Goal: Information Seeking & Learning: Learn about a topic

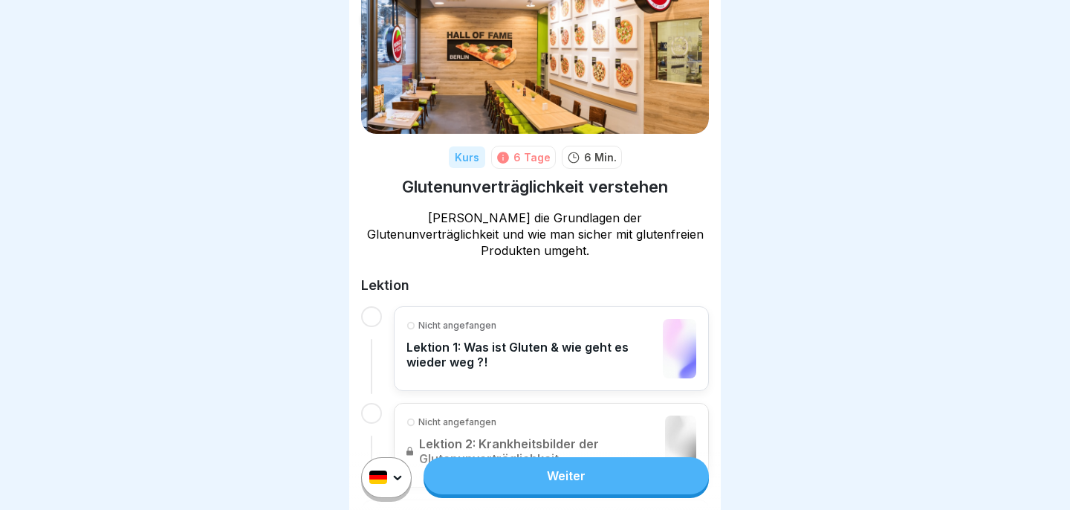
scroll to position [9, 0]
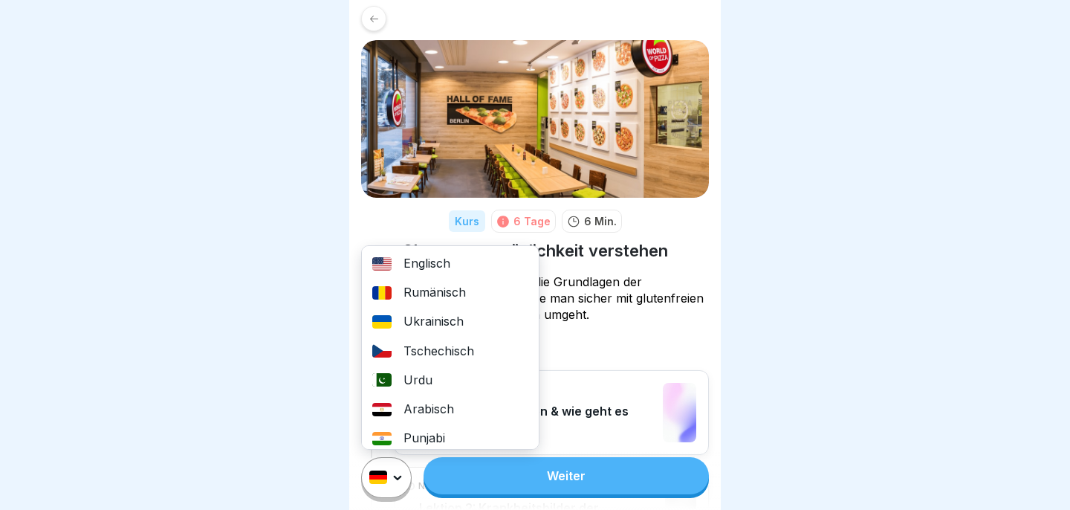
click at [400, 470] on html "Kurs 6 Tage 6 Min. Glutenunverträglichkeit verstehen Lerne die Grundlagen der G…" at bounding box center [535, 255] width 1070 height 510
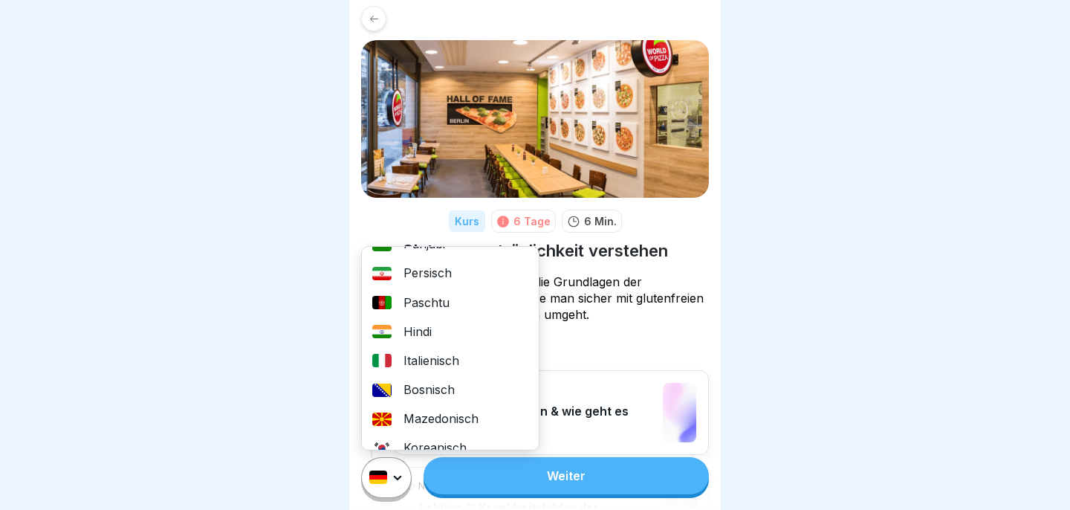
scroll to position [0, 0]
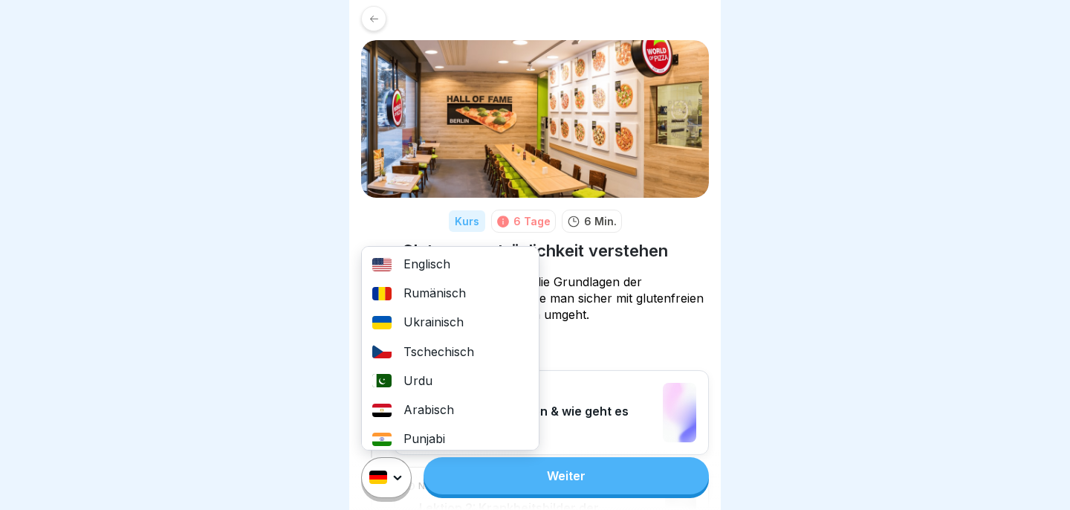
click at [427, 268] on div "Englisch" at bounding box center [450, 264] width 177 height 29
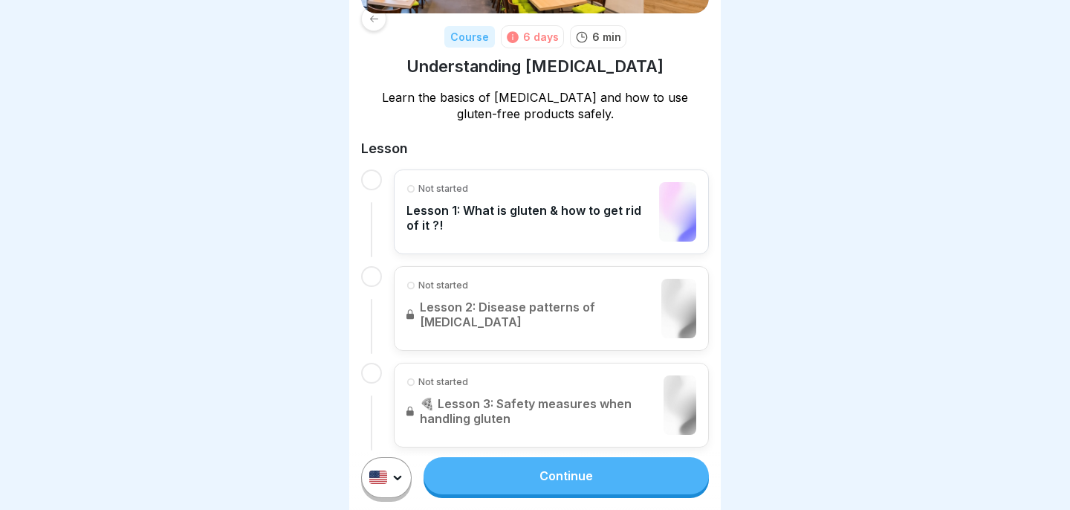
scroll to position [218, 0]
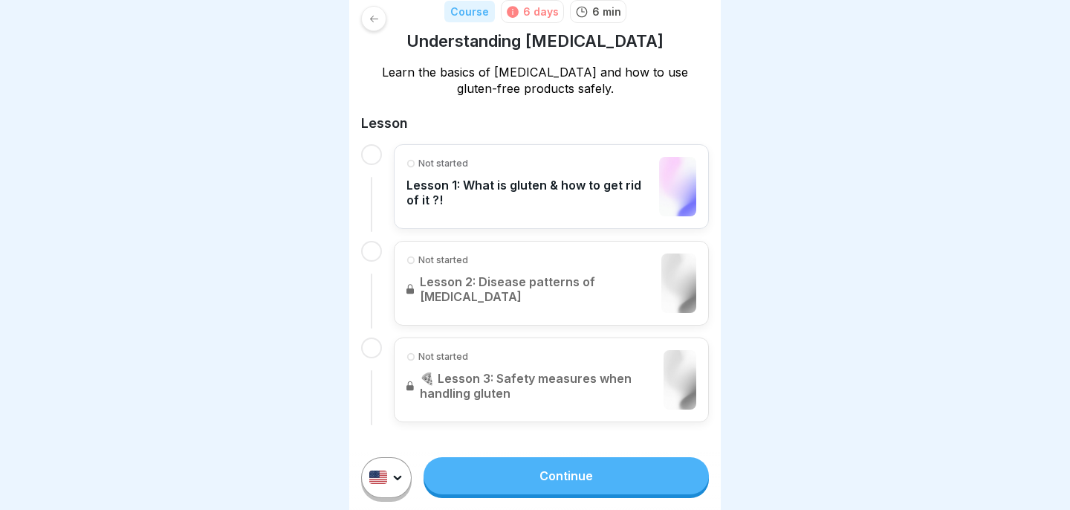
click at [392, 481] on html "Course 6 days 6 min Understanding [MEDICAL_DATA] Learn the basics of [MEDICAL_D…" at bounding box center [535, 255] width 1070 height 510
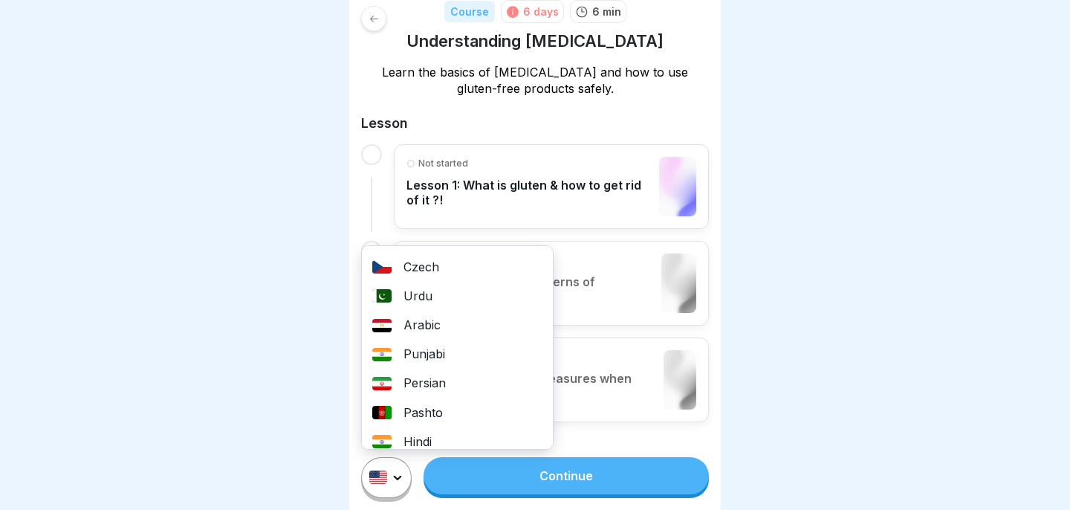
scroll to position [0, 0]
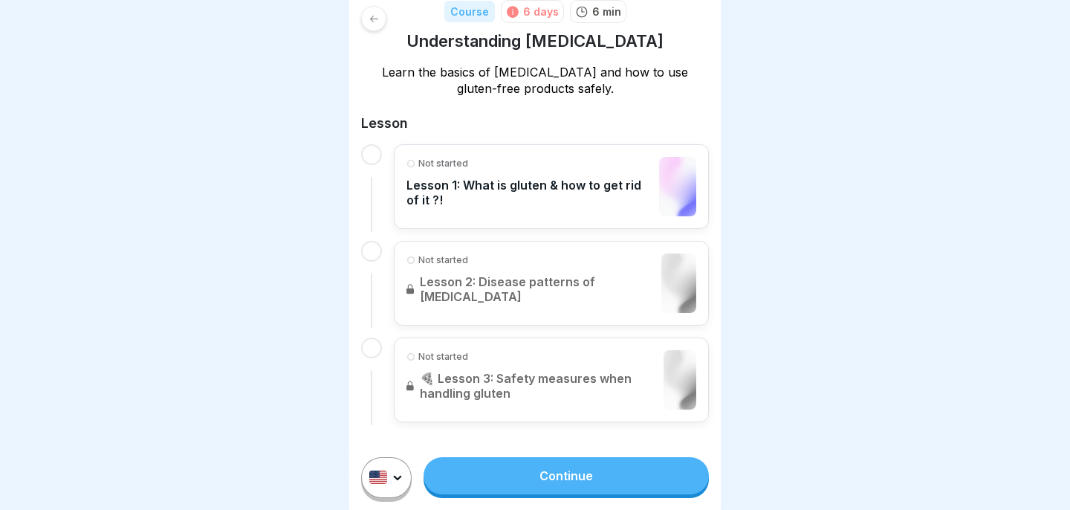
click at [562, 444] on html "Course 6 days 6 min Understanding [MEDICAL_DATA] Learn the basics of [MEDICAL_D…" at bounding box center [535, 255] width 1070 height 510
click at [523, 479] on link "Continue" at bounding box center [566, 475] width 285 height 37
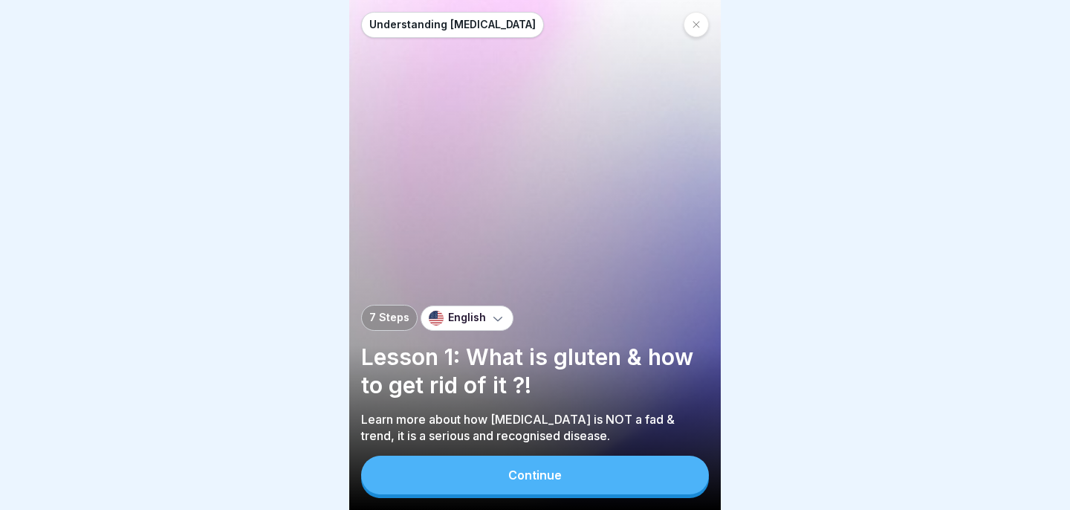
click at [554, 481] on div "Continue" at bounding box center [534, 474] width 53 height 13
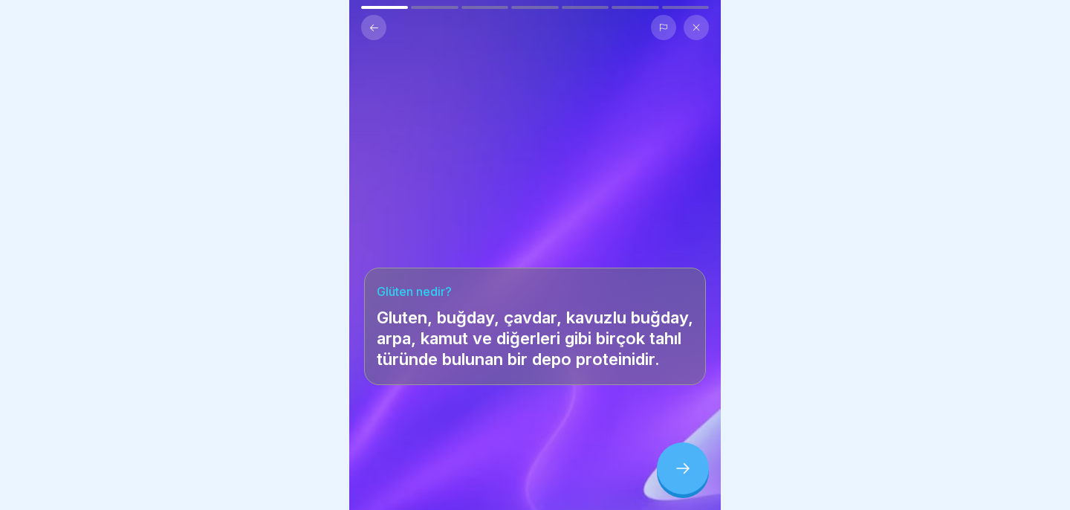
click at [801, 193] on div at bounding box center [535, 255] width 1070 height 510
click at [690, 462] on icon at bounding box center [683, 468] width 18 height 18
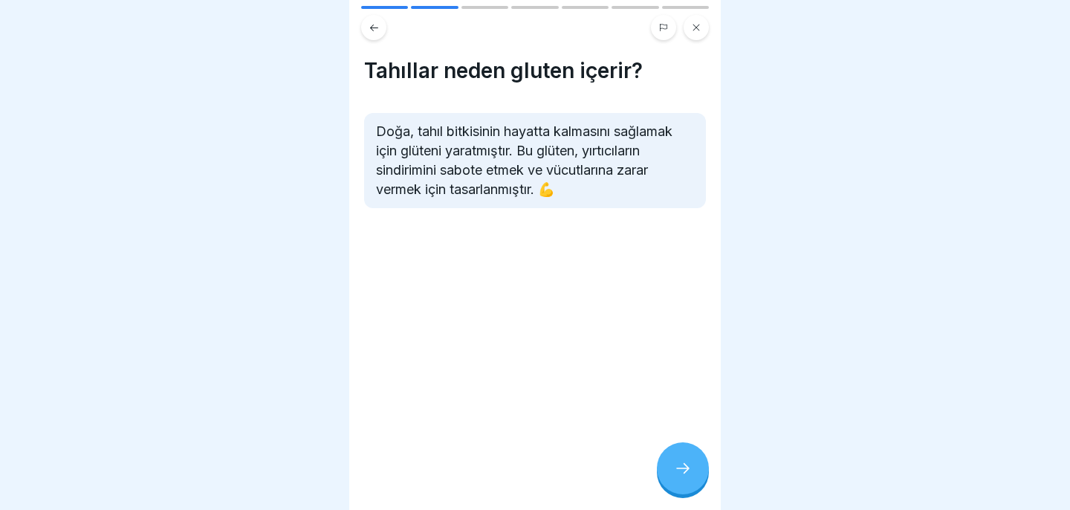
click at [690, 461] on icon at bounding box center [683, 468] width 18 height 18
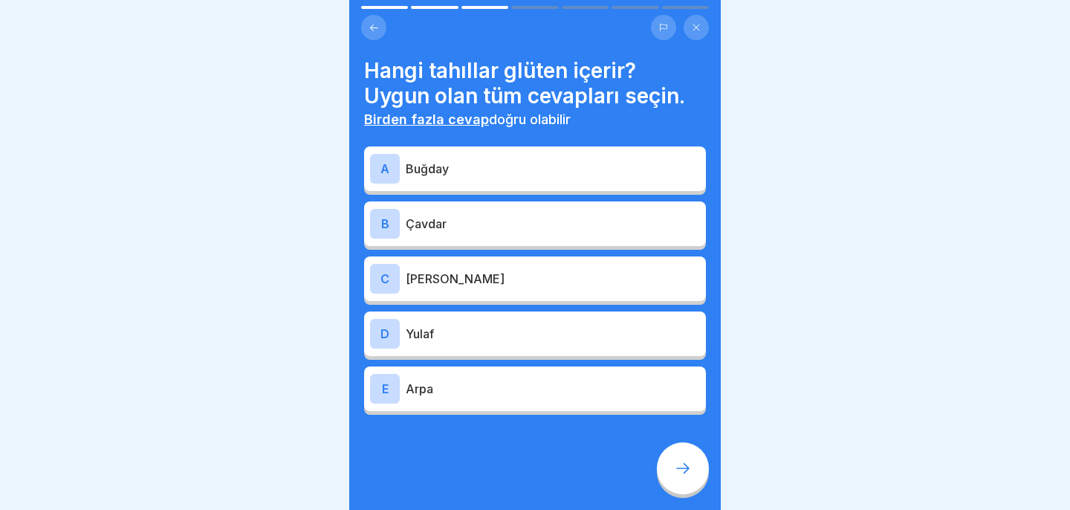
click at [568, 180] on div "A Buğday" at bounding box center [535, 169] width 330 height 30
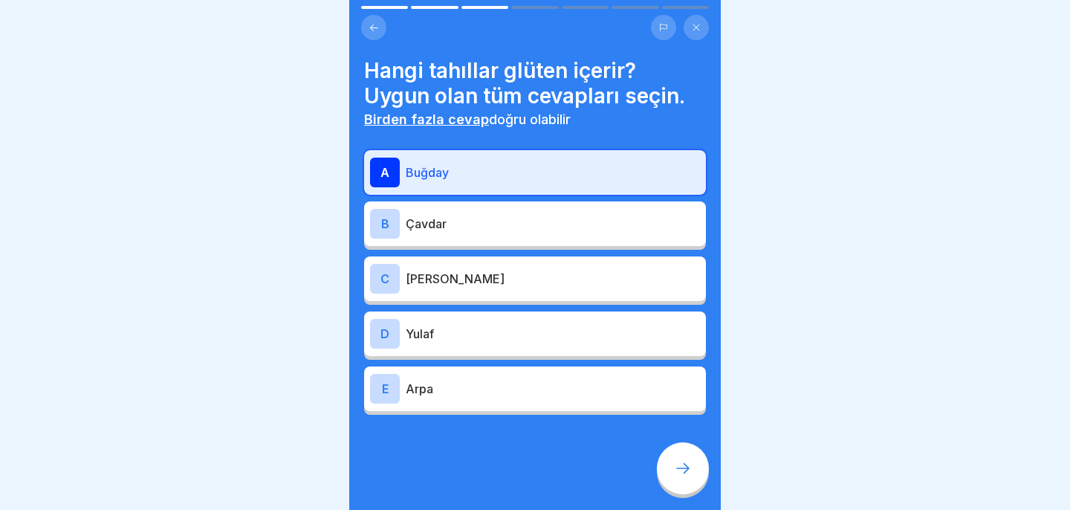
click at [536, 235] on div "B Çavdar" at bounding box center [535, 224] width 330 height 30
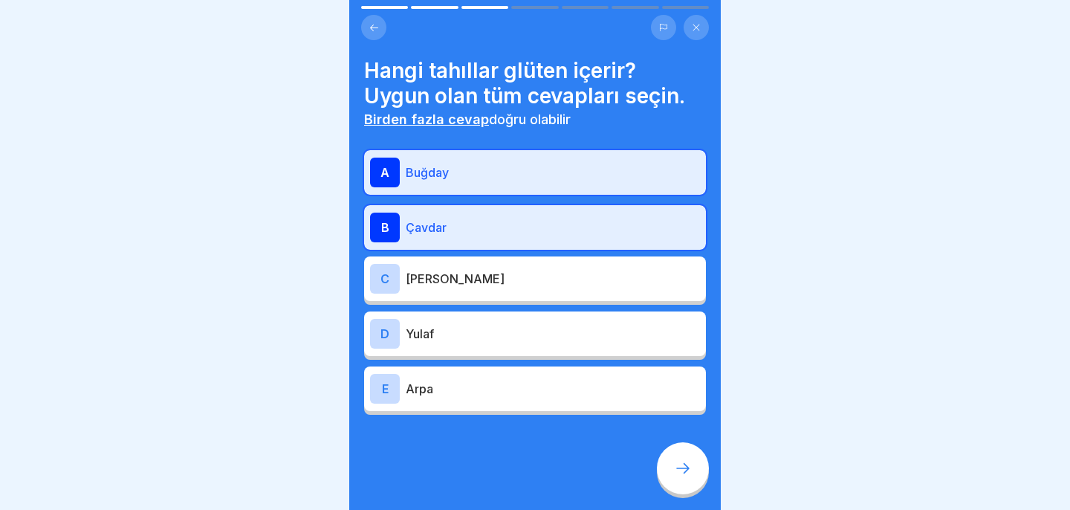
click at [528, 289] on div "C [PERSON_NAME]" at bounding box center [535, 279] width 330 height 30
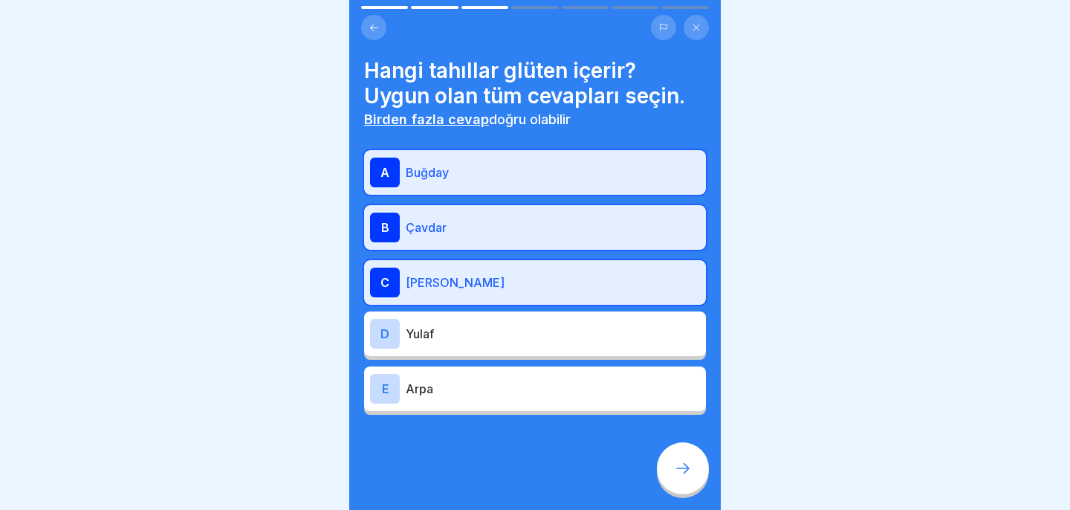
click at [522, 395] on p "Arpa" at bounding box center [553, 389] width 294 height 18
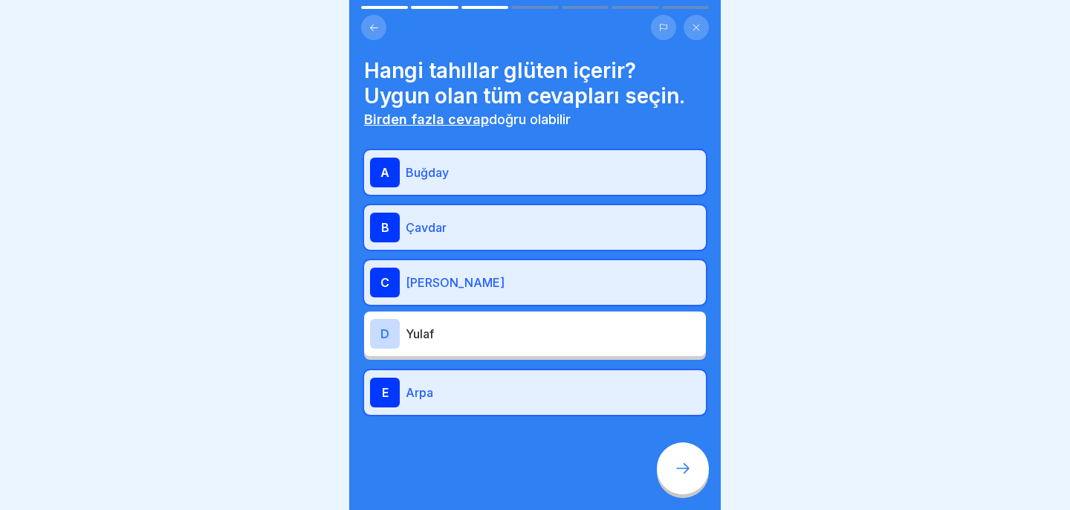
click at [679, 461] on icon at bounding box center [683, 468] width 18 height 18
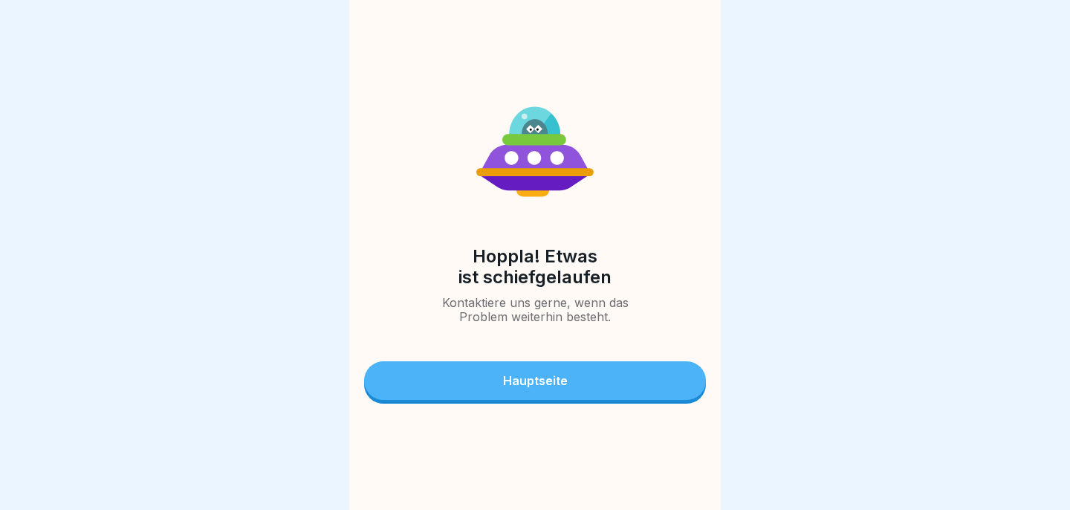
click at [606, 395] on button "Hauptseite" at bounding box center [535, 380] width 342 height 39
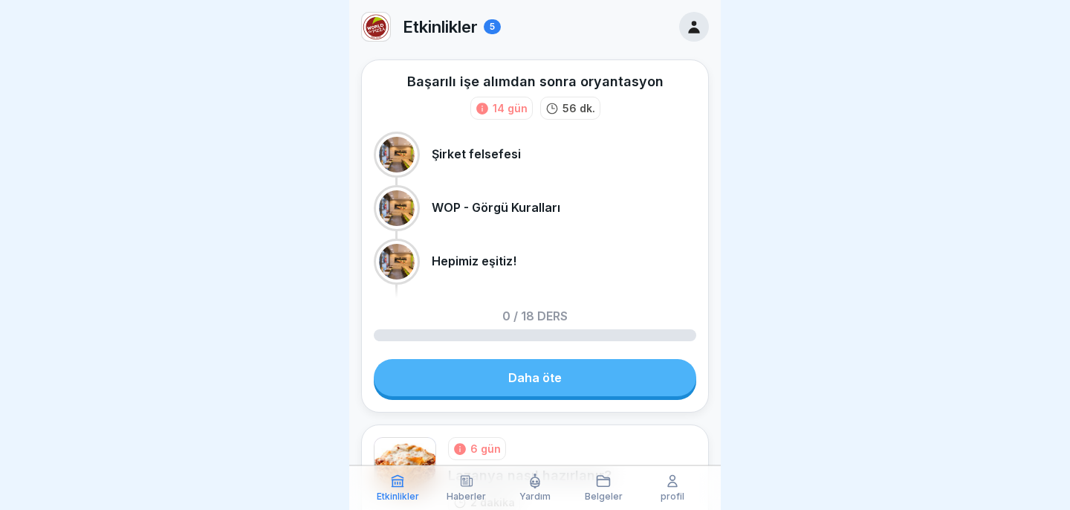
click at [583, 383] on link "Daha öte" at bounding box center [535, 377] width 322 height 37
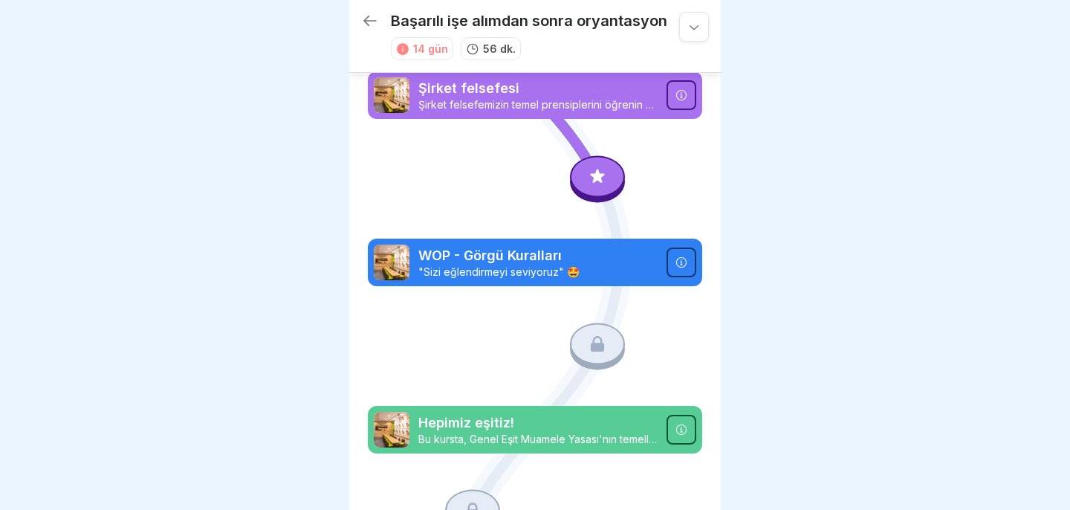
click at [681, 97] on icon at bounding box center [681, 95] width 10 height 10
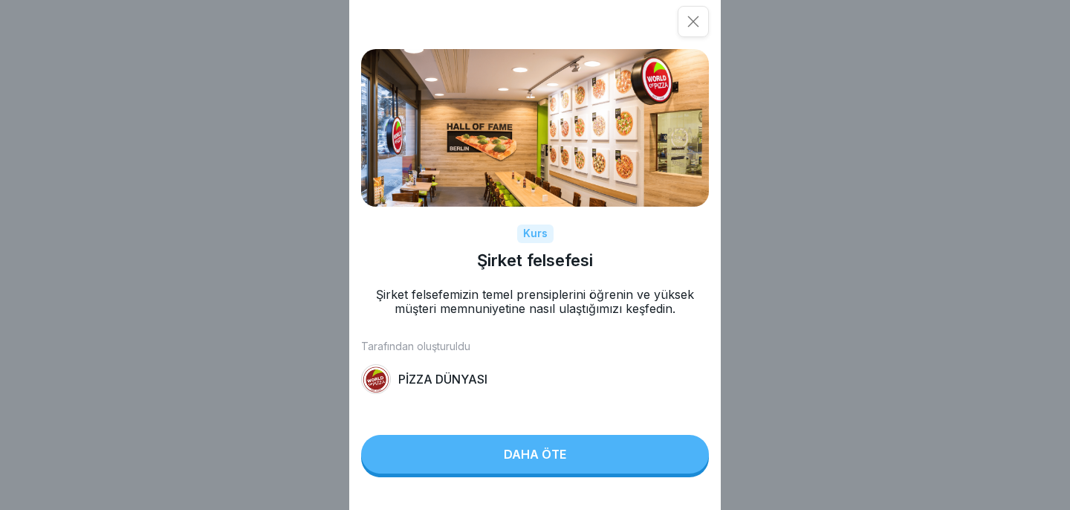
click at [579, 458] on button "Daha öte" at bounding box center [535, 454] width 348 height 39
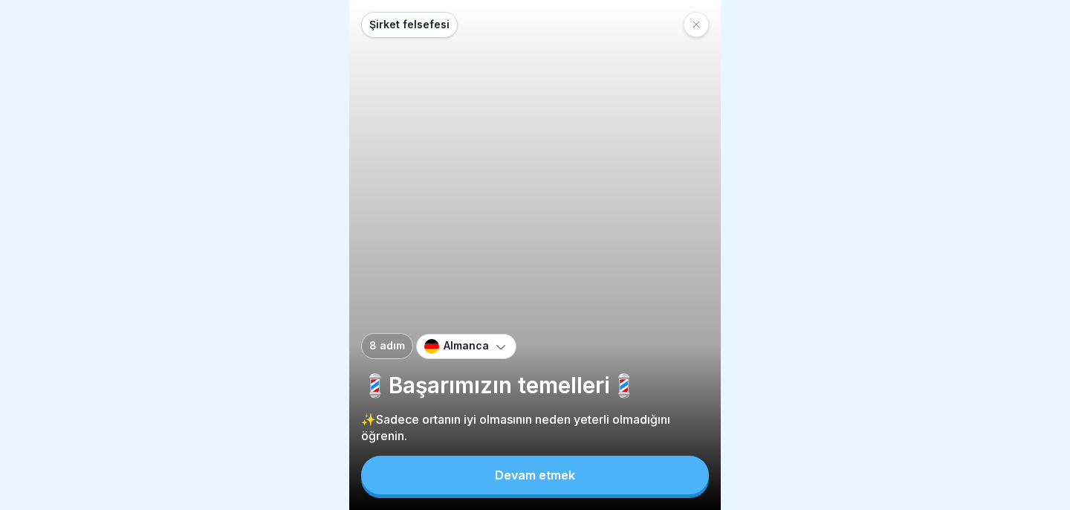
click at [485, 338] on div "Almanca" at bounding box center [466, 346] width 100 height 25
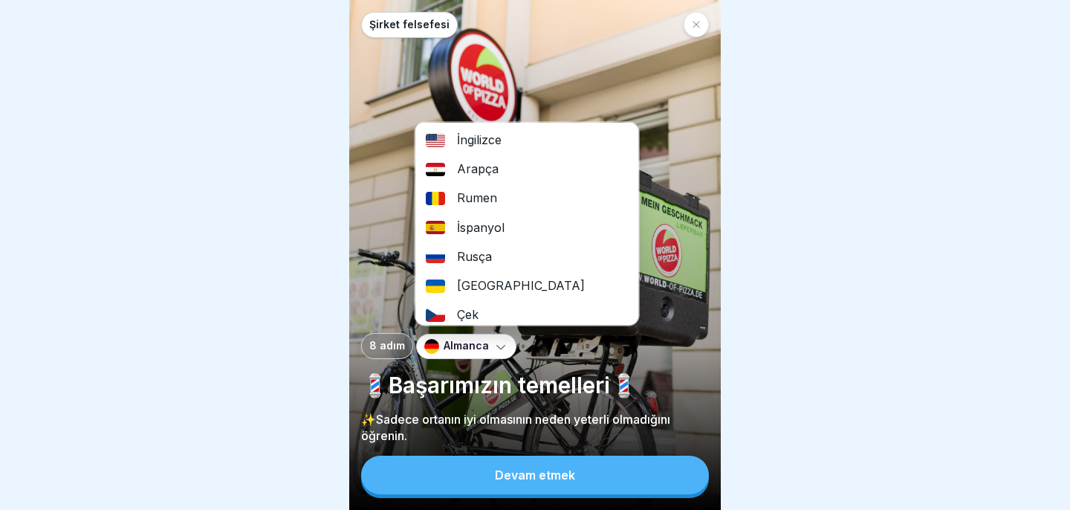
click at [481, 135] on font "İngilizce" at bounding box center [479, 139] width 45 height 15
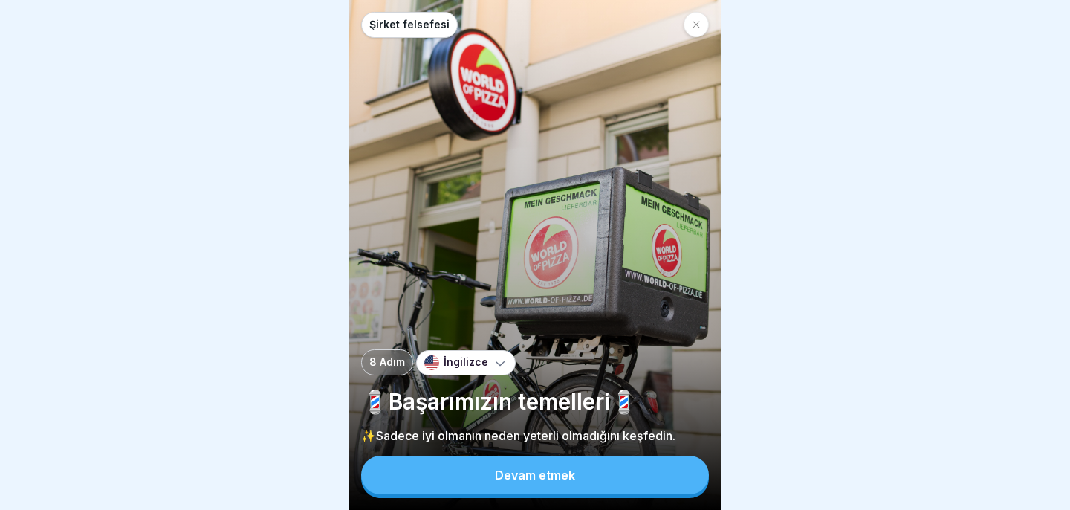
click at [851, 202] on div at bounding box center [535, 255] width 1070 height 510
click at [606, 477] on button "Devam etmek" at bounding box center [535, 474] width 348 height 39
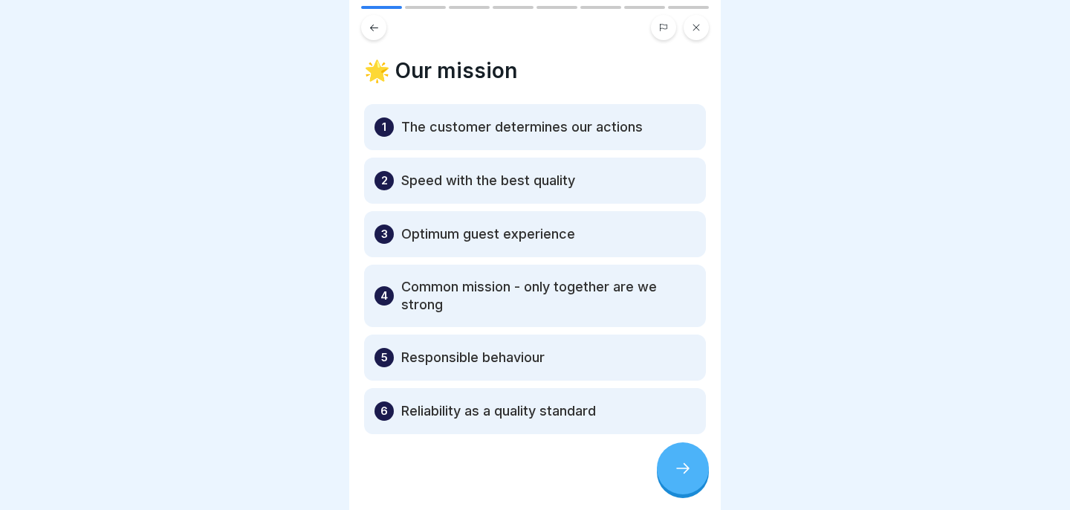
click at [551, 467] on div at bounding box center [535, 478] width 342 height 89
click at [687, 465] on icon at bounding box center [683, 468] width 18 height 18
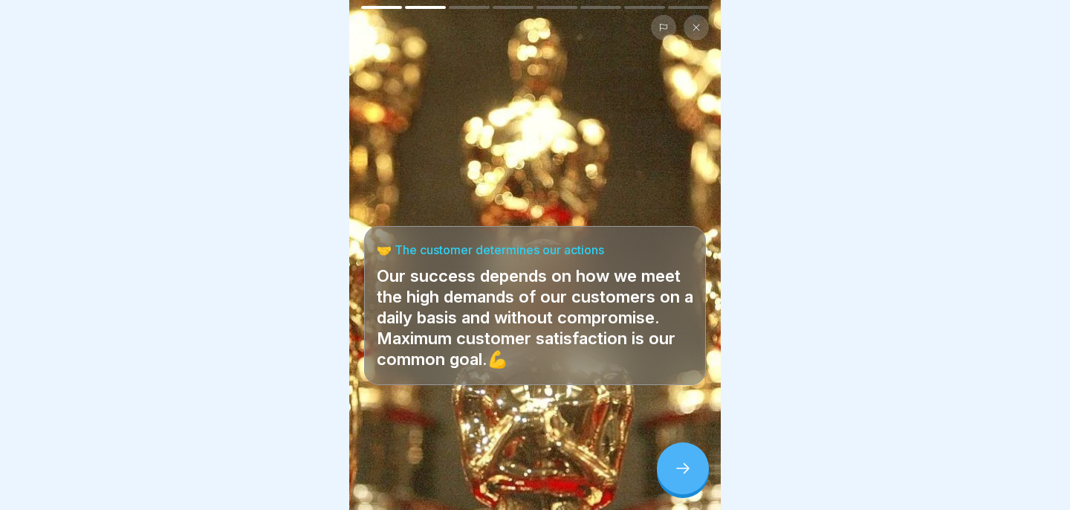
click at [684, 471] on icon at bounding box center [683, 468] width 18 height 18
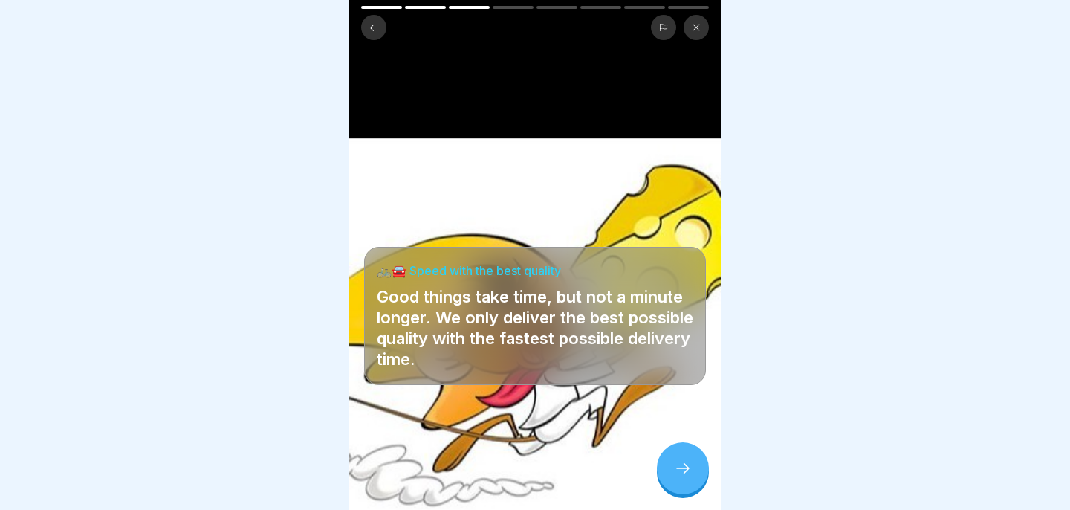
click at [672, 484] on div at bounding box center [683, 468] width 52 height 52
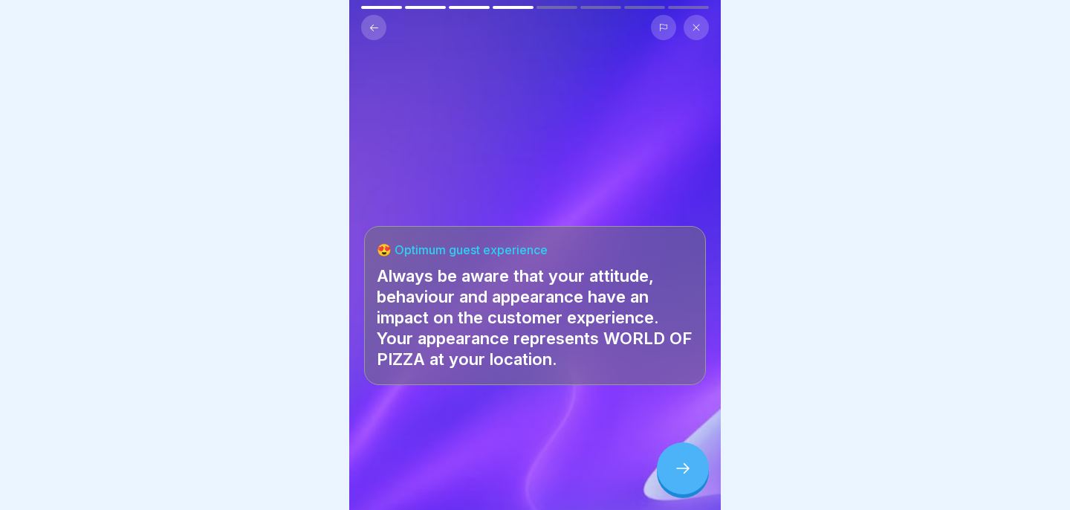
click at [677, 464] on icon at bounding box center [683, 468] width 18 height 18
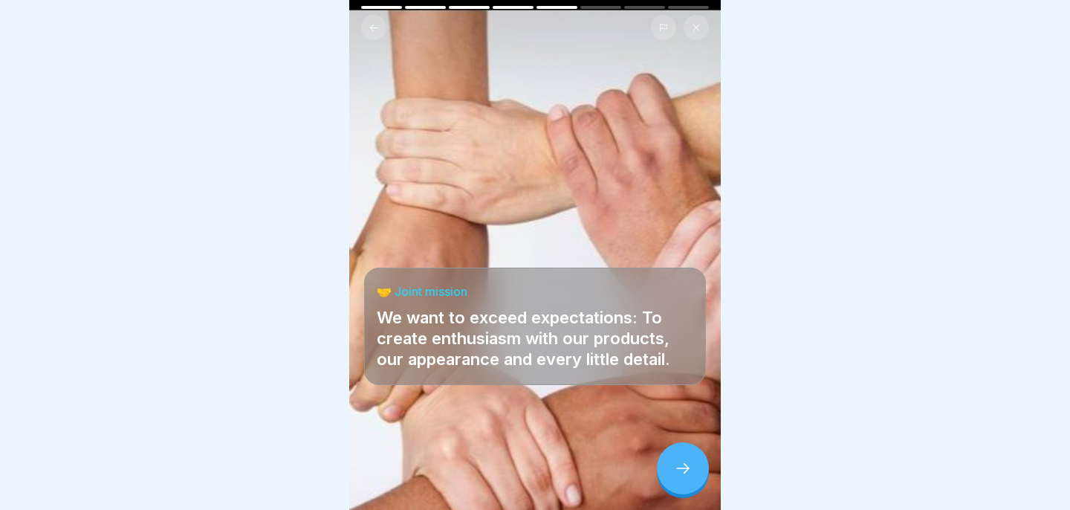
click at [677, 464] on icon at bounding box center [683, 468] width 18 height 18
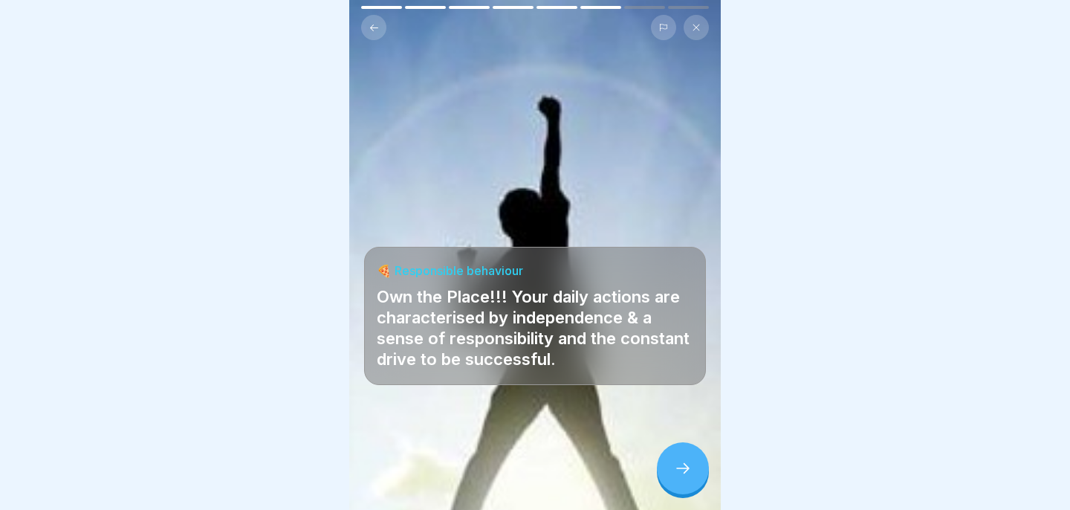
click at [678, 464] on icon at bounding box center [683, 468] width 18 height 18
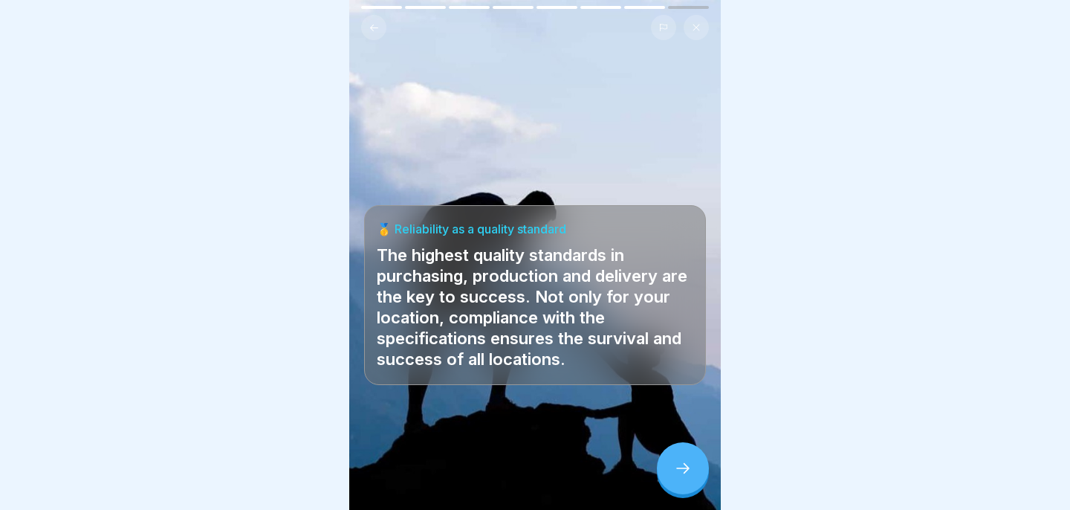
click at [684, 464] on icon at bounding box center [683, 468] width 18 height 18
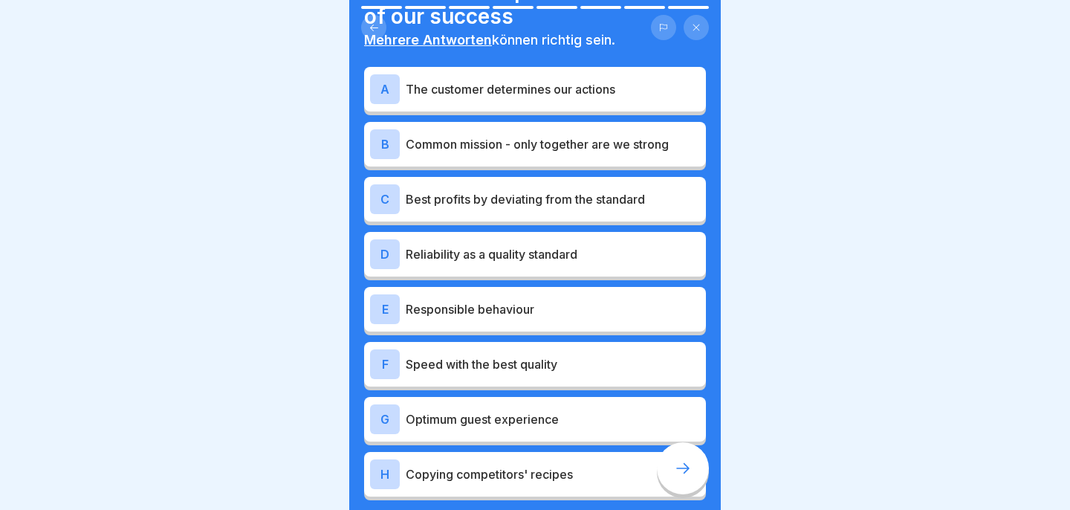
scroll to position [90, 0]
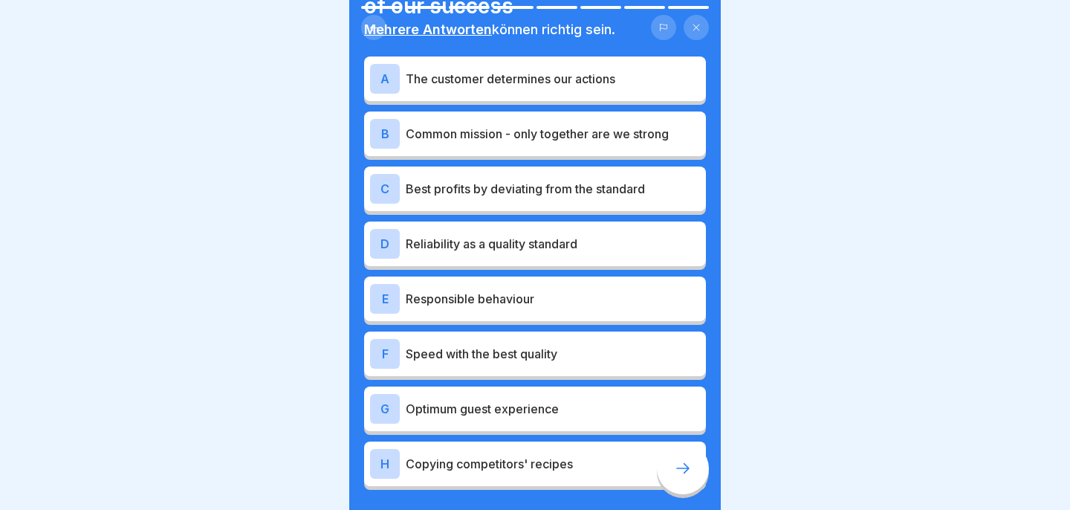
click at [591, 136] on p "Common mission - only together are we strong" at bounding box center [553, 134] width 294 height 18
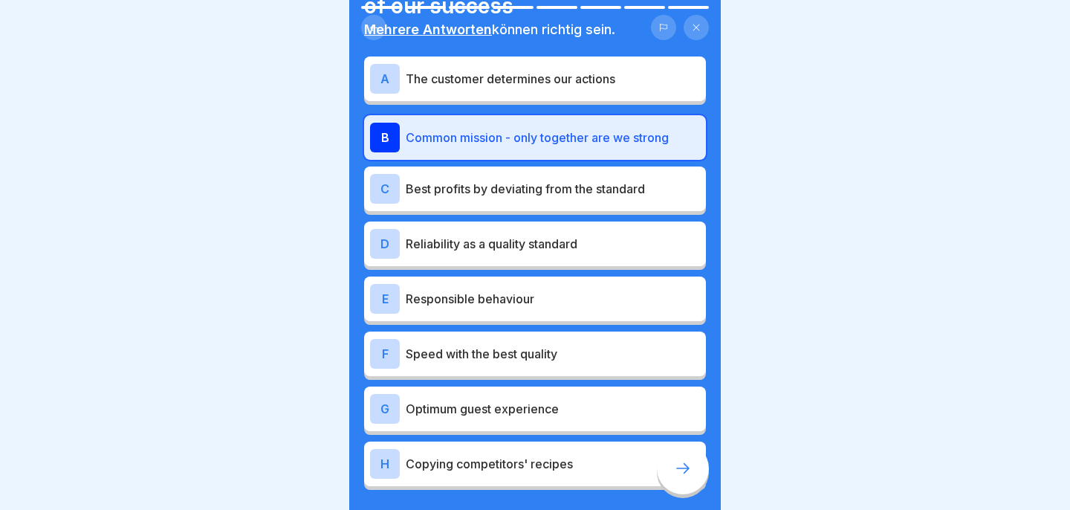
click at [577, 254] on div "D Reliability as a quality standard" at bounding box center [535, 244] width 330 height 30
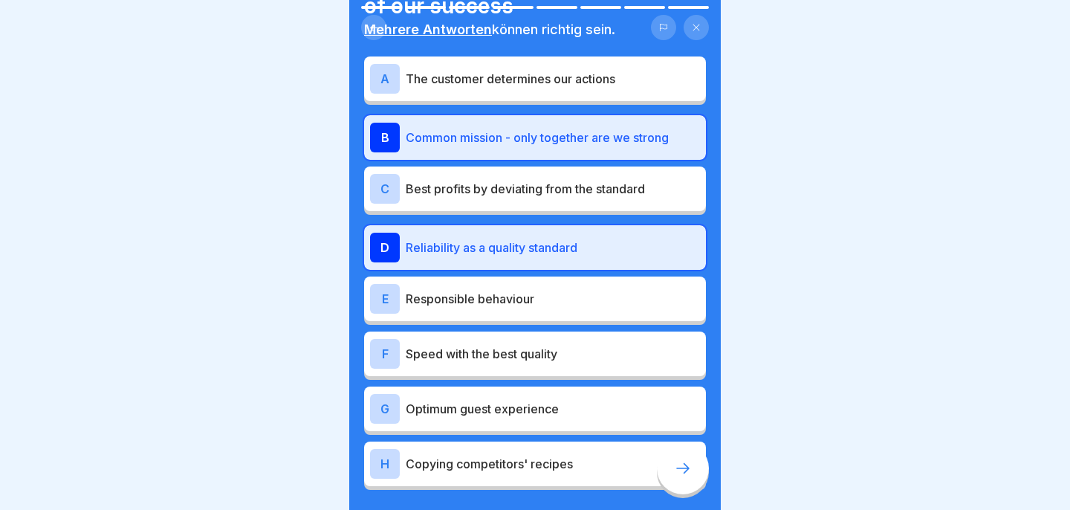
click at [565, 297] on p "Responsible behaviour" at bounding box center [553, 299] width 294 height 18
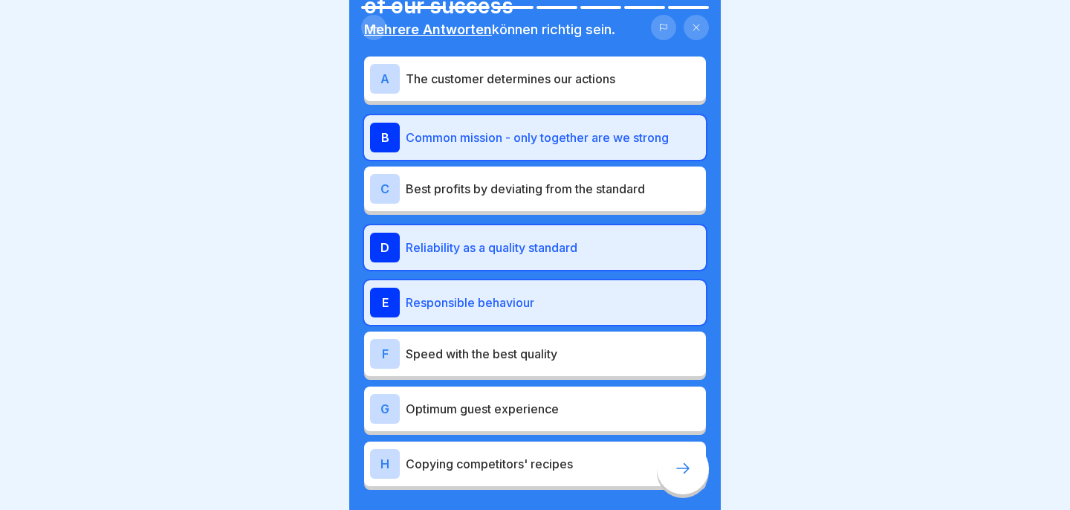
click at [543, 414] on p "Optimum guest experience" at bounding box center [553, 409] width 294 height 18
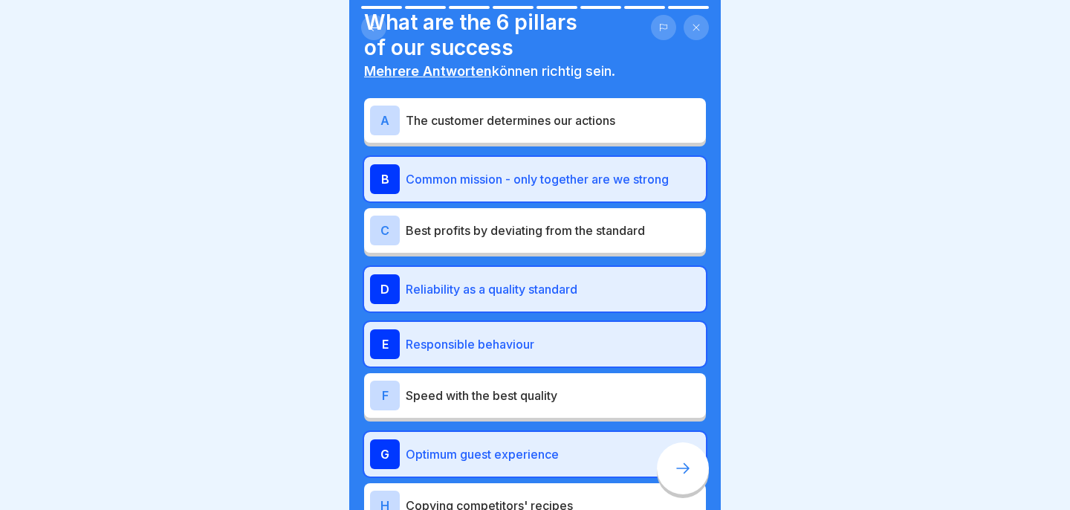
scroll to position [48, 0]
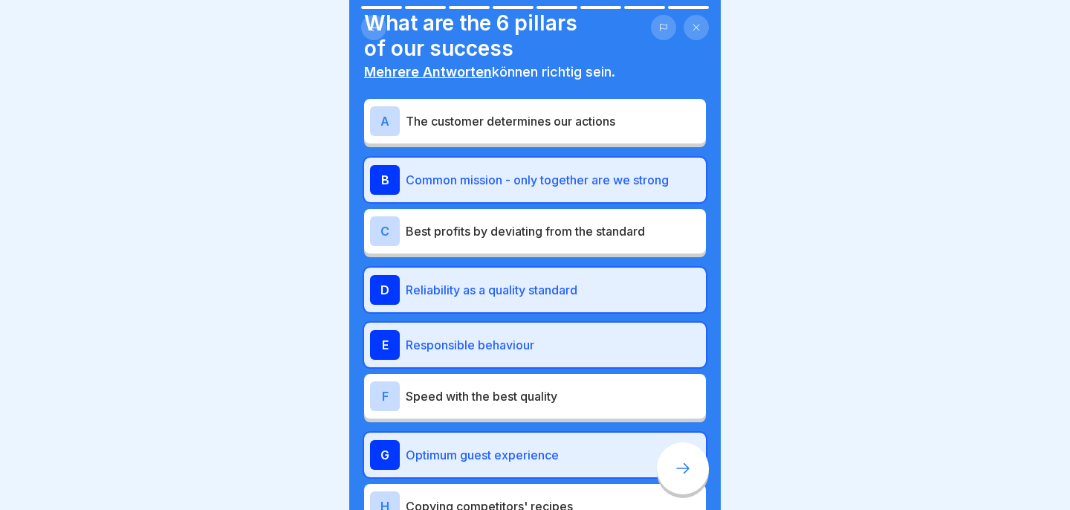
click at [502, 114] on p "The customer determines our actions" at bounding box center [553, 121] width 294 height 18
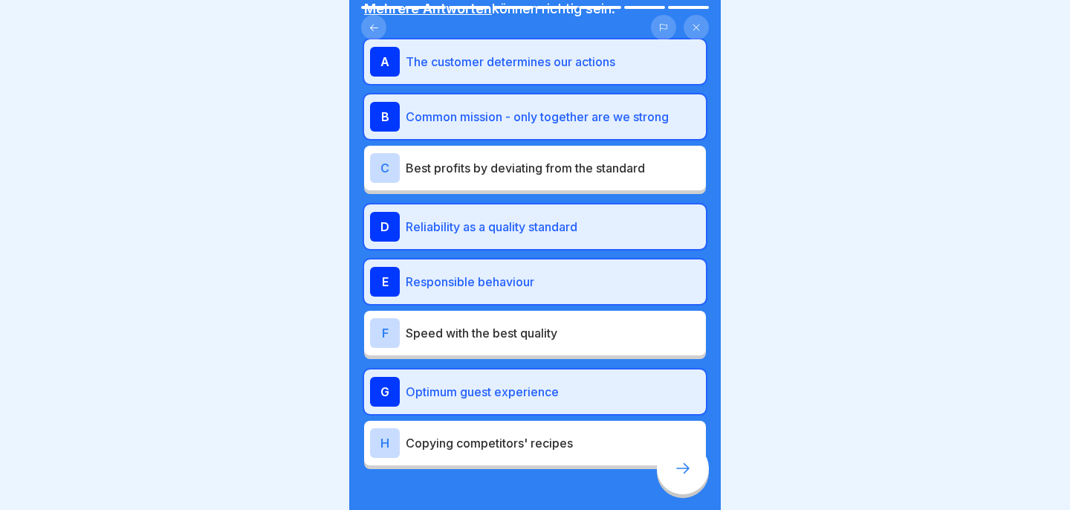
scroll to position [106, 0]
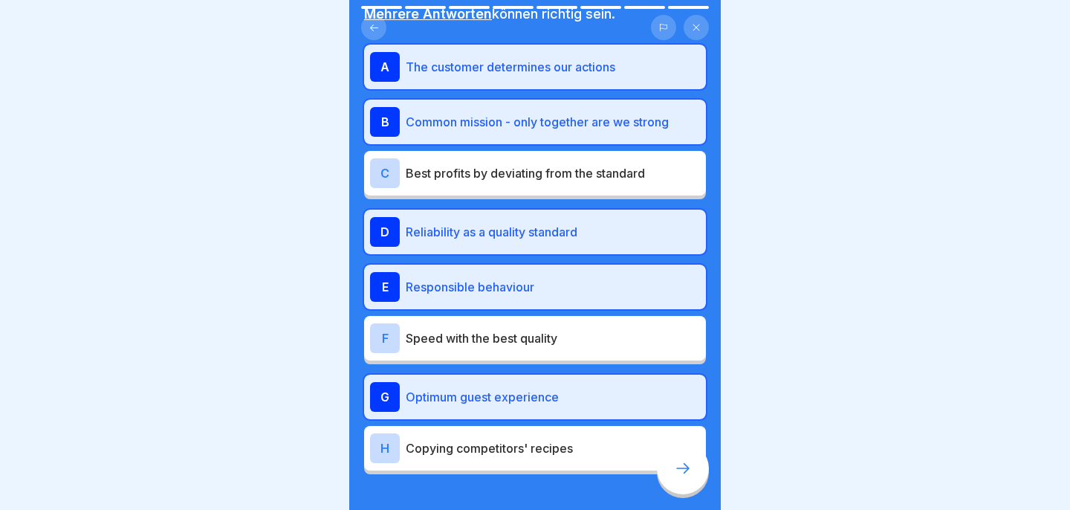
click at [523, 343] on p "Speed with the best quality" at bounding box center [553, 338] width 294 height 18
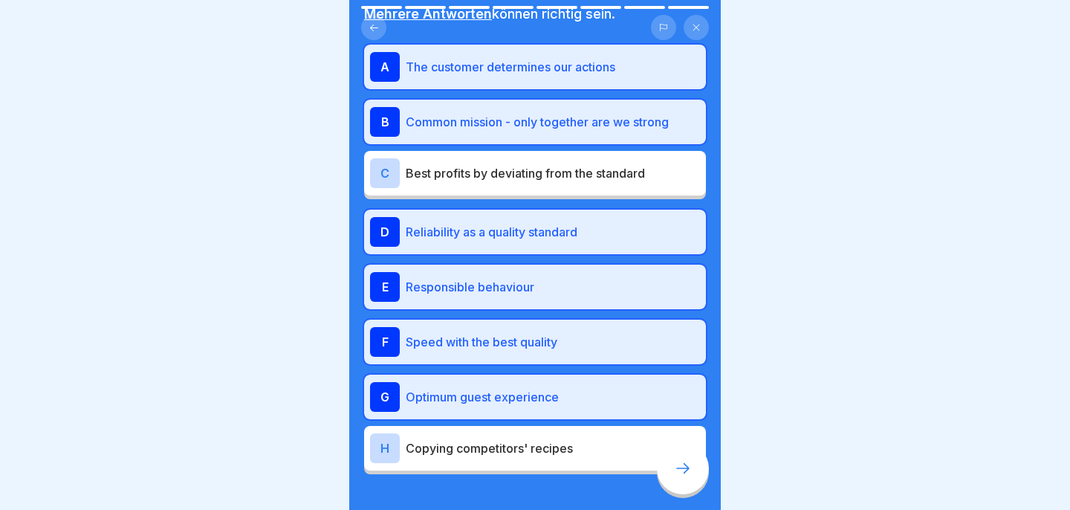
click at [695, 481] on div at bounding box center [683, 468] width 52 height 52
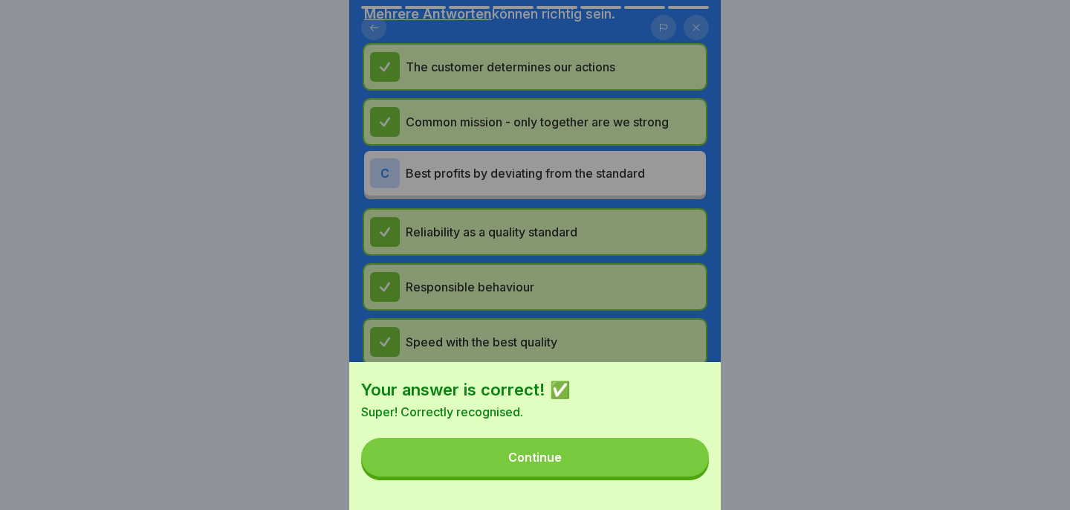
click at [672, 458] on button "Continue" at bounding box center [535, 457] width 348 height 39
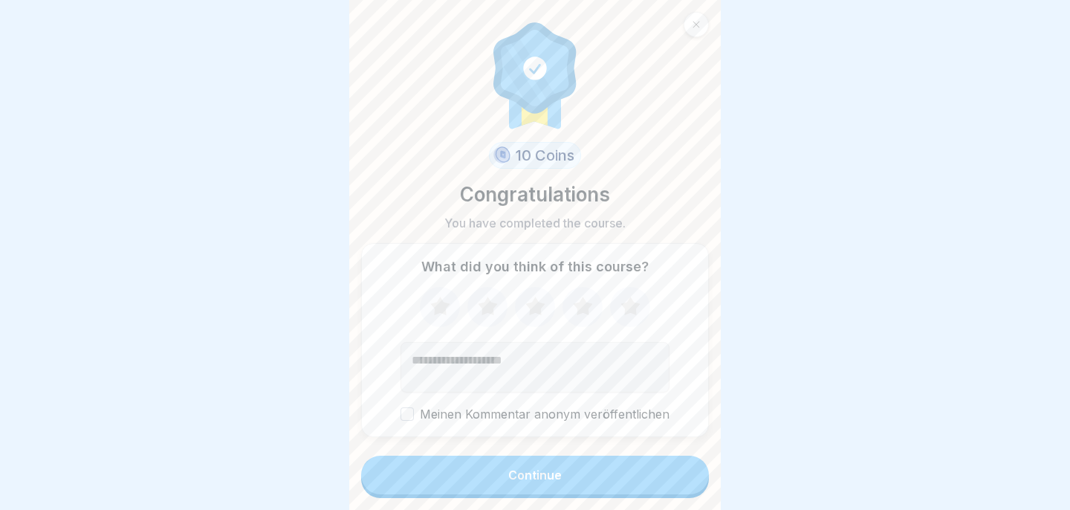
click at [698, 23] on icon at bounding box center [696, 25] width 7 height 7
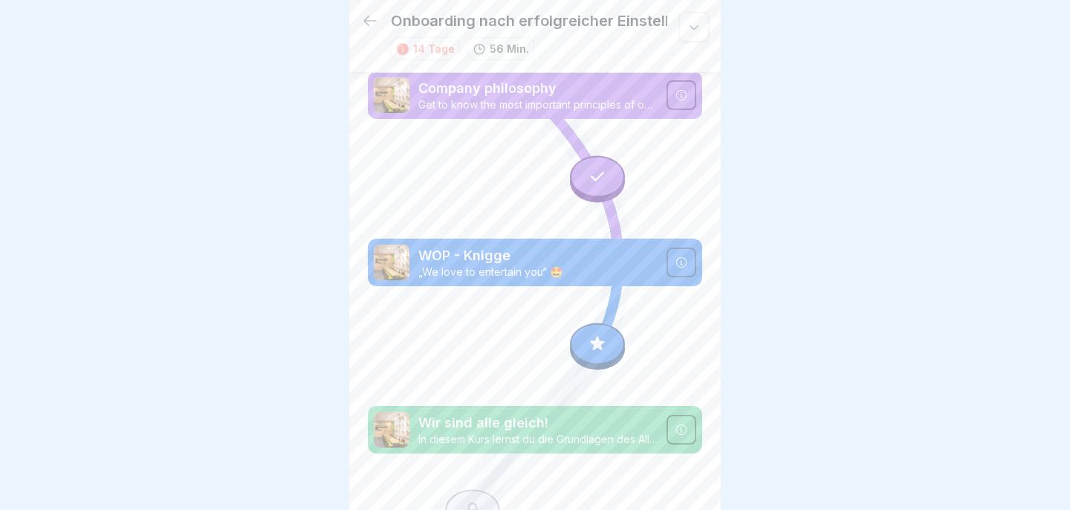
click at [684, 259] on icon at bounding box center [681, 262] width 10 height 10
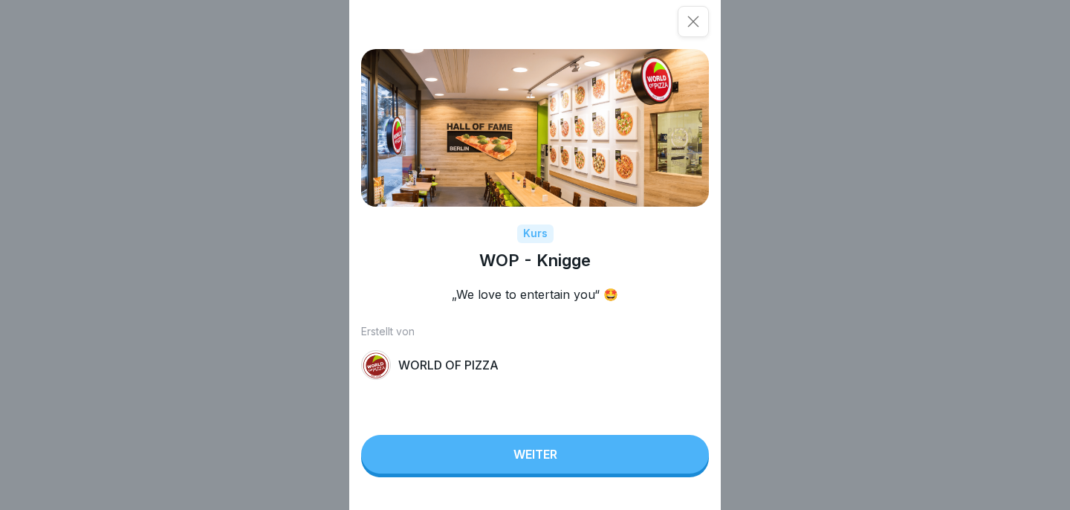
click at [614, 448] on button "Weiter" at bounding box center [535, 454] width 348 height 39
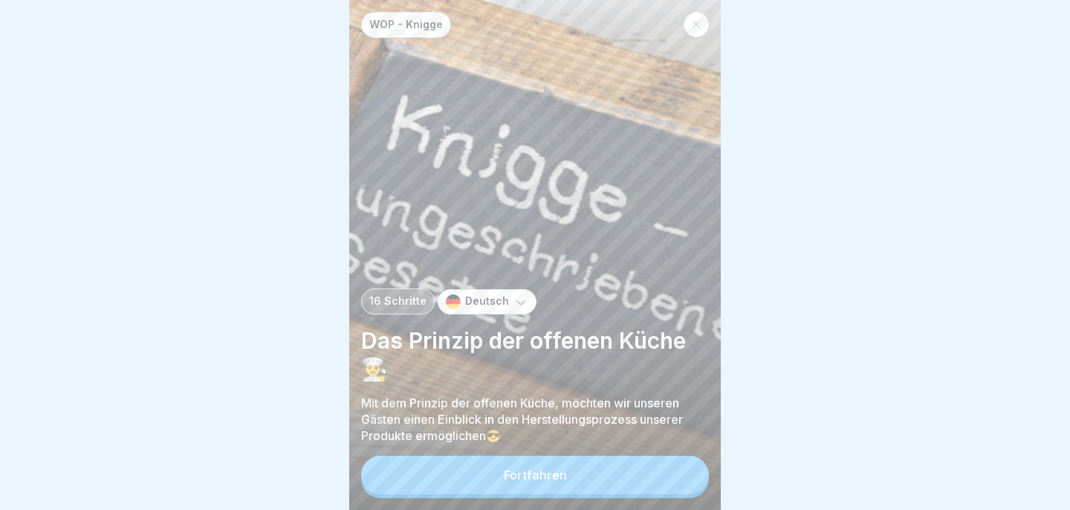
click at [513, 302] on icon at bounding box center [520, 301] width 15 height 15
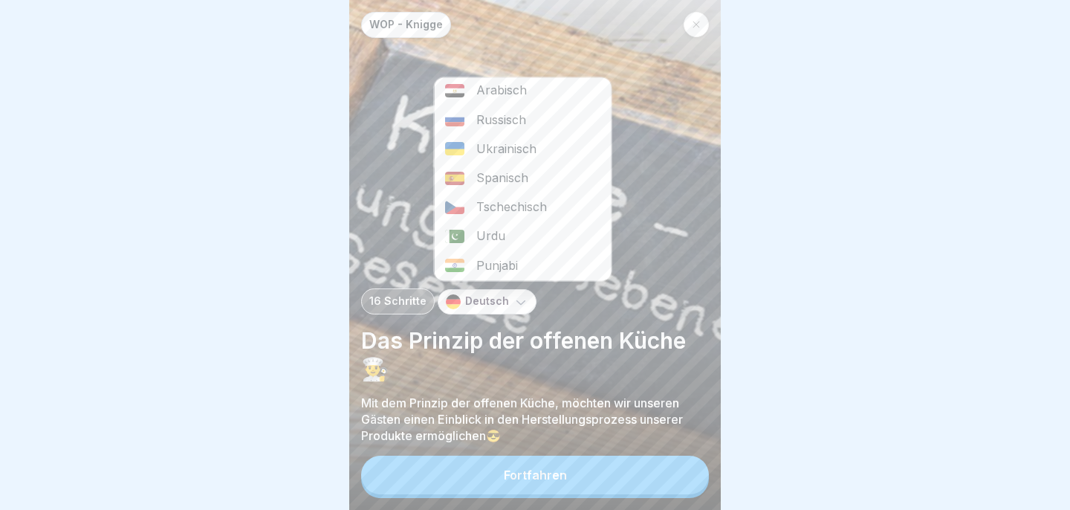
scroll to position [58, 0]
click at [510, 243] on div "Urdu" at bounding box center [523, 241] width 177 height 29
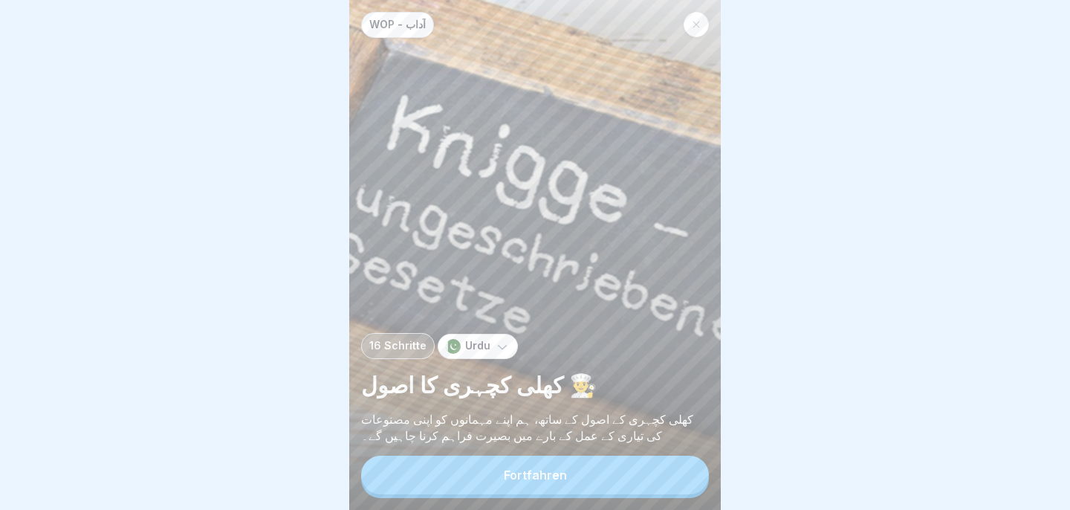
click at [506, 337] on div "Urdu" at bounding box center [478, 346] width 80 height 25
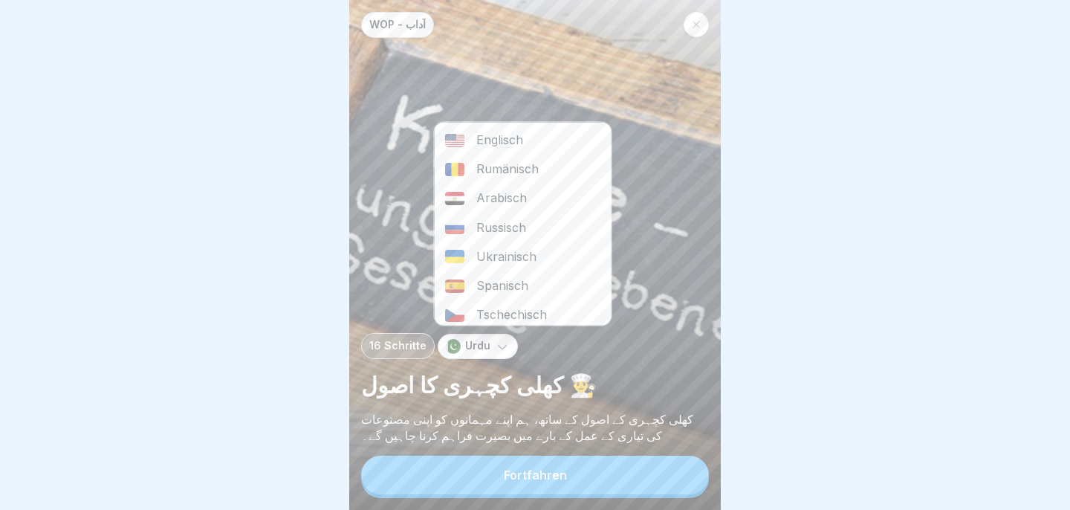
click at [506, 142] on div "Englisch" at bounding box center [523, 140] width 177 height 29
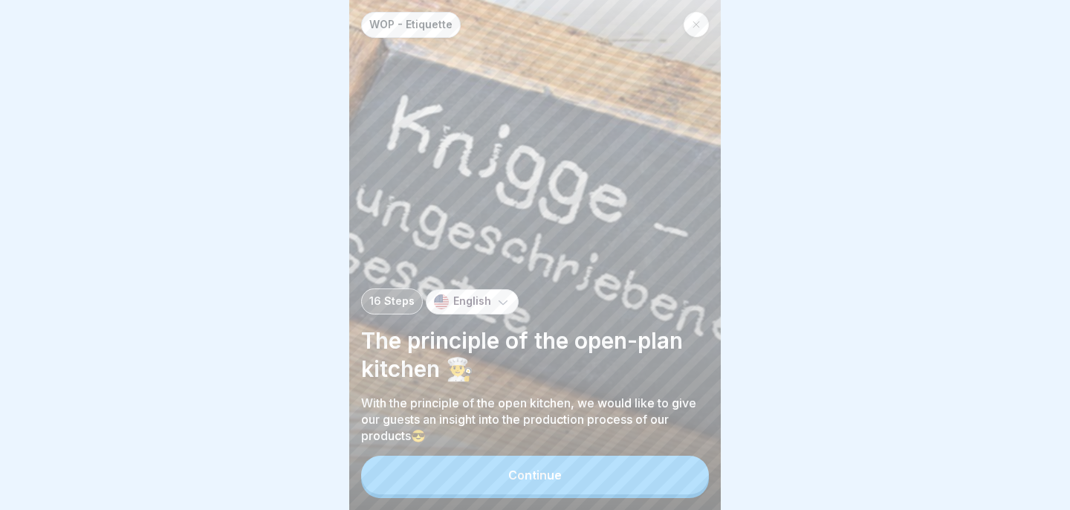
click at [615, 478] on button "Continue" at bounding box center [535, 474] width 348 height 39
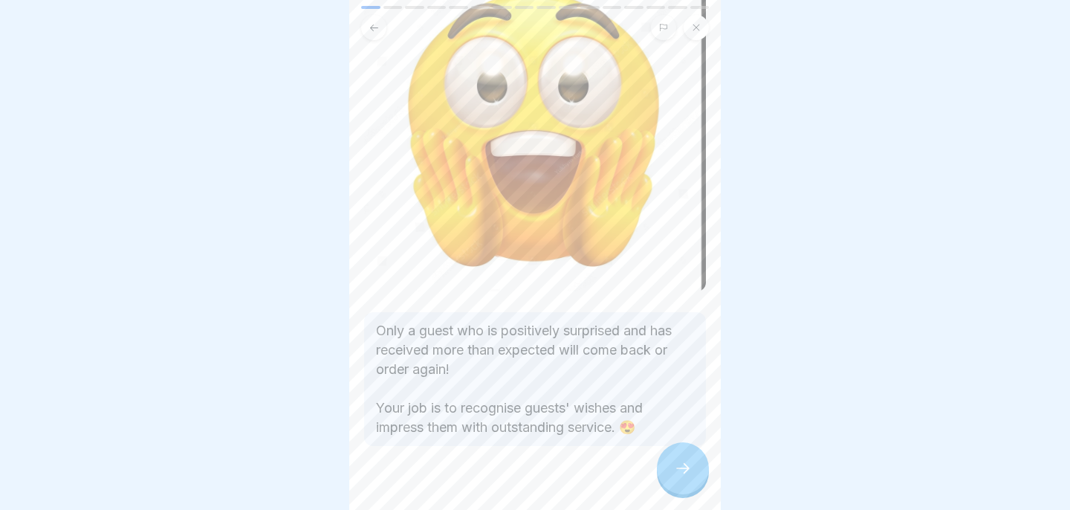
scroll to position [149, 0]
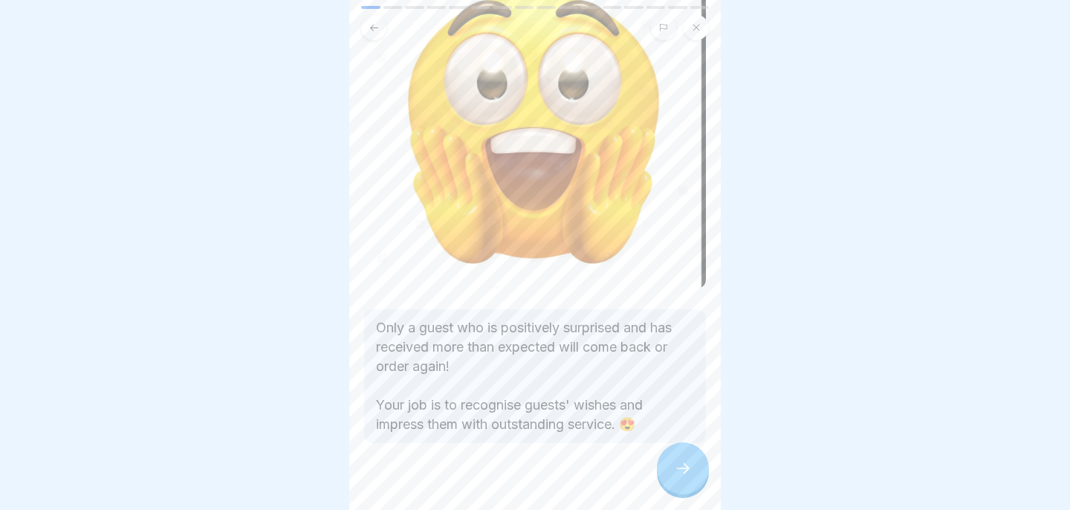
click at [672, 464] on div at bounding box center [683, 468] width 52 height 52
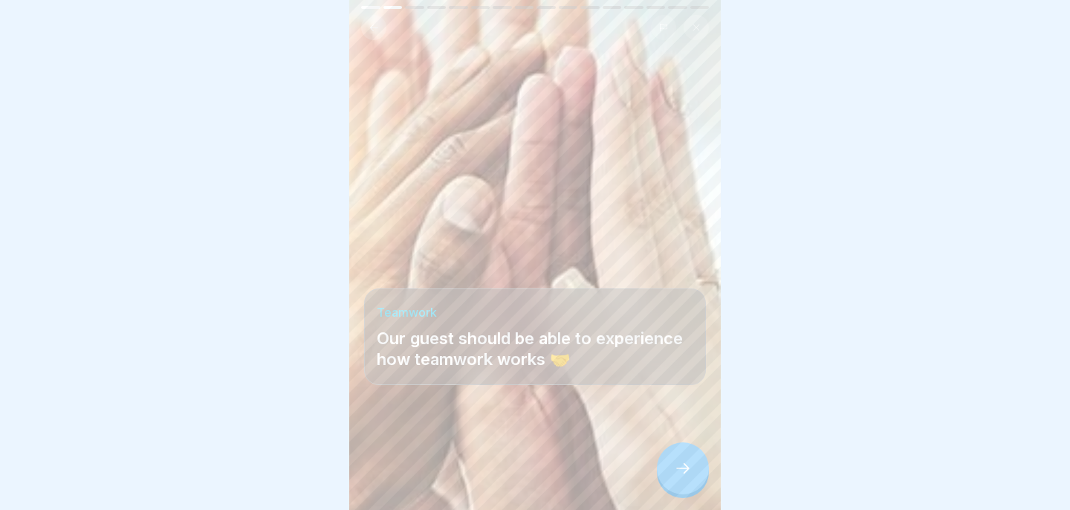
click at [672, 464] on div at bounding box center [683, 468] width 52 height 52
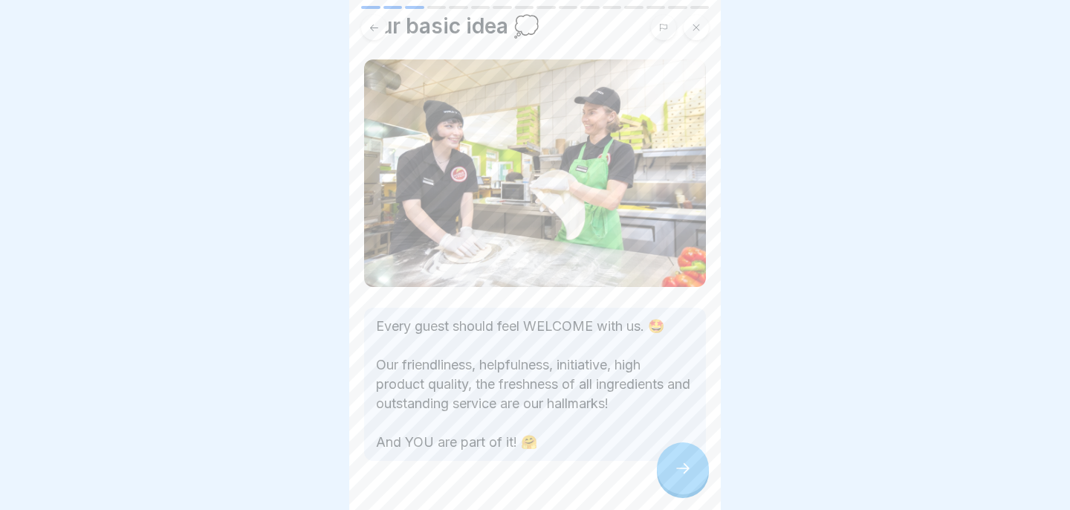
scroll to position [48, 0]
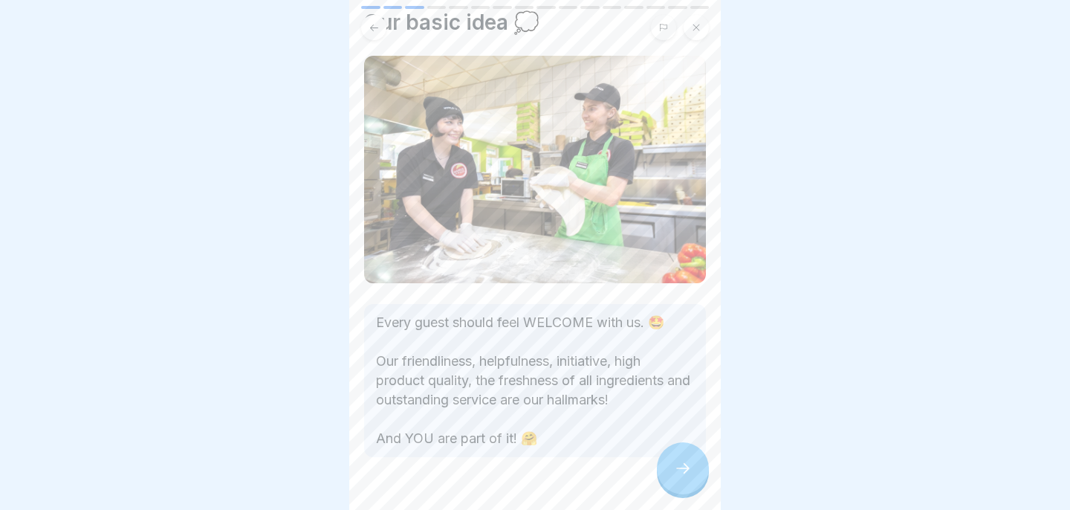
click at [681, 458] on div at bounding box center [683, 468] width 52 height 52
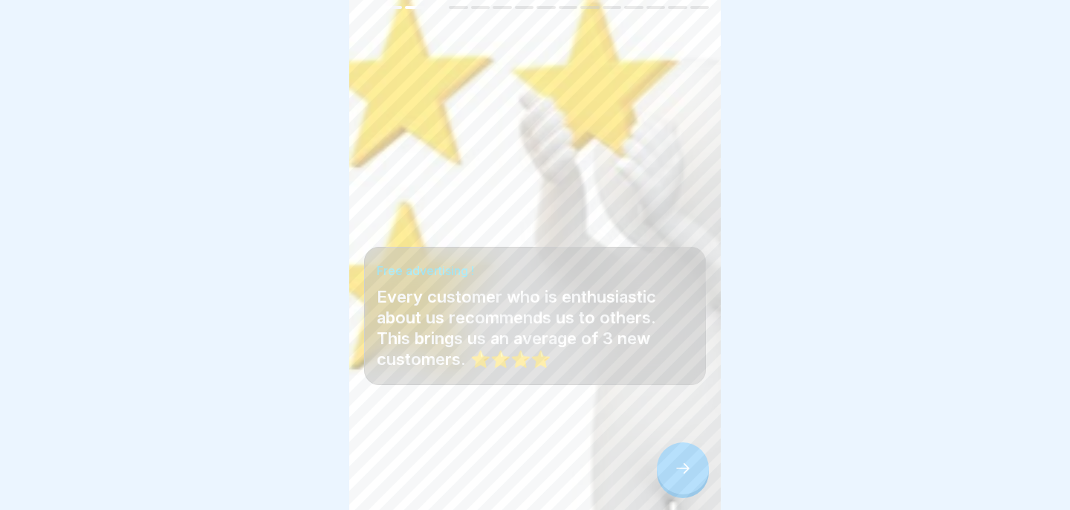
click at [681, 458] on div at bounding box center [683, 468] width 52 height 52
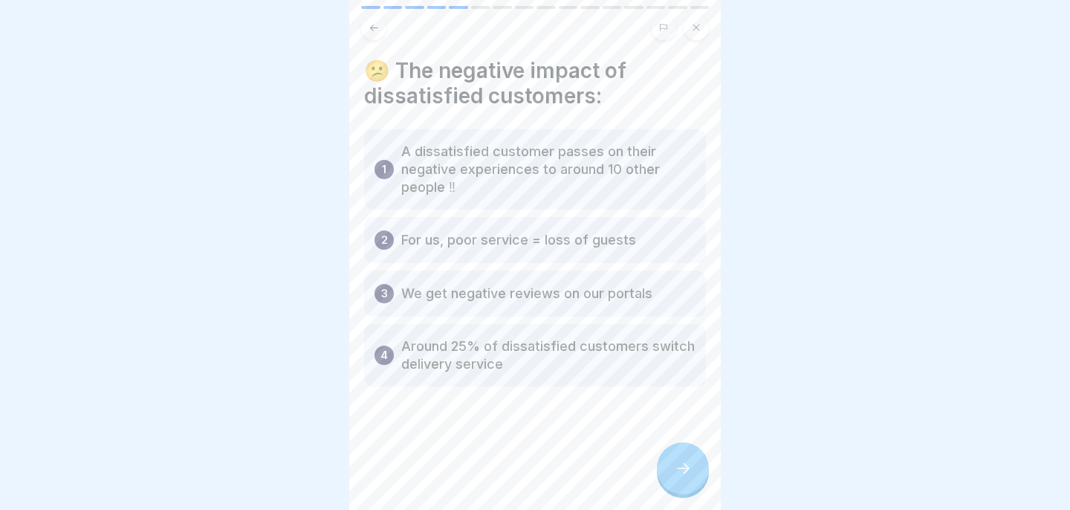
click at [687, 476] on icon at bounding box center [683, 468] width 18 height 18
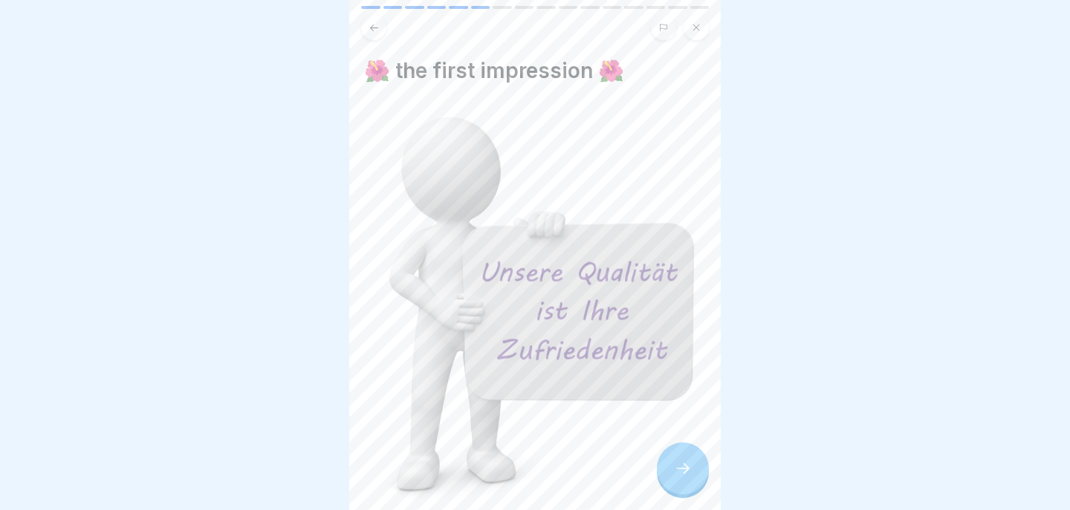
click at [687, 476] on icon at bounding box center [683, 468] width 18 height 18
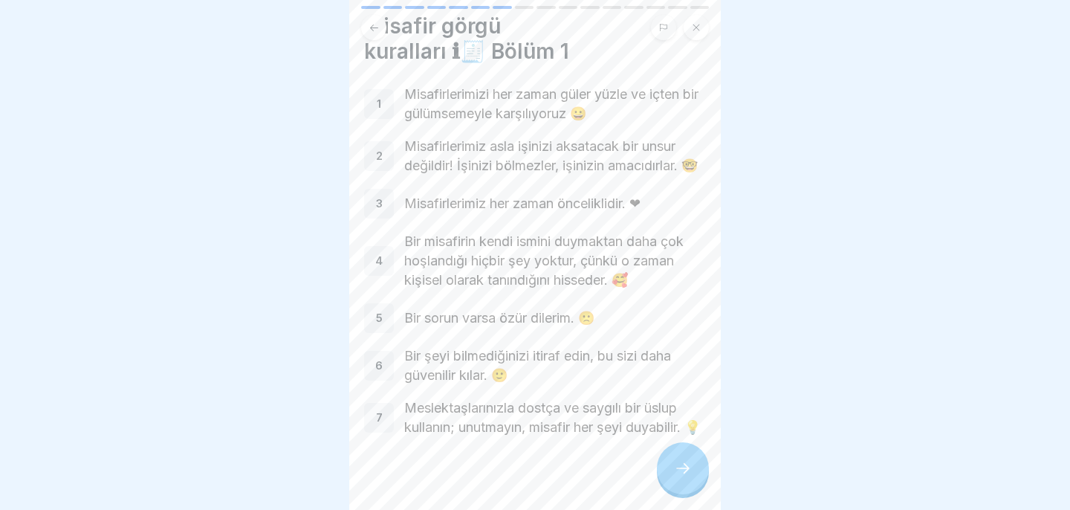
scroll to position [0, 0]
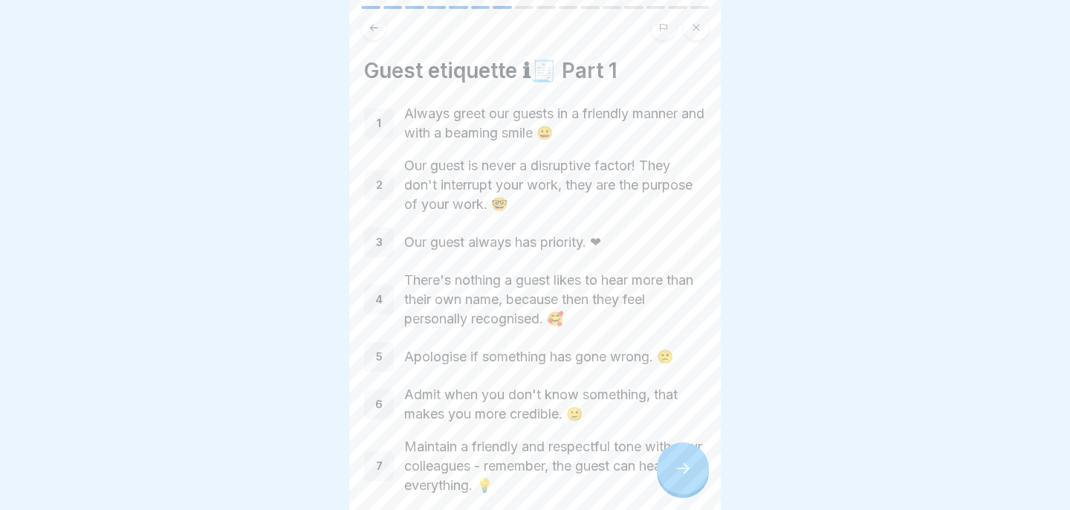
click at [684, 472] on icon at bounding box center [683, 468] width 18 height 18
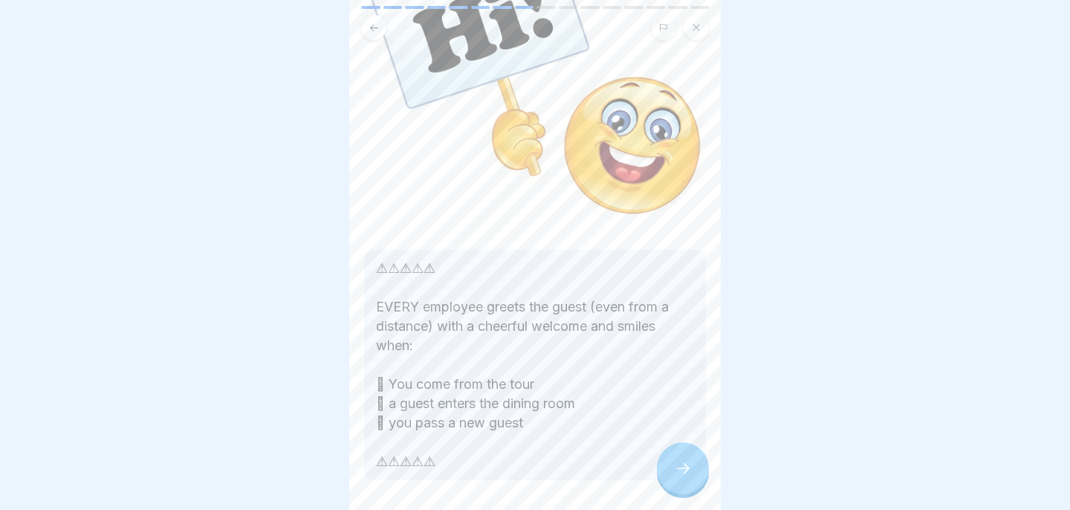
scroll to position [184, 0]
click at [694, 462] on div at bounding box center [683, 468] width 52 height 52
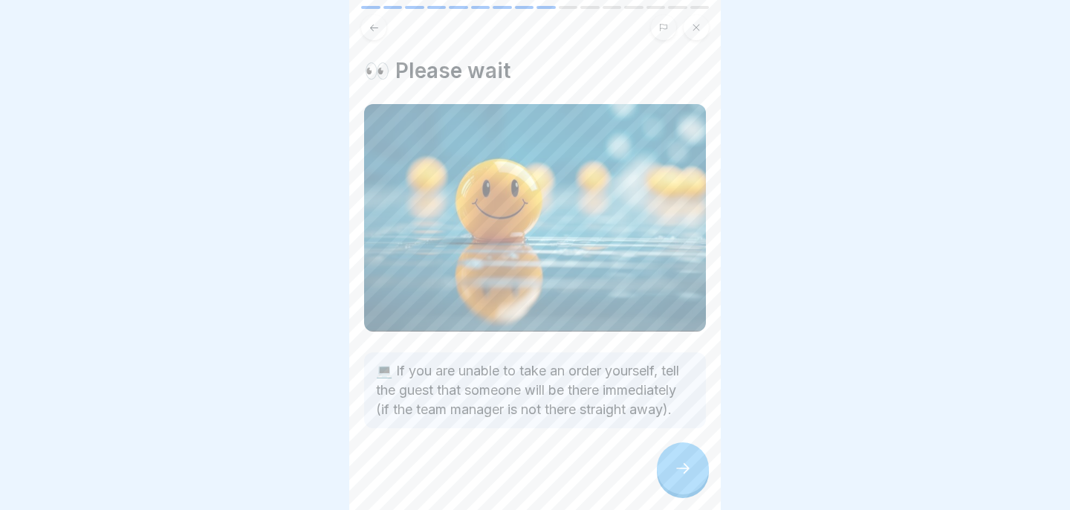
click at [694, 461] on div at bounding box center [683, 468] width 52 height 52
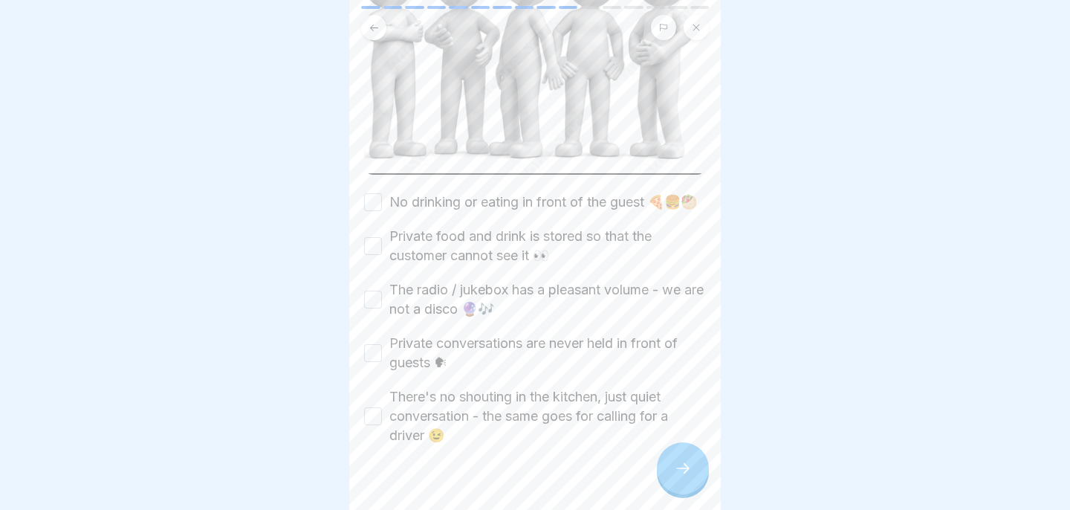
scroll to position [204, 0]
click at [380, 415] on button "There's no shouting in the kitchen, just quiet conversation - the same goes for…" at bounding box center [373, 418] width 18 height 18
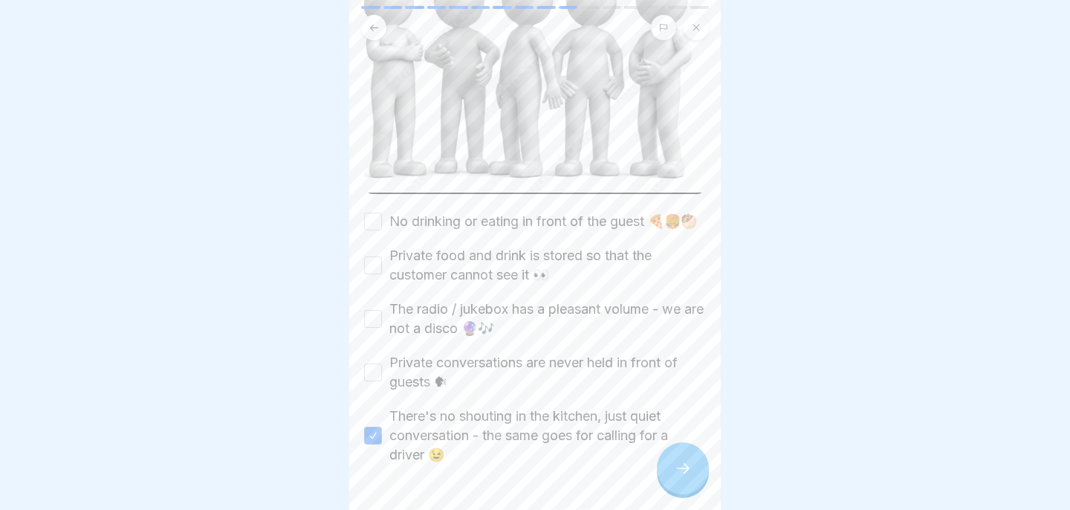
scroll to position [187, 0]
click at [374, 372] on button "Private conversations are never held in front of guests 🗣" at bounding box center [373, 372] width 18 height 18
click at [377, 316] on button "The radio / jukebox has a pleasant volume - we are not a disco 🔮🎶" at bounding box center [373, 318] width 18 height 18
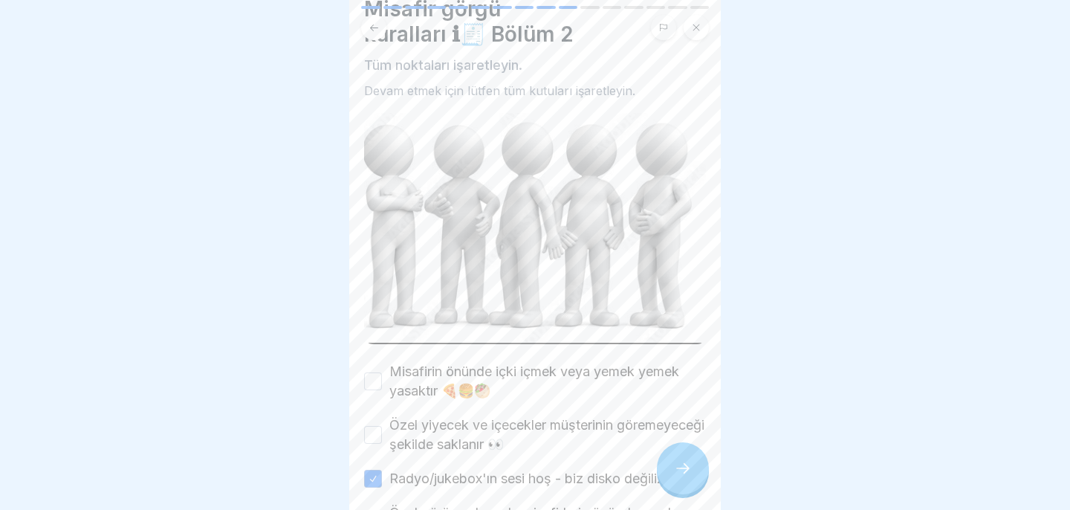
scroll to position [59, 0]
click at [382, 432] on div "Özel yiyecek ve içecekler müşterinin göremeyeceği şekilde saklanır 👀" at bounding box center [535, 437] width 342 height 39
click at [377, 435] on button "Özel yiyecek ve içecekler müşterinin göremeyeceği şekilde saklanır 👀" at bounding box center [373, 437] width 18 height 18
click at [370, 391] on button "Misafirin önünde içki içmek veya yemek yemek yasaktır 🍕🍔🥙" at bounding box center [373, 383] width 18 height 18
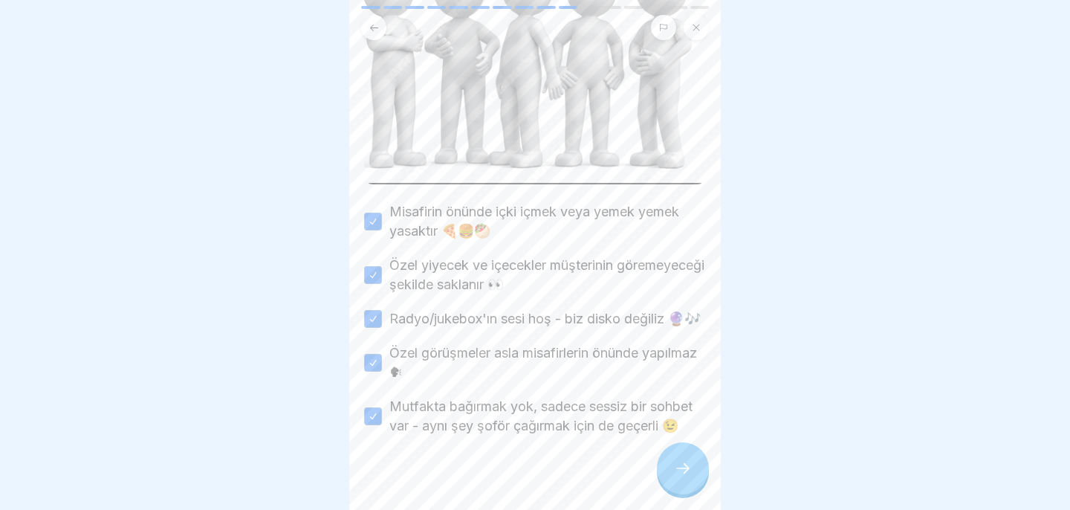
scroll to position [236, 0]
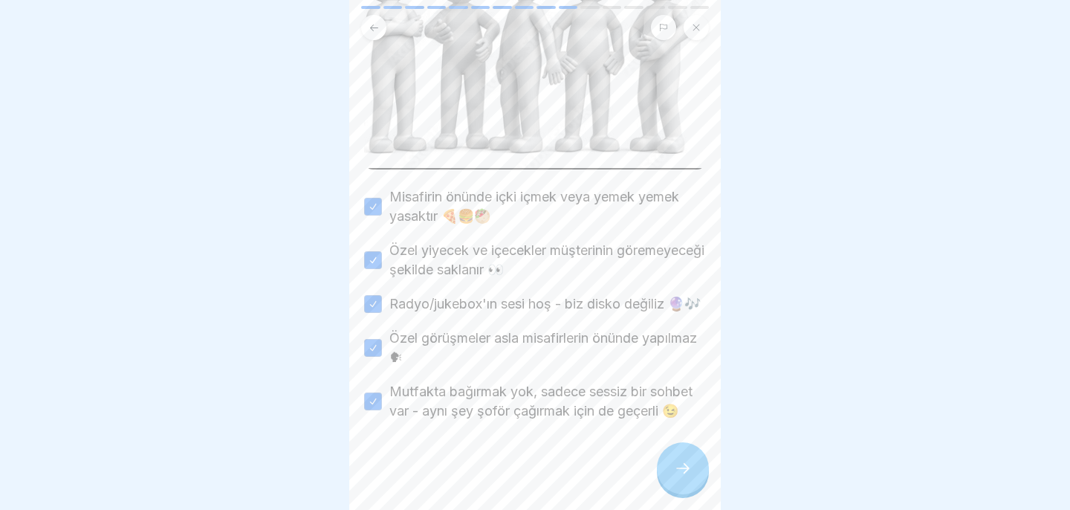
click at [690, 462] on icon at bounding box center [683, 468] width 18 height 18
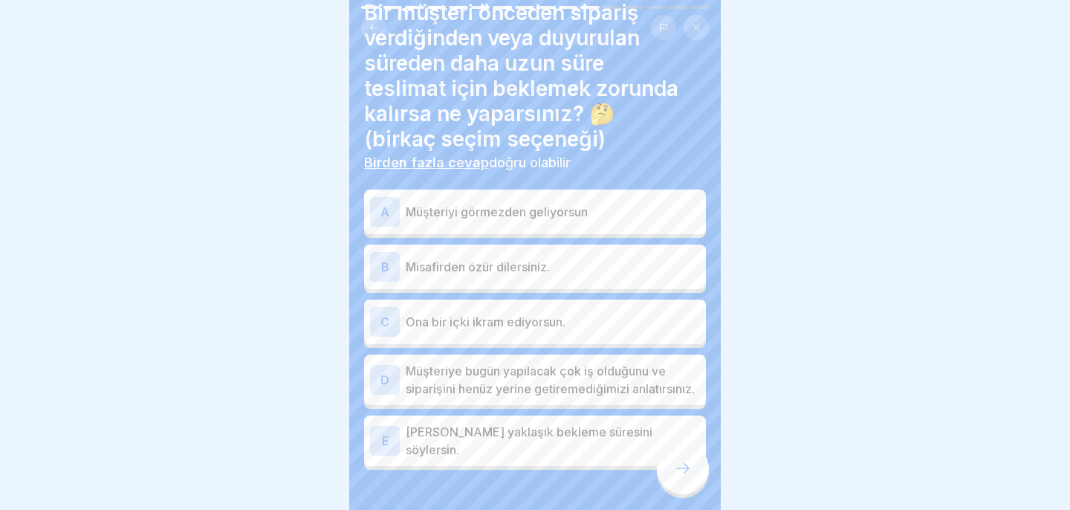
scroll to position [66, 0]
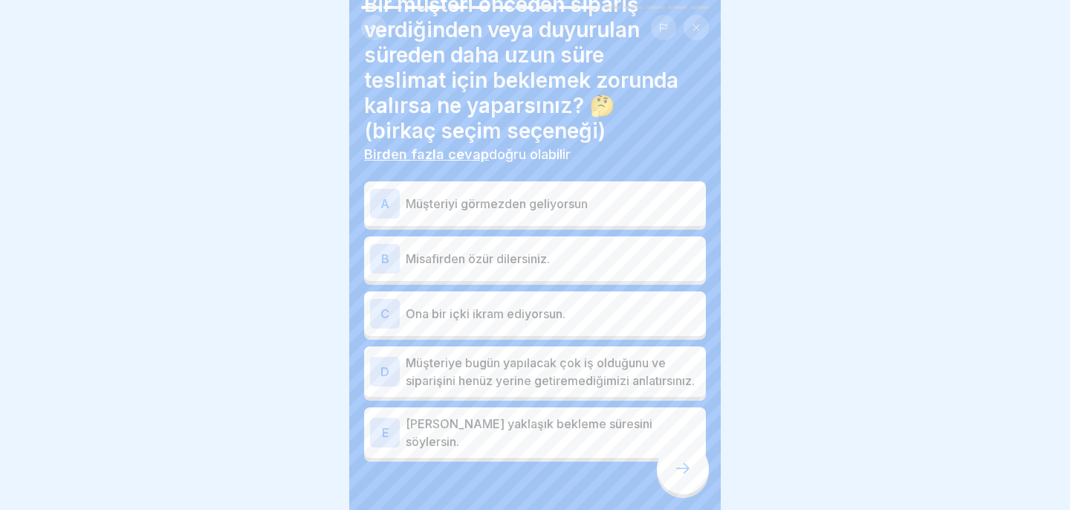
click at [557, 250] on p "Misafirden özür dilersiniz." at bounding box center [553, 259] width 294 height 18
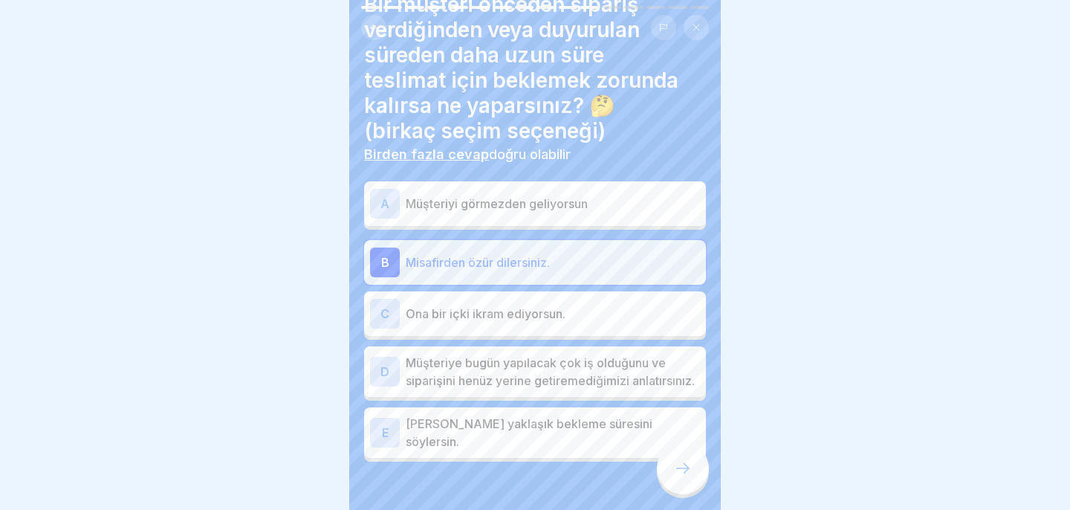
click at [560, 380] on font "Müşteriye bugün yapılacak çok iş olduğunu ve siparişini henüz yerine getiremedi…" at bounding box center [550, 371] width 289 height 33
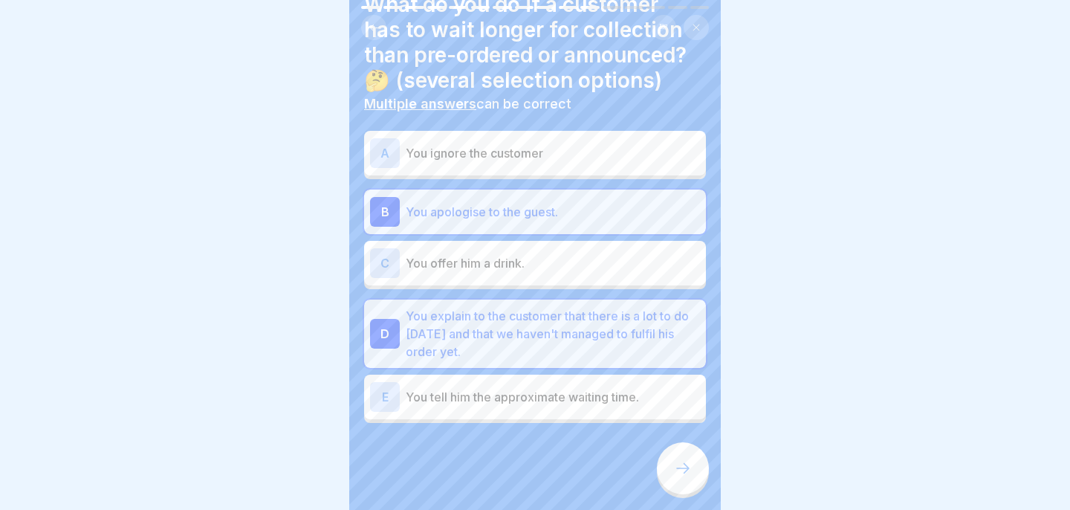
scroll to position [184, 0]
click at [522, 412] on div "E You tell him the approximate waiting time." at bounding box center [535, 396] width 342 height 45
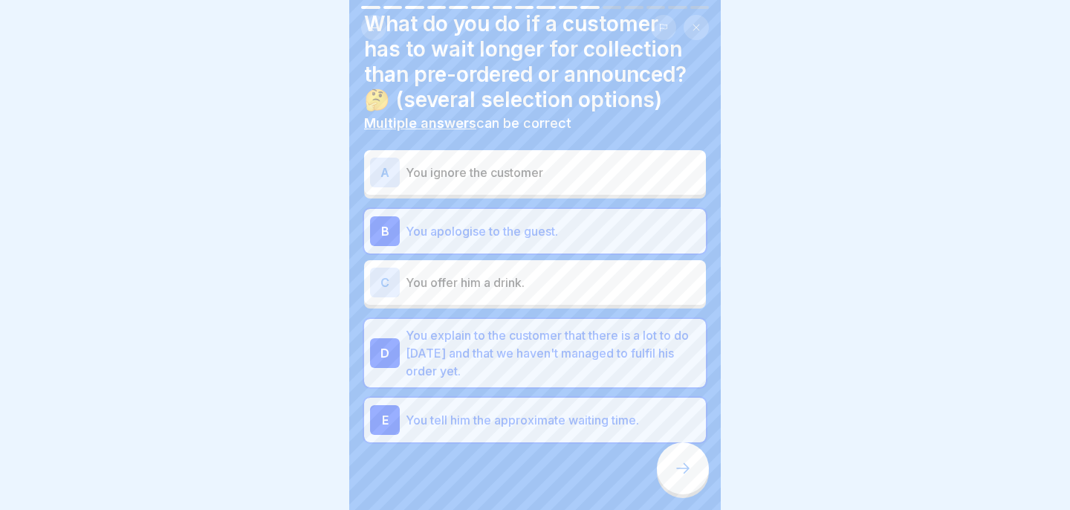
scroll to position [45, 0]
click at [606, 358] on p "You explain to the customer that there is a lot to do [DATE] and that we haven'…" at bounding box center [553, 354] width 294 height 53
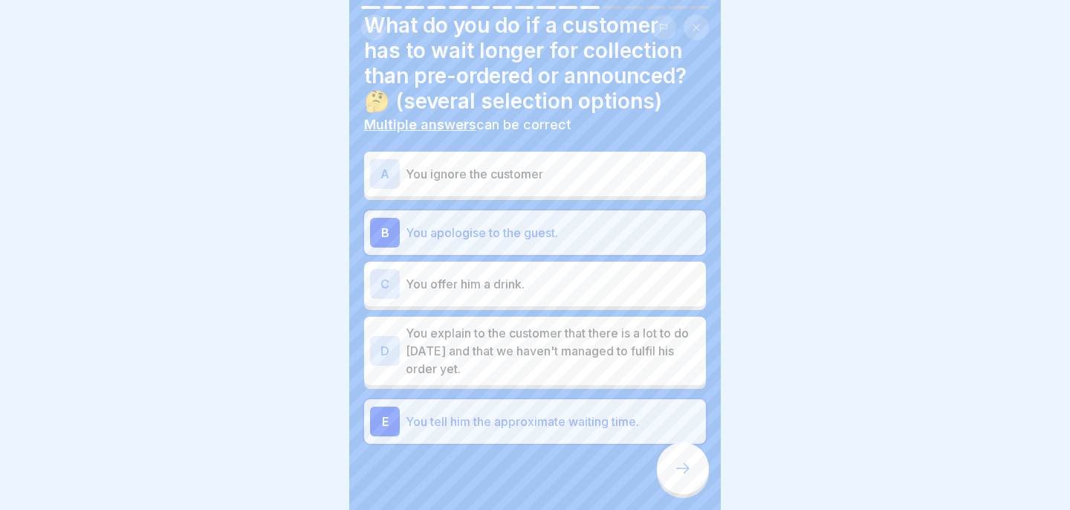
click at [606, 358] on p "You explain to the customer that there is a lot to do [DATE] and that we haven'…" at bounding box center [553, 350] width 294 height 53
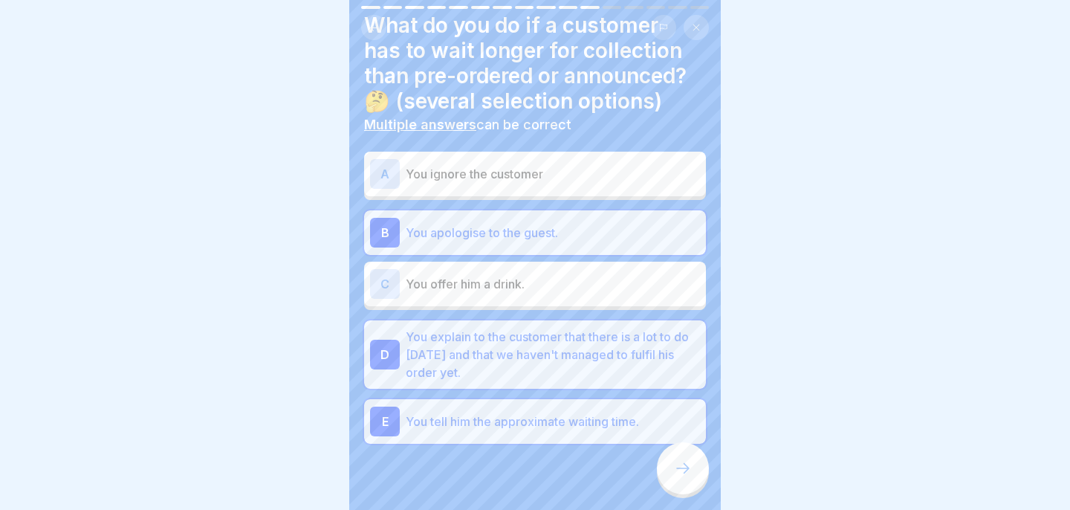
click at [680, 468] on icon at bounding box center [683, 468] width 18 height 18
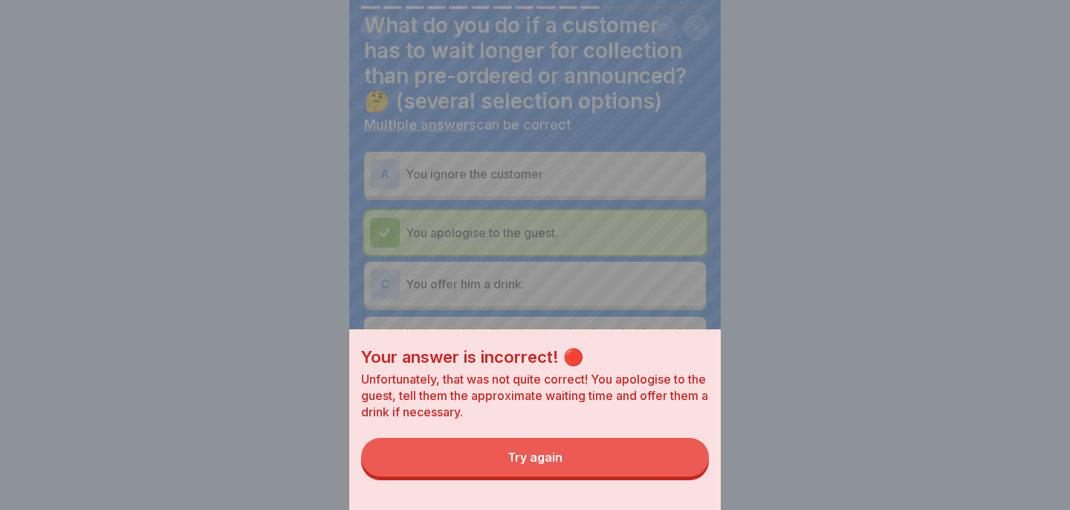
click at [672, 464] on button "Try again" at bounding box center [535, 457] width 348 height 39
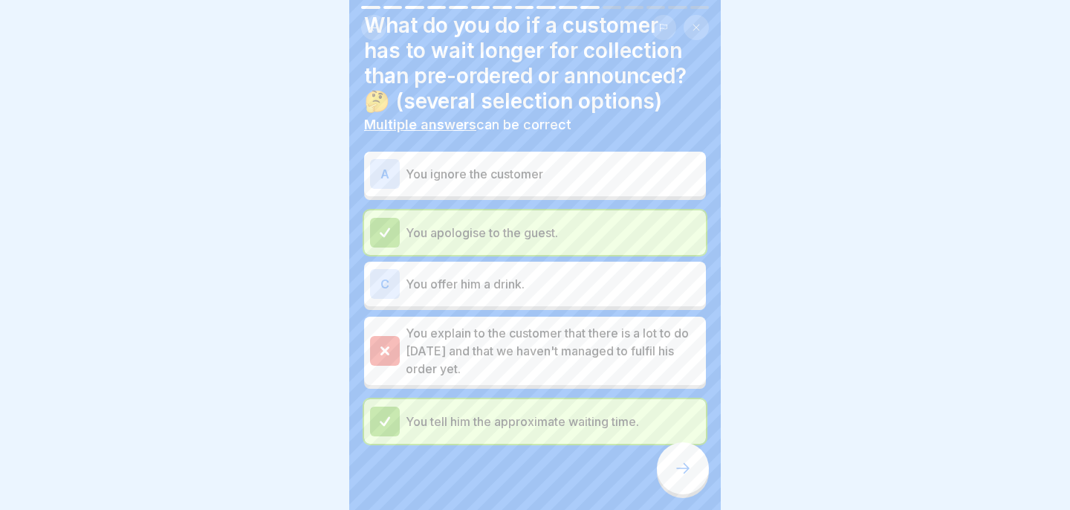
click at [561, 366] on p "You explain to the customer that there is a lot to do [DATE] and that we haven'…" at bounding box center [553, 350] width 294 height 53
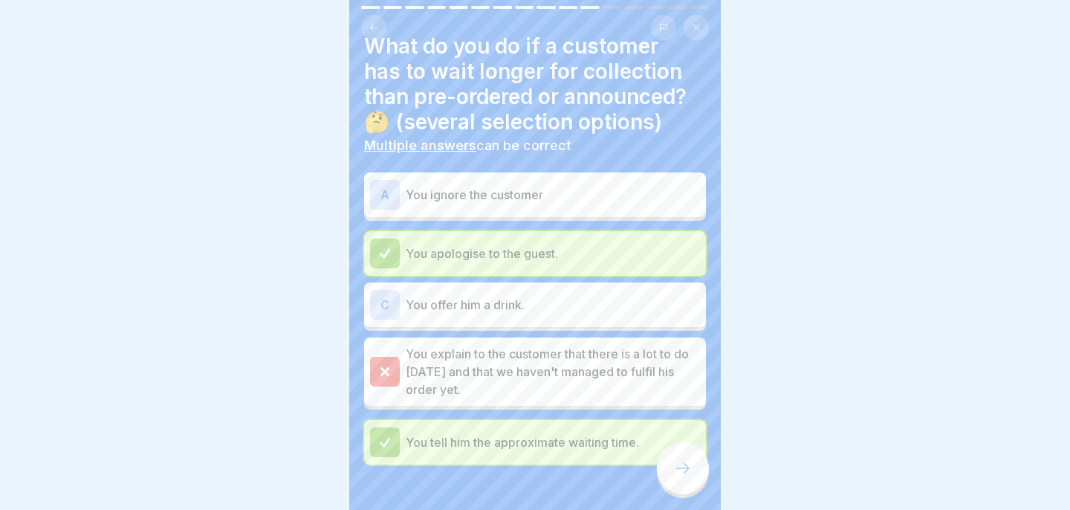
scroll to position [10, 0]
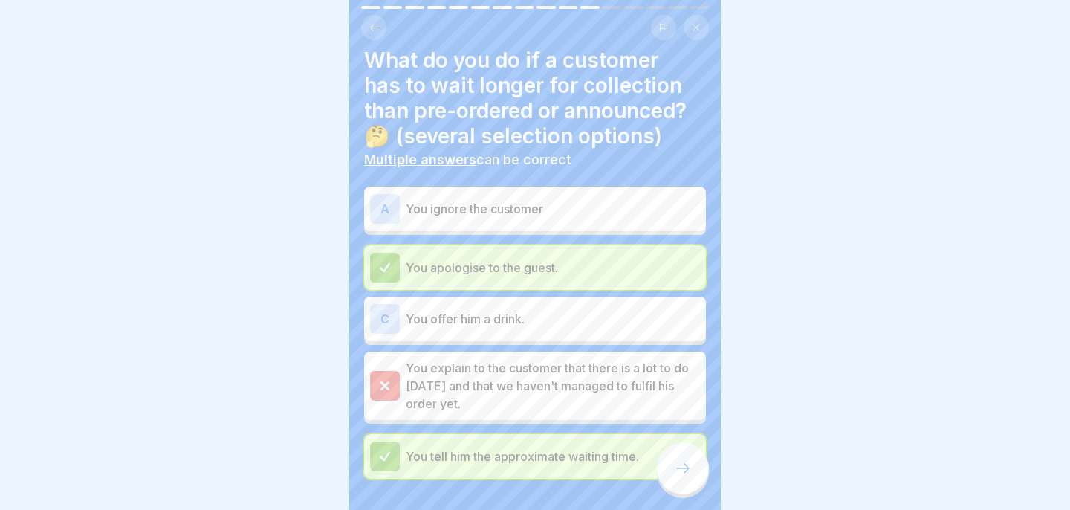
drag, startPoint x: 667, startPoint y: 468, endPoint x: 522, endPoint y: 452, distance: 145.7
click at [522, 452] on div "WOP - Etiquette 16 Steps English The principle of the open-plan kitchen 👨‍🍳 Wit…" at bounding box center [535, 255] width 372 height 510
click at [526, 329] on div "C You offer him a drink." at bounding box center [535, 319] width 330 height 30
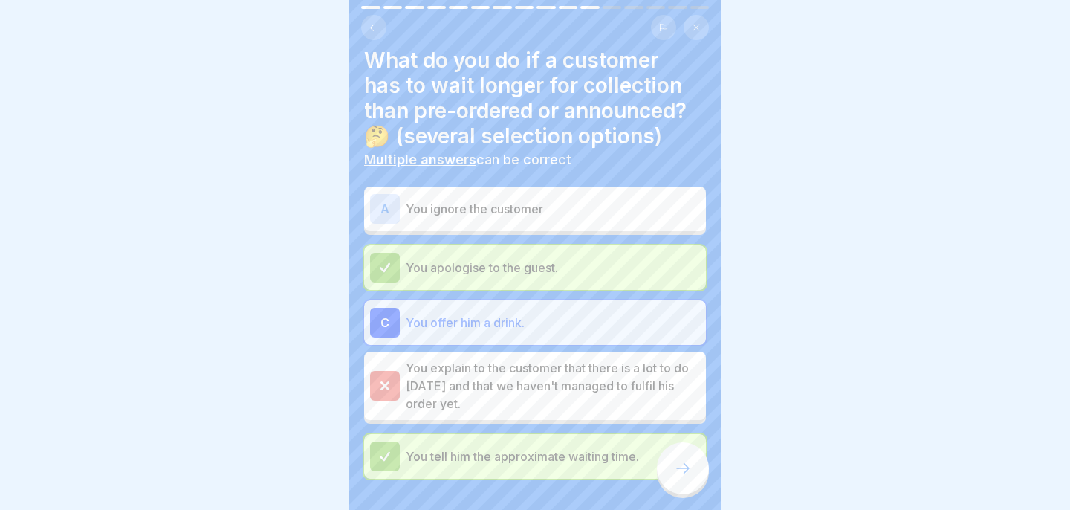
click at [692, 487] on div at bounding box center [683, 468] width 52 height 52
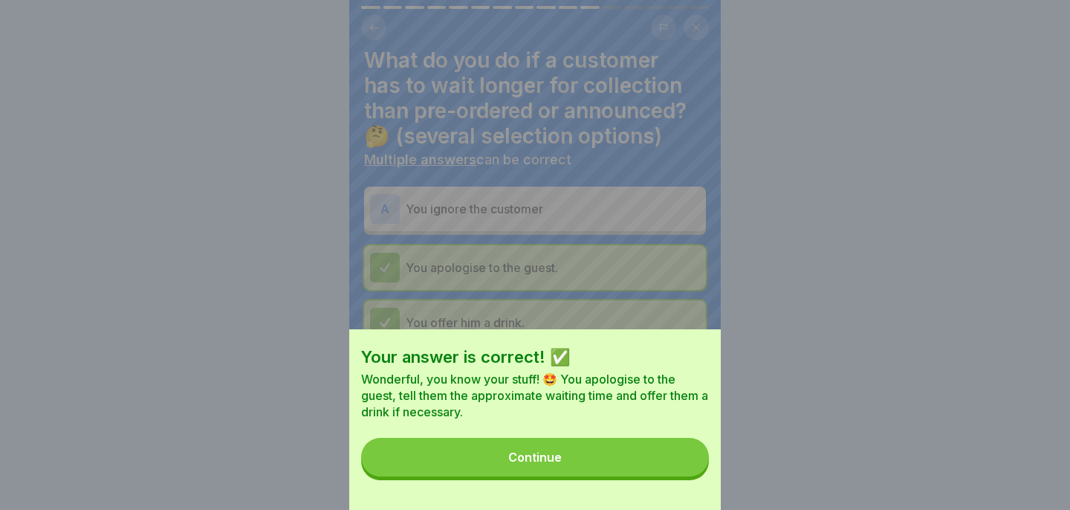
click at [607, 457] on button "Continue" at bounding box center [535, 457] width 348 height 39
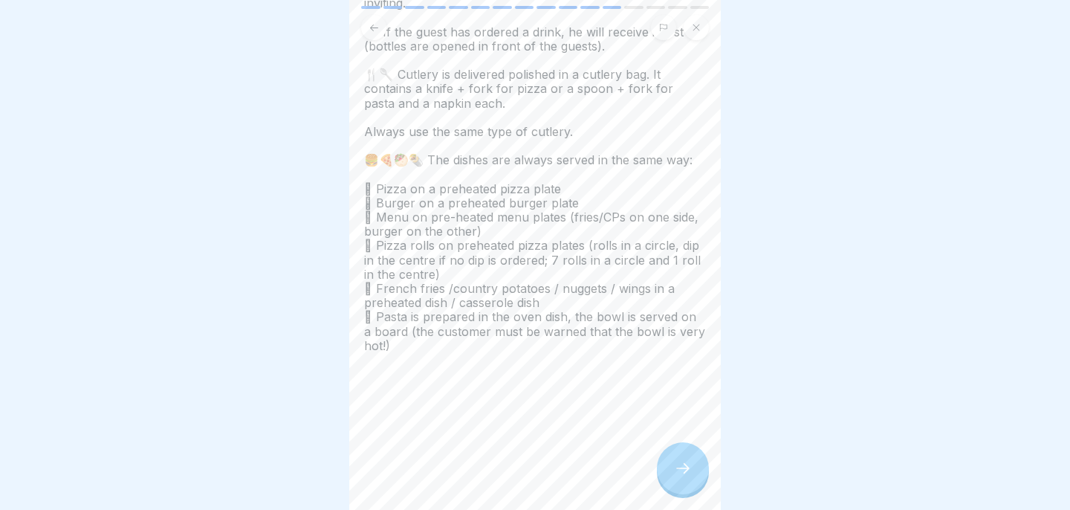
scroll to position [184, 0]
click at [687, 465] on icon at bounding box center [683, 468] width 18 height 18
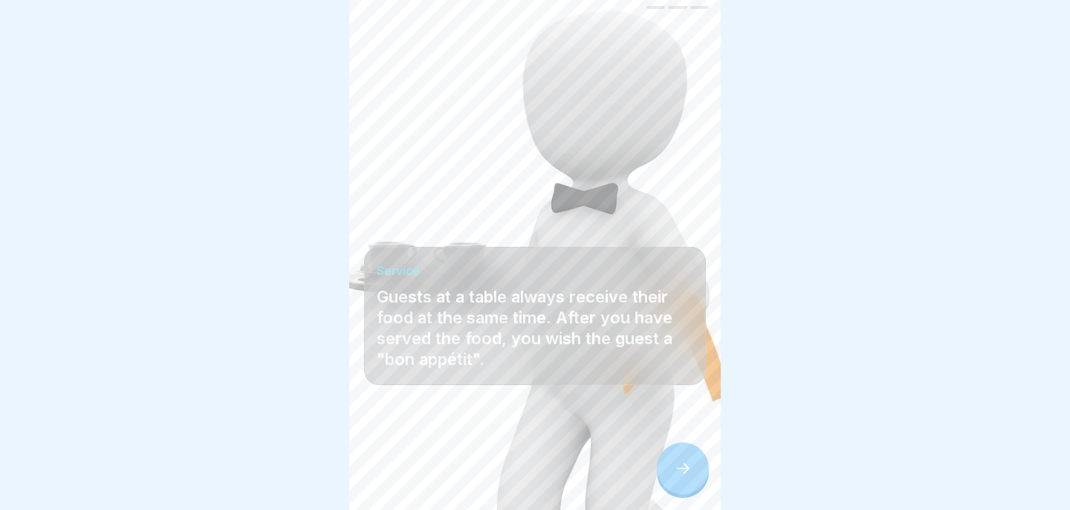
click at [686, 464] on icon at bounding box center [683, 468] width 18 height 18
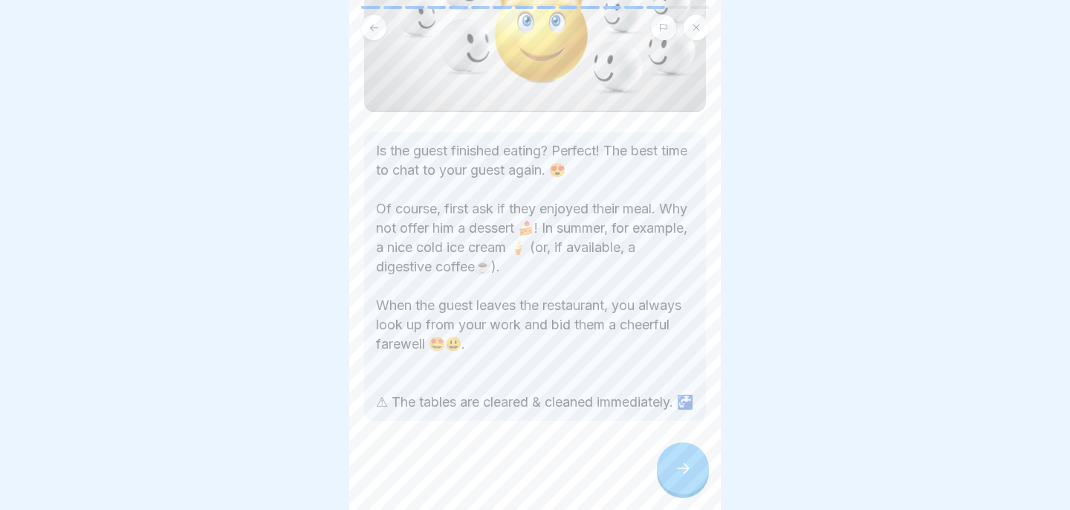
scroll to position [239, 0]
click at [695, 473] on div at bounding box center [683, 468] width 52 height 52
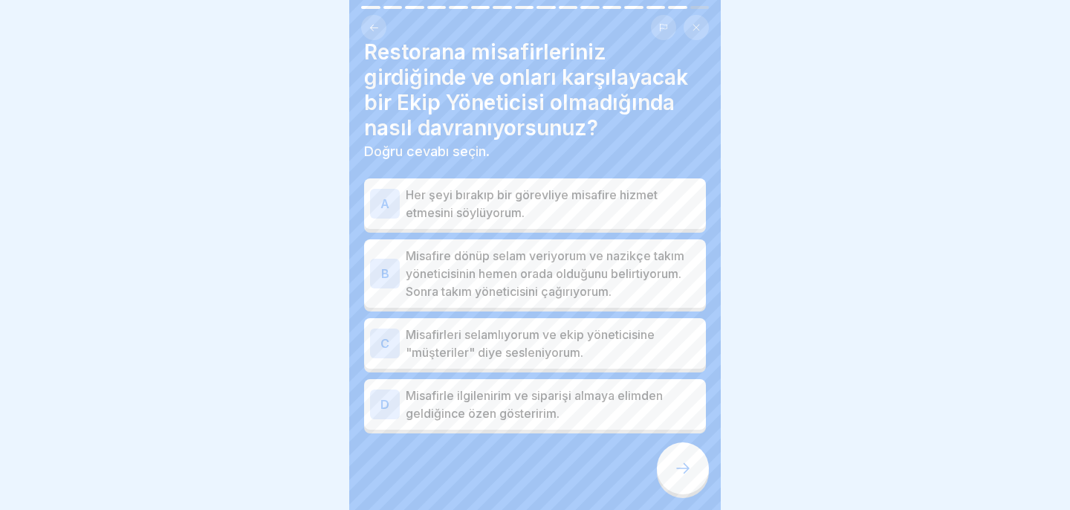
scroll to position [24, 0]
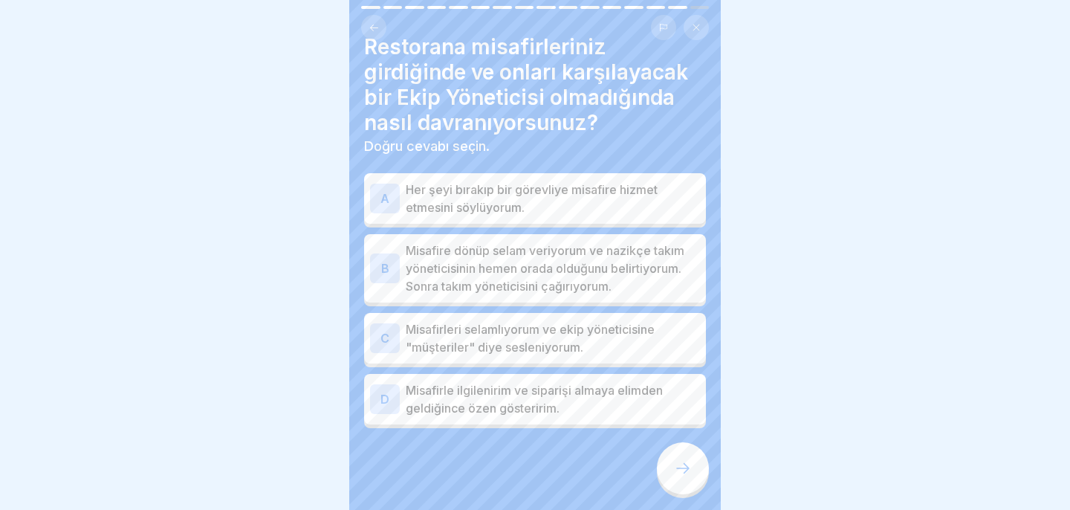
click at [621, 250] on font "Misafire dönüp selam veriyorum ve nazikçe takım yöneticisinin hemen orada olduğ…" at bounding box center [545, 268] width 279 height 51
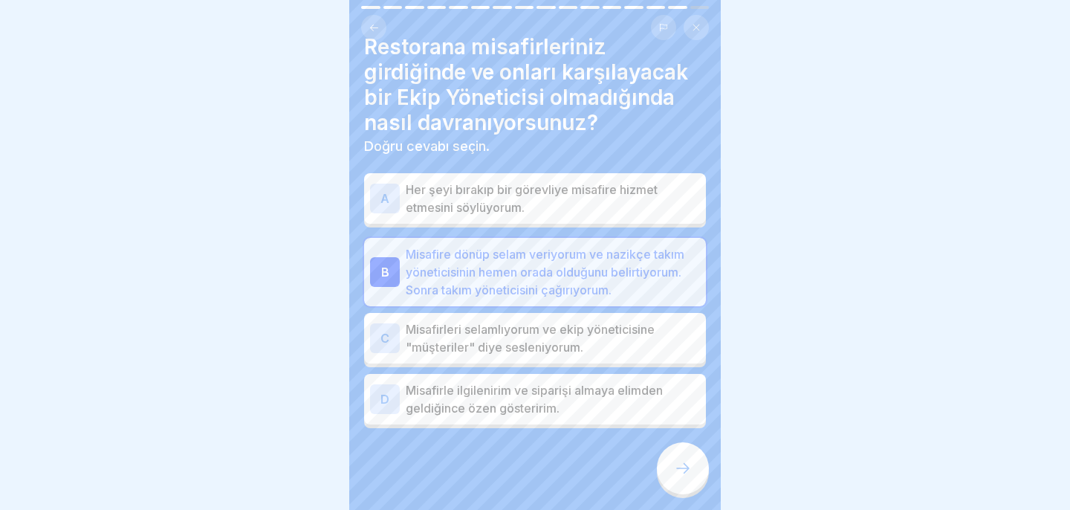
click at [637, 258] on font "Misafire dönüp selam veriyorum ve nazikçe takım yöneticisinin hemen orada olduğ…" at bounding box center [545, 272] width 279 height 51
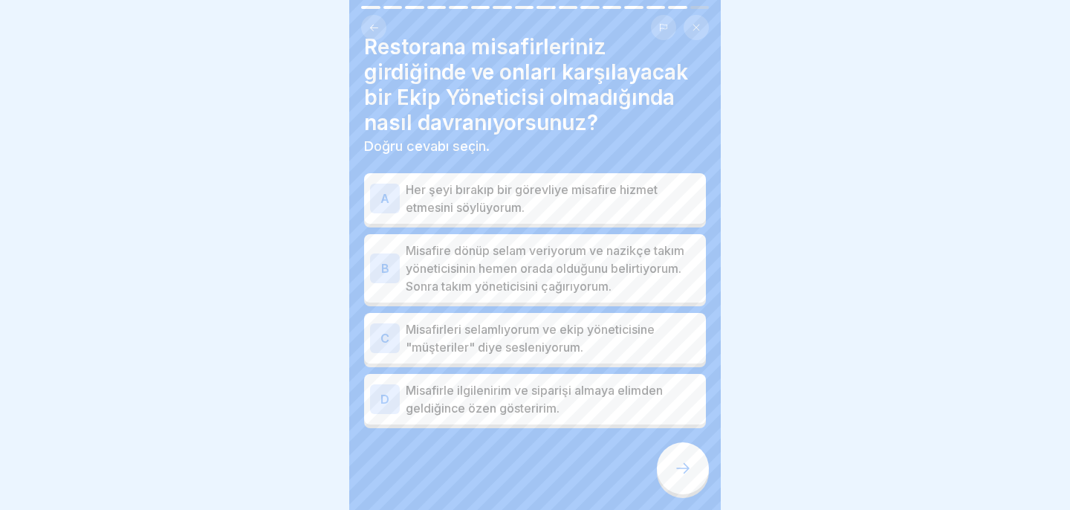
click at [617, 409] on p "Misafirle ilgilenirim ve siparişi almaya elimden geldiğince özen gösteririm." at bounding box center [553, 399] width 294 height 36
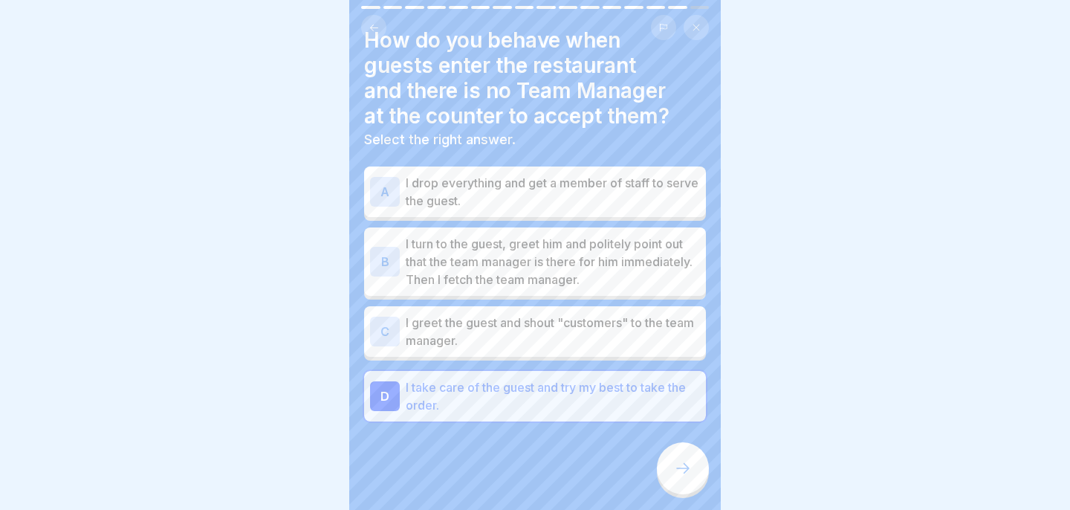
scroll to position [239, 0]
click at [638, 270] on p "I turn to the guest, greet him and politely point out that the team manager is …" at bounding box center [553, 261] width 294 height 53
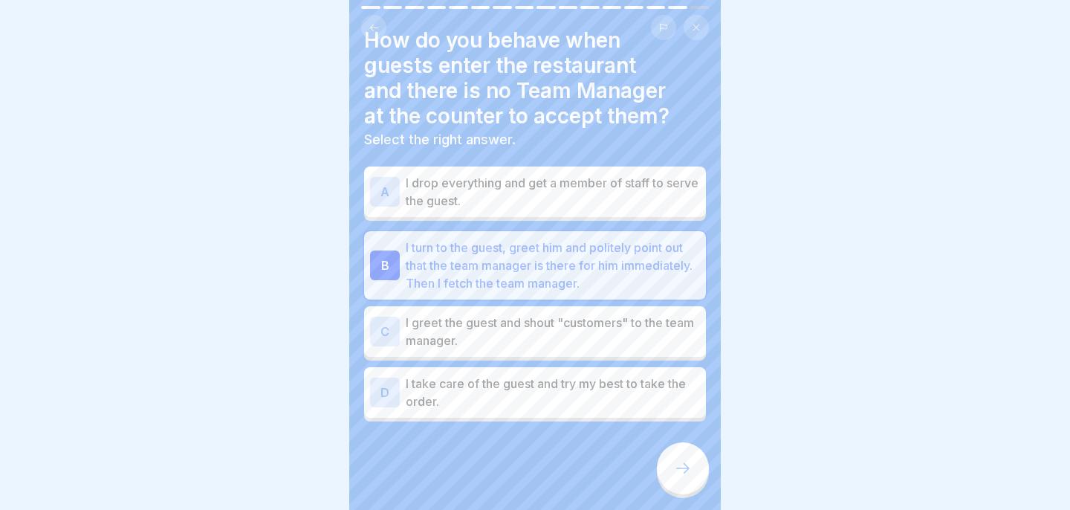
click at [639, 400] on p "I take care of the guest and try my best to take the order." at bounding box center [553, 392] width 294 height 36
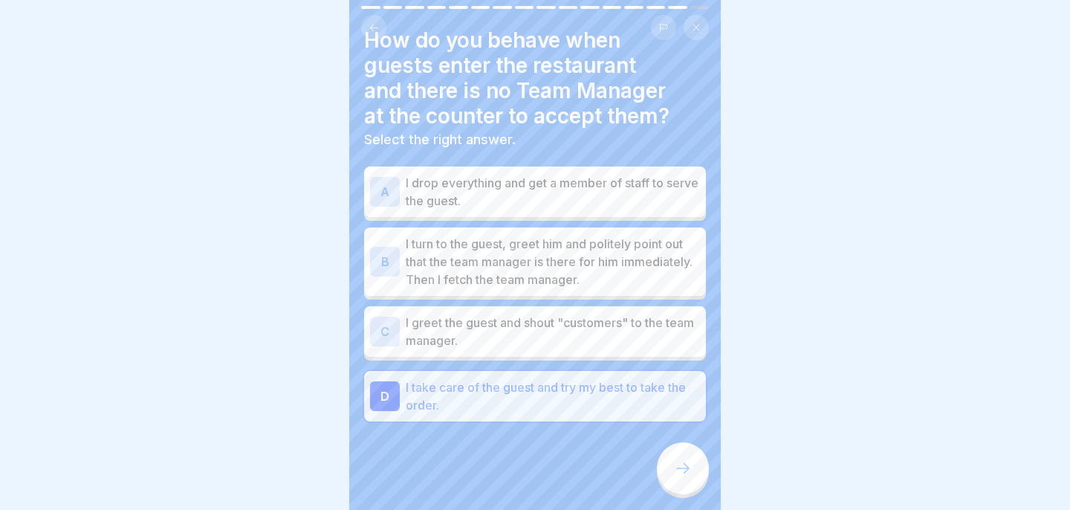
click at [681, 451] on div at bounding box center [683, 468] width 52 height 52
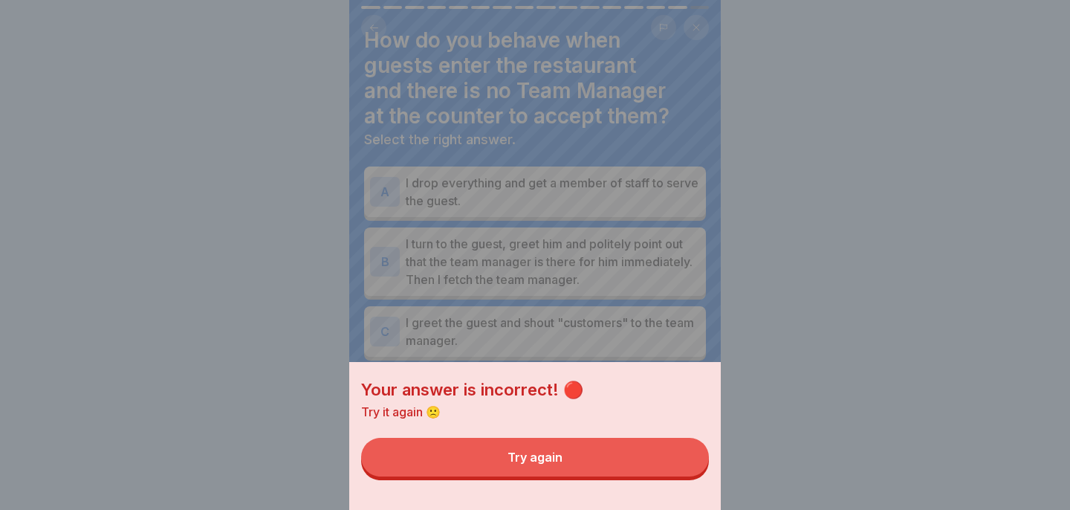
click at [660, 466] on button "Try again" at bounding box center [535, 457] width 348 height 39
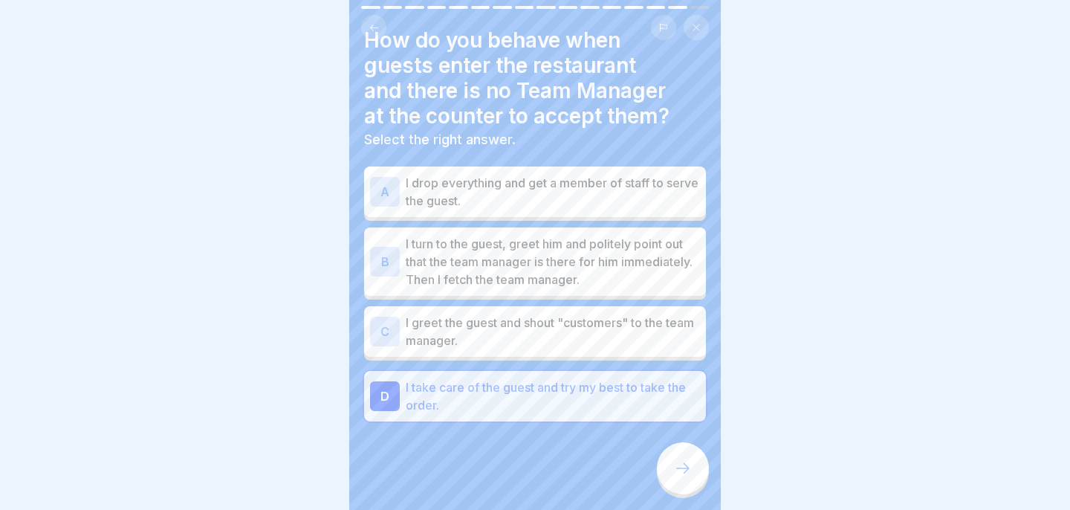
click at [646, 268] on p "I turn to the guest, greet him and politely point out that the team manager is …" at bounding box center [553, 261] width 294 height 53
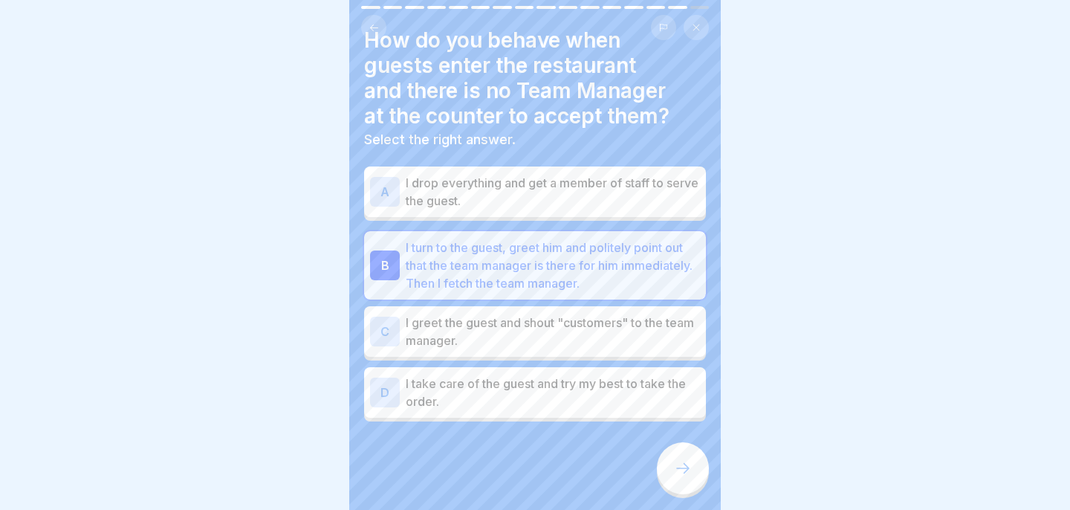
click at [685, 469] on icon at bounding box center [683, 468] width 18 height 18
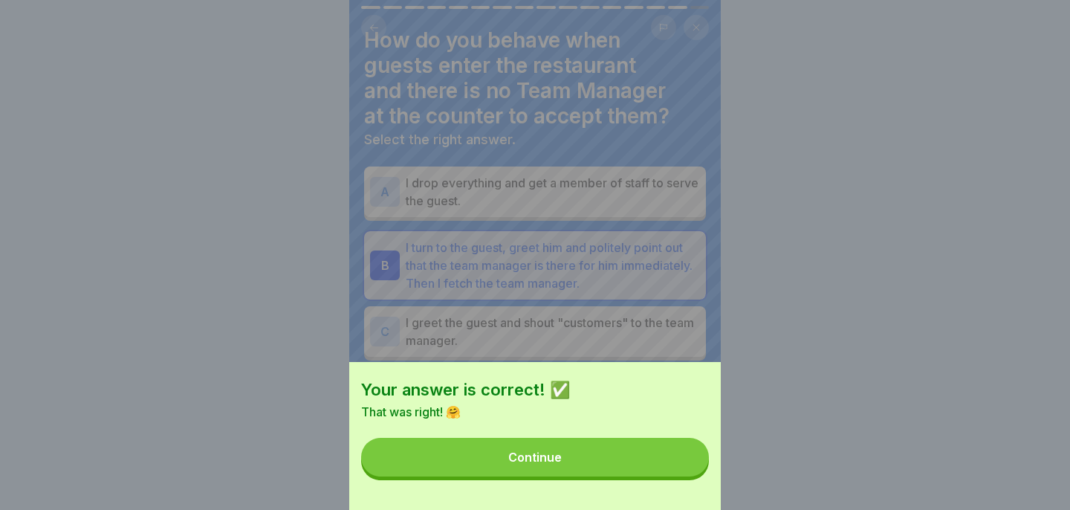
click at [660, 465] on button "Continue" at bounding box center [535, 457] width 348 height 39
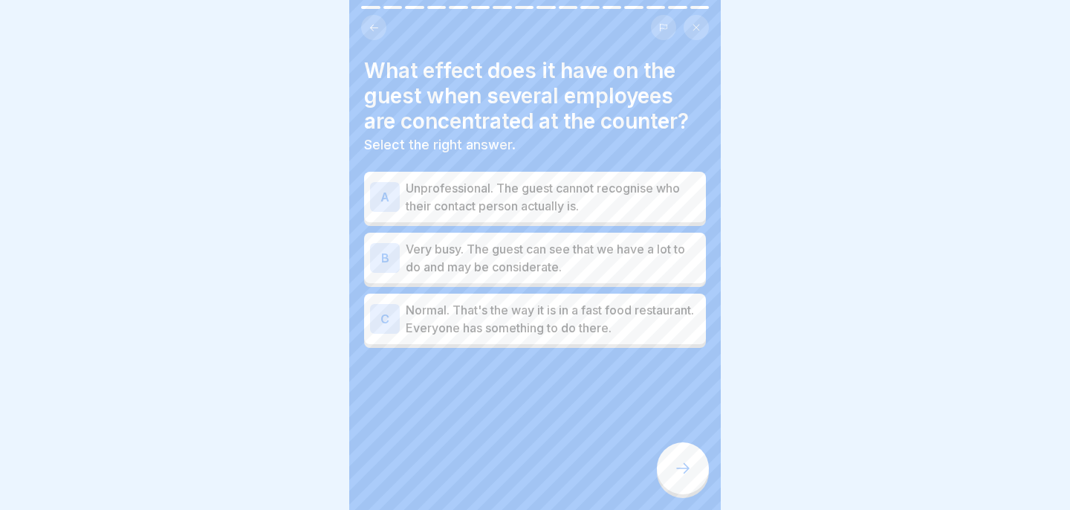
scroll to position [236, 0]
click at [640, 198] on p "Profesyonelce değil. Misafir, muhatap kişinin gerçekte kim olduğunu tanıyamaz." at bounding box center [553, 197] width 294 height 36
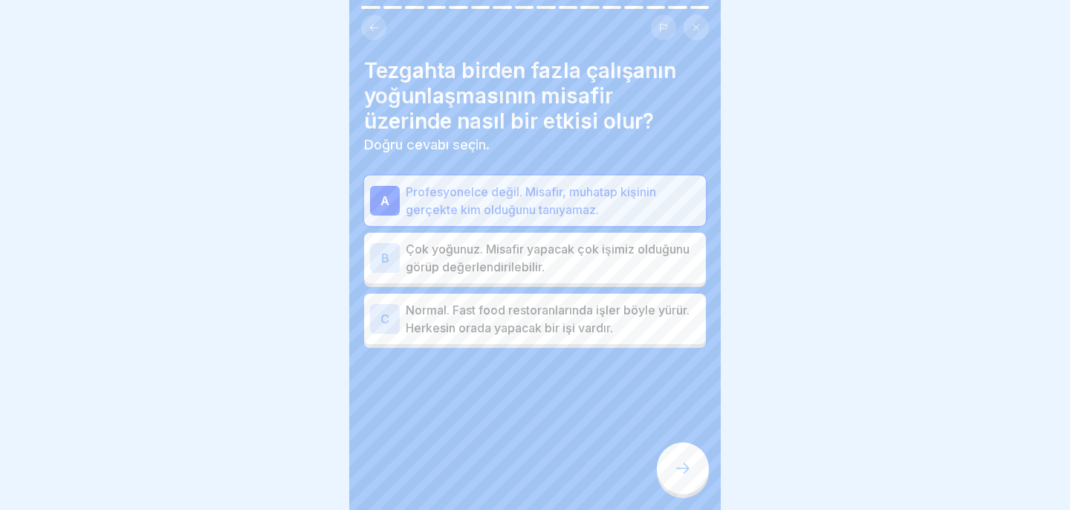
click at [678, 459] on div at bounding box center [683, 468] width 52 height 52
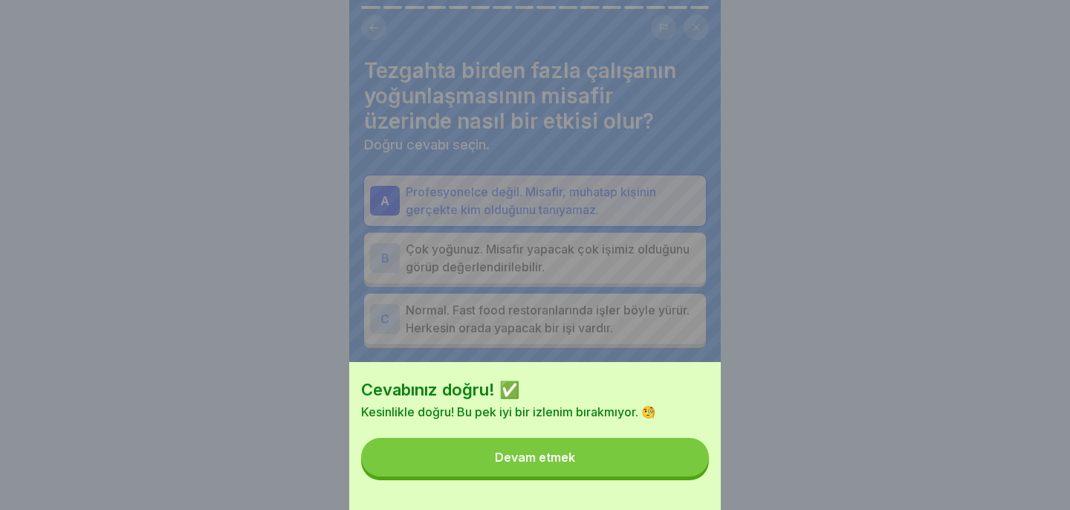
click at [626, 476] on div "Cevabınız doğru! ✅ Kesinlikle doğru! Bu pek iyi bir izlenim bırakmıyor. 🧐 Devam…" at bounding box center [535, 436] width 372 height 148
click at [626, 465] on button "Devam etmek" at bounding box center [535, 457] width 348 height 39
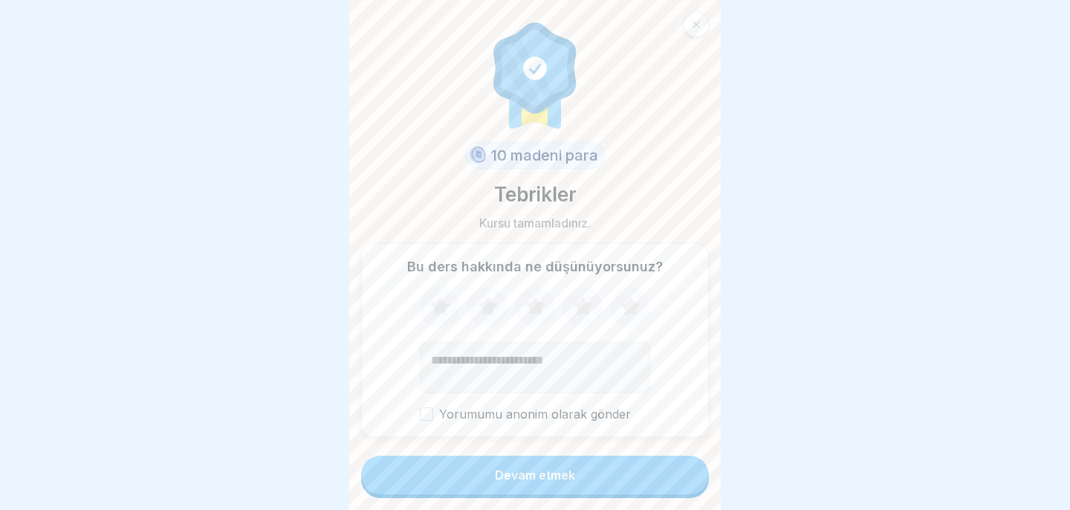
click at [694, 20] on icon at bounding box center [696, 24] width 9 height 9
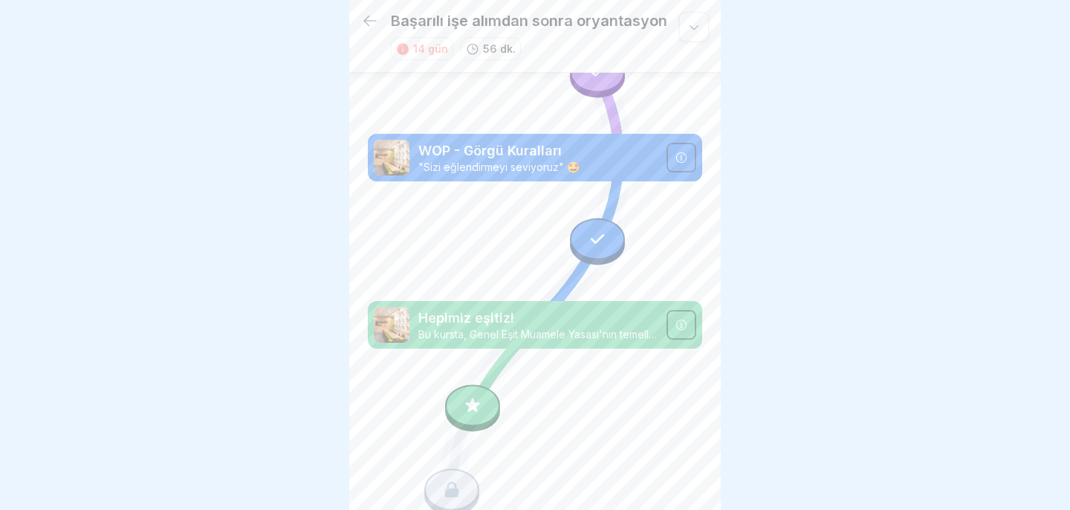
scroll to position [104, 0]
click at [687, 328] on div at bounding box center [681, 326] width 30 height 30
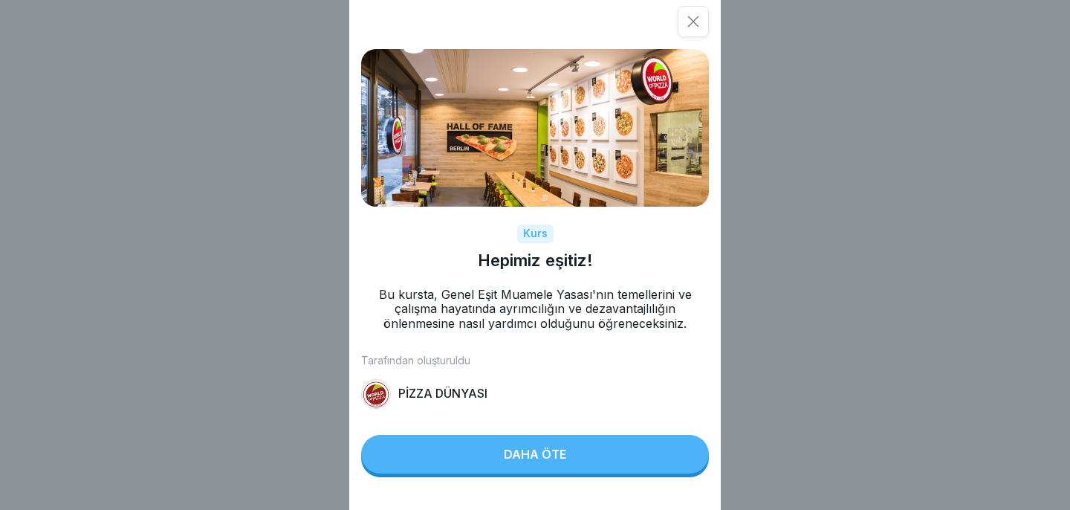
click at [567, 462] on button "Daha öte" at bounding box center [535, 454] width 348 height 39
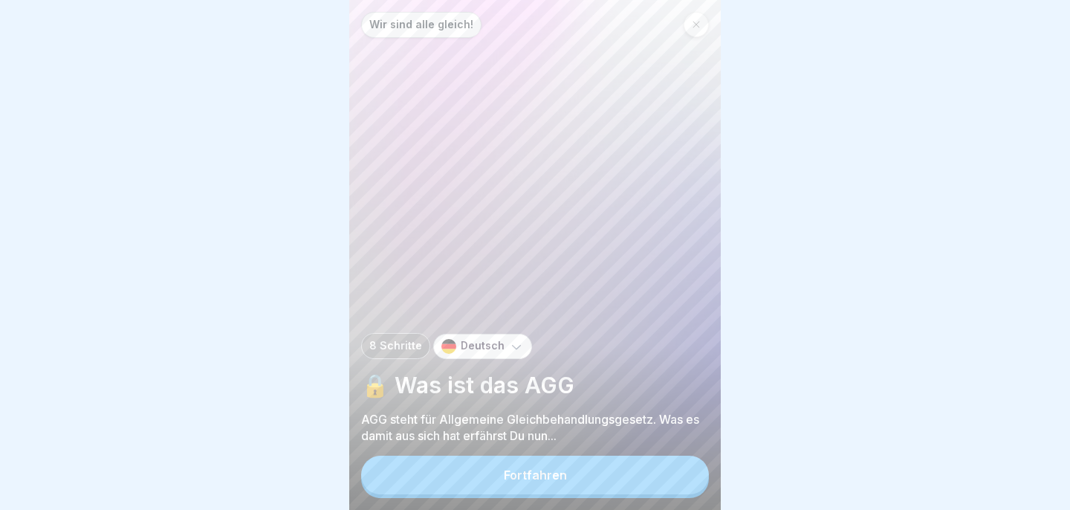
click at [513, 333] on div "8 Schritte Deutsch" at bounding box center [535, 346] width 348 height 26
click at [511, 340] on icon at bounding box center [516, 346] width 15 height 15
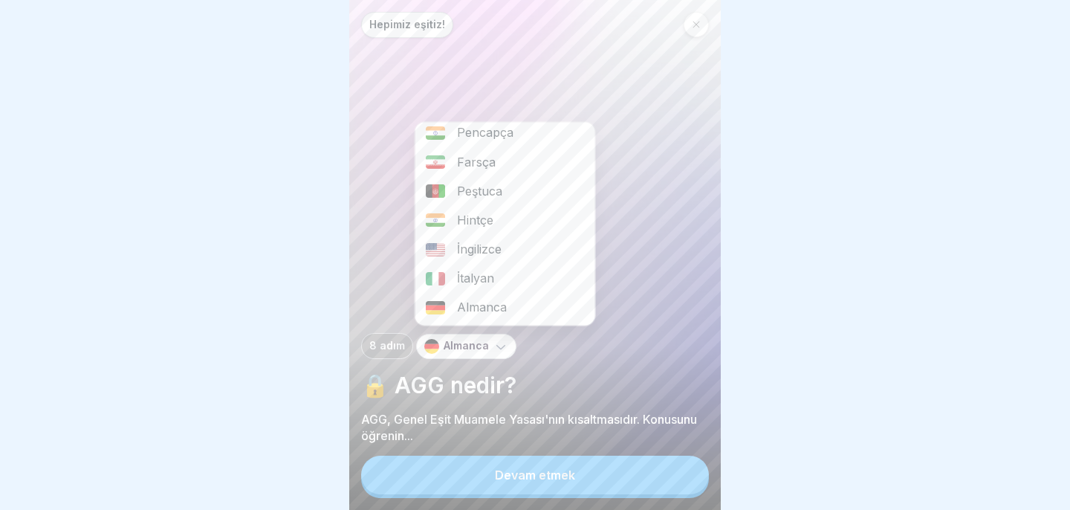
scroll to position [210, 0]
click at [494, 242] on font "İngilizce" at bounding box center [479, 249] width 45 height 15
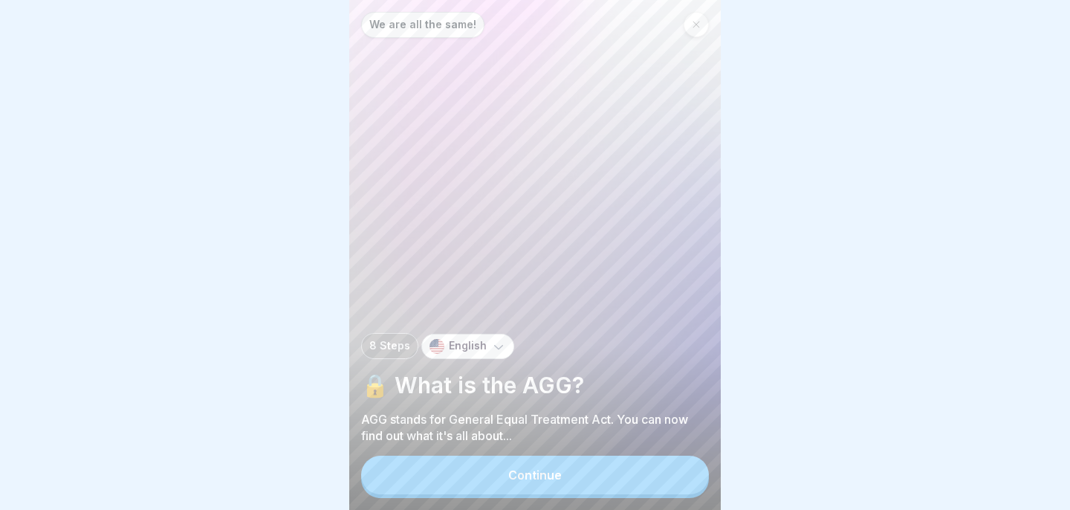
click at [552, 467] on button "Continue" at bounding box center [535, 474] width 348 height 39
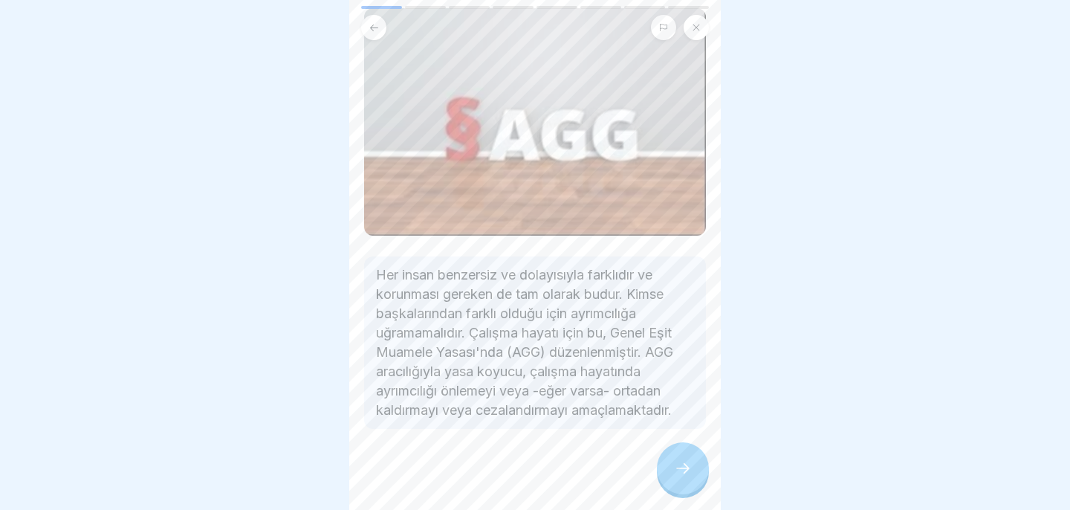
scroll to position [118, 0]
click at [690, 465] on icon at bounding box center [683, 468] width 18 height 18
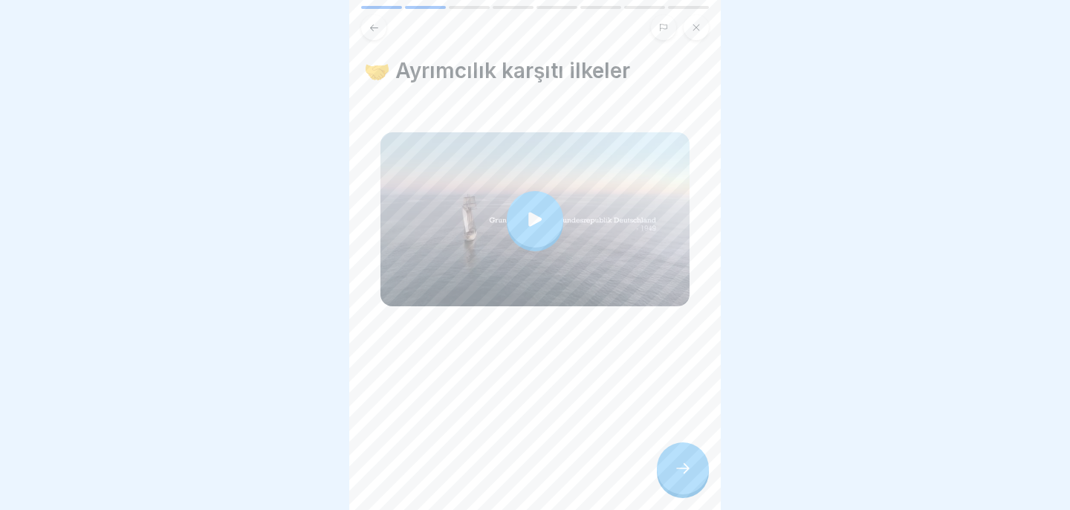
click at [528, 221] on icon at bounding box center [535, 219] width 21 height 21
click at [680, 471] on icon at bounding box center [683, 468] width 18 height 18
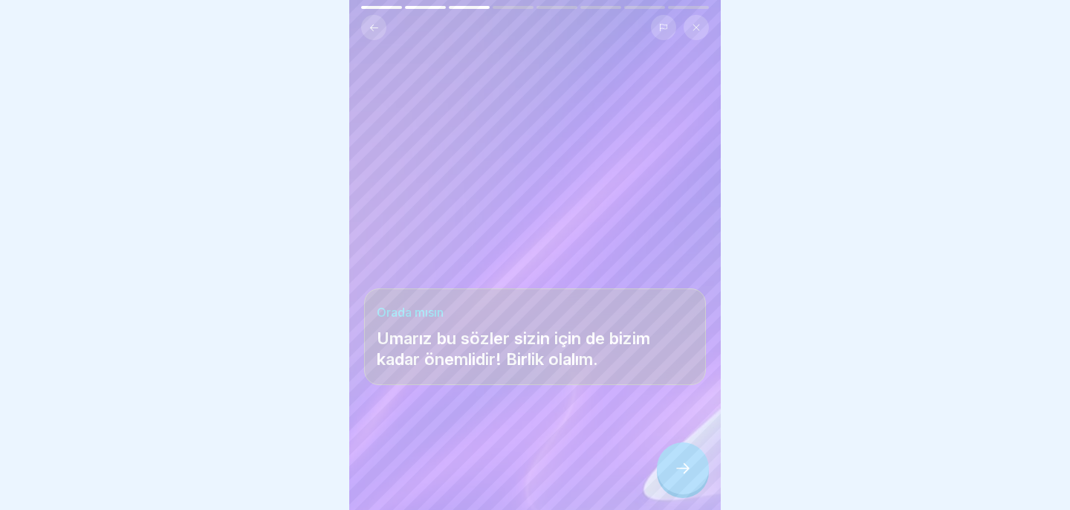
click at [680, 471] on icon at bounding box center [683, 468] width 18 height 18
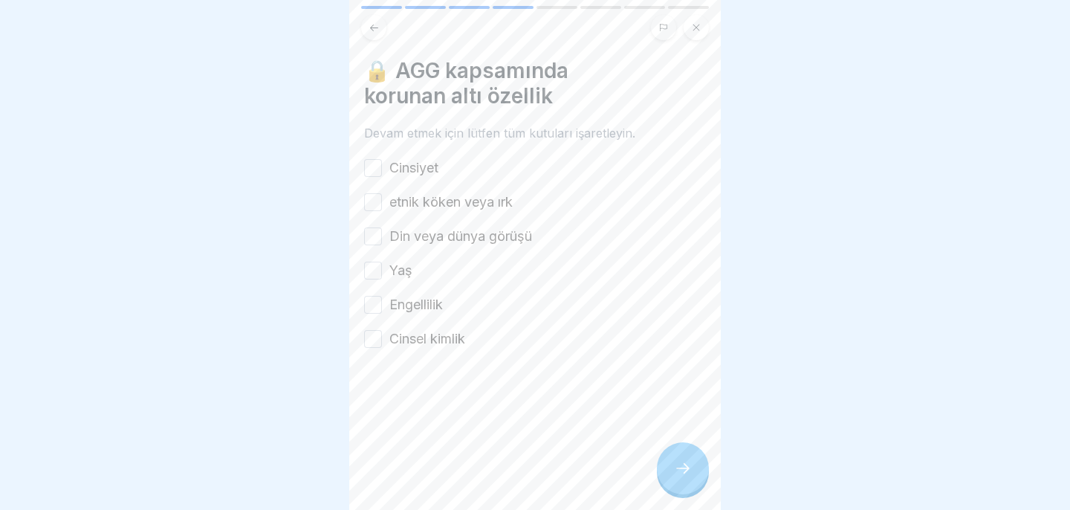
click at [376, 174] on button "Cinsiyet" at bounding box center [373, 168] width 18 height 18
click at [374, 201] on button "etnik köken veya ırk" at bounding box center [373, 202] width 18 height 18
click at [369, 233] on button "Din veya dünya görüşü" at bounding box center [373, 236] width 18 height 18
click at [380, 336] on button "Cinsel kimlik" at bounding box center [373, 339] width 18 height 18
click at [377, 270] on button "Yaş" at bounding box center [373, 271] width 18 height 18
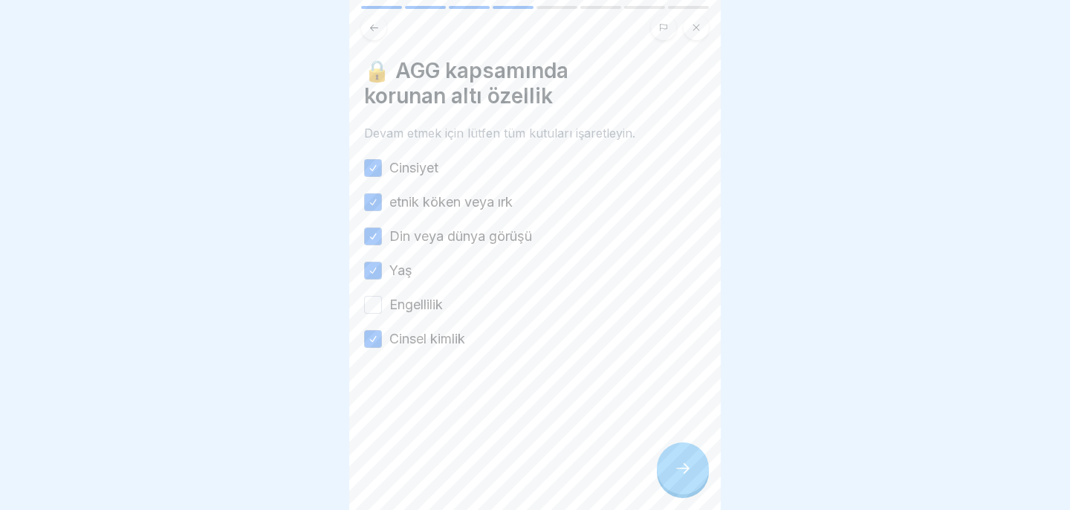
click at [374, 312] on button "Engellilik" at bounding box center [373, 305] width 18 height 18
click at [678, 458] on div at bounding box center [683, 468] width 52 height 52
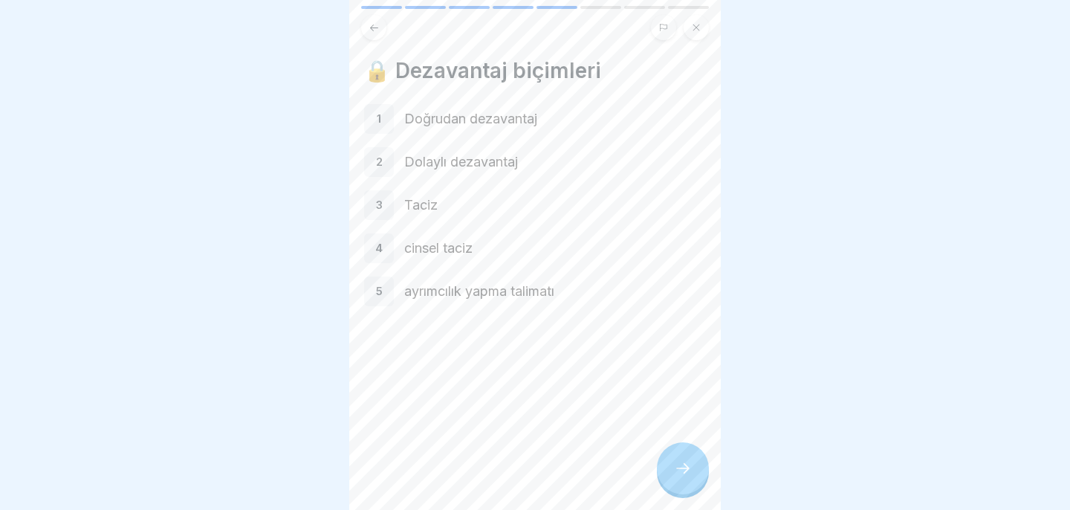
click at [678, 458] on div at bounding box center [683, 468] width 52 height 52
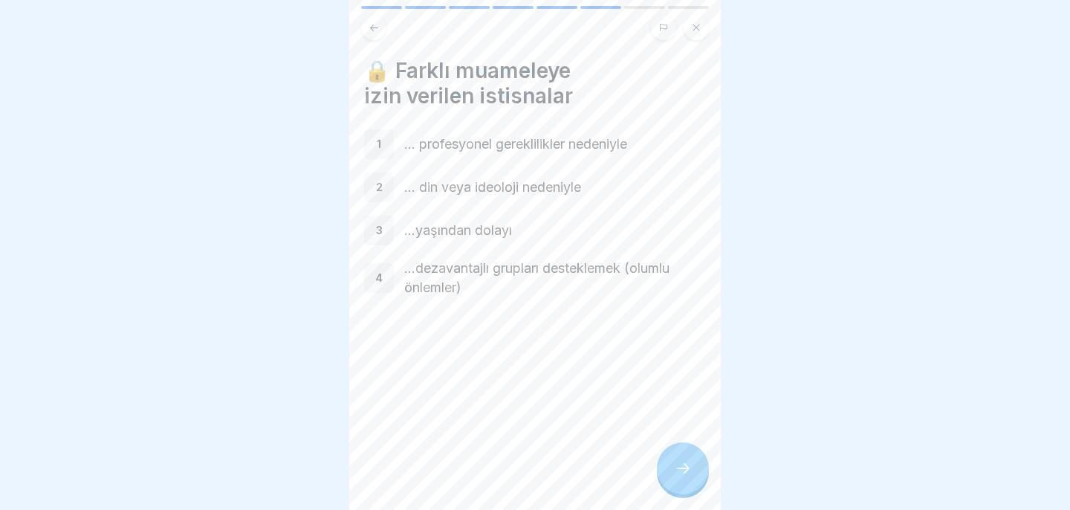
click at [512, 185] on font "... din veya ideoloji nedeniyle" at bounding box center [492, 187] width 177 height 16
click at [698, 473] on div at bounding box center [683, 468] width 52 height 52
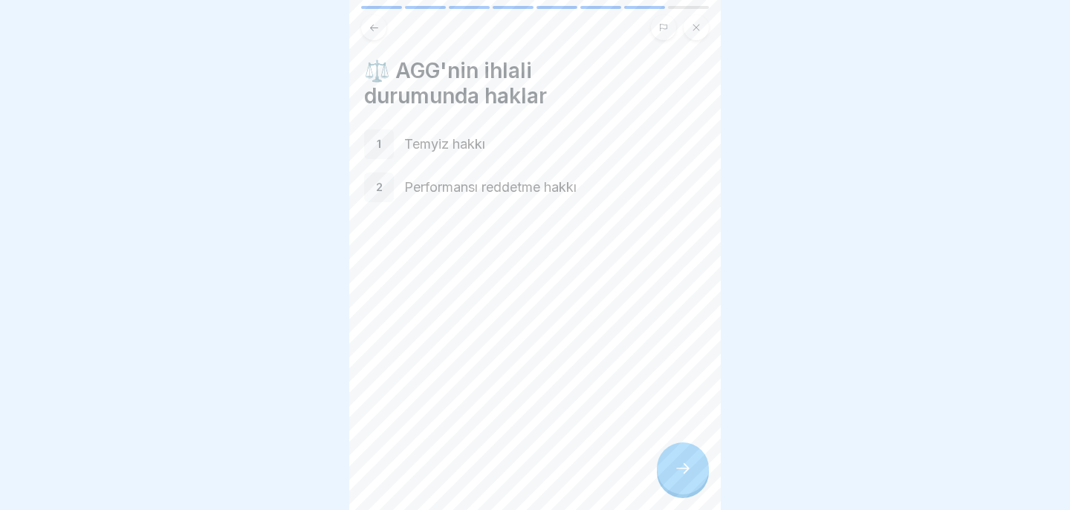
click at [516, 184] on font "Performansı reddetme hakkı" at bounding box center [490, 187] width 172 height 16
click at [383, 186] on div "2" at bounding box center [379, 187] width 30 height 30
click at [391, 139] on div "1" at bounding box center [379, 144] width 30 height 30
click at [684, 464] on icon at bounding box center [683, 468] width 18 height 18
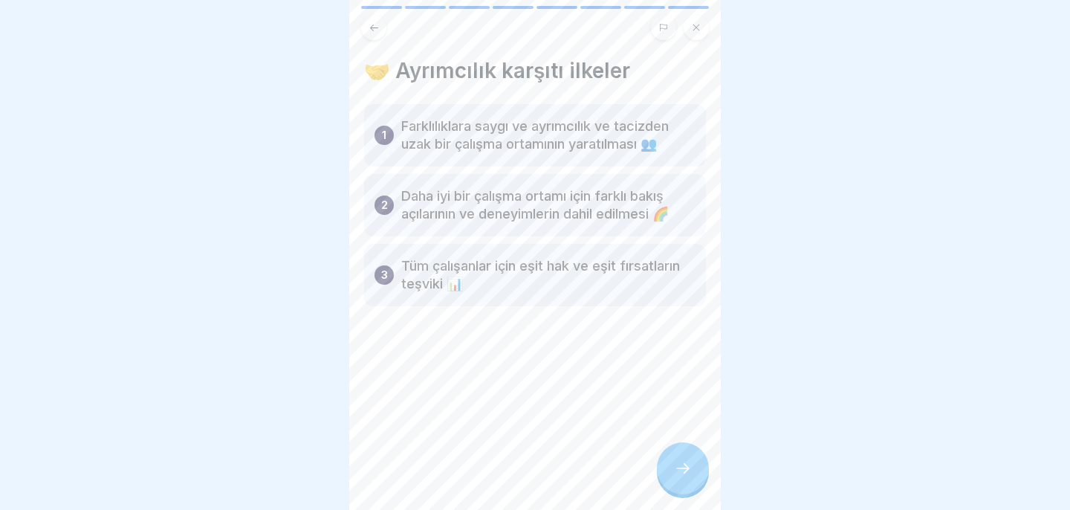
click at [707, 475] on div at bounding box center [683, 468] width 52 height 52
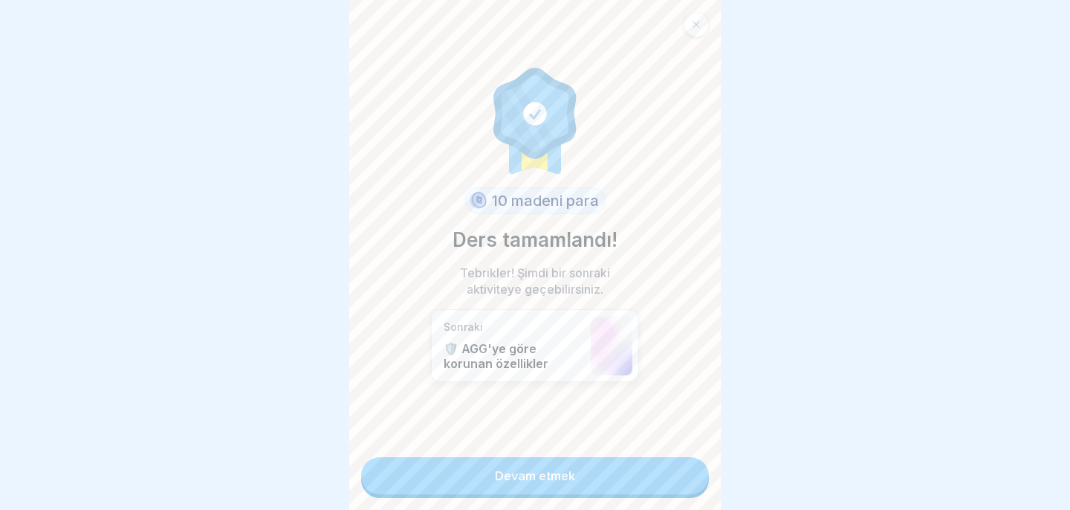
click at [692, 23] on icon at bounding box center [696, 24] width 9 height 9
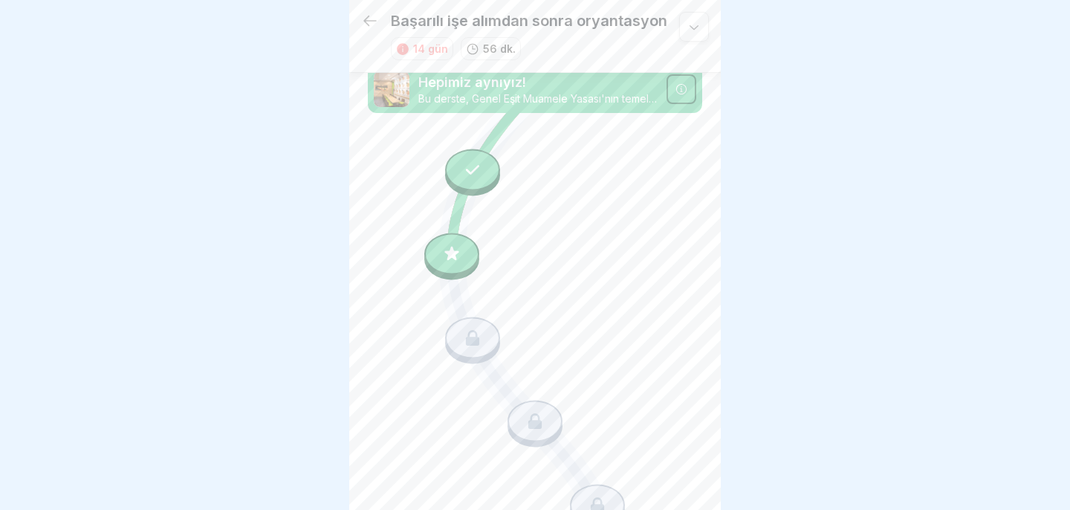
scroll to position [342, 0]
click at [452, 247] on icon at bounding box center [451, 252] width 19 height 19
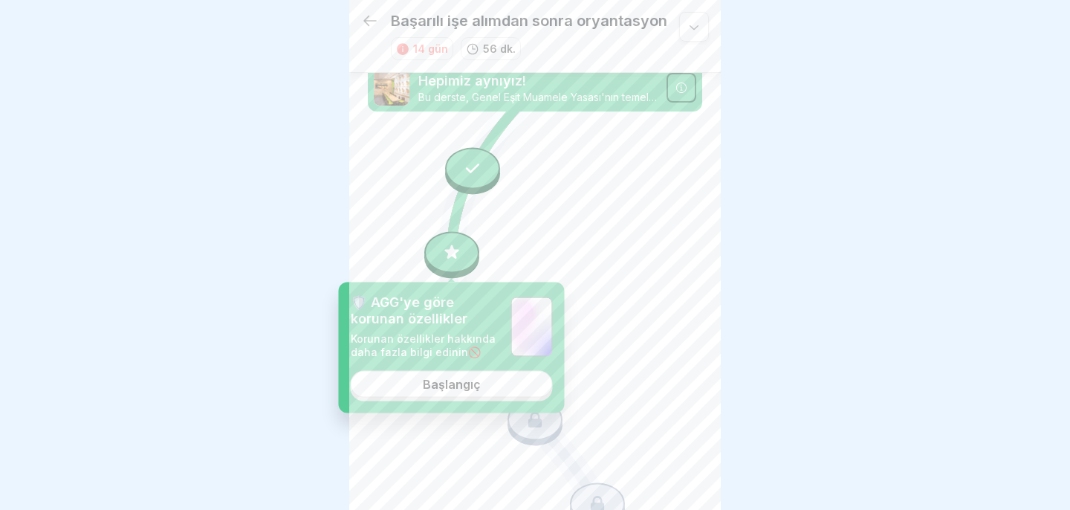
click at [504, 226] on icon at bounding box center [451, 254] width 107 height 89
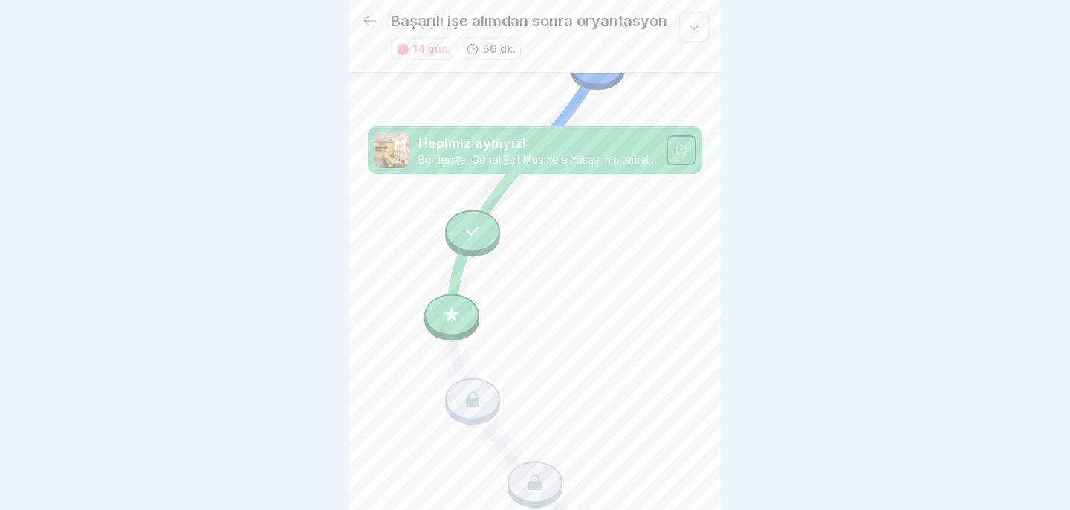
scroll to position [283, 0]
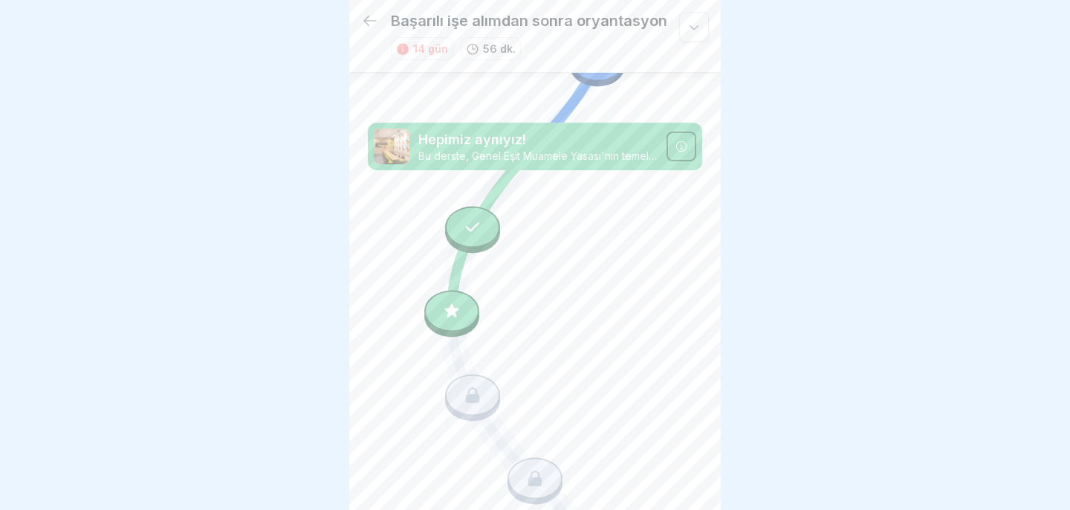
click at [451, 313] on icon at bounding box center [451, 310] width 14 height 14
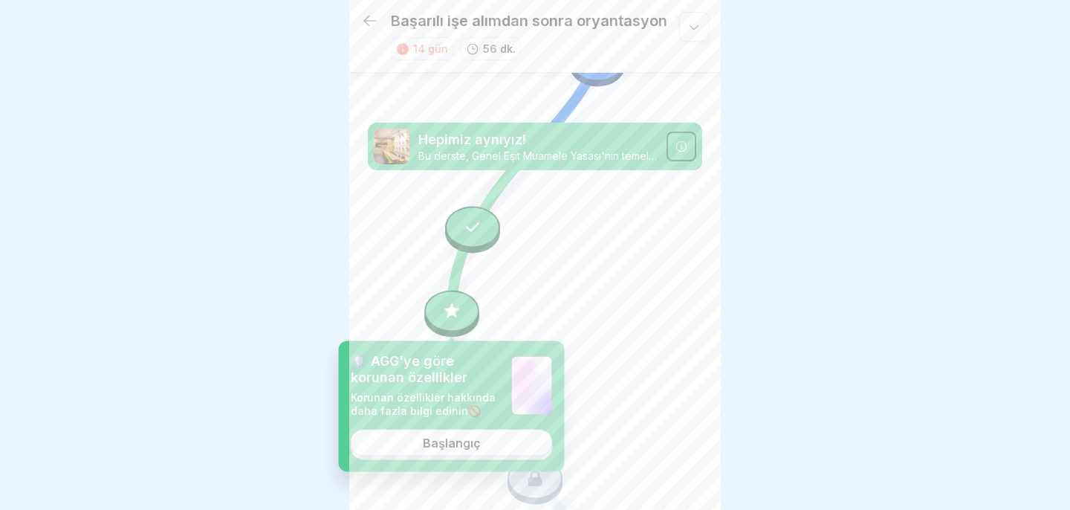
click at [475, 444] on font "Başlangıç" at bounding box center [452, 442] width 58 height 15
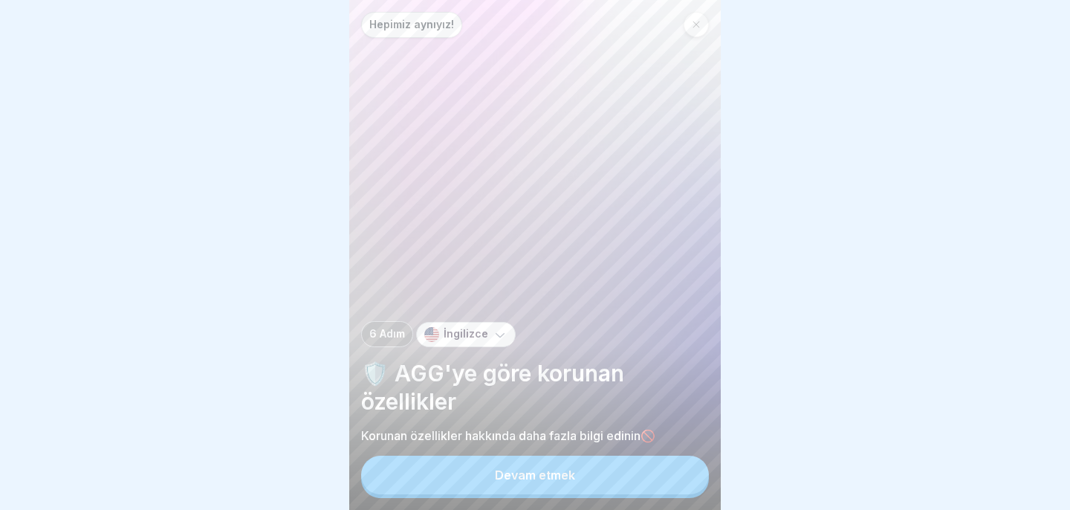
click at [549, 470] on font "Devam etmek" at bounding box center [535, 474] width 80 height 15
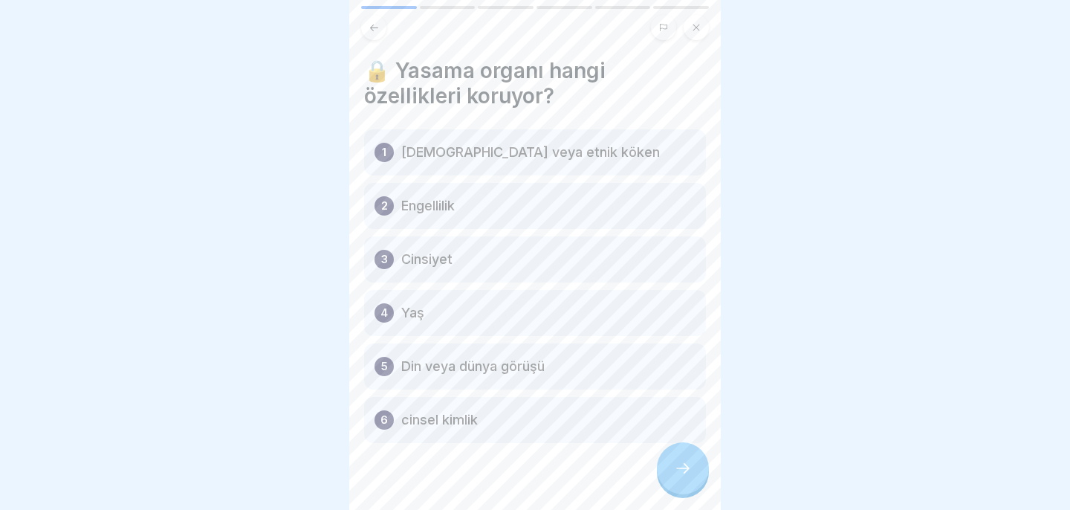
click at [432, 163] on div "1 [DEMOGRAPHIC_DATA] veya etnik köken" at bounding box center [535, 152] width 342 height 46
click at [705, 491] on div at bounding box center [535, 487] width 342 height 89
click at [691, 478] on div at bounding box center [683, 468] width 52 height 52
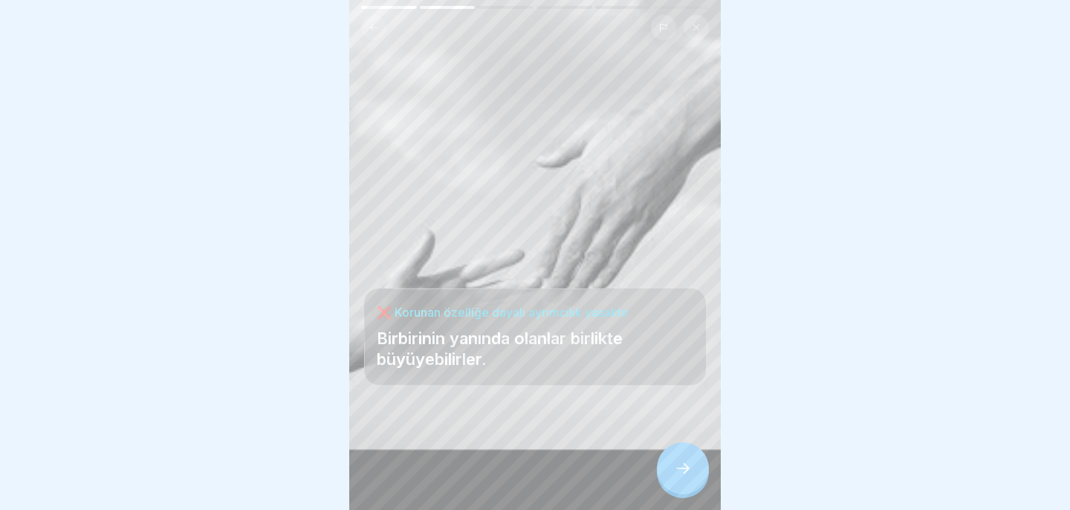
click at [691, 478] on div at bounding box center [683, 468] width 52 height 52
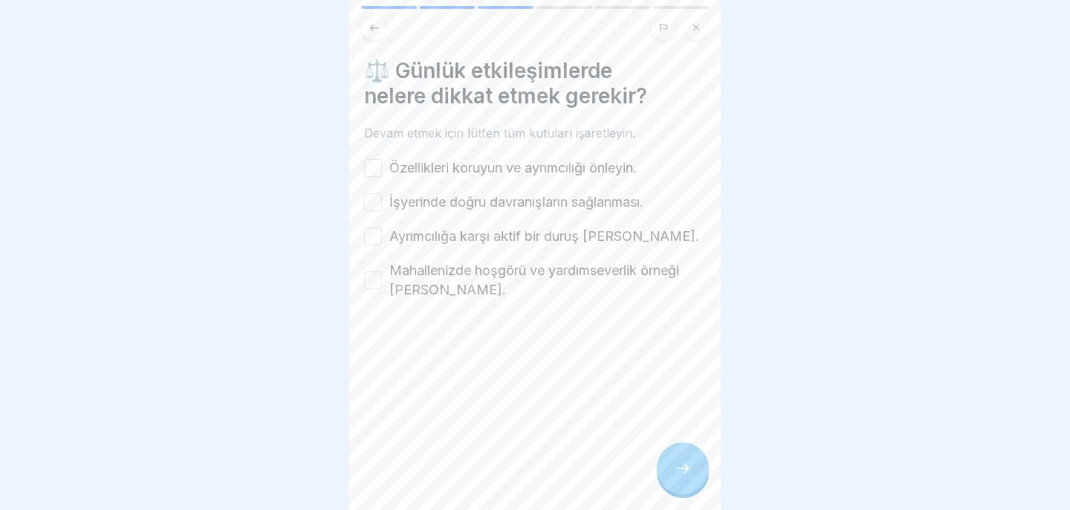
click at [529, 173] on font "Özellikleri koruyun ve ayrımcılığı önleyin." at bounding box center [512, 168] width 247 height 16
click at [382, 173] on button "Özellikleri koruyun ve ayrımcılığı önleyin." at bounding box center [373, 168] width 18 height 18
click at [516, 204] on font "İşyerinde doğru davranışların sağlanması." at bounding box center [516, 202] width 254 height 16
click at [382, 204] on button "İşyerinde doğru davranışların sağlanması." at bounding box center [373, 202] width 18 height 18
click at [514, 238] on font "Ayrımcılığa karşı aktif bir duruş [PERSON_NAME]." at bounding box center [544, 236] width 310 height 16
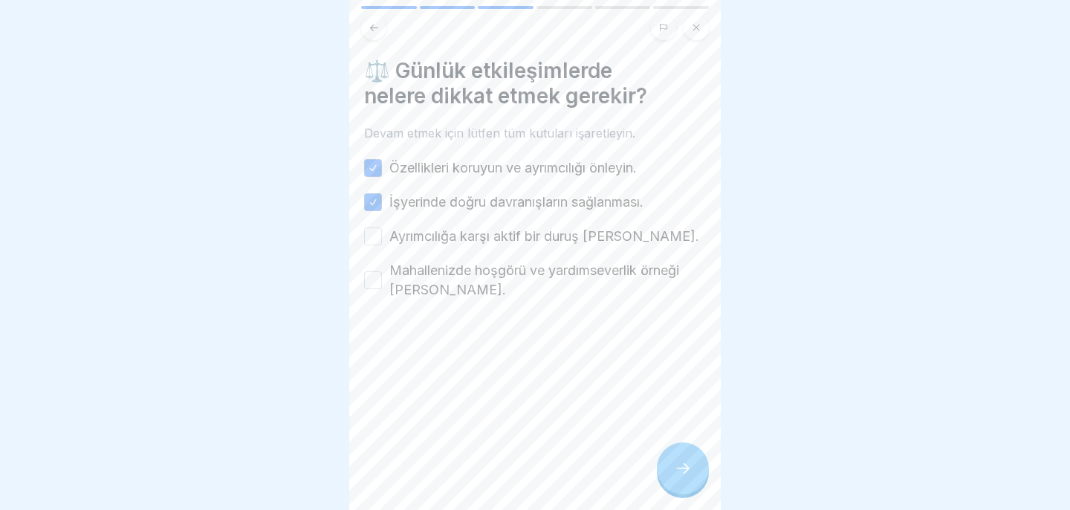
click at [382, 238] on button "Ayrımcılığa karşı aktif bir duruş [PERSON_NAME]." at bounding box center [373, 236] width 18 height 18
click at [509, 272] on font "Mahallenizde hoşgörü ve yardımseverlik örneği [PERSON_NAME]." at bounding box center [534, 279] width 290 height 35
click at [382, 272] on button "Mahallenizde hoşgörü ve yardımseverlik örneği [PERSON_NAME]." at bounding box center [373, 280] width 18 height 18
click at [672, 469] on div at bounding box center [683, 468] width 52 height 52
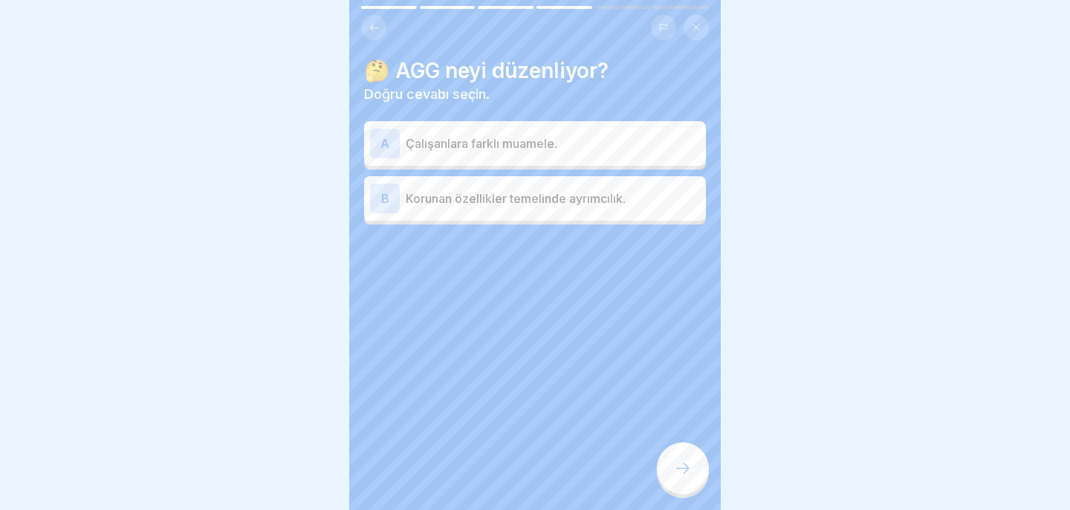
drag, startPoint x: 672, startPoint y: 469, endPoint x: 567, endPoint y: 337, distance: 168.6
click at [567, 338] on div "Hepimiz aynıyız! 6 Adım İngilizce 🛡️ AGG'ye göre korunan özellikler Korunan öze…" at bounding box center [535, 255] width 372 height 510
click at [512, 211] on div "B Korunan özellikler temelinde ayrımcılık." at bounding box center [535, 199] width 330 height 30
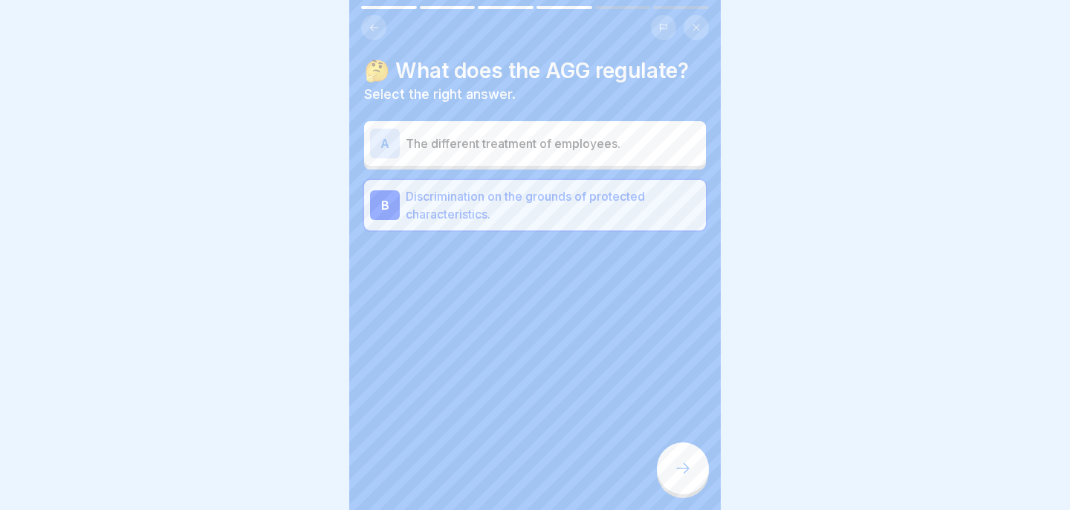
click at [591, 175] on div "A The different treatment of employees. B Discrimination on the grounds of prot…" at bounding box center [535, 178] width 342 height 106
click at [591, 152] on div "A The different treatment of employees." at bounding box center [535, 144] width 330 height 30
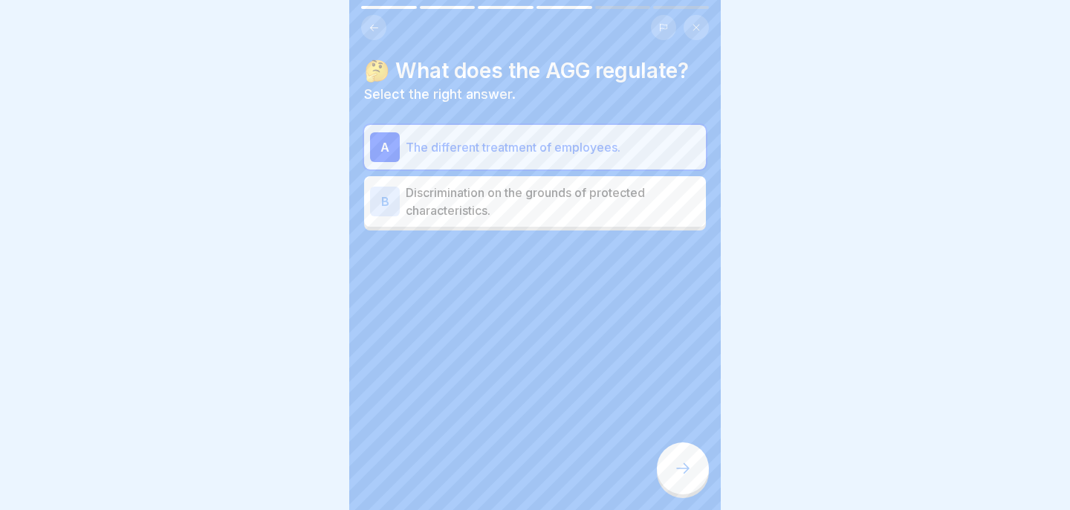
click at [701, 261] on div at bounding box center [535, 274] width 342 height 89
click at [677, 473] on icon at bounding box center [683, 468] width 18 height 18
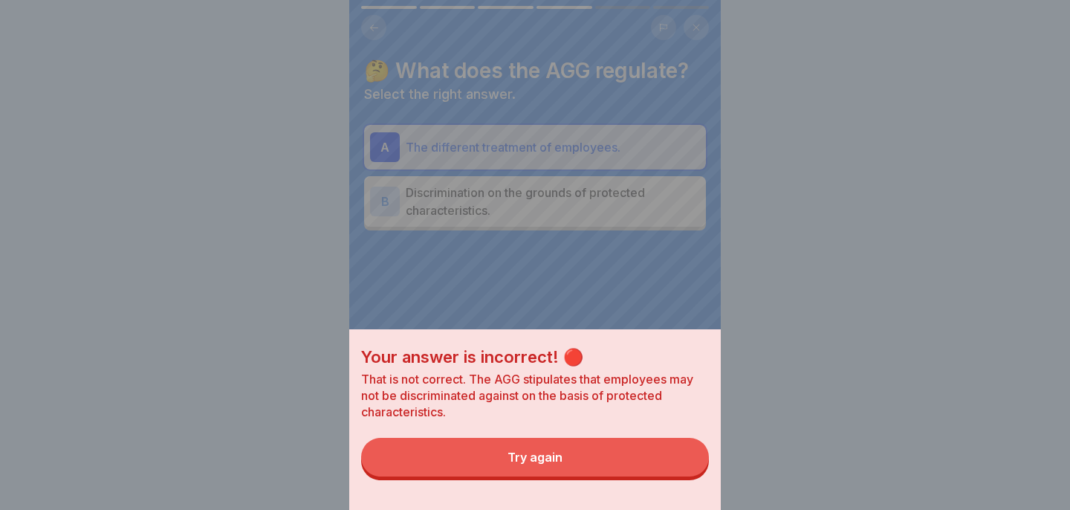
click at [649, 462] on button "Try again" at bounding box center [535, 457] width 348 height 39
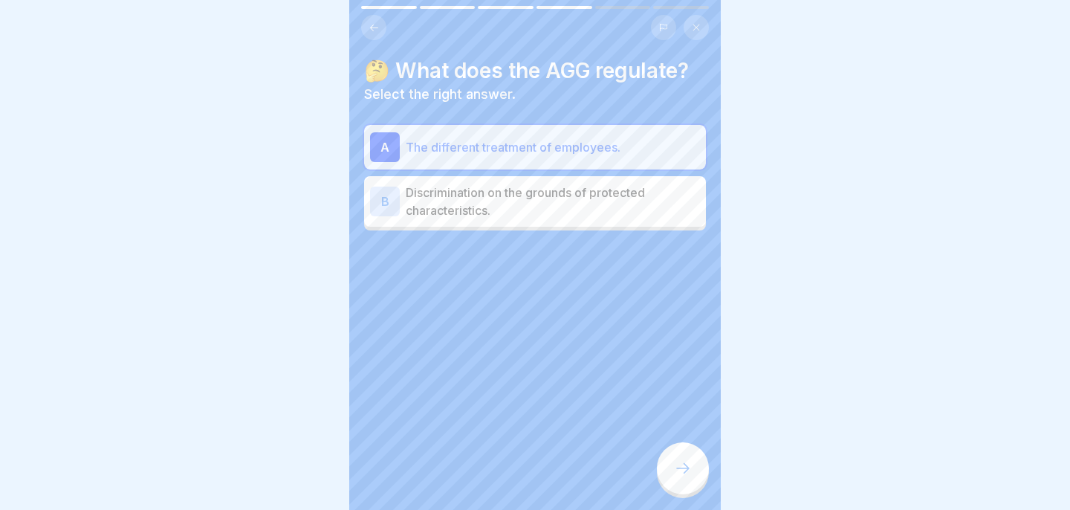
click at [613, 250] on div at bounding box center [535, 274] width 342 height 89
click at [613, 219] on div "B Discrimination on the grounds of protected characteristics." at bounding box center [535, 201] width 342 height 51
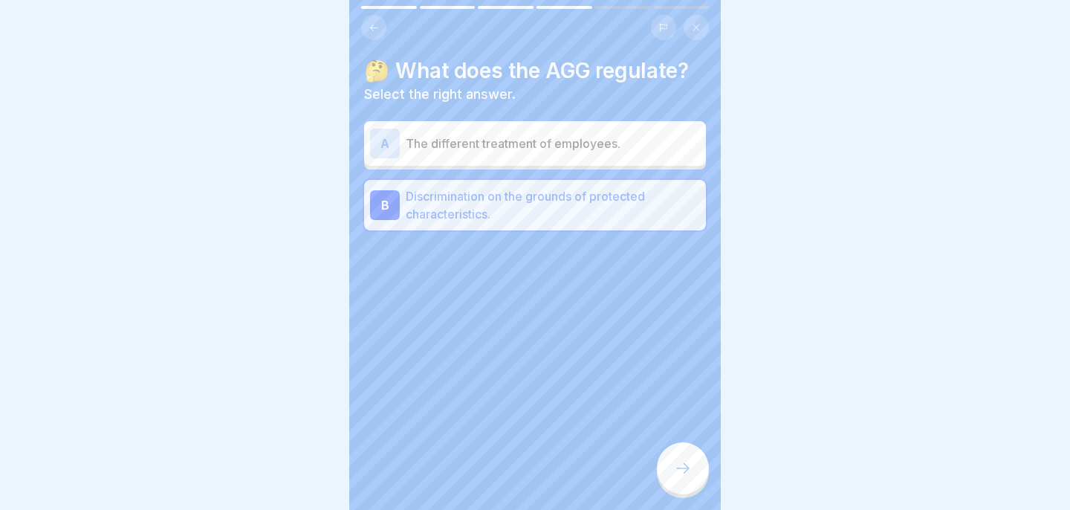
click at [694, 448] on div at bounding box center [683, 468] width 52 height 52
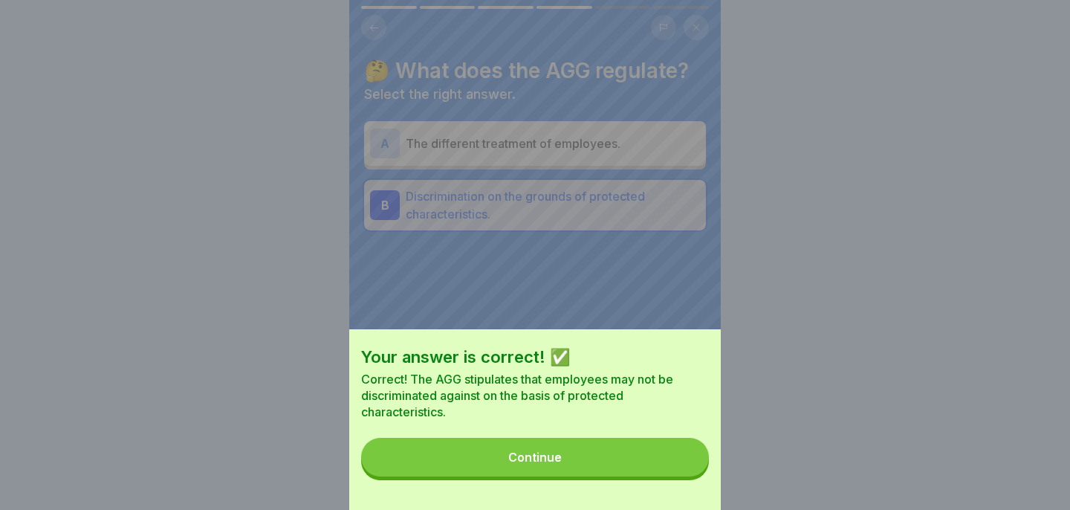
click at [640, 447] on button "Continue" at bounding box center [535, 457] width 348 height 39
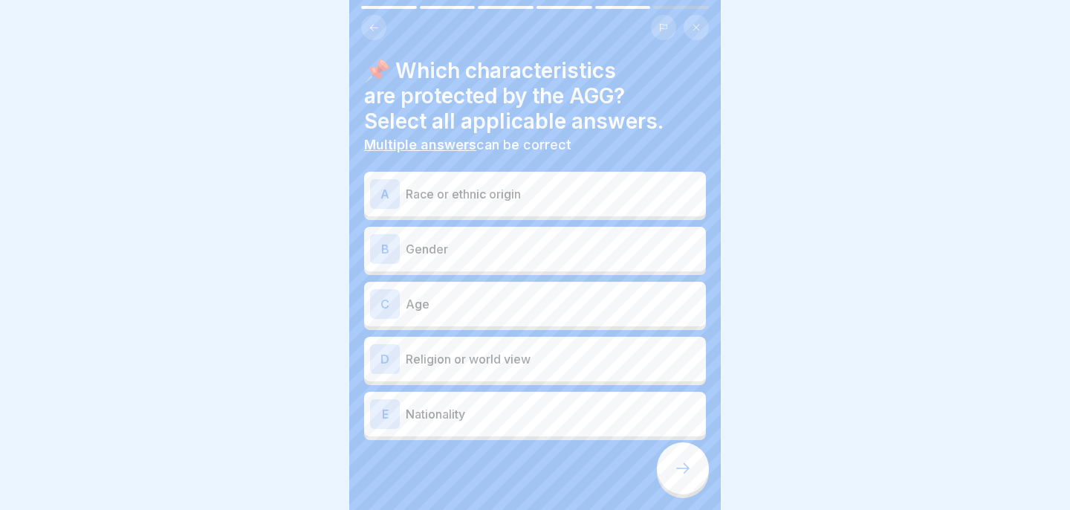
click at [641, 185] on p "Race or ethnic origin" at bounding box center [553, 194] width 294 height 18
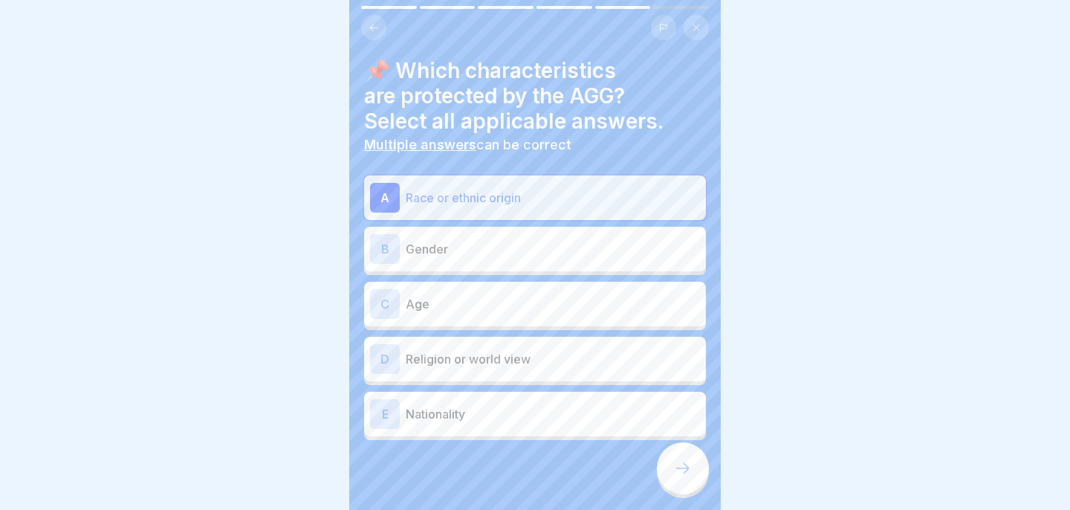
click at [606, 251] on p "Gender" at bounding box center [553, 249] width 294 height 18
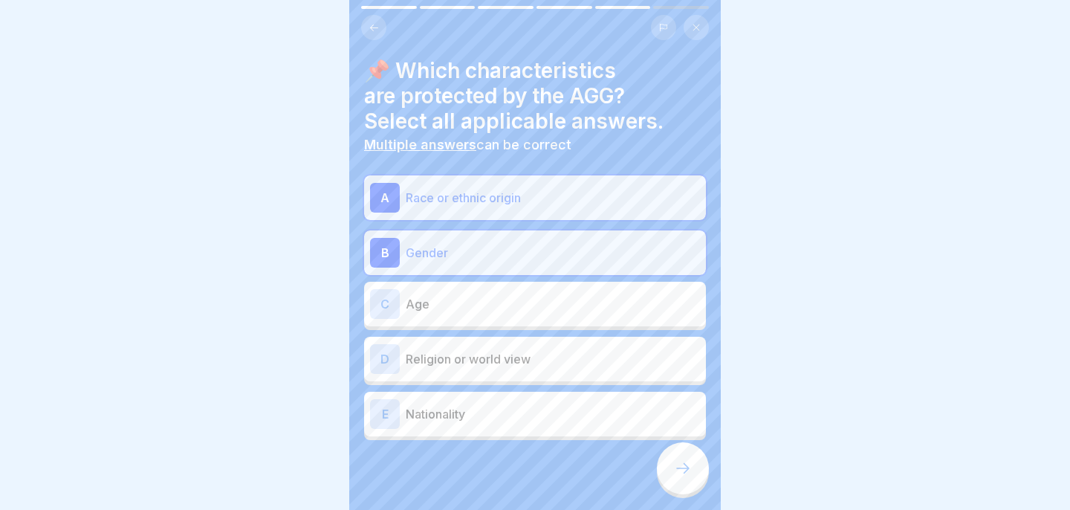
click at [576, 308] on p "Age" at bounding box center [553, 304] width 294 height 18
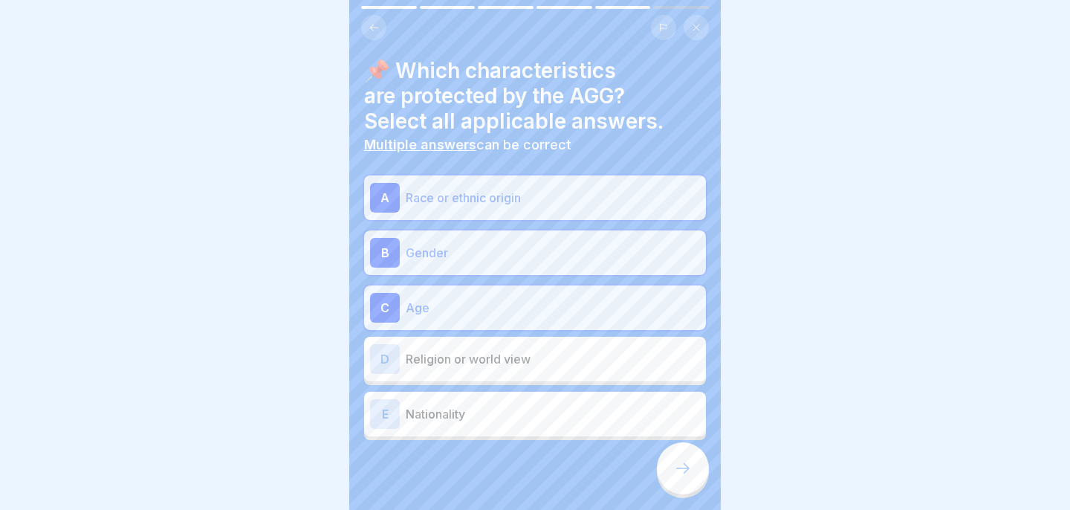
click at [564, 360] on p "Religion or world view" at bounding box center [553, 359] width 294 height 18
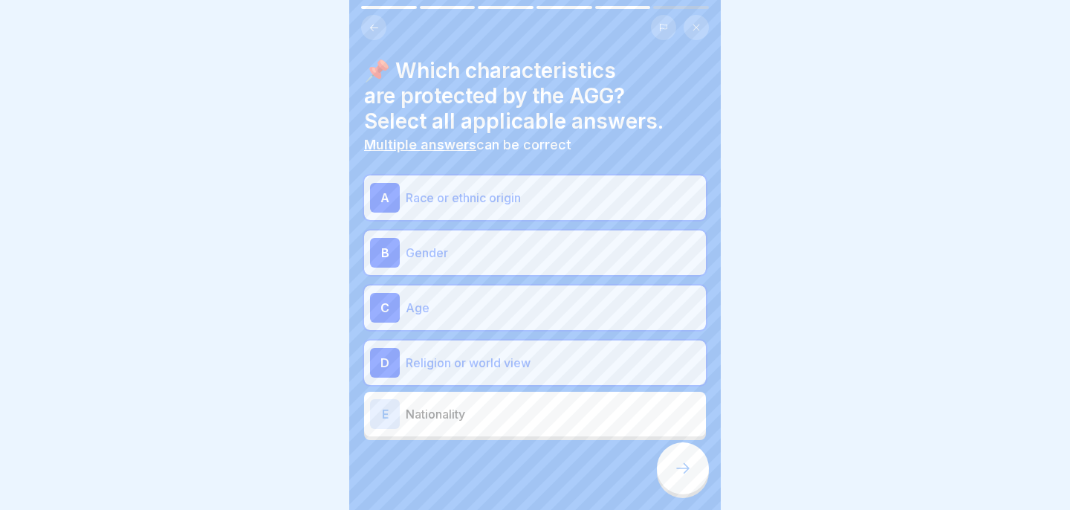
click at [562, 412] on p "Nationality" at bounding box center [553, 414] width 294 height 18
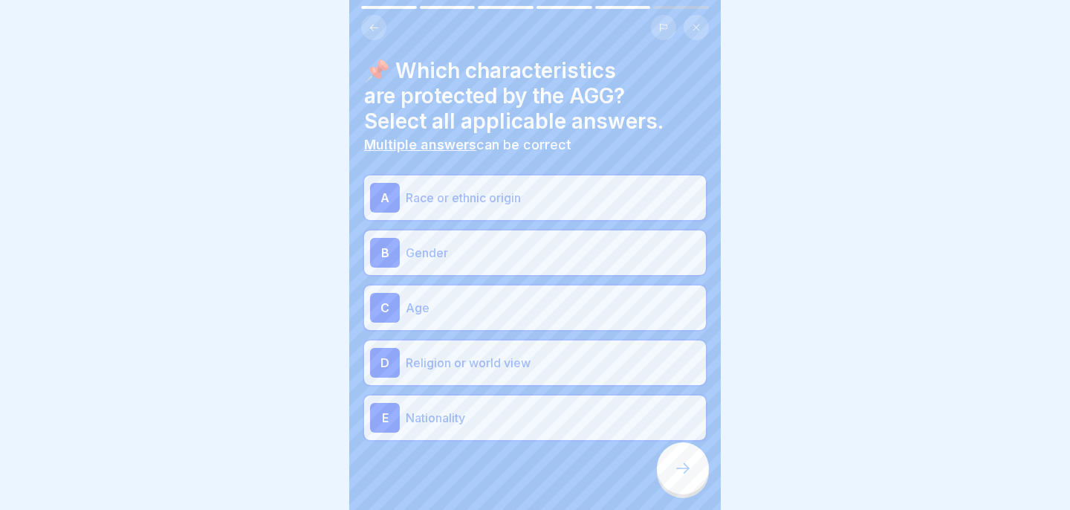
click at [680, 474] on icon at bounding box center [683, 468] width 18 height 18
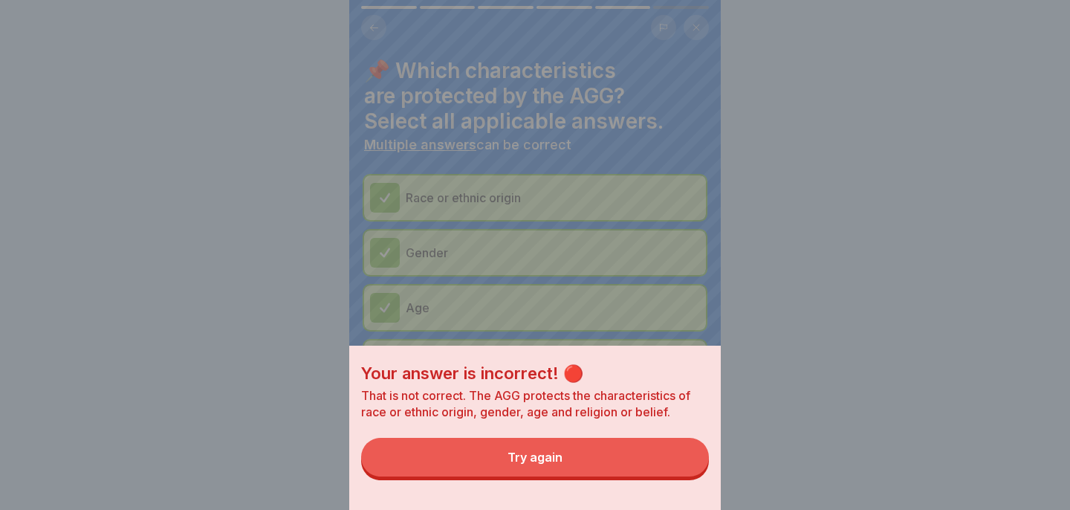
click at [677, 473] on button "Try again" at bounding box center [535, 457] width 348 height 39
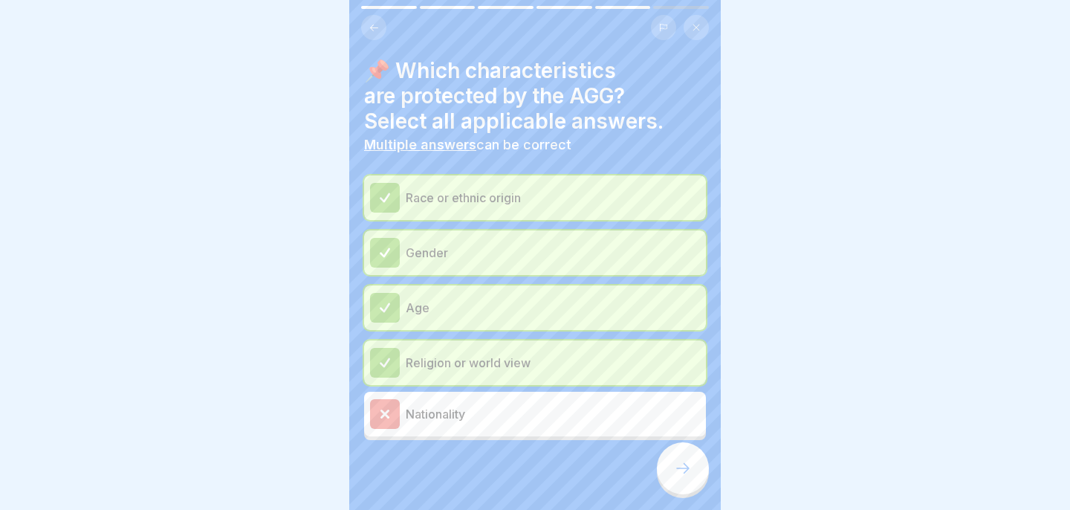
click at [560, 426] on div "Nationality" at bounding box center [535, 414] width 330 height 30
click at [690, 463] on icon at bounding box center [683, 468] width 18 height 18
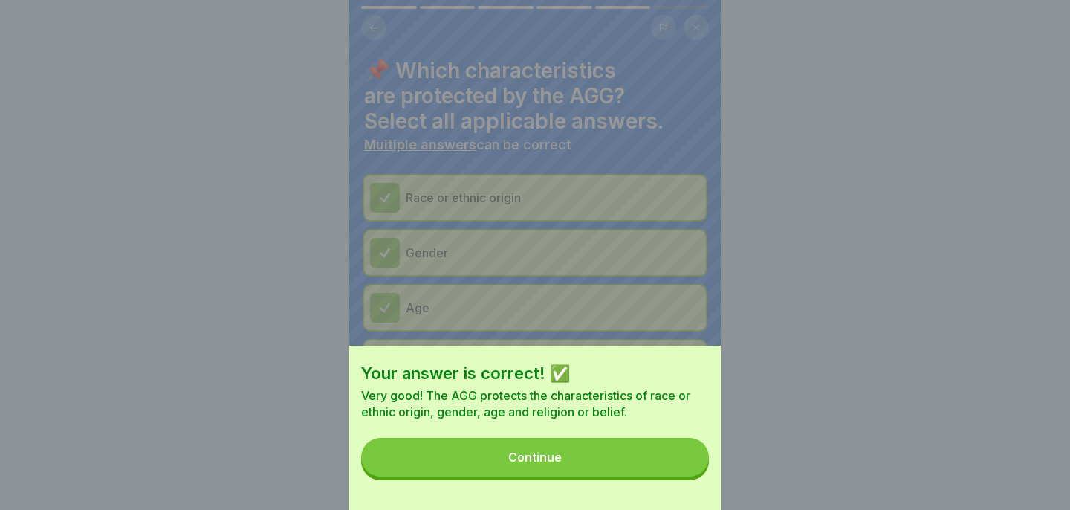
click at [682, 461] on button "Continue" at bounding box center [535, 457] width 348 height 39
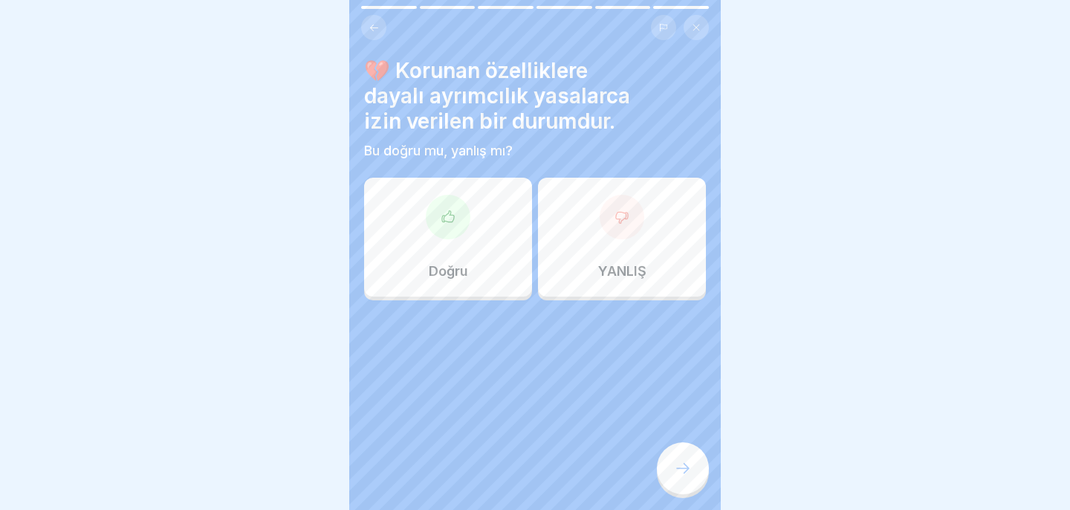
click at [633, 124] on h4 "💔 Korunan özelliklere dayalı ayrımcılık yasalarca izin verilen bir durumdur." at bounding box center [535, 96] width 342 height 76
click at [475, 213] on div "Doğru" at bounding box center [448, 237] width 168 height 119
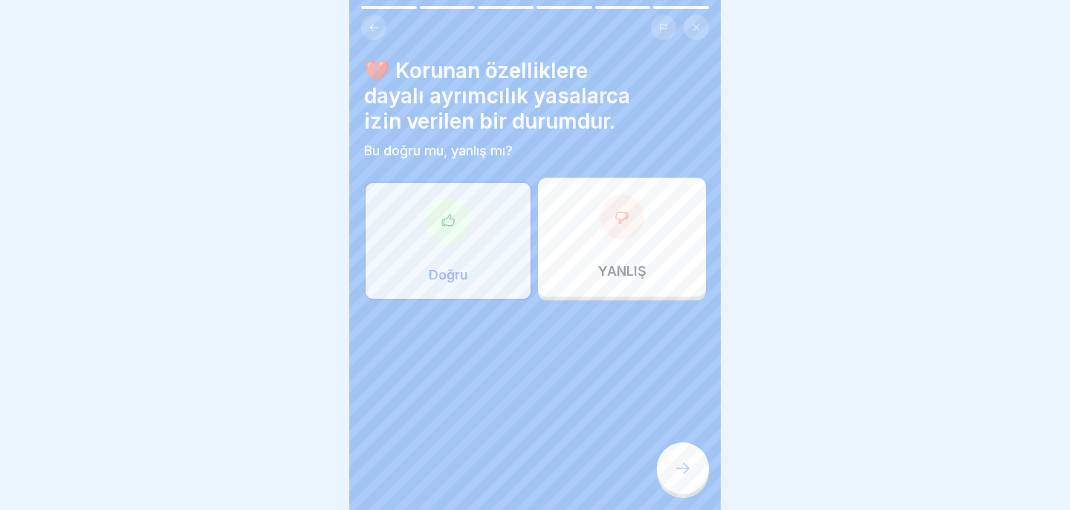
click at [603, 232] on div "YANLIŞ" at bounding box center [622, 237] width 168 height 119
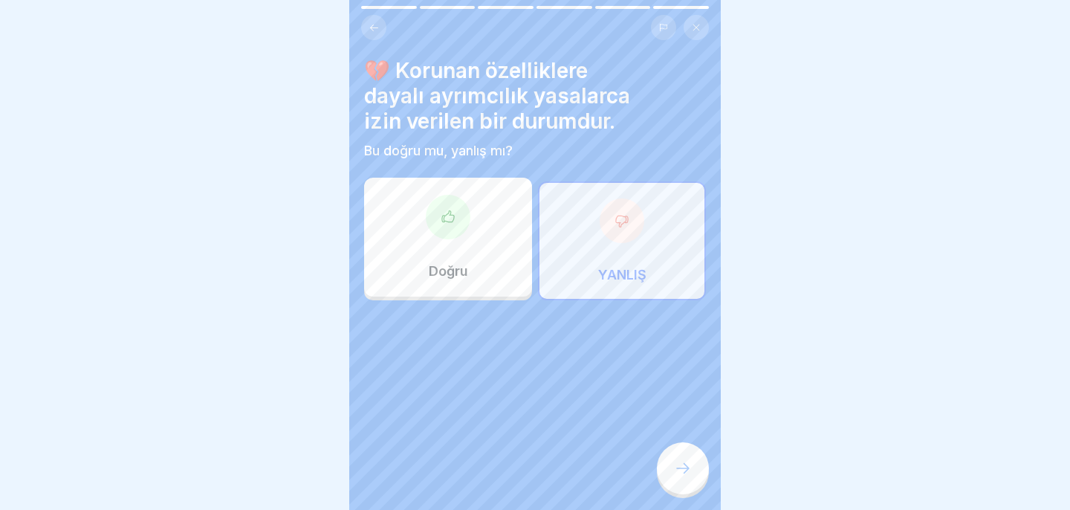
click at [685, 465] on icon at bounding box center [683, 468] width 18 height 18
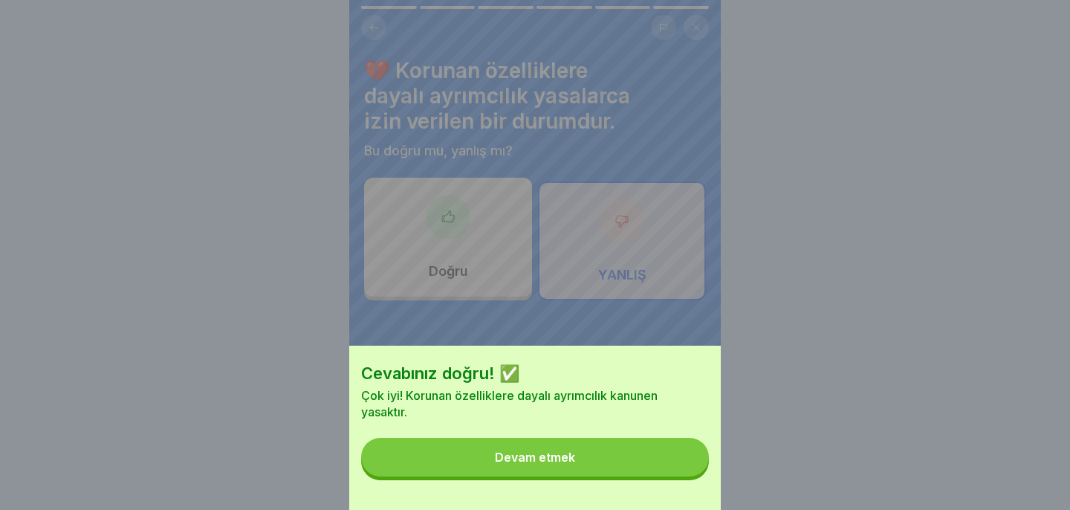
click at [685, 465] on button "Devam etmek" at bounding box center [535, 457] width 348 height 39
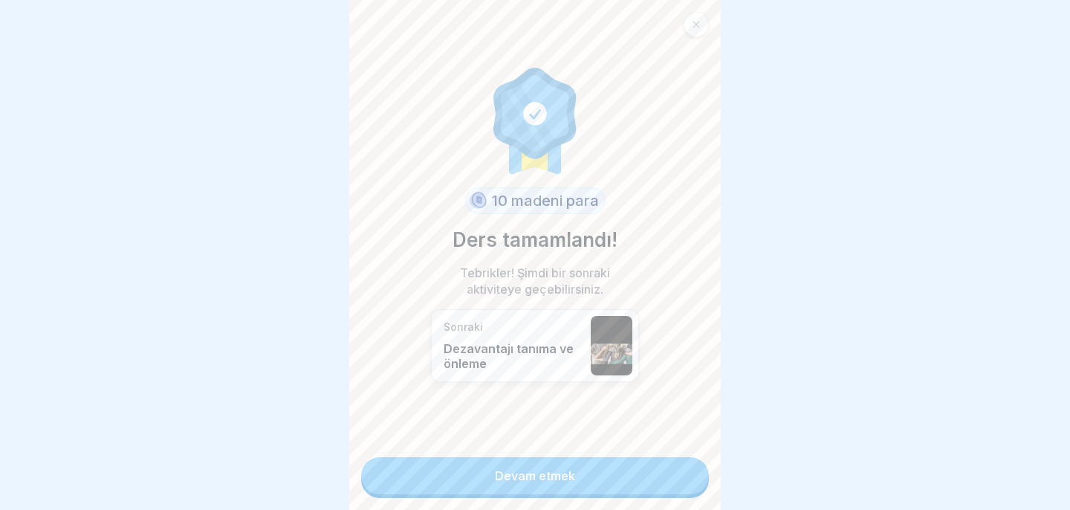
click at [740, 348] on body "Hepimiz aynıyız! 6 Adım İngilizce 🛡️ AGG'ye göre korunan özellikler Korunan öze…" at bounding box center [535, 255] width 1070 height 510
click at [636, 473] on link "Devam etmek" at bounding box center [535, 475] width 348 height 37
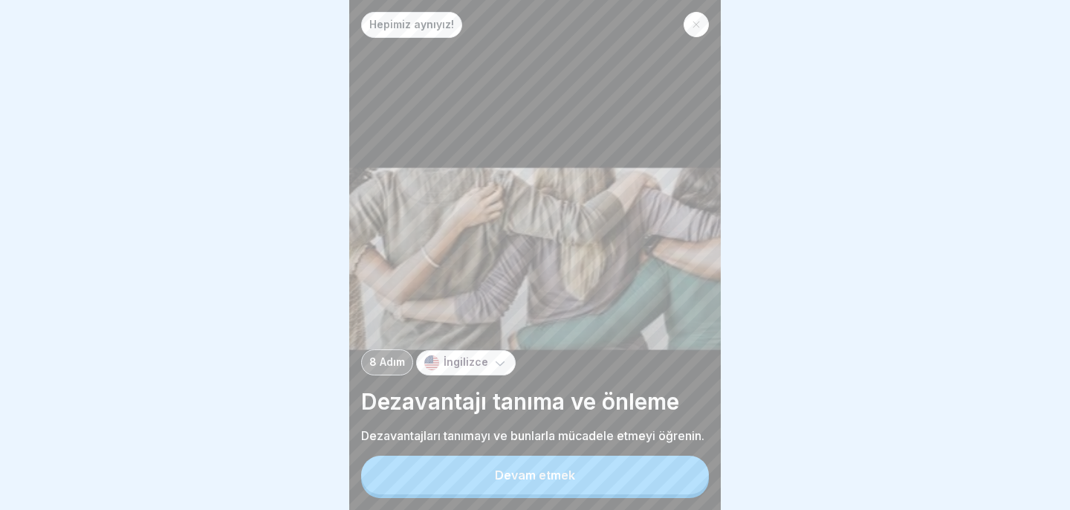
click at [615, 478] on button "Devam etmek" at bounding box center [535, 474] width 348 height 39
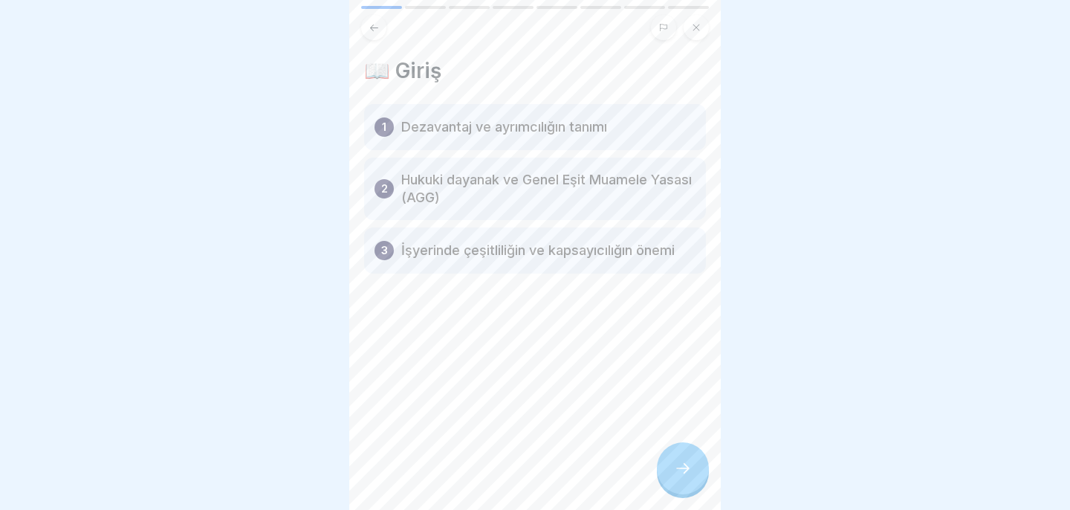
click at [668, 467] on div at bounding box center [683, 468] width 52 height 52
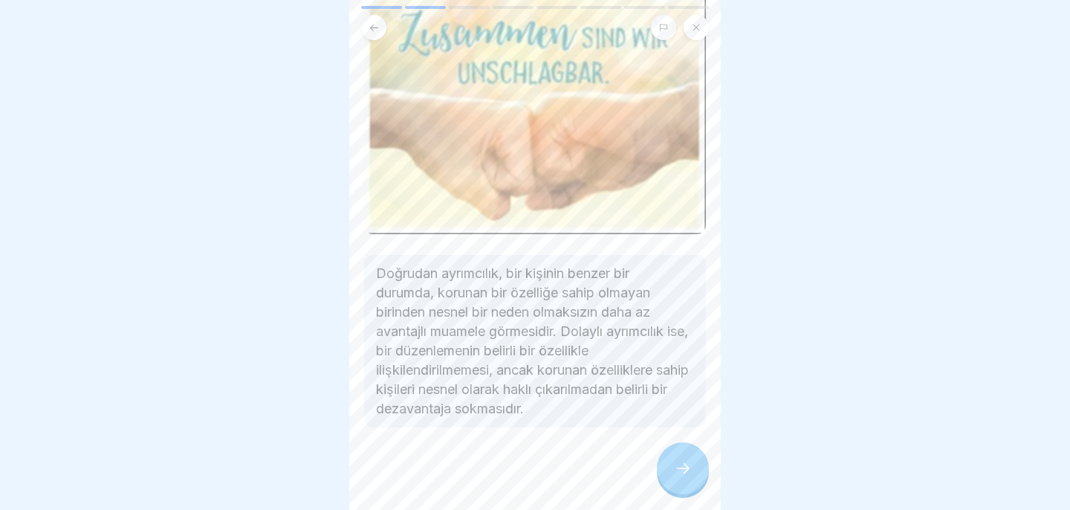
scroll to position [118, 0]
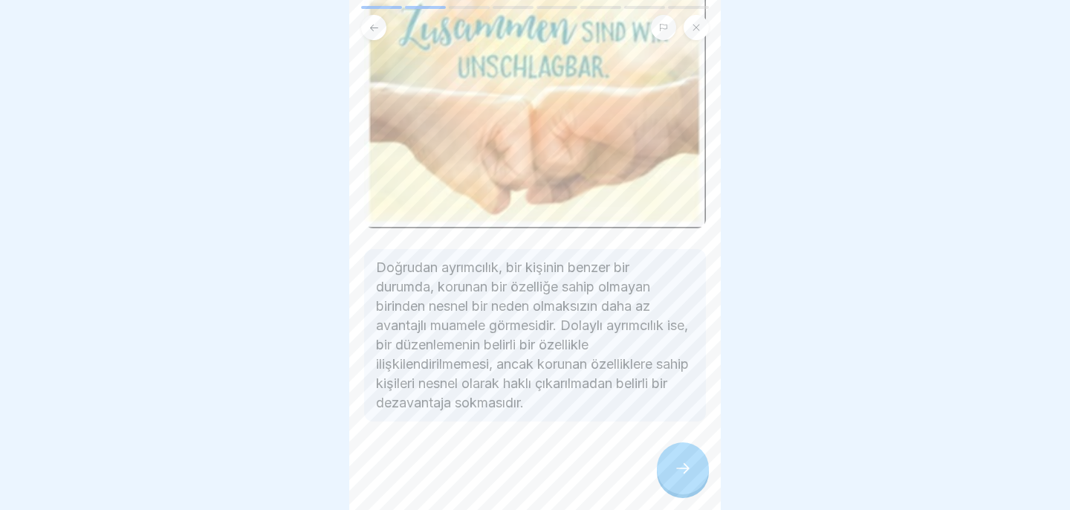
click at [701, 456] on div at bounding box center [683, 468] width 52 height 52
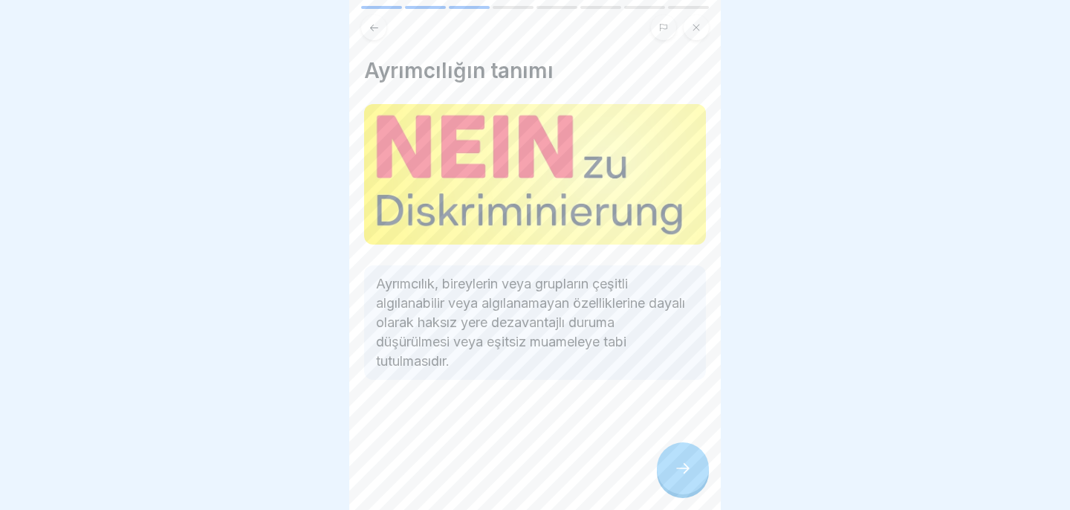
click at [692, 458] on div at bounding box center [683, 468] width 52 height 52
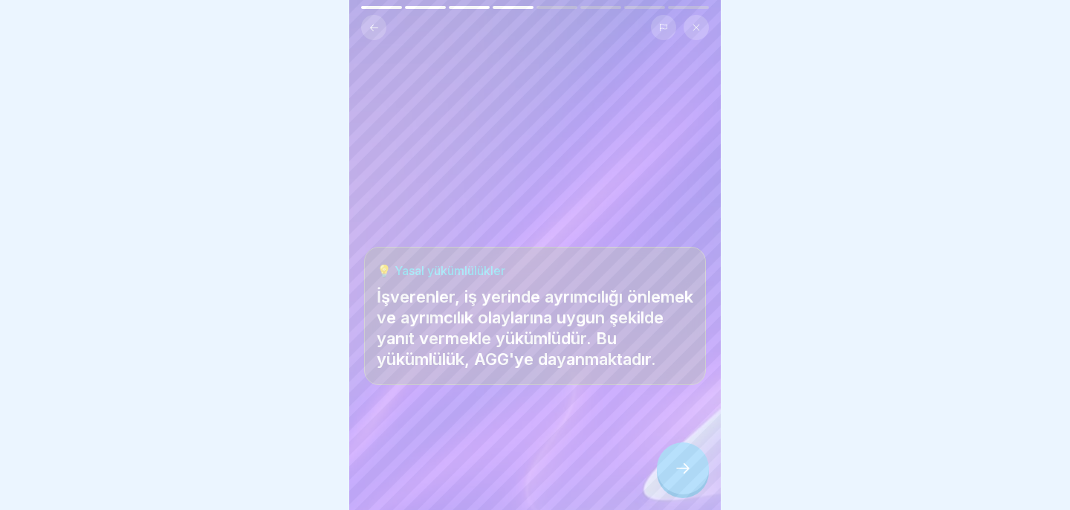
click at [692, 458] on div at bounding box center [683, 468] width 52 height 52
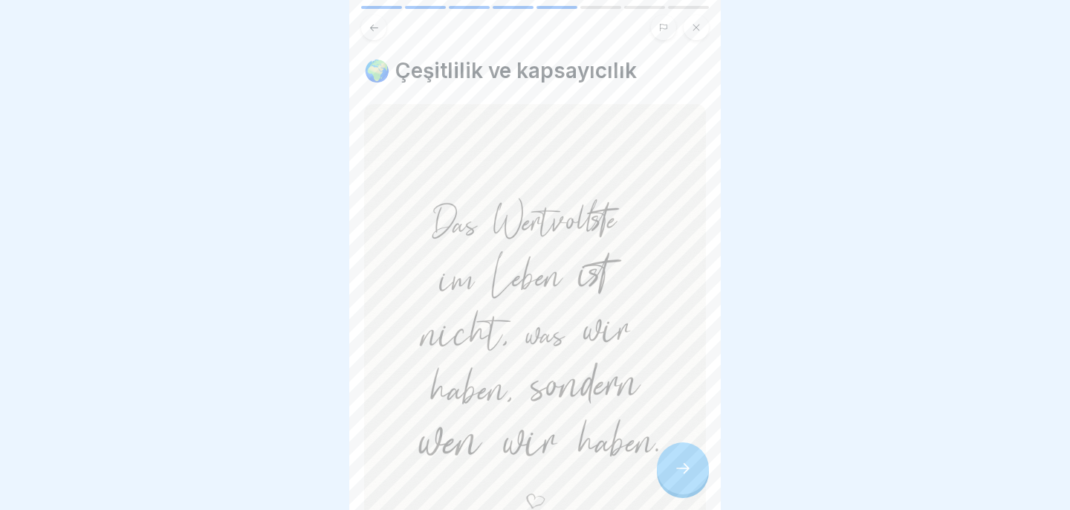
click at [692, 458] on div at bounding box center [683, 468] width 52 height 52
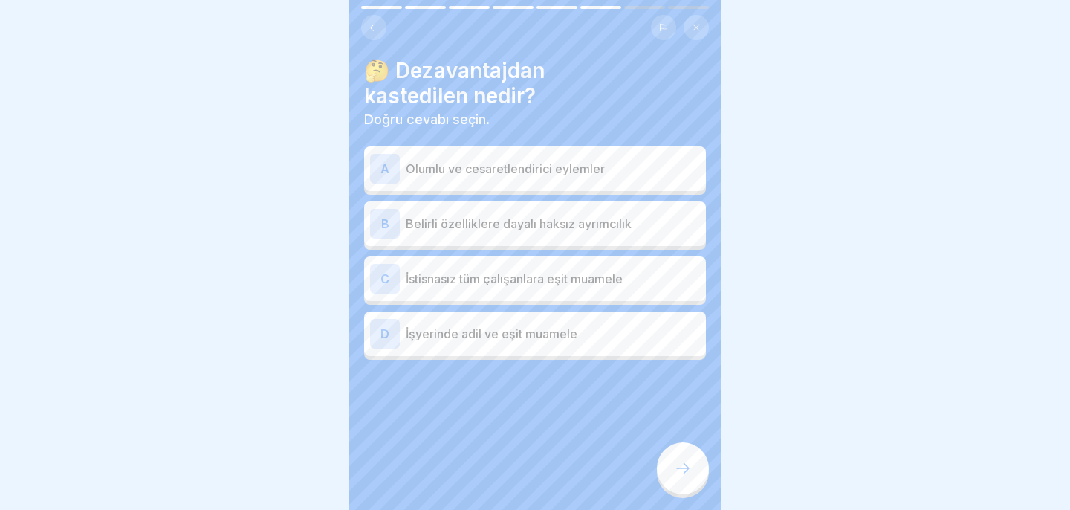
click at [616, 233] on div "B Belirli özelliklere dayalı haksız ayrımcılık" at bounding box center [535, 224] width 330 height 30
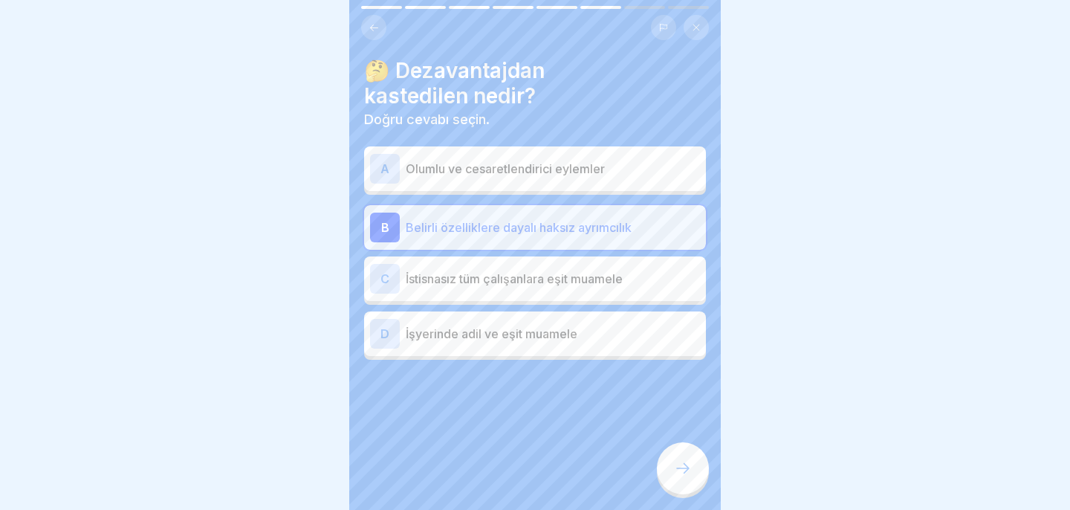
click at [681, 459] on div at bounding box center [683, 468] width 52 height 52
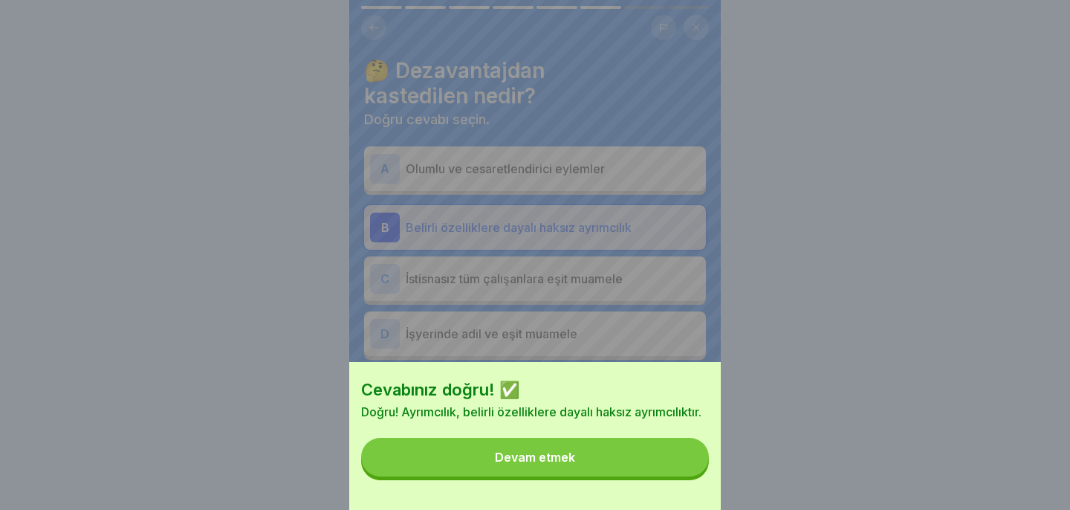
click at [681, 459] on button "Devam etmek" at bounding box center [535, 457] width 348 height 39
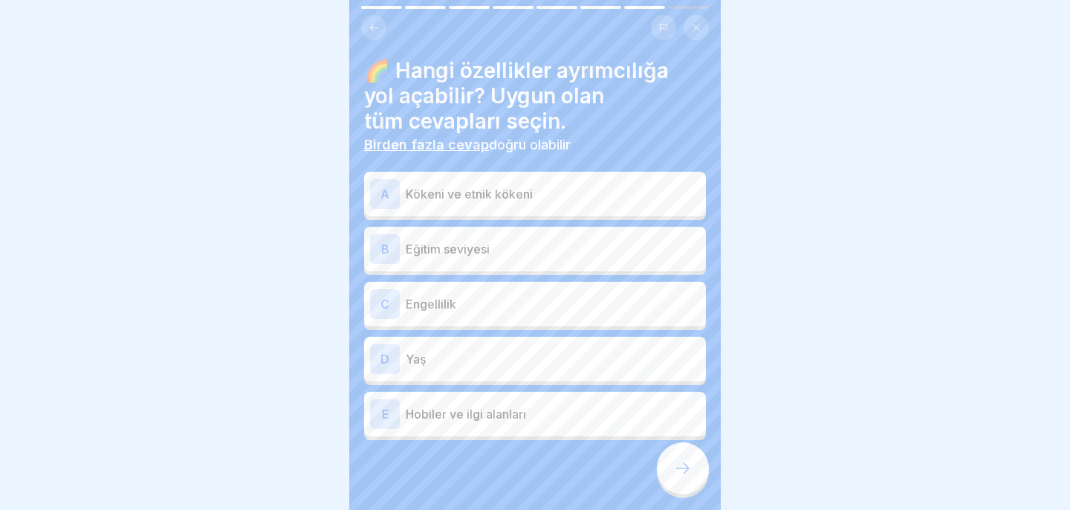
click at [569, 195] on p "Kökeni ve etnik kökeni" at bounding box center [553, 194] width 294 height 18
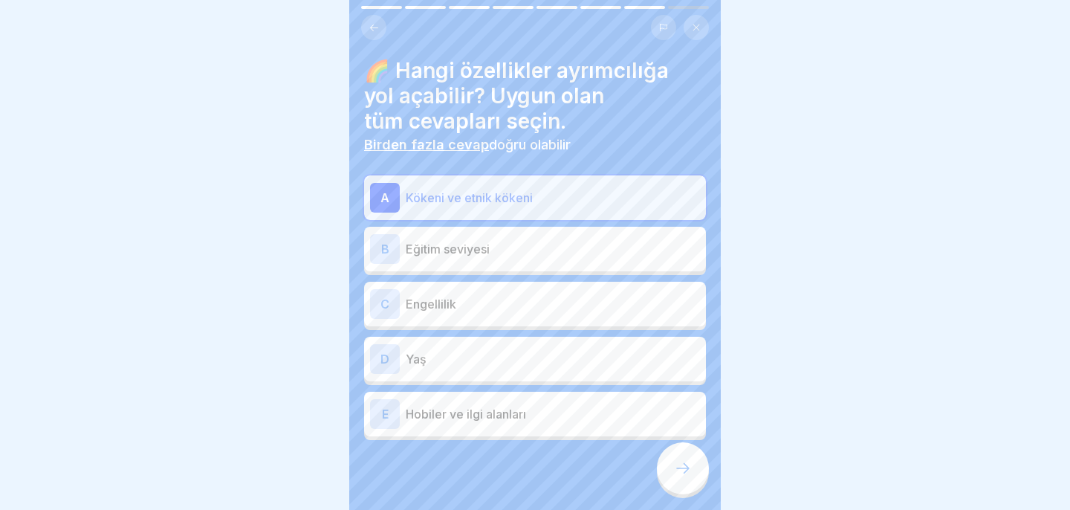
click at [454, 305] on font "Engellilik" at bounding box center [431, 303] width 51 height 15
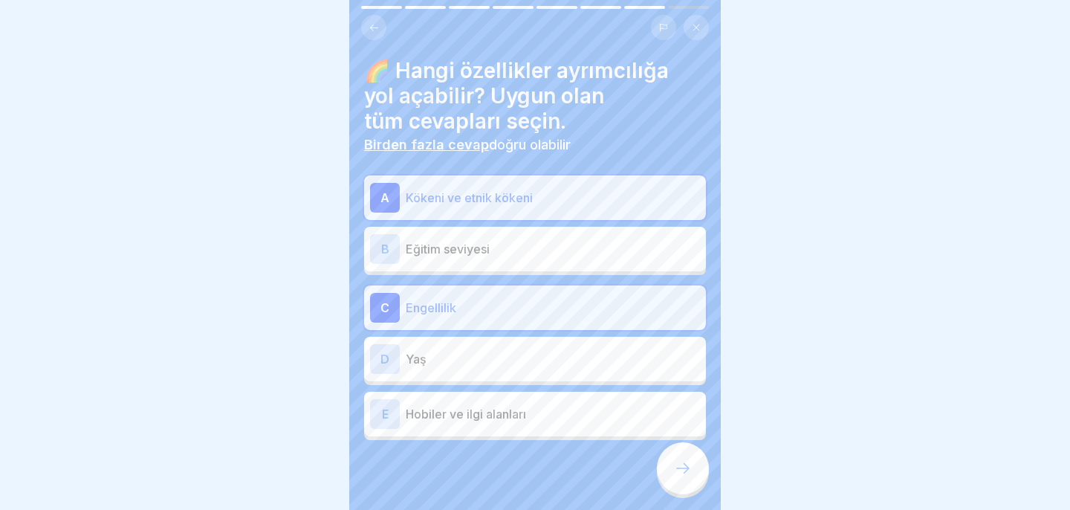
click at [449, 360] on p "Yaş" at bounding box center [553, 359] width 294 height 18
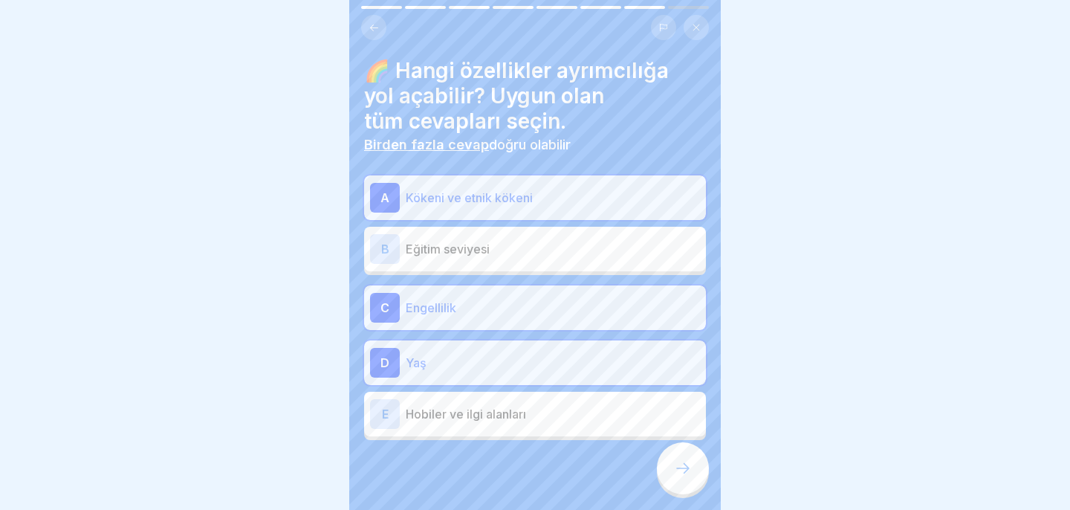
click at [669, 464] on div at bounding box center [683, 468] width 52 height 52
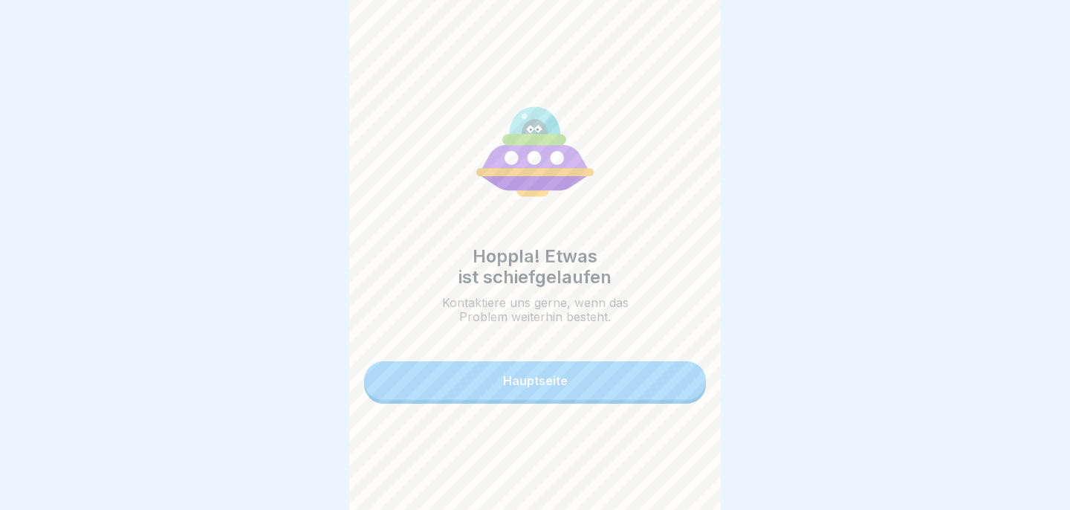
click at [610, 394] on button "Hauptseite" at bounding box center [535, 380] width 342 height 39
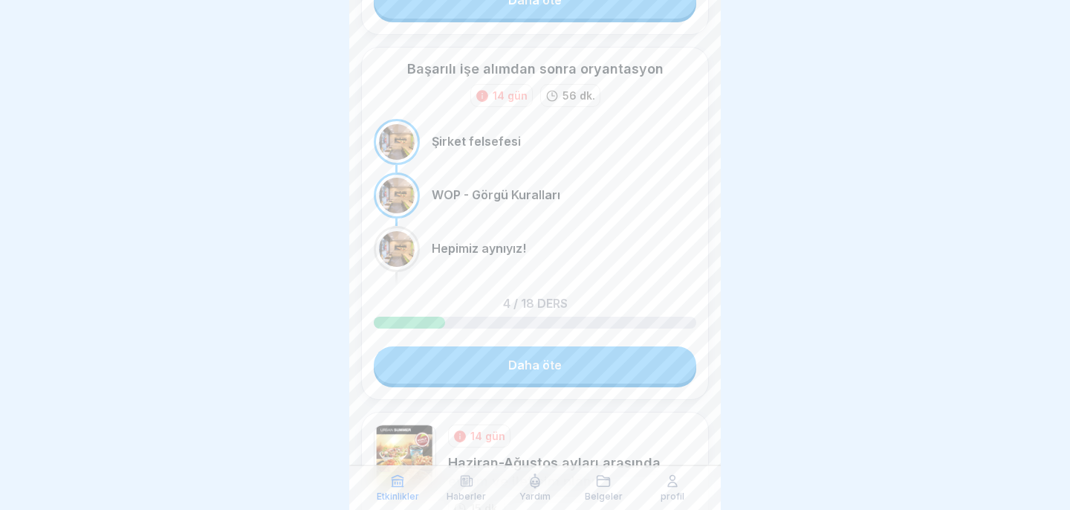
click at [496, 377] on link "Daha öte" at bounding box center [535, 364] width 322 height 37
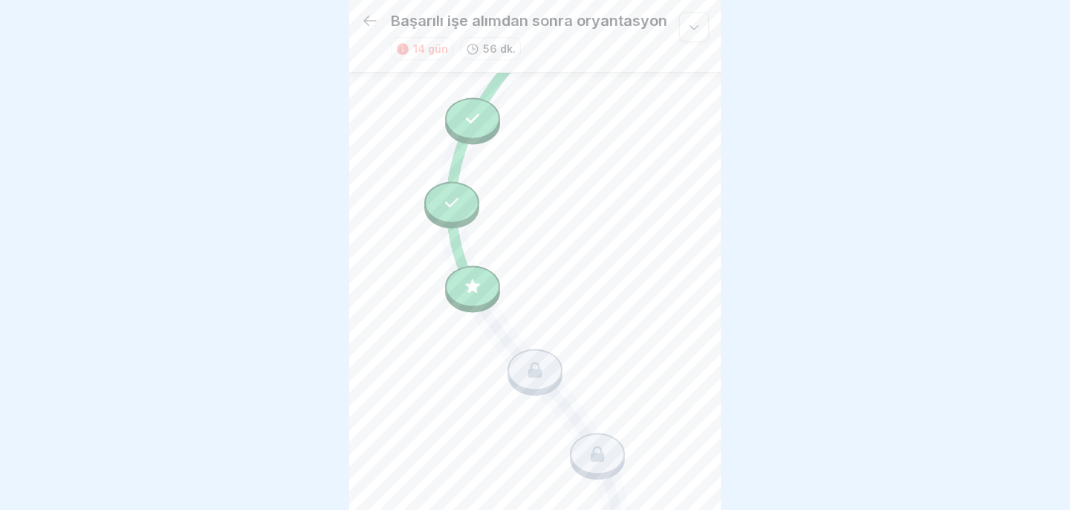
scroll to position [386, 0]
click at [467, 292] on icon at bounding box center [472, 291] width 19 height 19
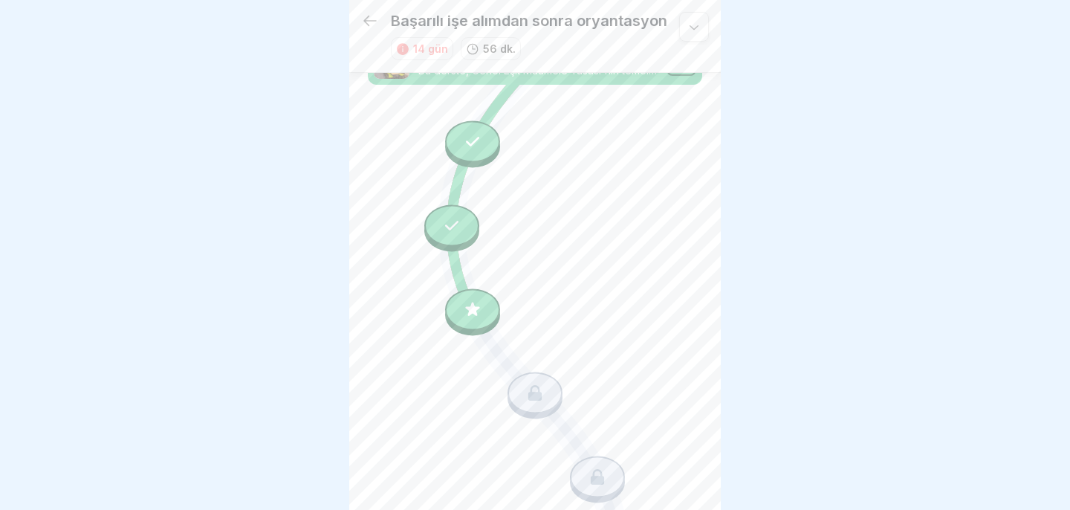
click at [473, 309] on icon at bounding box center [472, 309] width 14 height 14
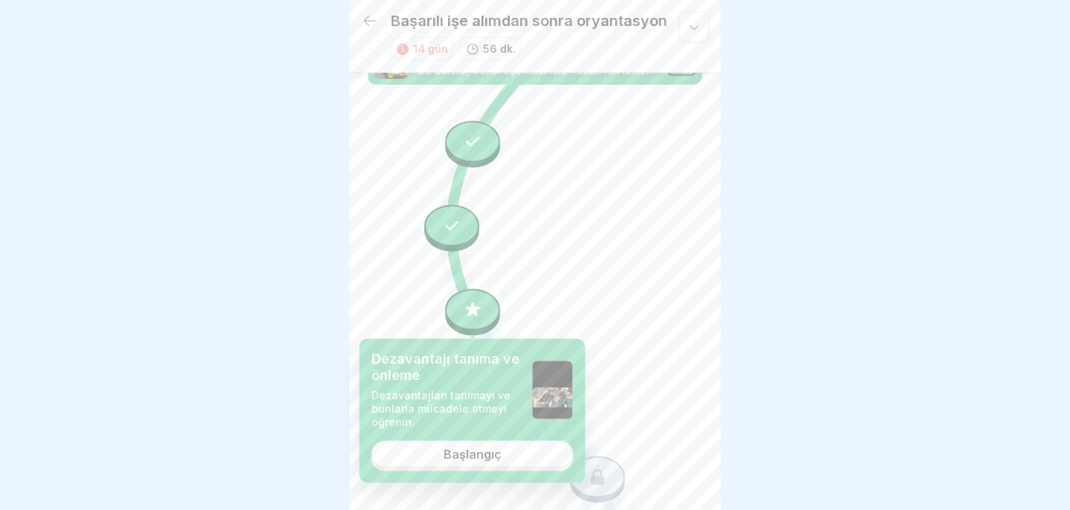
click at [452, 456] on font "Başlangıç" at bounding box center [473, 454] width 58 height 15
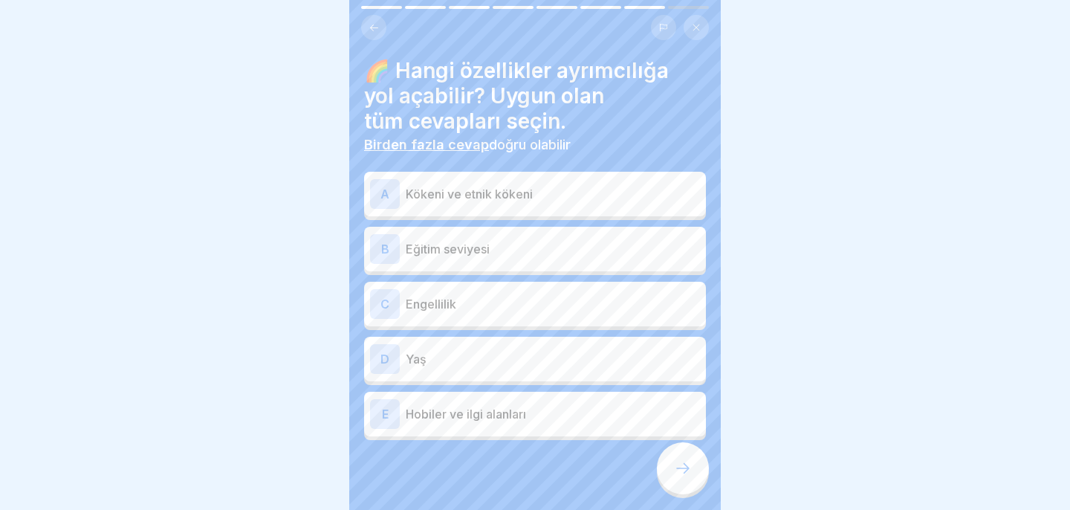
click at [487, 196] on font "Kökeni ve etnik kökeni" at bounding box center [469, 193] width 127 height 15
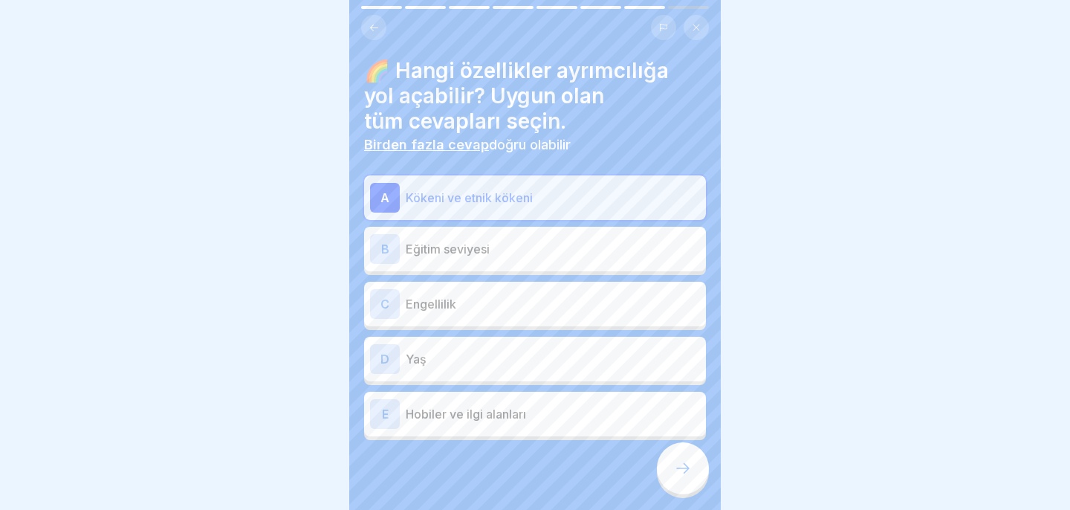
click at [459, 319] on div "C Engellilik" at bounding box center [535, 304] width 342 height 45
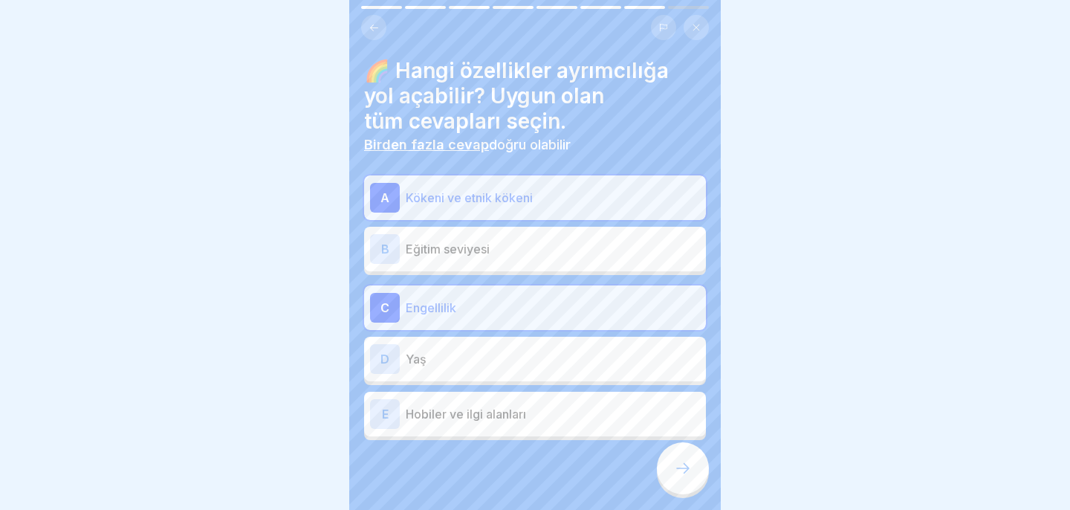
click at [466, 368] on div "D Yaş" at bounding box center [535, 359] width 330 height 30
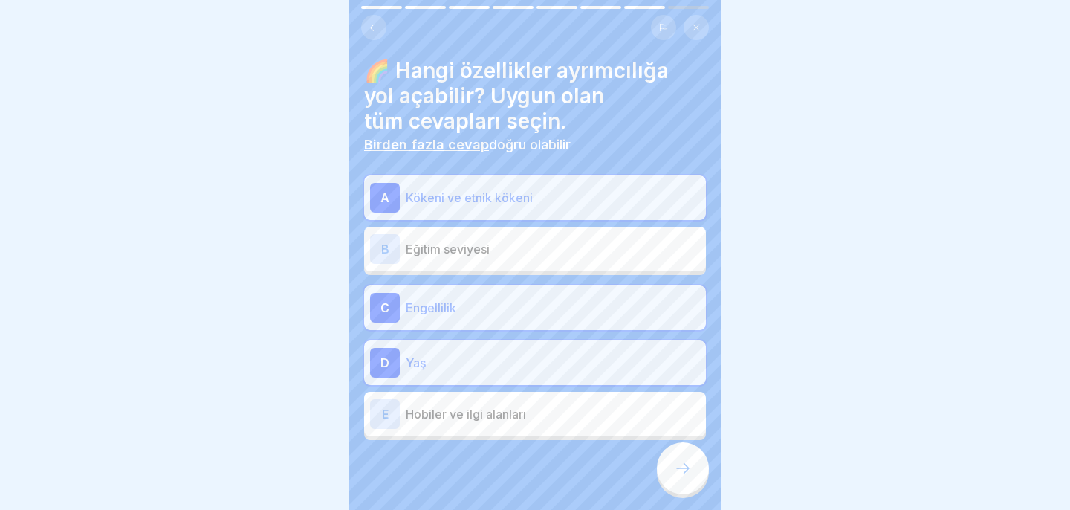
click at [678, 481] on div at bounding box center [683, 468] width 52 height 52
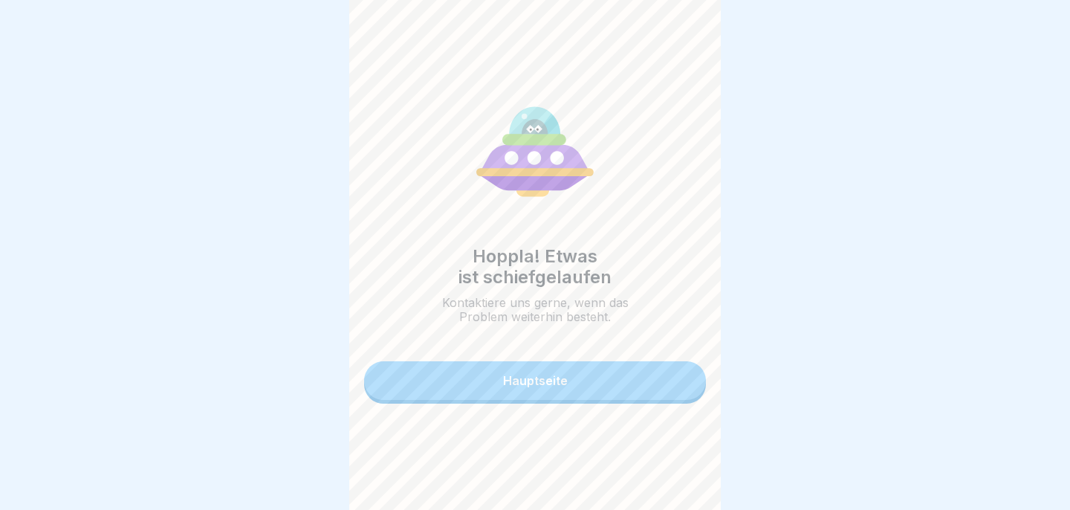
click at [580, 386] on button "Hauptseite" at bounding box center [535, 380] width 342 height 39
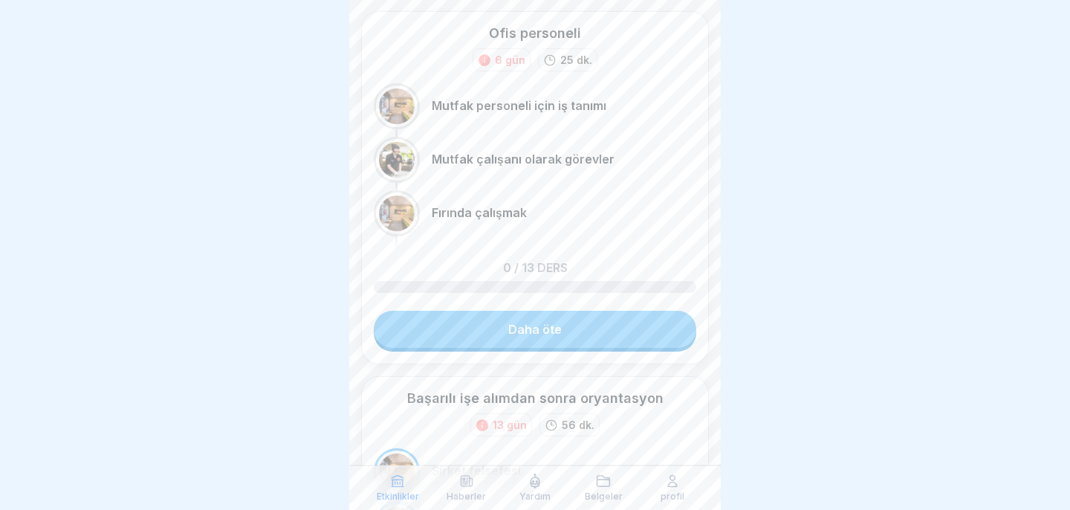
scroll to position [78, 0]
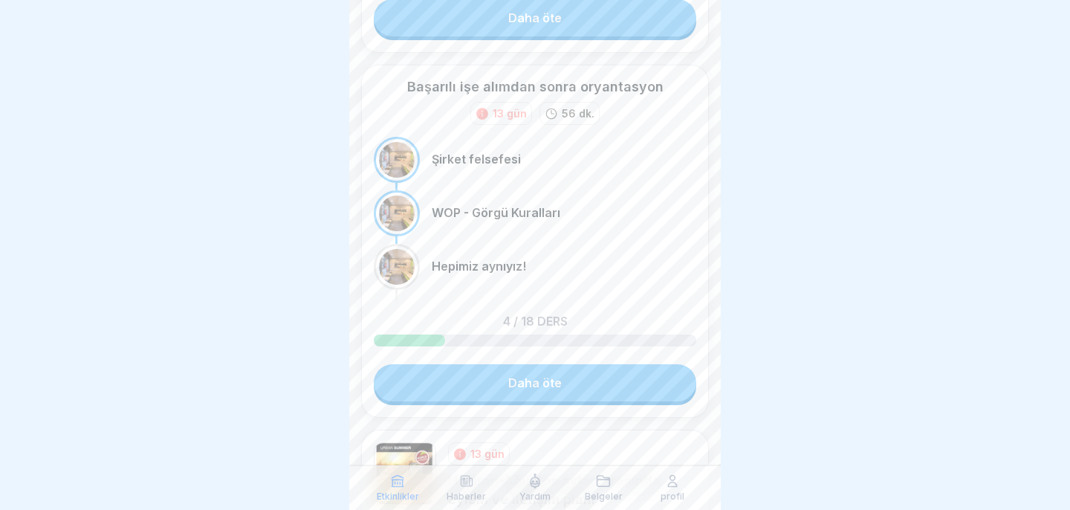
click at [580, 386] on link "Daha öte" at bounding box center [535, 382] width 322 height 37
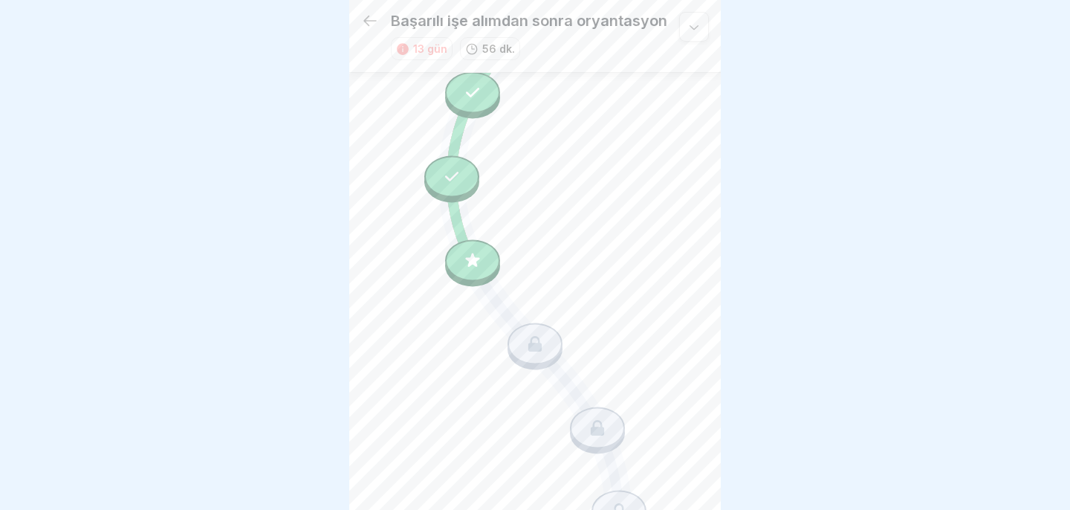
scroll to position [425, 0]
click at [479, 255] on icon at bounding box center [472, 252] width 19 height 19
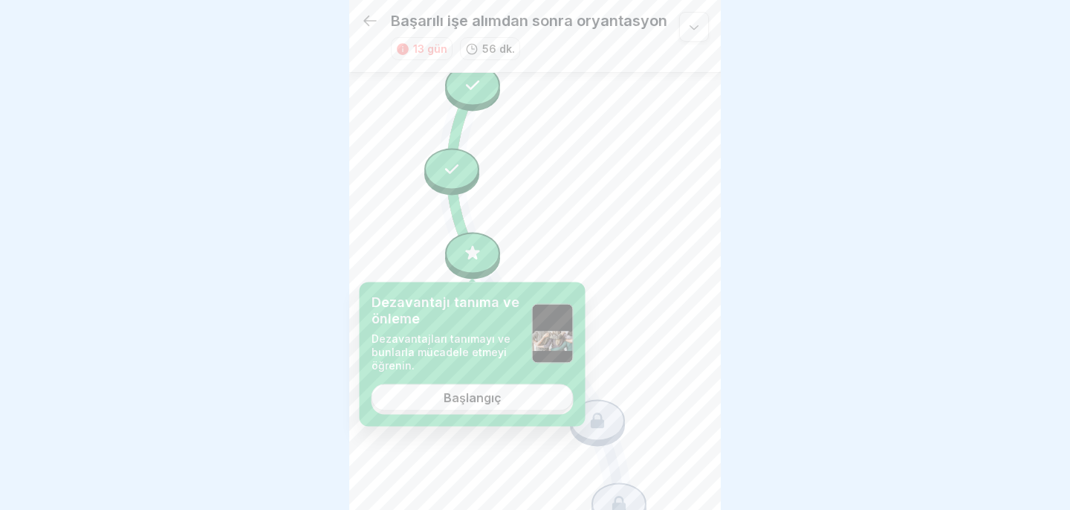
click at [471, 400] on font "Başlangıç" at bounding box center [473, 397] width 58 height 15
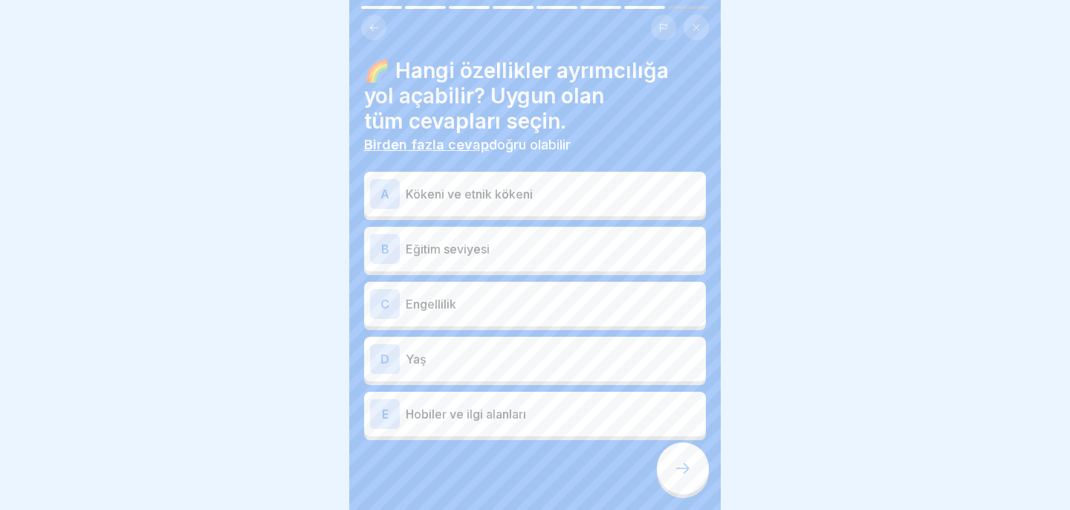
click at [496, 202] on div "A Kökeni ve etnik kökeni" at bounding box center [535, 194] width 330 height 30
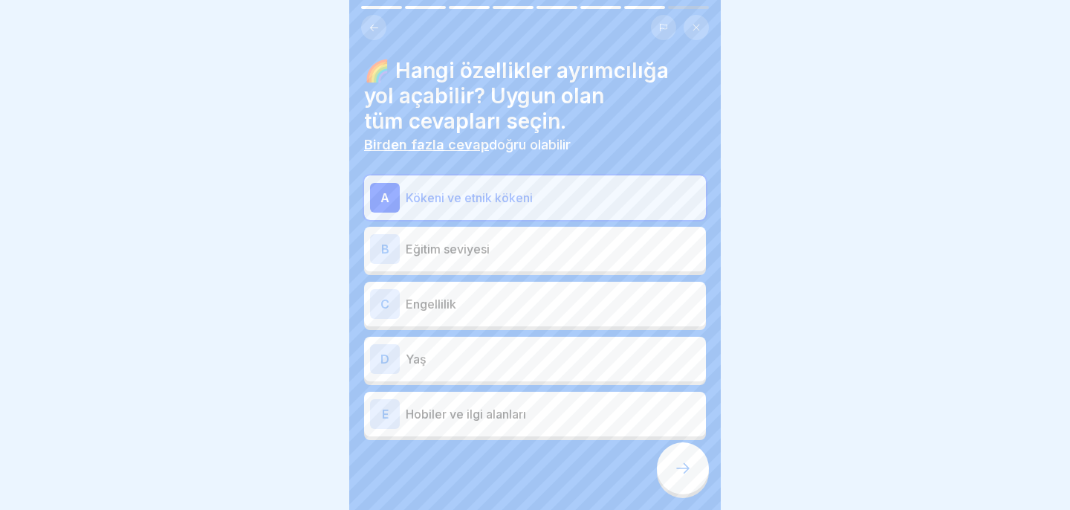
click at [494, 247] on p "Eğitim seviyesi" at bounding box center [553, 249] width 294 height 18
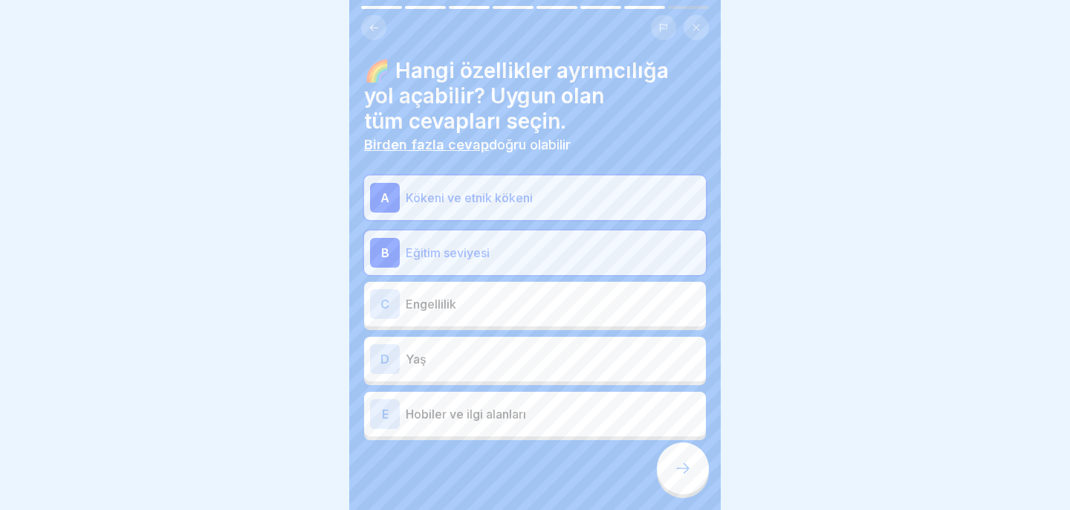
click at [487, 317] on div "C Engellilik" at bounding box center [535, 304] width 330 height 30
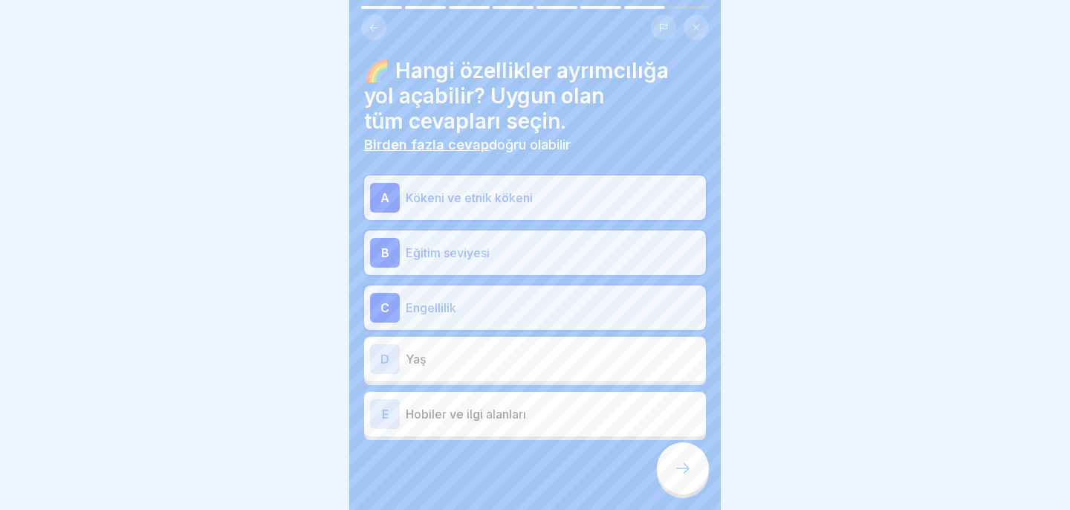
click at [473, 254] on font "Eğitim seviyesi" at bounding box center [448, 252] width 84 height 15
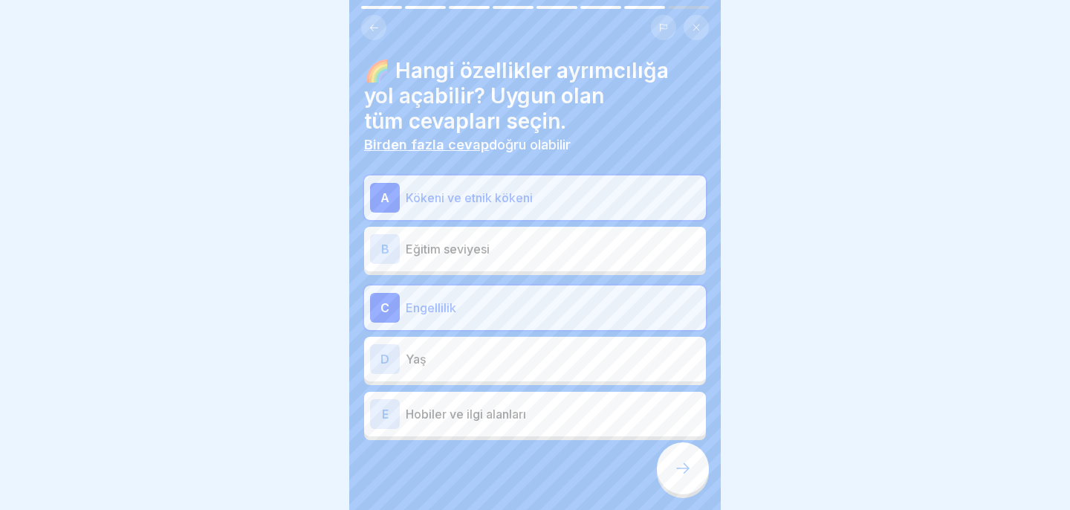
click at [479, 370] on div "D Yaş" at bounding box center [535, 359] width 330 height 30
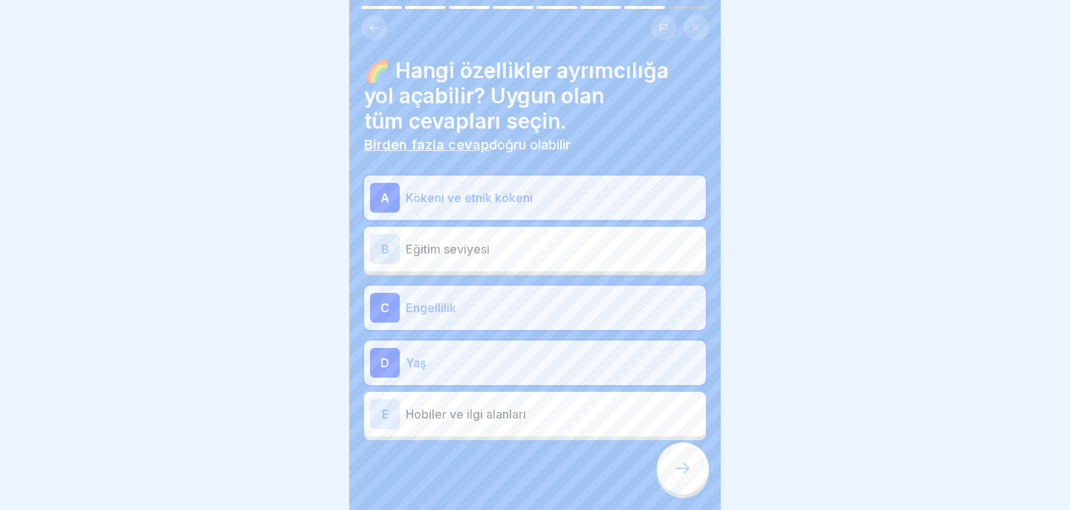
click at [678, 467] on icon at bounding box center [683, 468] width 18 height 18
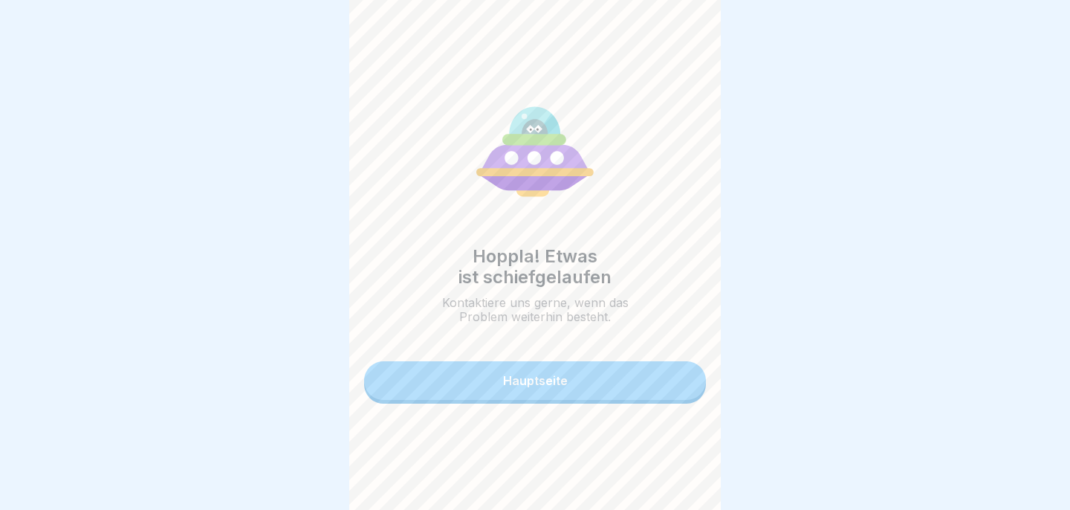
click at [617, 392] on button "Hauptseite" at bounding box center [535, 380] width 342 height 39
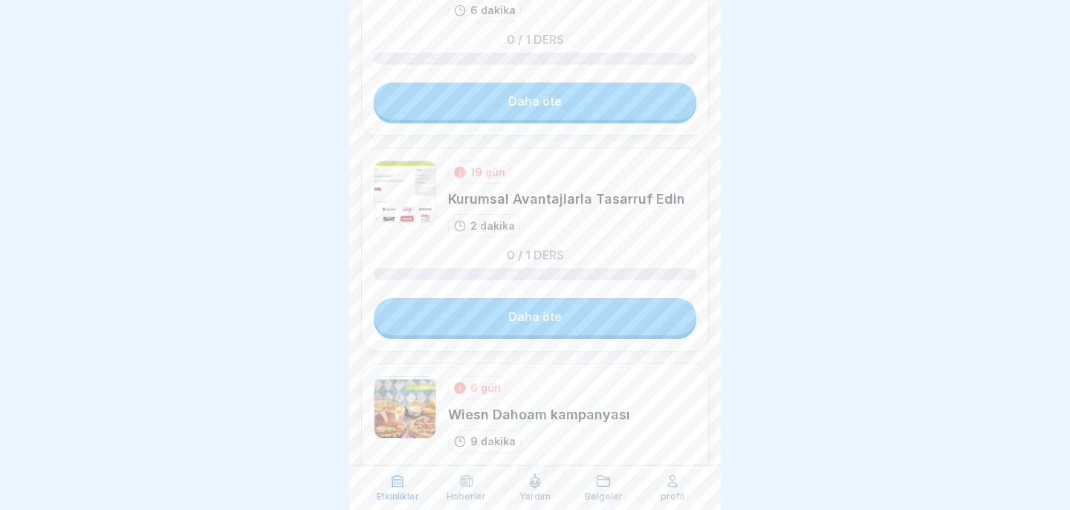
scroll to position [1268, 0]
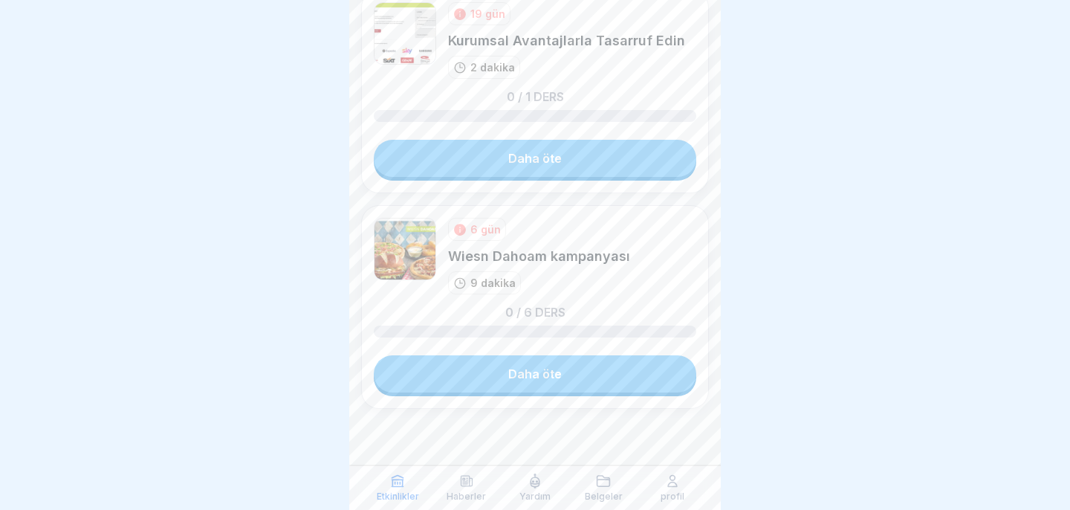
click at [611, 375] on link "Daha öte" at bounding box center [535, 373] width 322 height 37
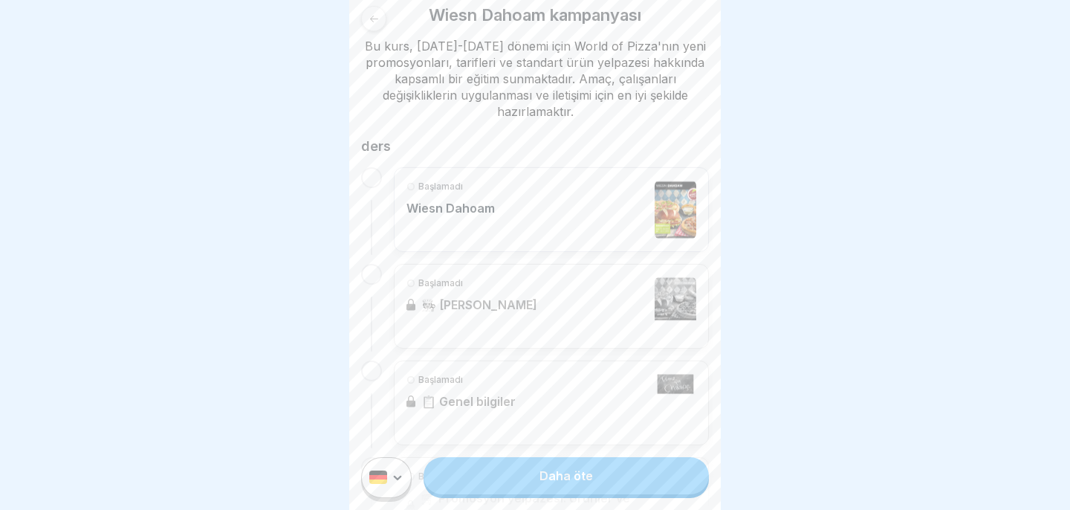
scroll to position [245, 0]
click at [573, 220] on div "Başlamadı Wiesn Dahoam" at bounding box center [551, 208] width 290 height 59
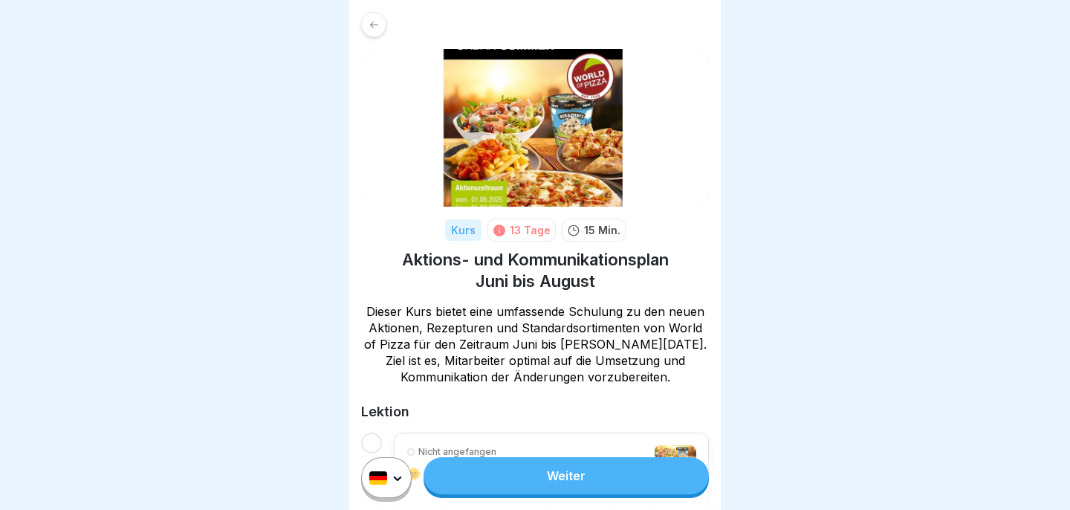
click at [396, 476] on html "Kurs 13 Tage 15 Min. Aktions- und Kommunikationsplan Juni bis August Dieser Kur…" at bounding box center [535, 255] width 1070 height 510
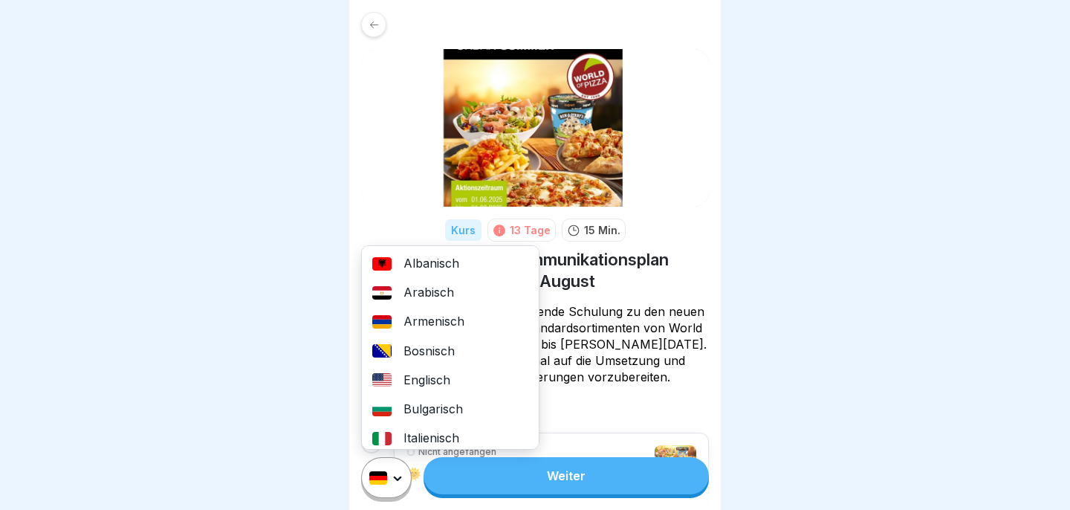
click at [415, 385] on div "Englisch" at bounding box center [450, 380] width 177 height 29
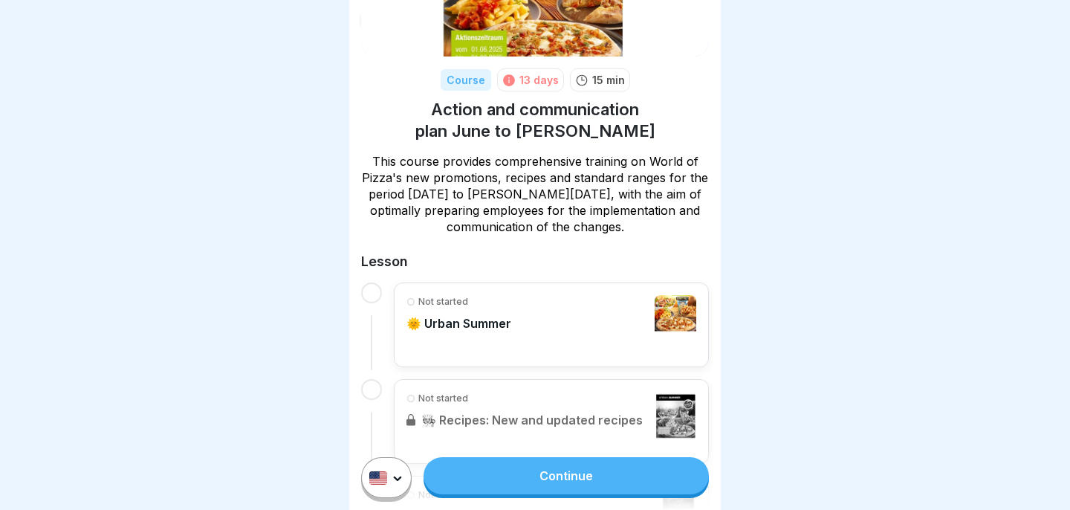
scroll to position [152, 0]
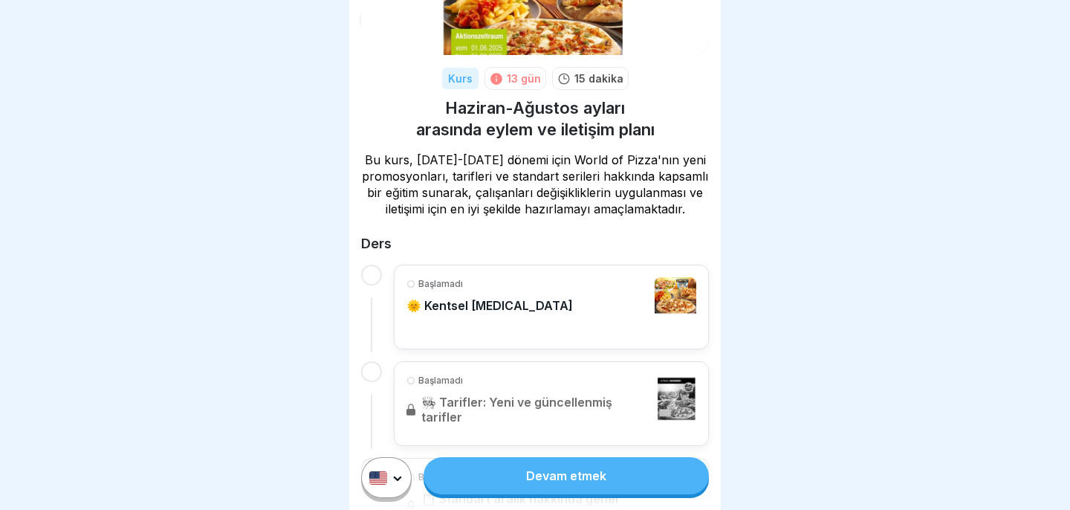
click at [675, 180] on font "Bu kurs, Haziran-Ağustos 2025 dönemi için World of Pizza'nın yeni promosyonları…" at bounding box center [535, 184] width 346 height 64
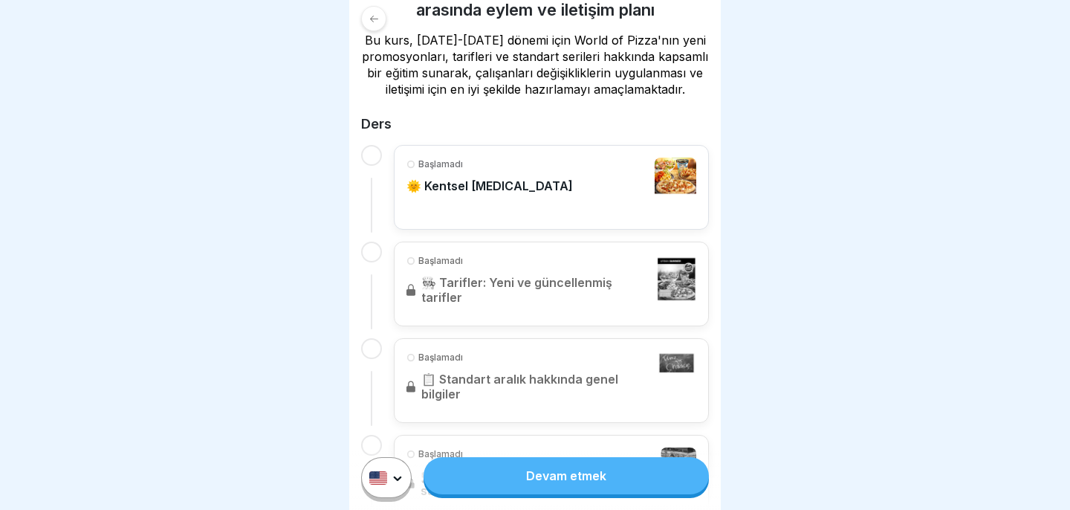
scroll to position [282, 0]
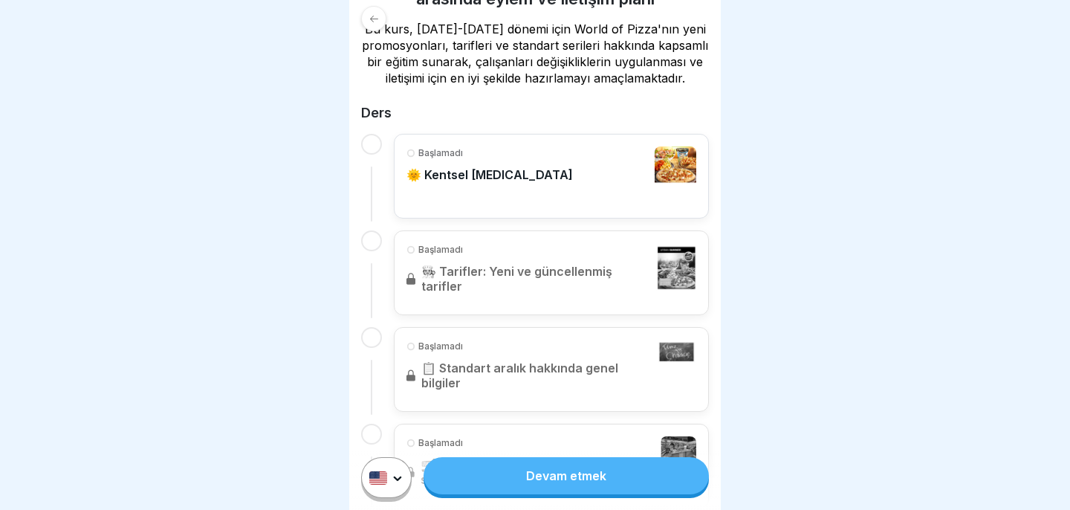
click at [529, 206] on div "Başlamadı 🌞 Kentsel Yaz" at bounding box center [551, 175] width 290 height 59
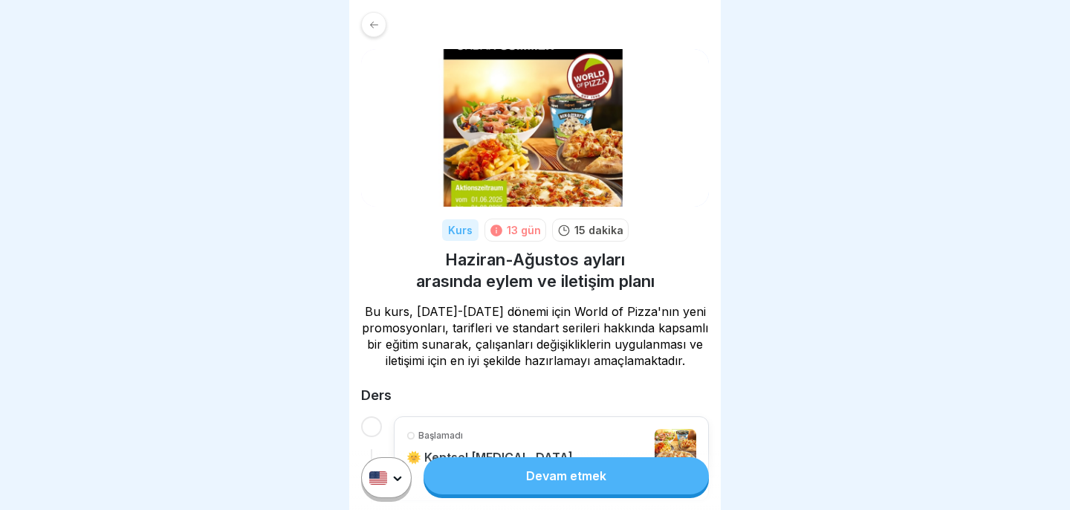
click at [379, 476] on html "Orijinal metin Bu çeviriyi değerlendirin Geri bildiriminiz, Google Çeviri'yi iy…" at bounding box center [535, 255] width 1070 height 510
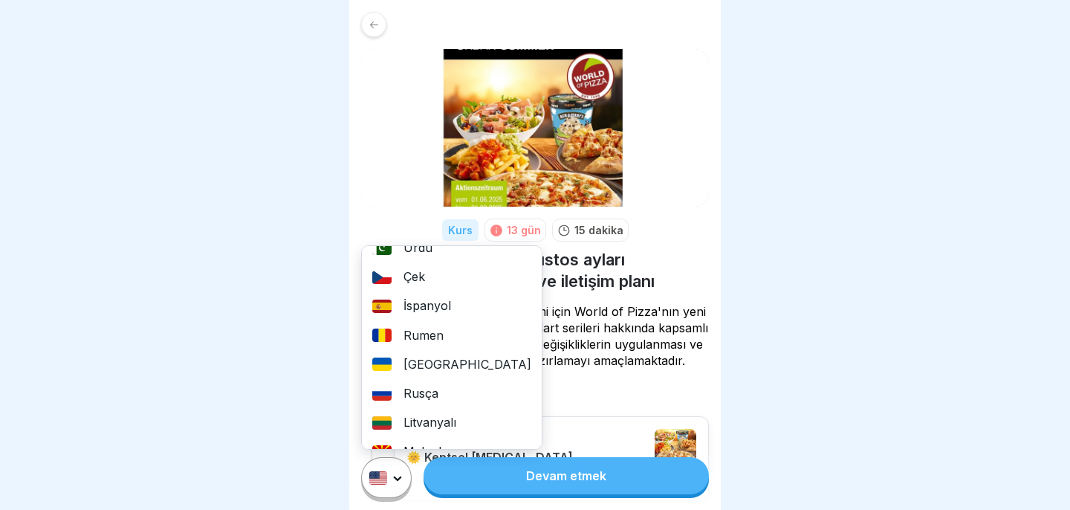
scroll to position [386, 0]
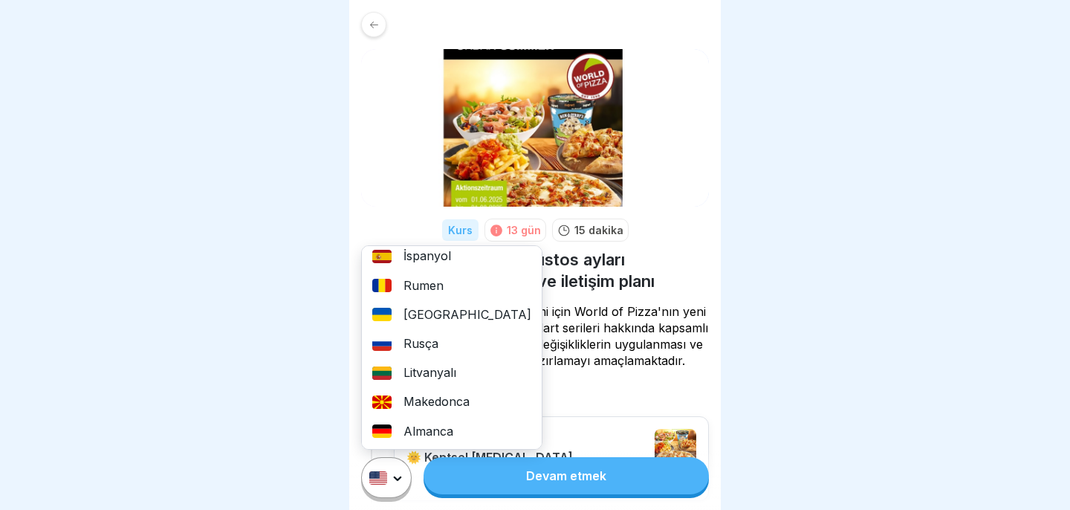
click at [421, 428] on font "Almanca" at bounding box center [428, 431] width 50 height 15
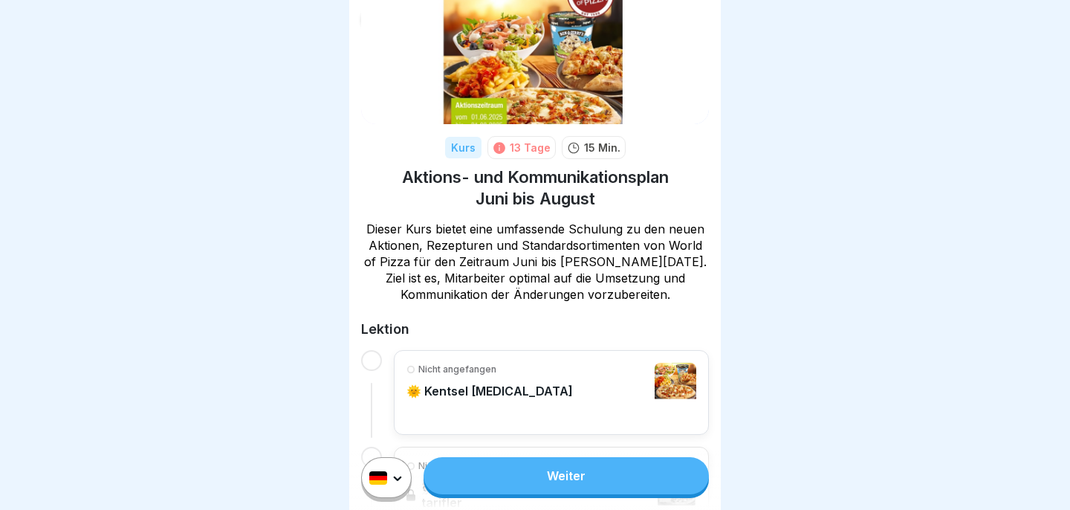
scroll to position [110, 0]
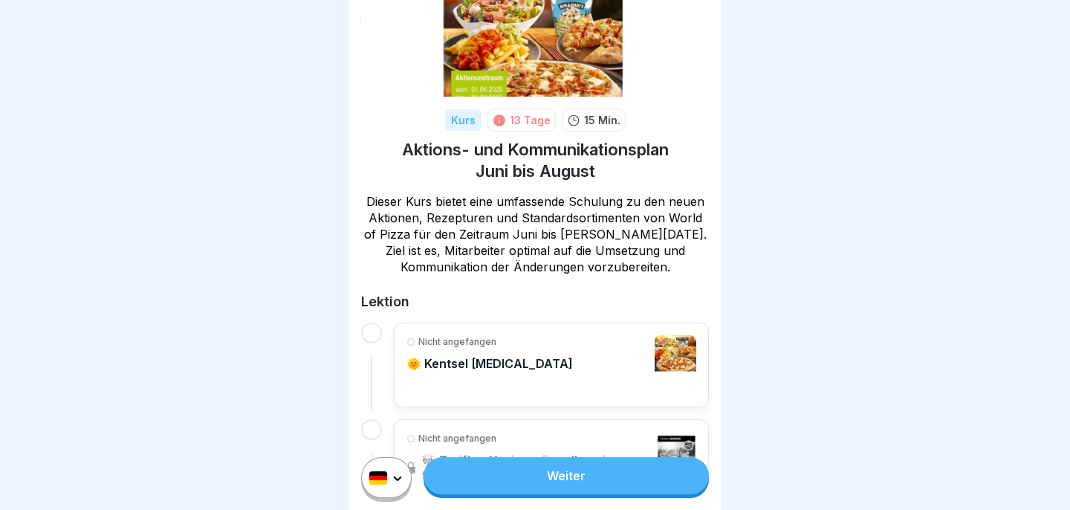
click at [558, 493] on link "Weiter" at bounding box center [566, 475] width 285 height 37
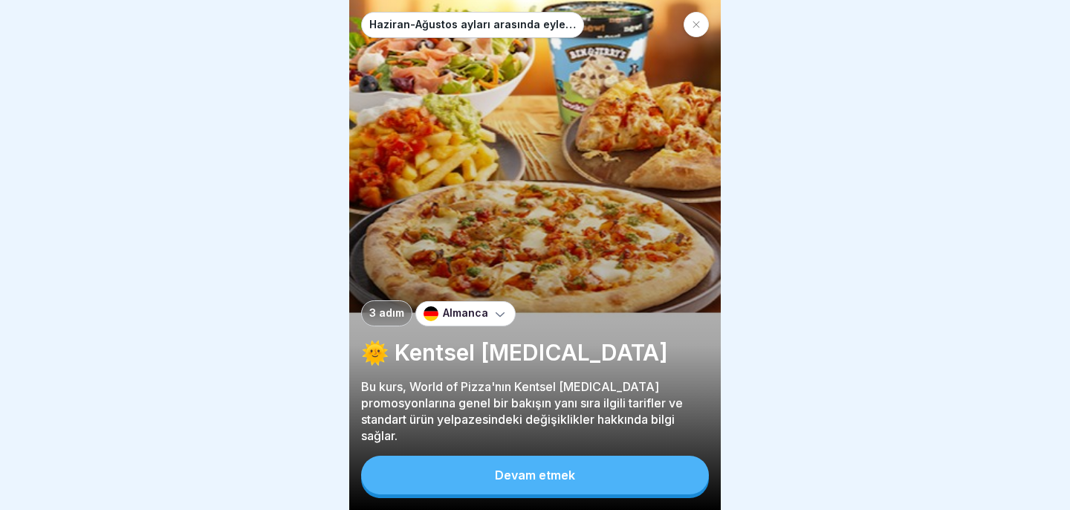
click at [555, 474] on font "Devam etmek" at bounding box center [535, 474] width 80 height 15
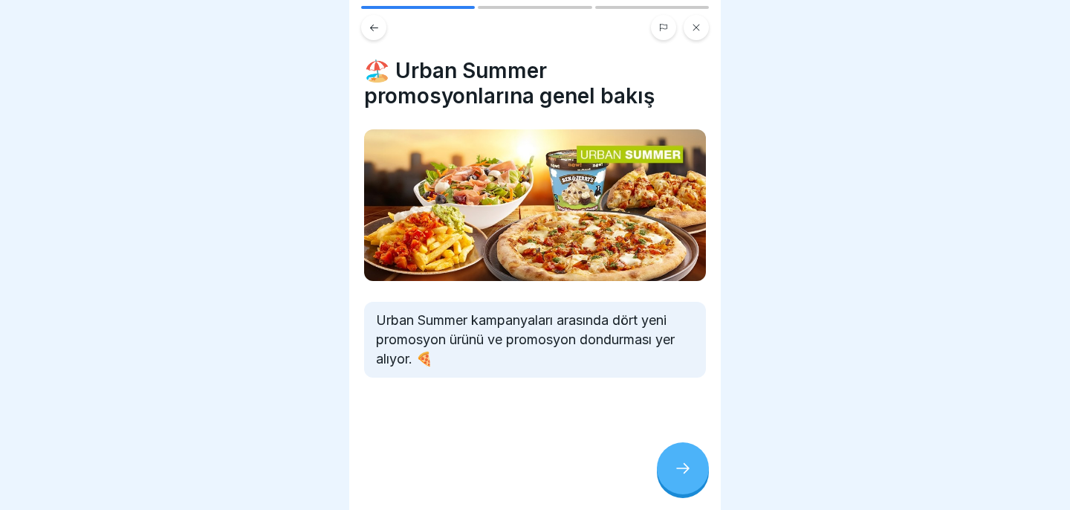
click at [666, 467] on div at bounding box center [683, 468] width 52 height 52
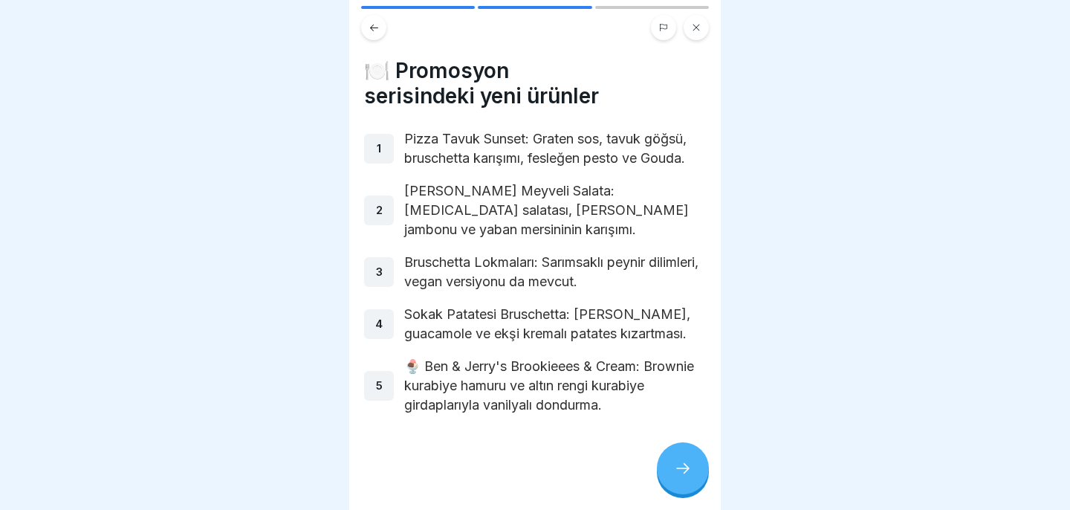
click at [666, 467] on div at bounding box center [683, 468] width 52 height 52
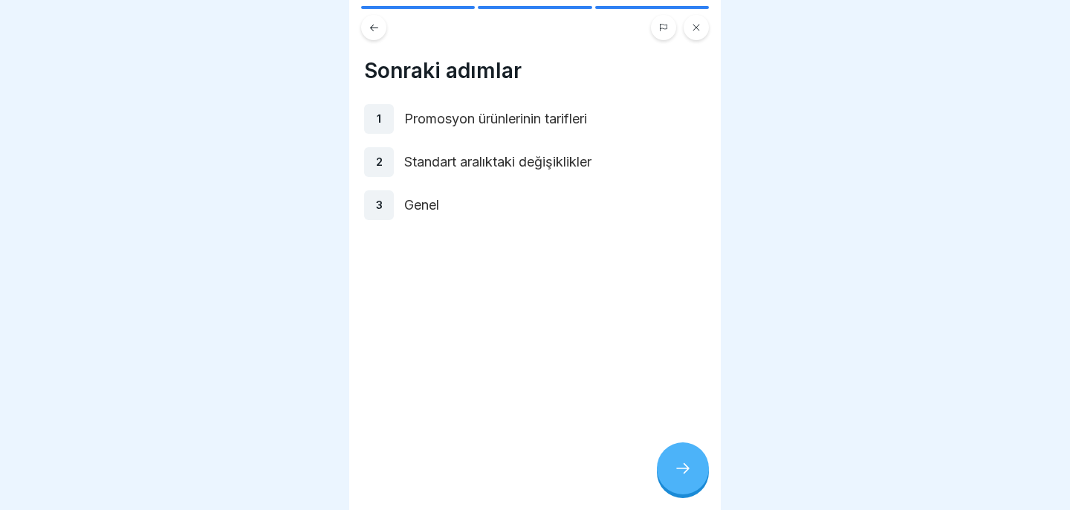
click at [666, 467] on div at bounding box center [683, 468] width 52 height 52
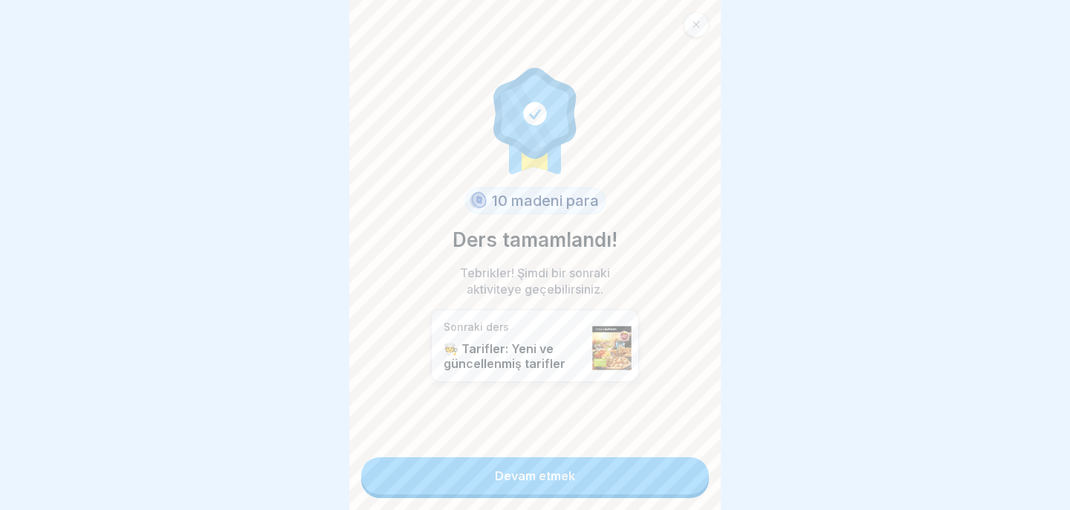
click at [583, 473] on link "Devam etmek" at bounding box center [535, 475] width 348 height 37
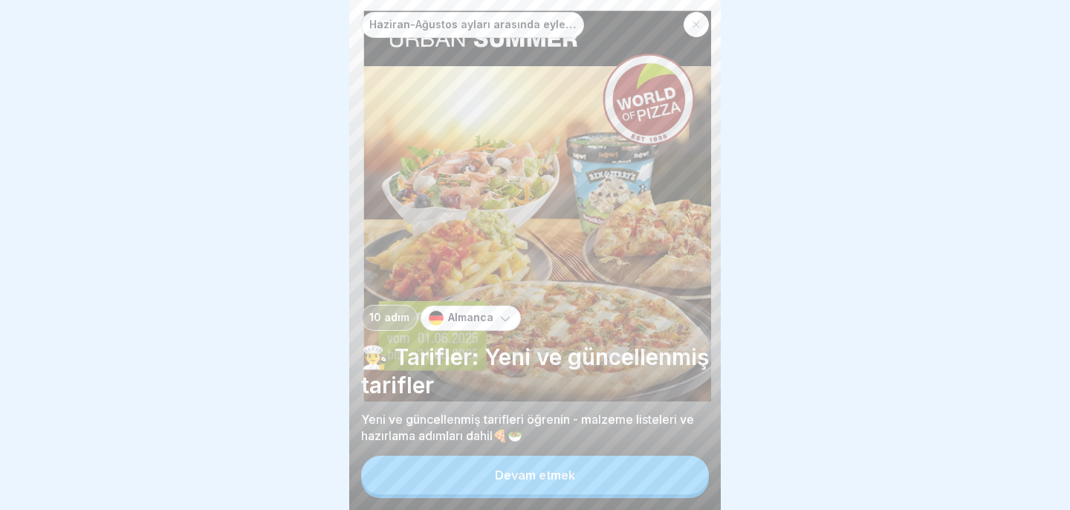
click at [583, 473] on button "Devam etmek" at bounding box center [535, 474] width 348 height 39
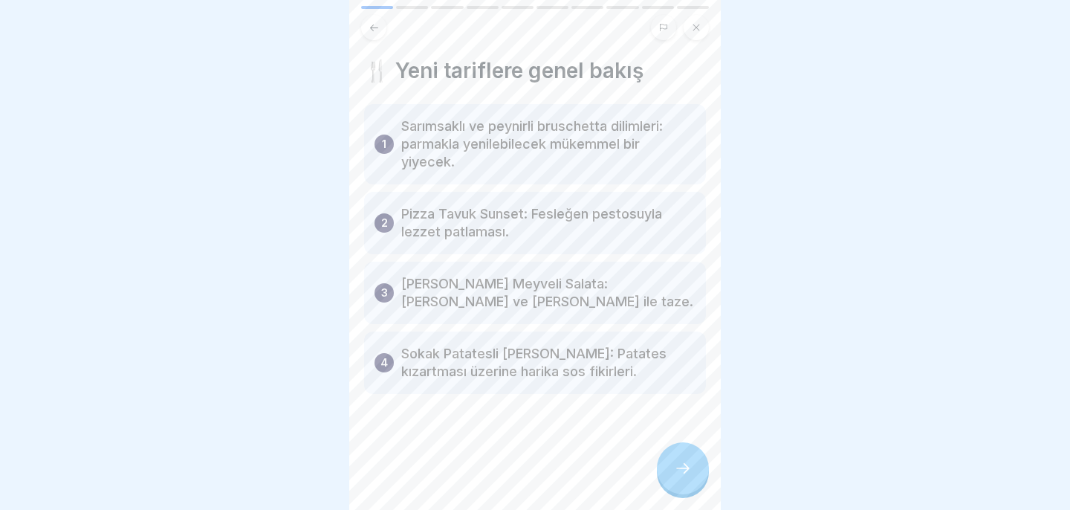
click at [669, 463] on div at bounding box center [683, 468] width 52 height 52
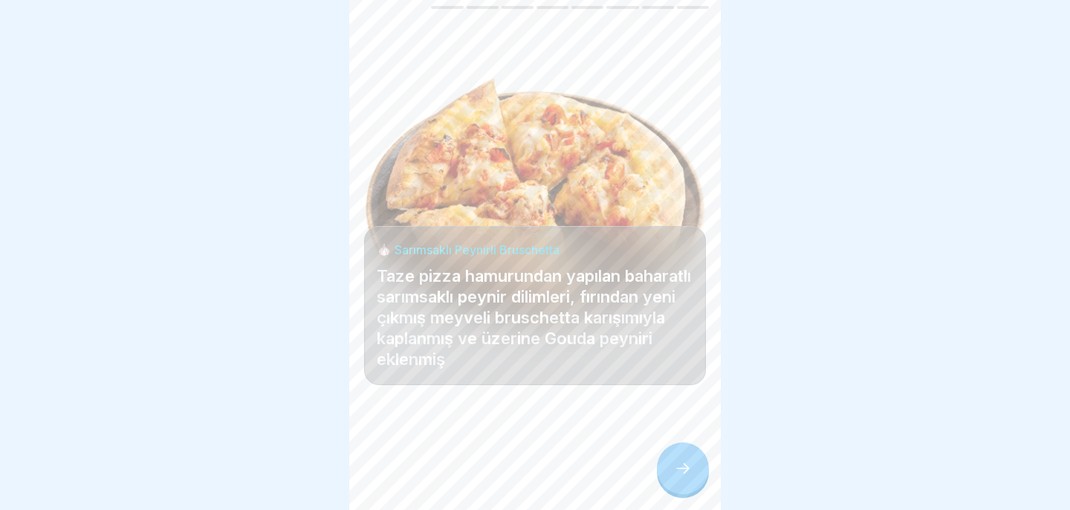
click at [669, 463] on div at bounding box center [683, 468] width 52 height 52
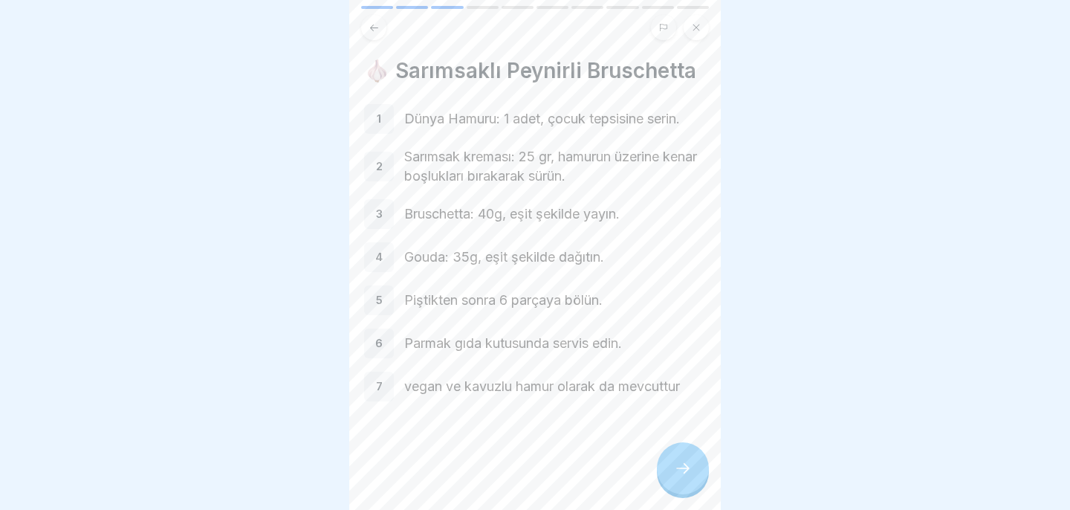
click at [681, 455] on div at bounding box center [683, 468] width 52 height 52
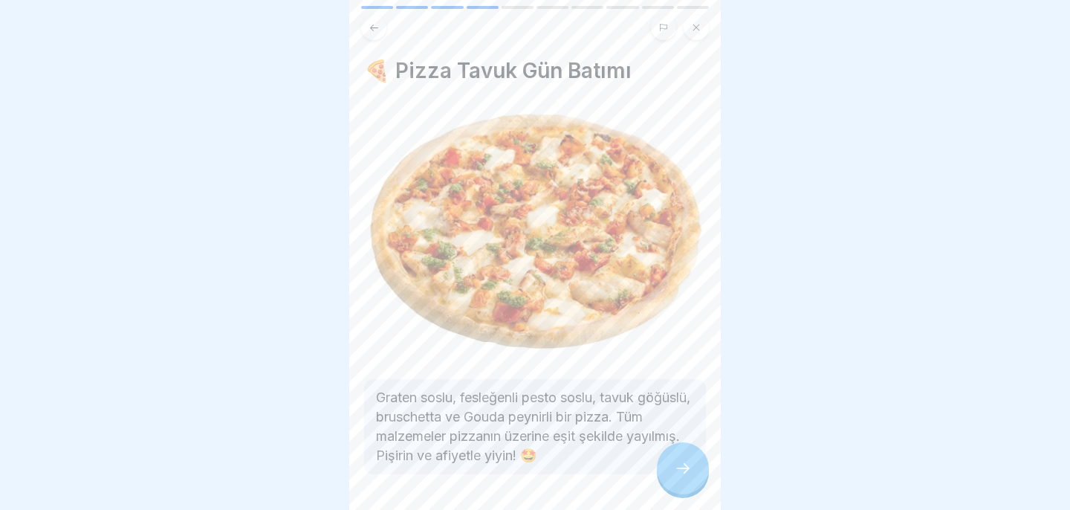
click at [681, 455] on div at bounding box center [683, 468] width 52 height 52
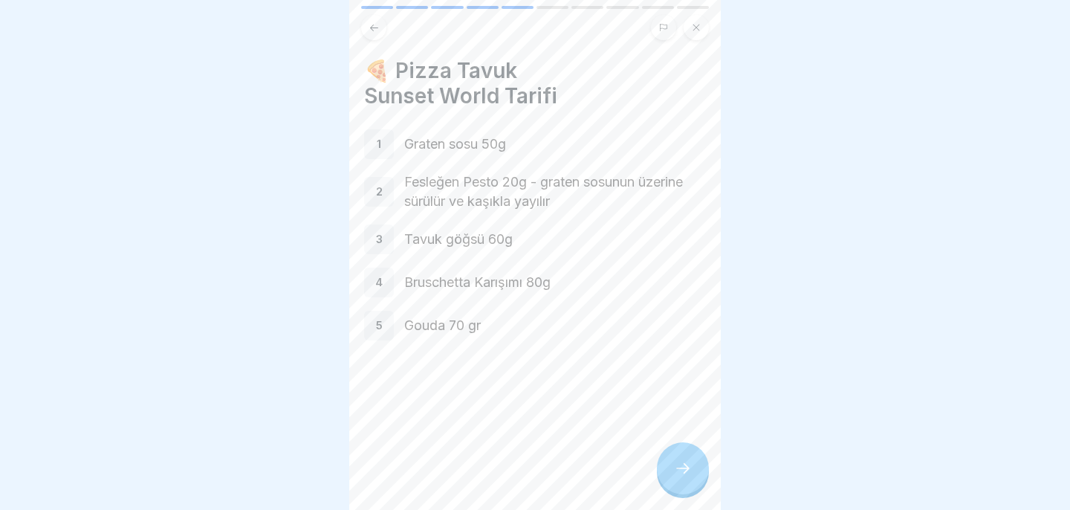
click at [681, 455] on div at bounding box center [683, 468] width 52 height 52
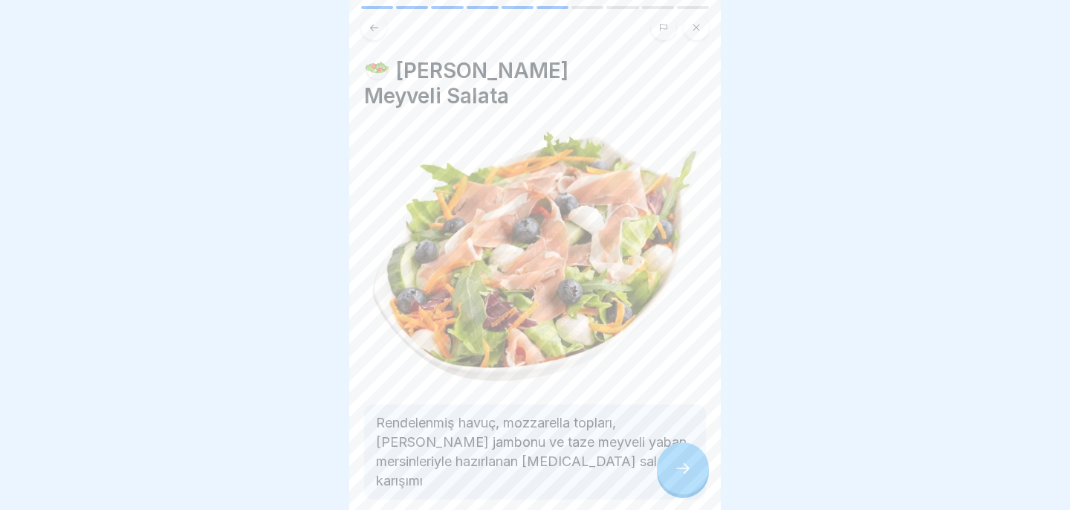
click at [681, 455] on div at bounding box center [683, 468] width 52 height 52
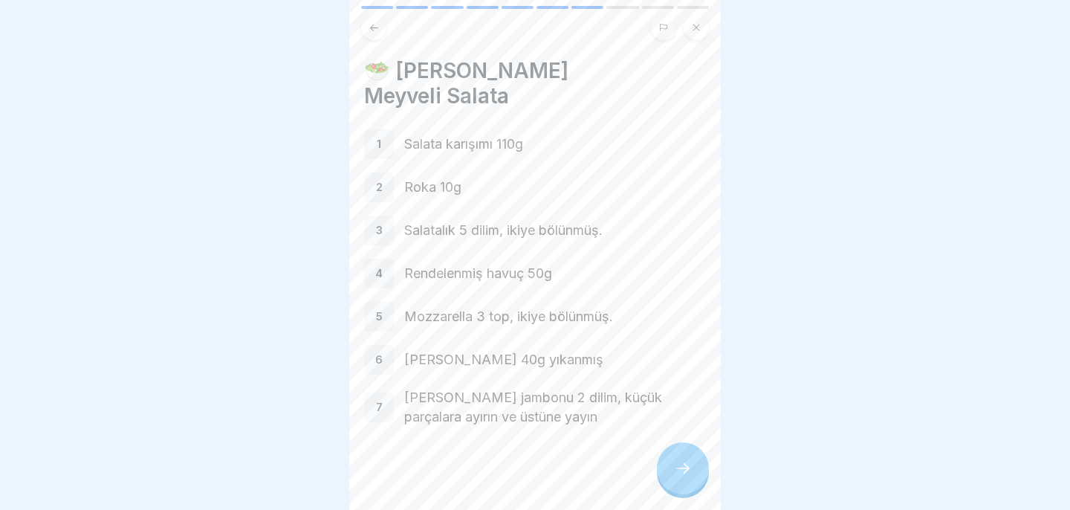
click at [681, 455] on div at bounding box center [683, 468] width 52 height 52
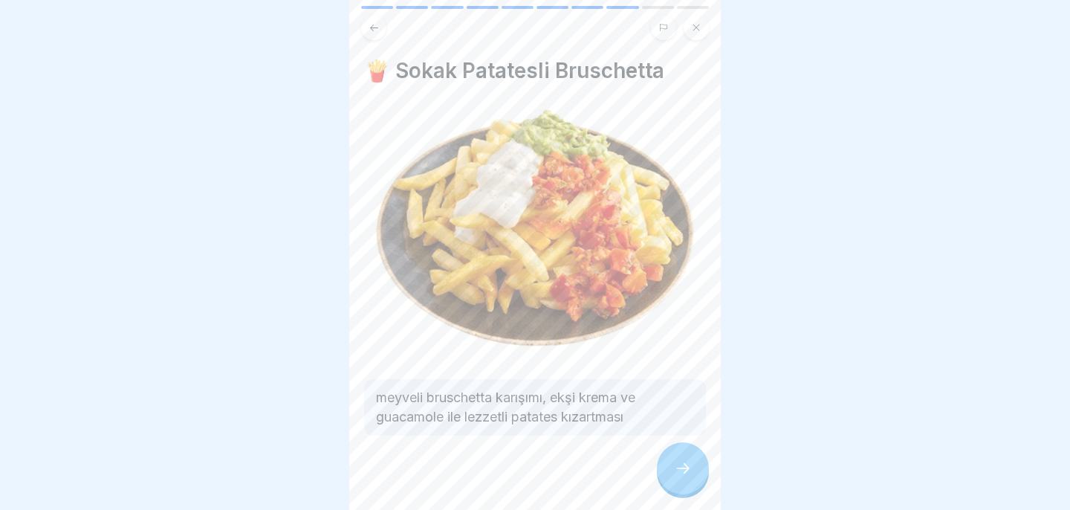
click at [681, 455] on div at bounding box center [683, 468] width 52 height 52
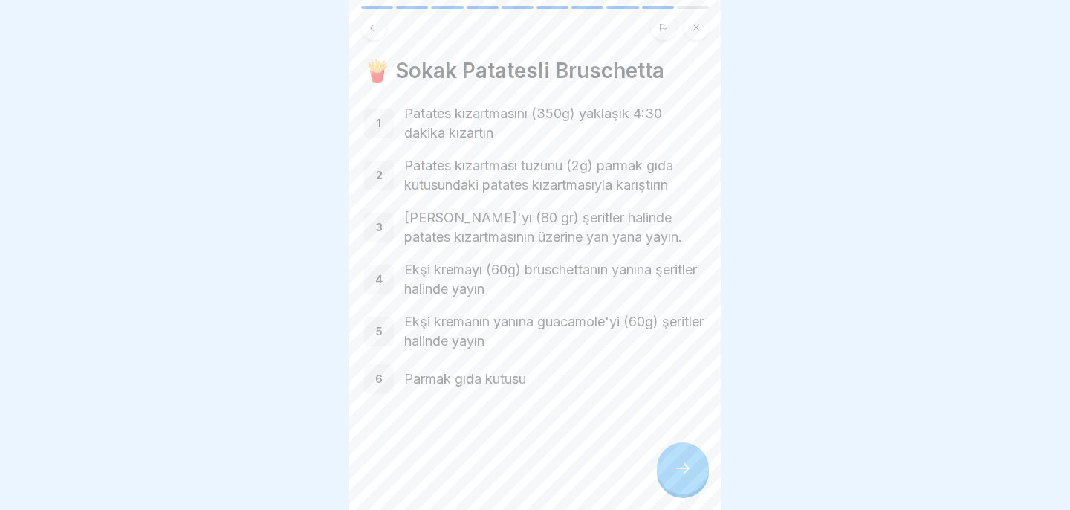
click at [682, 455] on div at bounding box center [683, 468] width 52 height 52
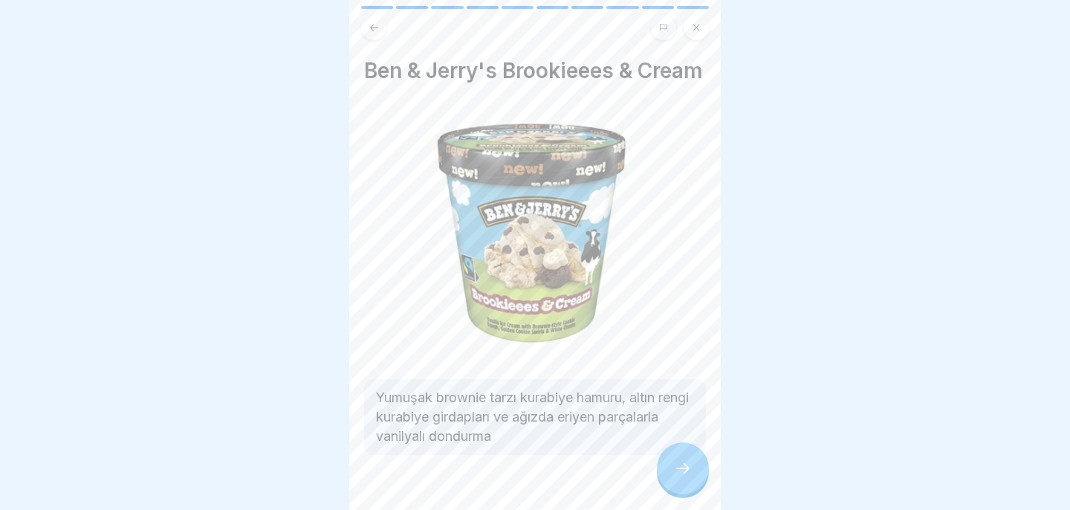
click at [682, 455] on div at bounding box center [683, 468] width 52 height 52
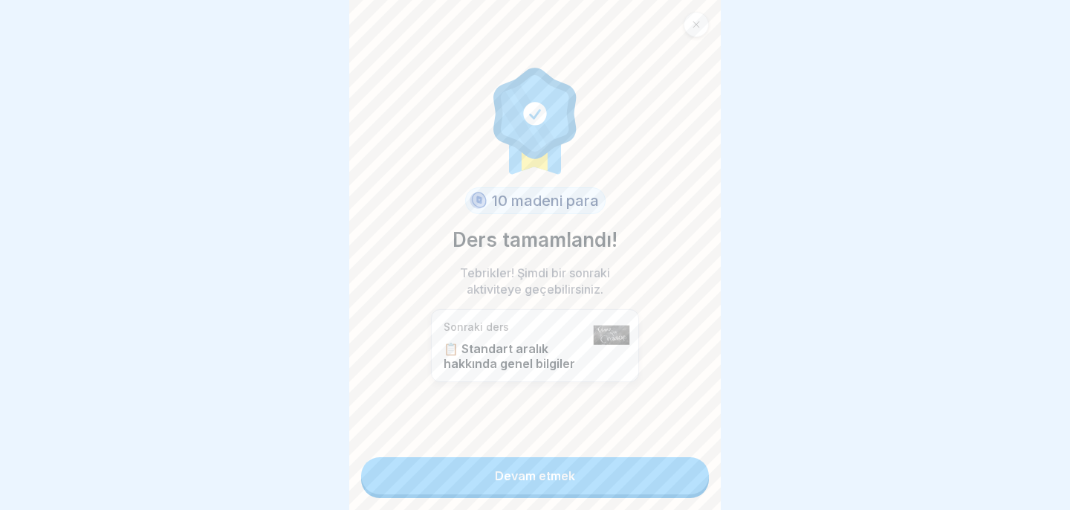
click at [666, 488] on link "Devam etmek" at bounding box center [535, 475] width 348 height 37
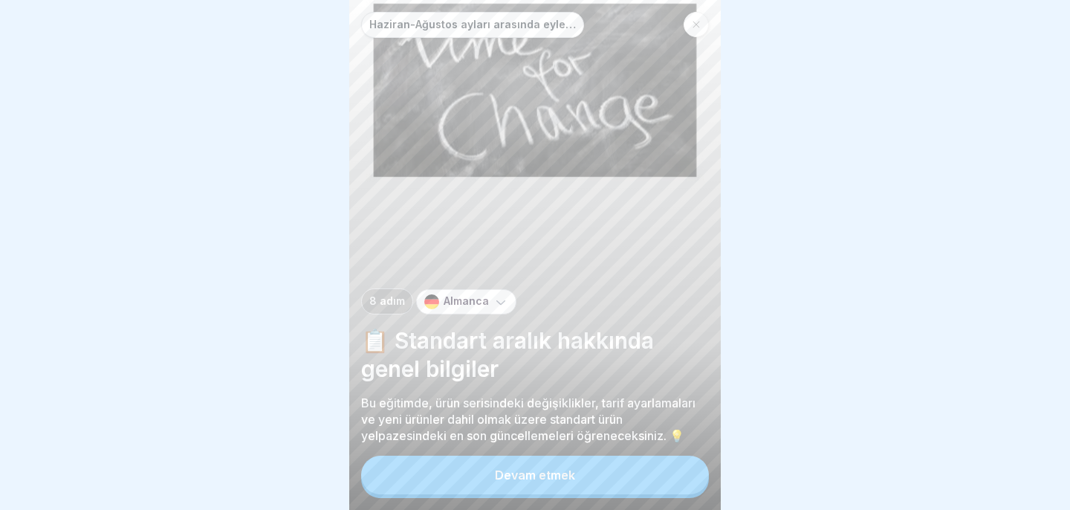
click at [666, 488] on button "Devam etmek" at bounding box center [535, 474] width 348 height 39
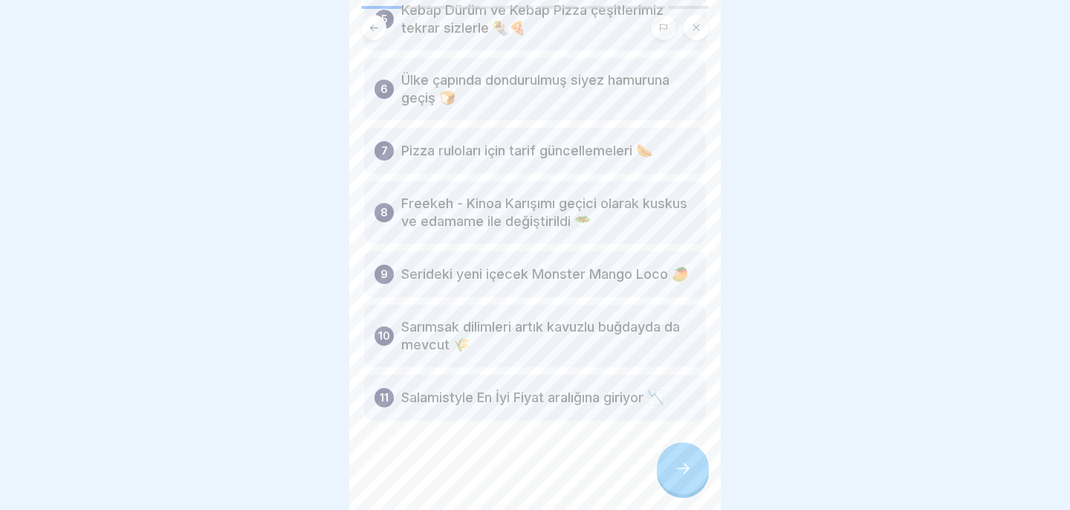
scroll to position [403, 0]
click at [681, 455] on div at bounding box center [683, 468] width 52 height 52
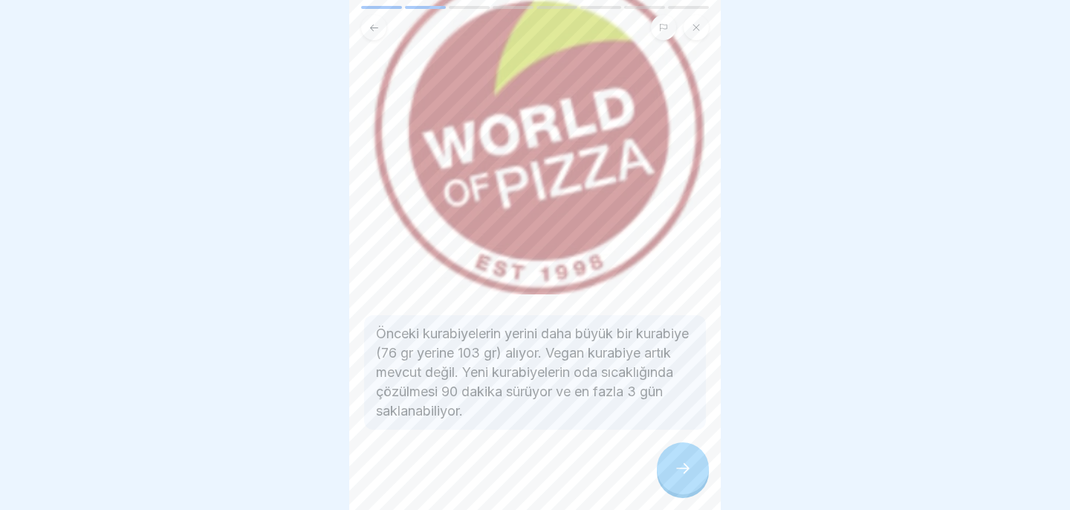
scroll to position [150, 0]
click at [678, 470] on icon at bounding box center [683, 468] width 18 height 18
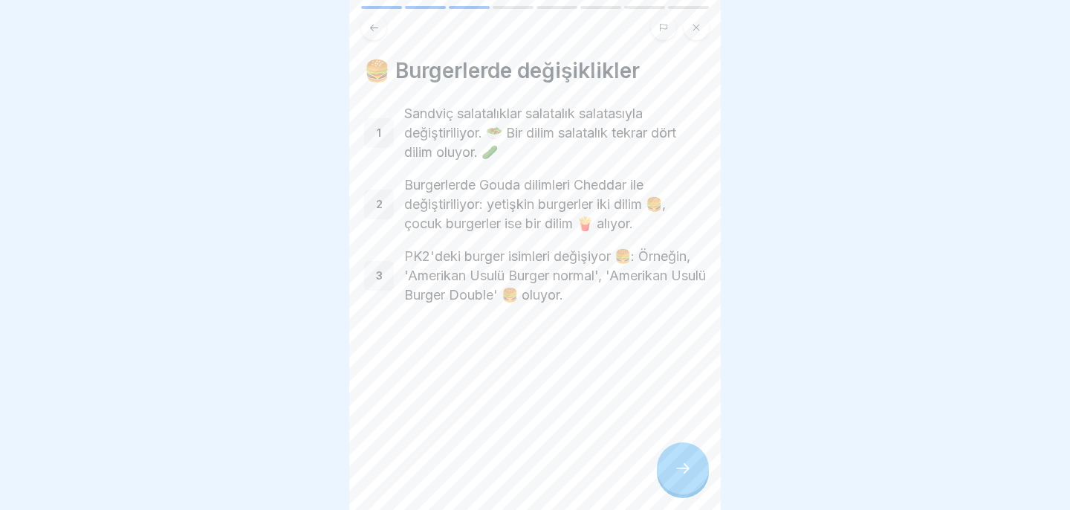
click at [679, 465] on icon at bounding box center [683, 468] width 18 height 18
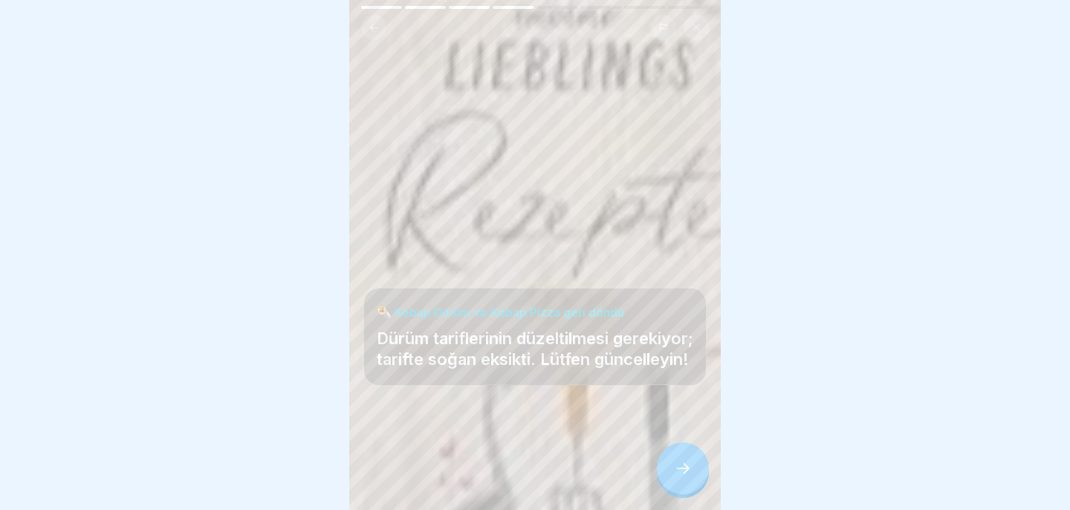
click at [679, 465] on icon at bounding box center [683, 468] width 18 height 18
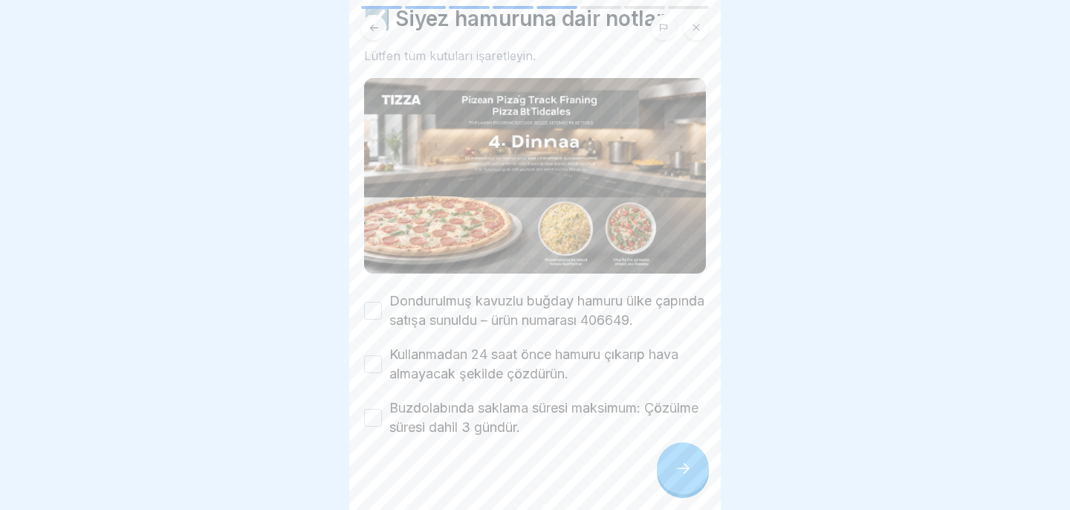
scroll to position [68, 0]
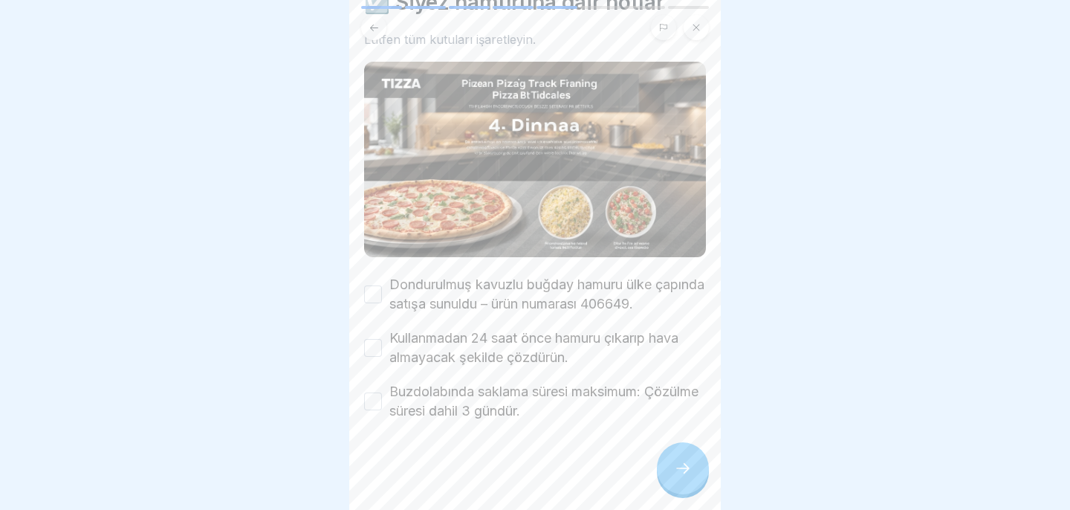
click at [679, 463] on icon at bounding box center [683, 468] width 18 height 18
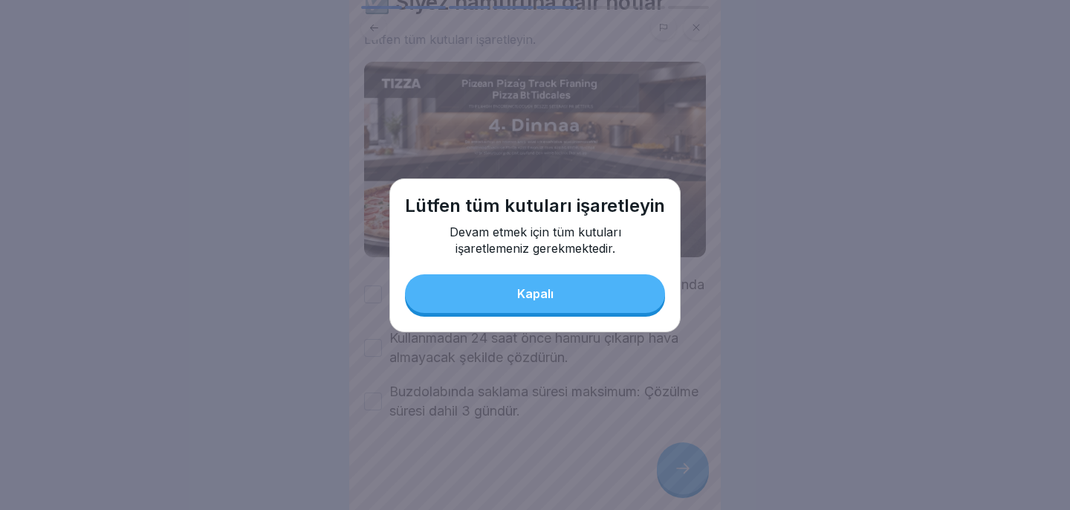
click at [619, 295] on button "Kapalı" at bounding box center [535, 293] width 260 height 39
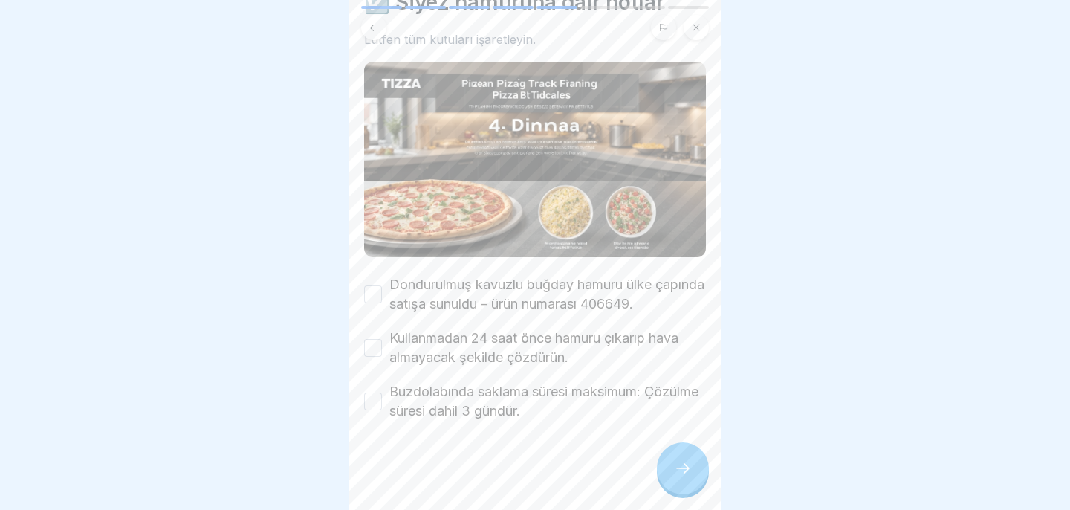
click at [380, 290] on button "Dondurulmuş kavuzlu buğday hamuru ülke çapında satışa sunuldu – ürün numarası 4…" at bounding box center [373, 294] width 18 height 18
click at [382, 335] on div "Kullanmadan 24 saat önce hamuru çıkarıp hava almayacak şekilde çözdürün." at bounding box center [535, 347] width 342 height 39
click at [377, 345] on button "Kullanmadan 24 saat önce hamuru çıkarıp hava almayacak şekilde çözdürün." at bounding box center [373, 348] width 18 height 18
click at [374, 397] on button "Buzdolabında saklama süresi maksimum: Çözülme süresi dahil 3 gündür." at bounding box center [373, 401] width 18 height 18
click at [668, 465] on div at bounding box center [683, 468] width 52 height 52
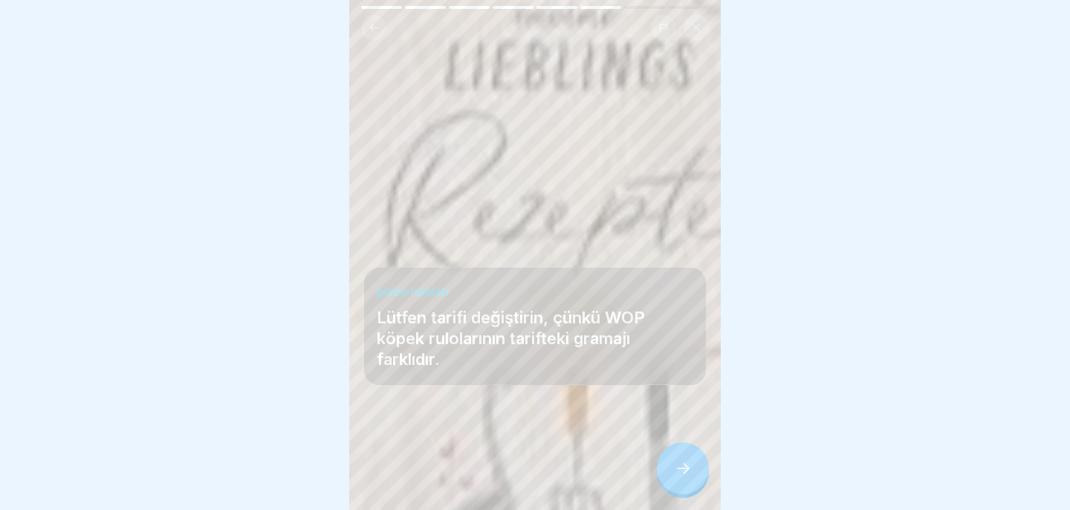
click at [668, 466] on div at bounding box center [683, 468] width 52 height 52
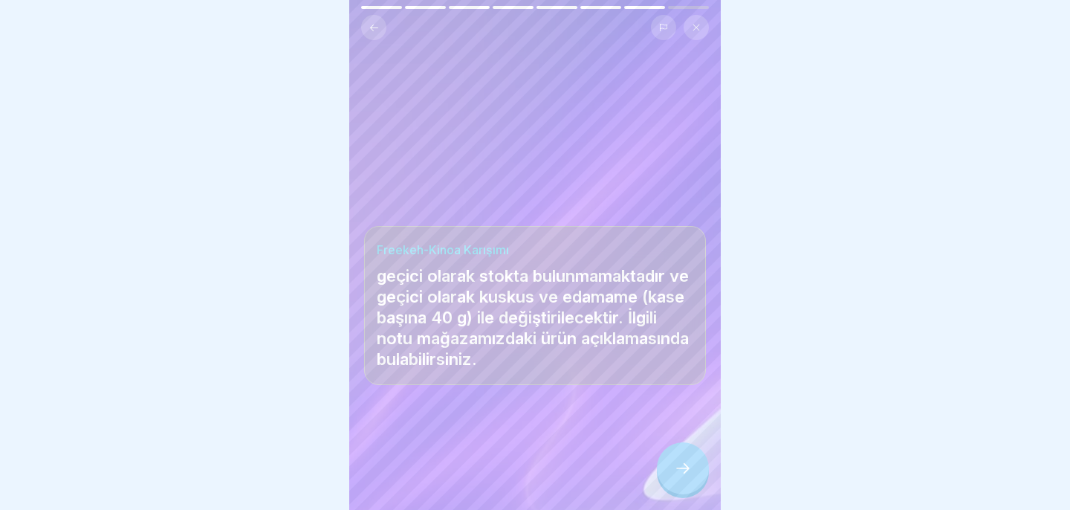
click at [668, 466] on div at bounding box center [683, 468] width 52 height 52
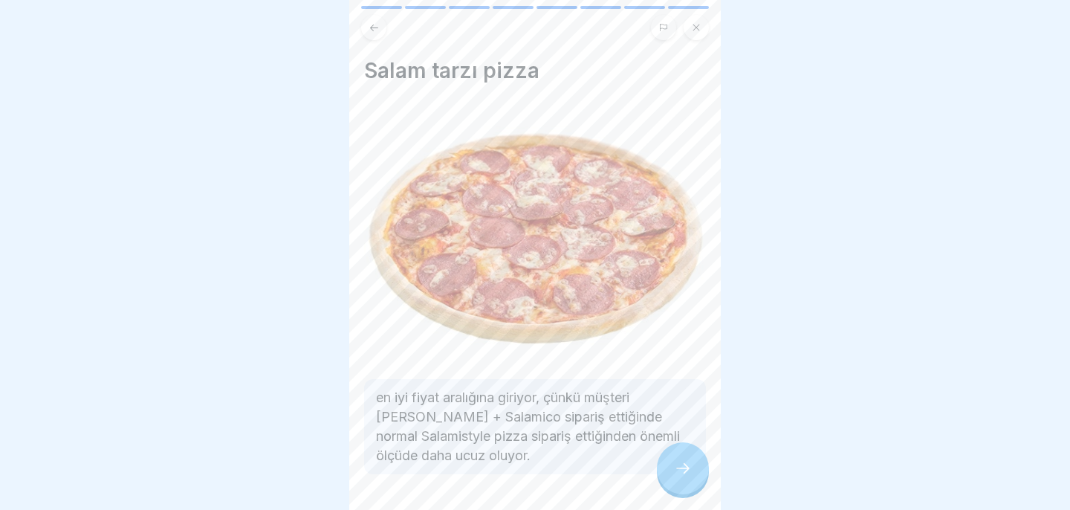
click at [679, 467] on icon at bounding box center [683, 468] width 18 height 18
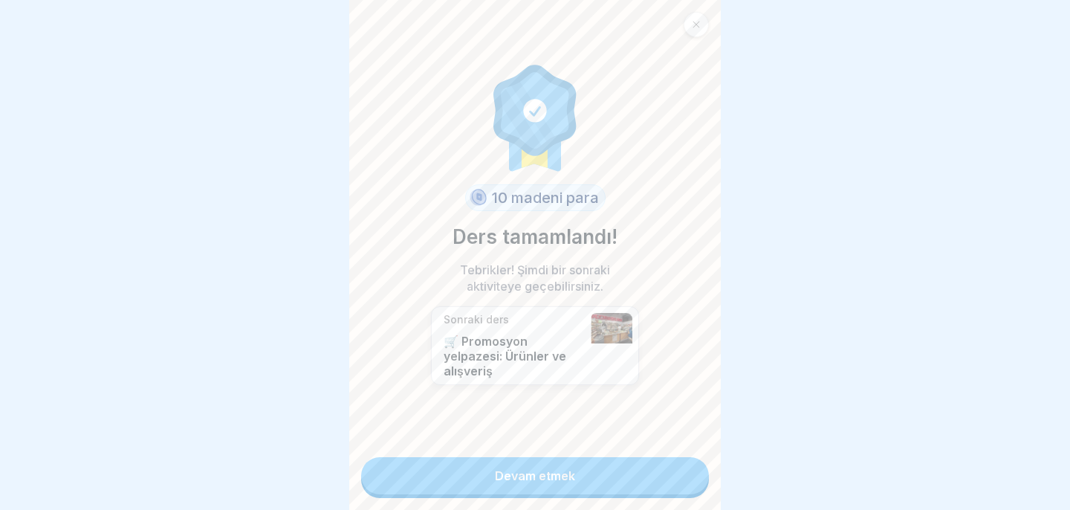
click at [679, 467] on link "Devam etmek" at bounding box center [535, 475] width 348 height 37
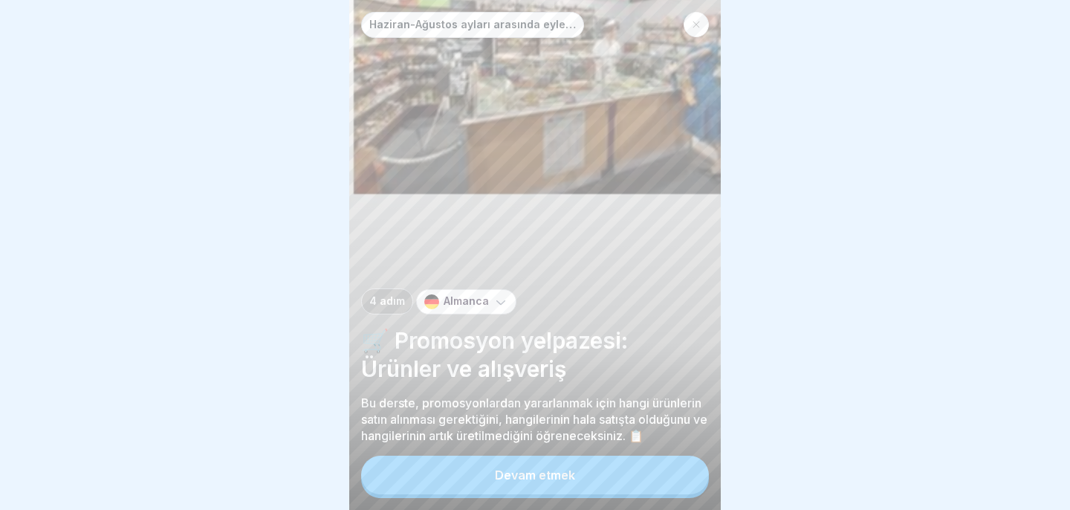
click at [679, 467] on button "Devam etmek" at bounding box center [535, 474] width 348 height 39
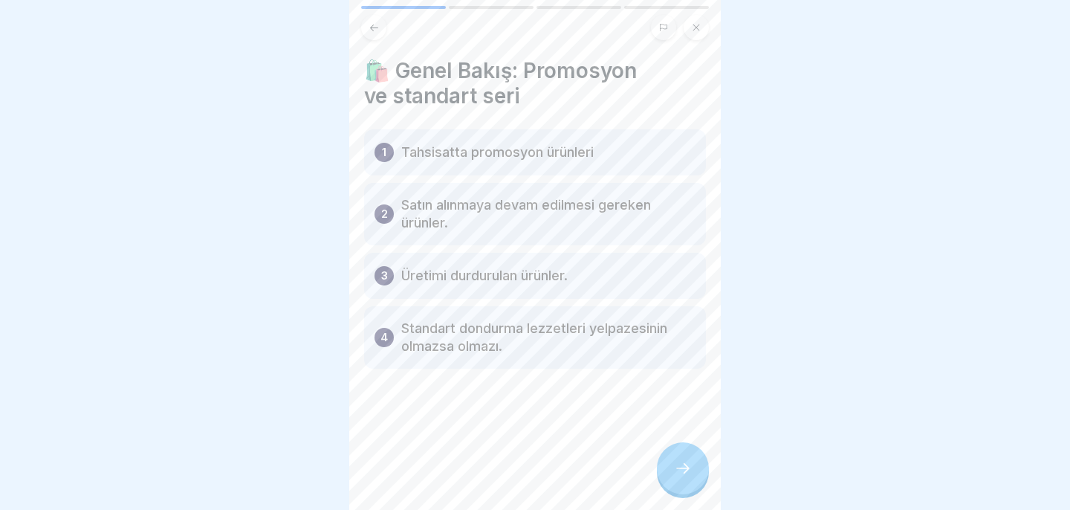
click at [679, 467] on icon at bounding box center [683, 468] width 18 height 18
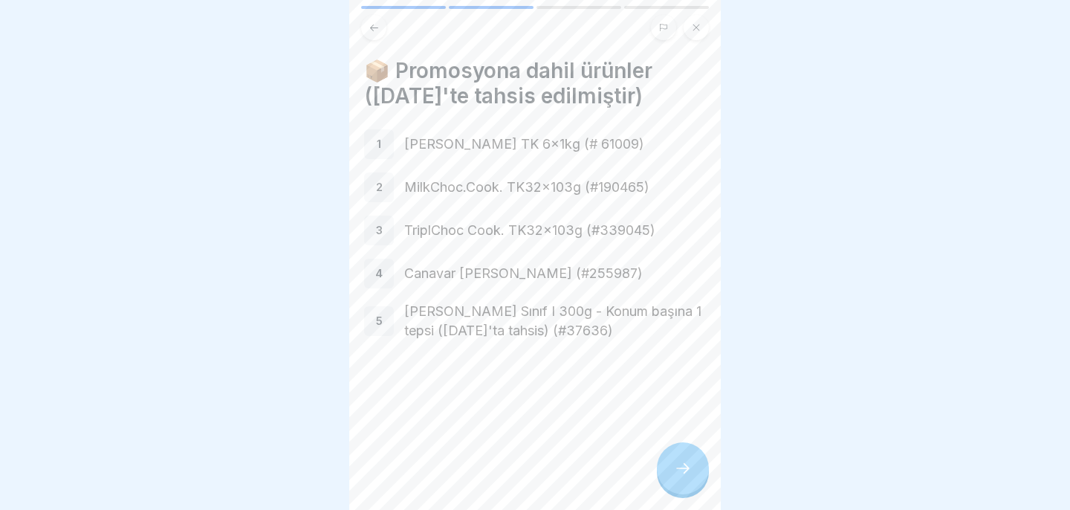
click at [679, 467] on icon at bounding box center [683, 468] width 18 height 18
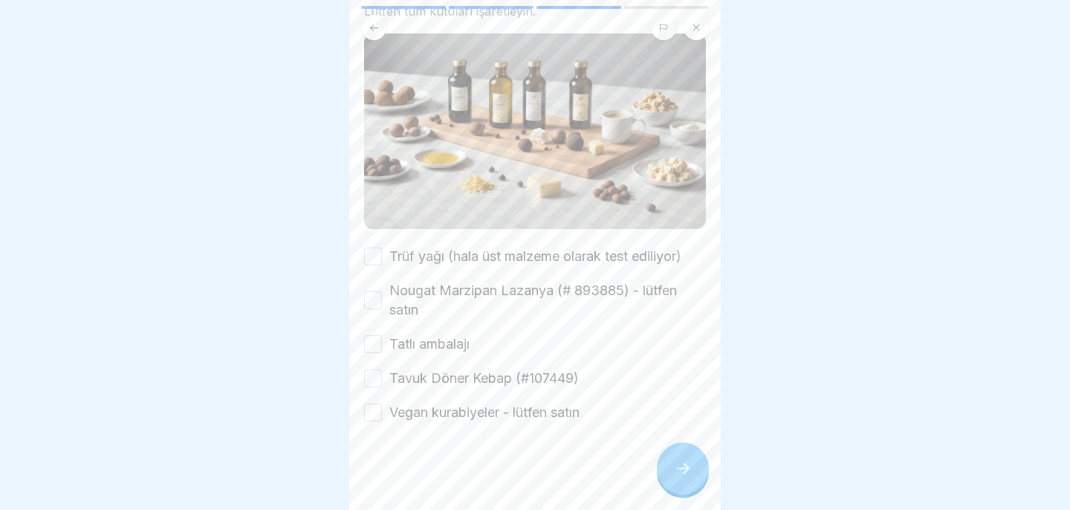
scroll to position [123, 0]
click at [372, 250] on button "Trüf yağı (hala üst malzeme olarak test ediliyor)" at bounding box center [373, 255] width 18 height 18
click at [373, 296] on button "Nougat Marzipan Lazanya (# 893885) - lütfen satın" at bounding box center [373, 299] width 18 height 18
click at [377, 349] on button "Tatlı ambalajı" at bounding box center [373, 343] width 18 height 18
click at [380, 376] on button "Tavuk Döner Kebap (#107449)" at bounding box center [373, 377] width 18 height 18
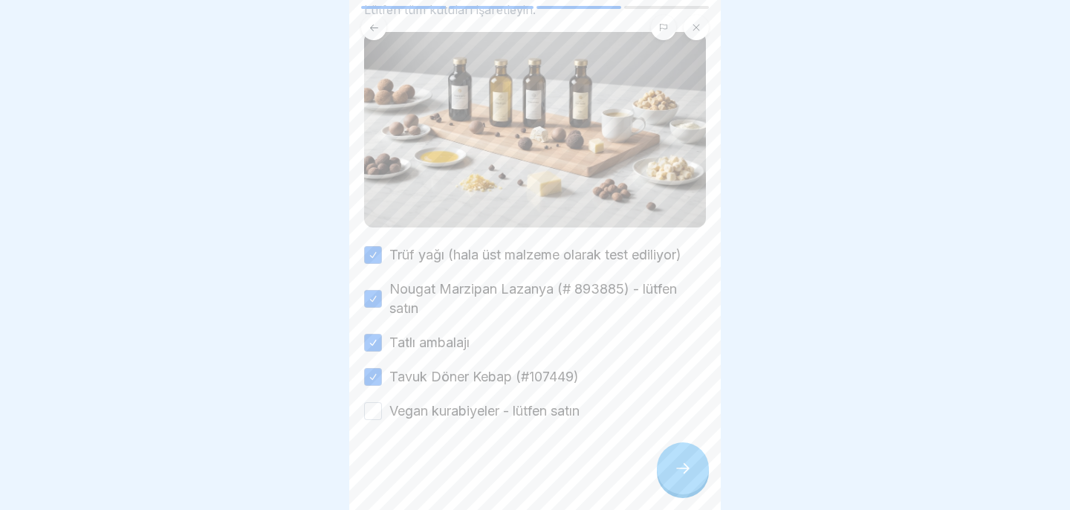
click at [381, 417] on button "Vegan kurabiyeler - lütfen satın" at bounding box center [373, 411] width 18 height 18
click at [692, 463] on div at bounding box center [683, 468] width 52 height 52
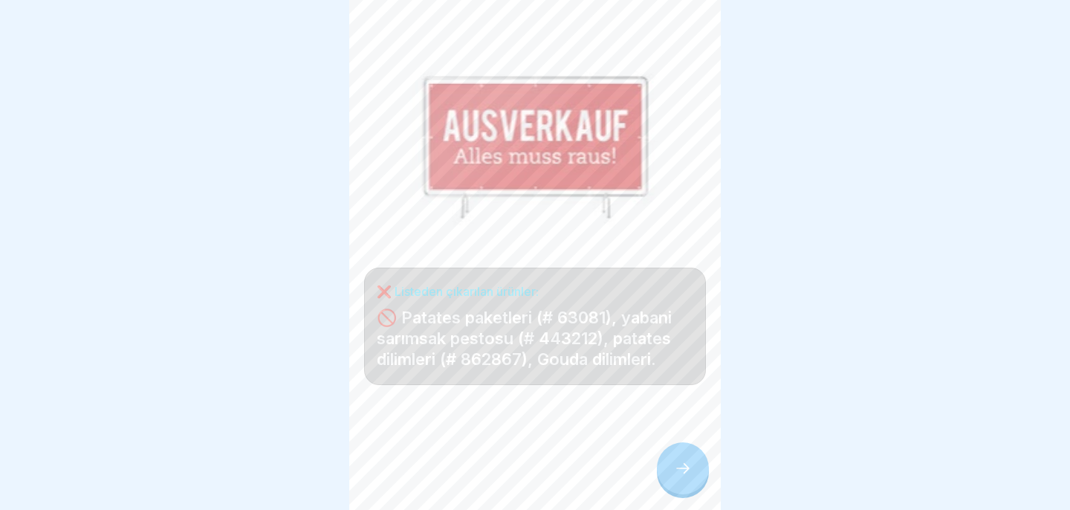
click at [692, 463] on div at bounding box center [683, 468] width 52 height 52
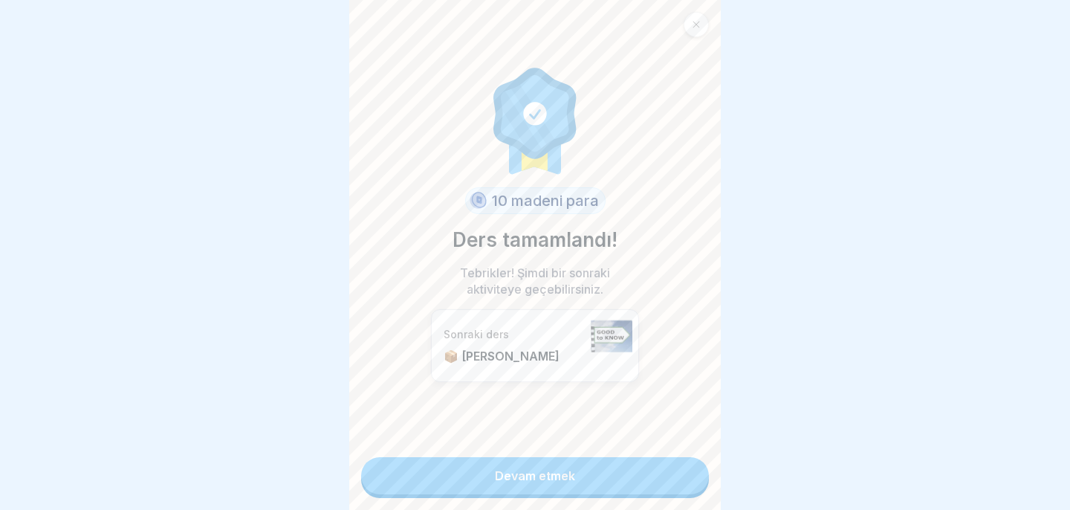
click at [692, 463] on link "Devam etmek" at bounding box center [535, 475] width 348 height 37
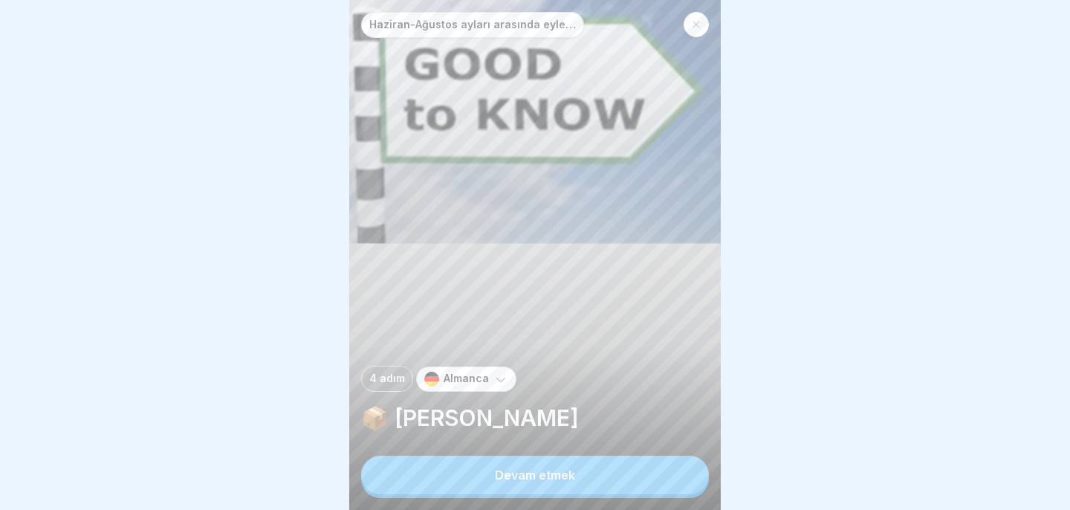
click at [672, 472] on button "Devam etmek" at bounding box center [535, 474] width 348 height 39
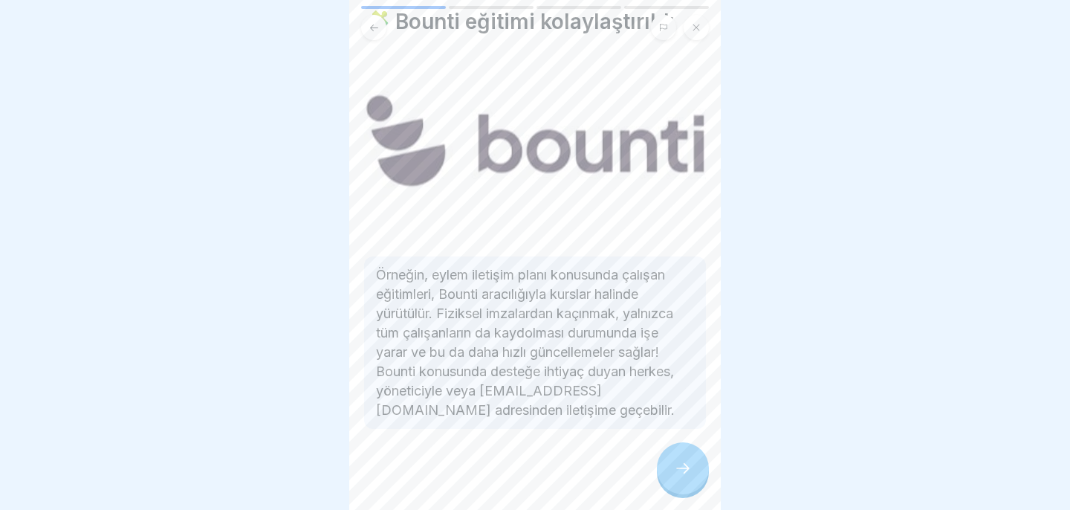
scroll to position [57, 0]
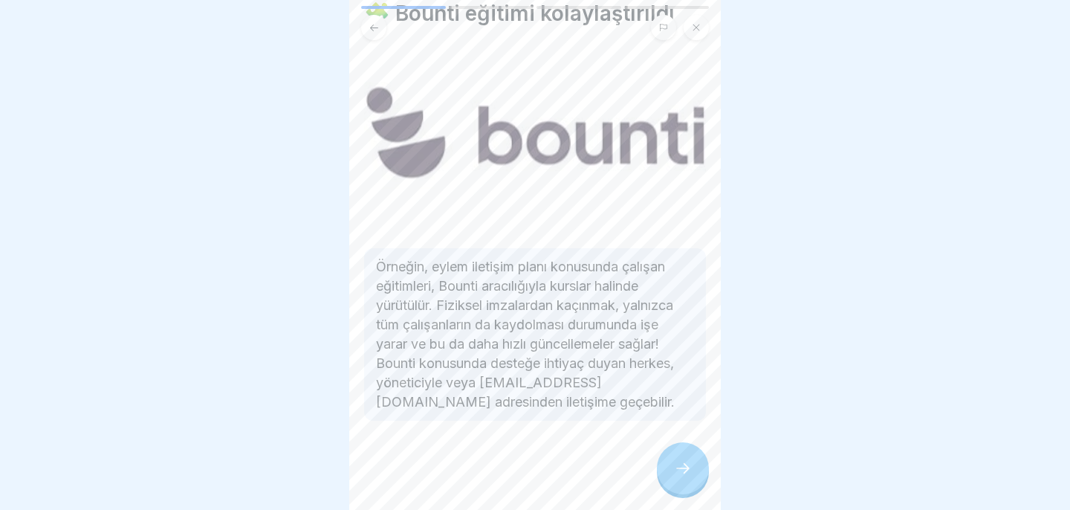
click at [687, 458] on div at bounding box center [683, 468] width 52 height 52
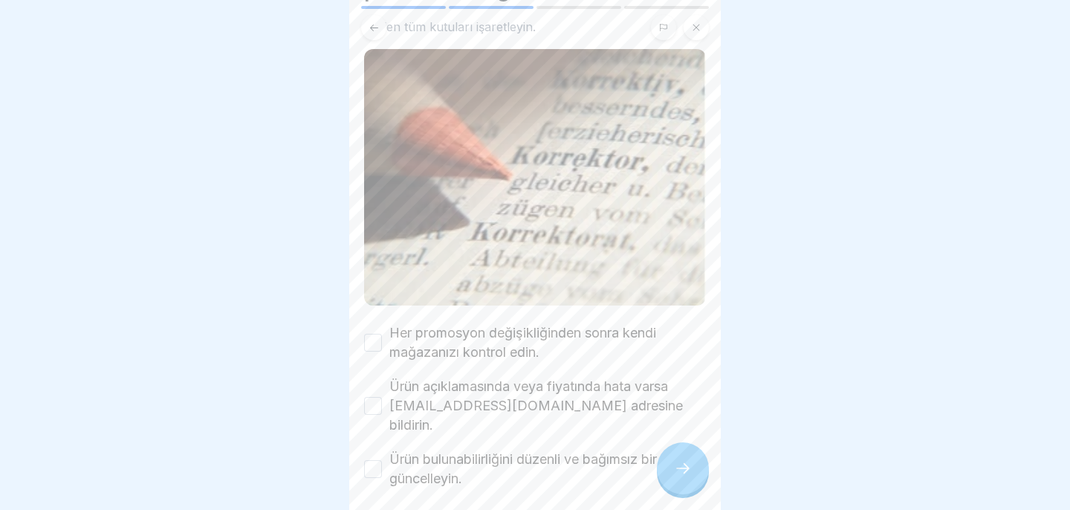
scroll to position [133, 0]
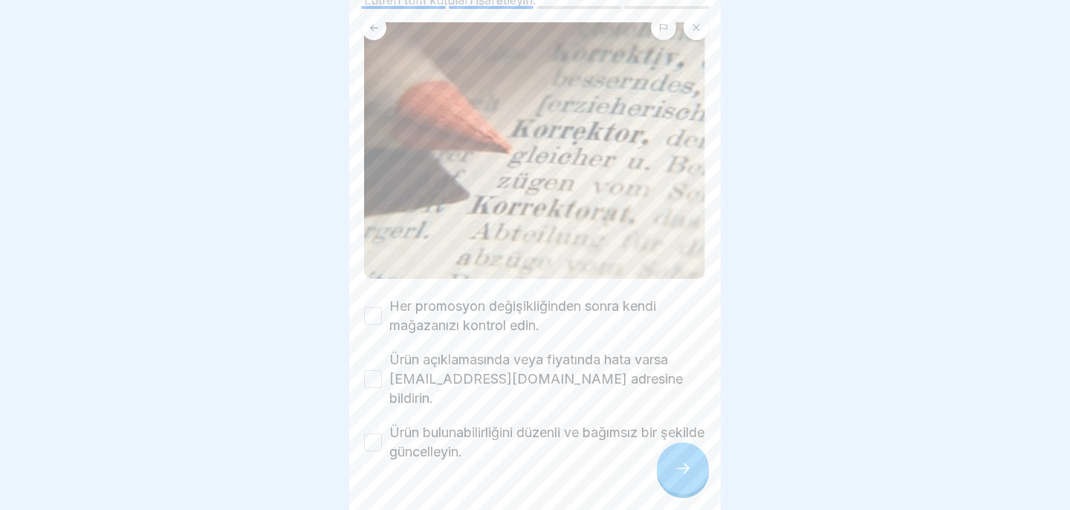
click at [372, 315] on button "Her promosyon değişikliğinden sonra kendi mağazanızı kontrol edin." at bounding box center [373, 316] width 18 height 18
click at [379, 370] on button "Ürün açıklamasında veya fiyatında hata varsa portale@world-of-pizza.de adresine…" at bounding box center [373, 379] width 18 height 18
click at [374, 433] on button "Ürün bulunabilirliğini düzenli ve bağımsız bir şekilde güncelleyin." at bounding box center [373, 442] width 18 height 18
click at [687, 464] on icon at bounding box center [683, 468] width 18 height 18
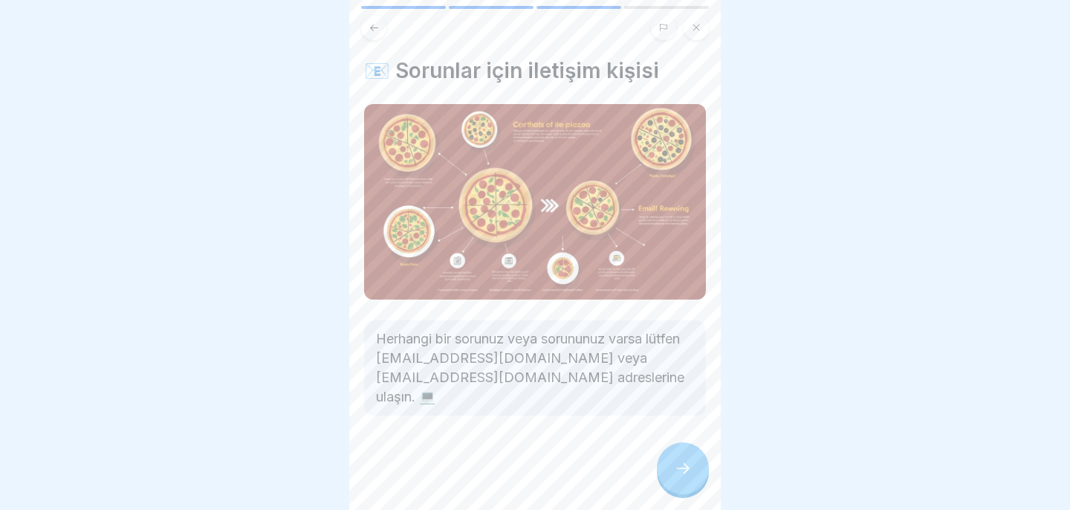
click at [682, 471] on icon at bounding box center [683, 468] width 18 height 18
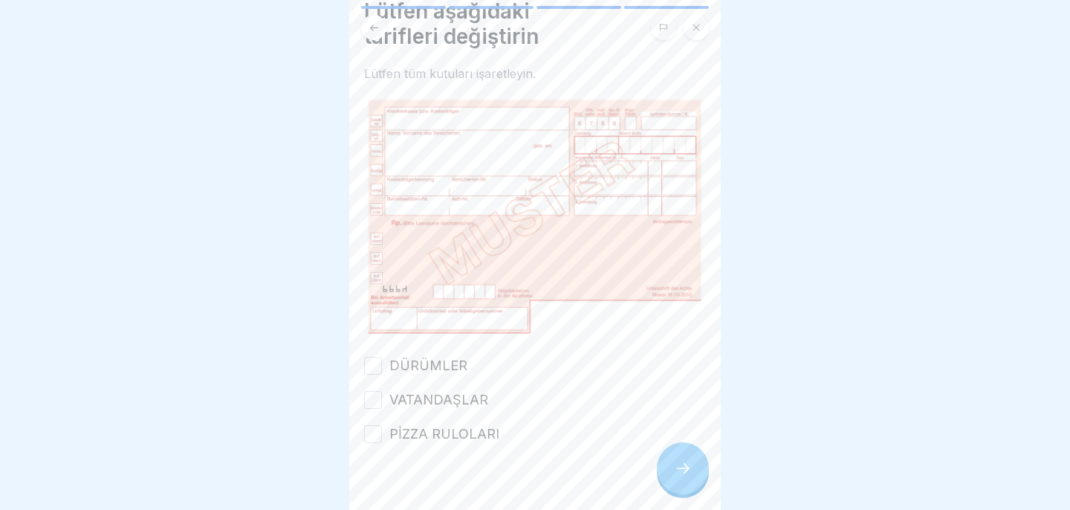
scroll to position [62, 0]
click at [383, 363] on div "DÜRÜMLER" at bounding box center [415, 363] width 103 height 19
click at [373, 358] on button "DÜRÜMLER" at bounding box center [373, 363] width 18 height 18
click at [374, 384] on div "DÜRÜMLER VATANDAŞLAR PİZZA RULOLARI" at bounding box center [535, 398] width 342 height 88
click at [370, 408] on div "DÜRÜMLER VATANDAŞLAR PİZZA RULOLARI" at bounding box center [535, 398] width 342 height 88
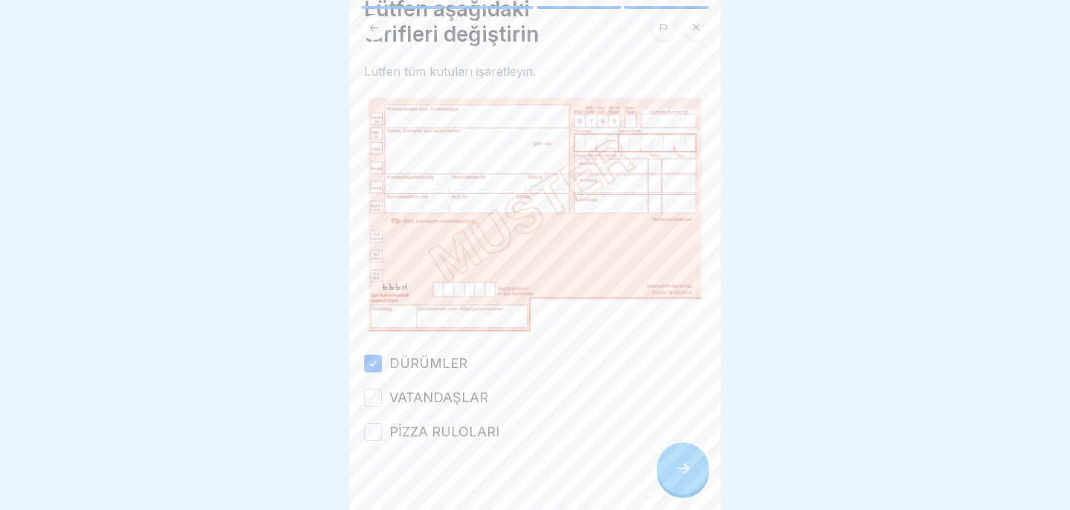
click at [370, 401] on button "VATANDAŞLAR" at bounding box center [373, 398] width 18 height 18
click at [372, 434] on button "PİZZA RULOLARI" at bounding box center [373, 432] width 18 height 18
click at [684, 477] on div at bounding box center [683, 468] width 52 height 52
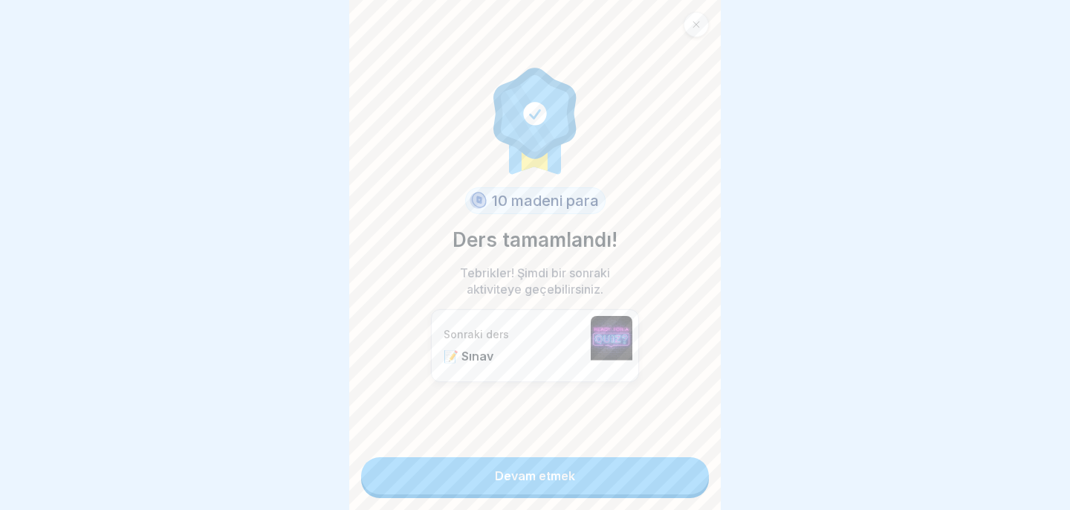
click at [684, 477] on link "Devam etmek" at bounding box center [535, 475] width 348 height 37
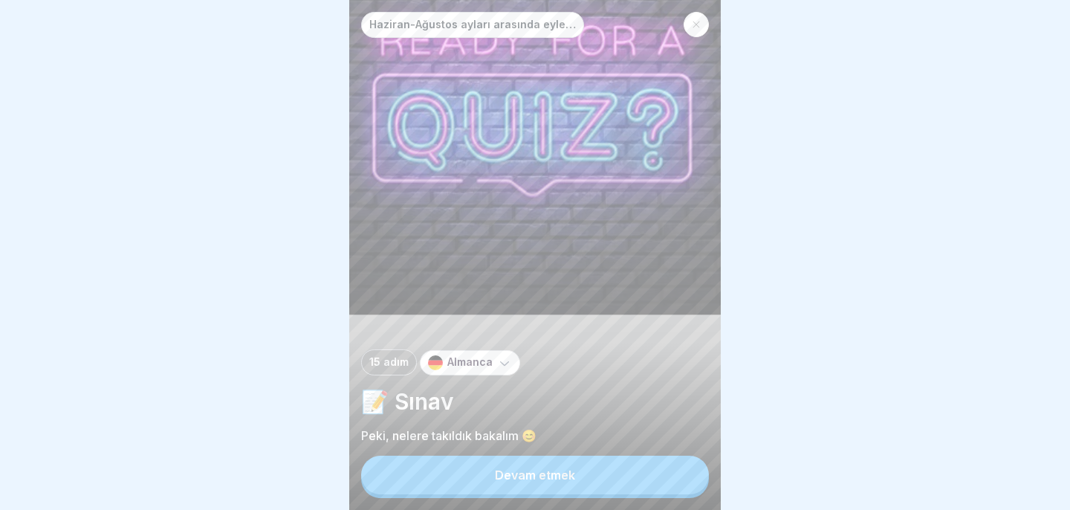
click at [594, 468] on button "Devam etmek" at bounding box center [535, 474] width 348 height 39
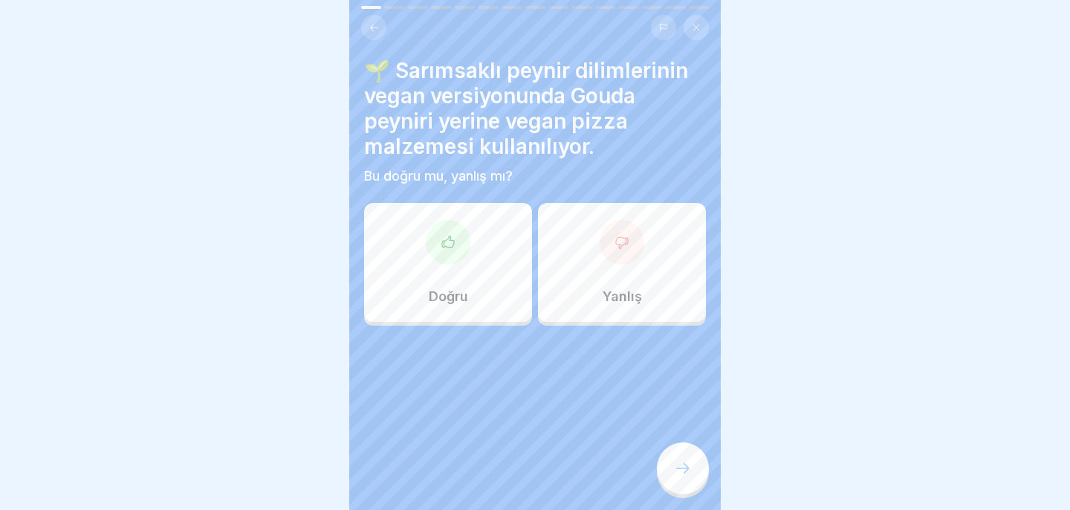
click at [476, 274] on div "Doğru" at bounding box center [448, 262] width 168 height 119
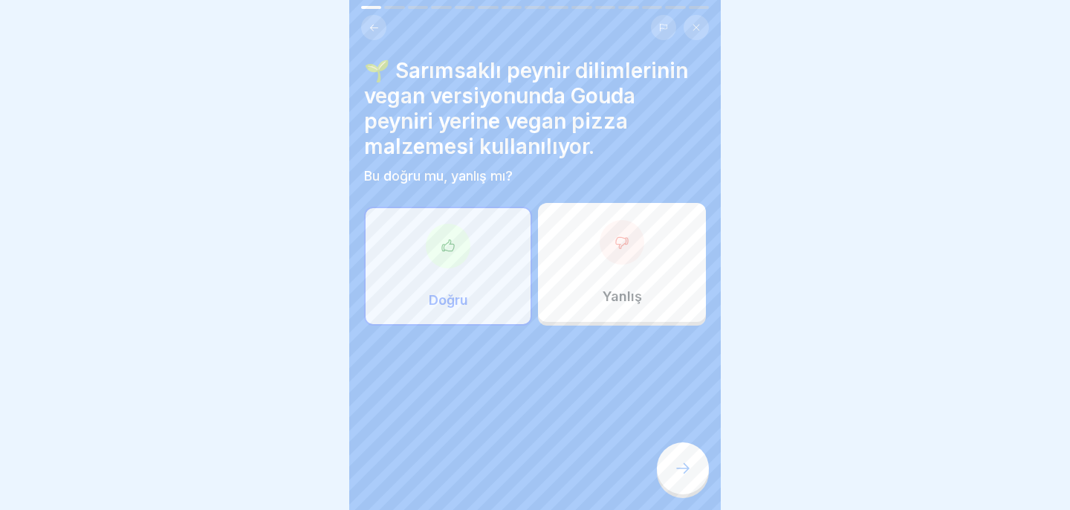
click at [681, 465] on icon at bounding box center [683, 468] width 18 height 18
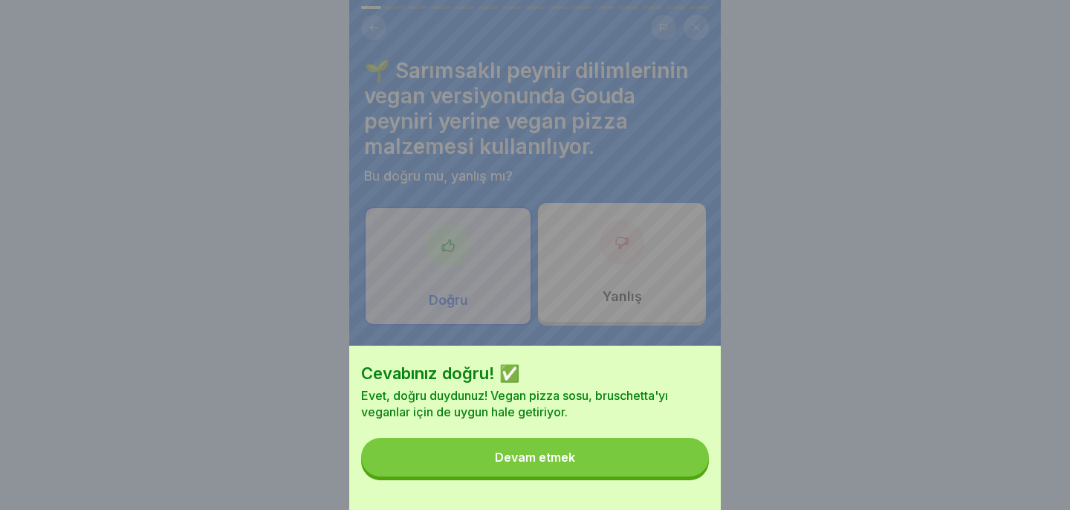
click at [654, 465] on button "Devam etmek" at bounding box center [535, 457] width 348 height 39
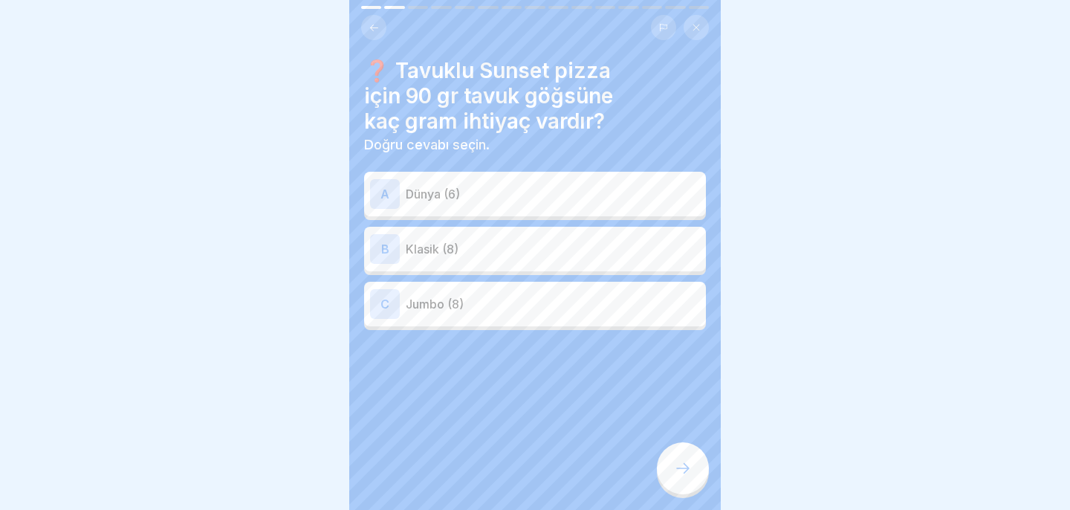
click at [600, 250] on p "Klasik (8)" at bounding box center [553, 249] width 294 height 18
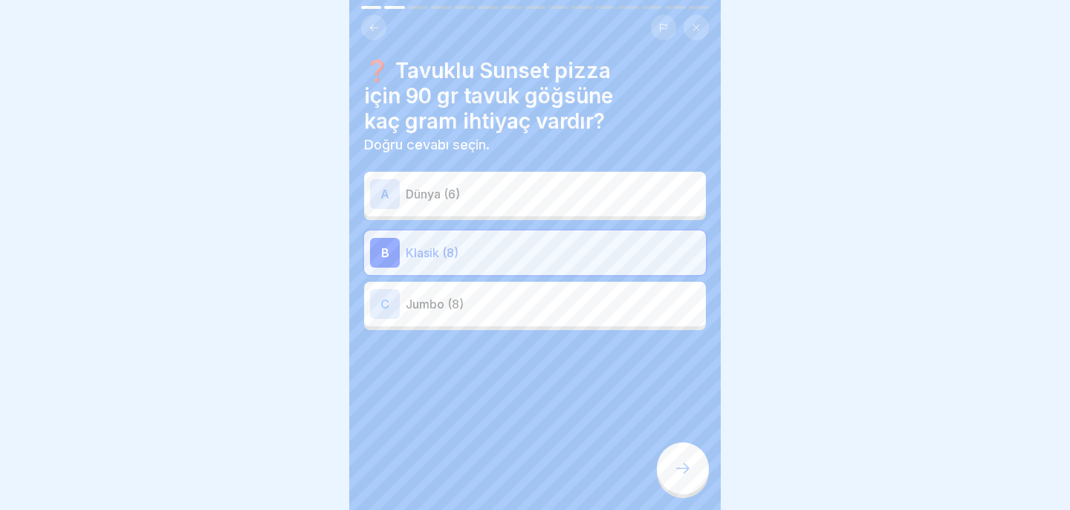
click at [690, 470] on icon at bounding box center [683, 468] width 18 height 18
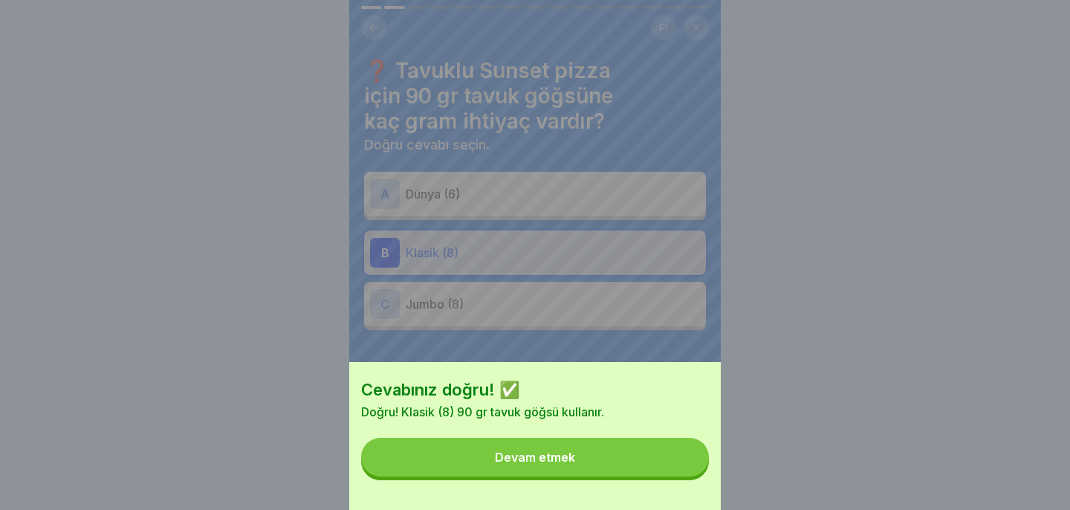
click at [674, 468] on button "Devam etmek" at bounding box center [535, 457] width 348 height 39
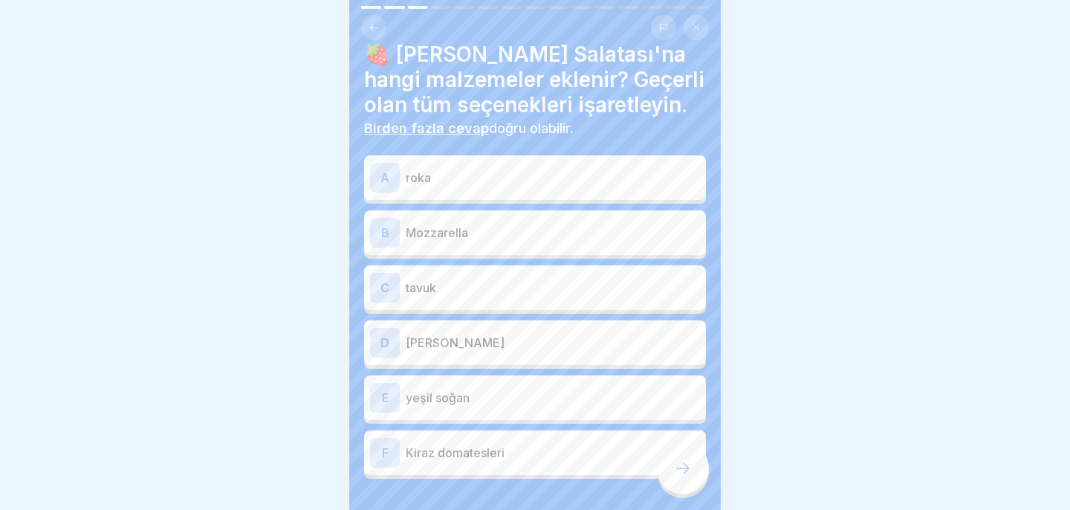
scroll to position [18, 0]
click at [589, 182] on p "roka" at bounding box center [553, 176] width 294 height 18
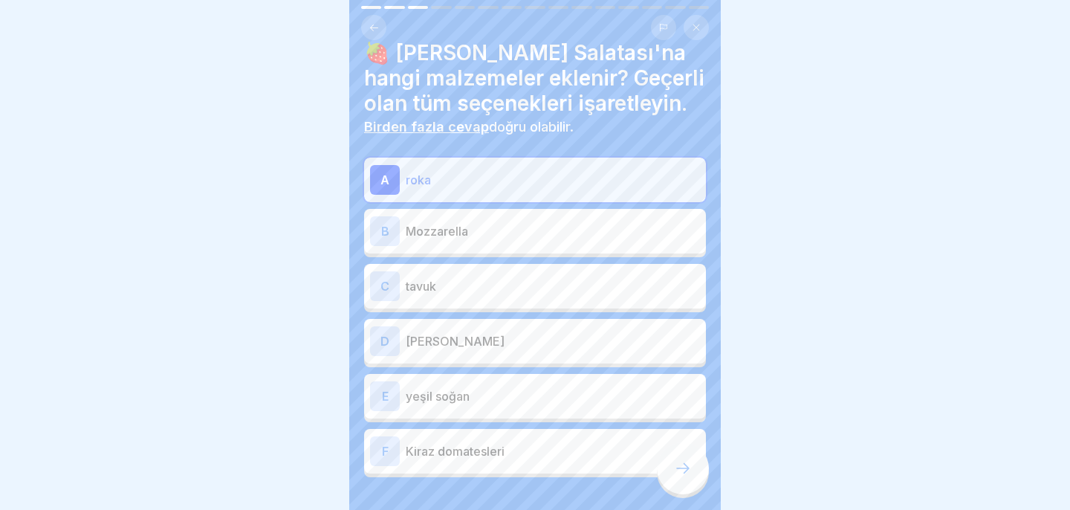
click at [590, 227] on p "Mozzarella" at bounding box center [553, 231] width 294 height 18
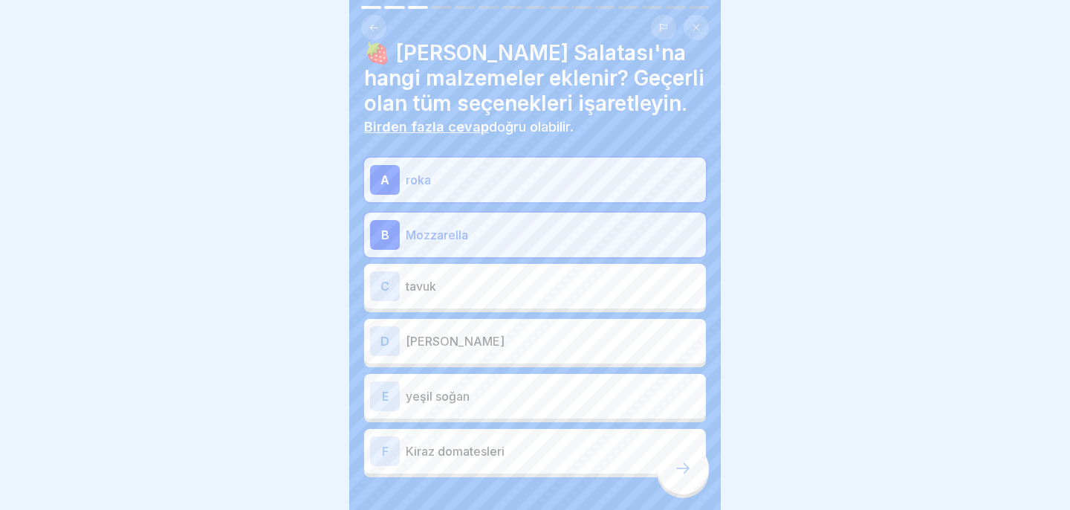
click at [588, 337] on p "yaban mersini" at bounding box center [553, 341] width 294 height 18
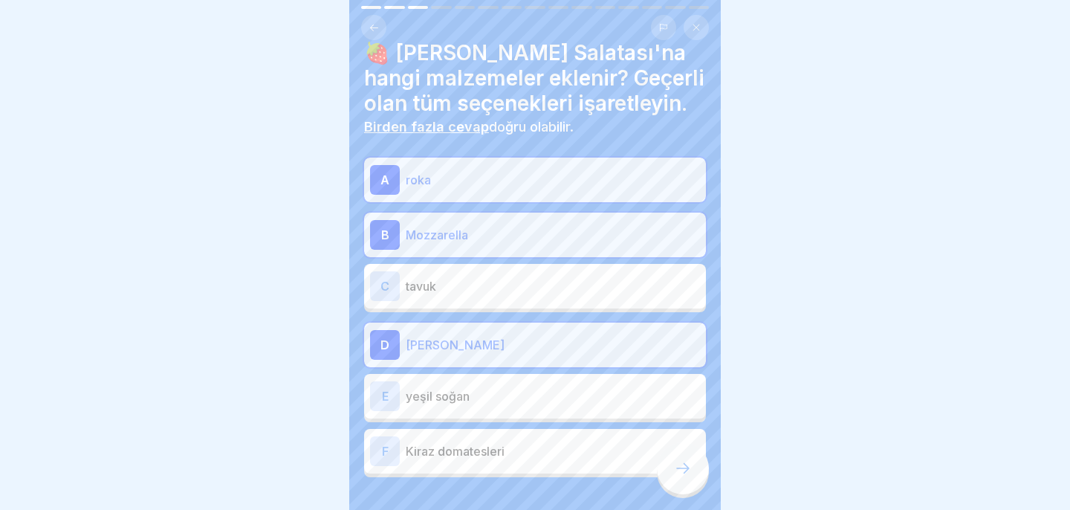
click at [581, 438] on div "F Kiraz domatesleri" at bounding box center [535, 451] width 330 height 30
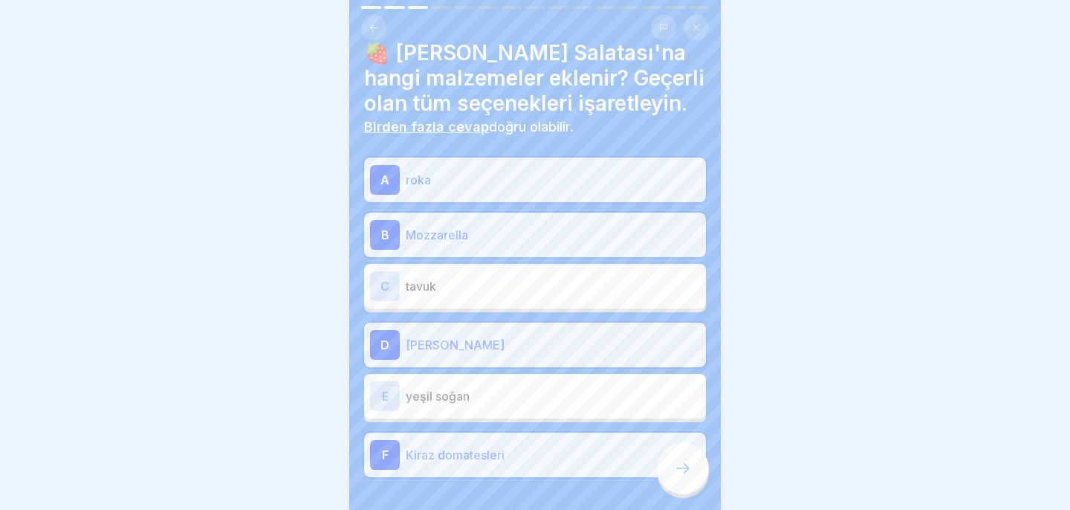
click at [591, 400] on p "yeşil soğan" at bounding box center [553, 396] width 294 height 18
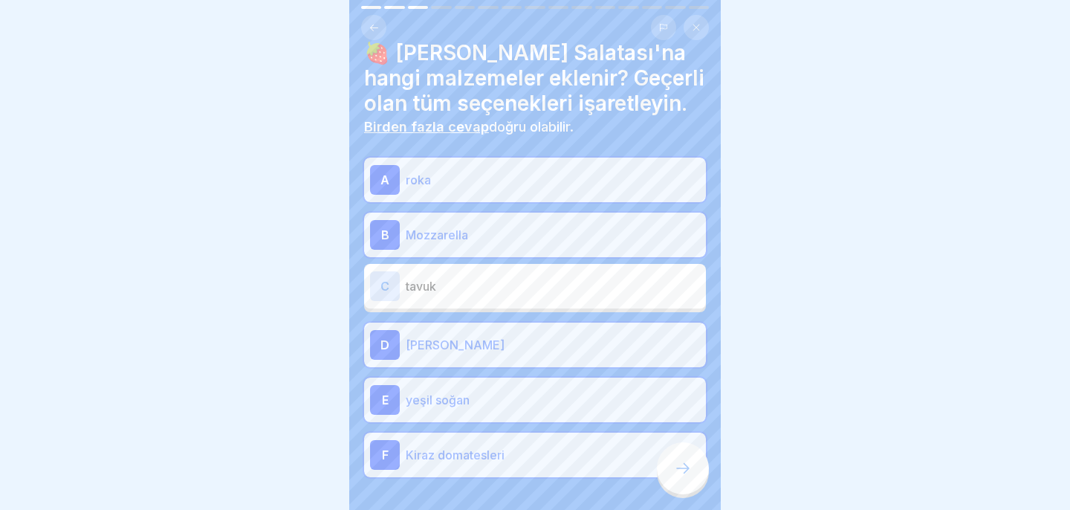
click at [693, 478] on div at bounding box center [683, 468] width 52 height 52
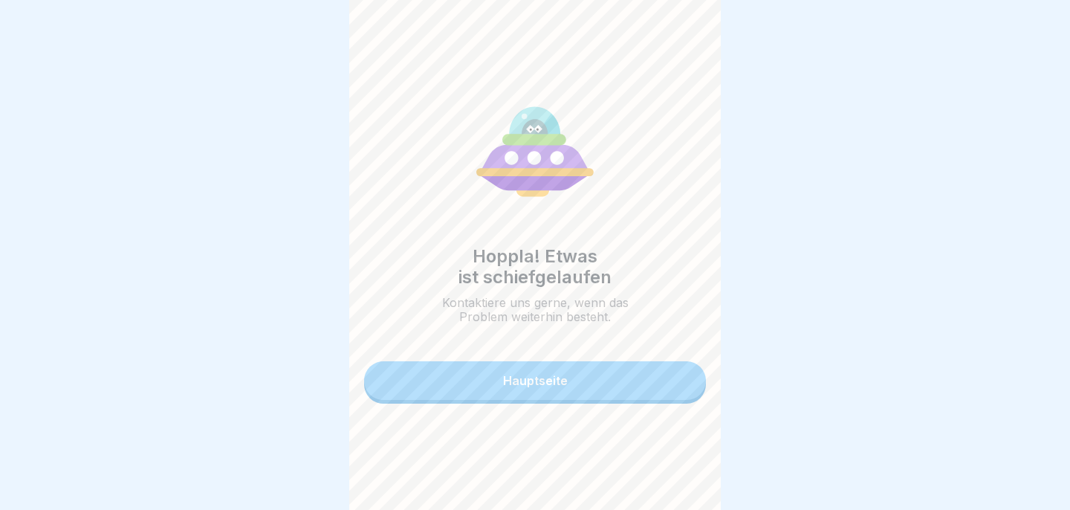
click at [643, 375] on button "Hauptseite" at bounding box center [535, 380] width 342 height 39
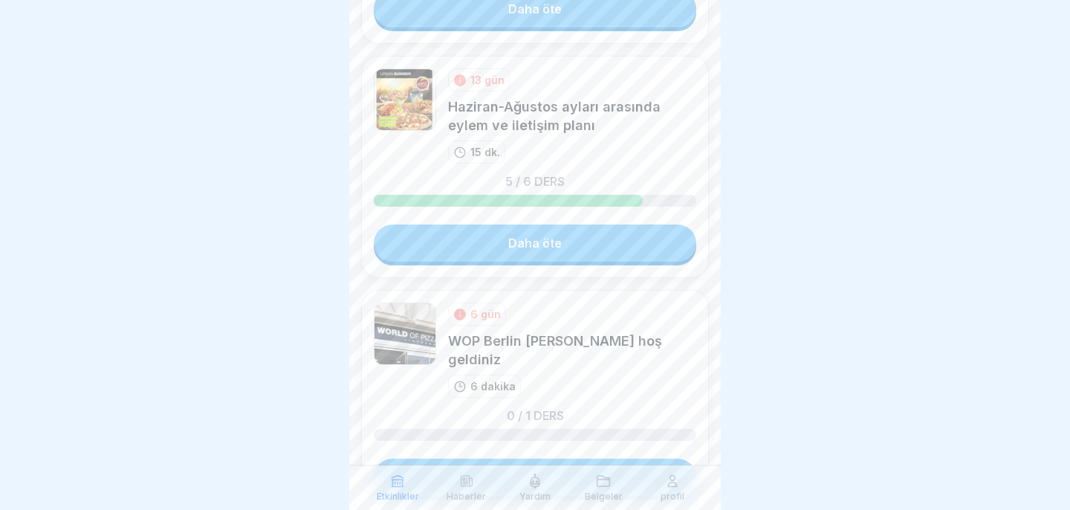
scroll to position [729, 0]
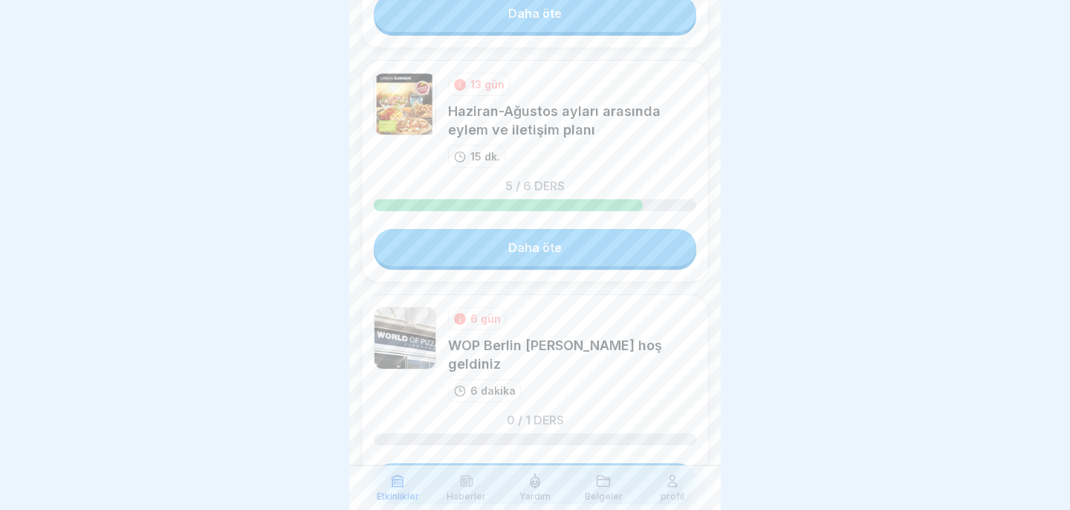
click at [645, 271] on div "13 gün Haziran-Ağustos ayları arasında eylem ve iletişim planı 15 dk. 5 / 6 der…" at bounding box center [535, 171] width 348 height 222
click at [644, 247] on link "Daha öte" at bounding box center [535, 247] width 322 height 37
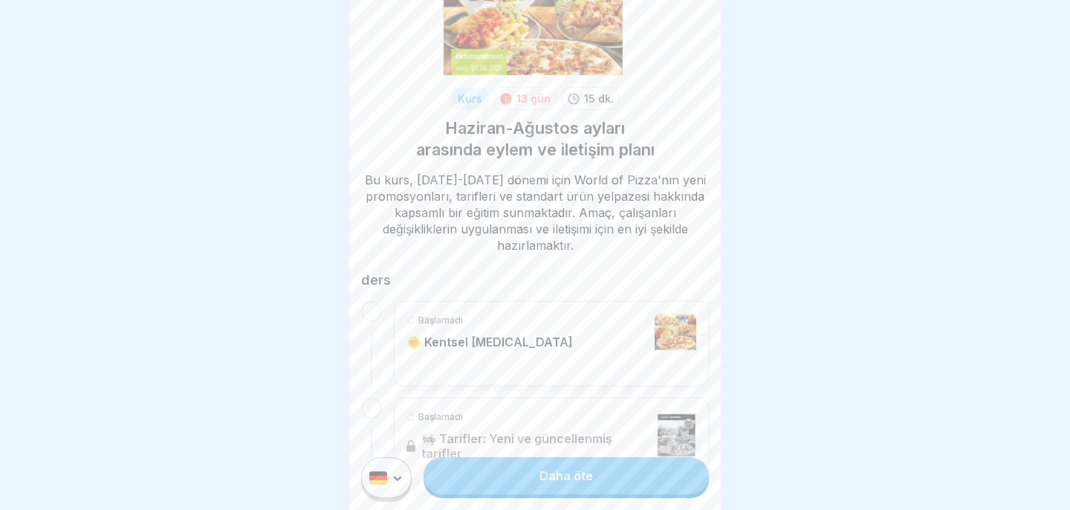
scroll to position [129, 0]
click at [630, 470] on link "Daha öte" at bounding box center [566, 475] width 285 height 37
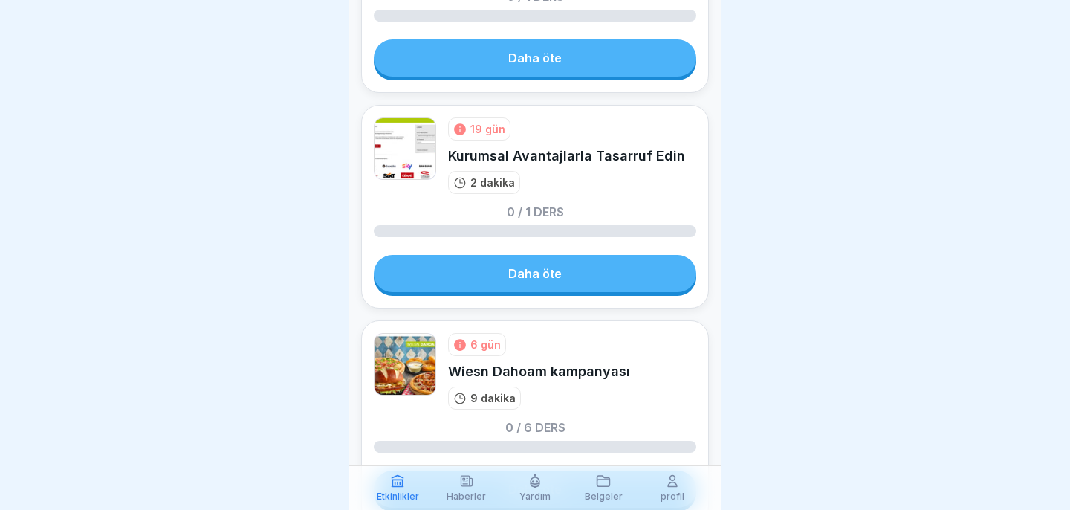
scroll to position [1152, 0]
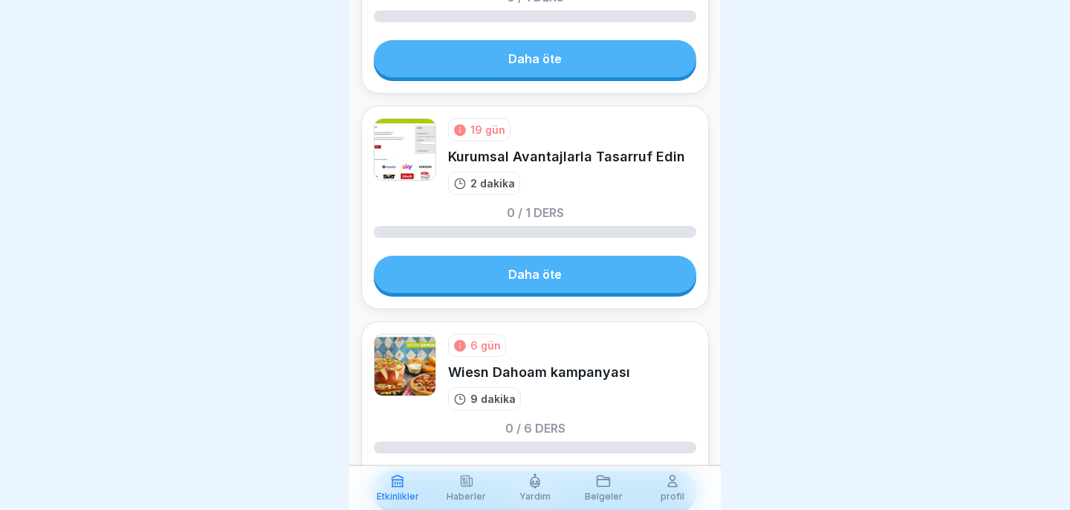
click at [596, 276] on link "Daha öte" at bounding box center [535, 274] width 322 height 37
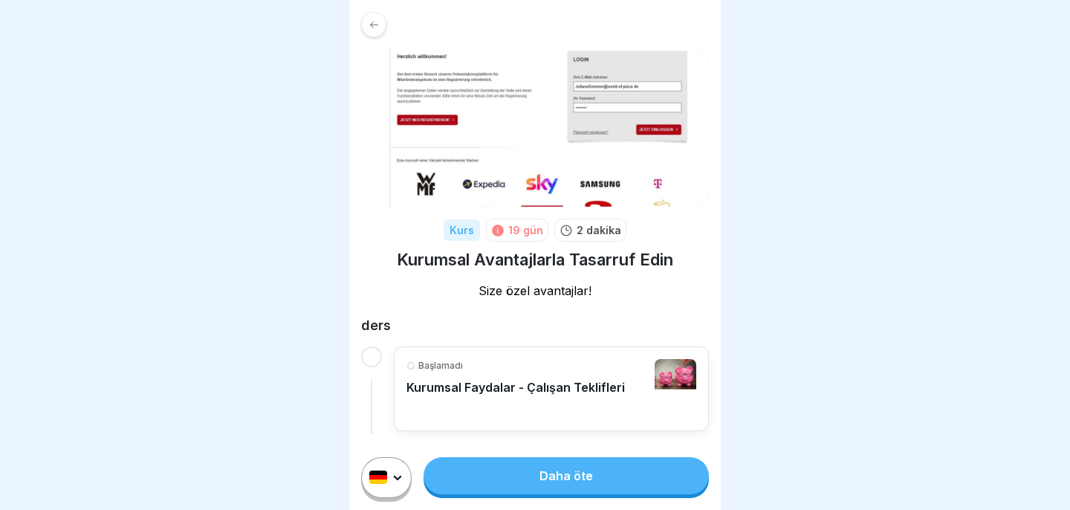
click at [555, 377] on div "Başlamadı Kurumsal Faydalar - Çalışan Teklifleri" at bounding box center [515, 388] width 218 height 59
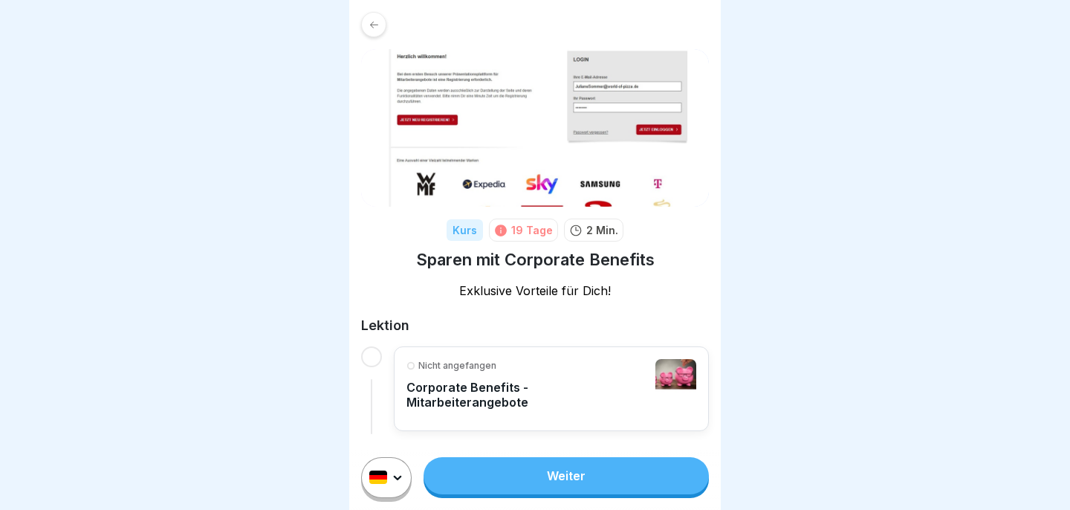
click at [718, 279] on div "Kurs 19 Tage 2 Min. Sparen mit Corporate Benefits Exklusive Vorteile für Dich! …" at bounding box center [535, 221] width 372 height 443
click at [599, 372] on div "Nicht angefangen Corporate Benefits - Mitarbeiterangebote" at bounding box center [526, 388] width 241 height 59
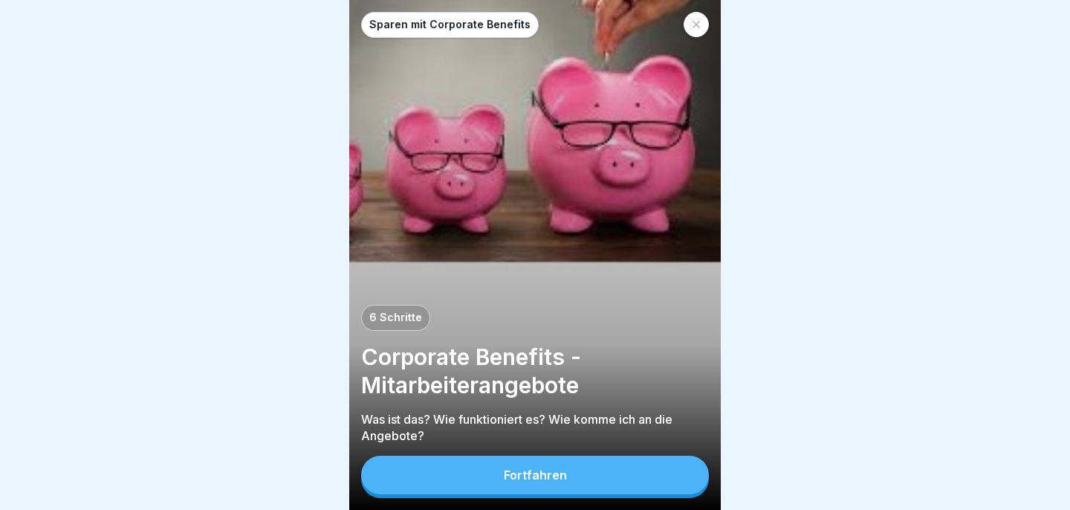
click at [603, 468] on button "Fortfahren" at bounding box center [535, 474] width 348 height 39
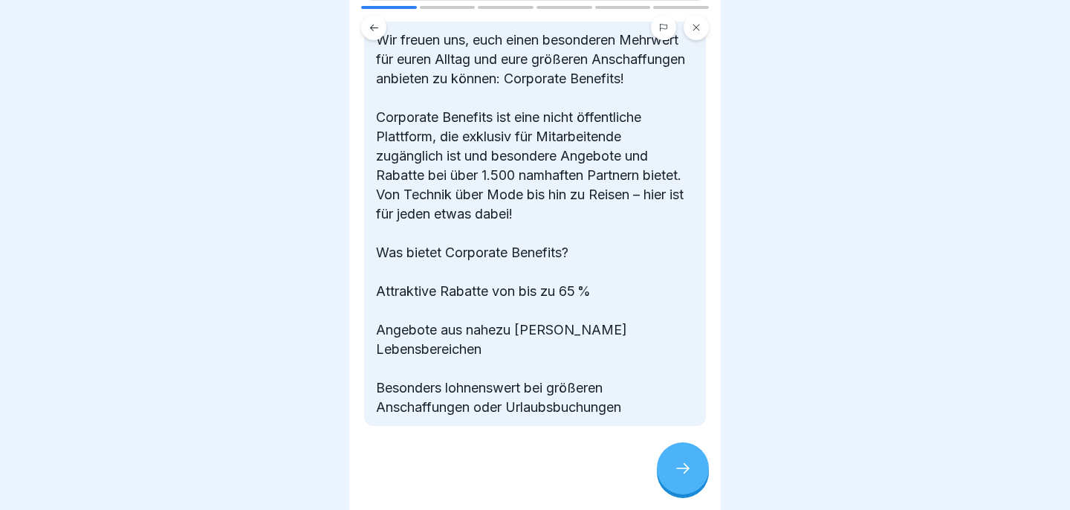
scroll to position [163, 0]
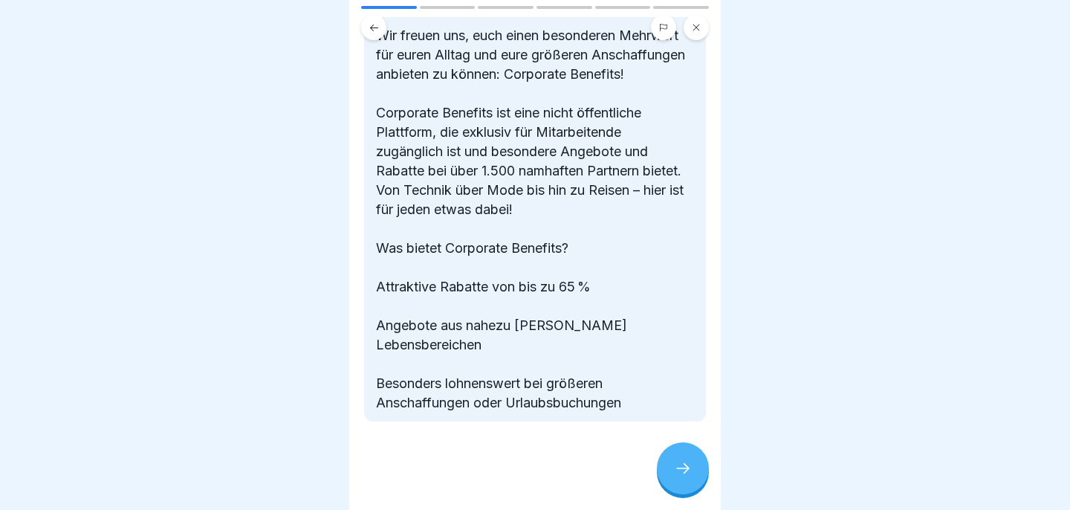
click at [679, 470] on icon at bounding box center [683, 468] width 18 height 18
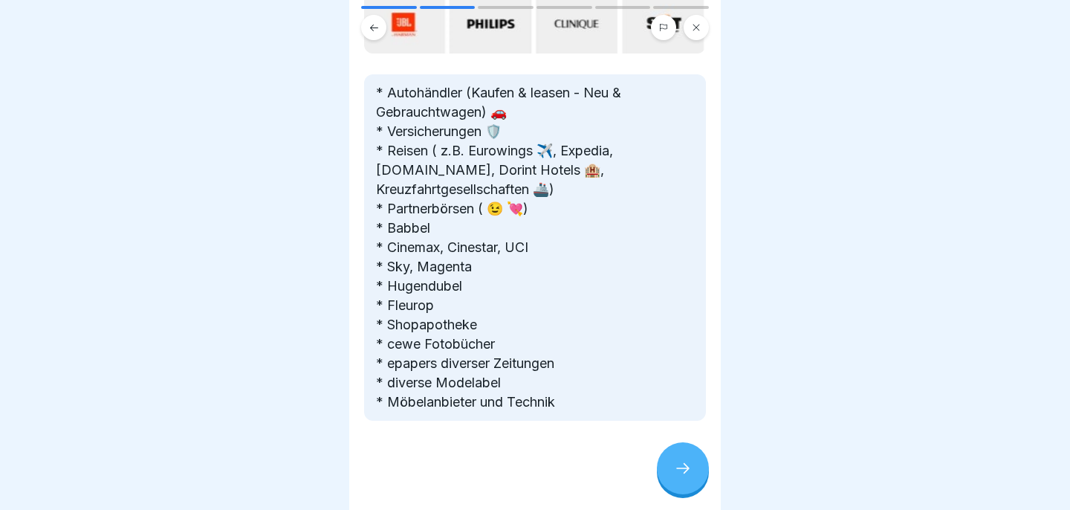
scroll to position [201, 0]
click at [677, 467] on icon at bounding box center [683, 468] width 18 height 18
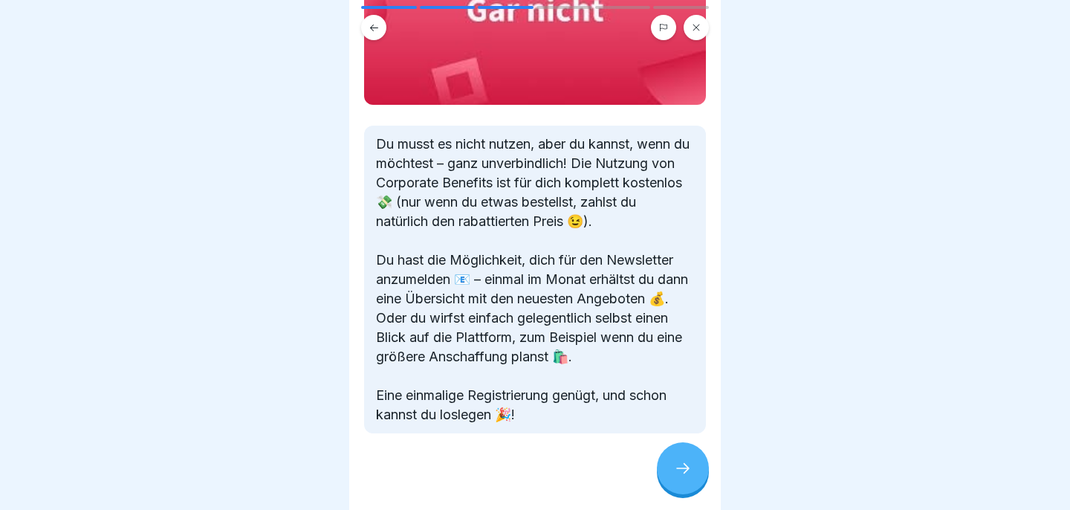
scroll to position [193, 0]
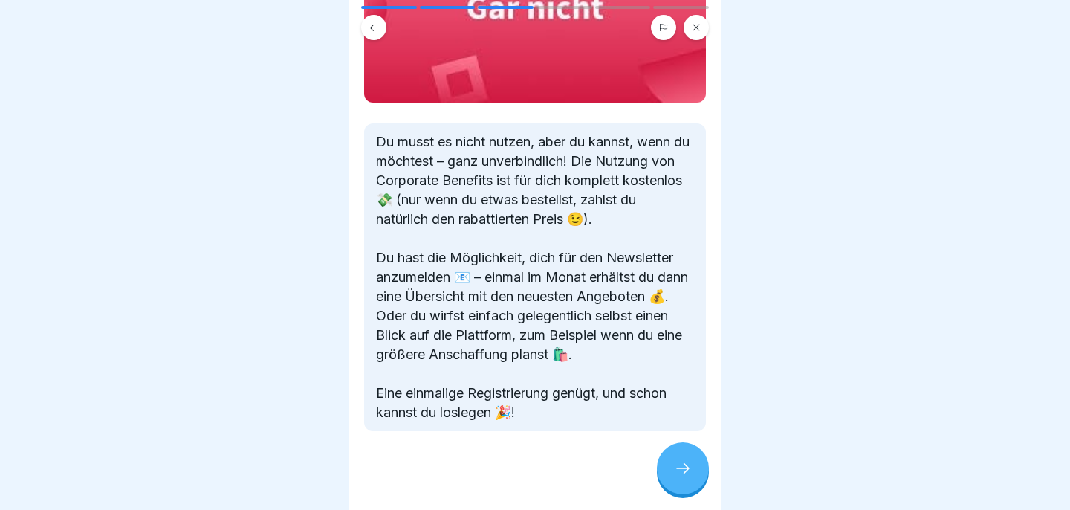
click at [686, 456] on div at bounding box center [683, 468] width 52 height 52
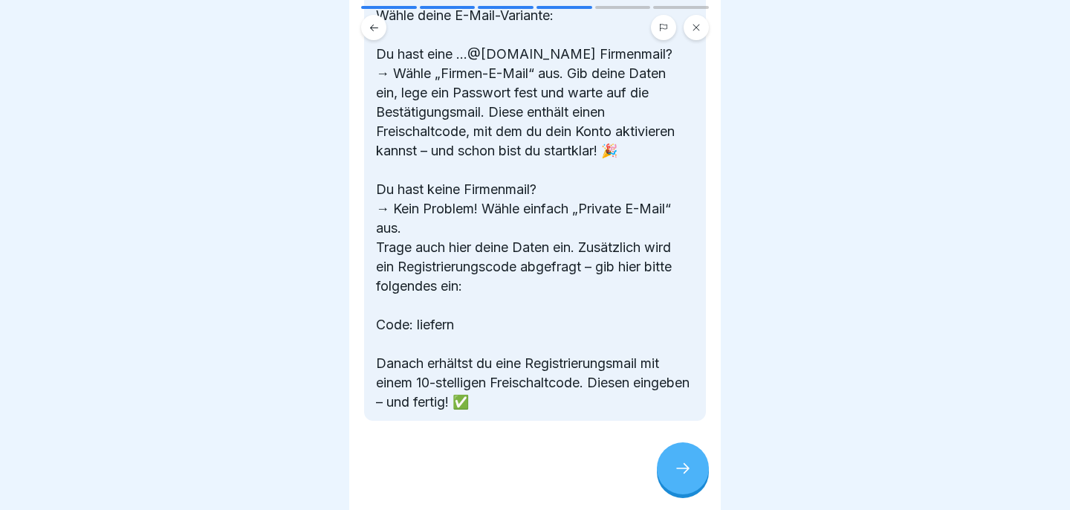
scroll to position [513, 0]
click at [684, 457] on div at bounding box center [683, 468] width 52 height 52
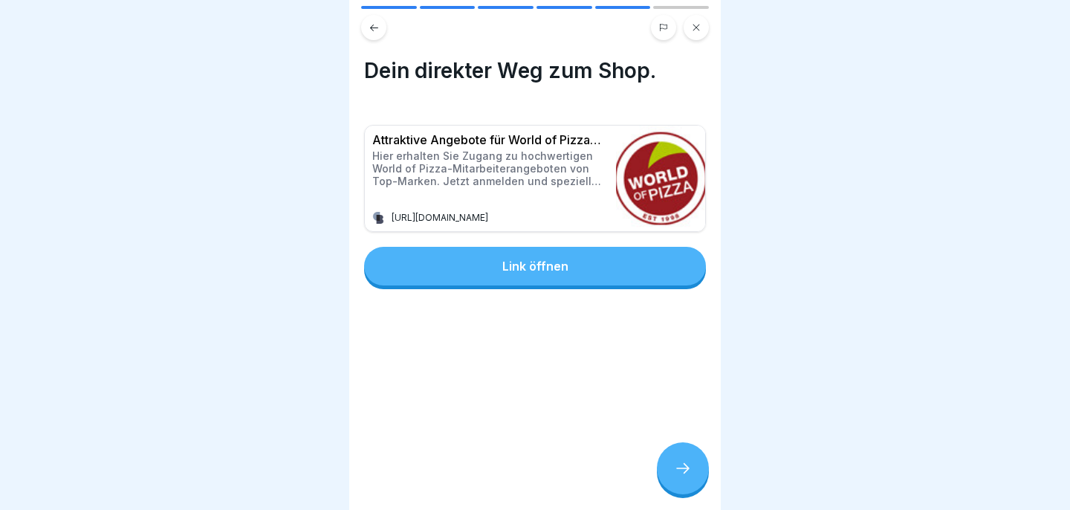
click at [684, 457] on div at bounding box center [683, 468] width 52 height 52
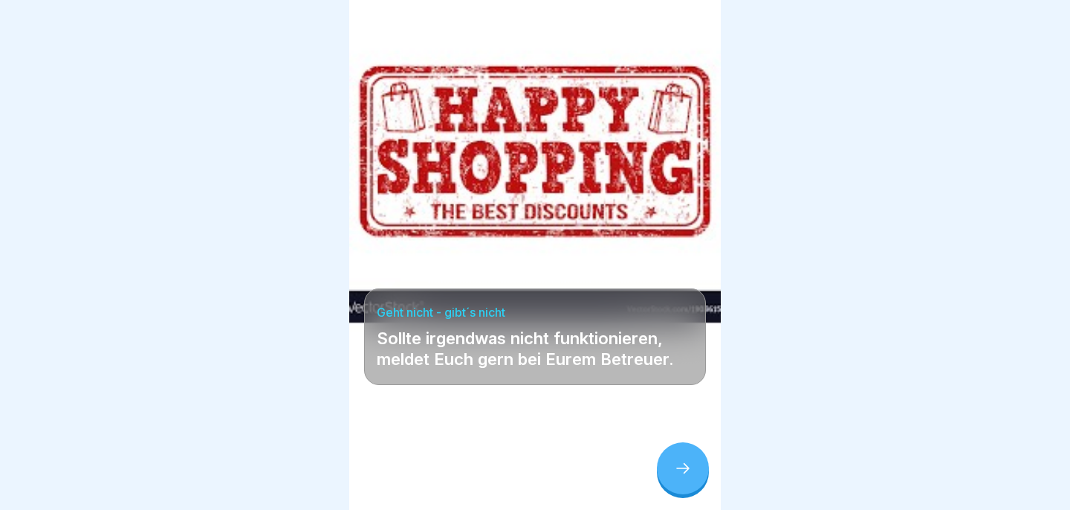
click at [684, 457] on div at bounding box center [683, 468] width 52 height 52
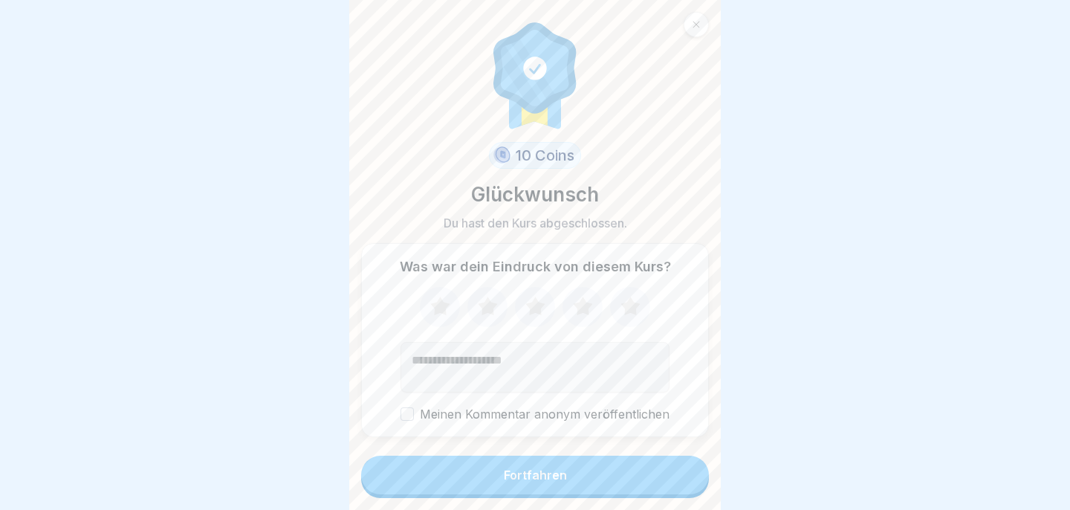
click at [686, 467] on button "Fortfahren" at bounding box center [535, 474] width 348 height 39
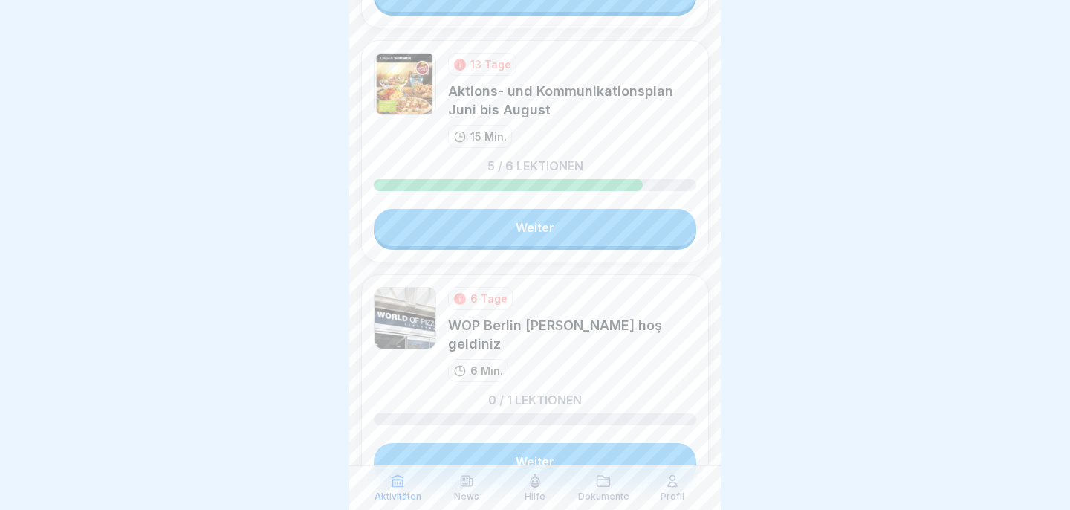
scroll to position [730, 0]
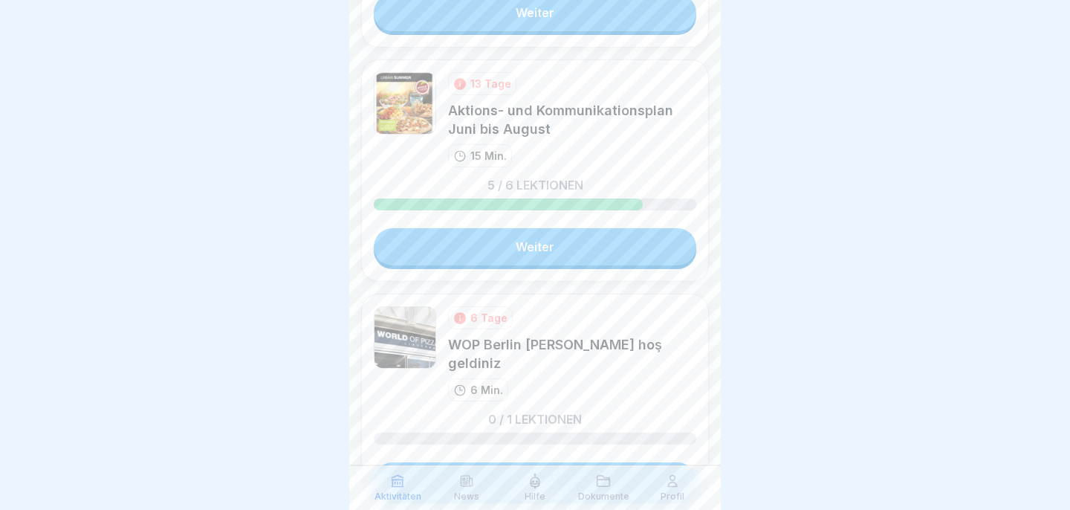
click at [579, 250] on link "Weiter" at bounding box center [535, 246] width 322 height 37
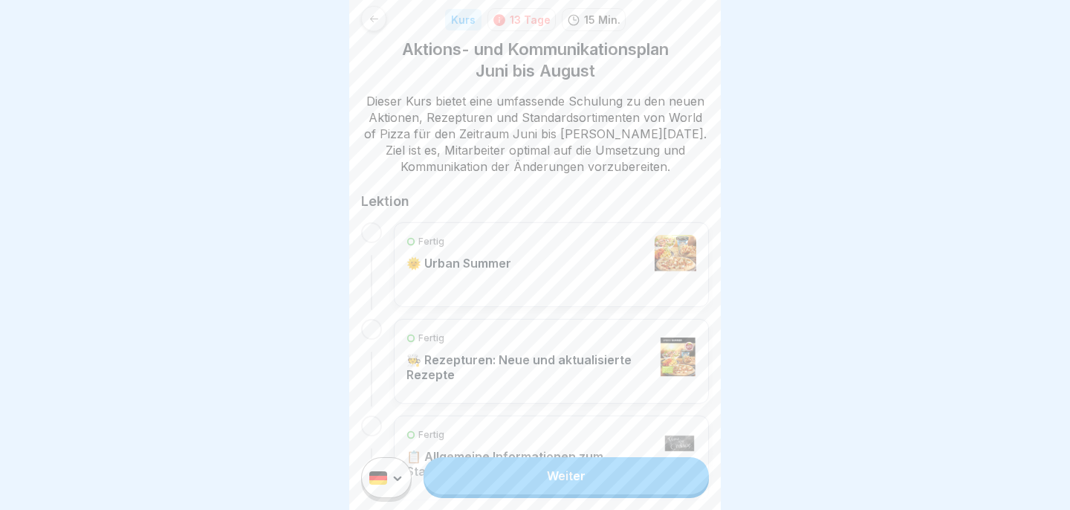
scroll to position [175, 0]
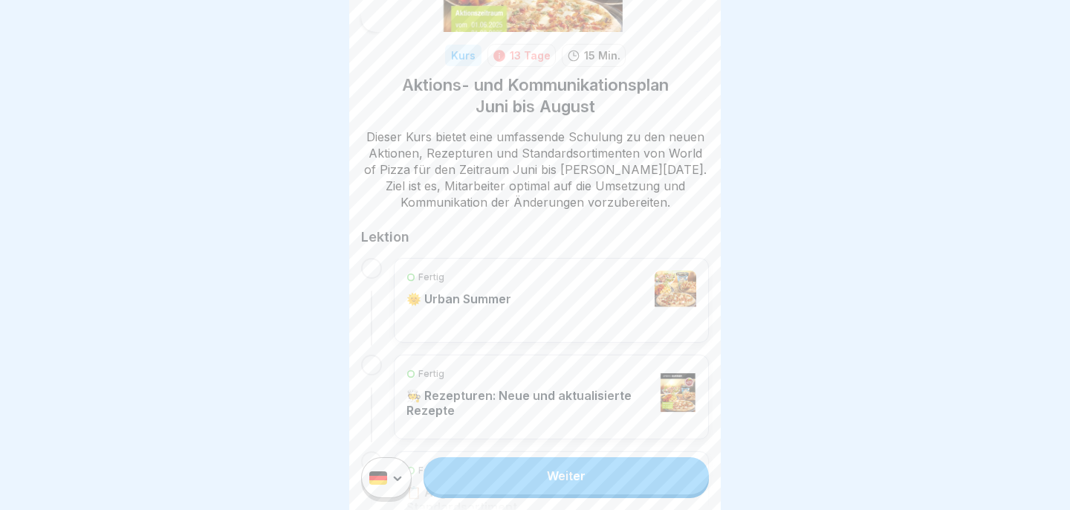
click at [588, 474] on link "Weiter" at bounding box center [566, 475] width 285 height 37
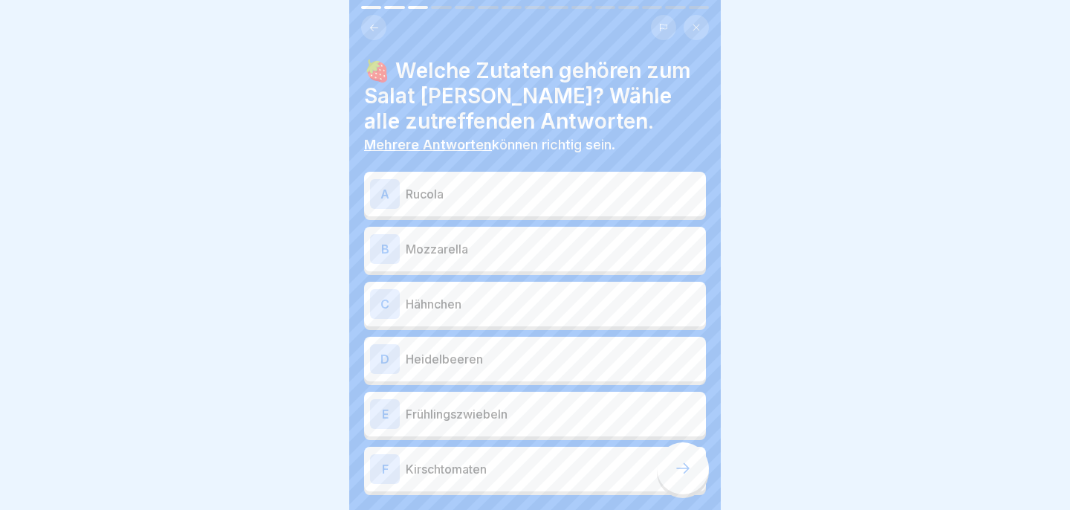
click at [535, 198] on p "Rucola" at bounding box center [553, 194] width 294 height 18
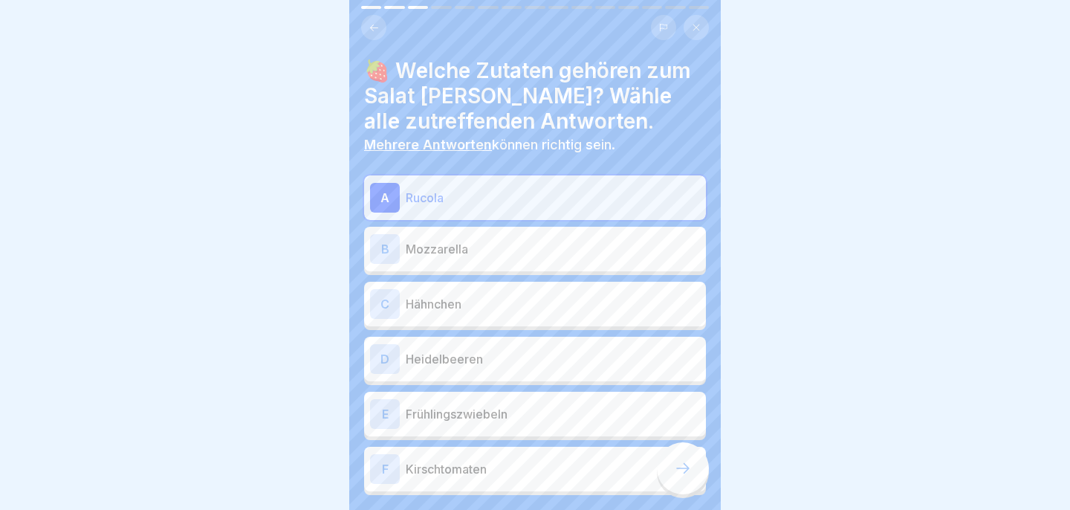
click at [528, 259] on div "B Mozzarella" at bounding box center [535, 249] width 330 height 30
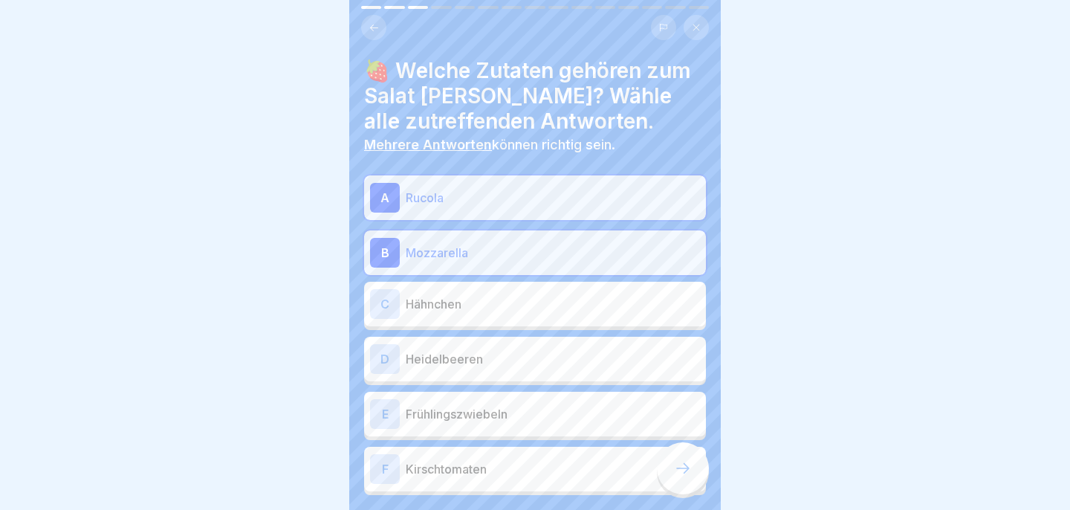
click at [531, 355] on p "Heidelbeeren" at bounding box center [553, 359] width 294 height 18
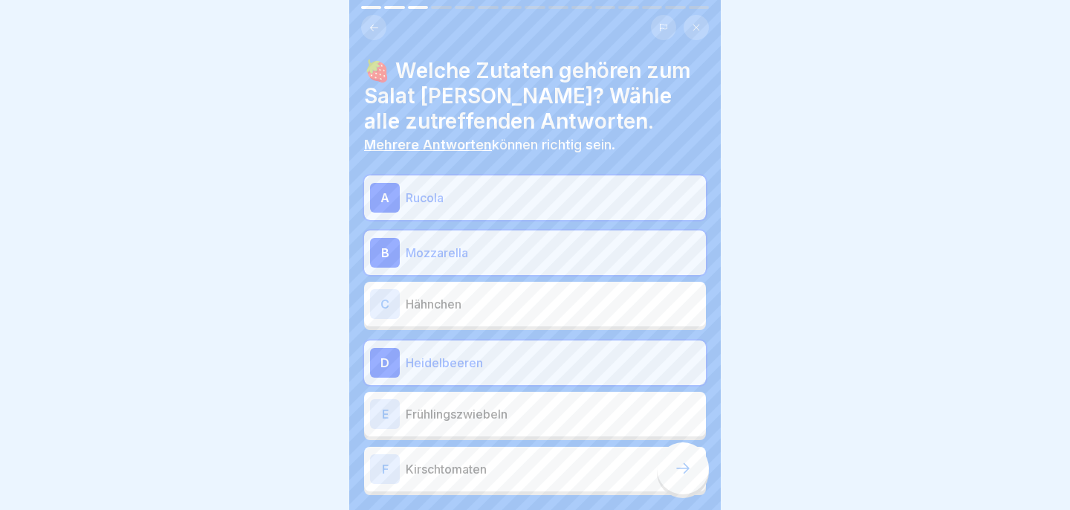
click at [534, 415] on p "Frühlingszwiebeln" at bounding box center [553, 414] width 294 height 18
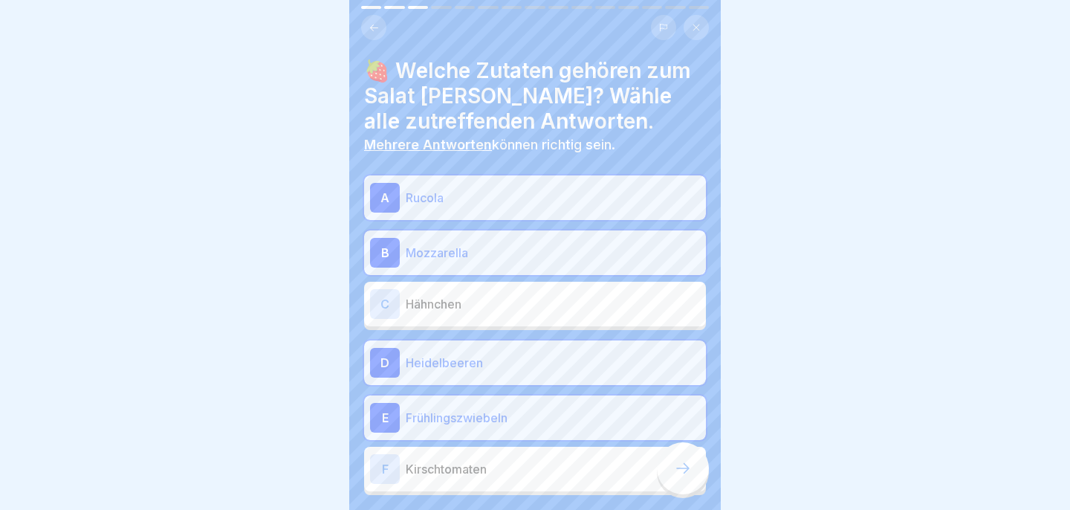
click at [539, 468] on p "Kirschtomaten" at bounding box center [553, 469] width 294 height 18
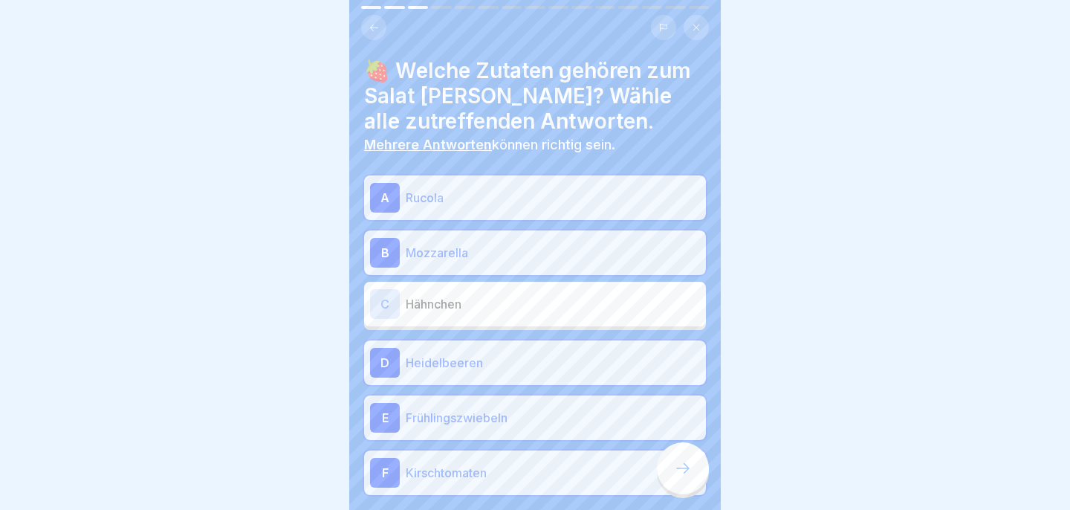
click at [672, 473] on div at bounding box center [683, 468] width 52 height 52
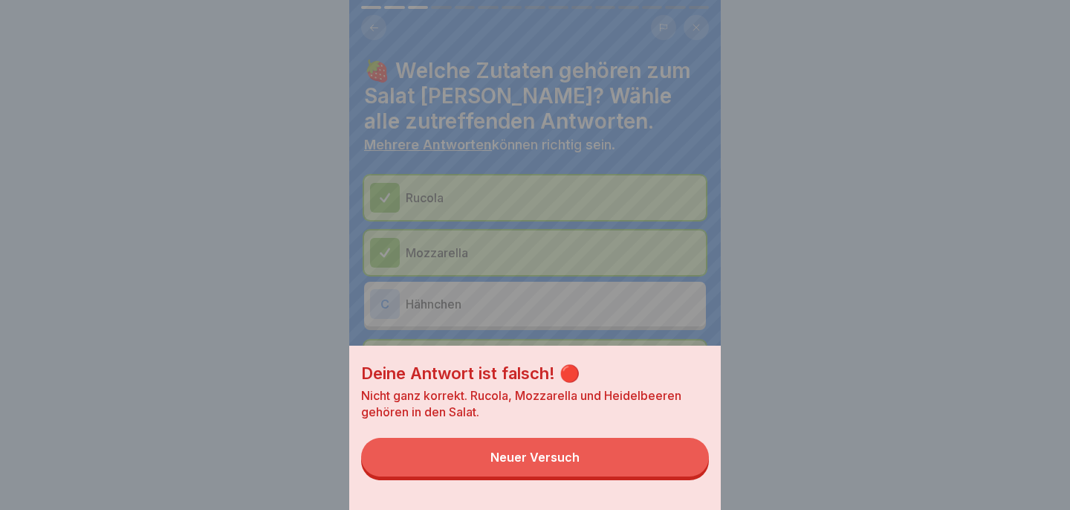
click at [663, 467] on button "Neuer Versuch" at bounding box center [535, 457] width 348 height 39
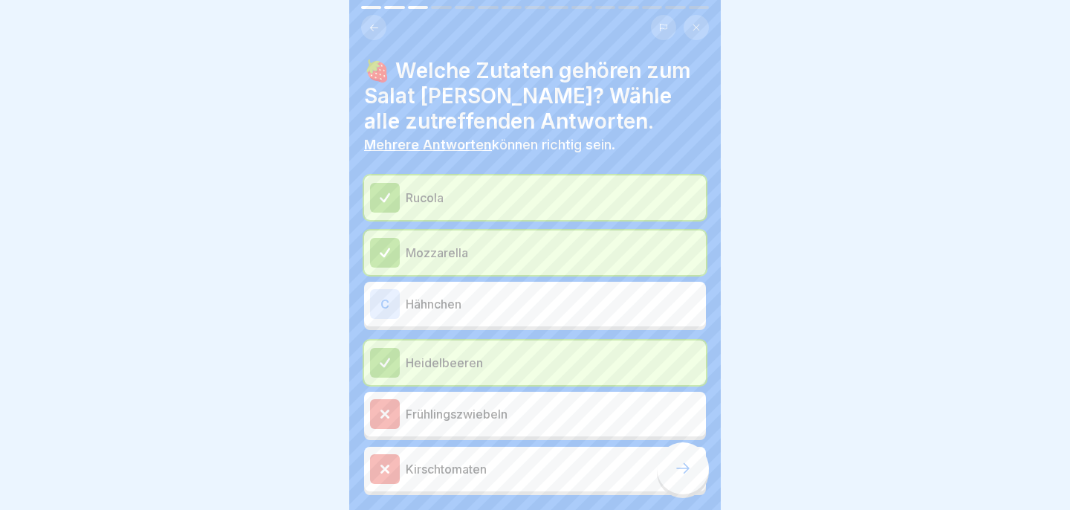
click at [687, 475] on icon at bounding box center [683, 468] width 18 height 18
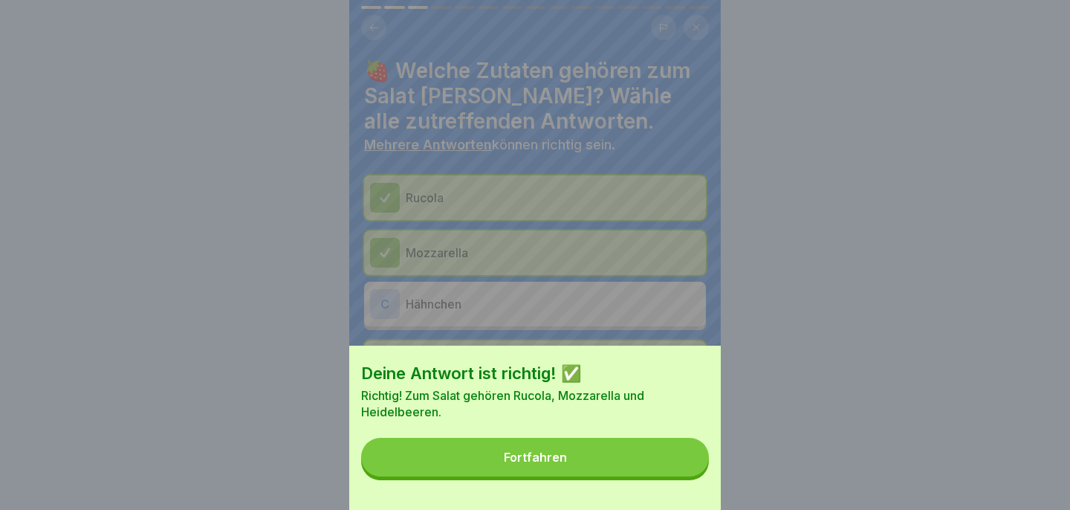
click at [687, 475] on button "Fortfahren" at bounding box center [535, 457] width 348 height 39
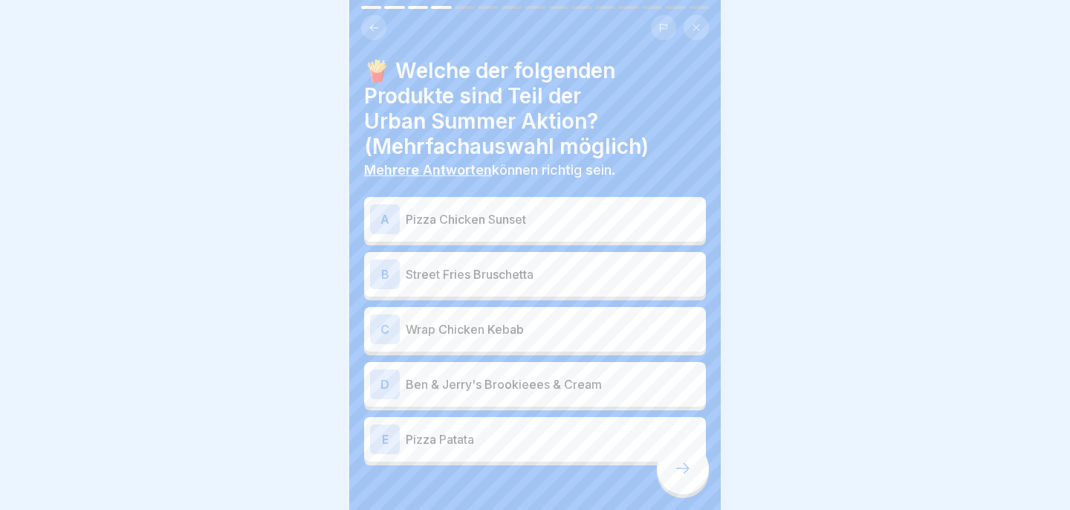
click at [592, 220] on p "Pizza Chicken Sunset" at bounding box center [553, 219] width 294 height 18
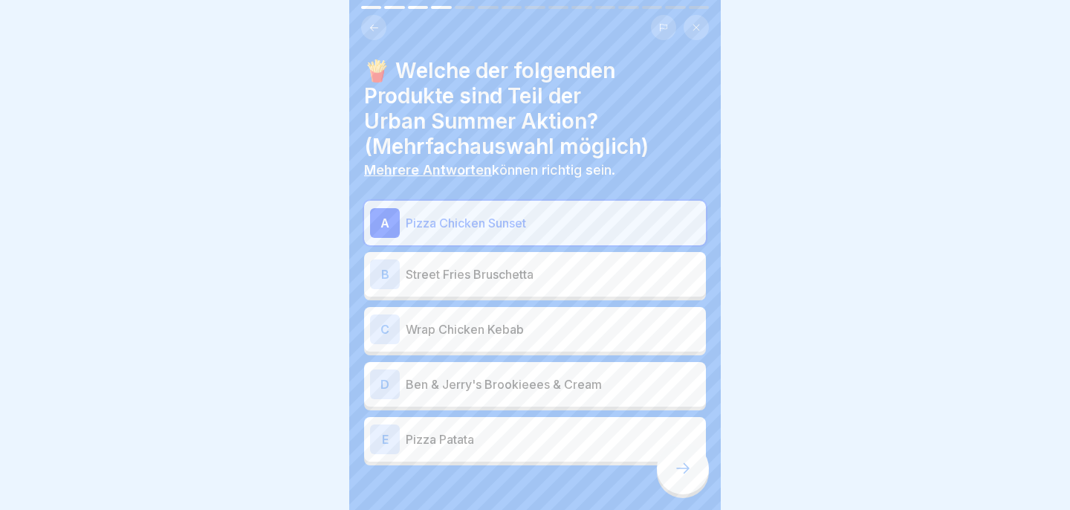
click at [574, 396] on div "D Ben & Jerry's Brookieees & Cream" at bounding box center [535, 384] width 330 height 30
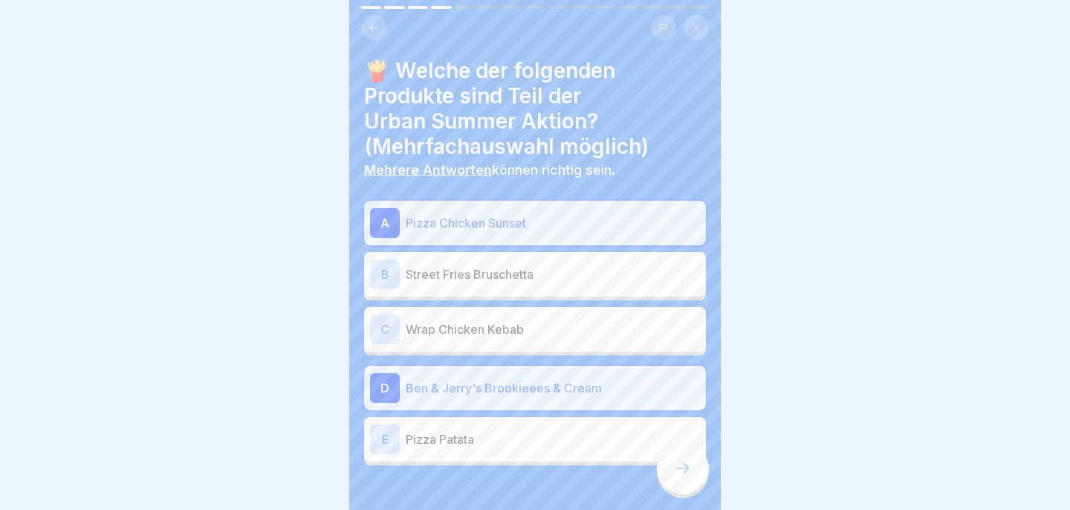
click at [685, 474] on icon at bounding box center [683, 468] width 18 height 18
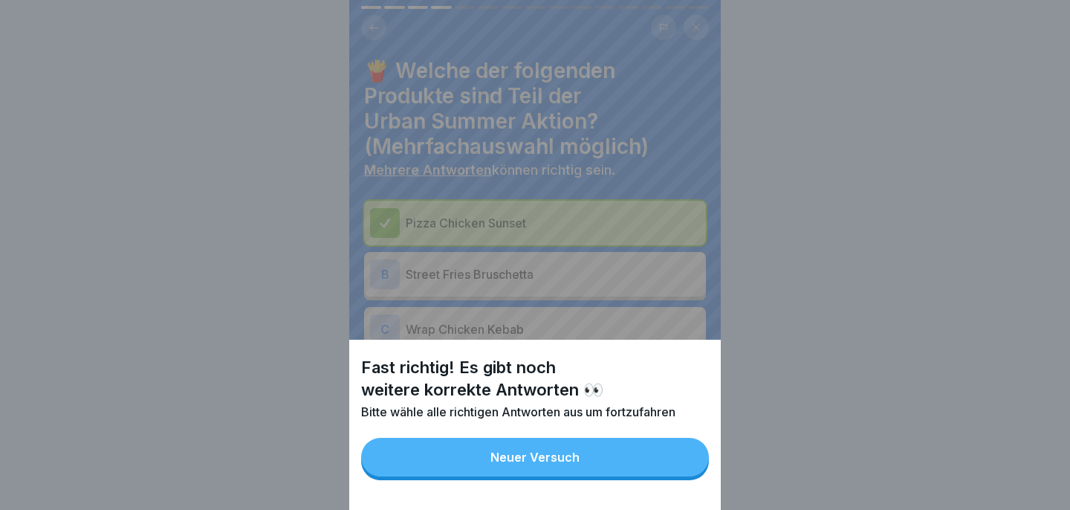
click at [667, 456] on button "Neuer Versuch" at bounding box center [535, 457] width 348 height 39
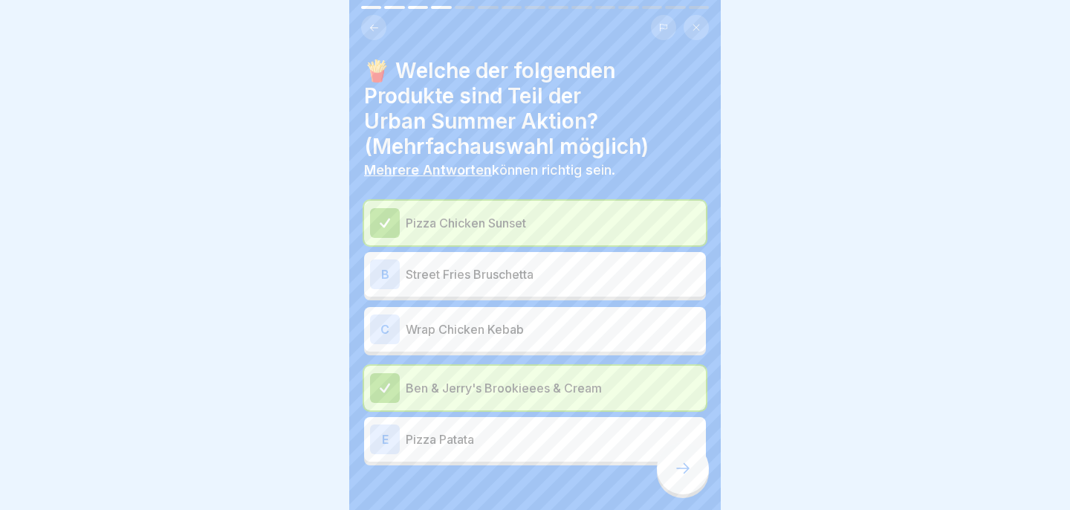
click at [578, 280] on p "Street Fries Bruschetta" at bounding box center [553, 274] width 294 height 18
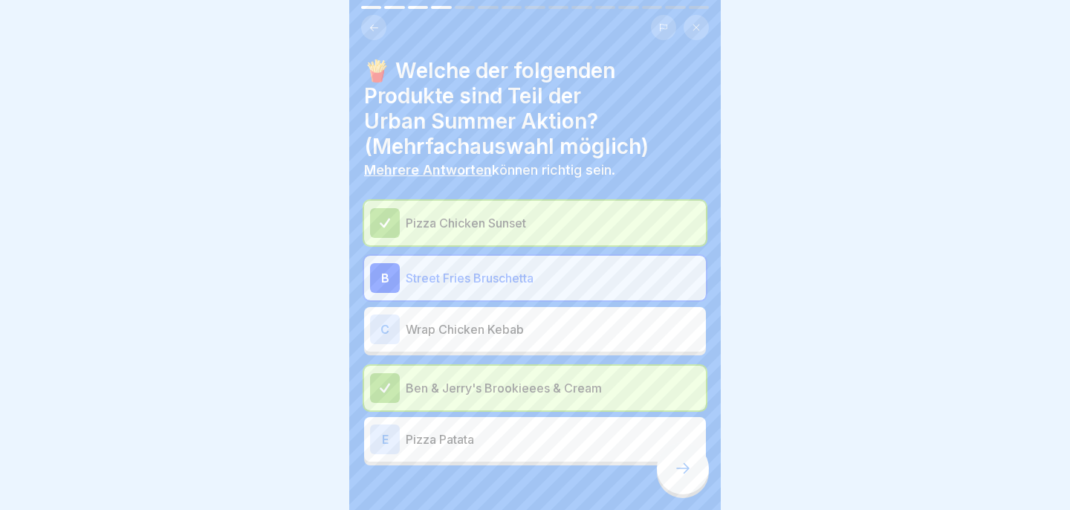
click at [684, 462] on icon at bounding box center [683, 468] width 18 height 18
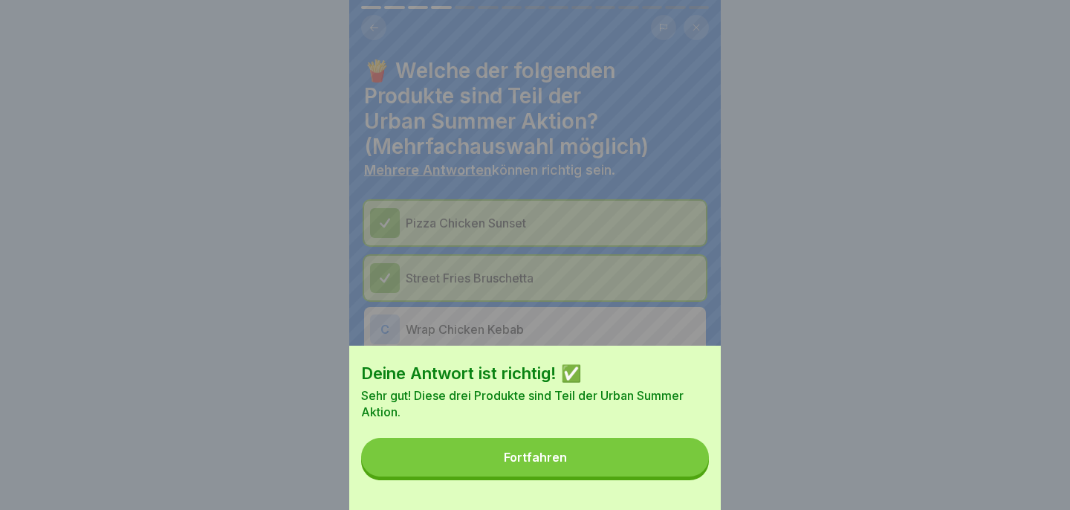
click at [651, 460] on button "Fortfahren" at bounding box center [535, 457] width 348 height 39
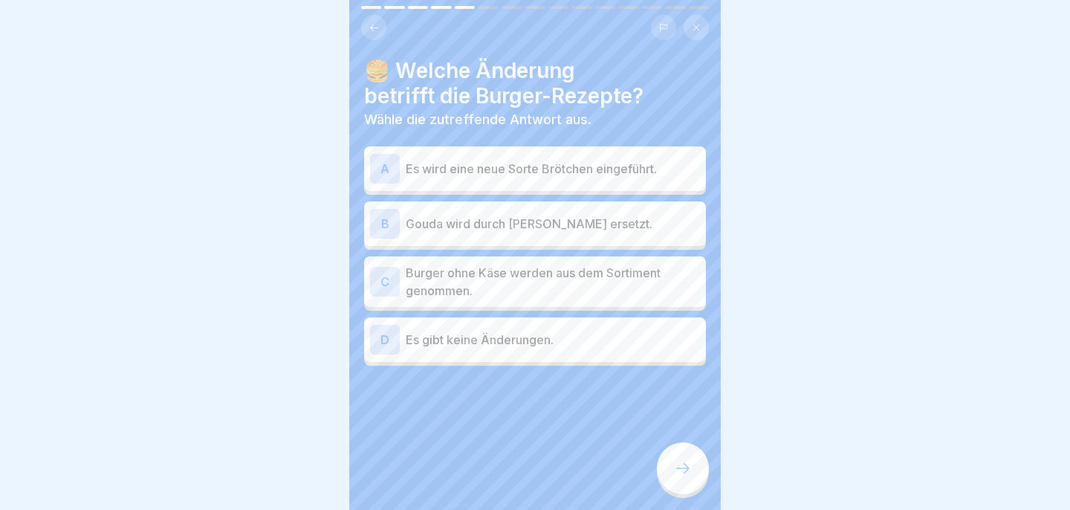
click at [616, 215] on p "Gouda wird durch Cheddar ersetzt." at bounding box center [553, 224] width 294 height 18
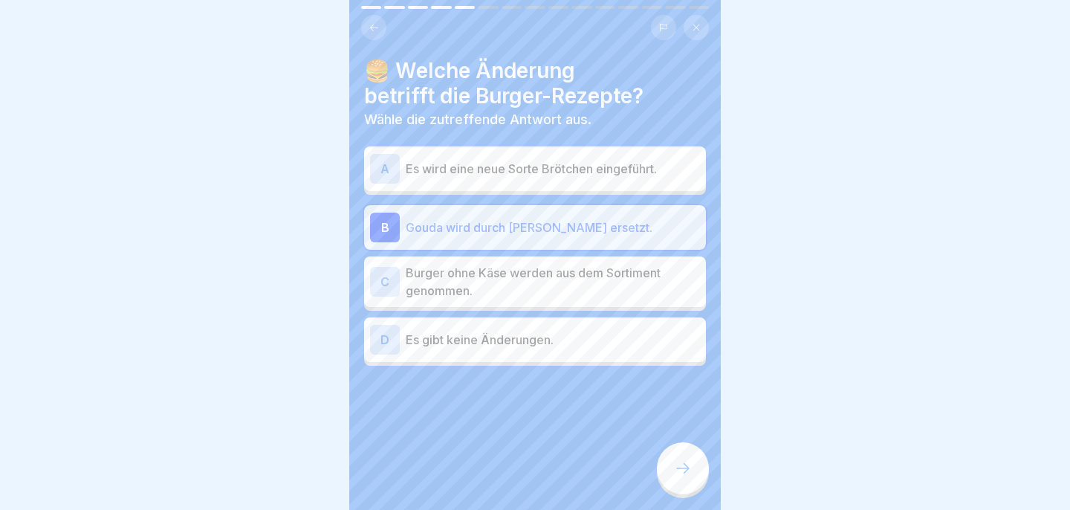
click at [679, 452] on div at bounding box center [683, 468] width 52 height 52
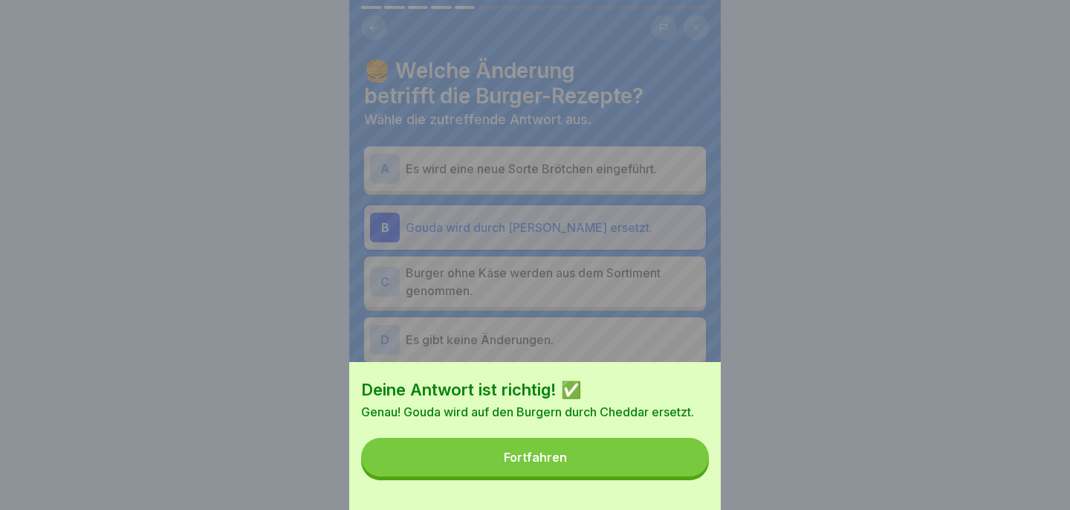
click at [675, 461] on button "Fortfahren" at bounding box center [535, 457] width 348 height 39
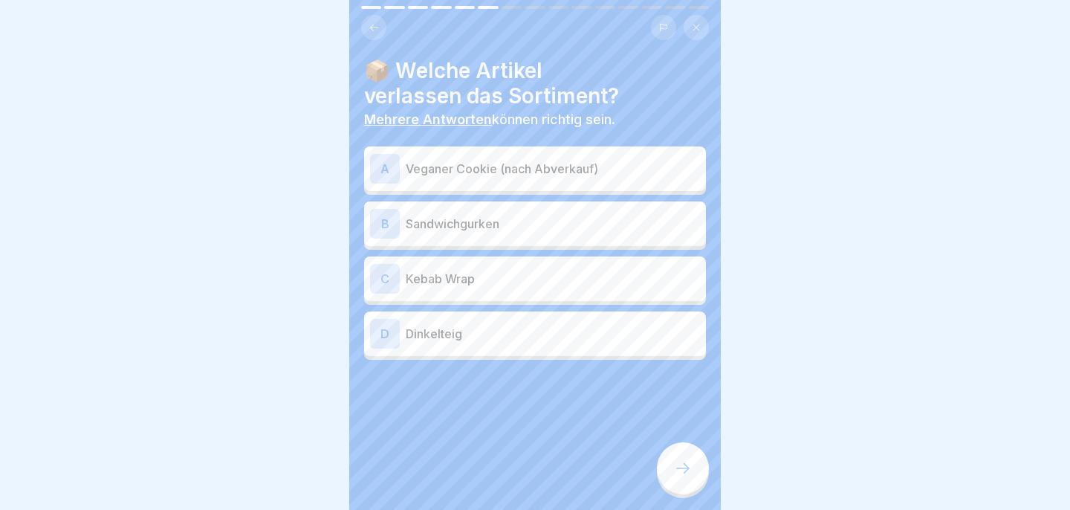
click at [566, 273] on p "Kebab Wrap" at bounding box center [553, 279] width 294 height 18
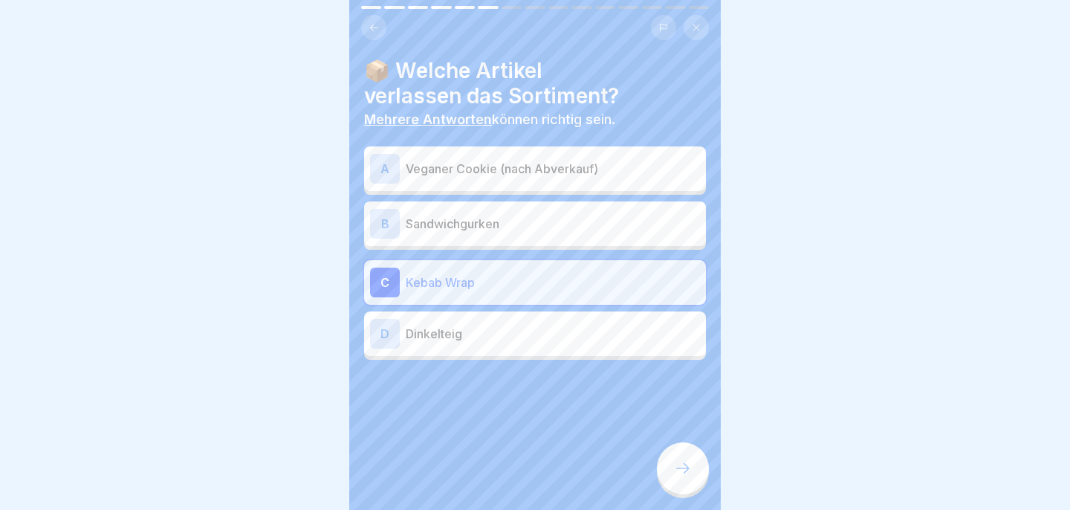
click at [679, 482] on div at bounding box center [683, 468] width 52 height 52
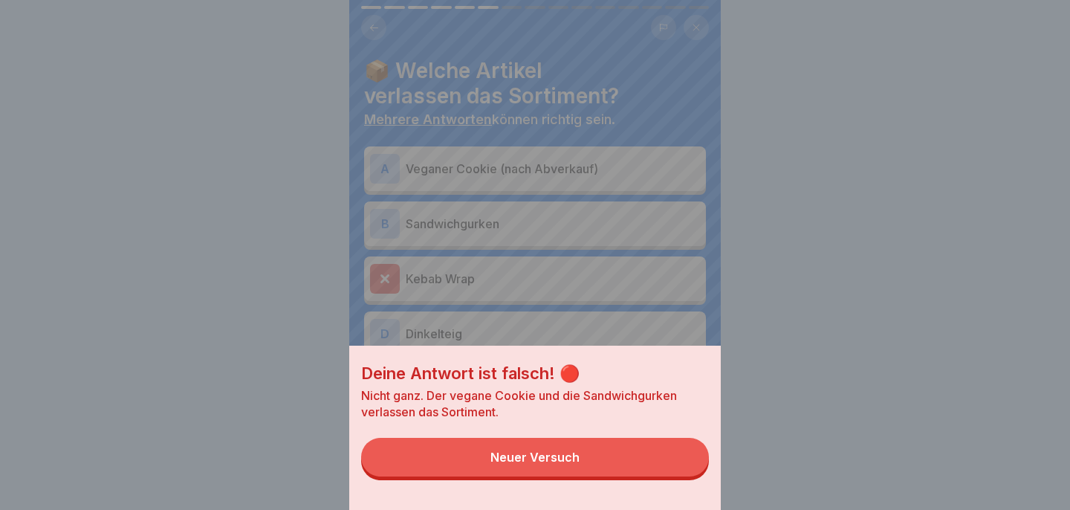
click at [679, 482] on div "Deine Antwort ist falsch! 🔴 Nicht ganz. Der vegane Cookie und die Sandwichgurke…" at bounding box center [535, 428] width 372 height 164
click at [677, 473] on button "Neuer Versuch" at bounding box center [535, 457] width 348 height 39
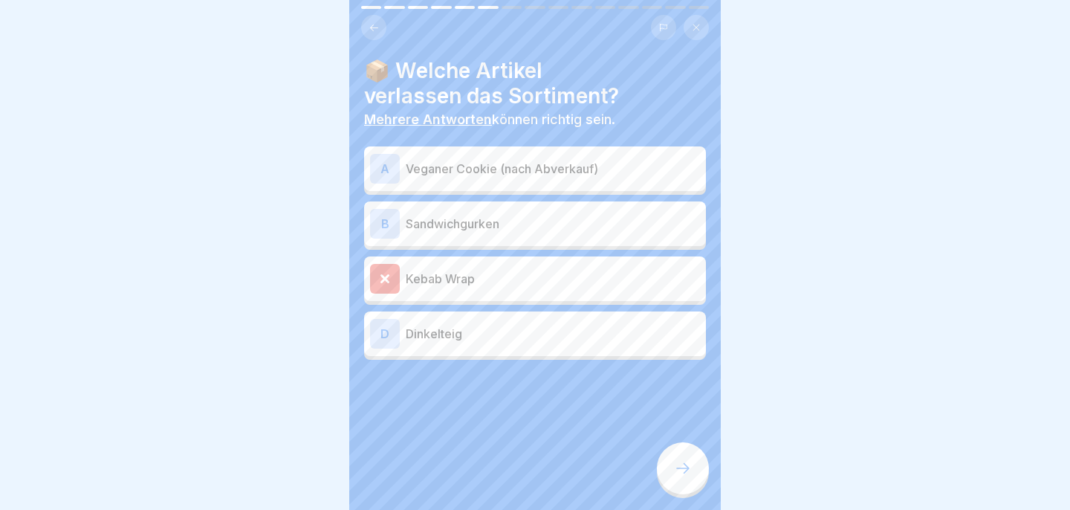
click at [561, 222] on p "Sandwichgurken" at bounding box center [553, 224] width 294 height 18
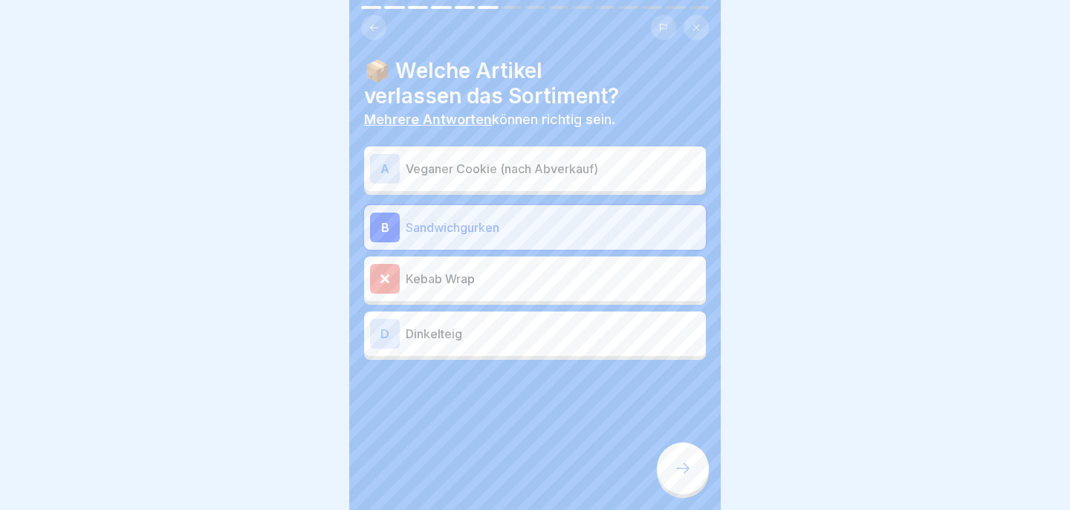
click at [687, 455] on div at bounding box center [683, 468] width 52 height 52
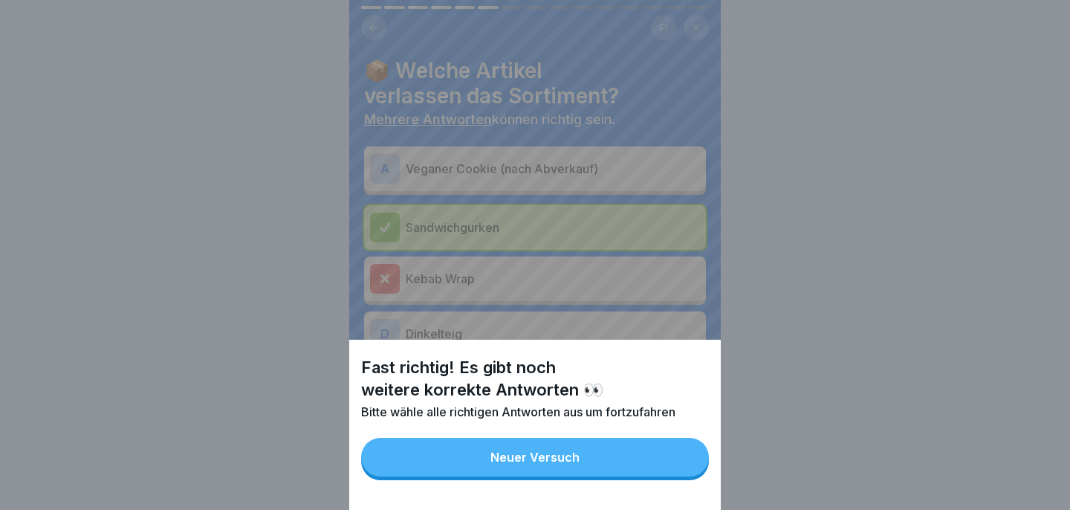
click at [666, 459] on button "Neuer Versuch" at bounding box center [535, 457] width 348 height 39
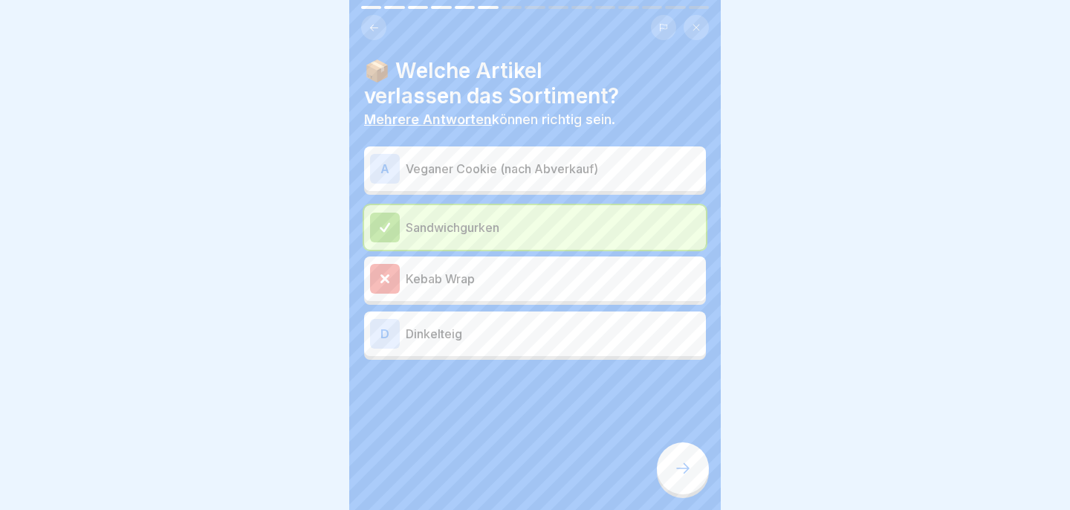
click at [555, 162] on p "Veganer Cookie (nach Abverkauf)" at bounding box center [553, 169] width 294 height 18
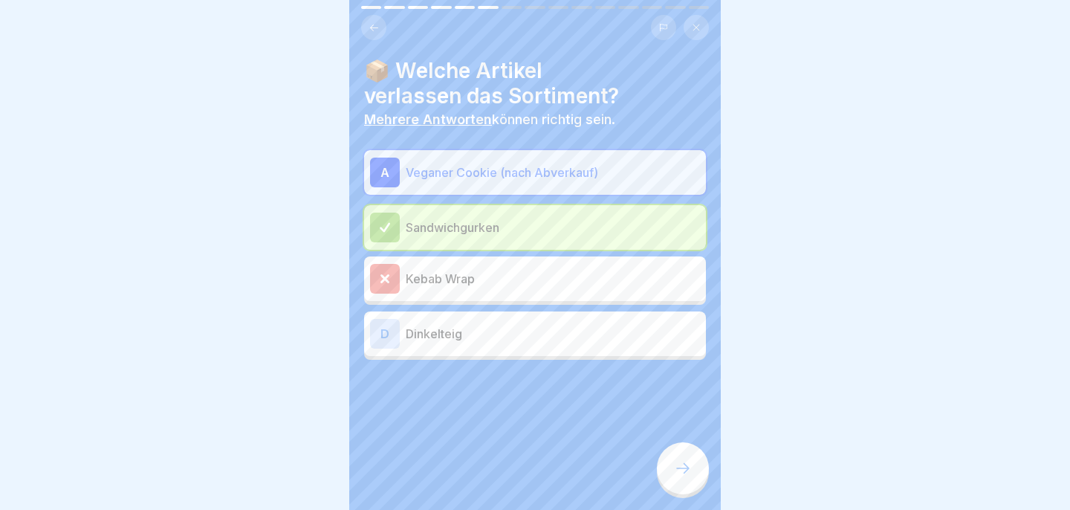
click at [692, 479] on div at bounding box center [683, 468] width 52 height 52
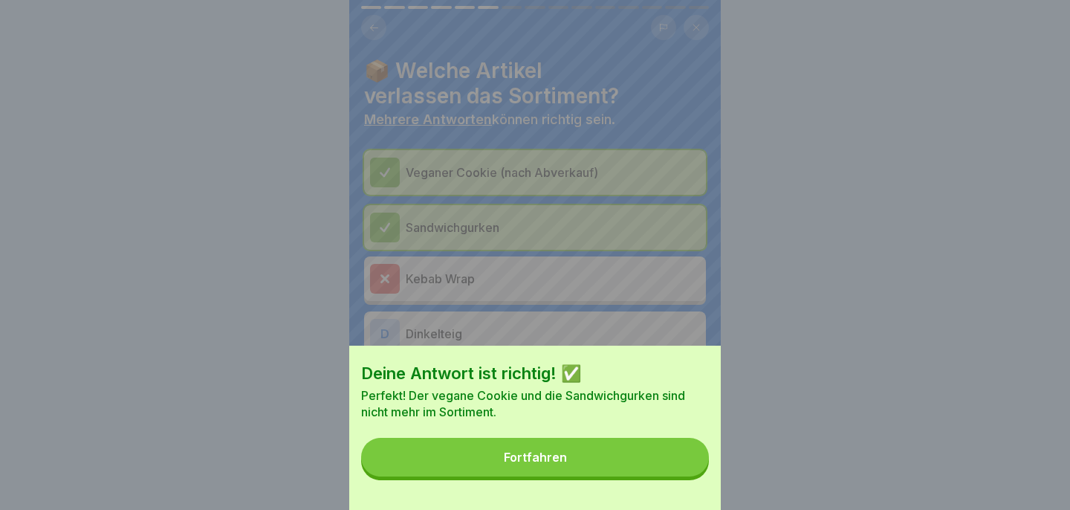
click at [648, 473] on button "Fortfahren" at bounding box center [535, 457] width 348 height 39
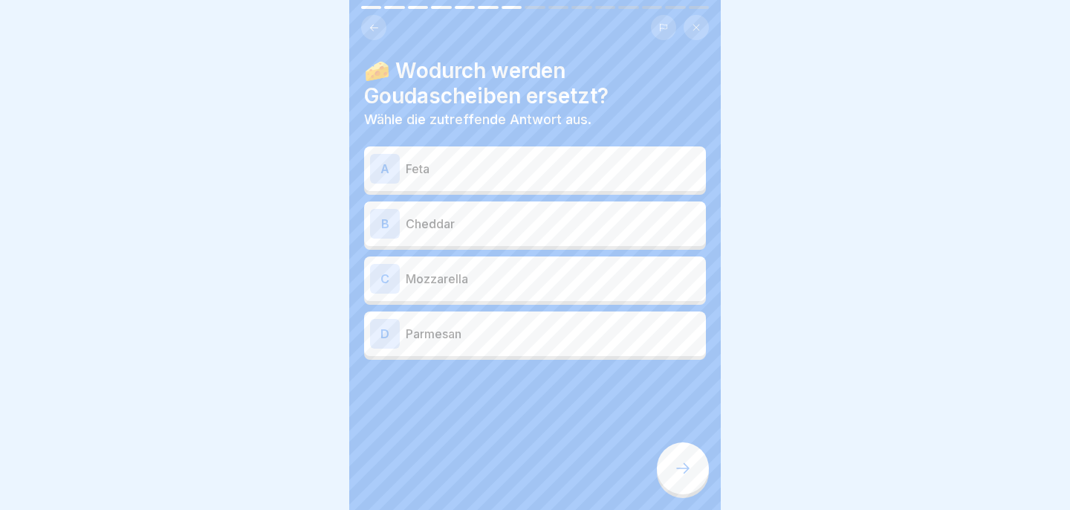
click at [542, 237] on div "B Cheddar" at bounding box center [535, 224] width 330 height 30
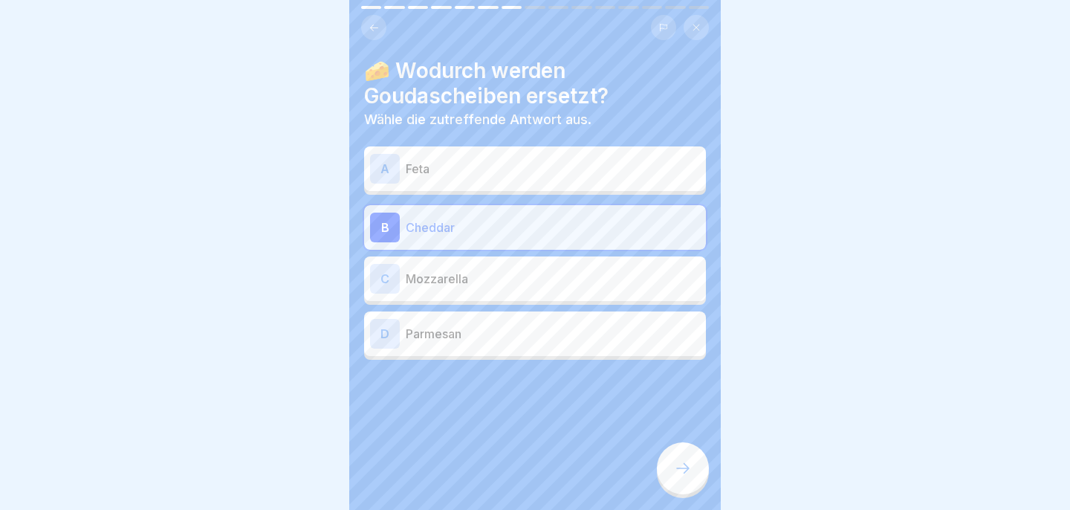
click at [691, 461] on div at bounding box center [683, 468] width 52 height 52
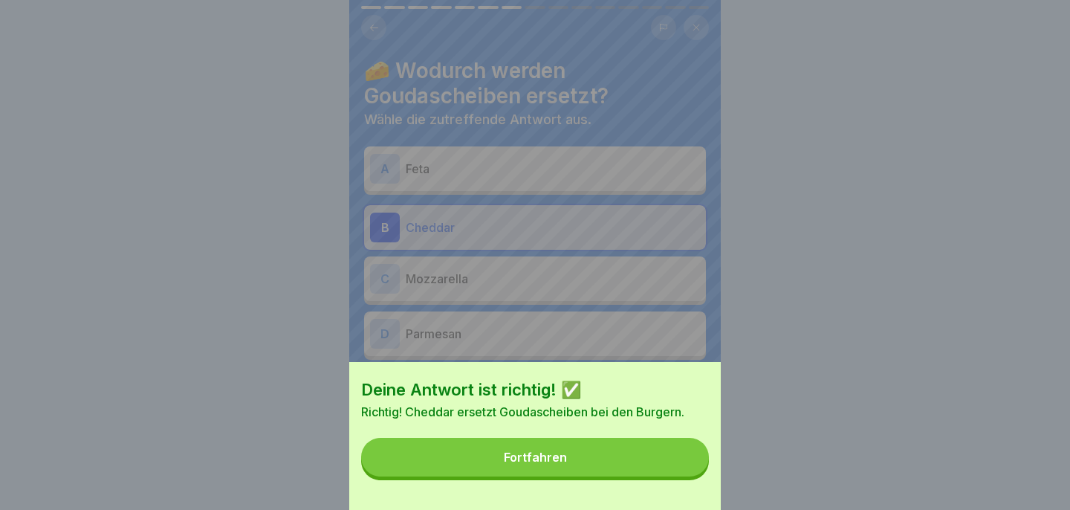
click at [679, 458] on button "Fortfahren" at bounding box center [535, 457] width 348 height 39
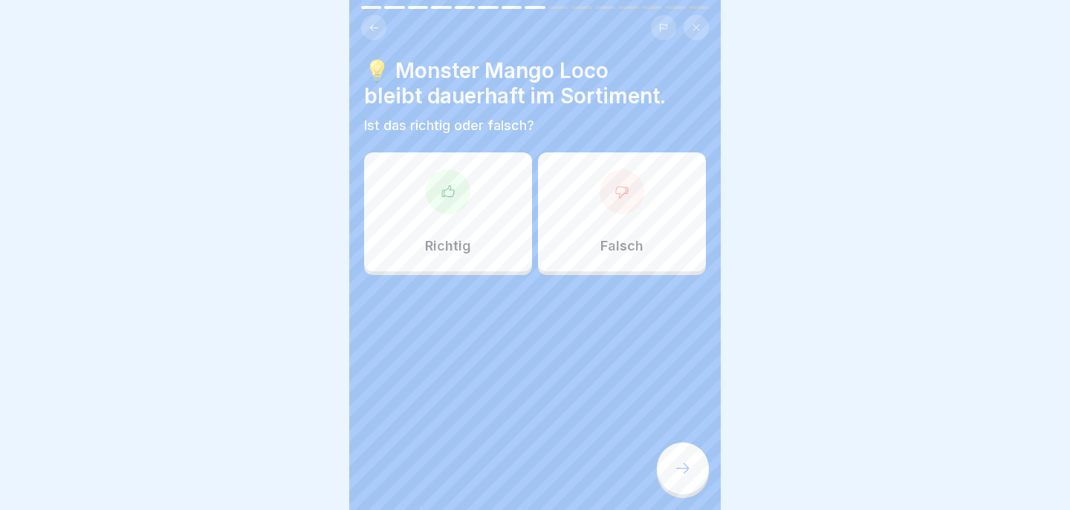
click at [498, 228] on div "Richtig" at bounding box center [448, 211] width 168 height 119
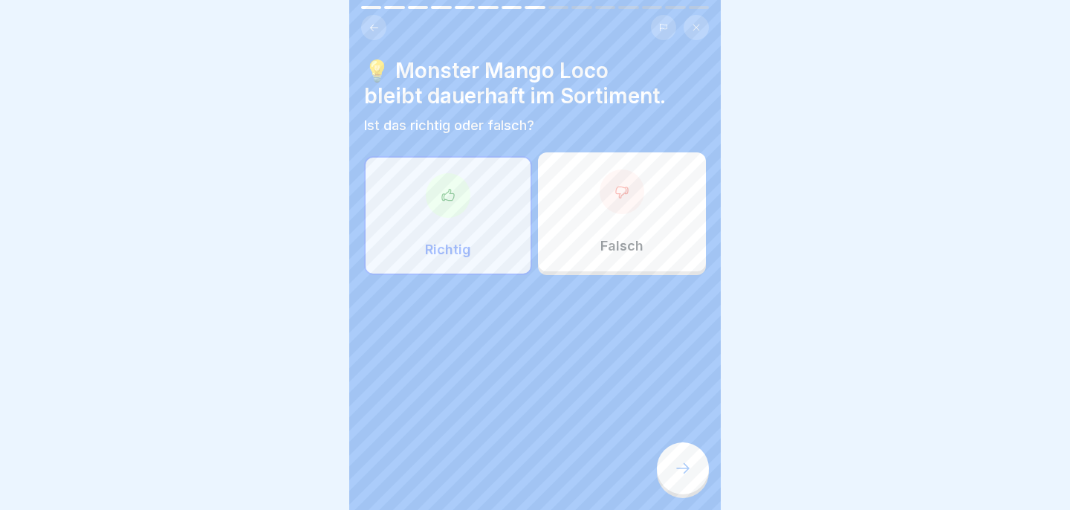
click at [683, 472] on icon at bounding box center [683, 468] width 18 height 18
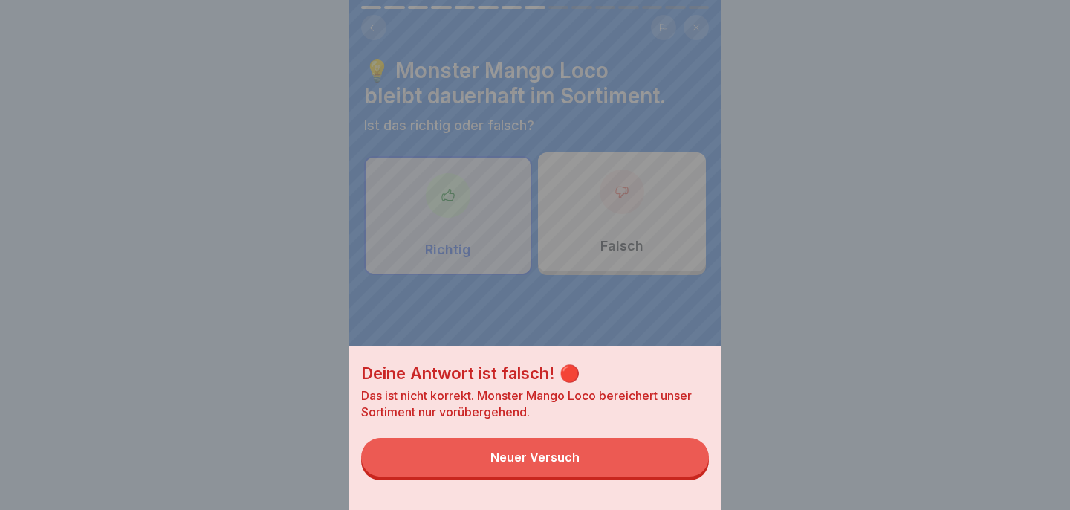
click at [678, 472] on button "Neuer Versuch" at bounding box center [535, 457] width 348 height 39
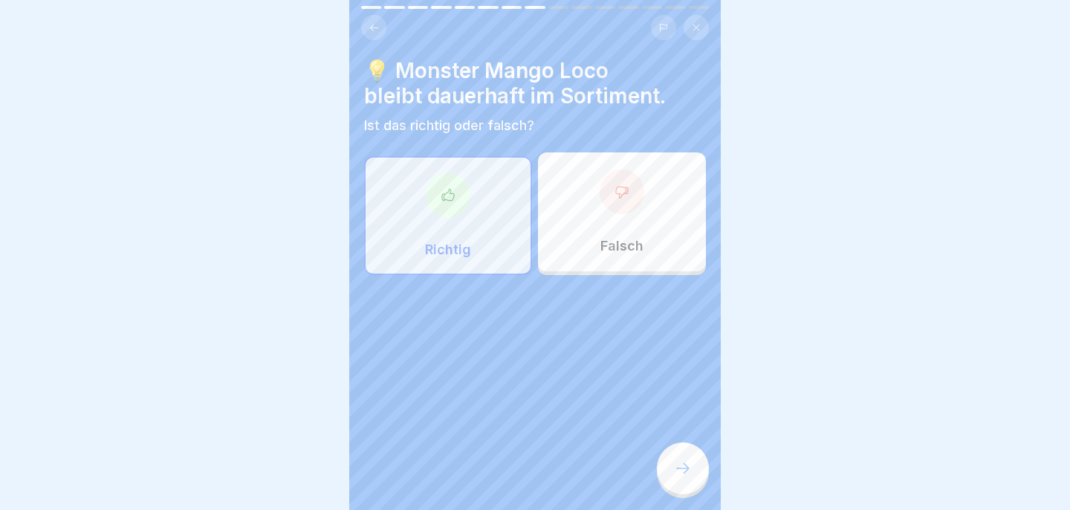
click at [640, 197] on div at bounding box center [622, 191] width 45 height 45
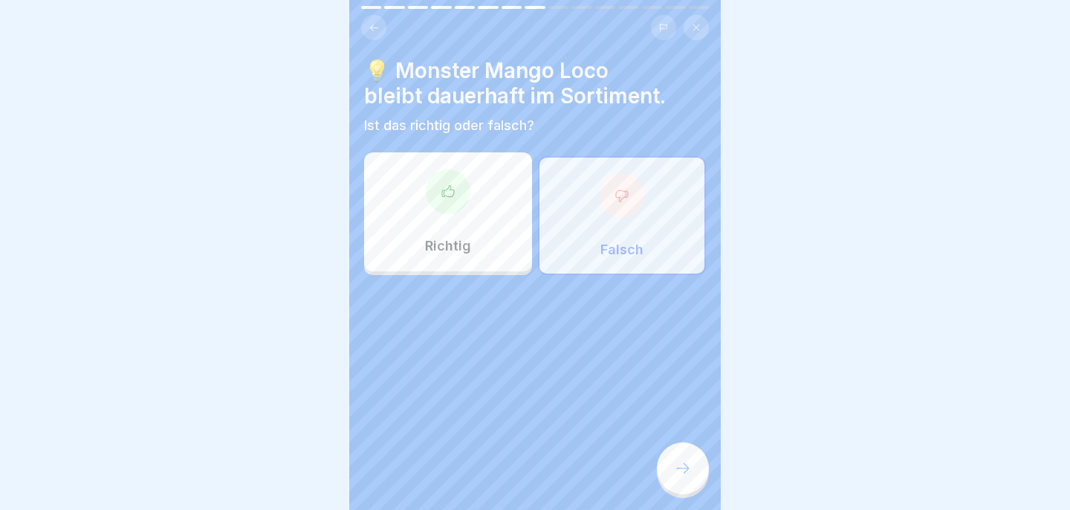
click at [684, 465] on icon at bounding box center [683, 468] width 18 height 18
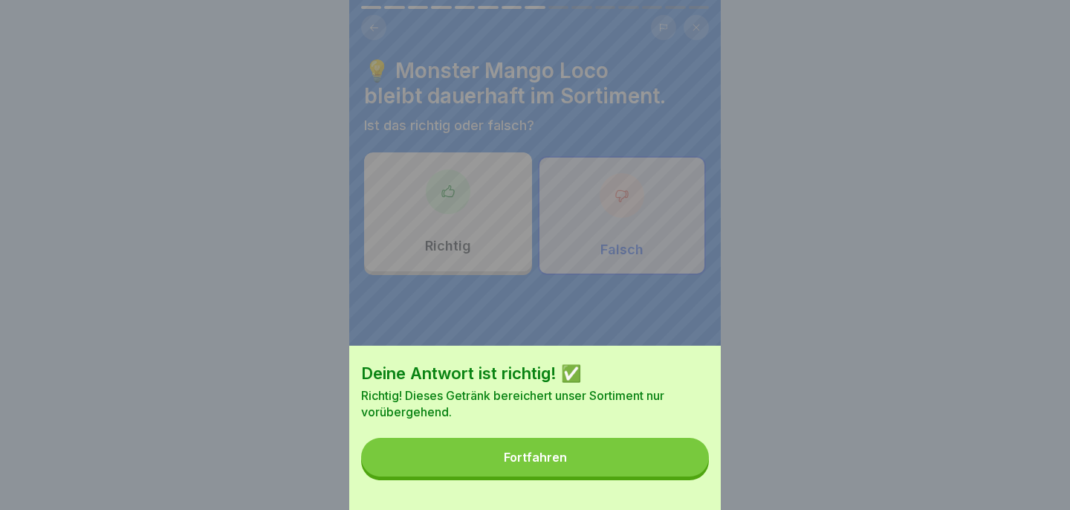
click at [661, 452] on button "Fortfahren" at bounding box center [535, 457] width 348 height 39
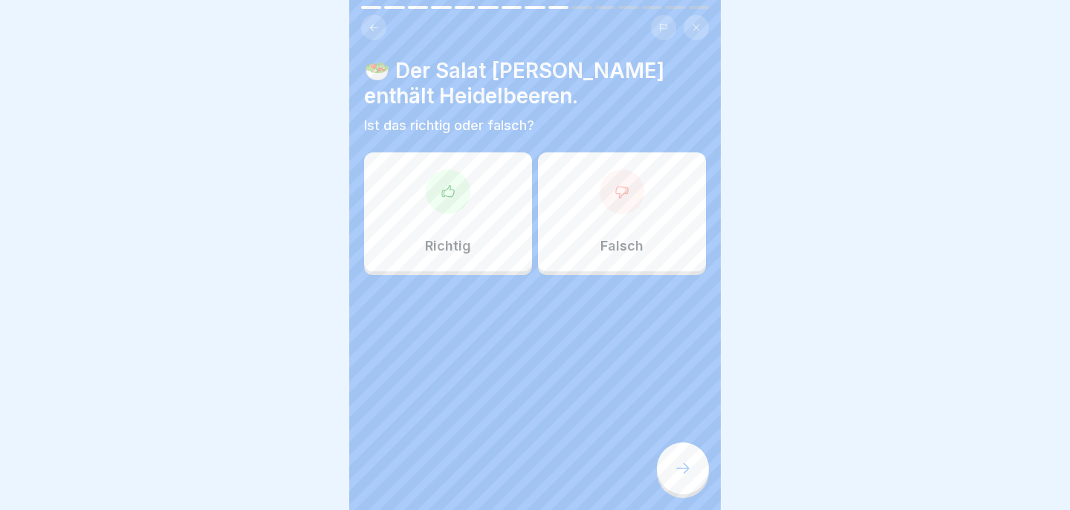
click at [439, 255] on div "Richtig" at bounding box center [448, 211] width 168 height 119
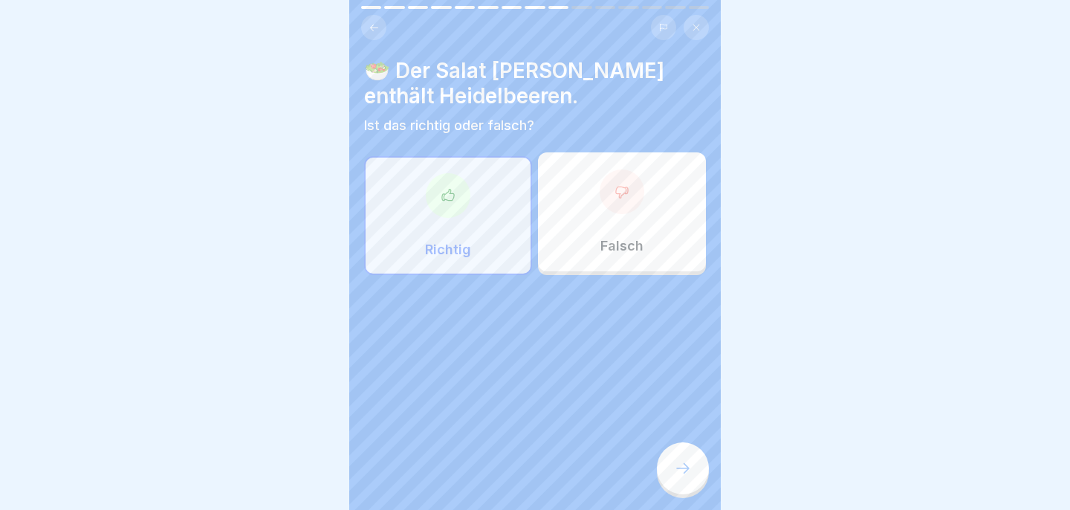
click at [687, 463] on icon at bounding box center [683, 468] width 18 height 18
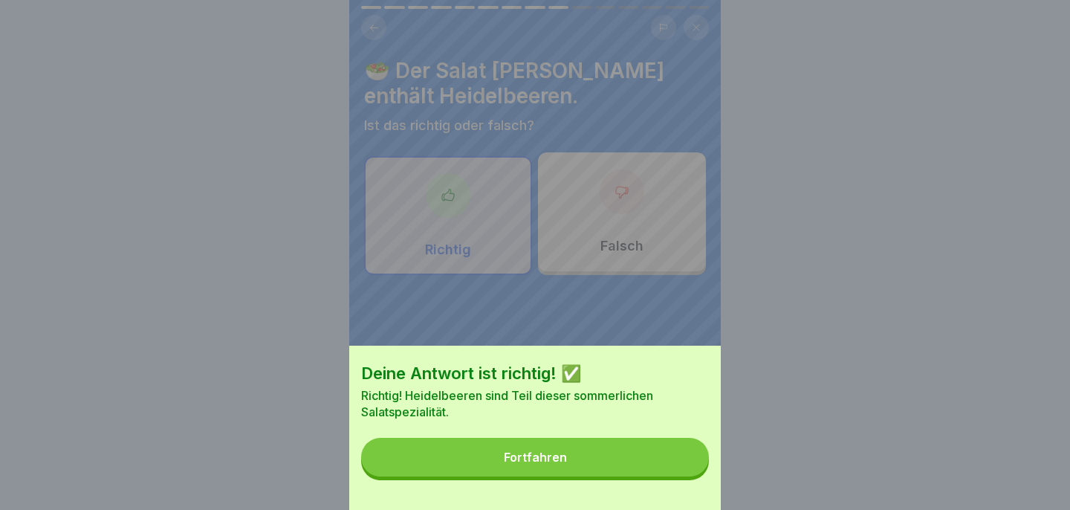
click at [653, 457] on button "Fortfahren" at bounding box center [535, 457] width 348 height 39
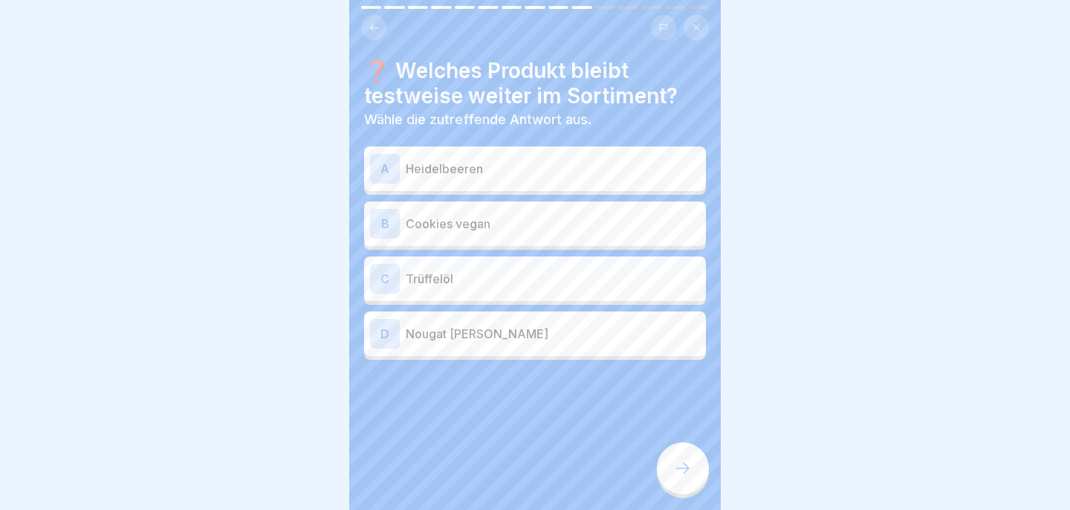
click at [586, 173] on p "Heidelbeeren" at bounding box center [553, 169] width 294 height 18
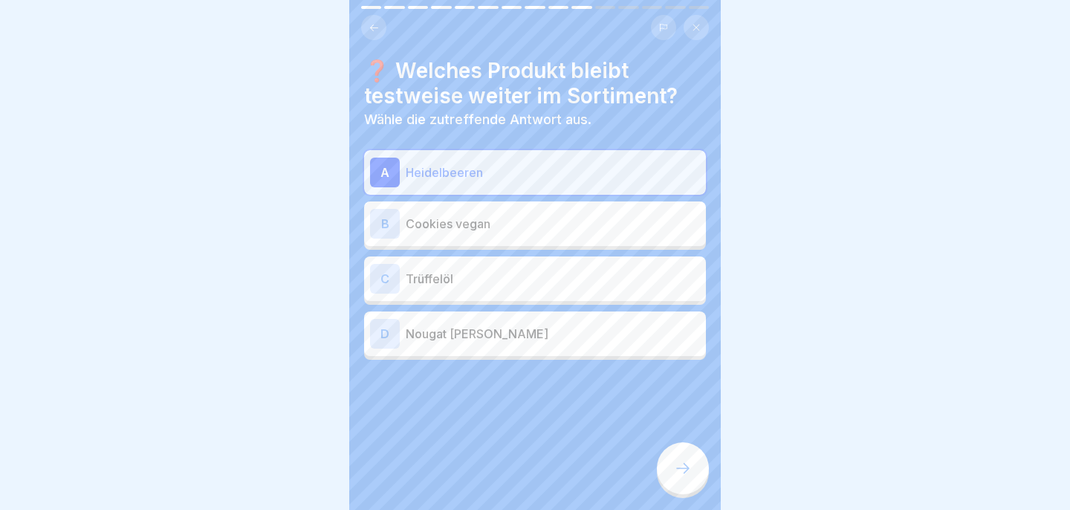
click at [542, 179] on p "Heidelbeeren" at bounding box center [553, 172] width 294 height 18
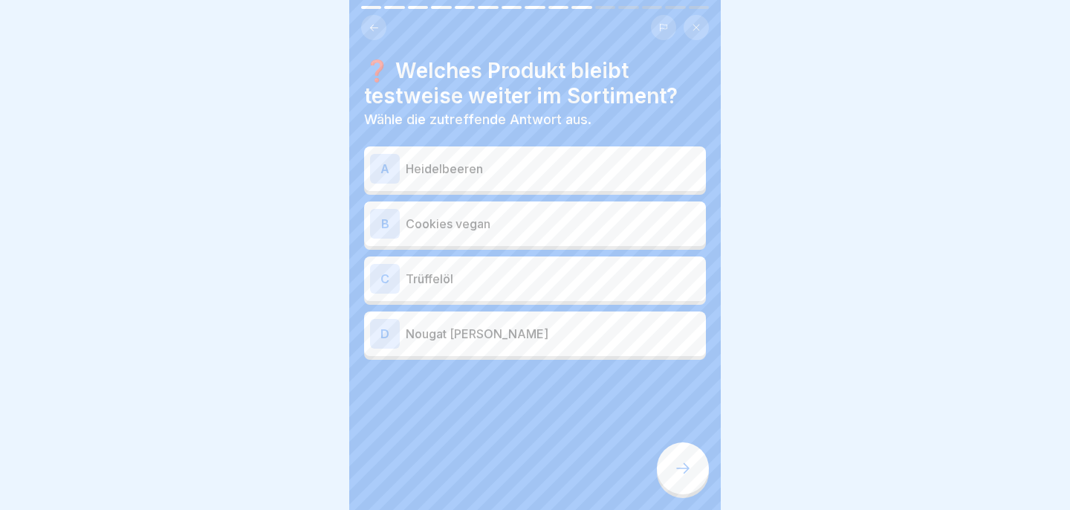
click at [543, 177] on p "Heidelbeeren" at bounding box center [553, 169] width 294 height 18
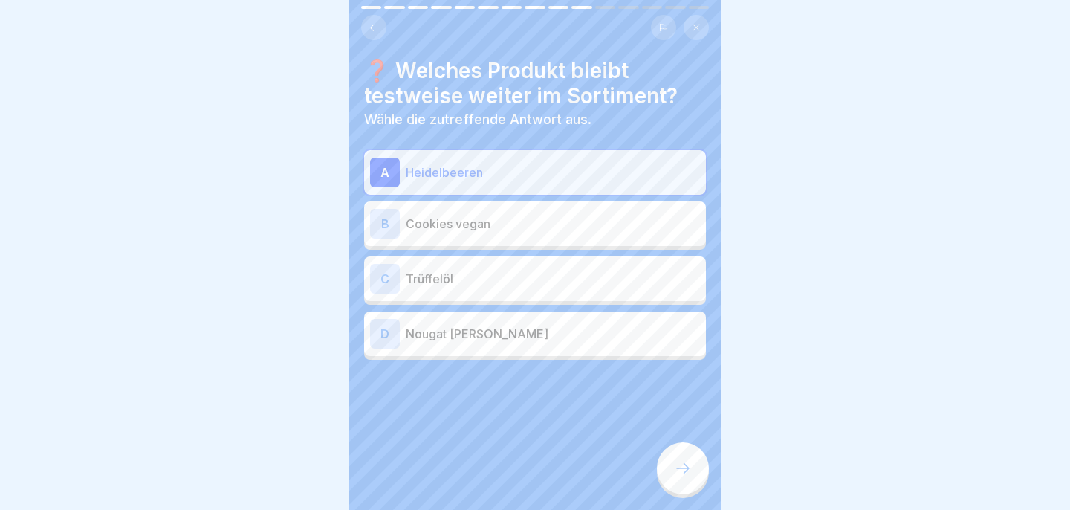
click at [543, 177] on p "Heidelbeeren" at bounding box center [553, 172] width 294 height 18
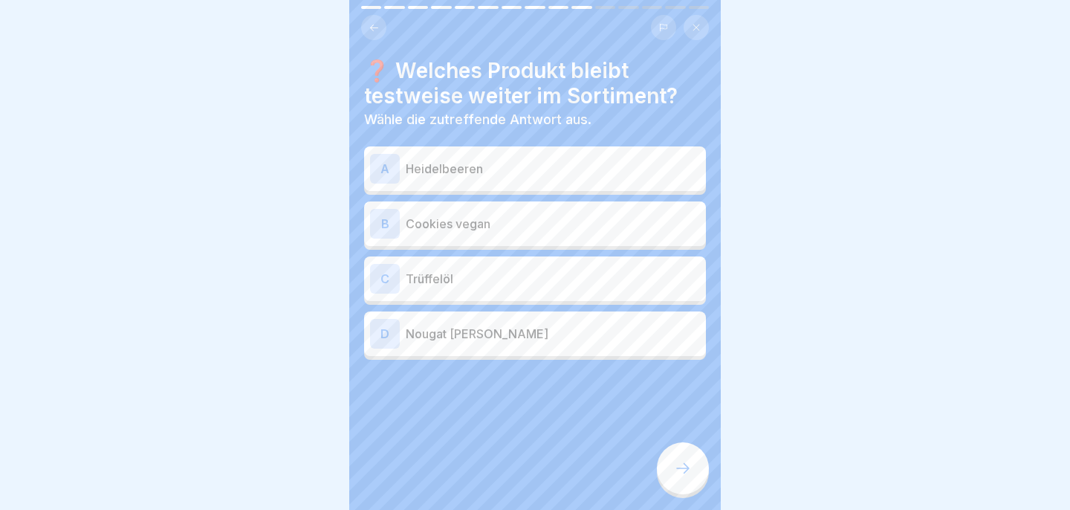
click at [537, 282] on p "Trüffelöl" at bounding box center [553, 279] width 294 height 18
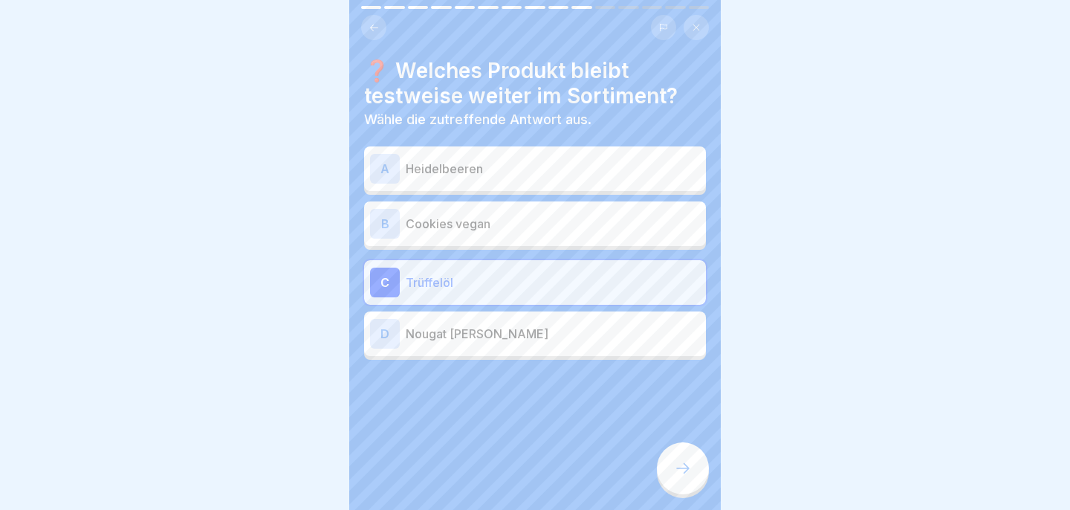
click at [678, 461] on icon at bounding box center [683, 468] width 18 height 18
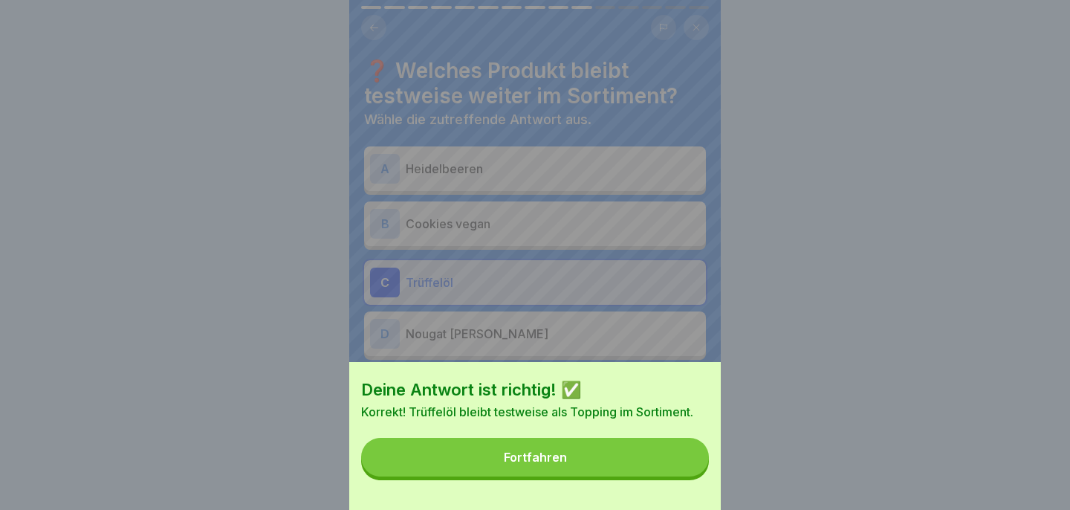
click at [677, 461] on button "Fortfahren" at bounding box center [535, 457] width 348 height 39
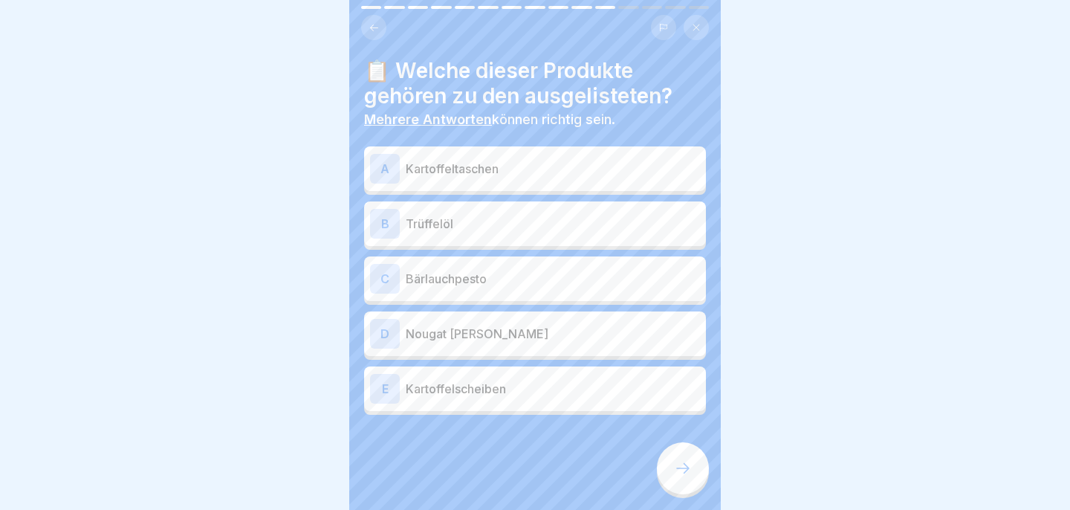
click at [470, 372] on div "E Kartoffelscheiben" at bounding box center [535, 388] width 342 height 45
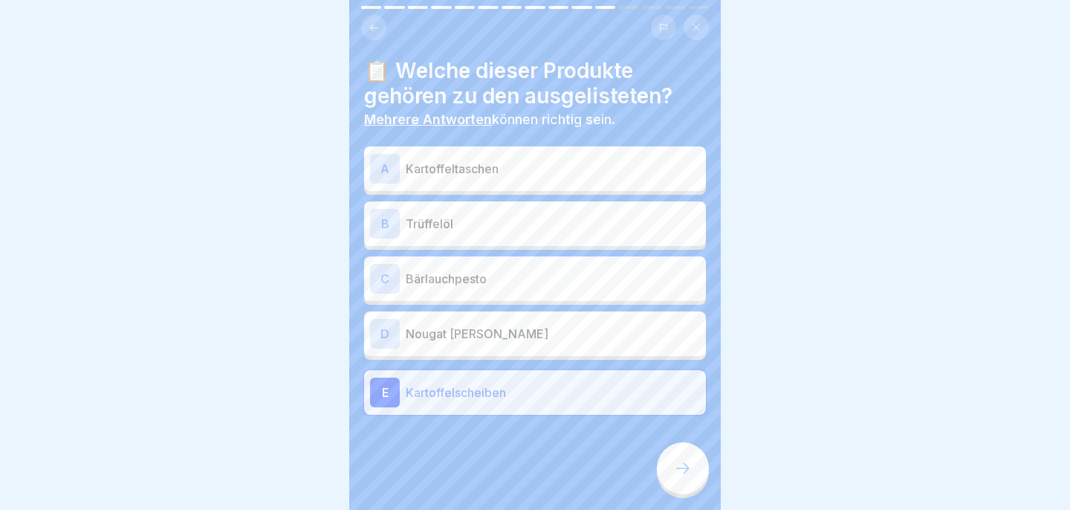
click at [476, 170] on p "Kartoffeltaschen" at bounding box center [553, 169] width 294 height 18
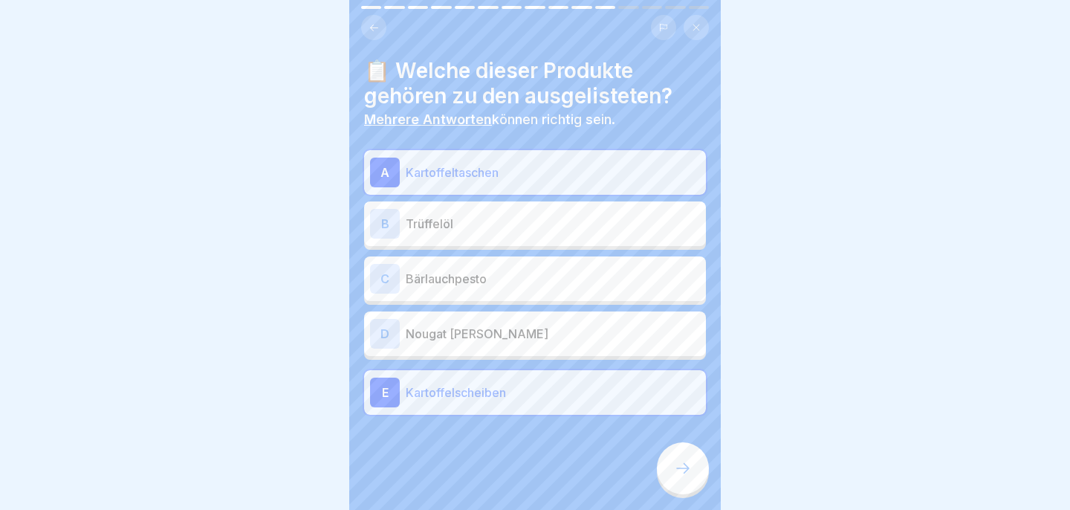
click at [690, 467] on icon at bounding box center [683, 468] width 18 height 18
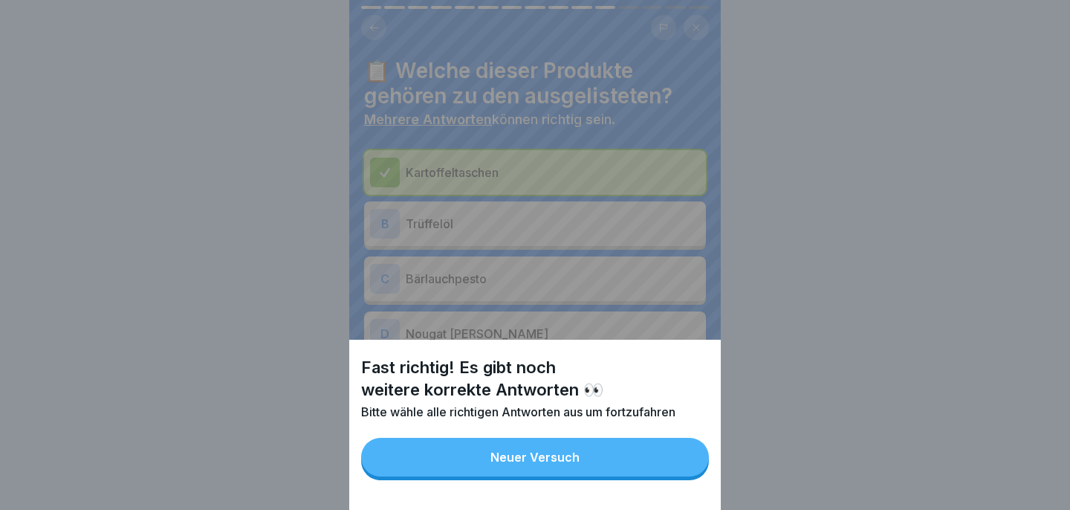
click at [637, 447] on button "Neuer Versuch" at bounding box center [535, 457] width 348 height 39
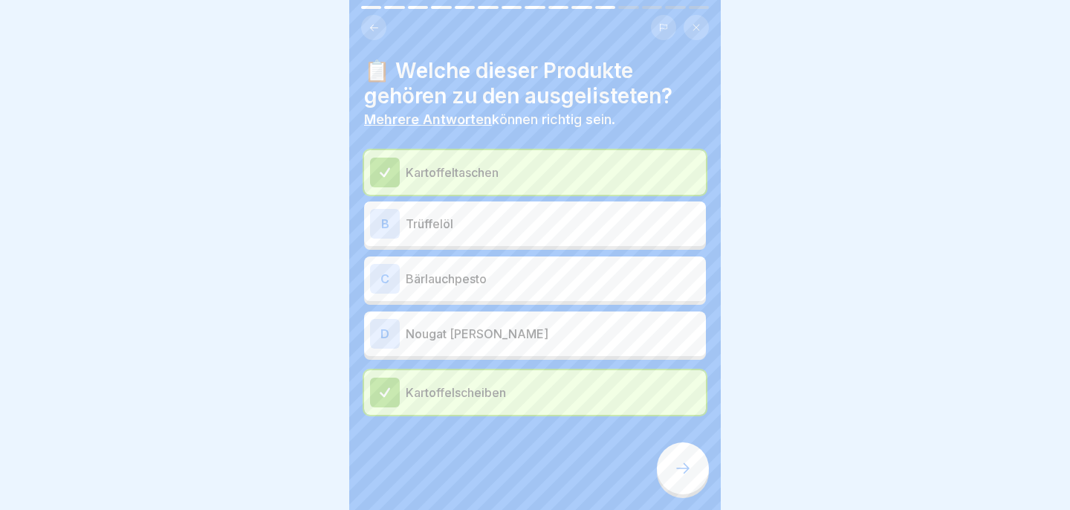
click at [605, 345] on div "D Nougat Marzipan Lasagne" at bounding box center [535, 334] width 330 height 30
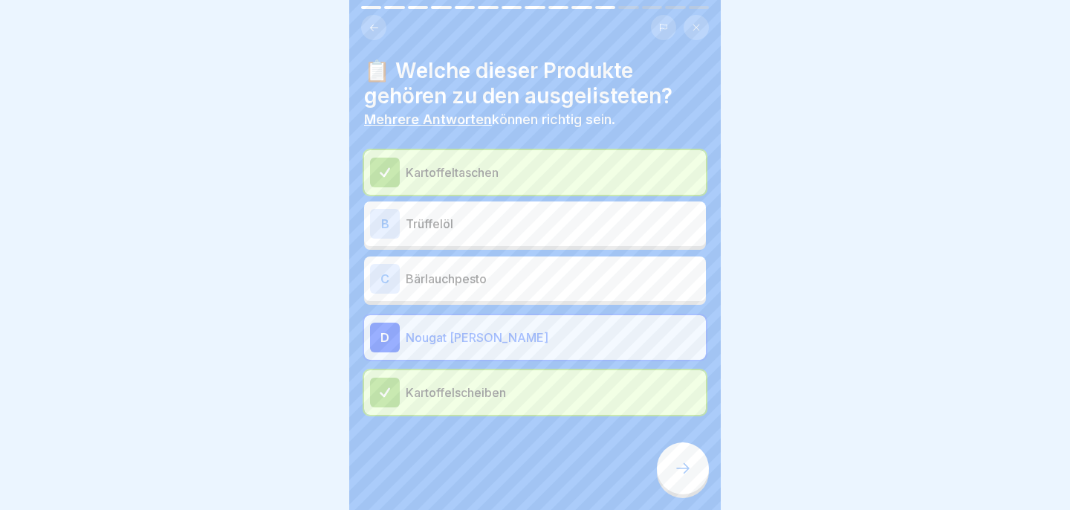
click at [688, 466] on icon at bounding box center [683, 468] width 18 height 18
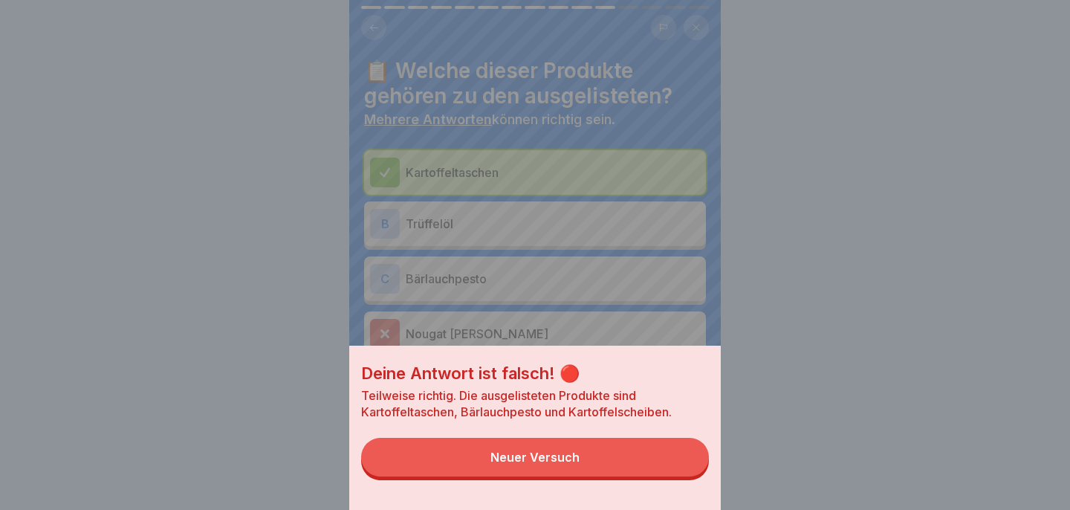
click at [650, 466] on button "Neuer Versuch" at bounding box center [535, 457] width 348 height 39
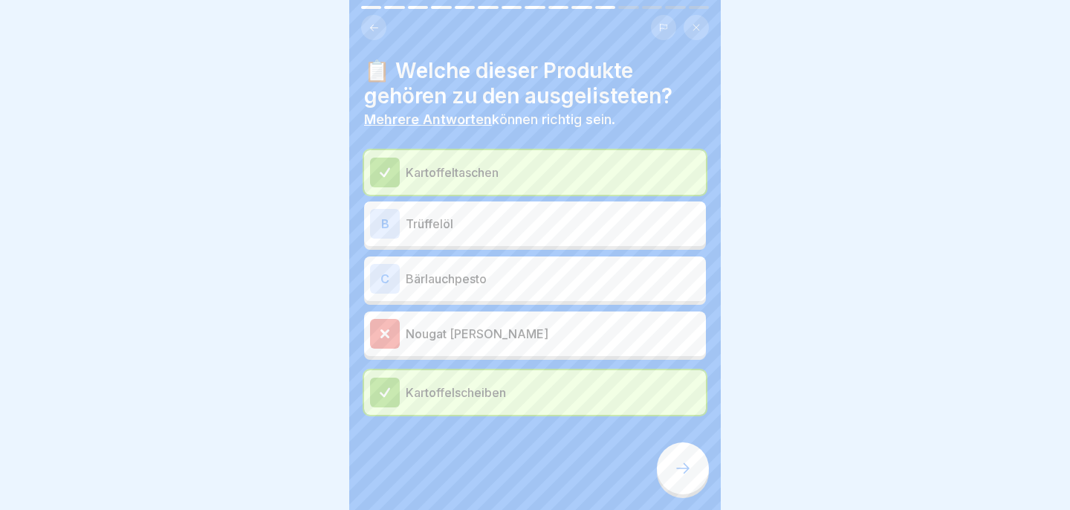
click at [591, 276] on p "Bärlauchpesto" at bounding box center [553, 279] width 294 height 18
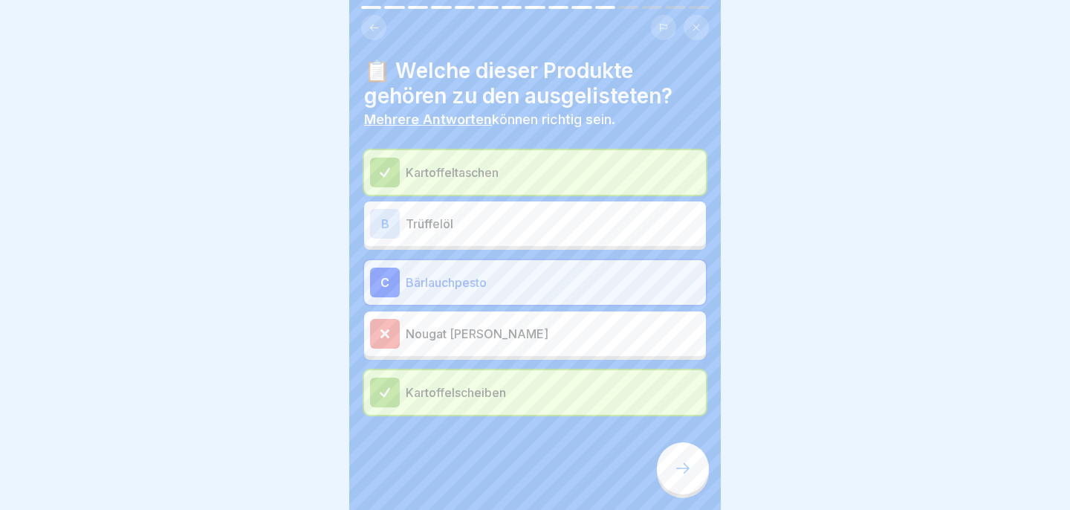
click at [675, 481] on div at bounding box center [683, 468] width 52 height 52
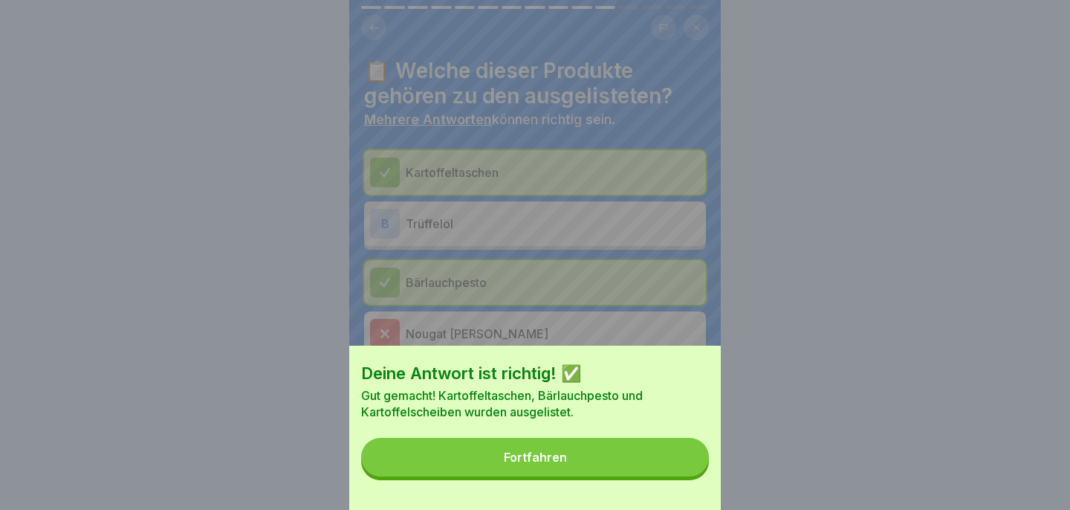
click at [630, 472] on button "Fortfahren" at bounding box center [535, 457] width 348 height 39
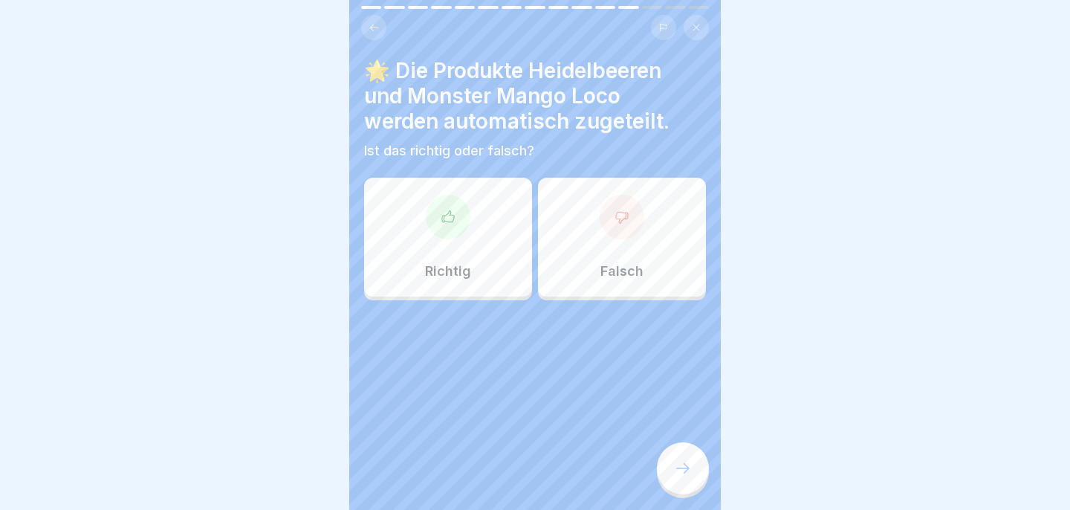
click at [512, 199] on div "Richtig" at bounding box center [448, 237] width 168 height 119
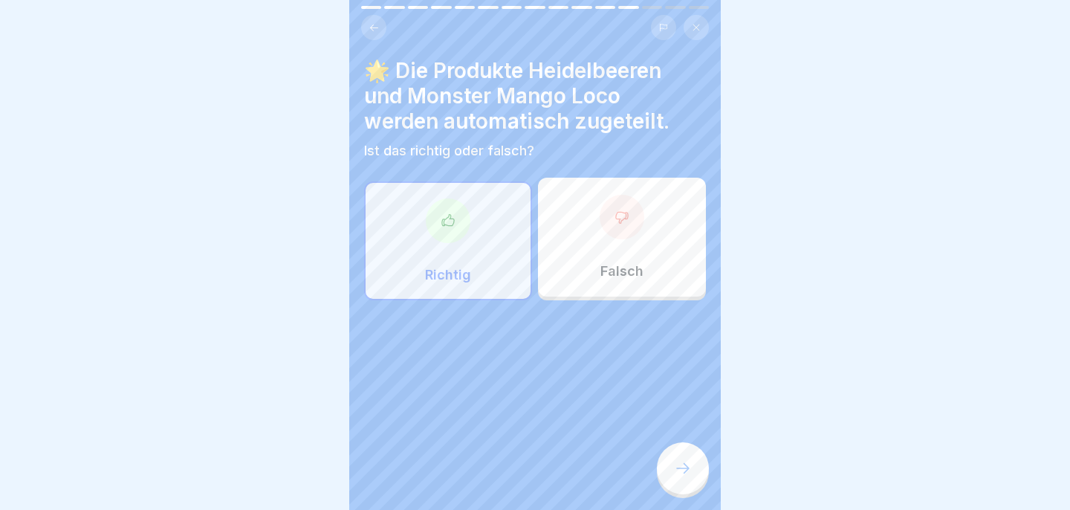
click at [684, 475] on icon at bounding box center [683, 468] width 18 height 18
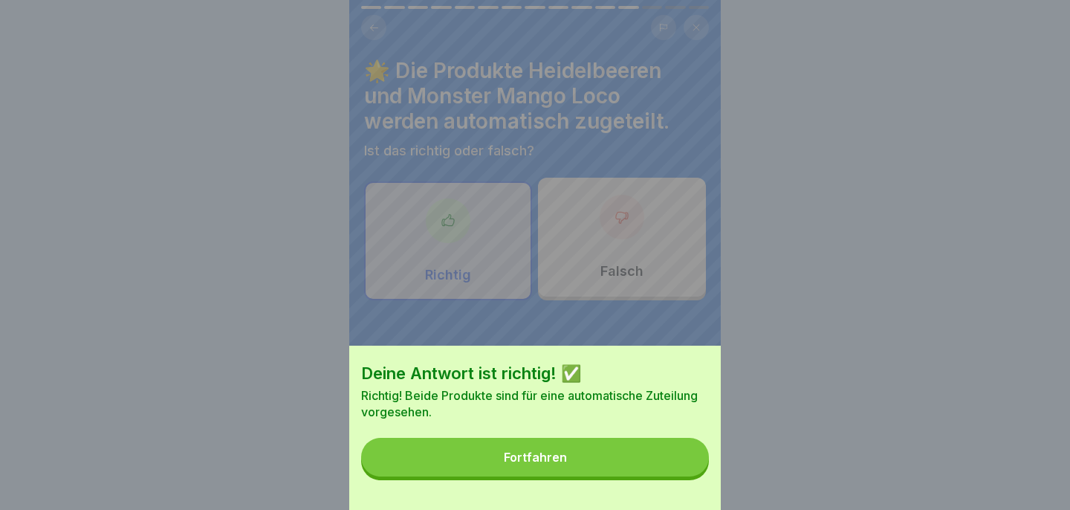
click at [672, 469] on button "Fortfahren" at bounding box center [535, 457] width 348 height 39
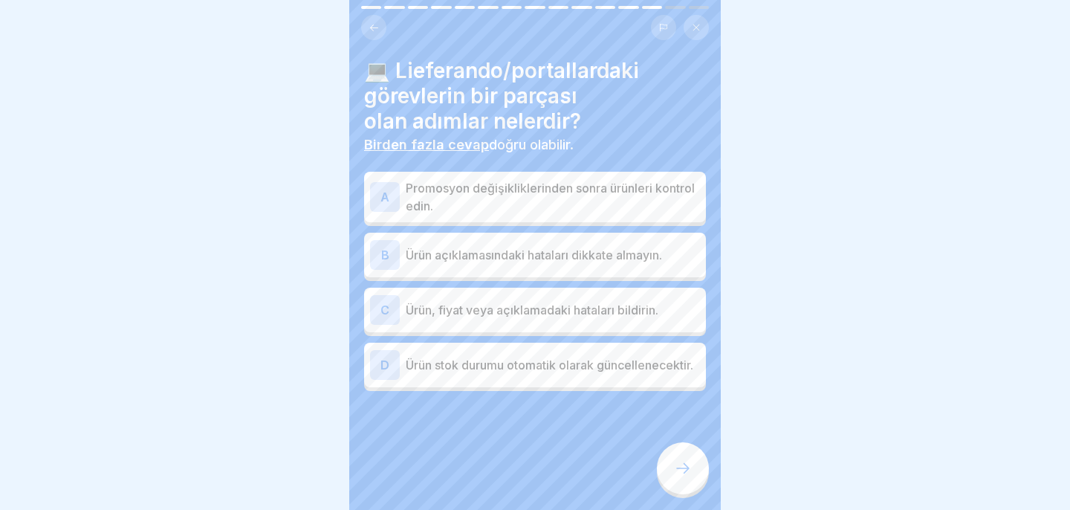
click at [596, 197] on p "Promosyon değişikliklerinden sonra ürünleri kontrol edin." at bounding box center [553, 197] width 294 height 36
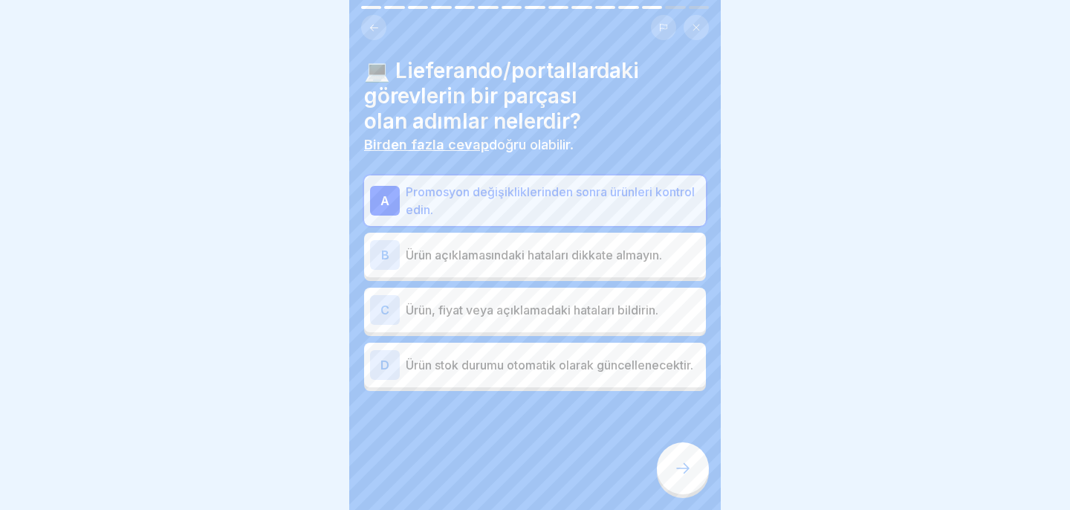
click at [598, 318] on p "Ürün, fiyat veya açıklamadaki hataları bildirin." at bounding box center [553, 310] width 294 height 18
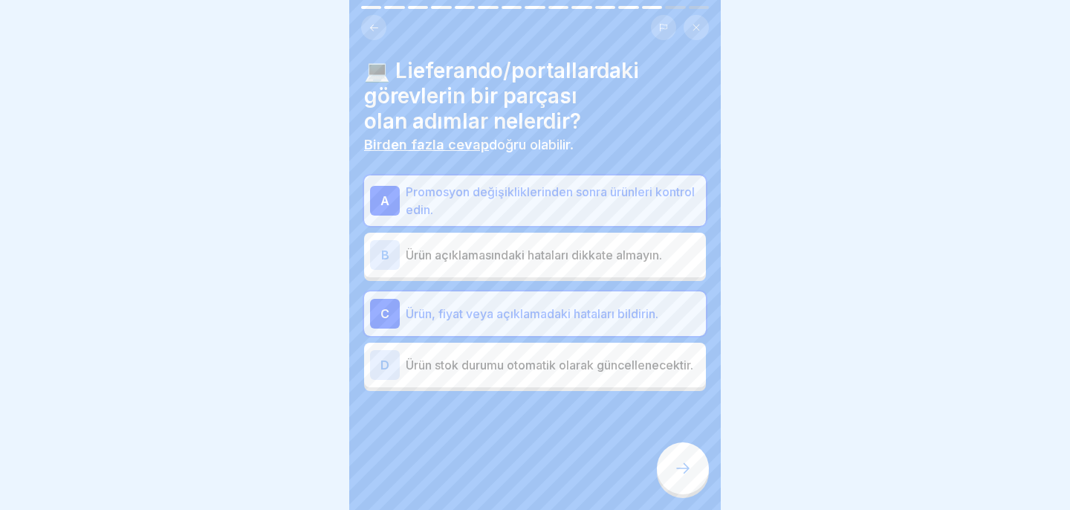
click at [612, 367] on font "Ürün stok durumu otomatik olarak güncellenecektir." at bounding box center [550, 364] width 288 height 15
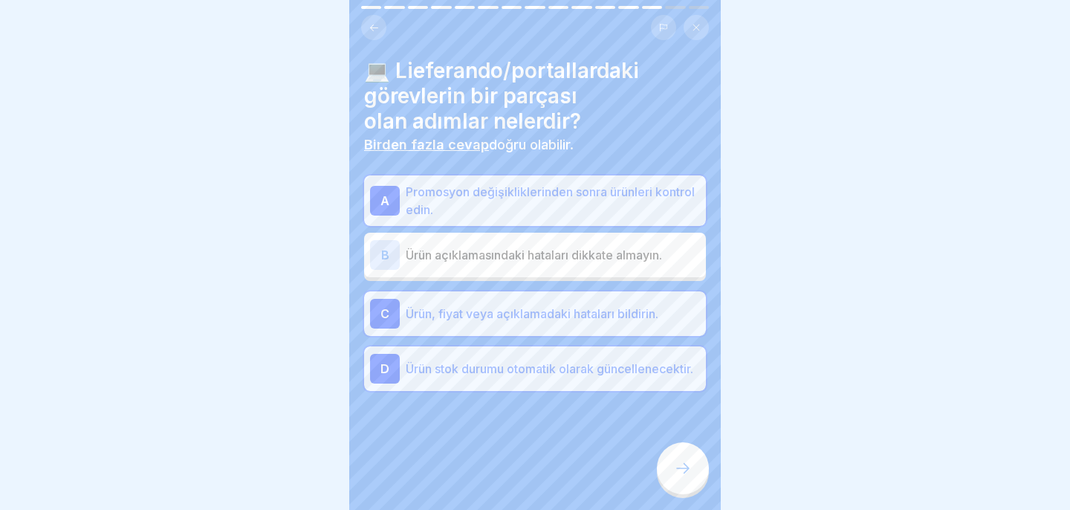
click at [681, 482] on div at bounding box center [683, 468] width 52 height 52
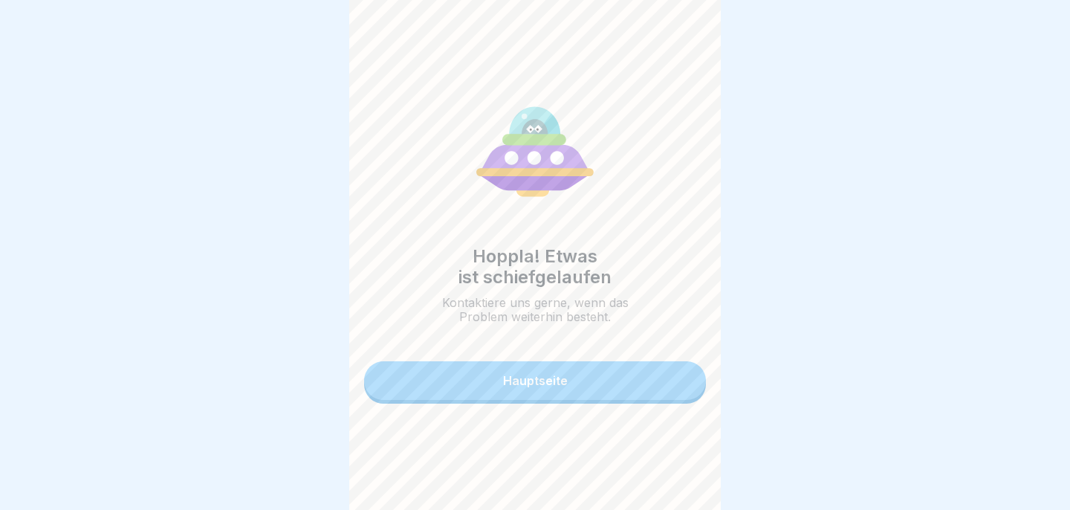
click at [623, 366] on button "Hauptseite" at bounding box center [535, 380] width 342 height 39
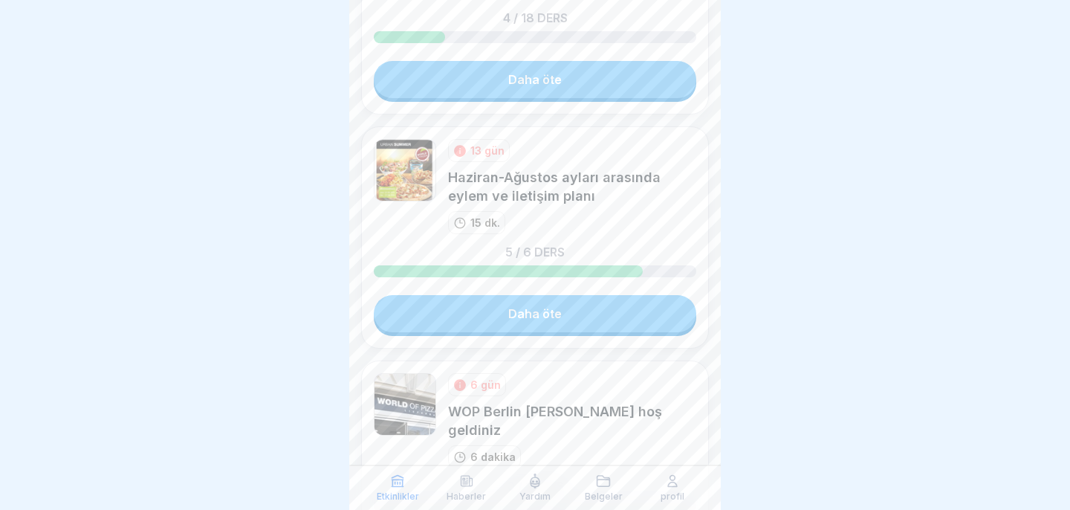
scroll to position [668, 0]
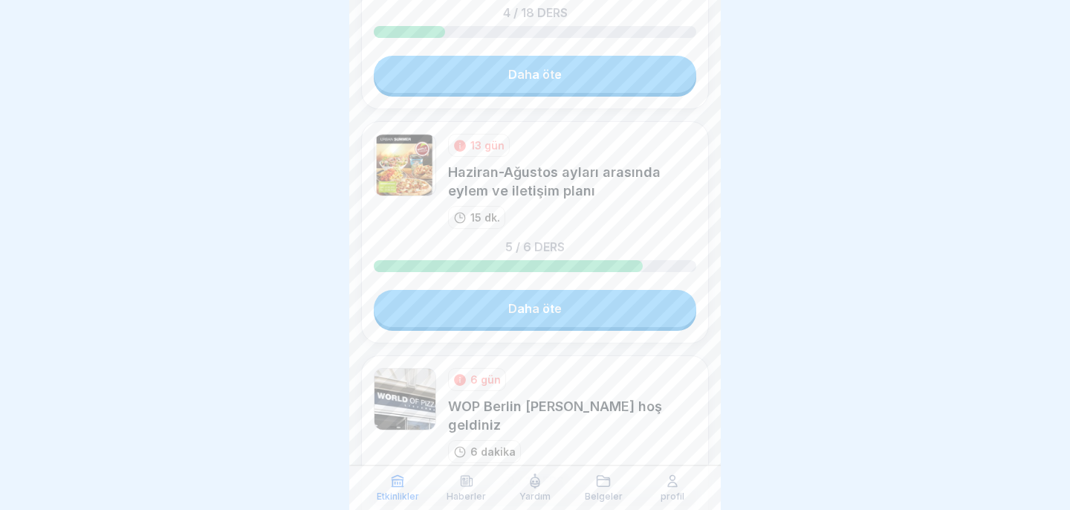
click at [545, 318] on link "Daha öte" at bounding box center [535, 308] width 322 height 37
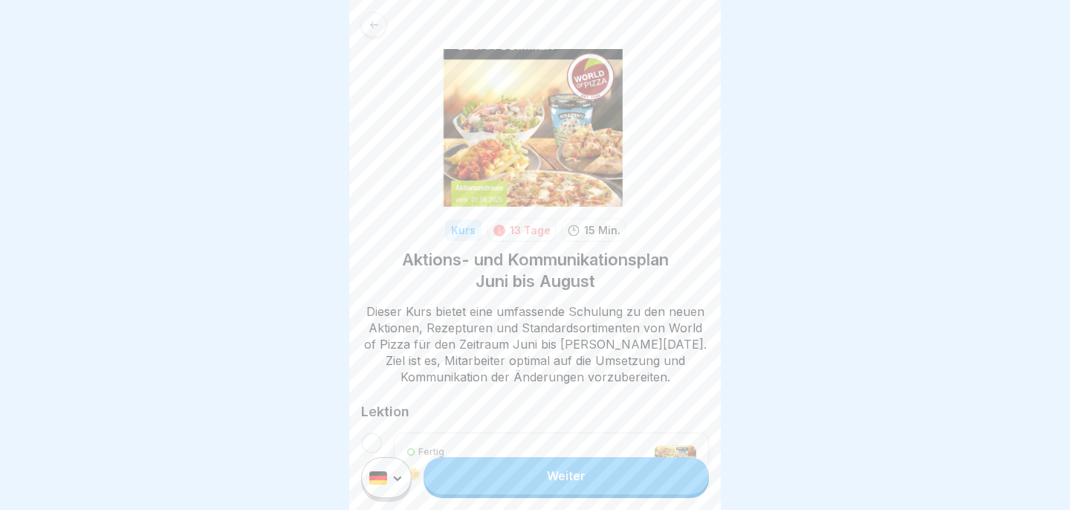
click at [600, 474] on link "Weiter" at bounding box center [566, 475] width 285 height 37
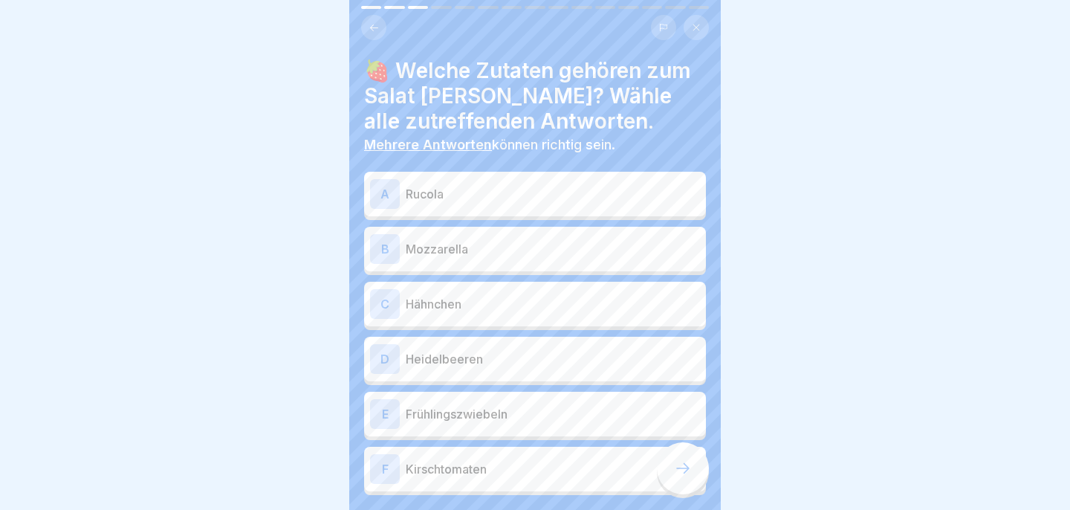
click at [600, 197] on p "Rucola" at bounding box center [553, 194] width 294 height 18
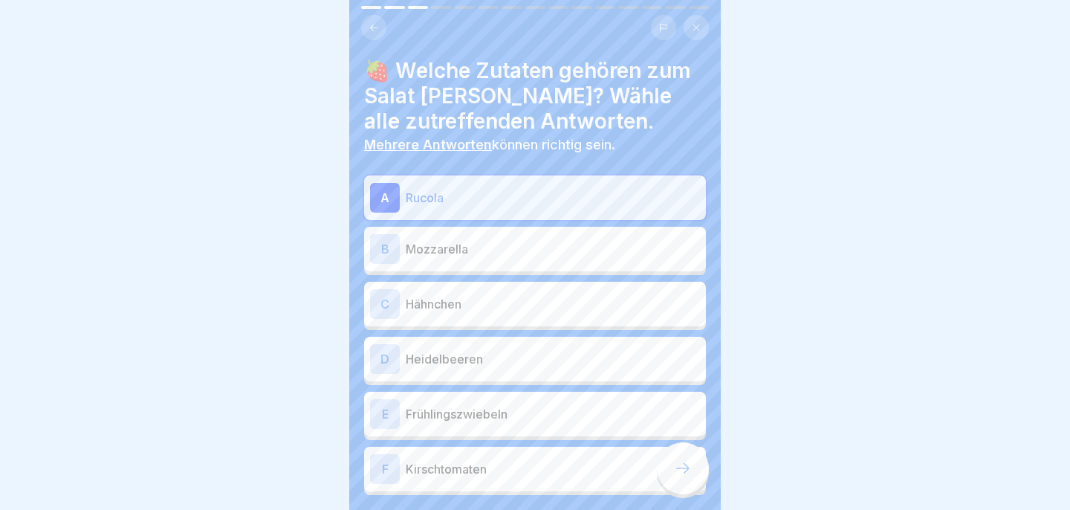
click at [592, 247] on p "Mozzarella" at bounding box center [553, 249] width 294 height 18
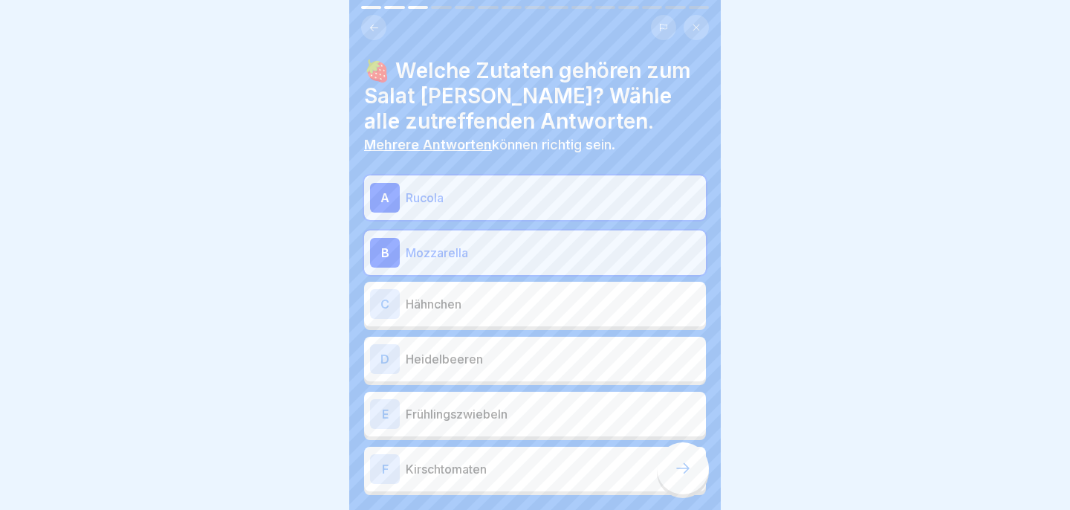
click at [566, 361] on p "Heidelbeeren" at bounding box center [553, 359] width 294 height 18
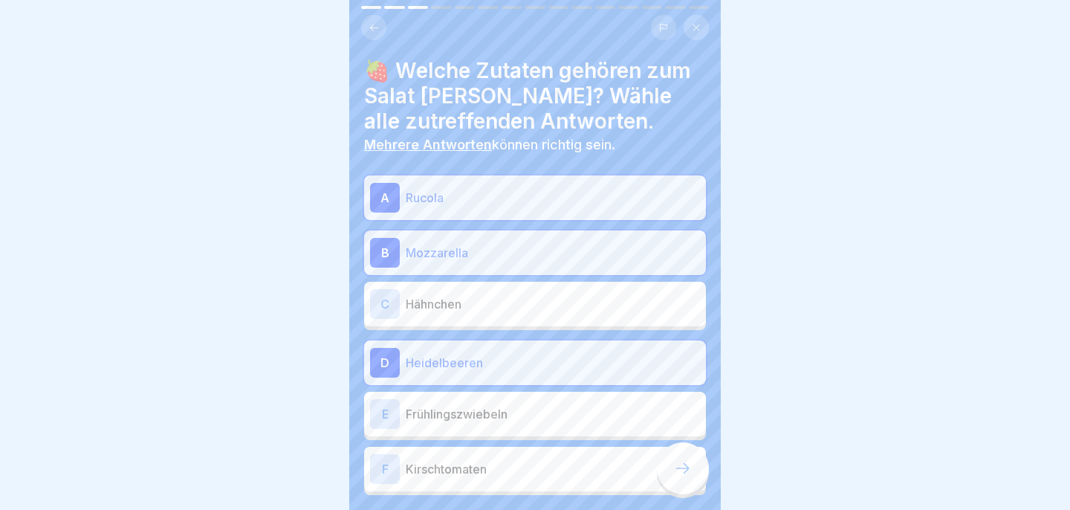
click at [686, 473] on icon at bounding box center [683, 468] width 18 height 18
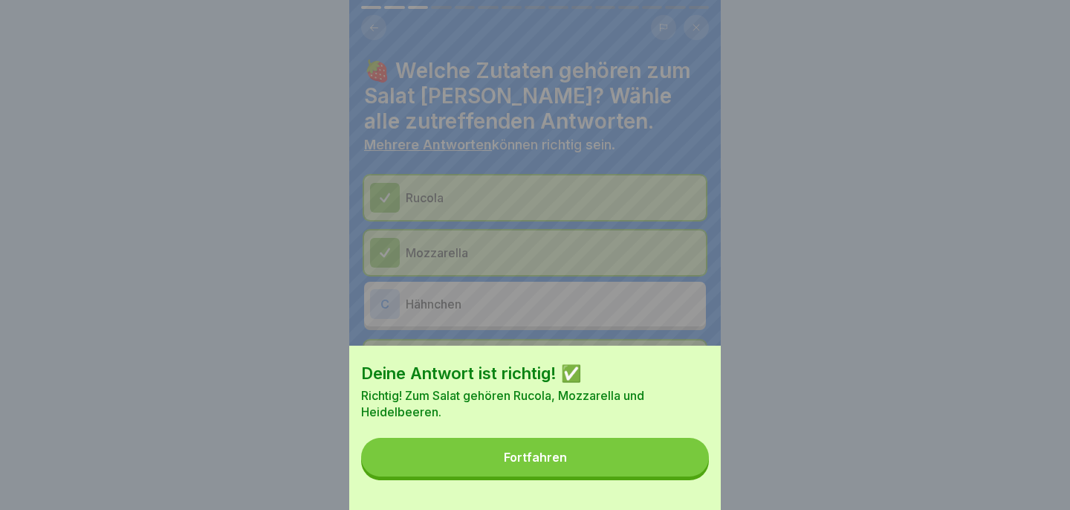
click at [669, 460] on button "Fortfahren" at bounding box center [535, 457] width 348 height 39
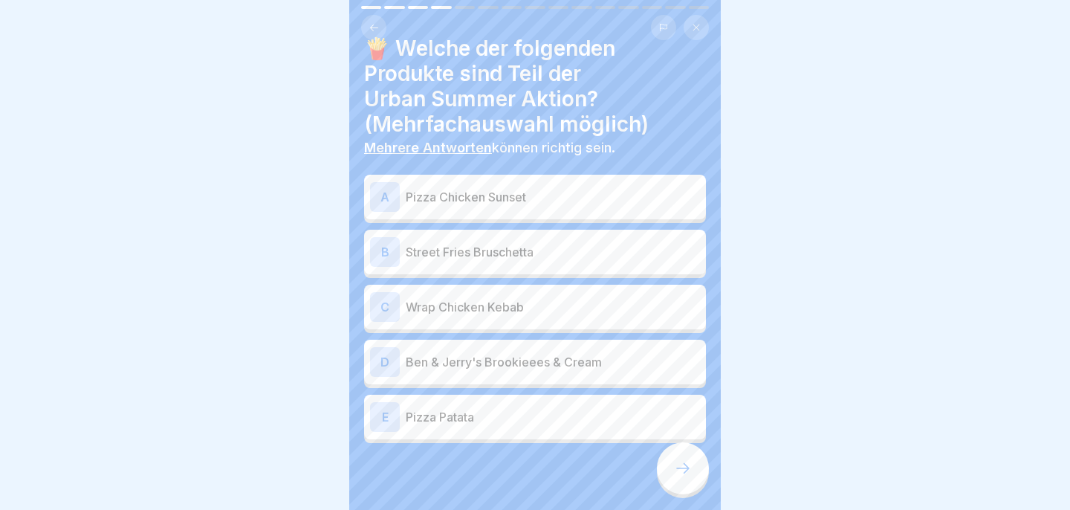
scroll to position [24, 0]
click at [613, 190] on p "Pizza Chicken Sunset" at bounding box center [553, 195] width 294 height 18
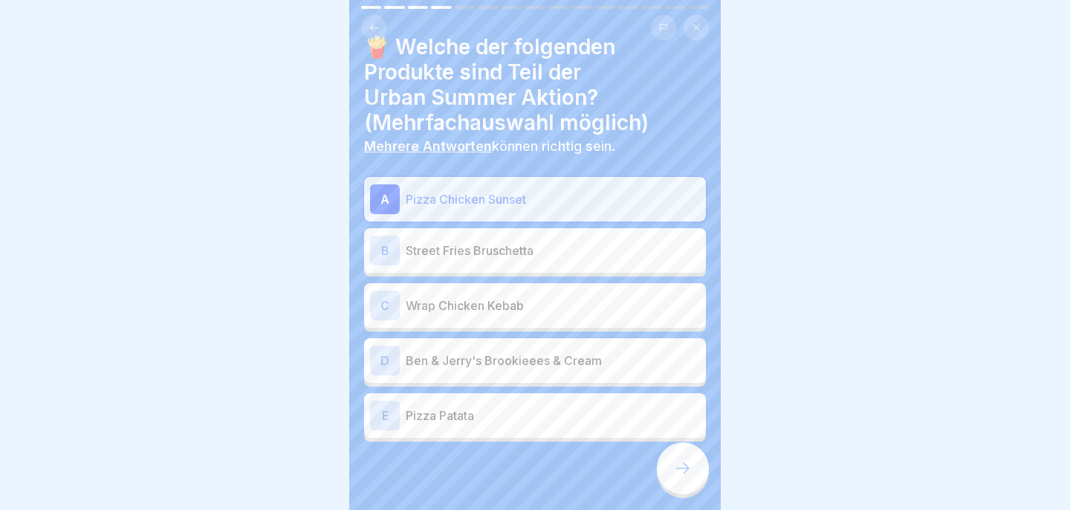
click at [571, 258] on p "Street Fries Bruschetta" at bounding box center [553, 250] width 294 height 18
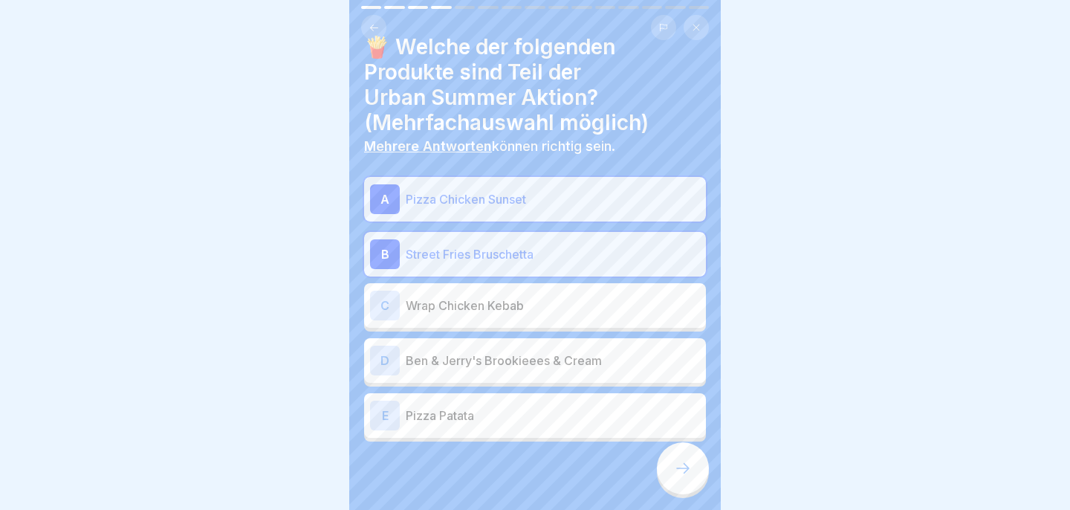
click at [568, 366] on p "Ben & Jerry's Brookieees & Cream" at bounding box center [553, 360] width 294 height 18
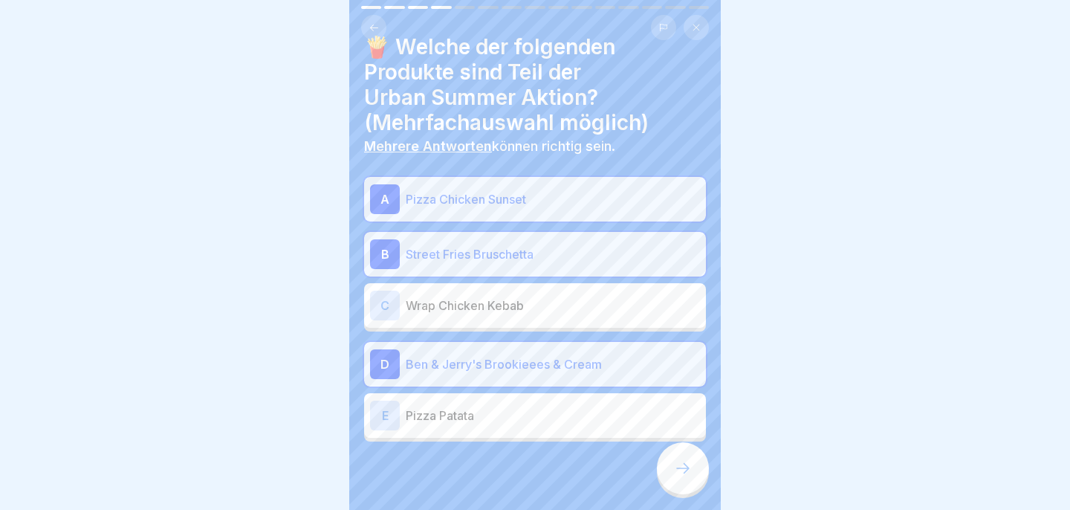
click at [685, 467] on icon at bounding box center [683, 468] width 18 height 18
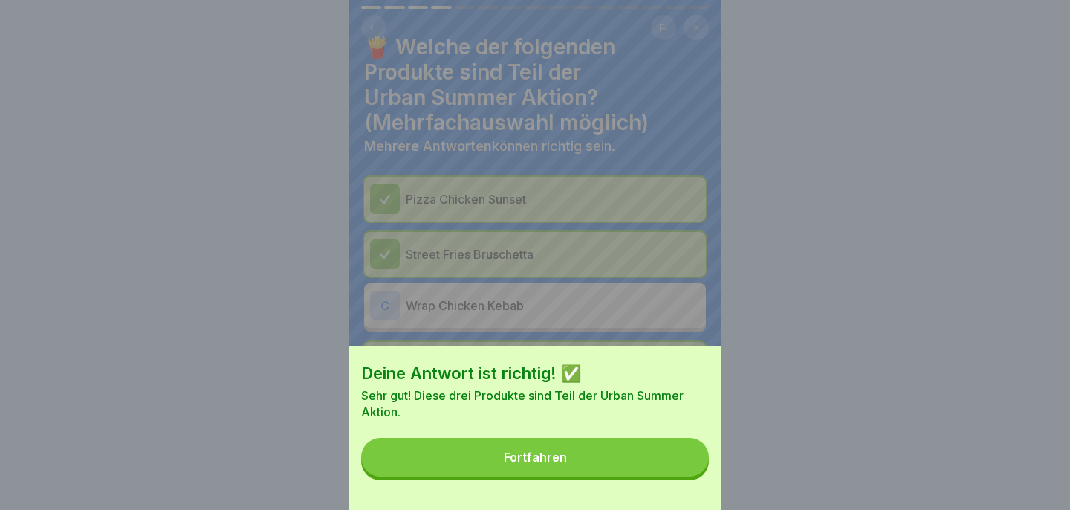
click at [684, 467] on button "Fortfahren" at bounding box center [535, 457] width 348 height 39
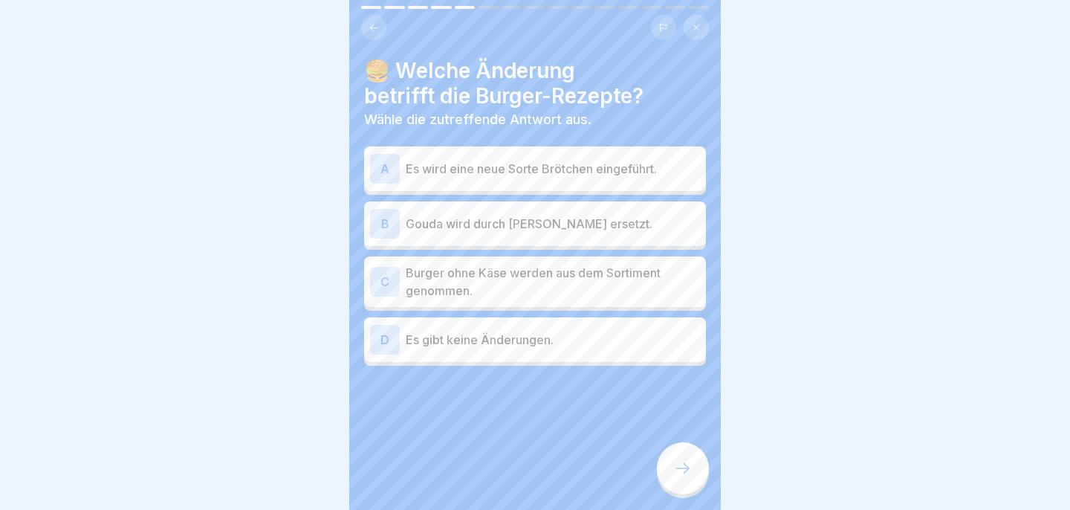
click at [580, 224] on p "Gouda wird durch Cheddar ersetzt." at bounding box center [553, 224] width 294 height 18
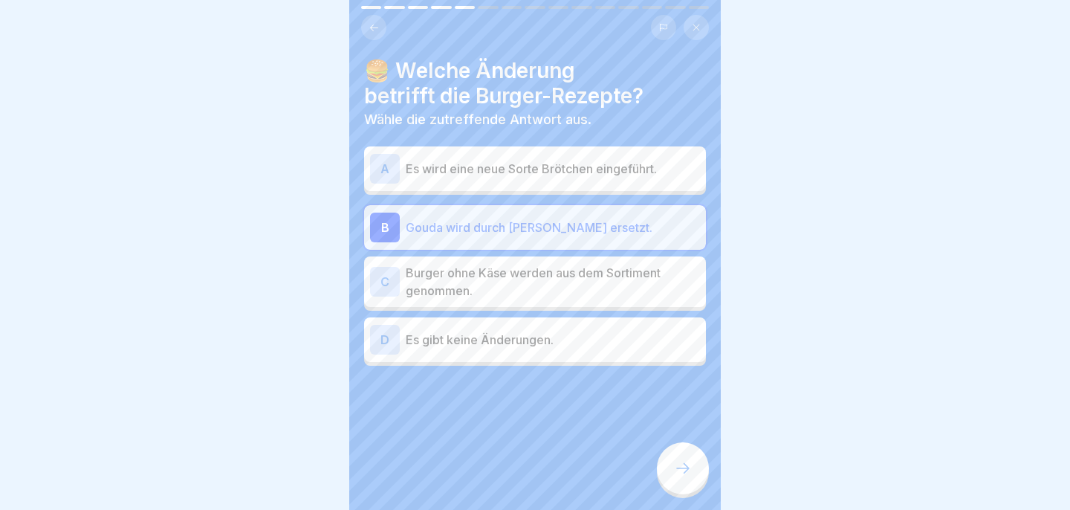
click at [675, 455] on div at bounding box center [683, 468] width 52 height 52
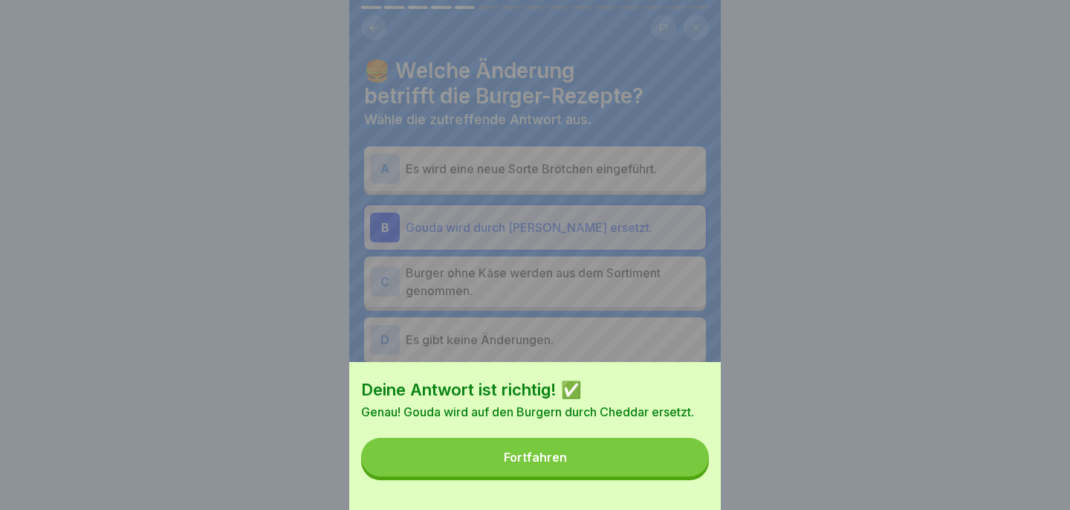
click at [628, 446] on button "Fortfahren" at bounding box center [535, 457] width 348 height 39
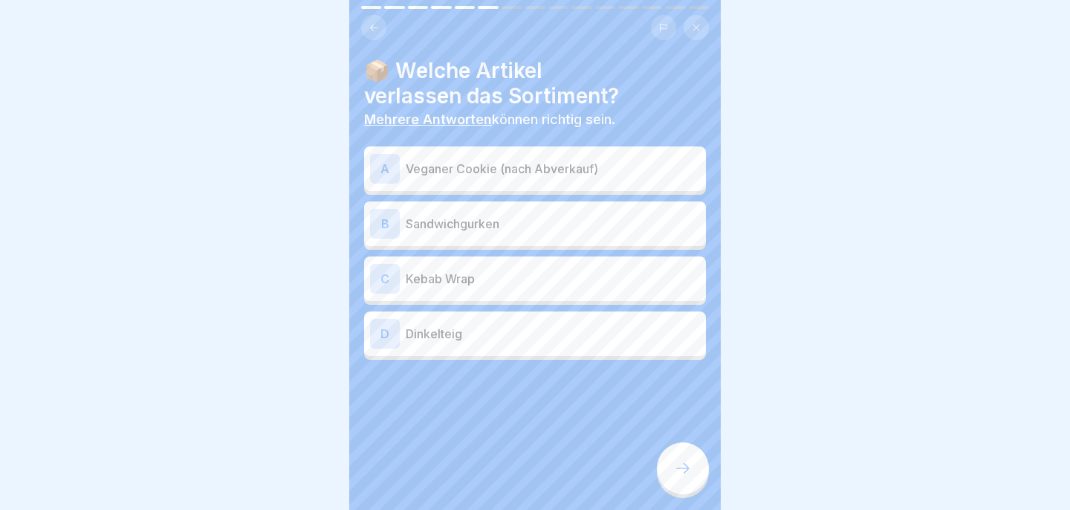
click at [569, 172] on p "Veganer Cookie (nach Abverkauf)" at bounding box center [553, 169] width 294 height 18
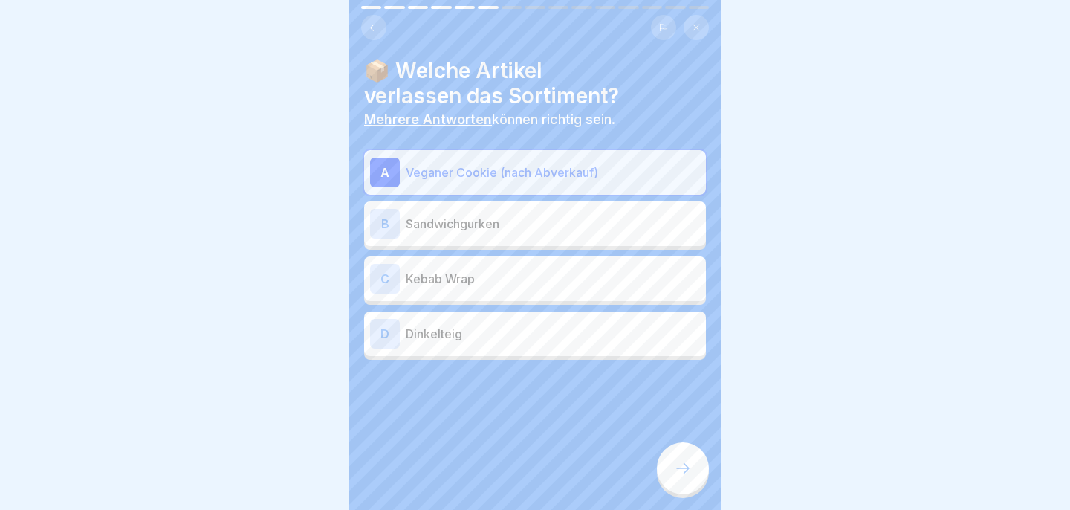
click at [560, 267] on div "C Kebab Wrap" at bounding box center [535, 279] width 330 height 30
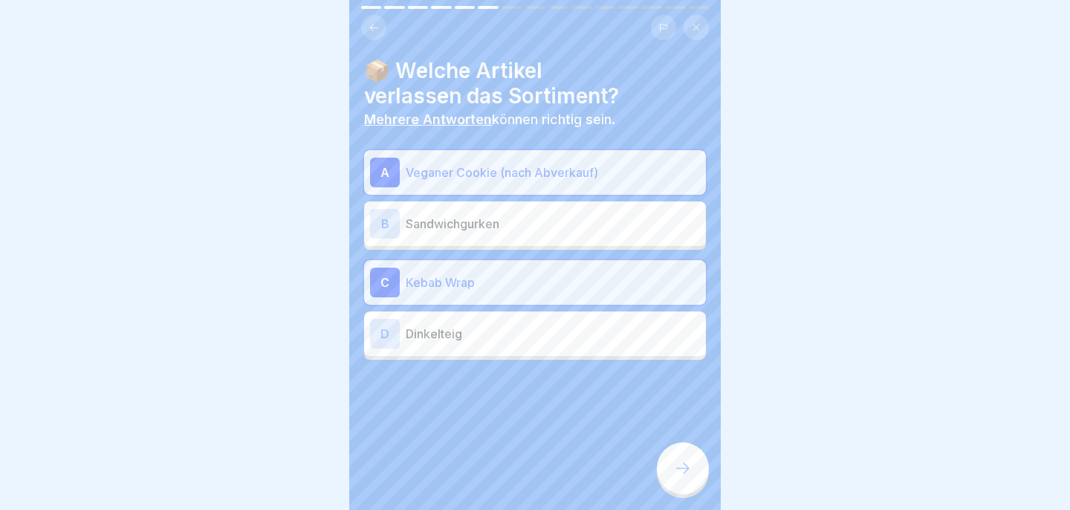
click at [688, 464] on icon at bounding box center [683, 468] width 18 height 18
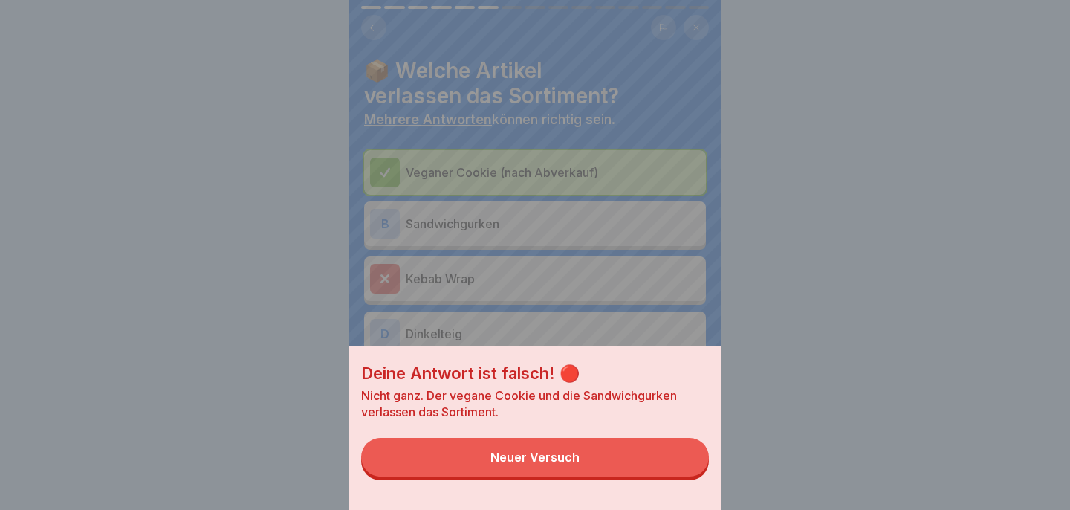
click at [687, 464] on button "Neuer Versuch" at bounding box center [535, 457] width 348 height 39
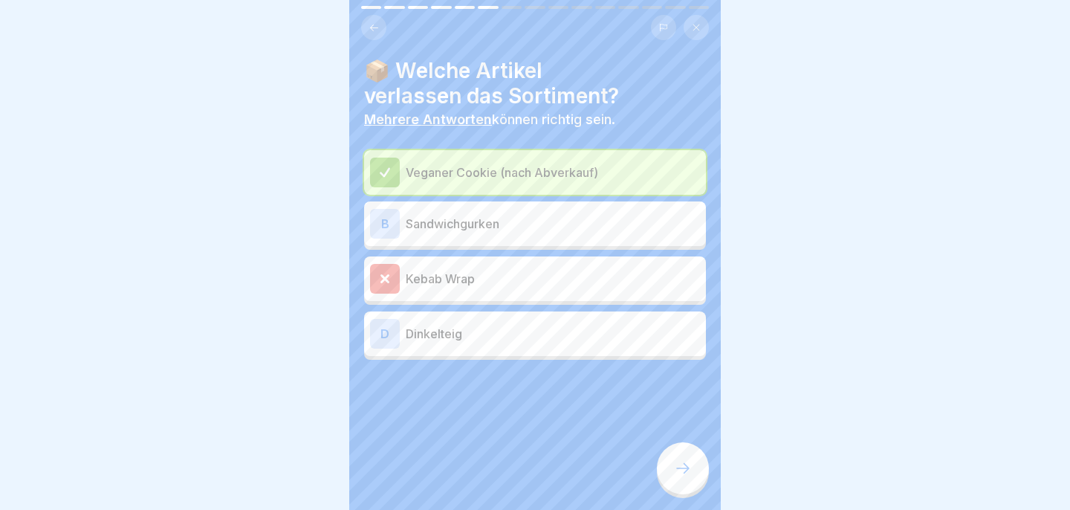
click at [583, 227] on p "Sandwichgurken" at bounding box center [553, 224] width 294 height 18
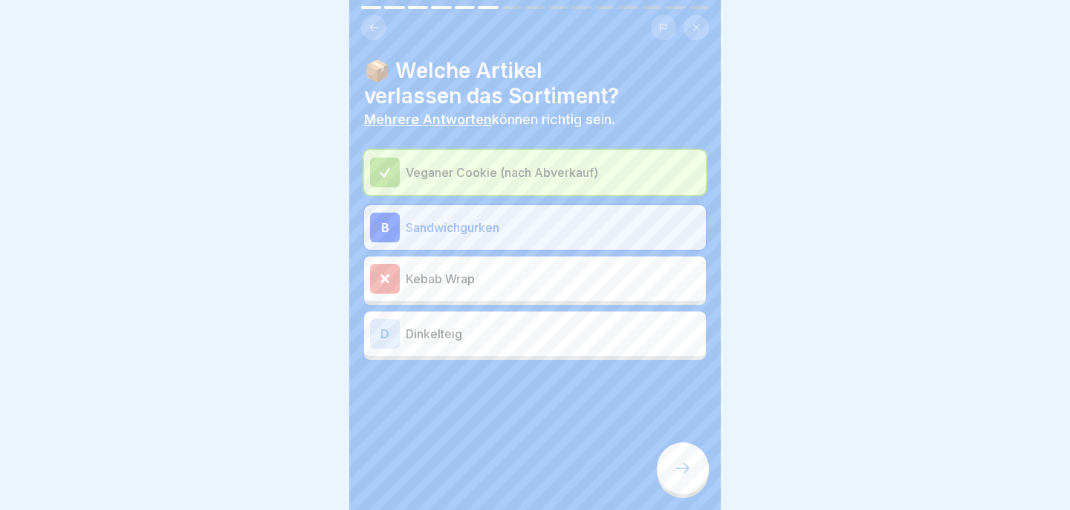
click at [687, 460] on div at bounding box center [683, 468] width 52 height 52
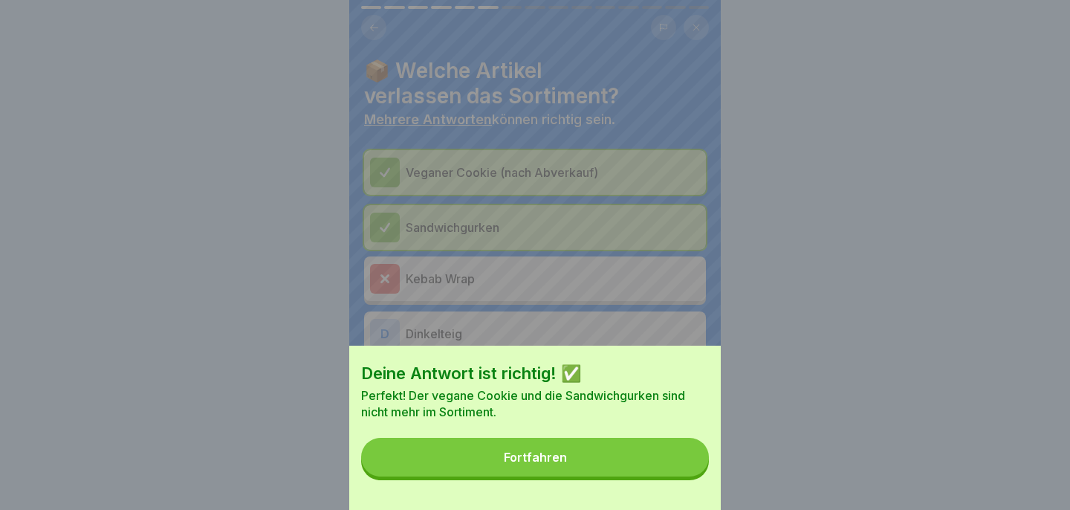
click at [652, 452] on button "Fortfahren" at bounding box center [535, 457] width 348 height 39
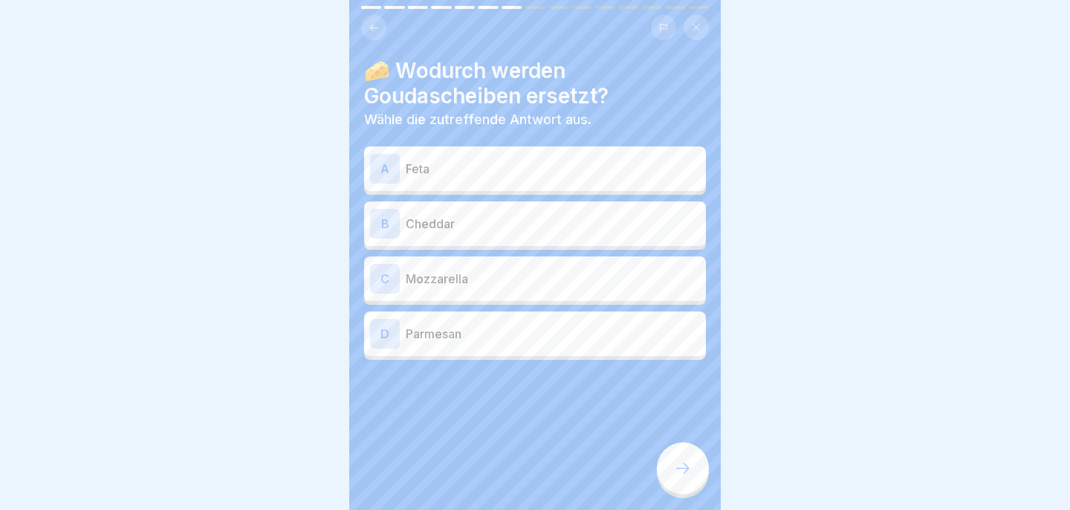
click at [573, 226] on p "Cheddar" at bounding box center [553, 224] width 294 height 18
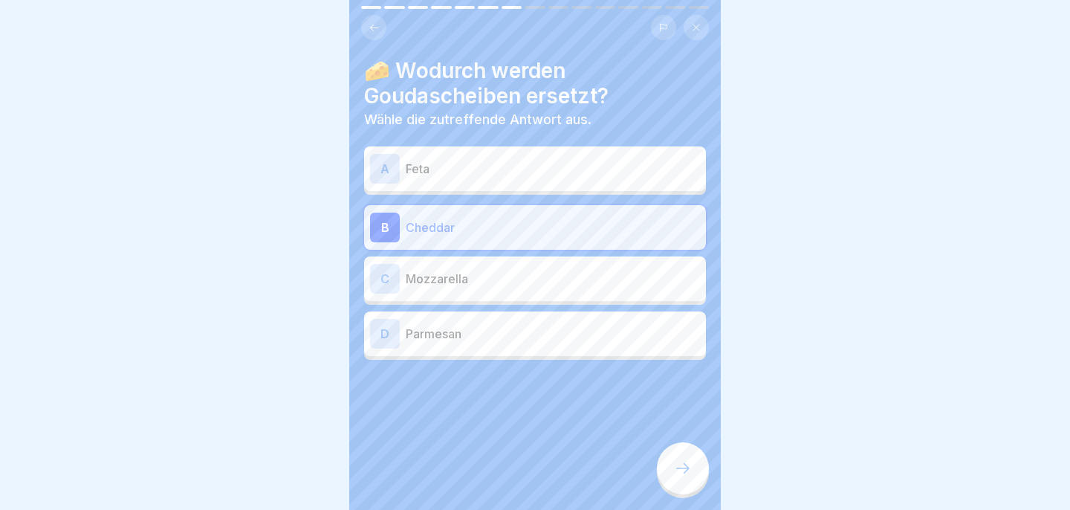
click at [686, 476] on icon at bounding box center [683, 468] width 18 height 18
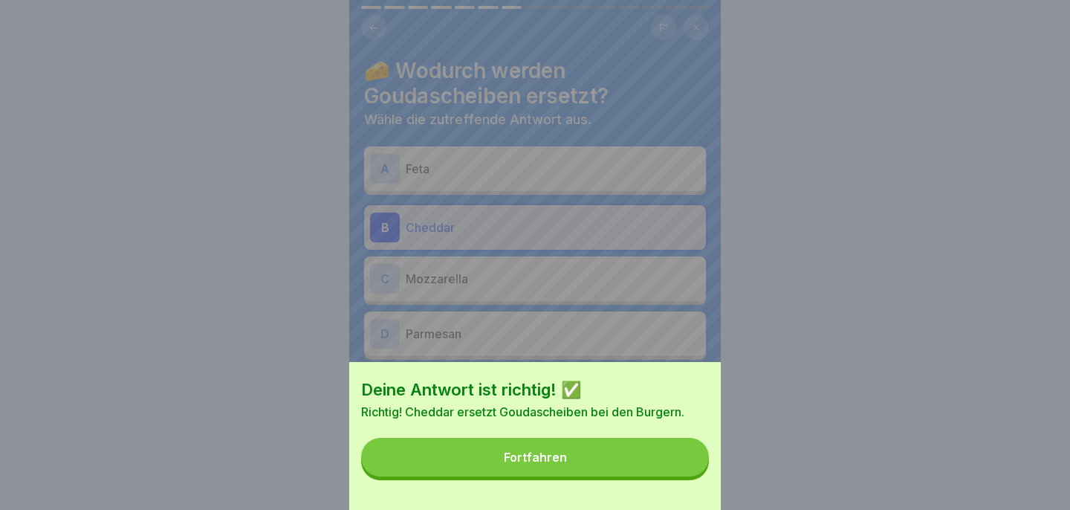
click at [655, 444] on button "Fortfahren" at bounding box center [535, 457] width 348 height 39
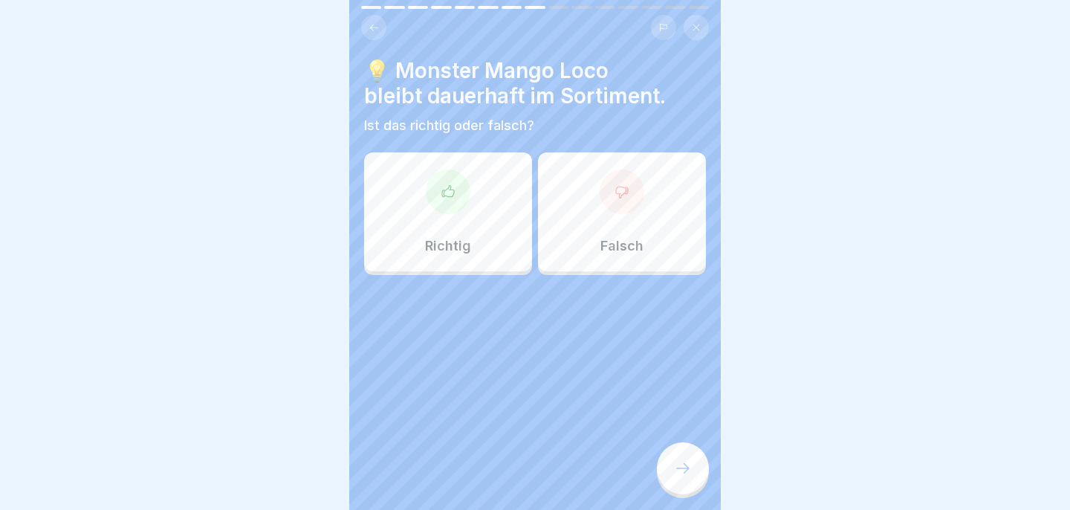
click at [500, 171] on div "Richtig" at bounding box center [448, 211] width 168 height 119
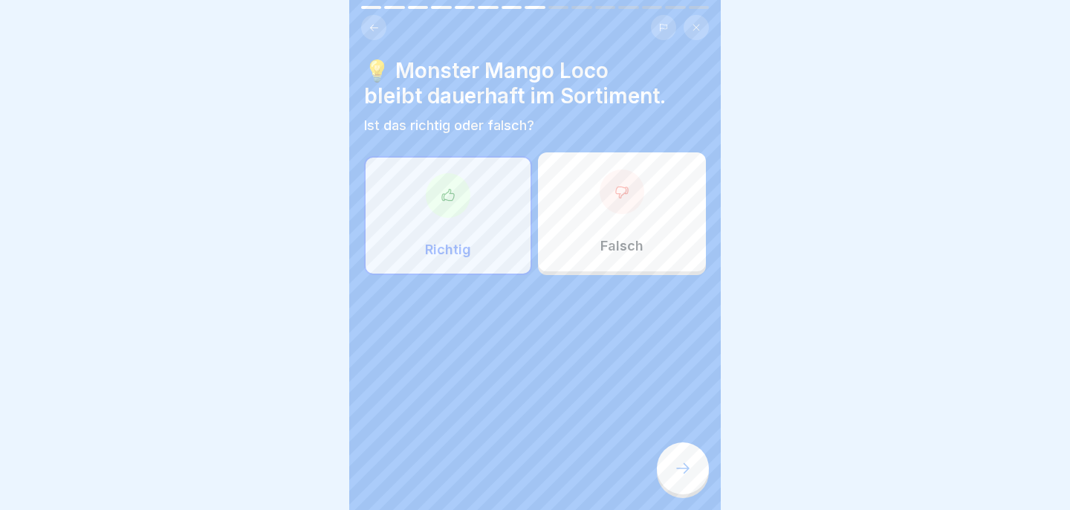
click at [691, 459] on div at bounding box center [683, 468] width 52 height 52
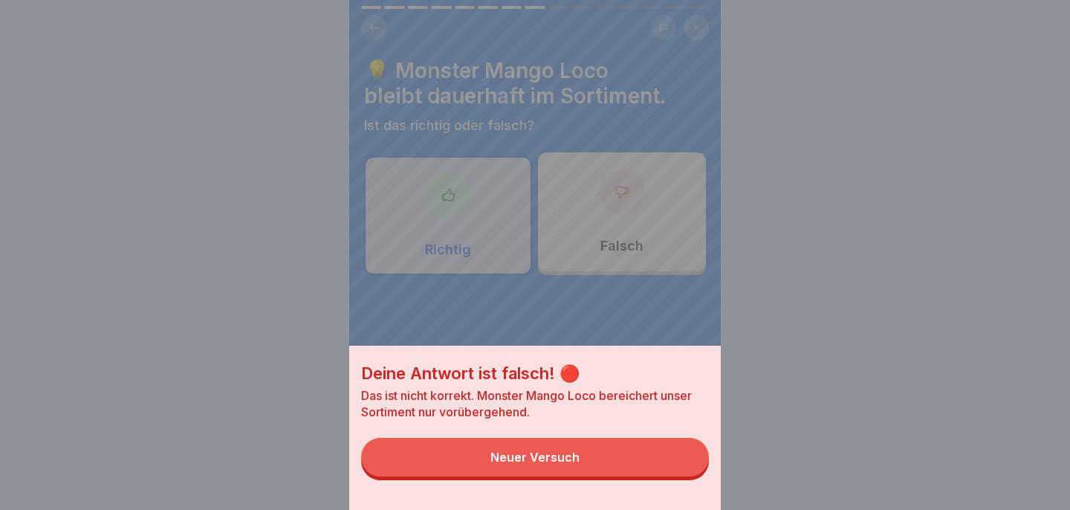
click at [691, 459] on button "Neuer Versuch" at bounding box center [535, 457] width 348 height 39
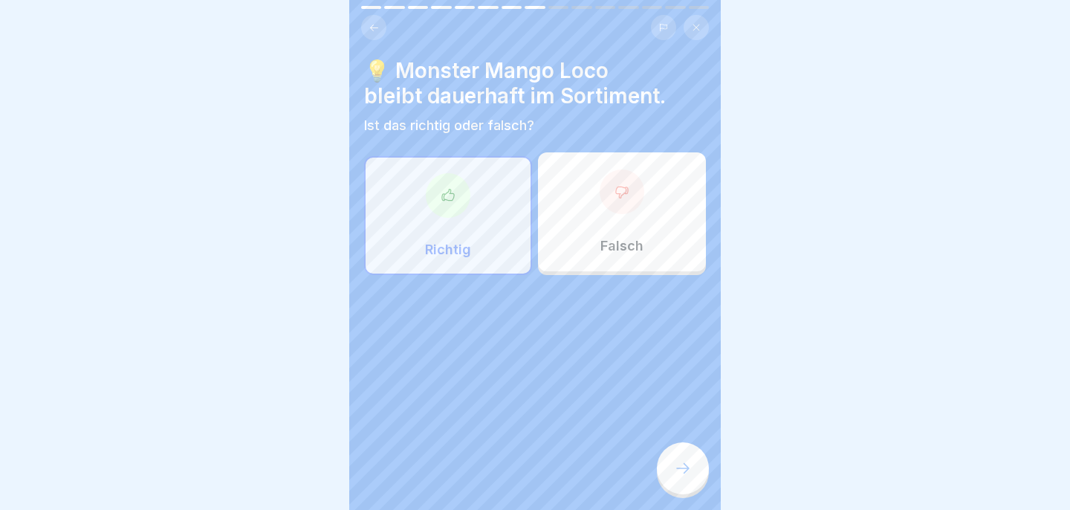
click at [607, 162] on div "Falsch" at bounding box center [622, 211] width 168 height 119
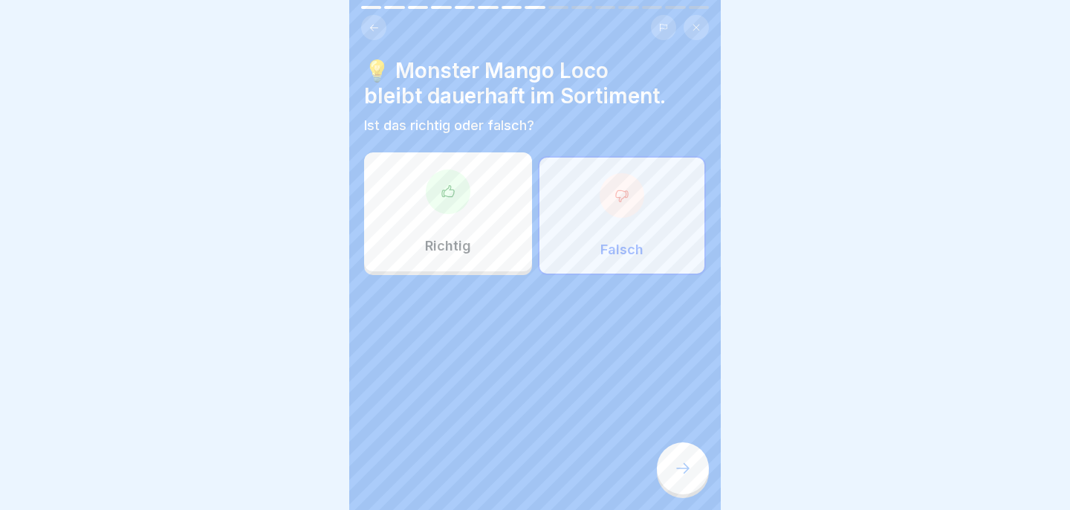
click at [682, 478] on div at bounding box center [683, 468] width 52 height 52
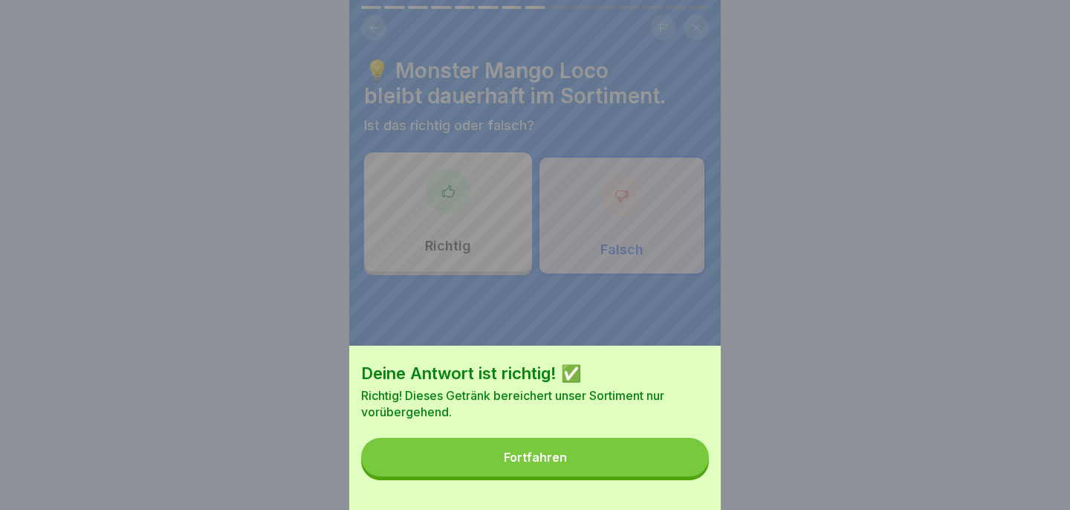
click at [594, 437] on div "Deine Antwort ist richtig! ✅ Richtig! Dieses Getränk bereichert unser Sortiment…" at bounding box center [535, 428] width 372 height 164
click at [594, 461] on button "Fortfahren" at bounding box center [535, 457] width 348 height 39
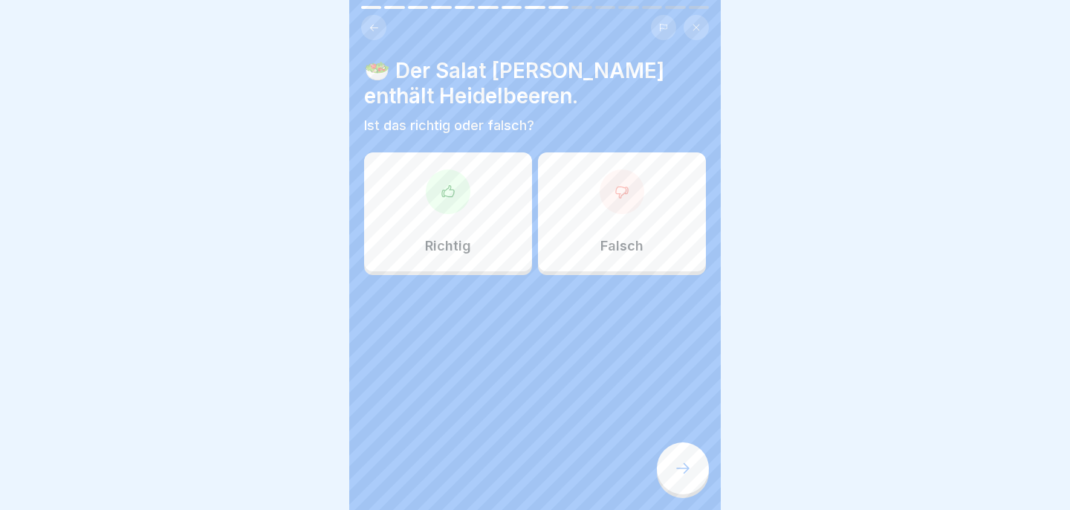
click at [458, 240] on p "Richtig" at bounding box center [448, 246] width 46 height 16
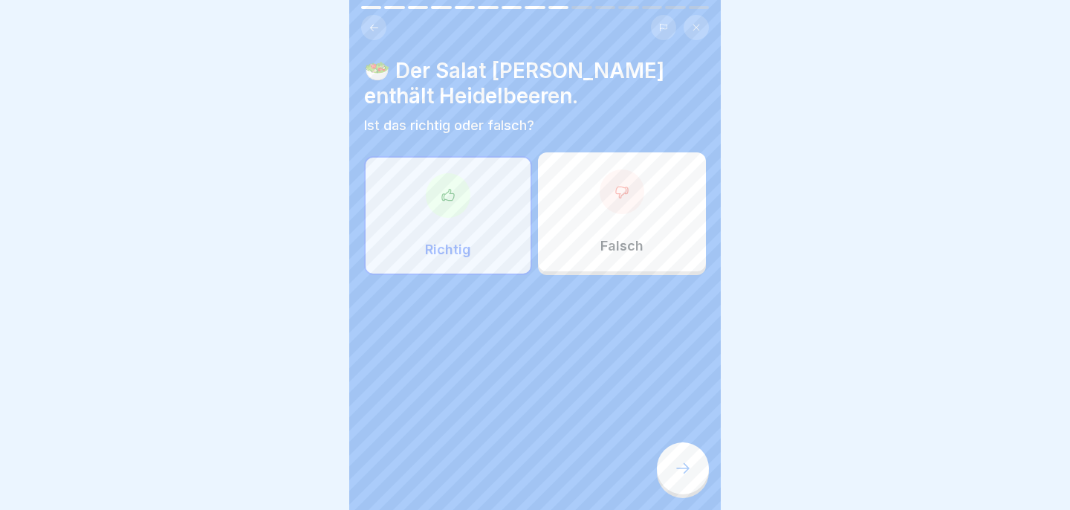
click at [675, 463] on icon at bounding box center [683, 468] width 18 height 18
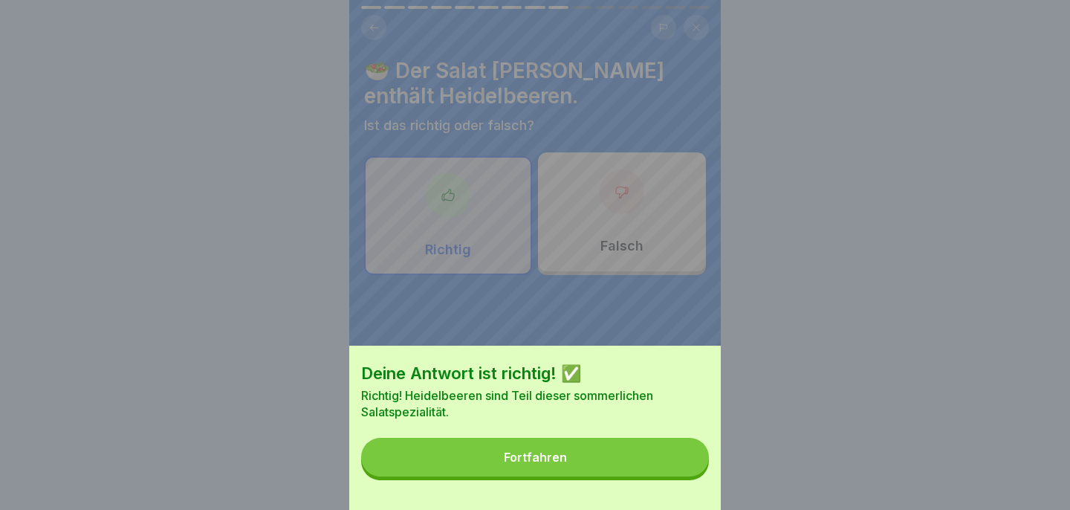
click at [669, 464] on button "Fortfahren" at bounding box center [535, 457] width 348 height 39
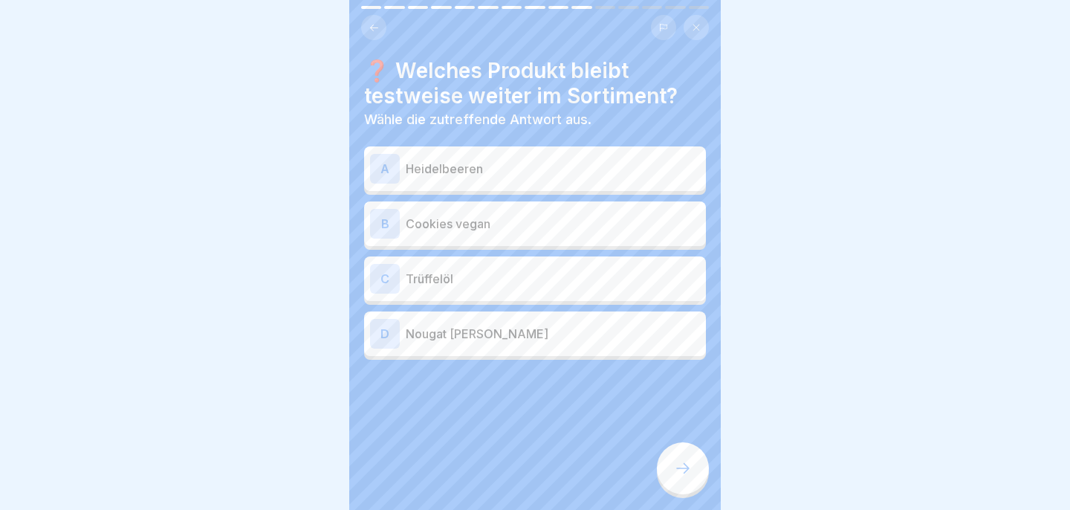
click at [540, 218] on p "Cookies vegan" at bounding box center [553, 224] width 294 height 18
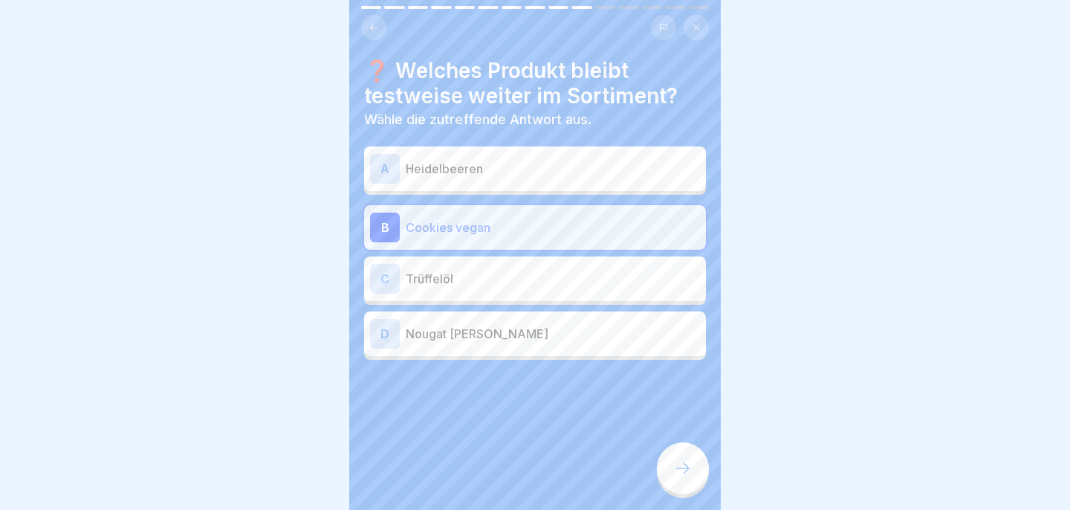
click at [565, 335] on p "Nougat Marzipan Lasagne" at bounding box center [553, 334] width 294 height 18
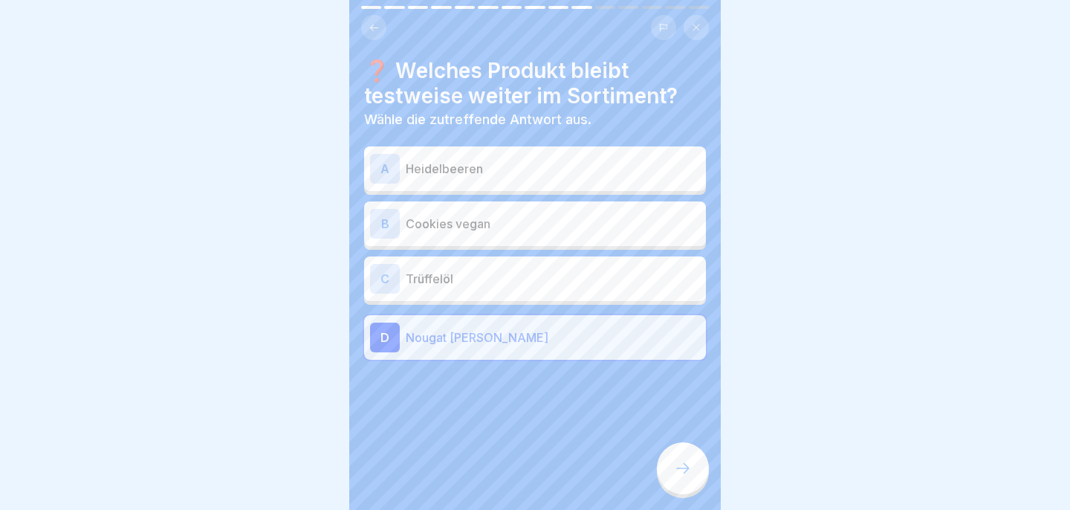
click at [566, 232] on p "Cookies vegan" at bounding box center [553, 224] width 294 height 18
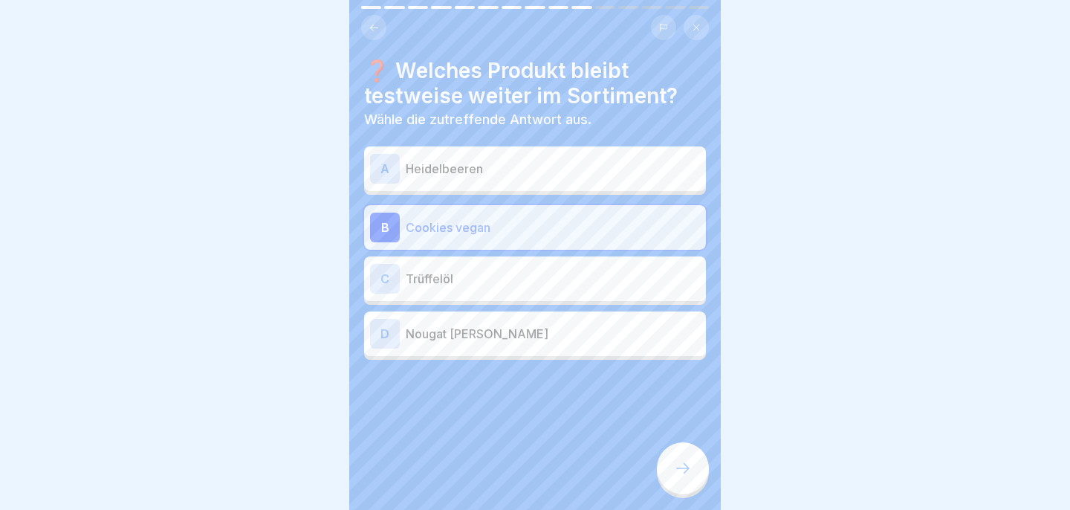
drag, startPoint x: 679, startPoint y: 470, endPoint x: 589, endPoint y: 420, distance: 103.1
click at [590, 420] on div "Aktions- und Kommunikationsplan Juni bis August 15 Schritte Deutsch 📝 Quiz so, …" at bounding box center [535, 255] width 372 height 510
click at [554, 293] on div "C Trüffelöl" at bounding box center [535, 278] width 342 height 45
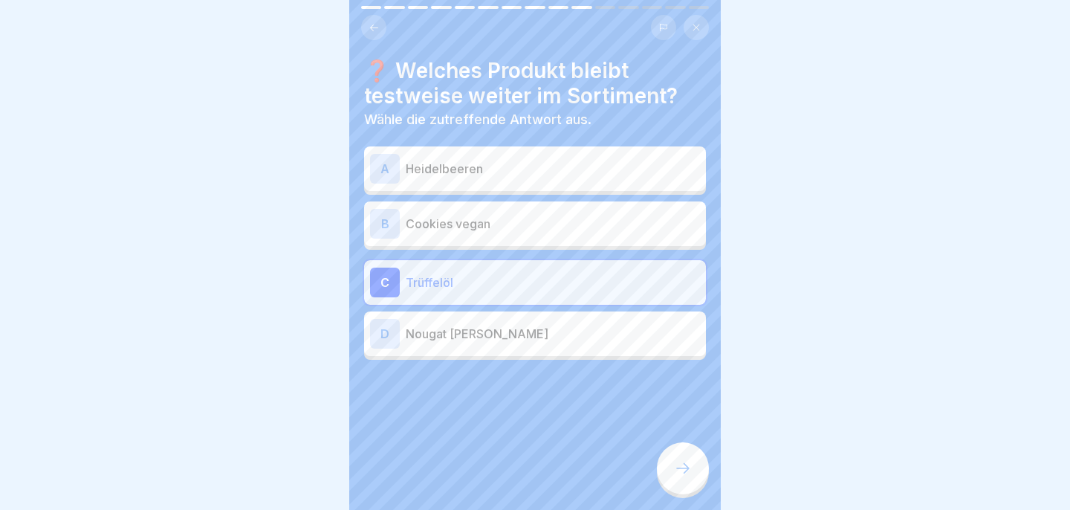
click at [681, 460] on div at bounding box center [683, 468] width 52 height 52
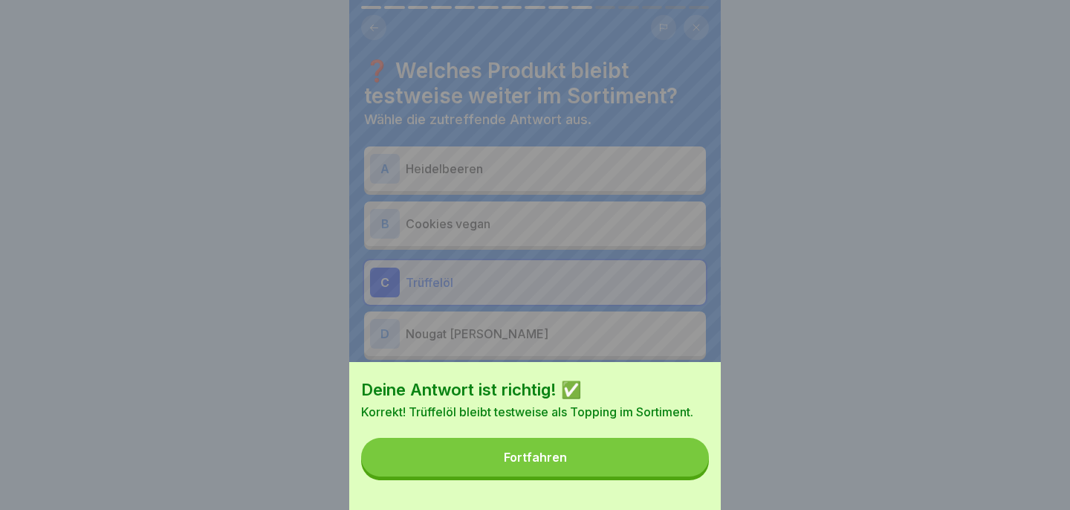
click at [657, 455] on button "Fortfahren" at bounding box center [535, 457] width 348 height 39
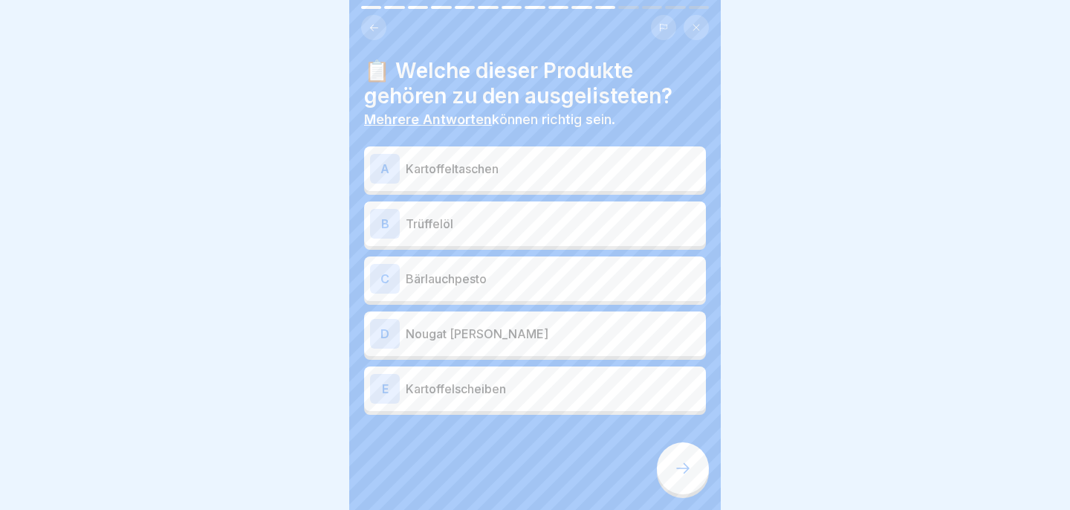
click at [521, 169] on p "Kartoffeltaschen" at bounding box center [553, 169] width 294 height 18
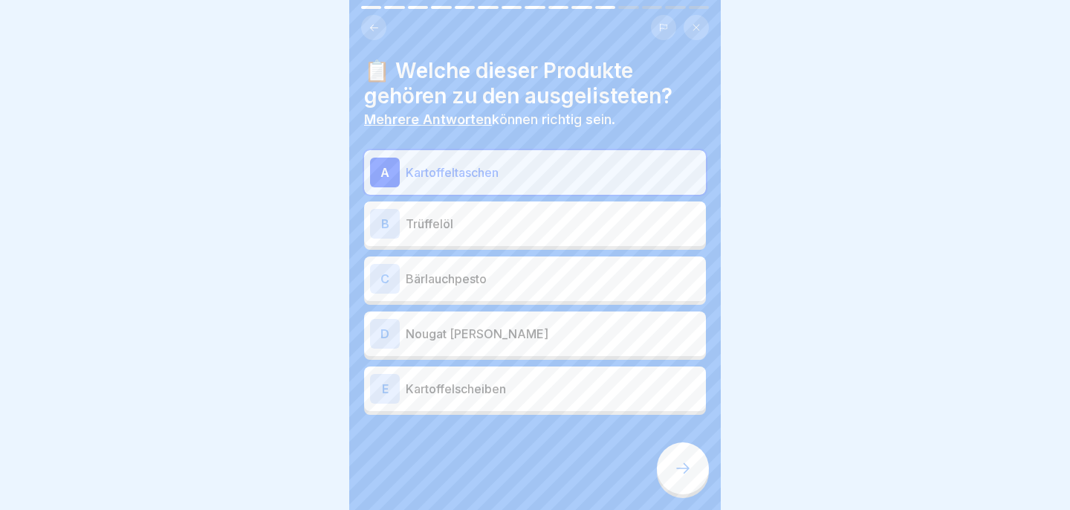
click at [536, 375] on div "E Kartoffelscheiben" at bounding box center [535, 389] width 330 height 30
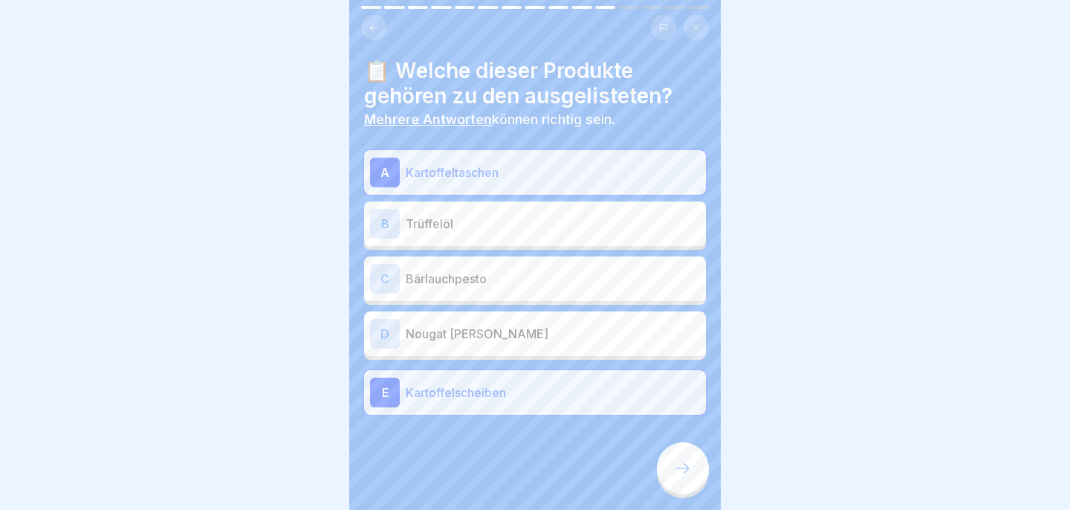
click at [502, 235] on div "B Trüffelöl" at bounding box center [535, 224] width 330 height 30
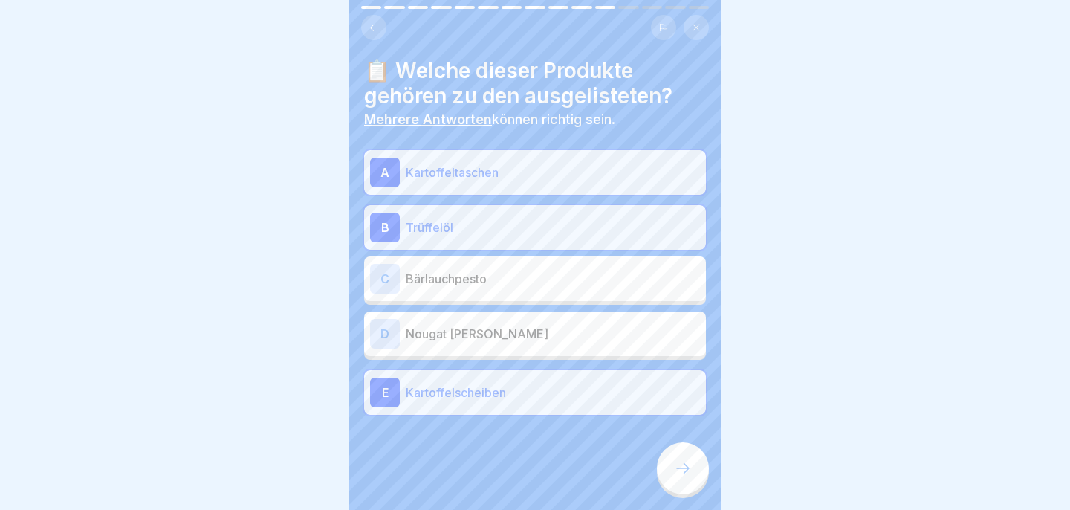
click at [680, 464] on icon at bounding box center [683, 468] width 18 height 18
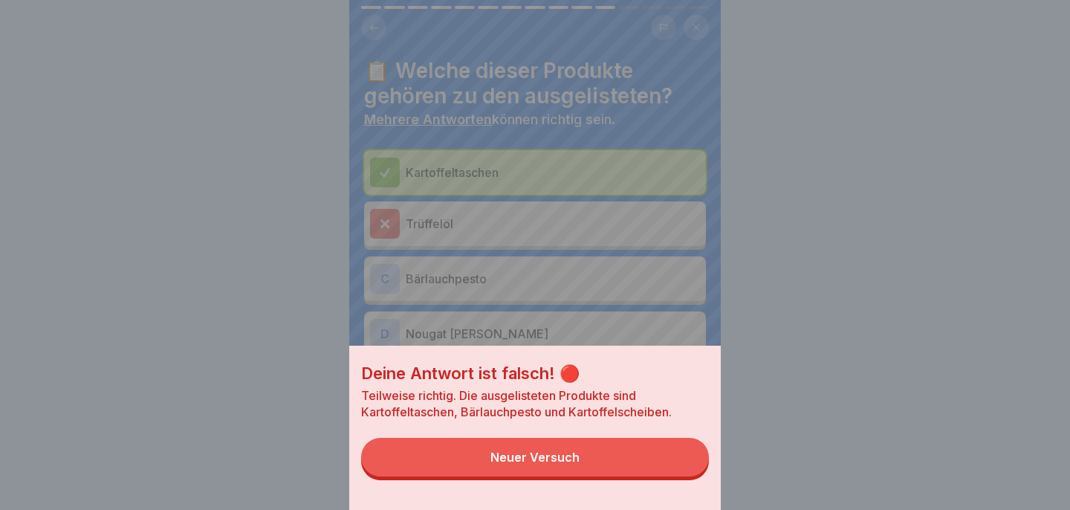
click at [669, 472] on button "Neuer Versuch" at bounding box center [535, 457] width 348 height 39
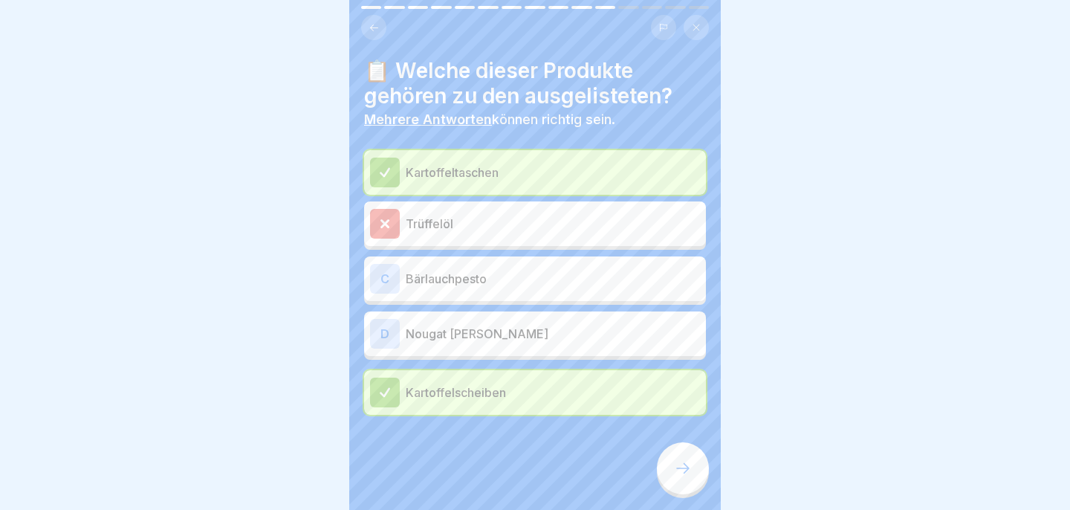
click at [587, 326] on p "Nougat Marzipan Lasagne" at bounding box center [553, 334] width 294 height 18
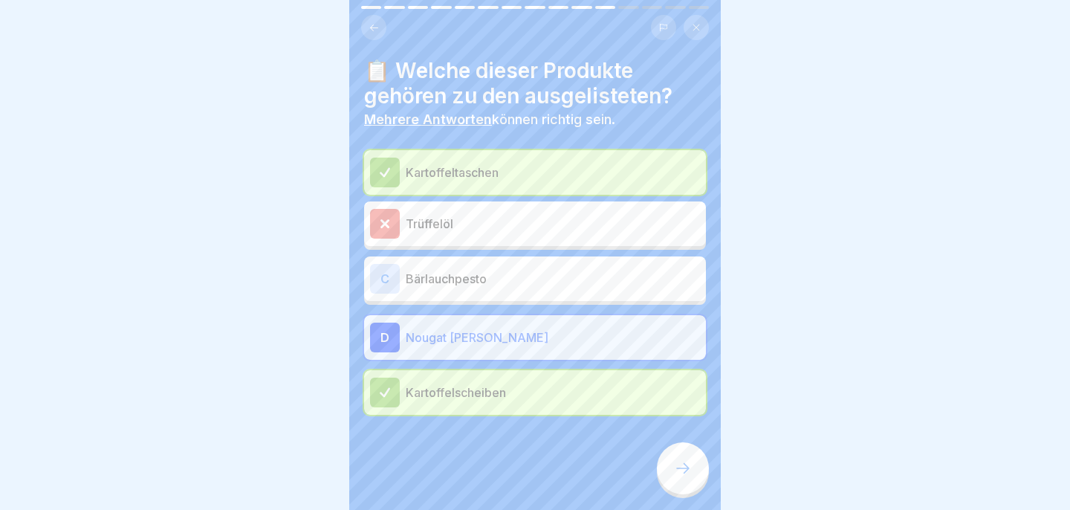
click at [684, 460] on div at bounding box center [683, 468] width 52 height 52
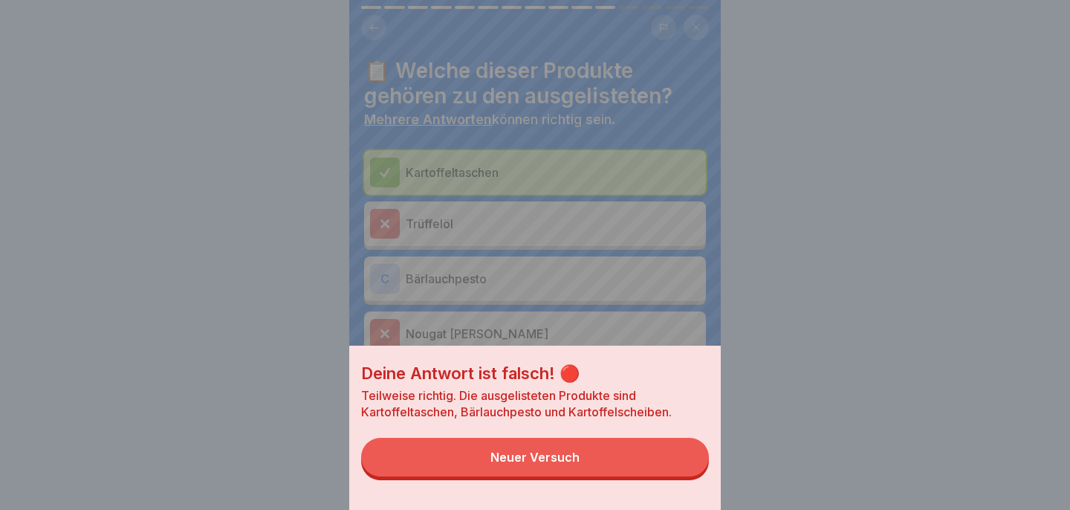
click at [651, 449] on button "Neuer Versuch" at bounding box center [535, 457] width 348 height 39
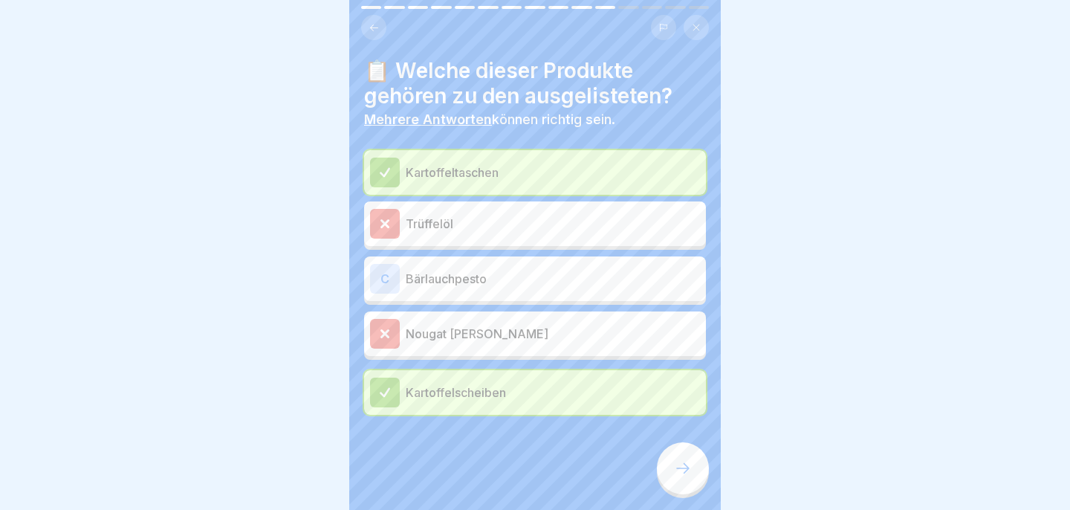
click at [594, 282] on p "Bärlauchpesto" at bounding box center [553, 279] width 294 height 18
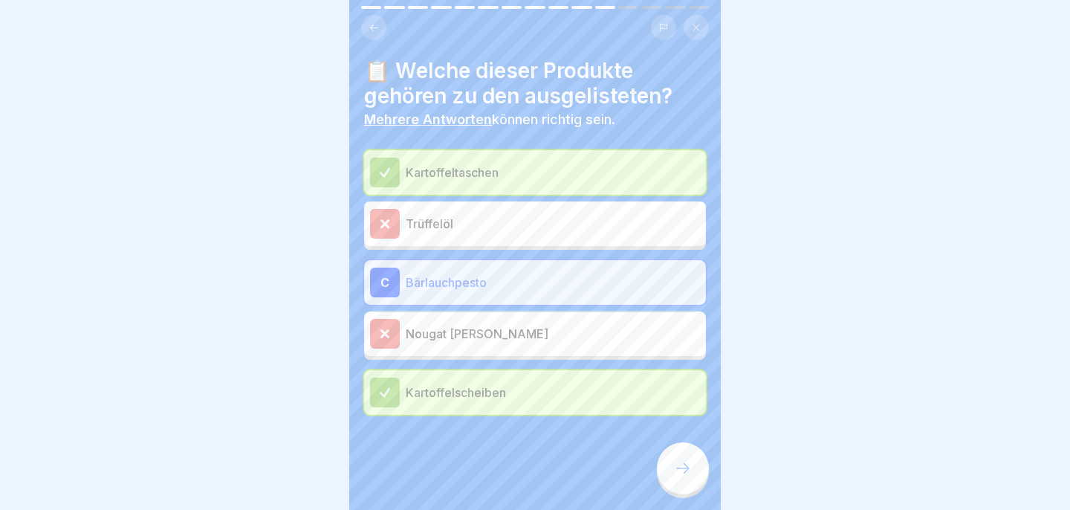
click at [683, 470] on icon at bounding box center [683, 468] width 18 height 18
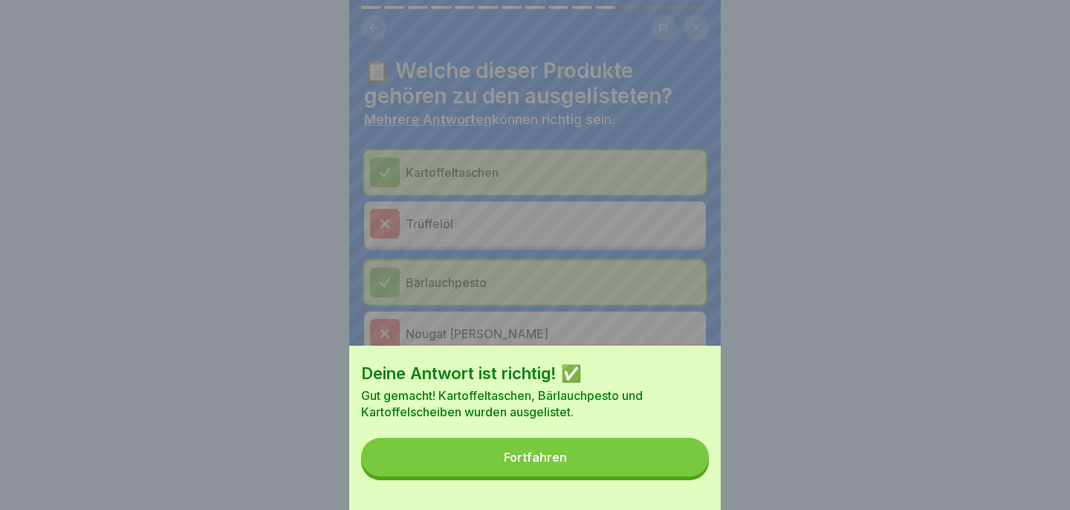
click at [672, 472] on button "Fortfahren" at bounding box center [535, 457] width 348 height 39
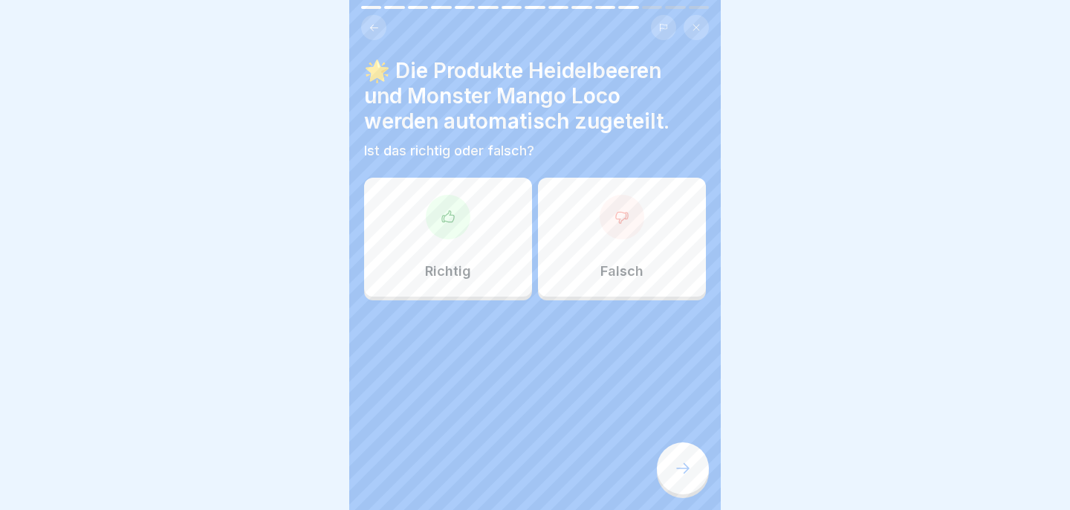
click at [484, 263] on div "Richtig" at bounding box center [448, 237] width 168 height 119
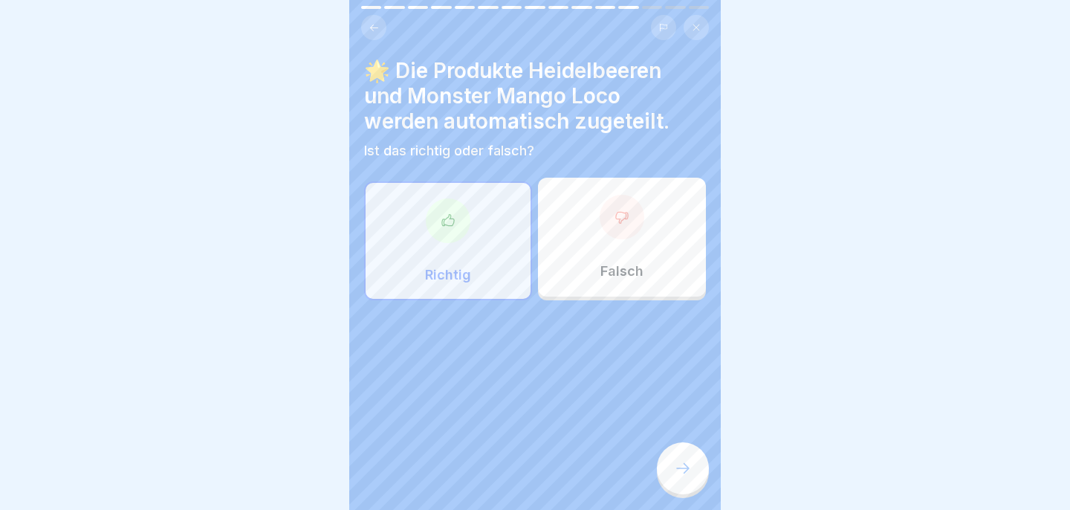
click at [686, 456] on div at bounding box center [683, 468] width 52 height 52
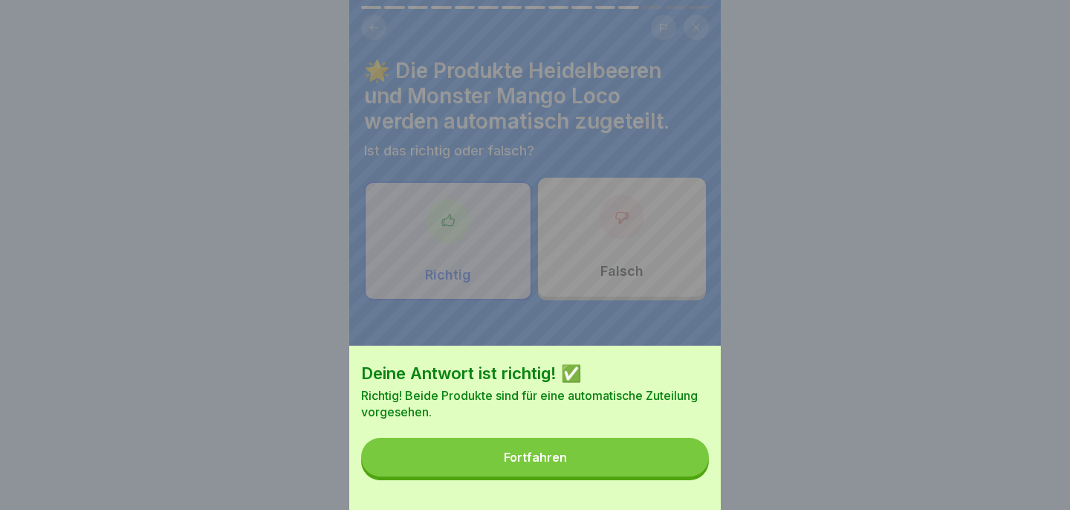
click at [686, 456] on button "Fortfahren" at bounding box center [535, 457] width 348 height 39
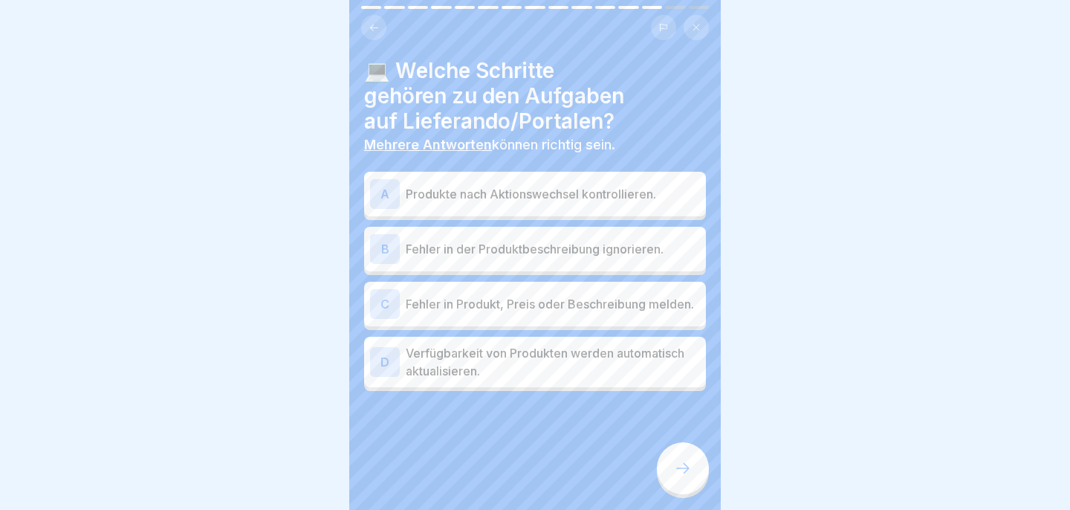
click at [574, 172] on div "A Produkte nach Aktionswechsel kontrollieren." at bounding box center [535, 194] width 342 height 45
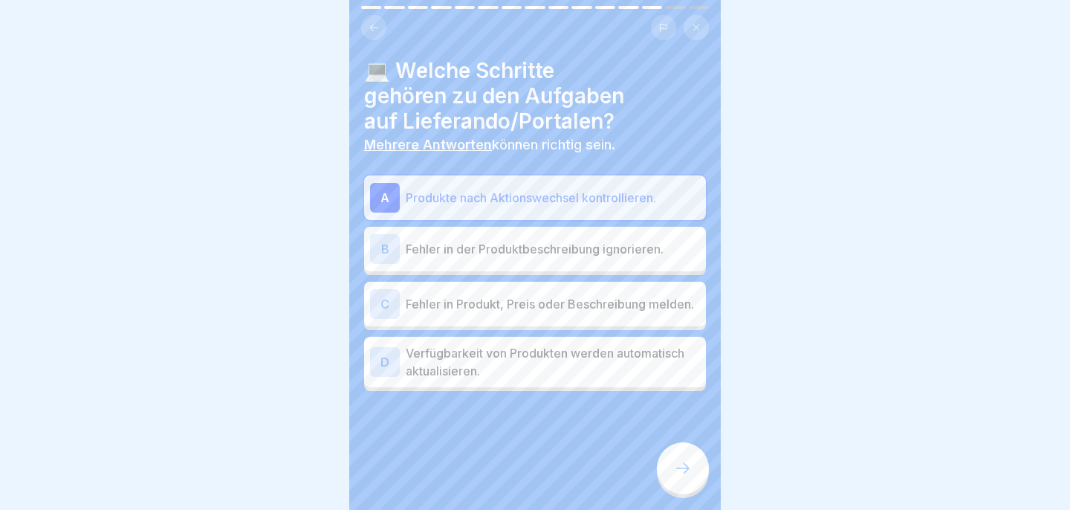
click at [577, 349] on p "Verfügbarkeit von Produkten werden automatisch aktualisieren." at bounding box center [553, 362] width 294 height 36
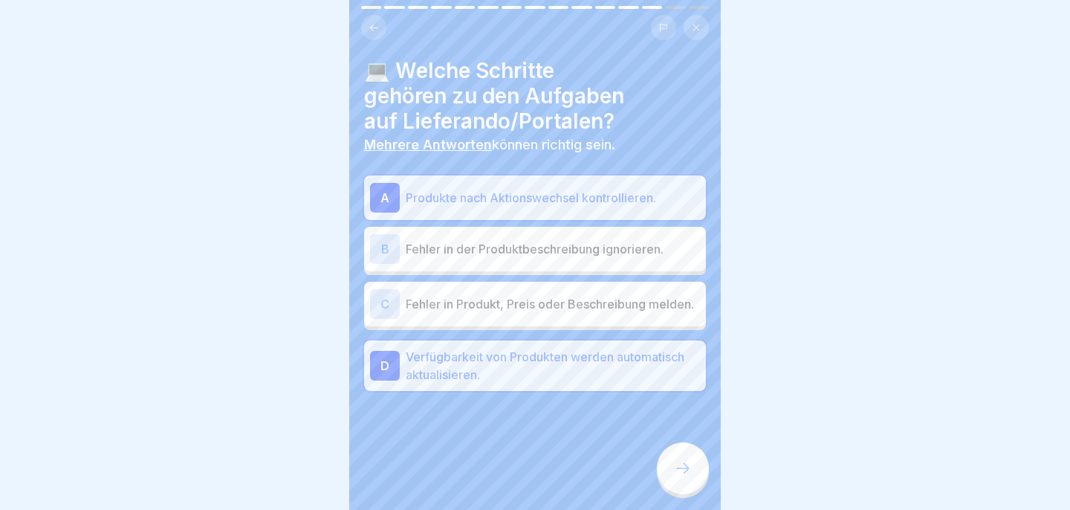
click at [551, 307] on p "Fehler in Produkt, Preis oder Beschreibung melden." at bounding box center [553, 304] width 294 height 18
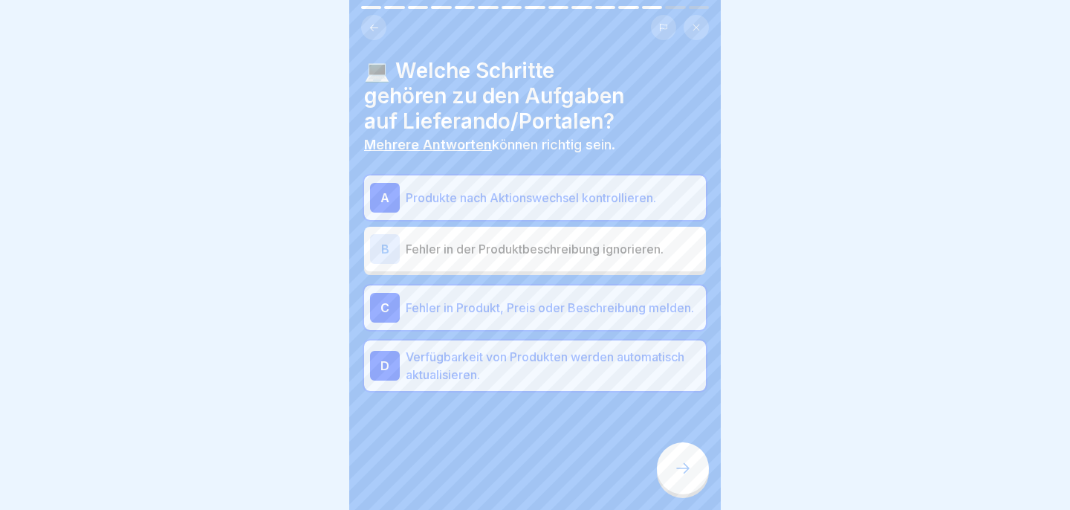
click at [675, 472] on icon at bounding box center [683, 468] width 18 height 18
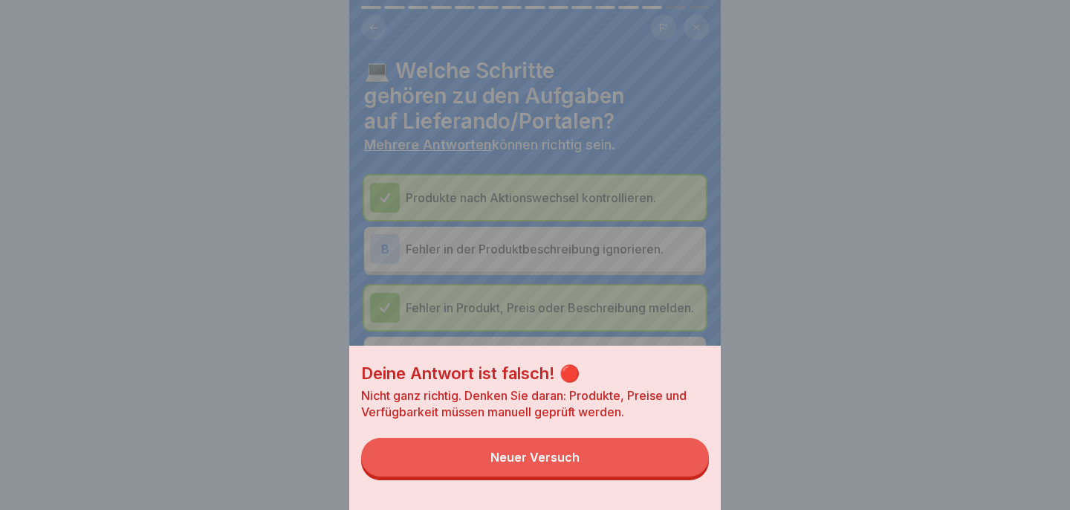
click at [669, 469] on button "Neuer Versuch" at bounding box center [535, 457] width 348 height 39
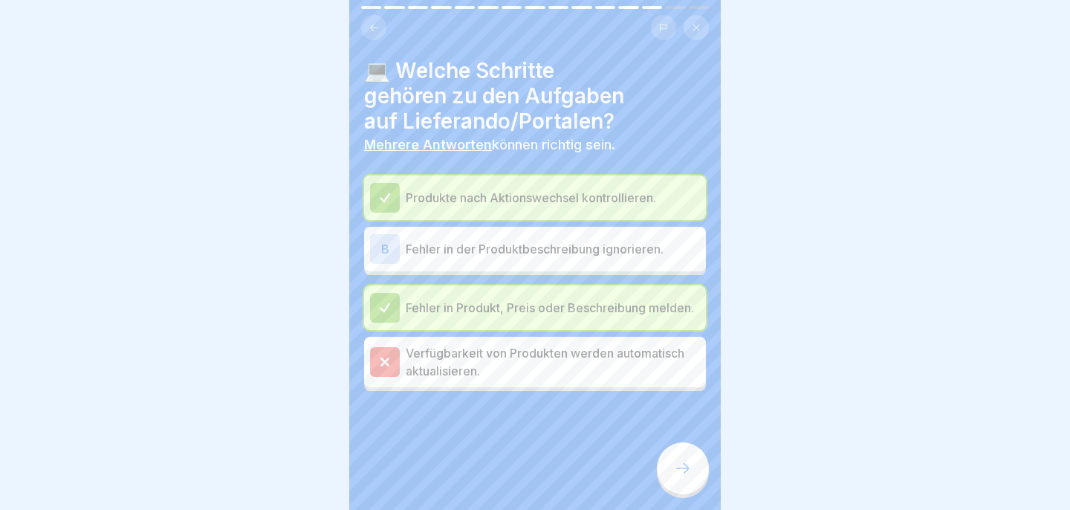
click at [689, 457] on div at bounding box center [683, 468] width 52 height 52
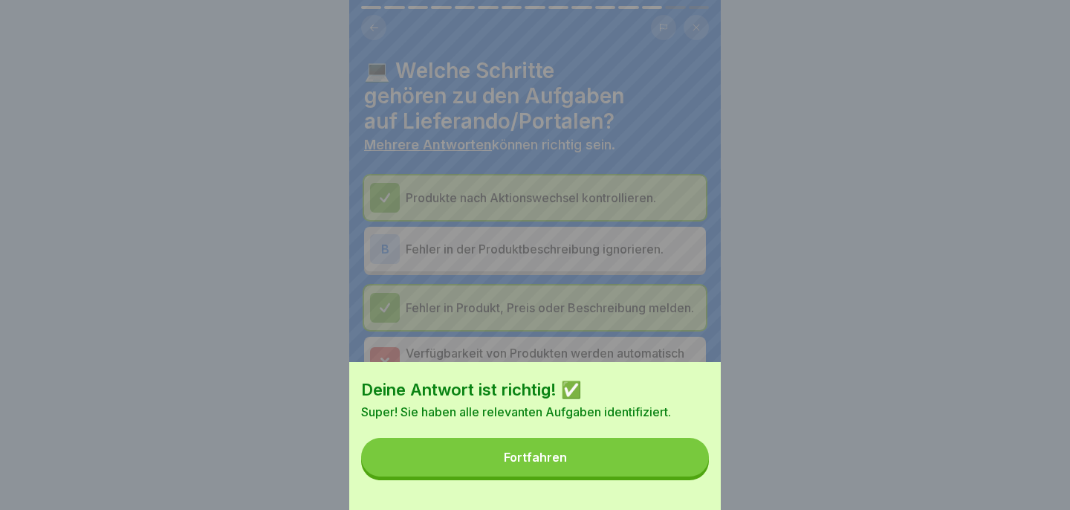
click at [689, 457] on button "Fortfahren" at bounding box center [535, 457] width 348 height 39
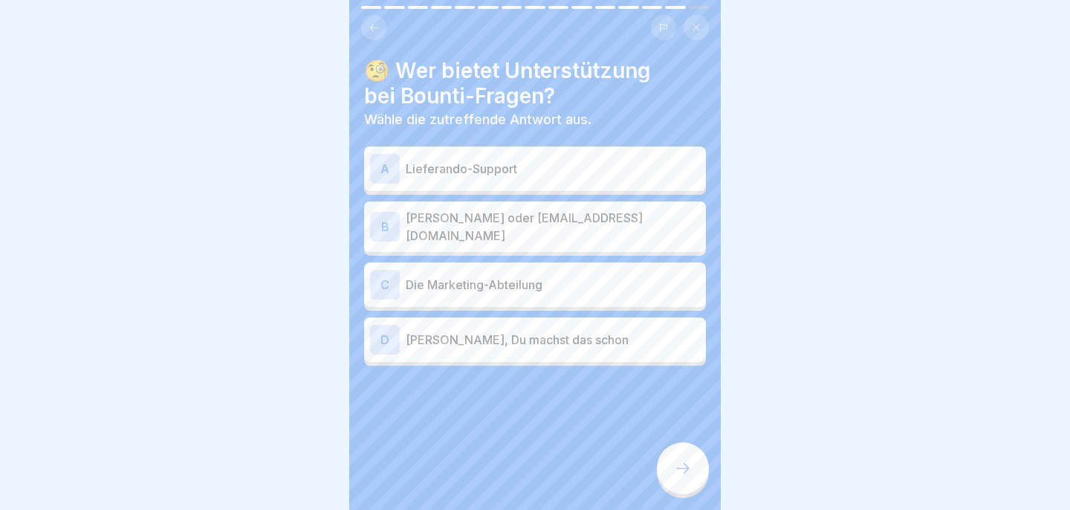
click at [622, 345] on p "Keiner, Du machst das schon" at bounding box center [553, 340] width 294 height 18
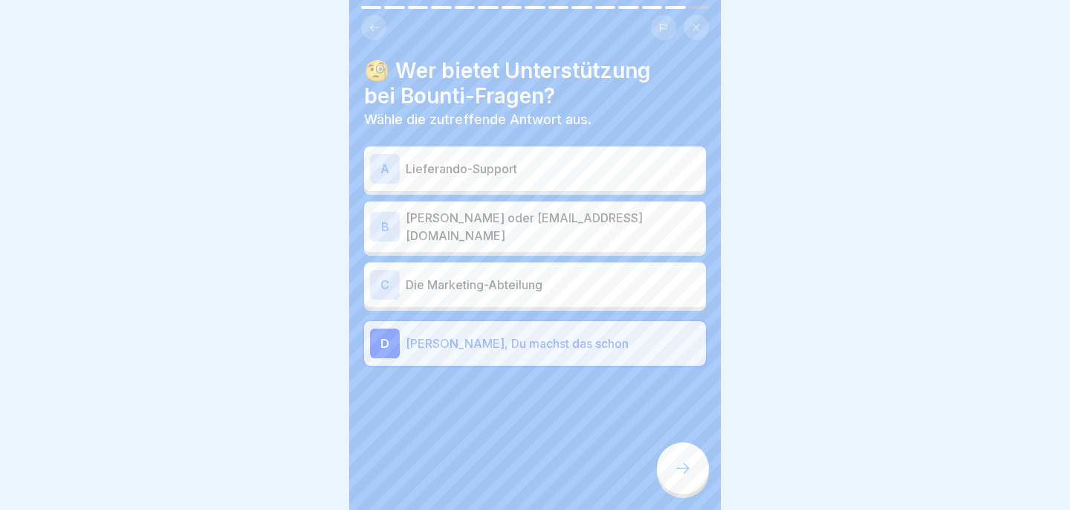
click at [583, 337] on p "Keiner, Du machst das schon" at bounding box center [553, 343] width 294 height 18
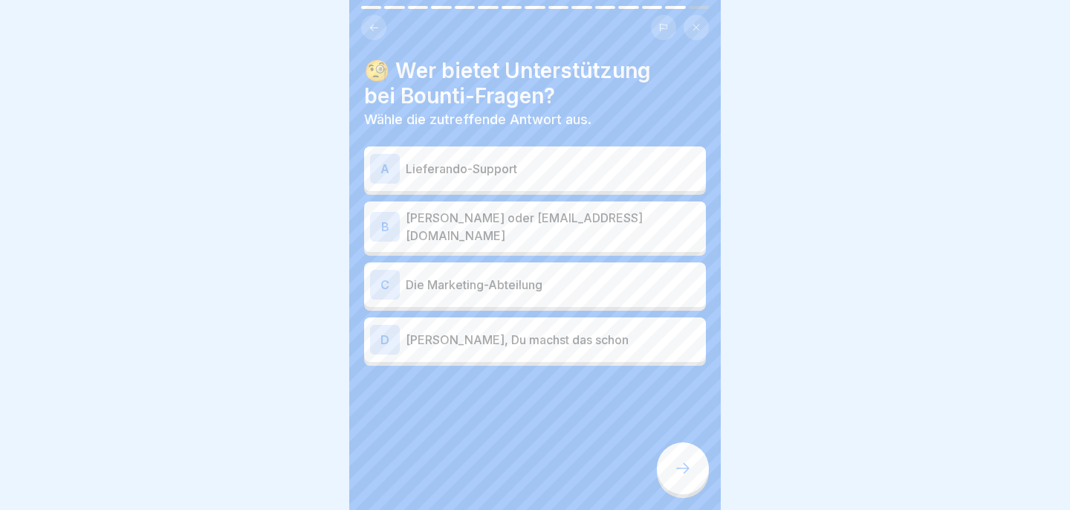
click at [564, 227] on p "Dein Betreuer oder julianesommer@world-of-pizza.de" at bounding box center [553, 227] width 294 height 36
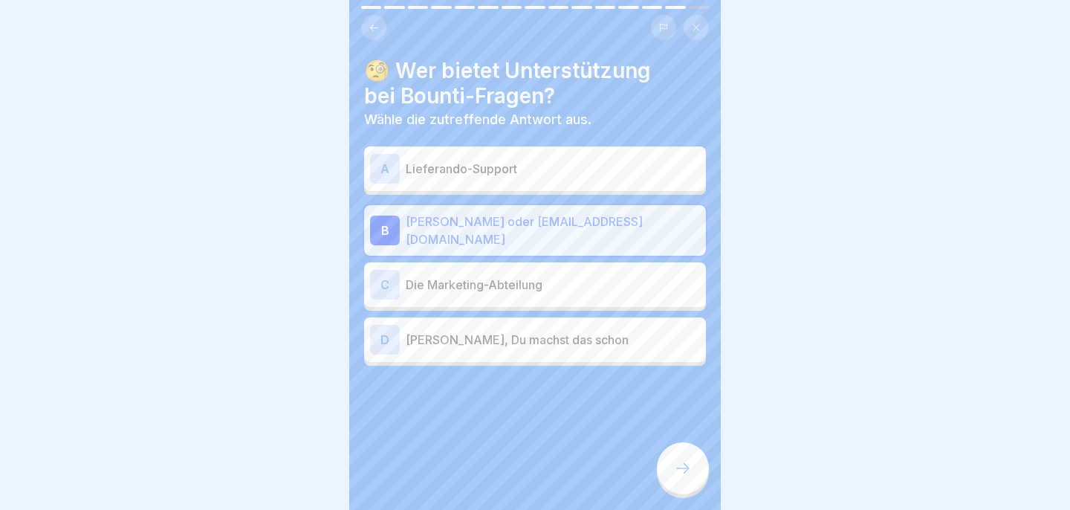
click at [692, 476] on div at bounding box center [683, 468] width 52 height 52
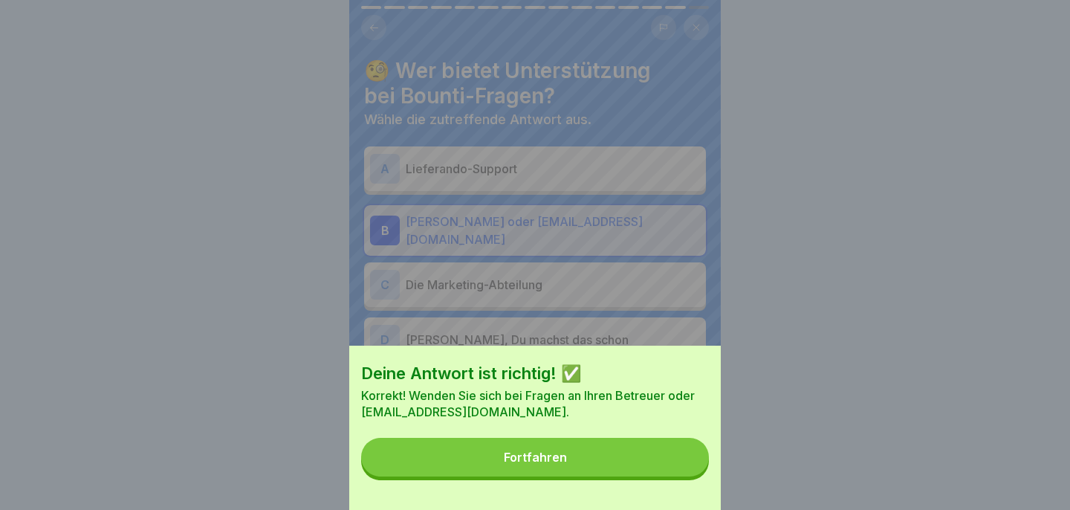
click at [670, 467] on button "Fortfahren" at bounding box center [535, 457] width 348 height 39
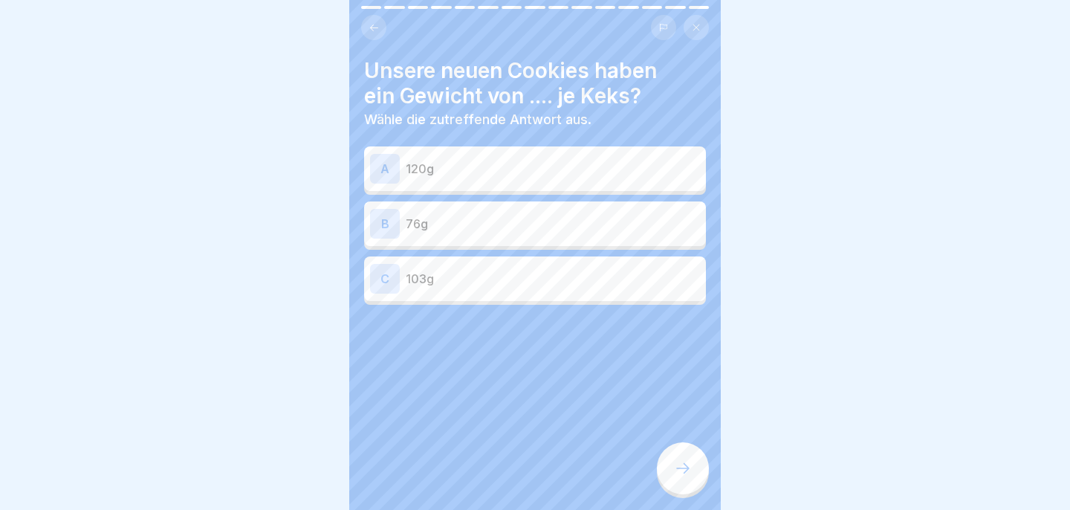
click at [531, 224] on p "76g" at bounding box center [553, 224] width 294 height 18
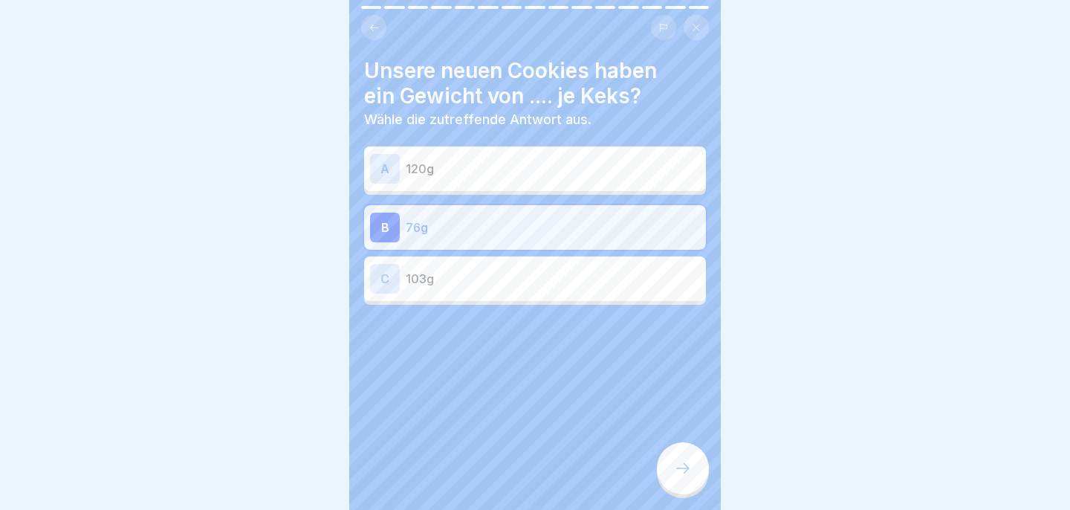
click at [687, 467] on icon at bounding box center [683, 468] width 18 height 18
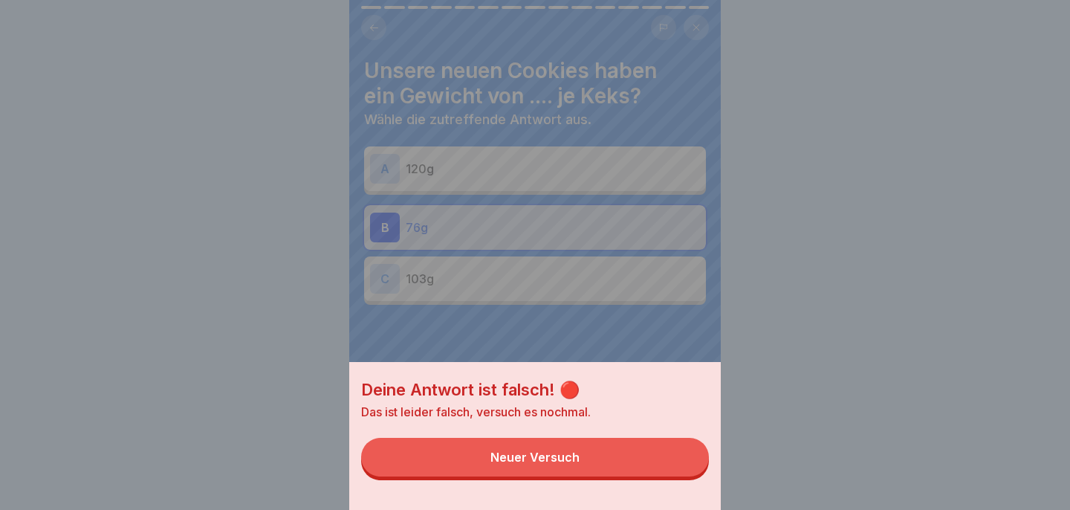
click at [672, 454] on button "Neuer Versuch" at bounding box center [535, 457] width 348 height 39
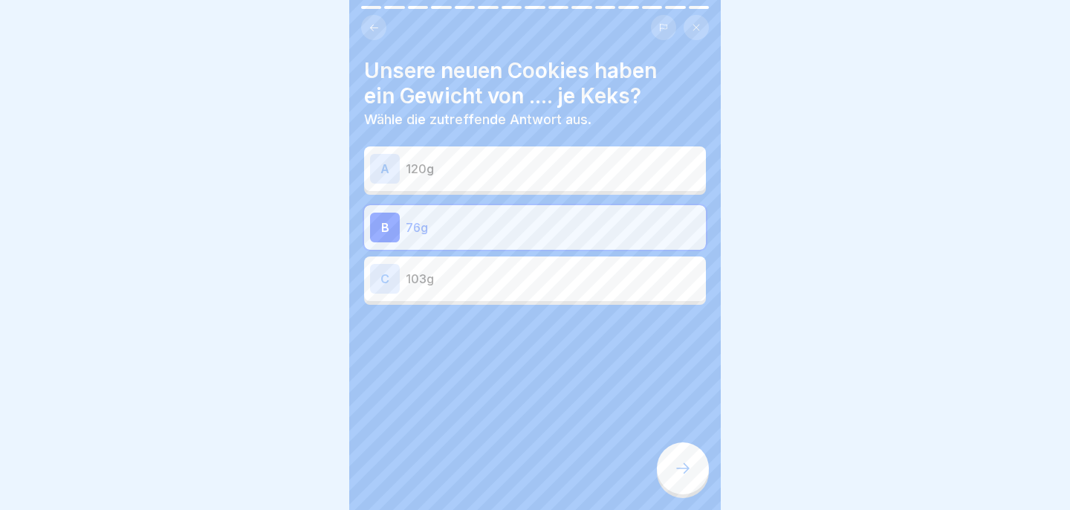
click at [612, 310] on div at bounding box center [535, 349] width 342 height 89
click at [612, 293] on div "C 103g" at bounding box center [535, 278] width 342 height 45
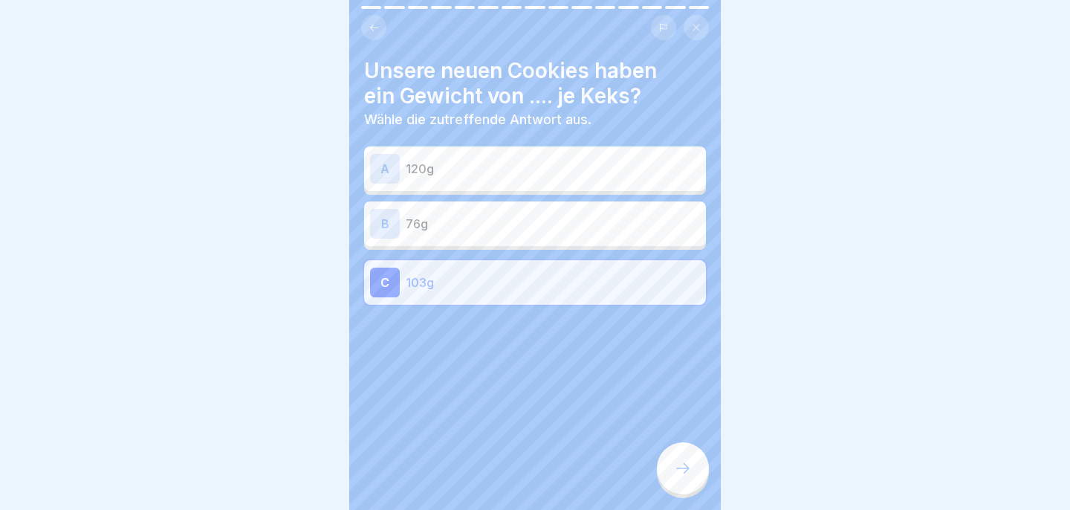
click at [706, 464] on div at bounding box center [683, 468] width 52 height 52
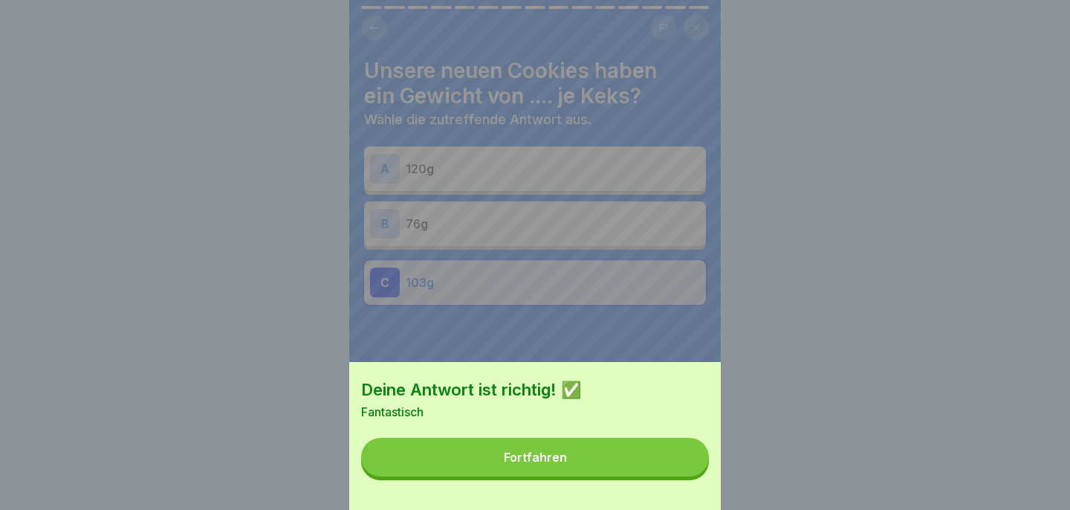
click at [703, 464] on button "Fortfahren" at bounding box center [535, 457] width 348 height 39
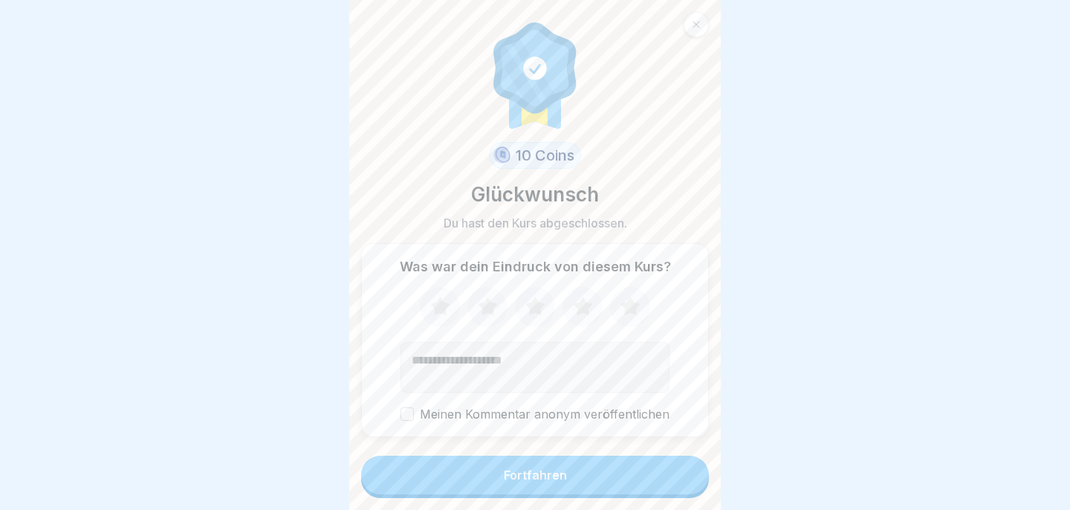
click at [677, 471] on button "Fortfahren" at bounding box center [535, 474] width 348 height 39
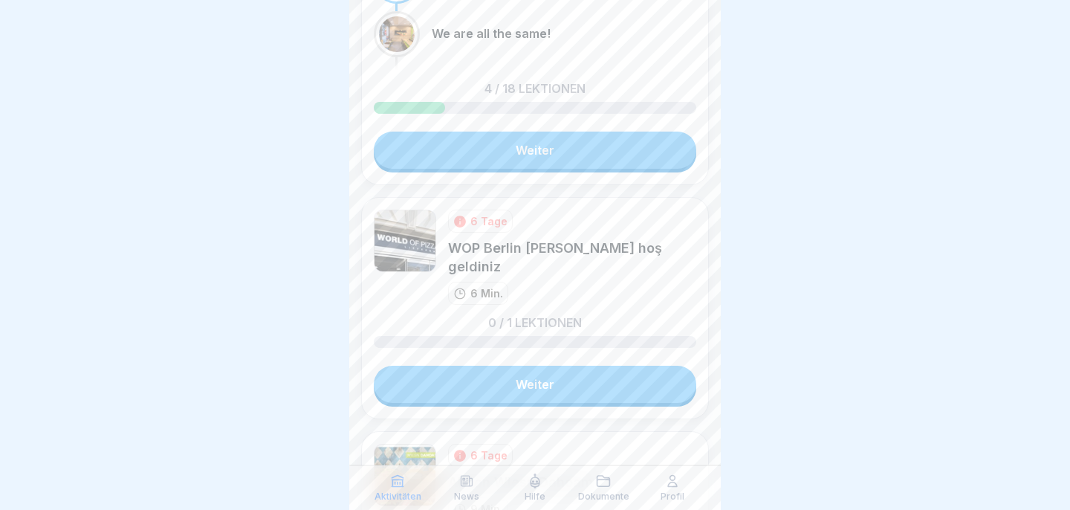
scroll to position [618, 0]
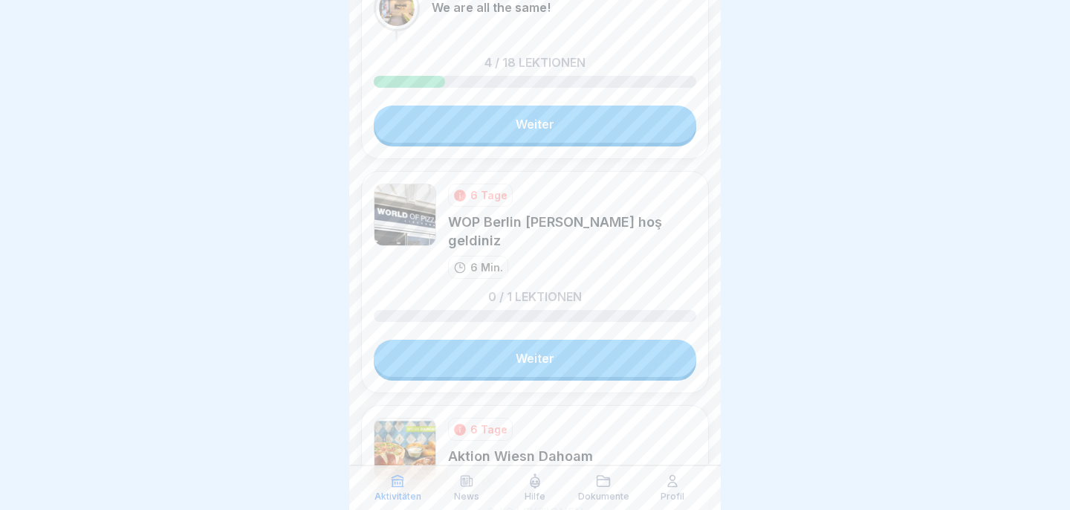
click at [608, 353] on link "Weiter" at bounding box center [535, 358] width 322 height 37
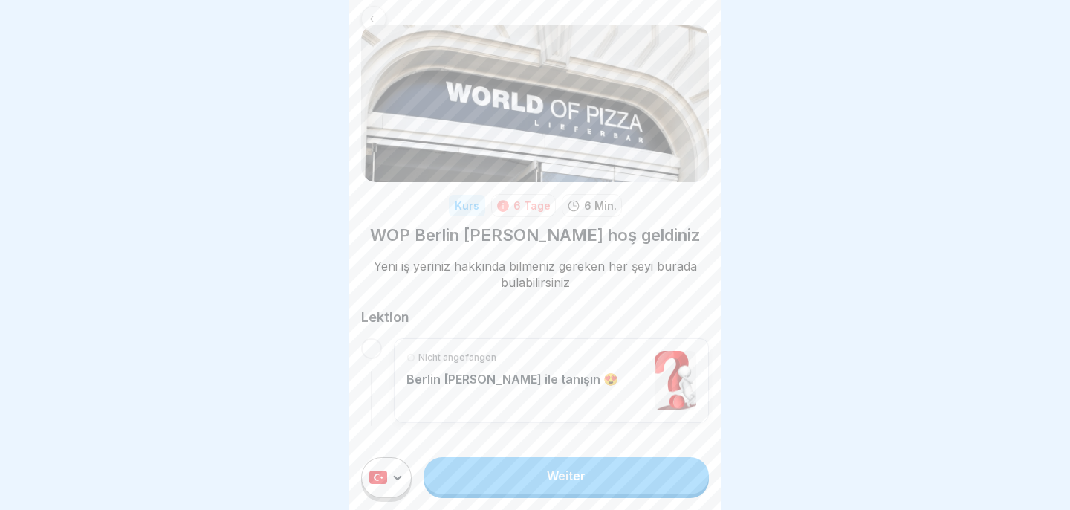
scroll to position [25, 0]
click at [601, 475] on link "Weiter" at bounding box center [566, 475] width 285 height 37
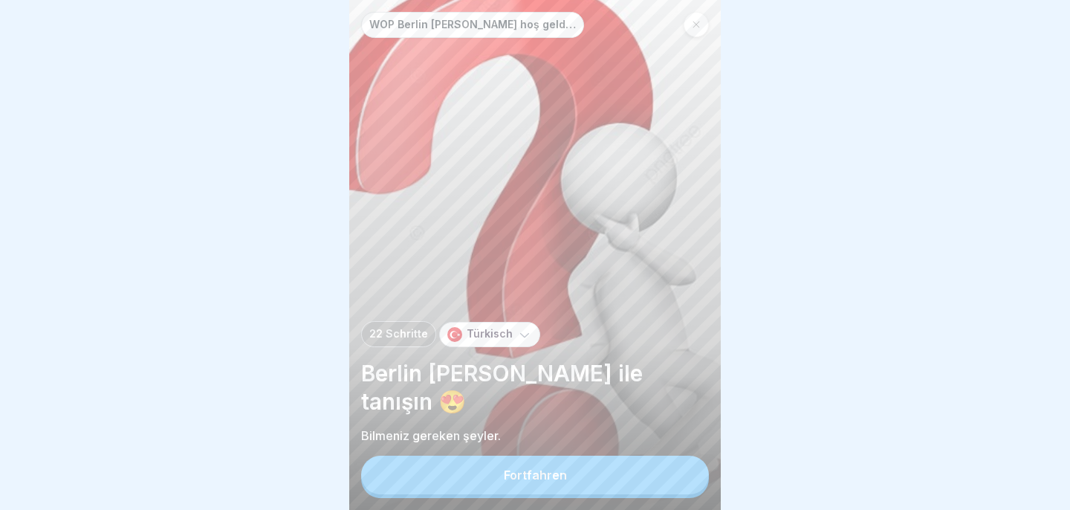
click at [600, 471] on button "Fortfahren" at bounding box center [535, 474] width 348 height 39
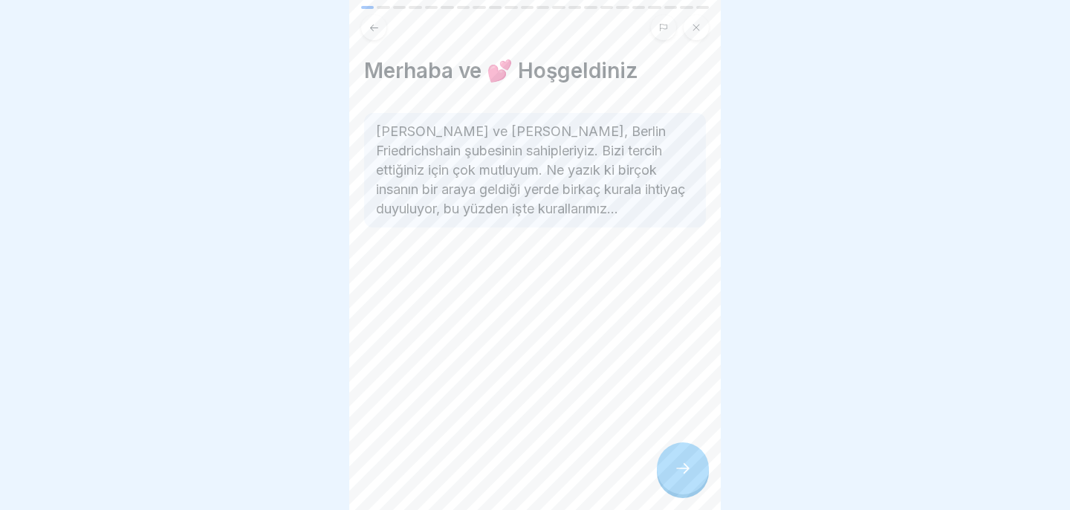
click at [687, 458] on div at bounding box center [683, 468] width 52 height 52
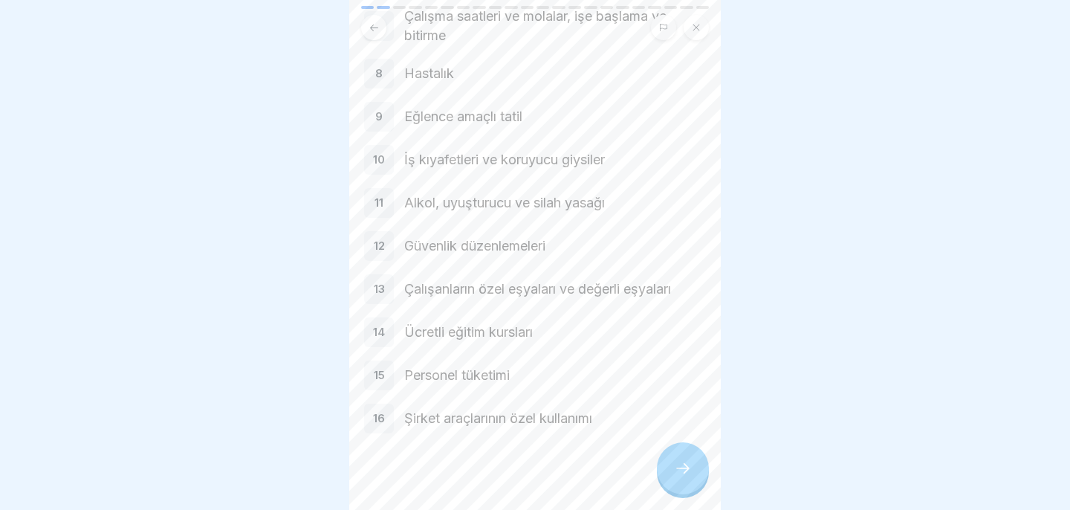
scroll to position [394, 0]
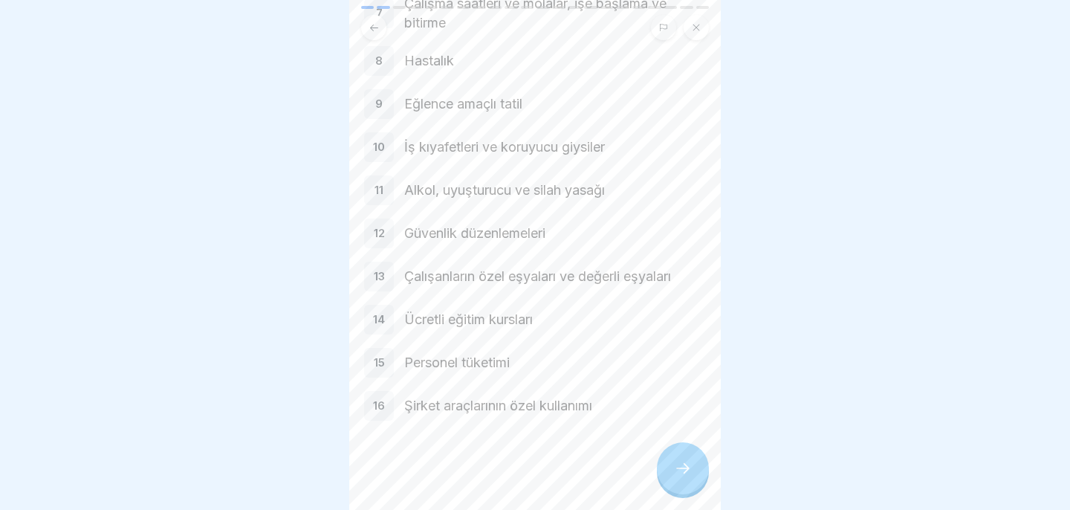
click at [694, 479] on div at bounding box center [683, 468] width 52 height 52
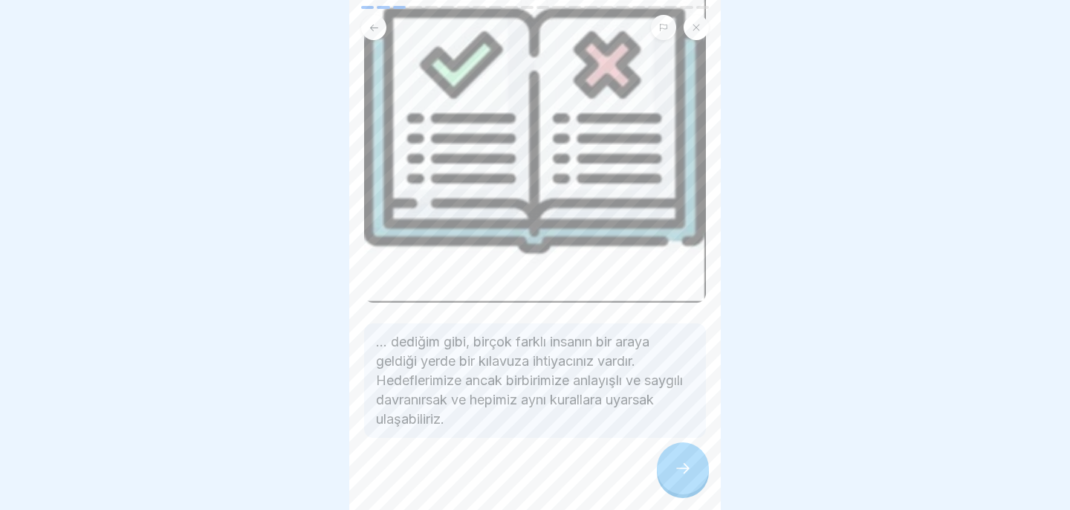
scroll to position [142, 0]
click at [671, 480] on div at bounding box center [683, 468] width 52 height 52
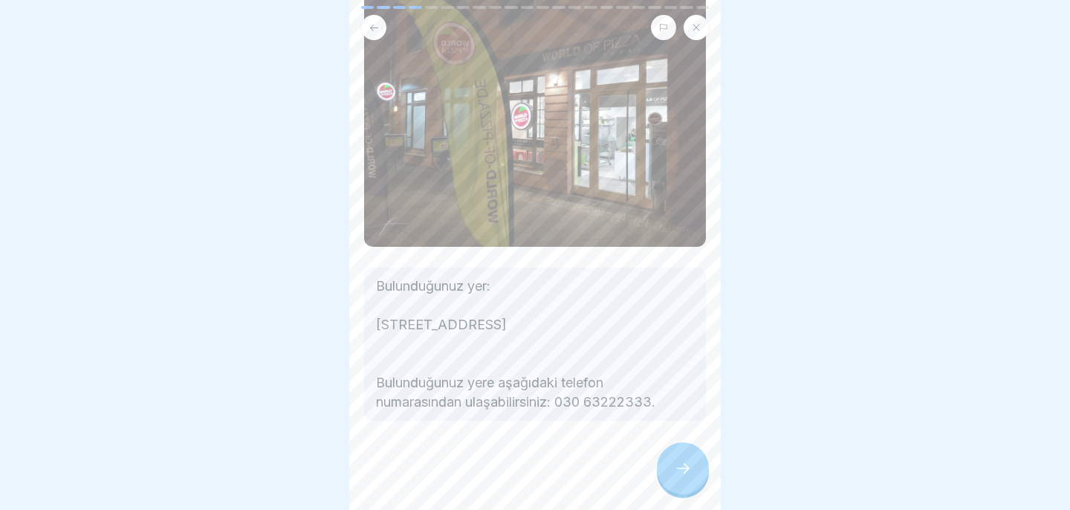
scroll to position [152, 0]
click at [690, 461] on icon at bounding box center [683, 468] width 18 height 18
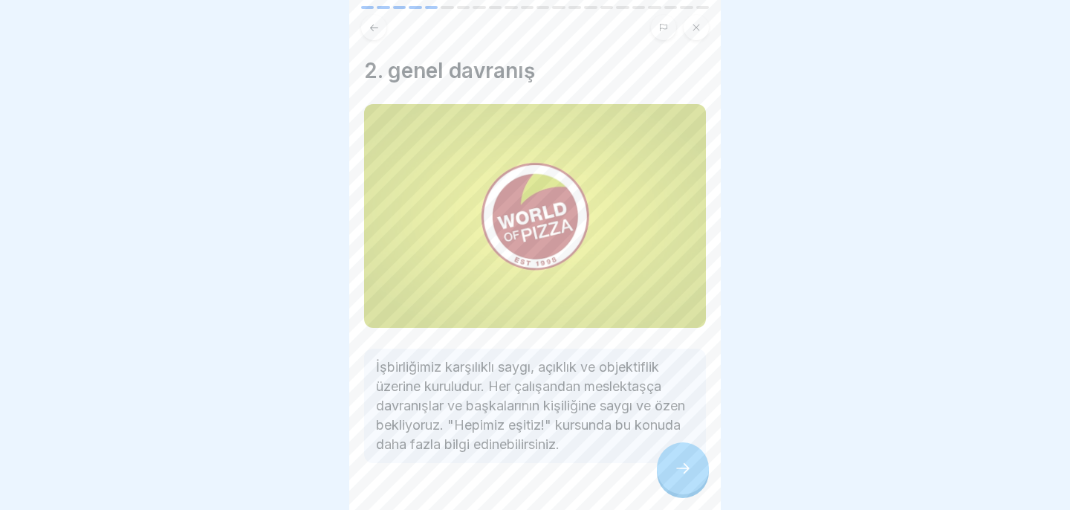
click at [690, 461] on icon at bounding box center [683, 468] width 18 height 18
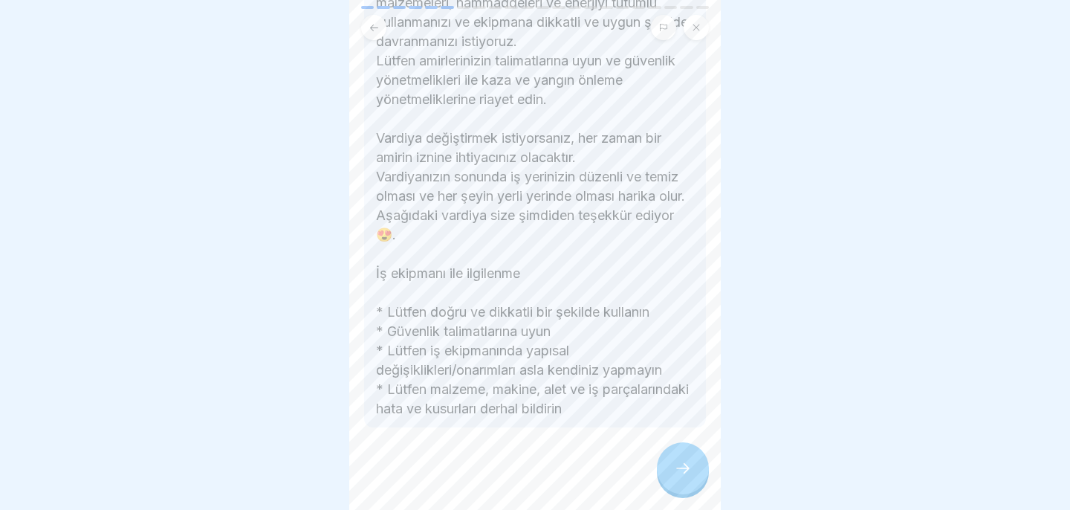
scroll to position [409, 0]
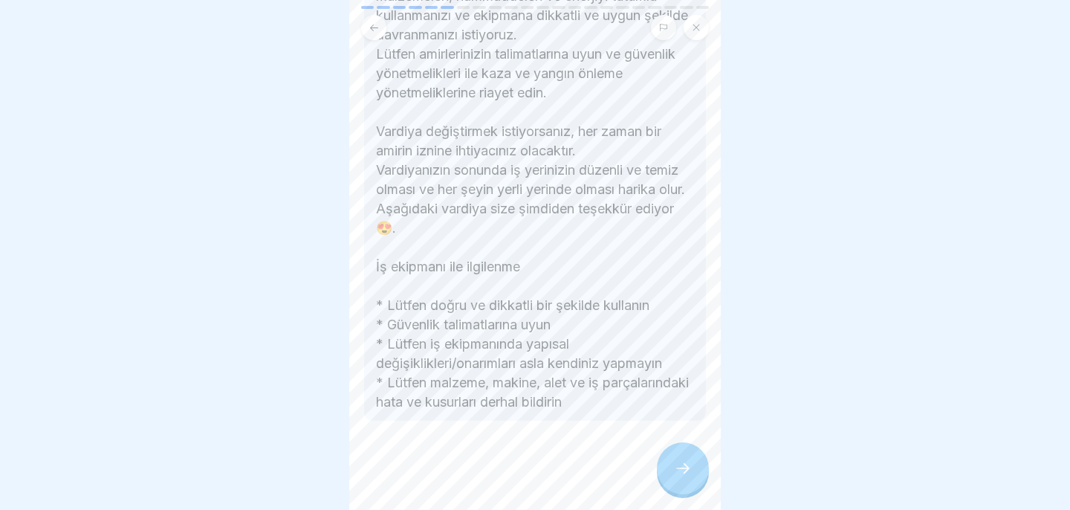
click at [680, 470] on icon at bounding box center [683, 468] width 18 height 18
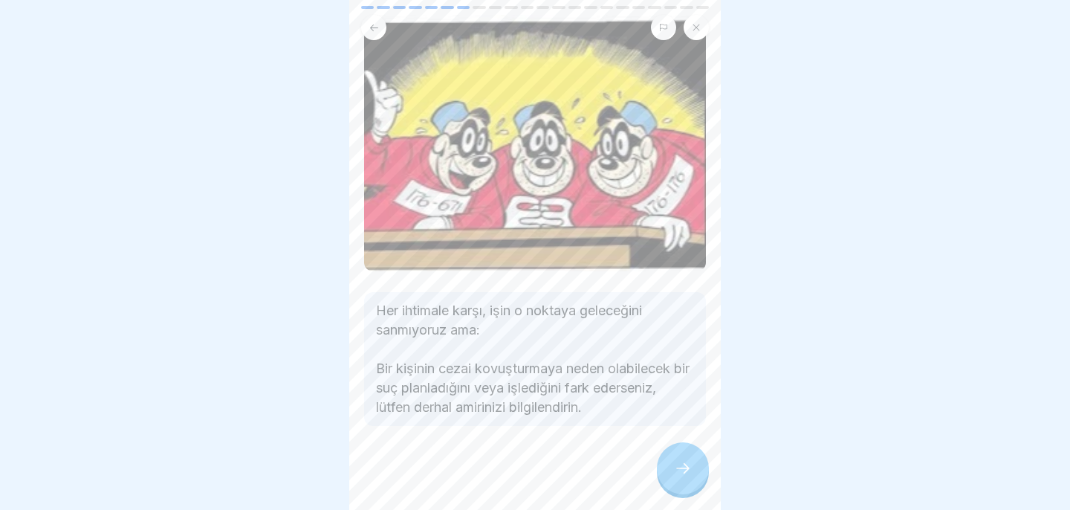
scroll to position [94, 0]
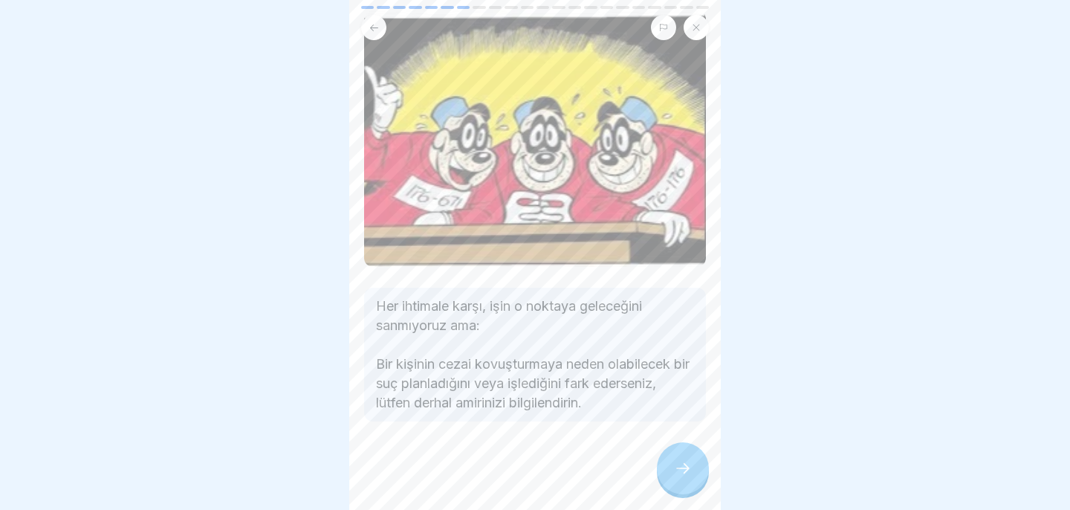
click at [681, 459] on div at bounding box center [683, 468] width 52 height 52
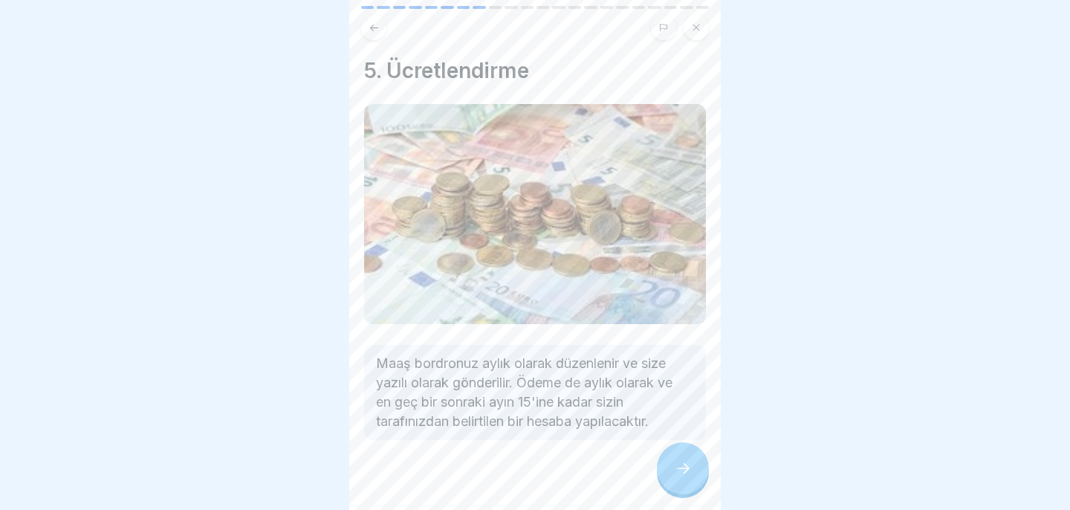
click at [681, 459] on div at bounding box center [683, 468] width 52 height 52
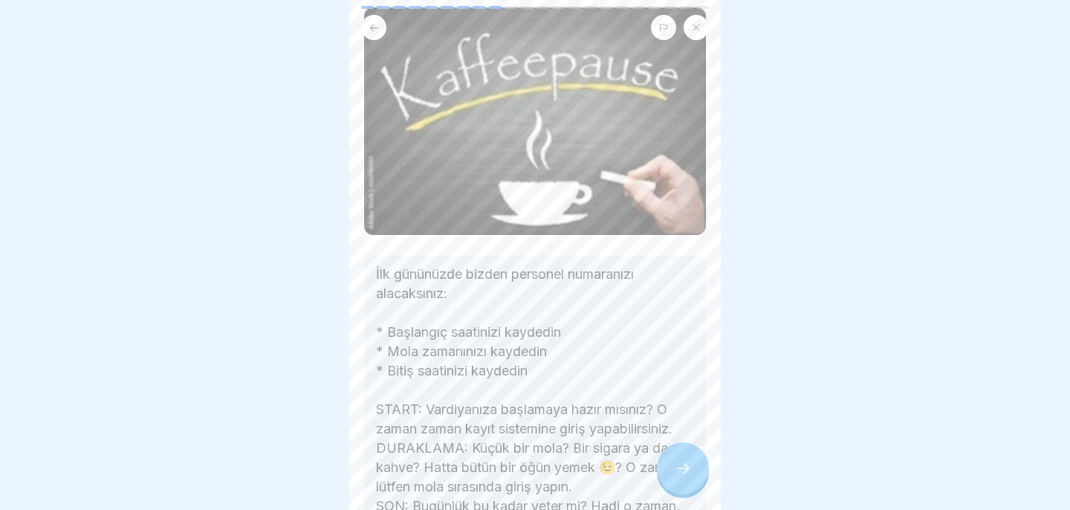
scroll to position [253, 0]
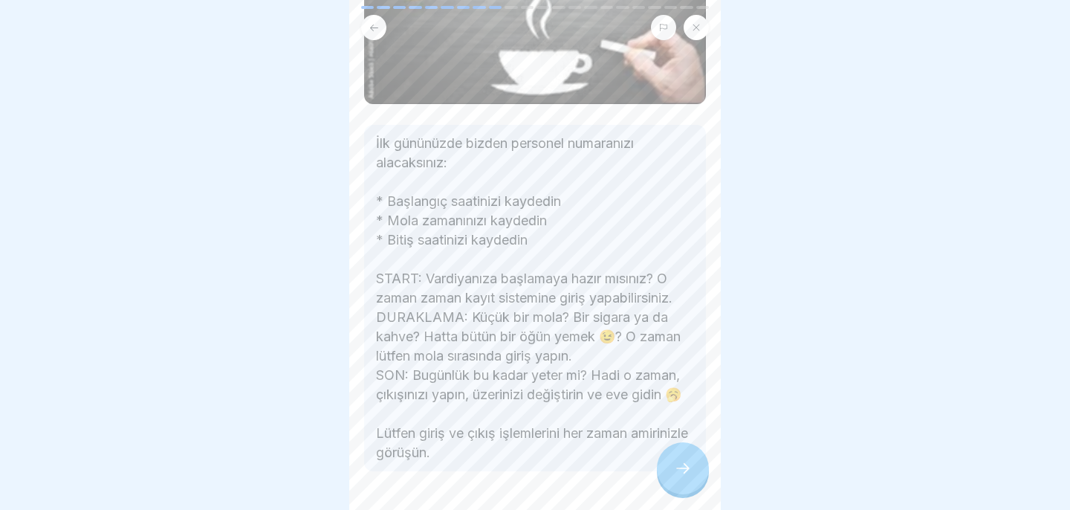
click at [690, 475] on icon at bounding box center [683, 468] width 18 height 18
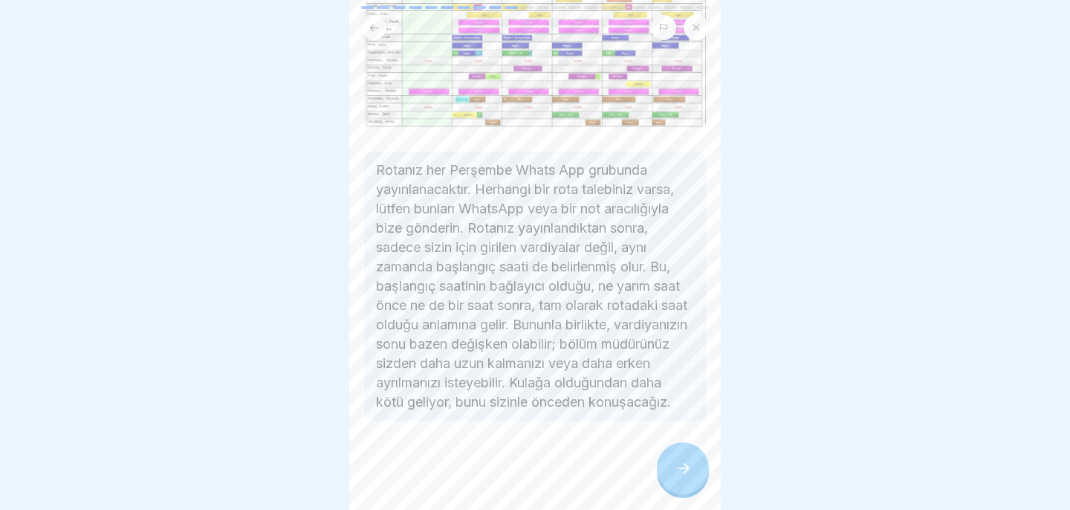
scroll to position [248, 0]
click at [690, 467] on icon at bounding box center [683, 468] width 18 height 18
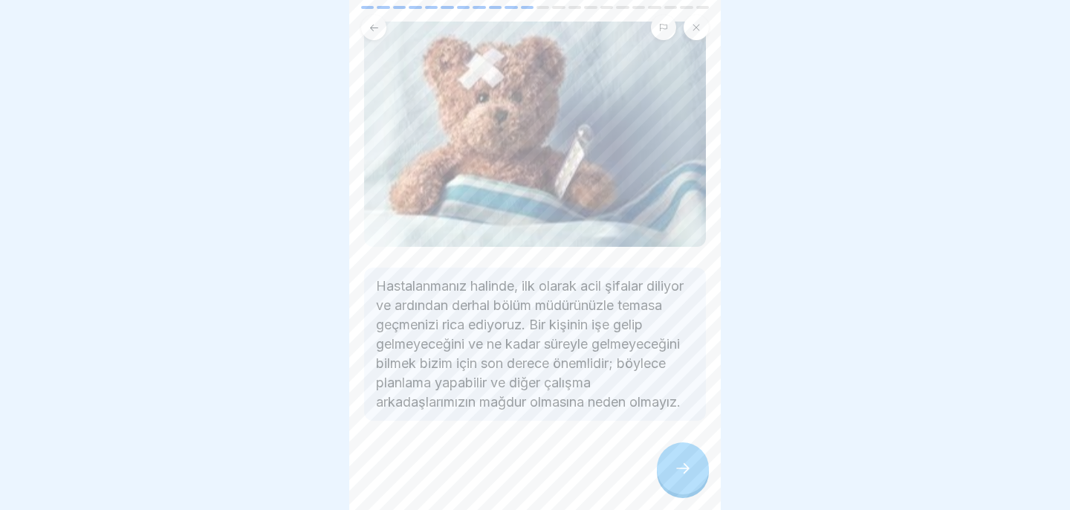
scroll to position [102, 0]
click at [686, 463] on icon at bounding box center [683, 468] width 18 height 18
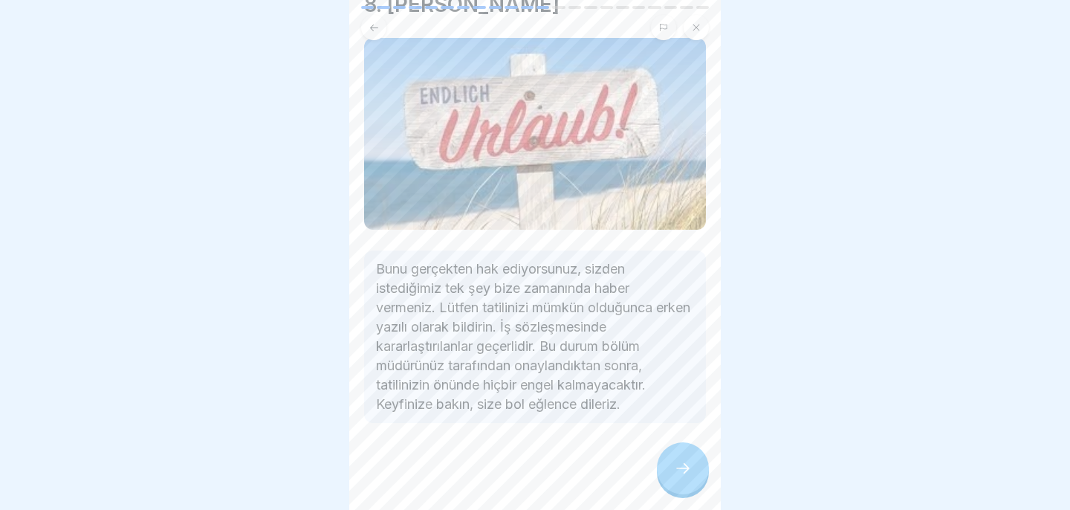
scroll to position [65, 0]
click at [690, 473] on icon at bounding box center [683, 468] width 18 height 18
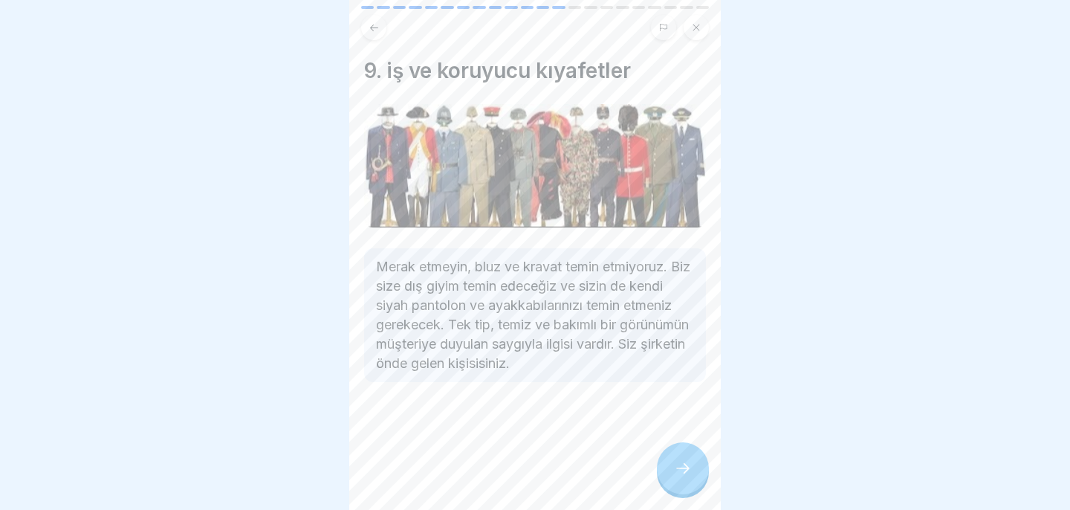
click at [687, 467] on icon at bounding box center [683, 468] width 18 height 18
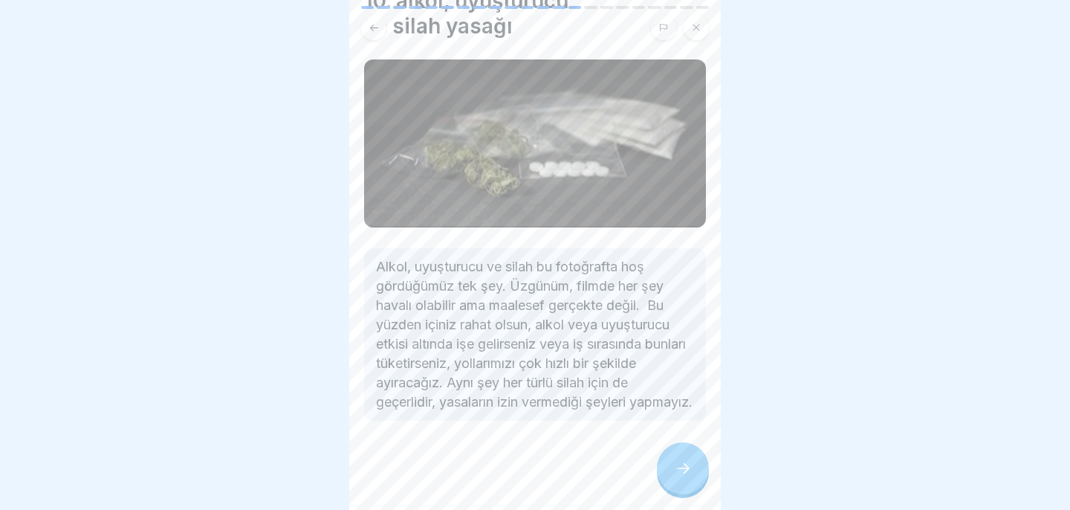
scroll to position [88, 0]
click at [676, 462] on icon at bounding box center [683, 468] width 18 height 18
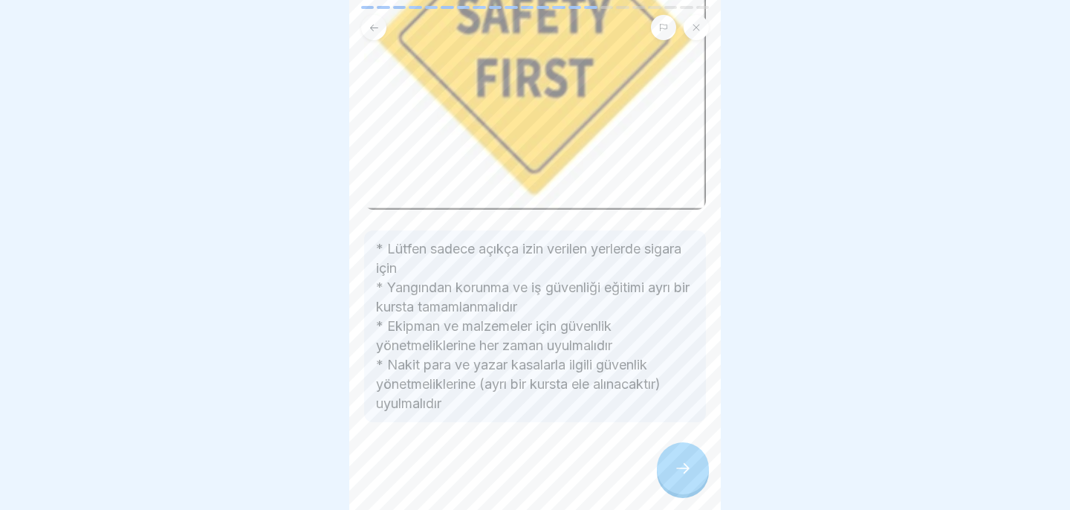
scroll to position [238, 0]
click at [684, 464] on icon at bounding box center [683, 468] width 18 height 18
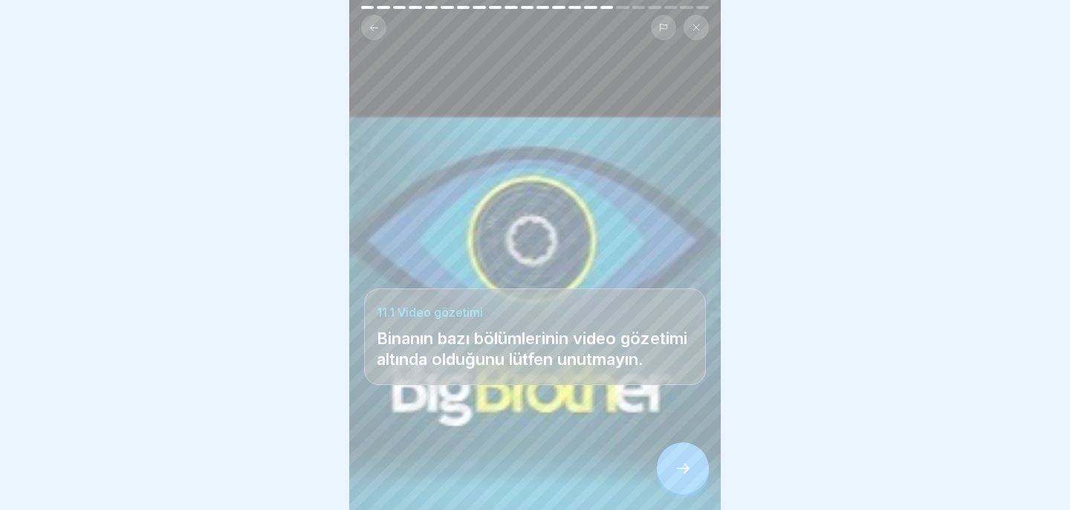
click at [691, 458] on div at bounding box center [683, 468] width 52 height 52
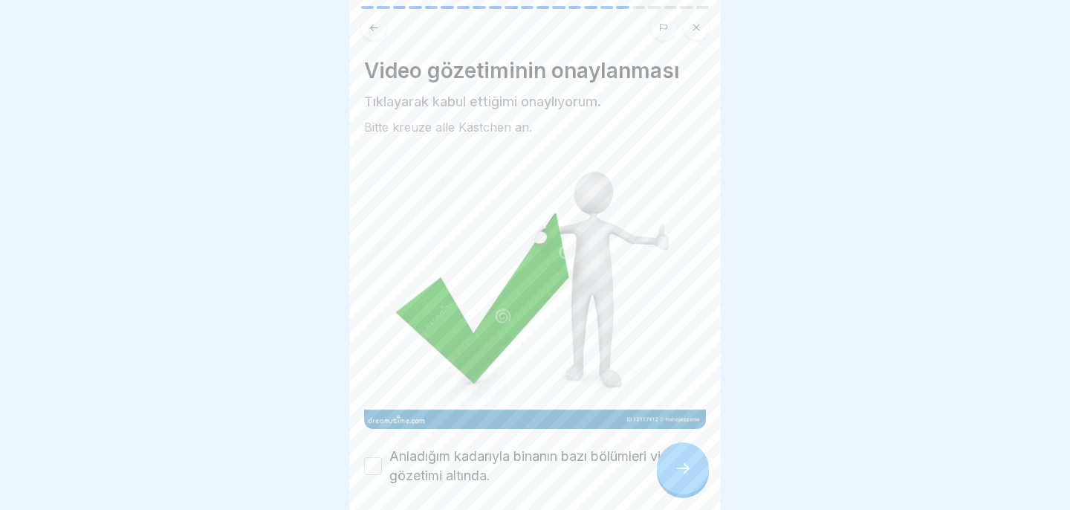
click at [374, 470] on button "Anladığım kadarıyla binanın bazı bölümleri video gözetimi altında." at bounding box center [373, 466] width 18 height 18
click at [678, 461] on icon at bounding box center [683, 468] width 18 height 18
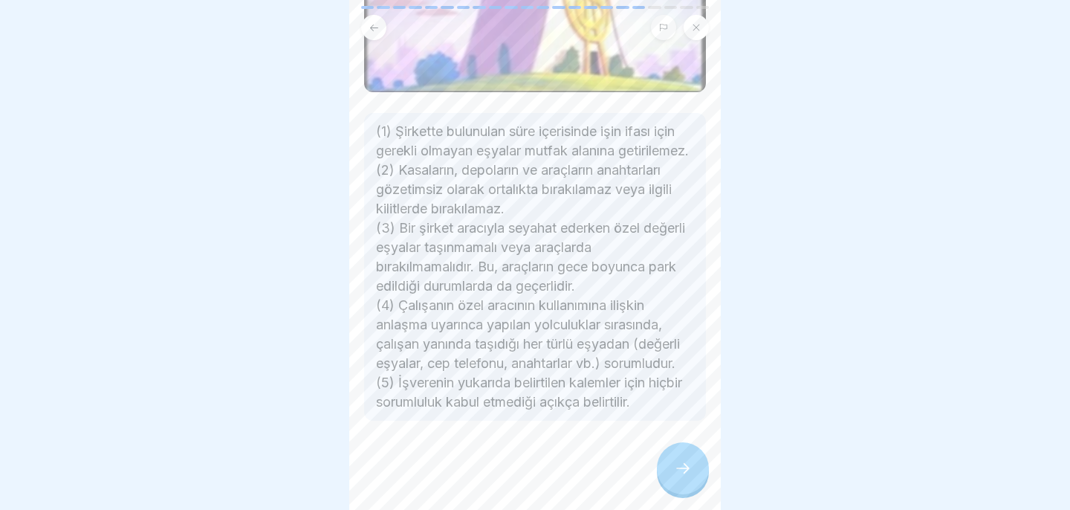
scroll to position [284, 0]
click at [695, 472] on div at bounding box center [683, 468] width 52 height 52
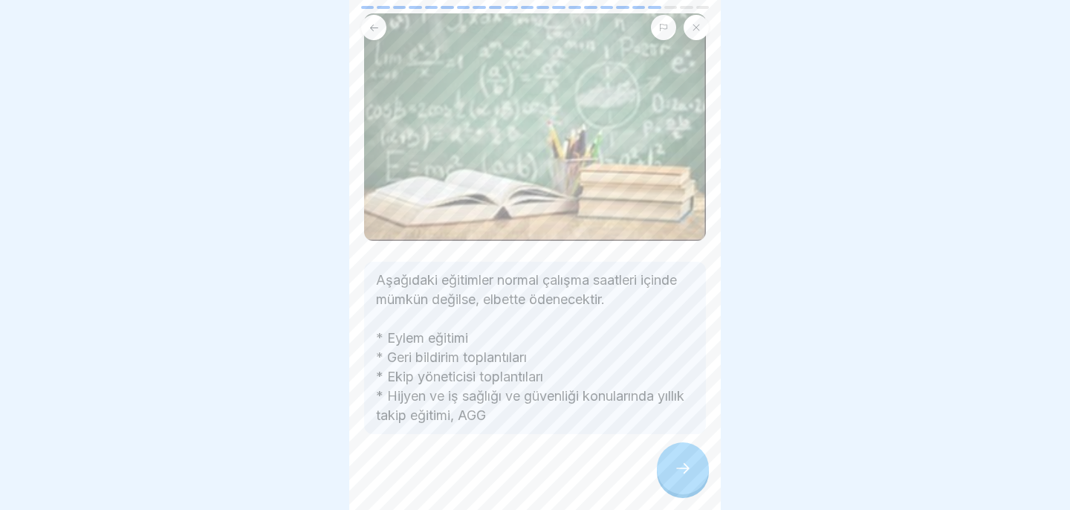
scroll to position [96, 0]
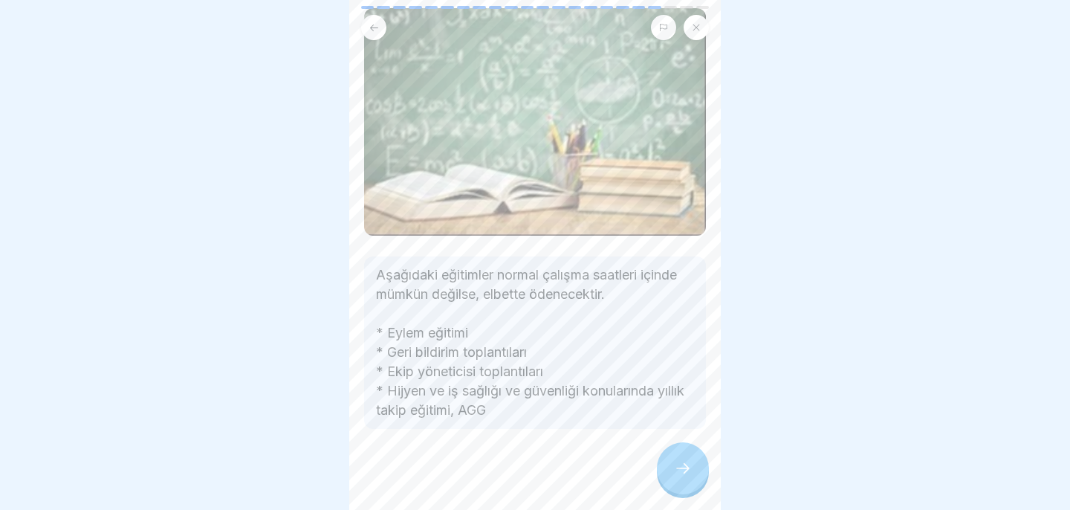
click at [681, 467] on icon at bounding box center [683, 468] width 18 height 18
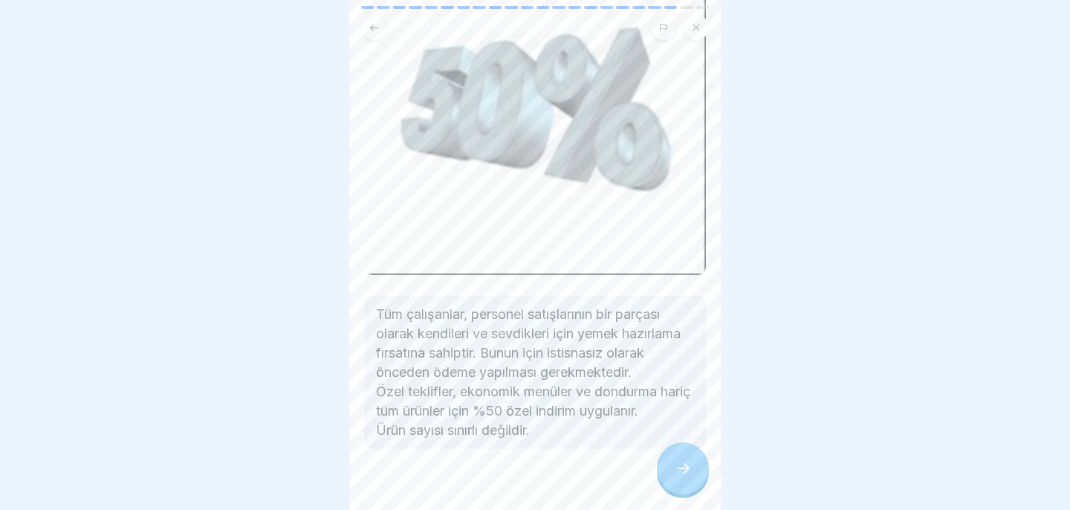
scroll to position [173, 0]
click at [686, 460] on div at bounding box center [683, 468] width 52 height 52
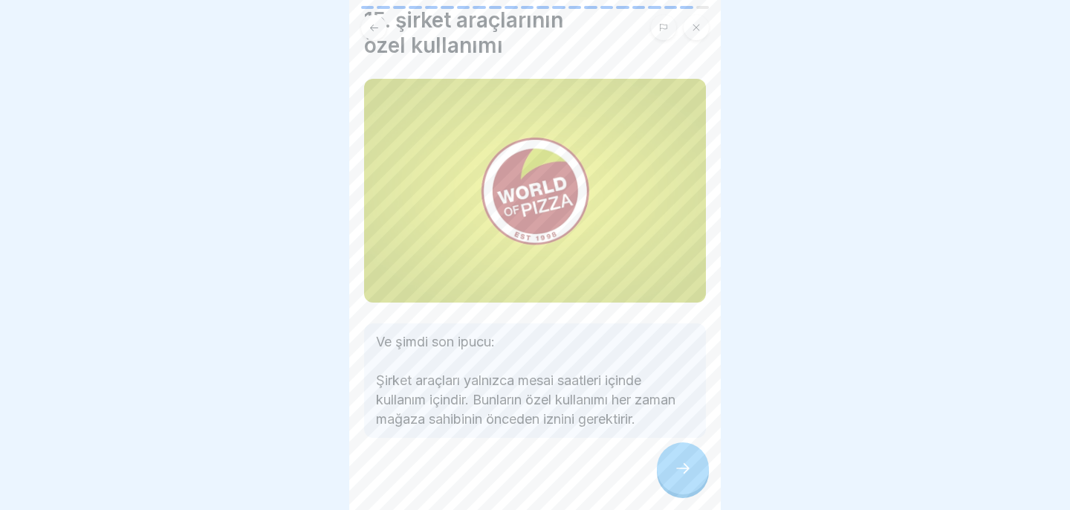
scroll to position [66, 0]
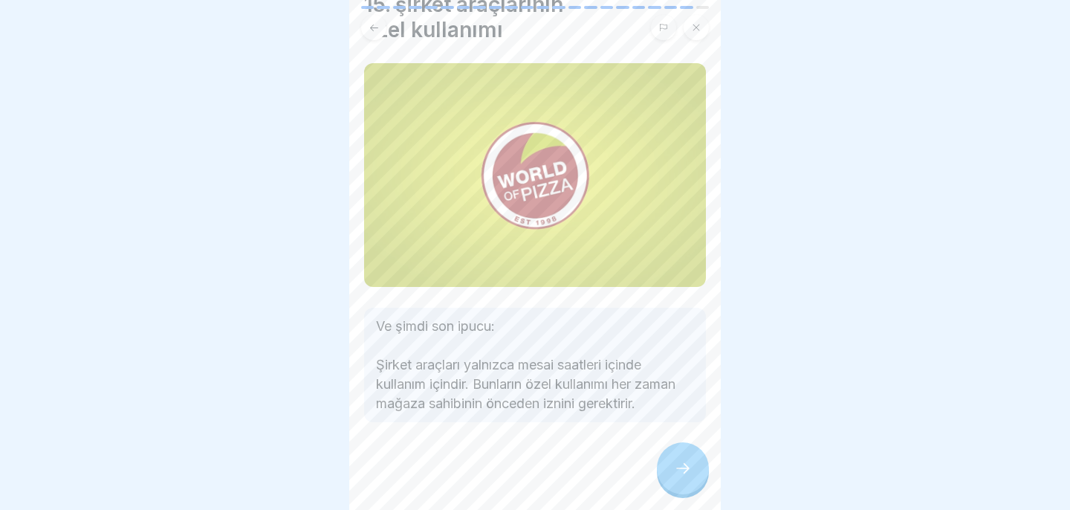
click at [695, 464] on div at bounding box center [683, 468] width 52 height 52
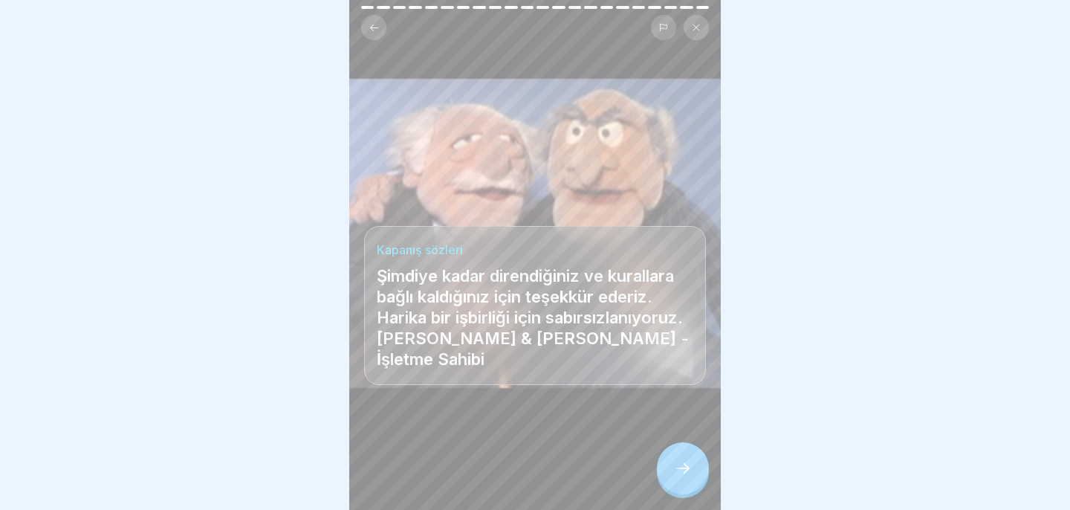
click at [695, 464] on div at bounding box center [683, 468] width 52 height 52
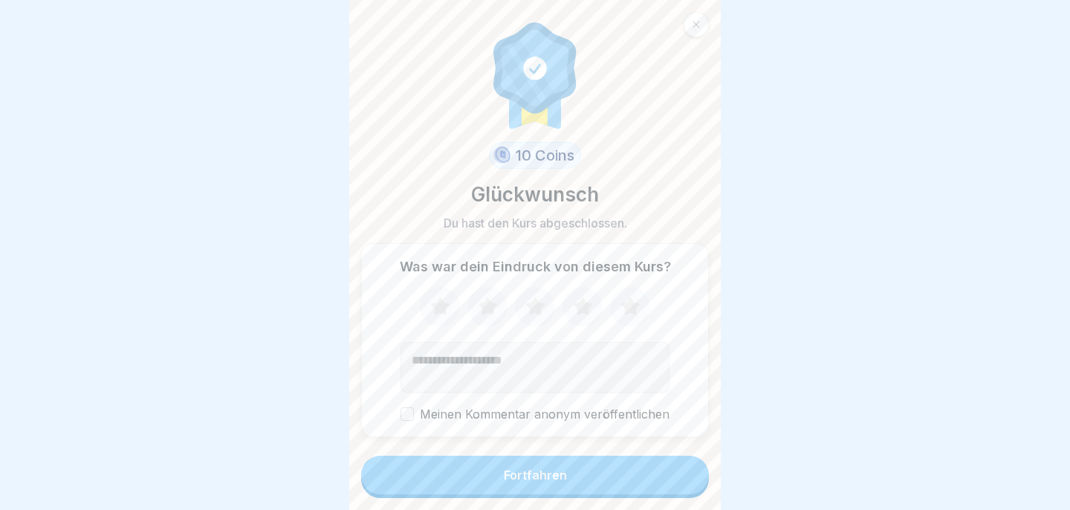
click at [695, 464] on button "Fortfahren" at bounding box center [535, 474] width 348 height 39
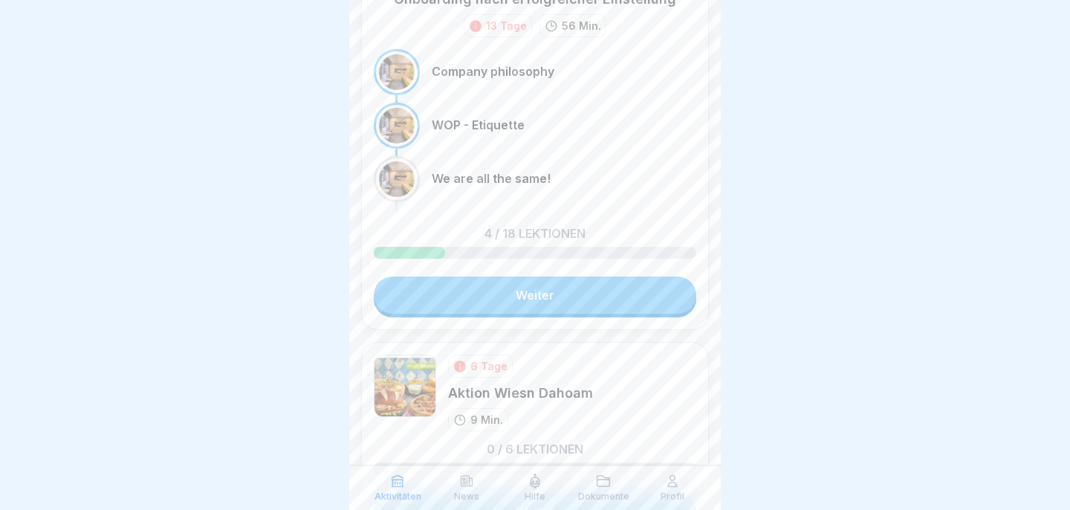
scroll to position [431, 0]
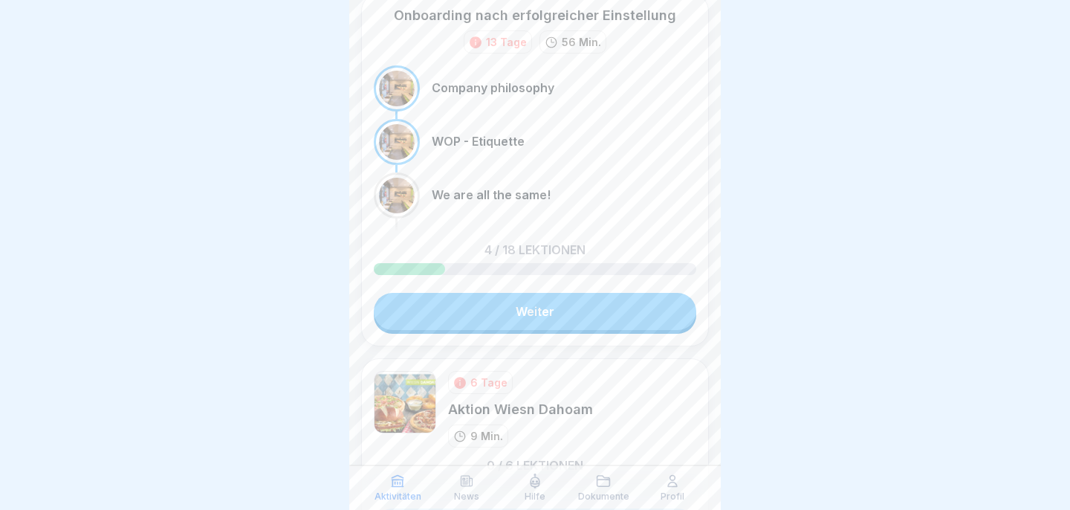
click at [669, 311] on link "Weiter" at bounding box center [535, 311] width 322 height 37
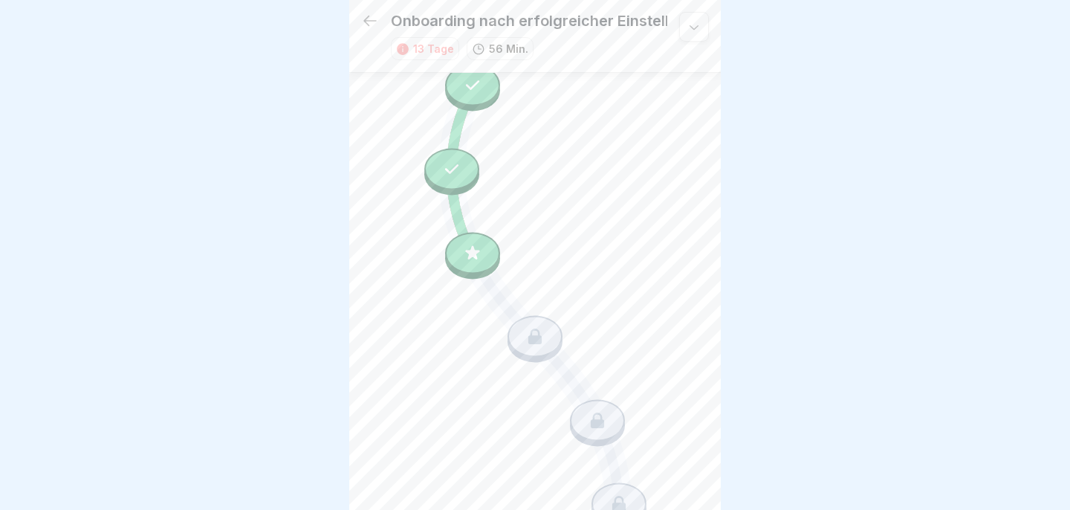
click at [476, 247] on div at bounding box center [472, 253] width 55 height 42
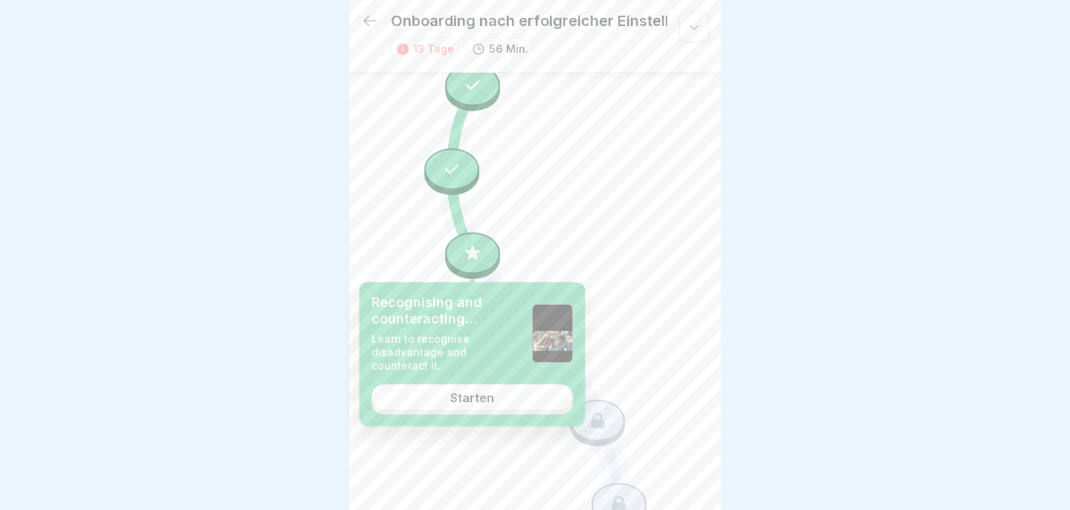
click at [499, 402] on link "Starten" at bounding box center [473, 397] width 202 height 27
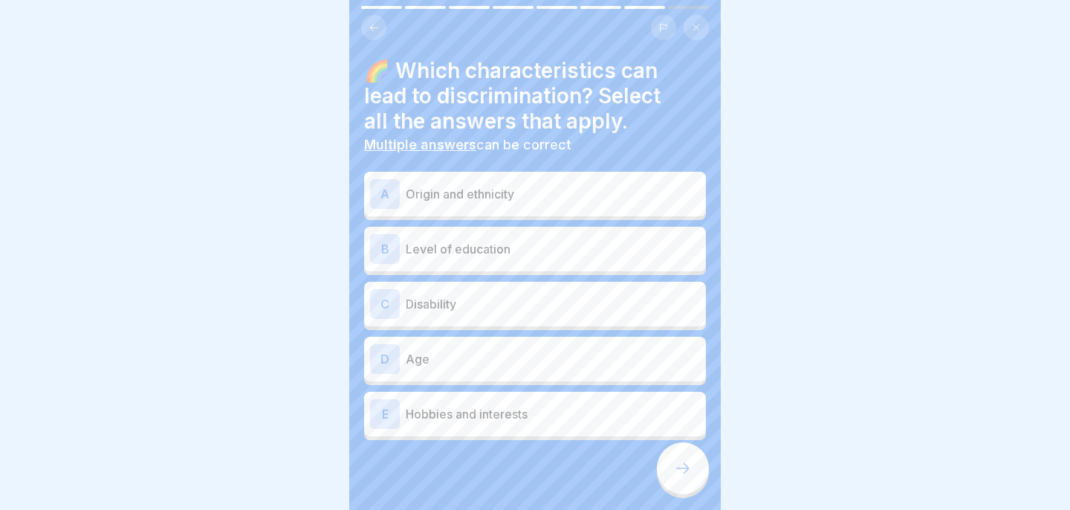
click at [479, 214] on div "A Origin and ethnicity" at bounding box center [535, 194] width 342 height 45
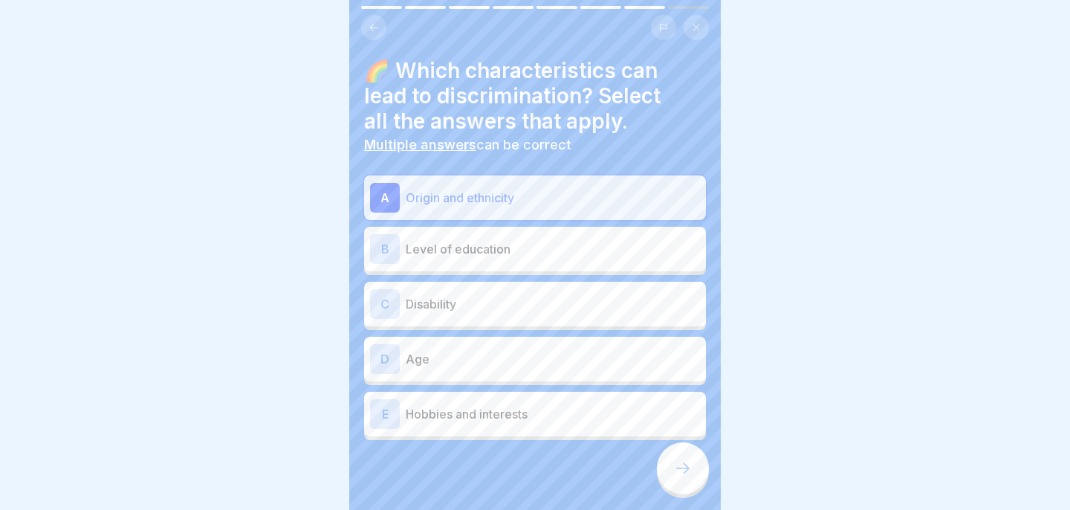
click at [493, 302] on p "Disability" at bounding box center [553, 304] width 294 height 18
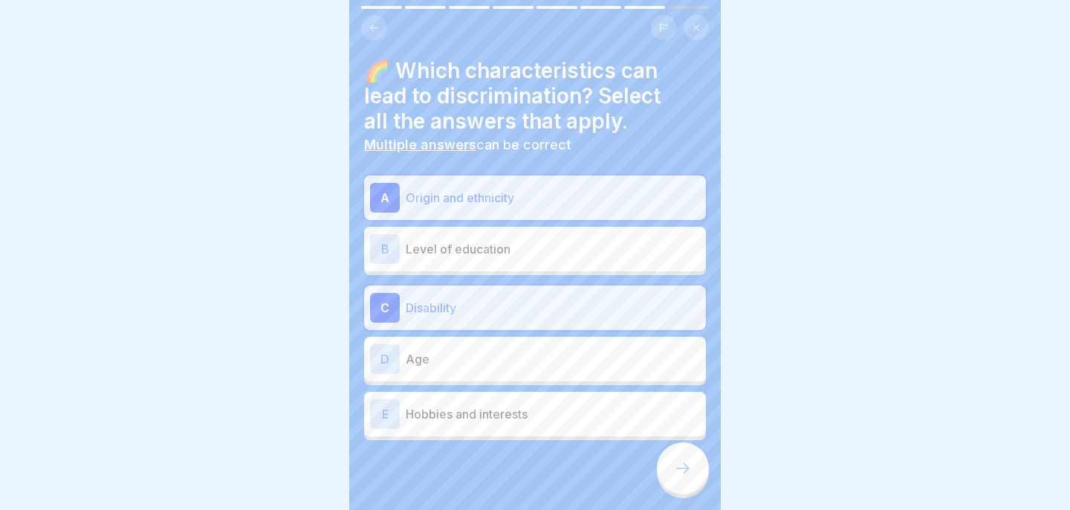
click at [496, 378] on div "D Age" at bounding box center [535, 359] width 342 height 45
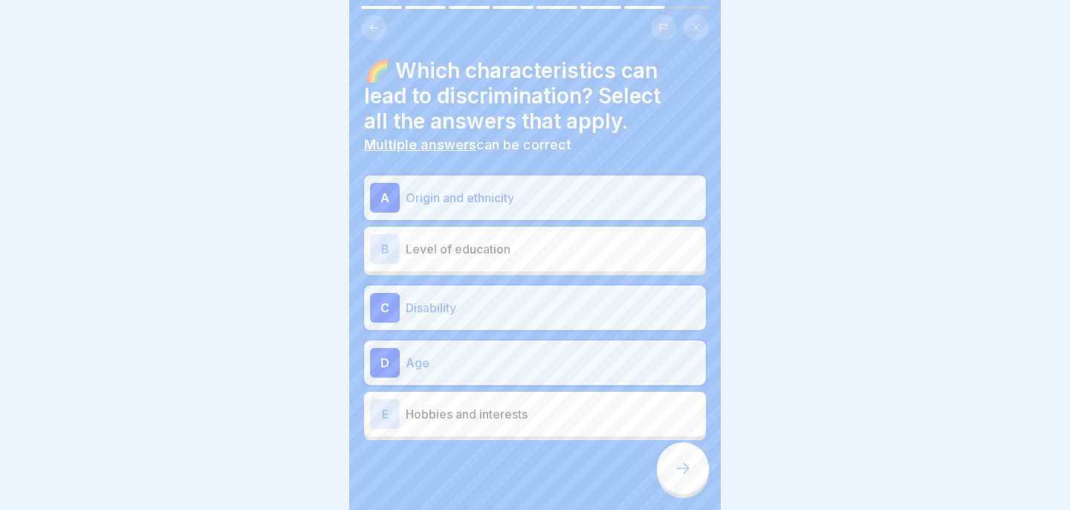
click at [704, 473] on div at bounding box center [683, 468] width 52 height 52
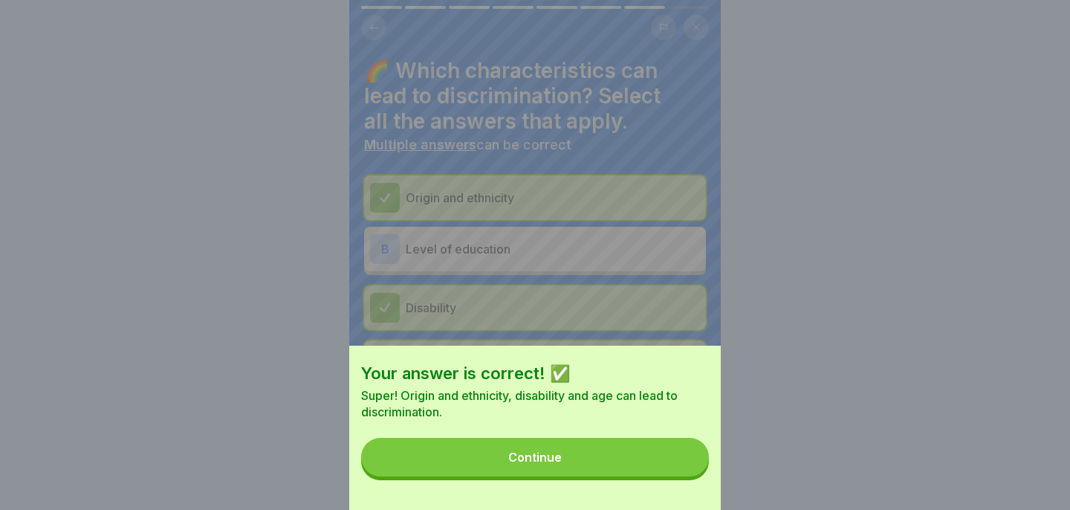
click at [704, 473] on div "Your answer is correct! ✅ Super! Origin and ethnicity, disability and age can l…" at bounding box center [535, 428] width 372 height 164
click at [672, 466] on button "Continue" at bounding box center [535, 457] width 348 height 39
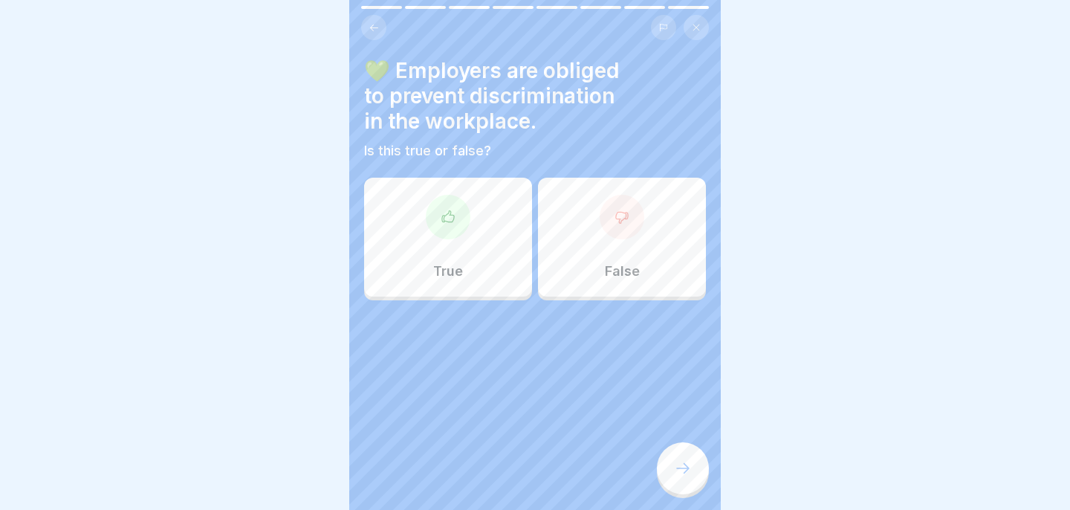
click at [509, 267] on div "True" at bounding box center [448, 237] width 168 height 119
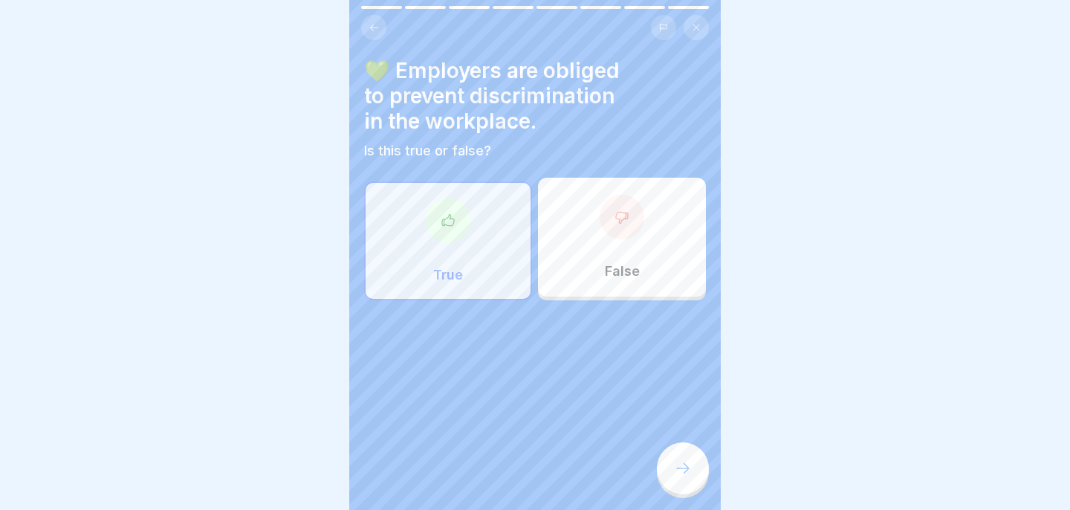
click at [682, 471] on icon at bounding box center [683, 468] width 18 height 18
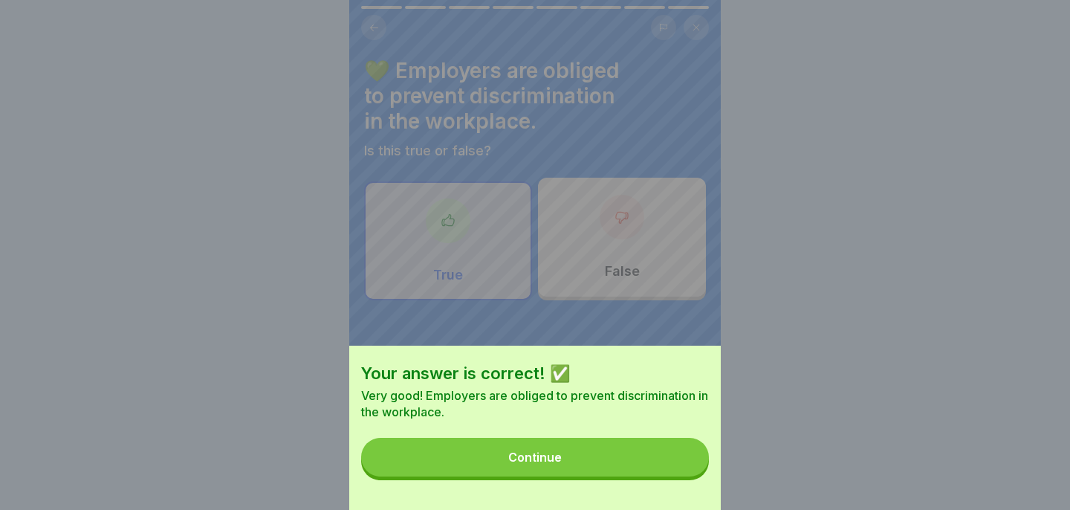
click at [675, 471] on button "Continue" at bounding box center [535, 457] width 348 height 39
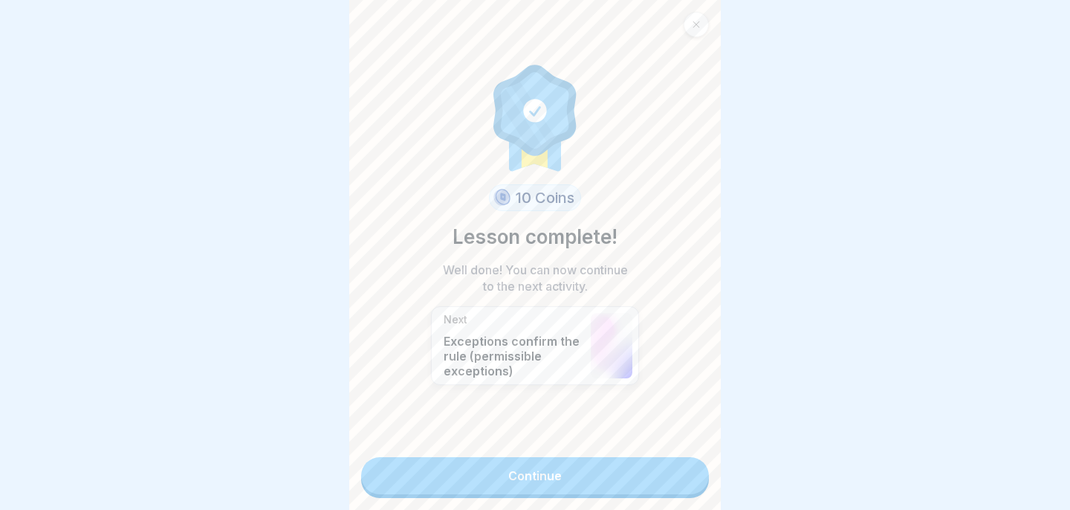
click at [675, 471] on link "Continue" at bounding box center [535, 475] width 348 height 37
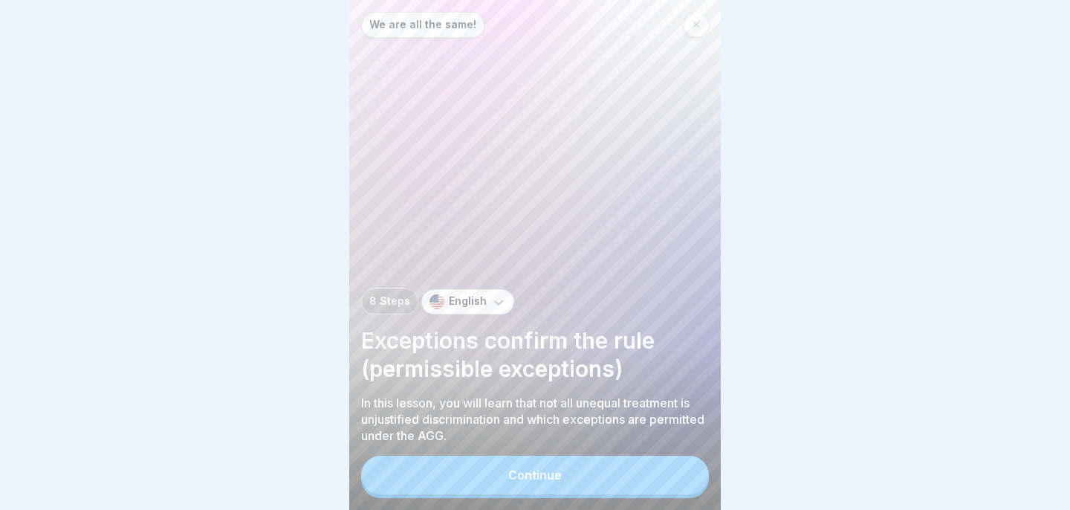
click at [675, 471] on button "Continue" at bounding box center [535, 474] width 348 height 39
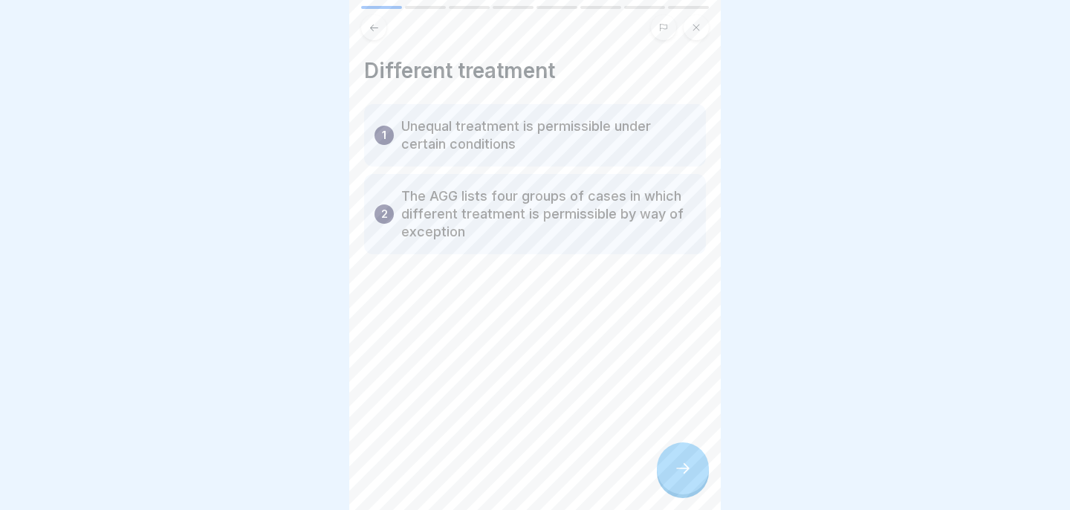
click at [675, 459] on div at bounding box center [683, 468] width 52 height 52
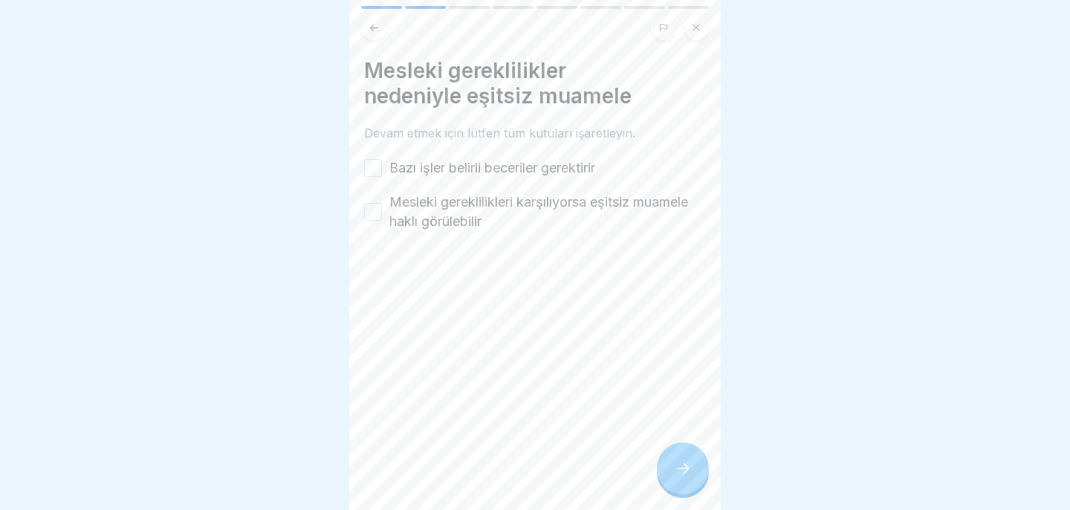
click at [369, 218] on button "Mesleki gereklilikleri karşılıyorsa eşitsiz muamele haklı görülebilir" at bounding box center [373, 212] width 18 height 18
click at [380, 173] on button "Bazı işler belirli beceriler gerektirir" at bounding box center [373, 168] width 18 height 18
click at [688, 455] on div at bounding box center [683, 468] width 52 height 52
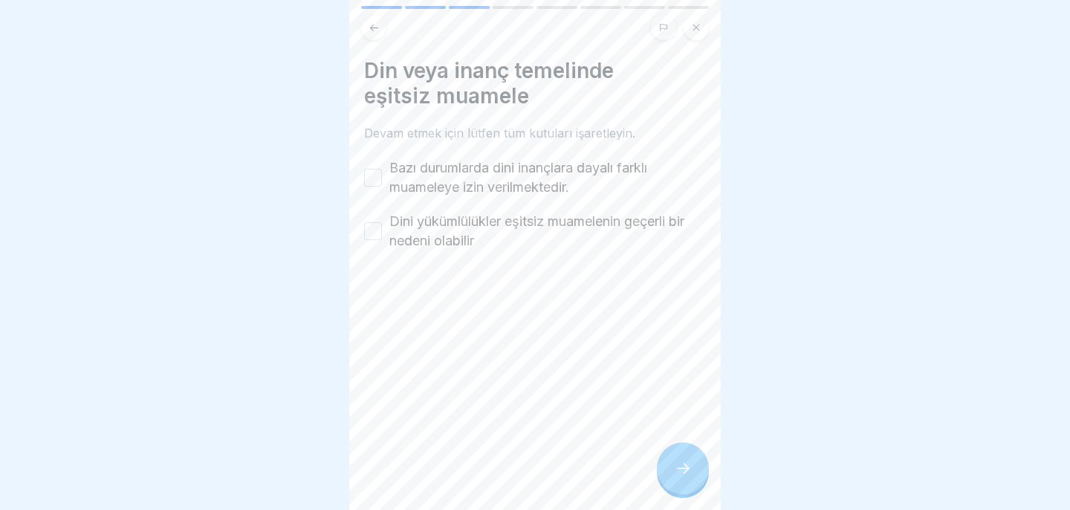
click at [371, 177] on button "Bazı durumlarda dini inançlara dayalı farklı muameleye izin verilmektedir." at bounding box center [373, 178] width 18 height 18
click at [383, 225] on div "Dini yükümlülükler eşitsiz muamelenin geçerli bir nedeni olabilir" at bounding box center [535, 231] width 342 height 39
click at [372, 227] on button "Dini yükümlülükler eşitsiz muamelenin geçerli bir nedeni olabilir" at bounding box center [373, 231] width 18 height 18
click at [702, 475] on div at bounding box center [683, 468] width 52 height 52
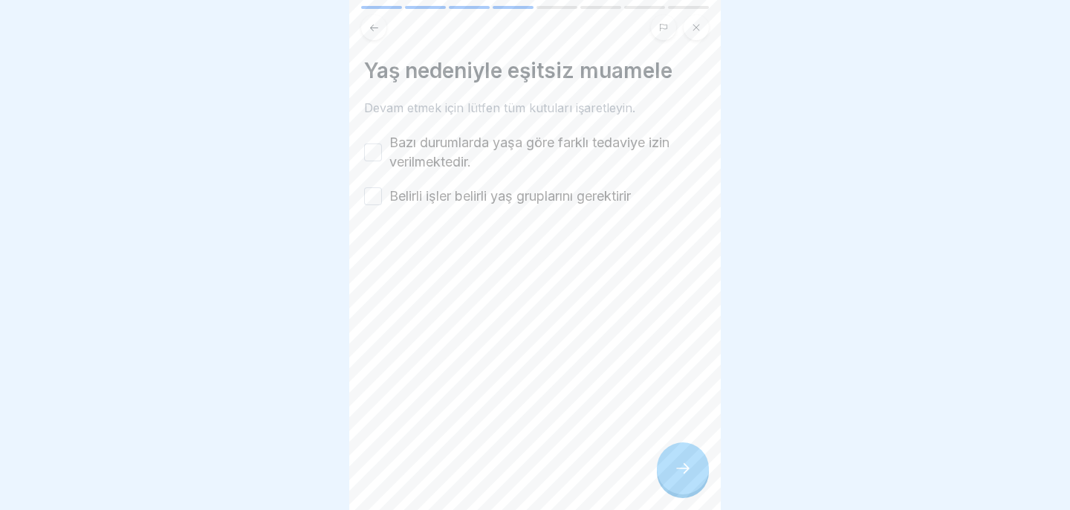
click at [374, 149] on button "Bazı durumlarda yaşa göre farklı tedaviye izin verilmektedir." at bounding box center [373, 152] width 18 height 18
click at [377, 202] on button "Belirli işler belirli yaş gruplarını gerektirir" at bounding box center [373, 196] width 18 height 18
click at [682, 461] on icon at bounding box center [683, 468] width 18 height 18
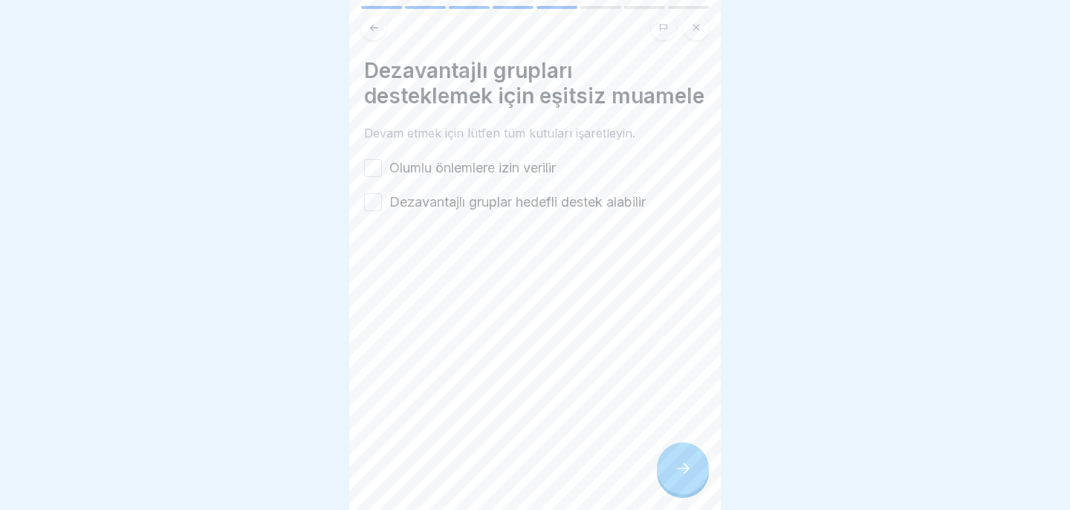
click at [376, 165] on button "Olumlu önlemlere izin verilir" at bounding box center [373, 168] width 18 height 18
click at [376, 199] on button "Dezavantajlı gruplar hedefli destek alabilir" at bounding box center [373, 202] width 18 height 18
click at [674, 461] on icon at bounding box center [683, 468] width 18 height 18
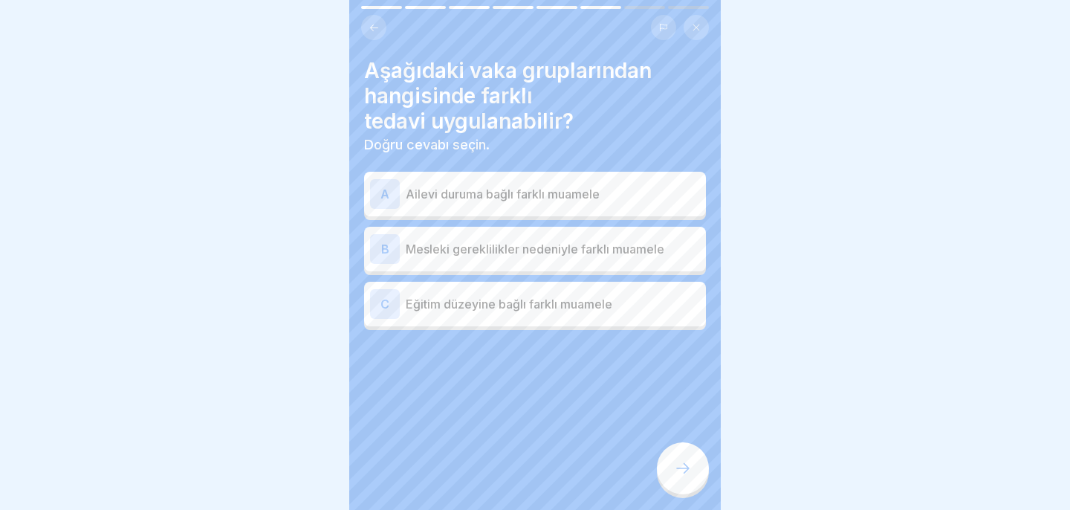
click at [582, 253] on font "Mesleki gereklilikler nedeniyle farklı muamele" at bounding box center [535, 248] width 259 height 15
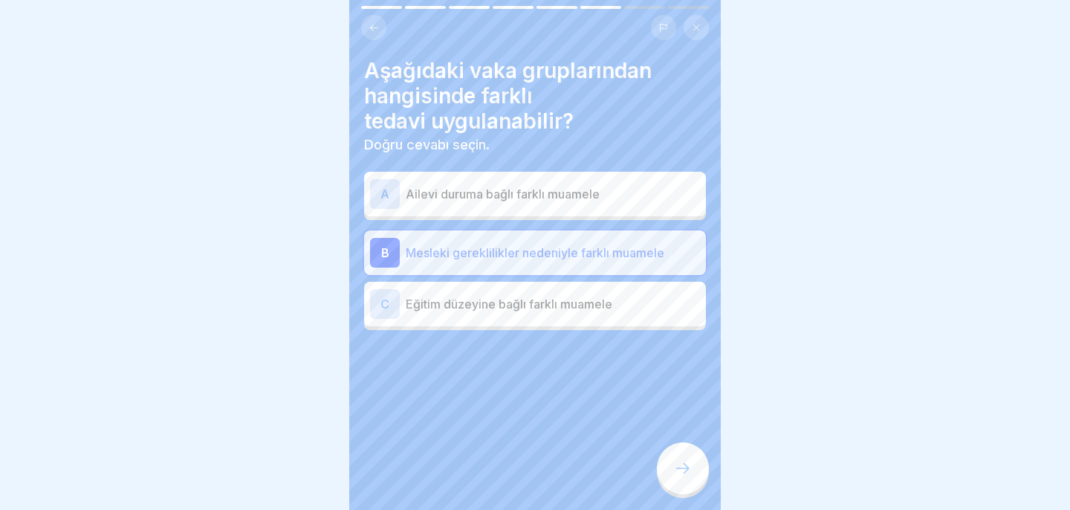
click at [694, 467] on div at bounding box center [683, 468] width 52 height 52
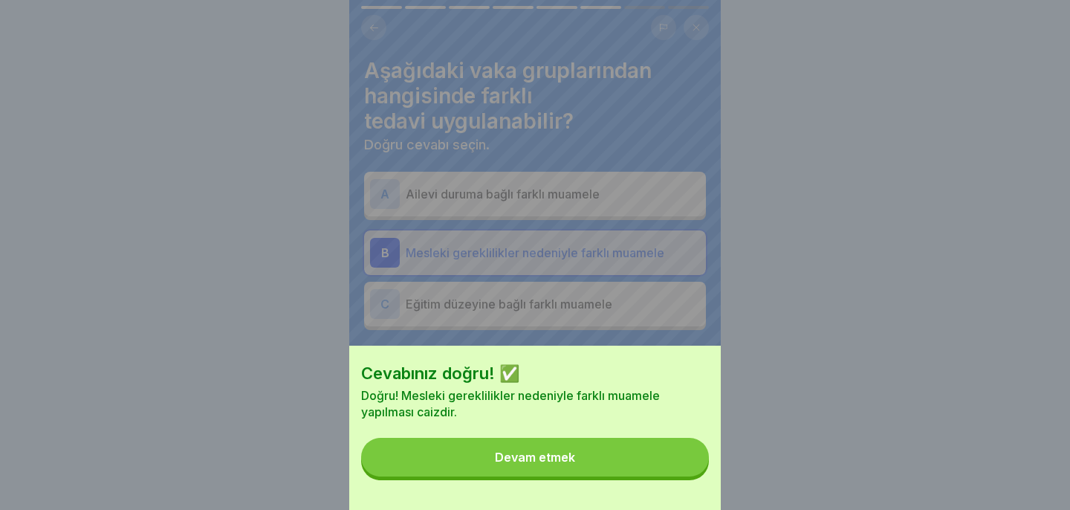
click at [667, 461] on button "Devam etmek" at bounding box center [535, 457] width 348 height 39
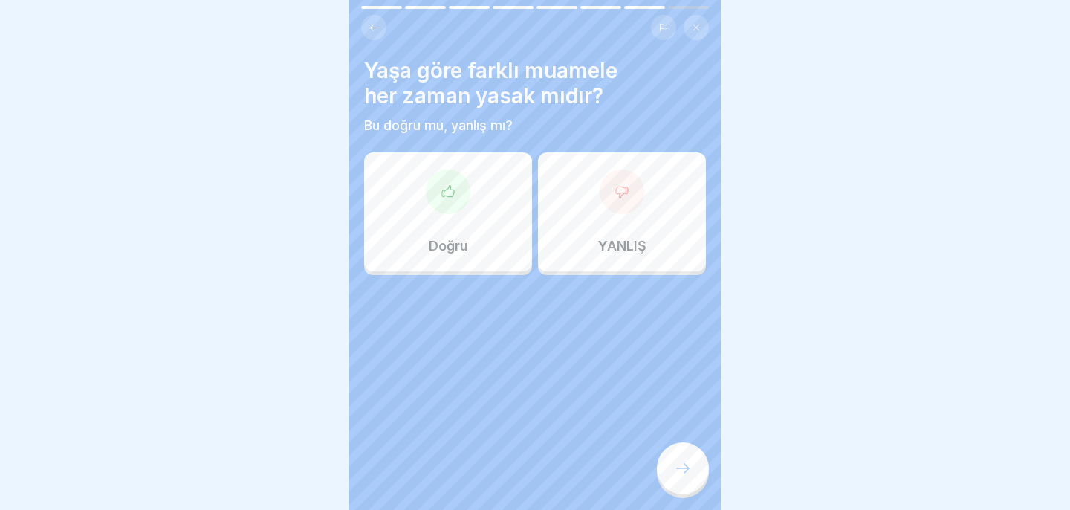
click at [505, 219] on div "Doğru" at bounding box center [448, 211] width 168 height 119
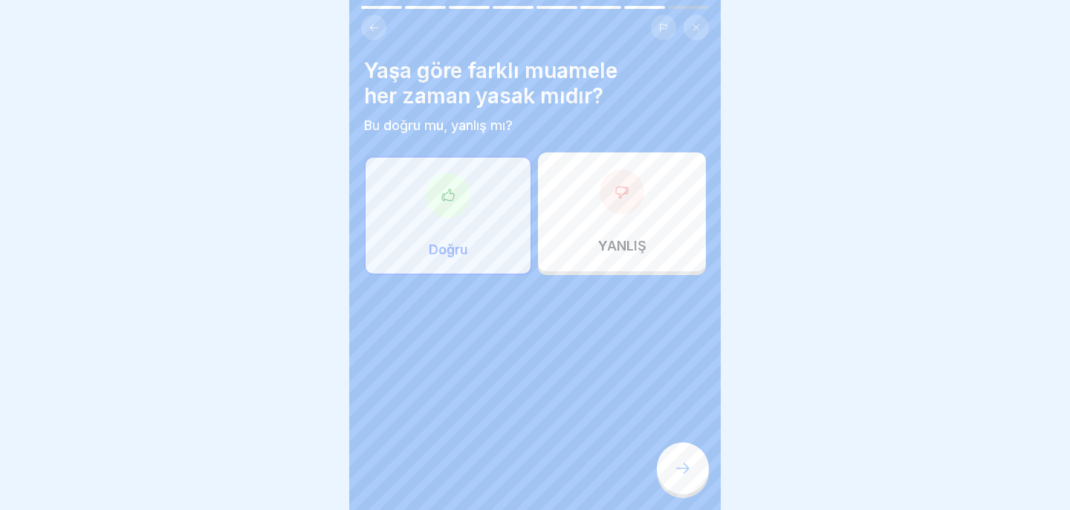
click at [690, 481] on div at bounding box center [683, 468] width 52 height 52
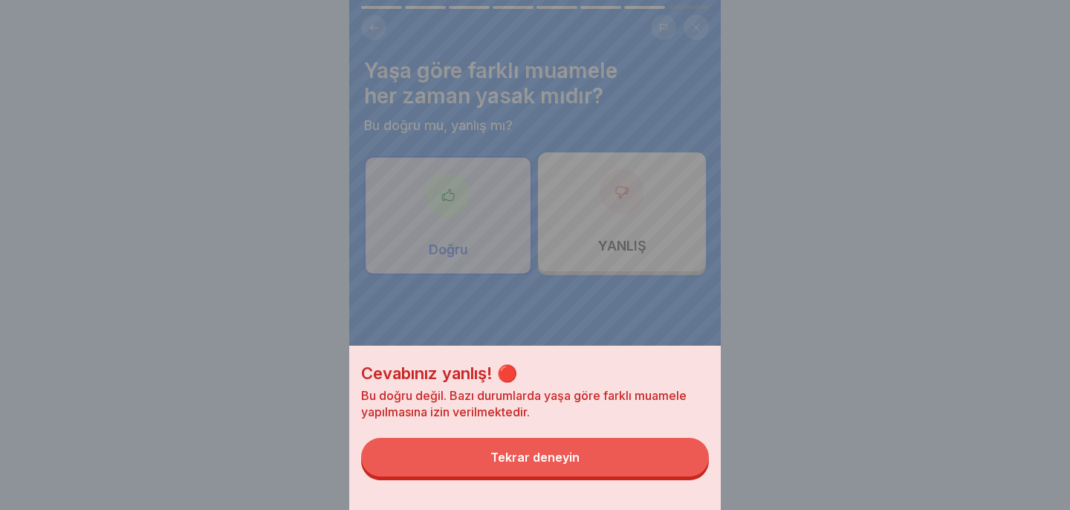
click at [690, 481] on div "Cevabınız yanlış! 🔴 Bu doğru değil. Bazı durumlarda yaşa göre farklı muamele ya…" at bounding box center [535, 428] width 372 height 164
click at [684, 464] on button "Tekrar deneyin" at bounding box center [535, 457] width 348 height 39
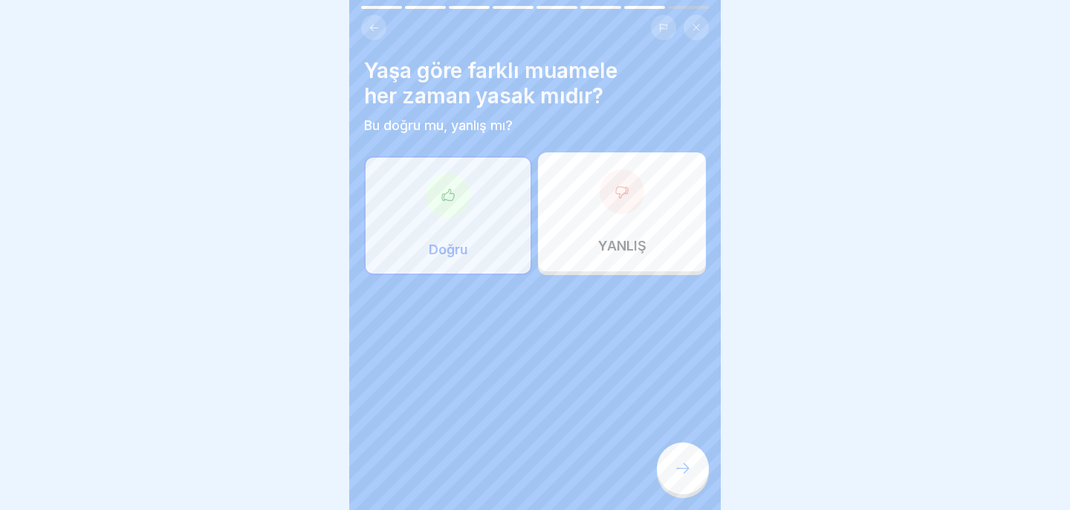
click at [609, 213] on div "YANLIŞ" at bounding box center [622, 211] width 168 height 119
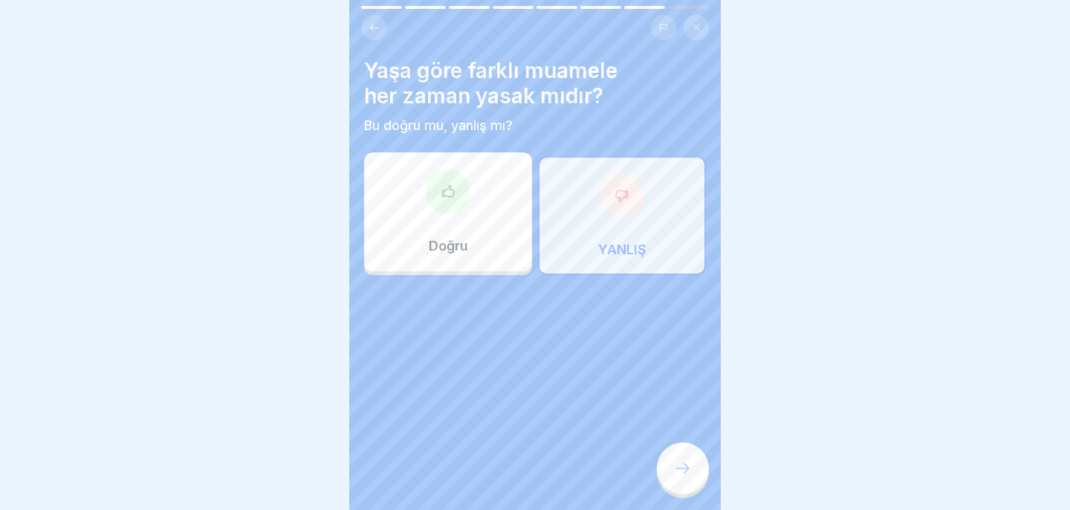
click at [681, 441] on div "Yaşa göre farklı muamele her zaman yasak mıdır? Bu doğru mu, yanlış mı? Doğru Y…" at bounding box center [535, 255] width 372 height 510
click at [681, 452] on div at bounding box center [683, 468] width 52 height 52
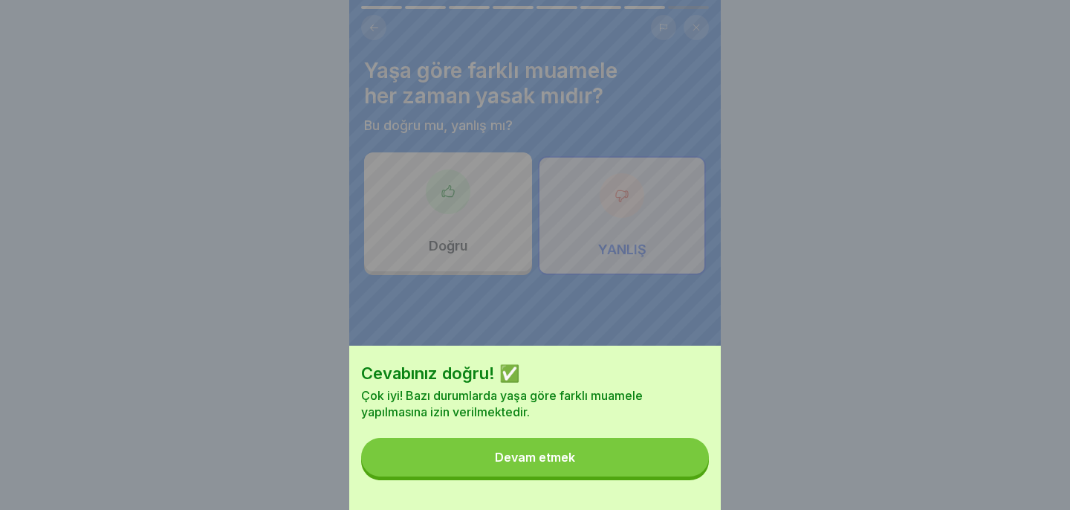
click at [611, 452] on button "Devam etmek" at bounding box center [535, 457] width 348 height 39
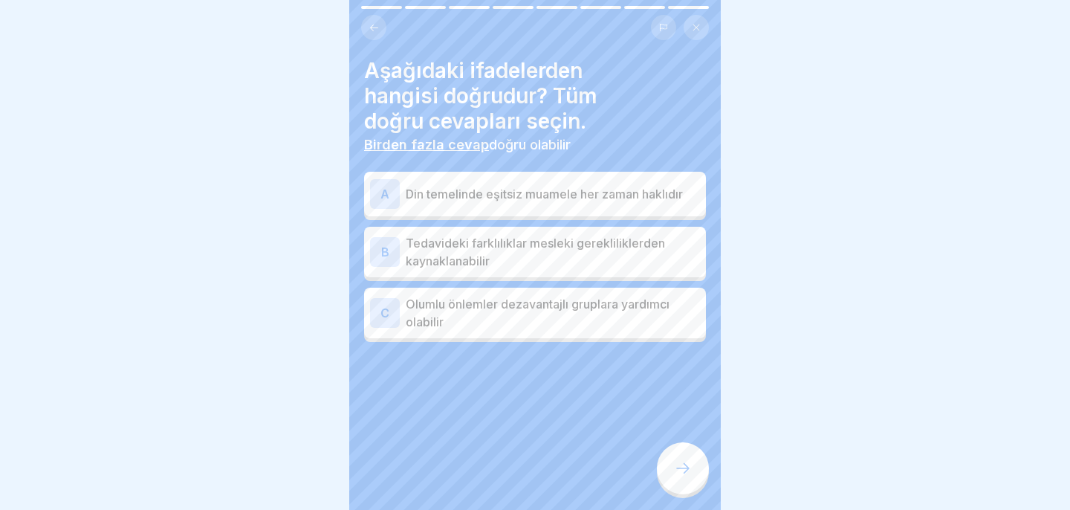
click at [592, 266] on p "Tedavideki farklılıklar mesleki gerekliliklerden kaynaklanabilir" at bounding box center [553, 252] width 294 height 36
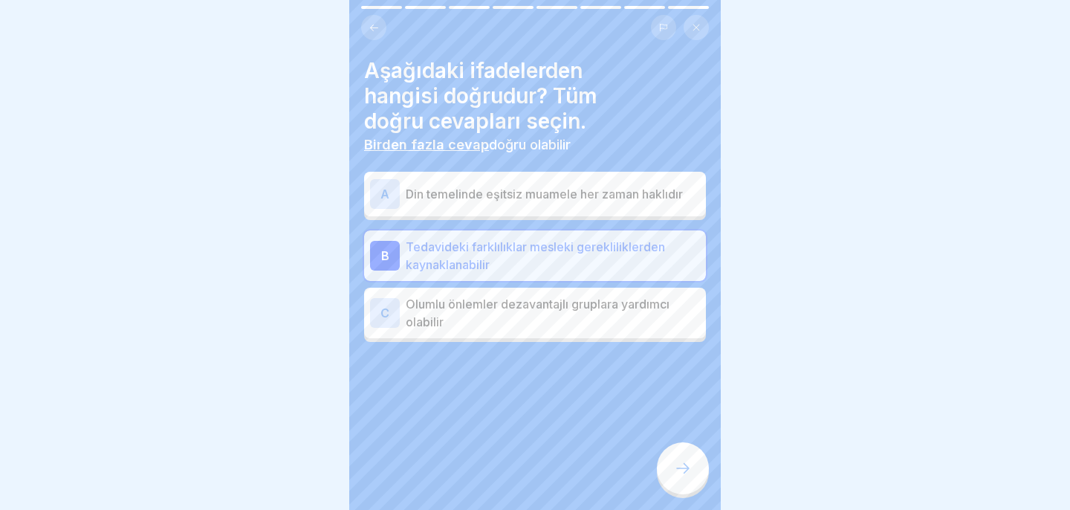
click at [577, 320] on p "Olumlu önlemler dezavantajlı gruplara yardımcı olabilir" at bounding box center [553, 313] width 294 height 36
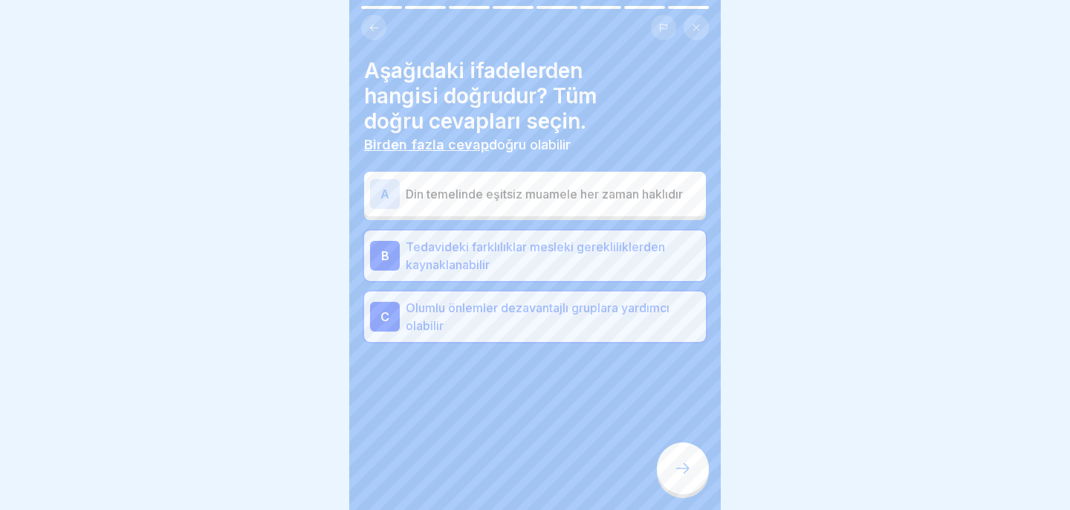
click at [581, 218] on div "A Din temelinde eşitsiz muamele her zaman haklıdır B Tedavideki farklılıklar me…" at bounding box center [535, 258] width 342 height 166
click at [582, 199] on font "Din temelinde eşitsiz muamele her zaman haklıdır" at bounding box center [544, 193] width 277 height 15
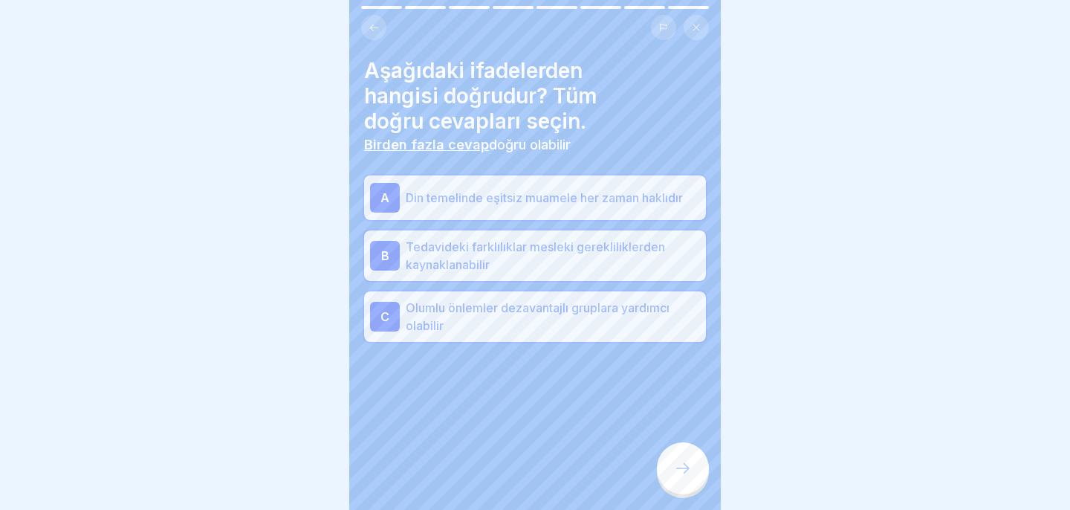
click at [584, 216] on div "A Din temelinde eşitsiz muamele her zaman haklıdır" at bounding box center [535, 197] width 342 height 45
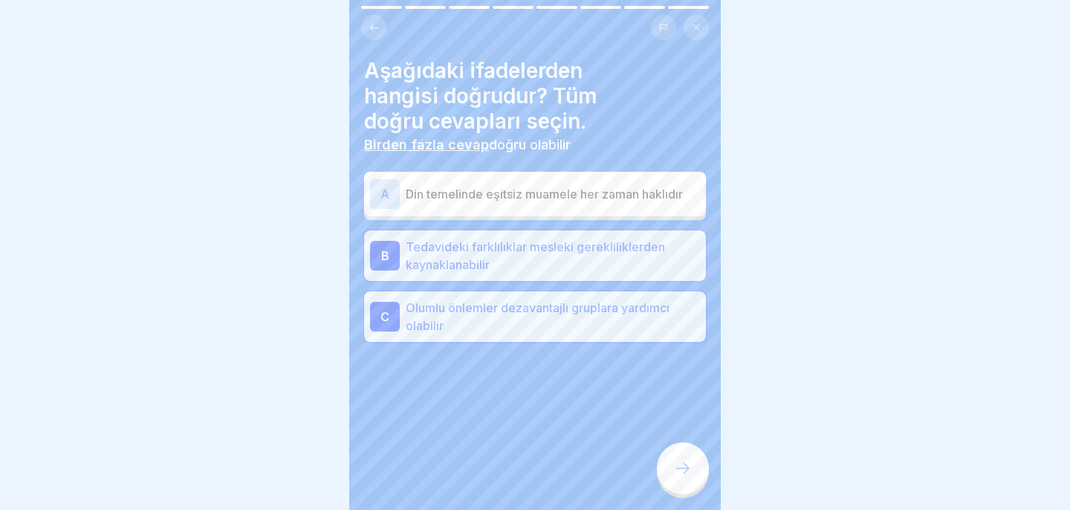
click at [684, 474] on icon at bounding box center [683, 468] width 18 height 18
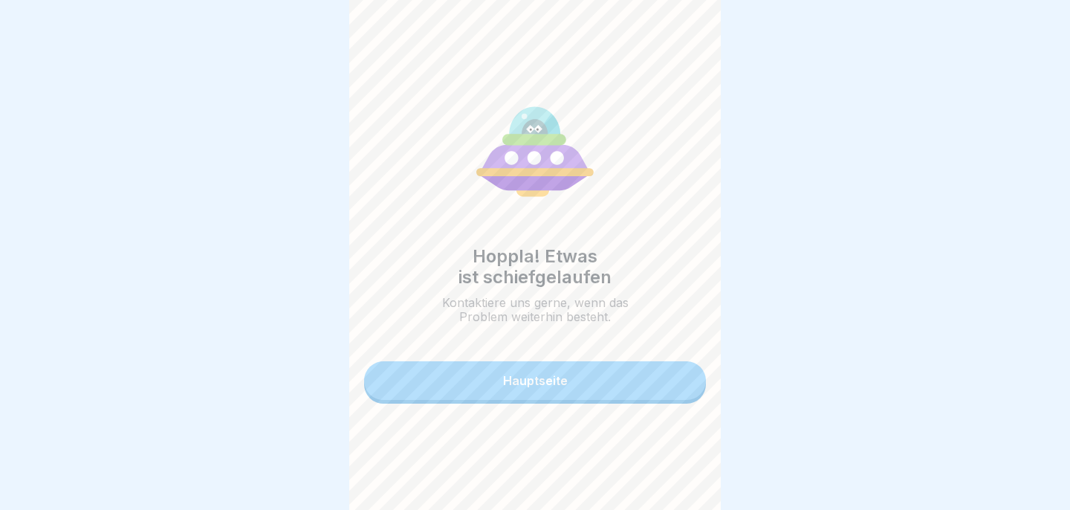
click at [644, 399] on button "Hauptseite" at bounding box center [535, 380] width 342 height 39
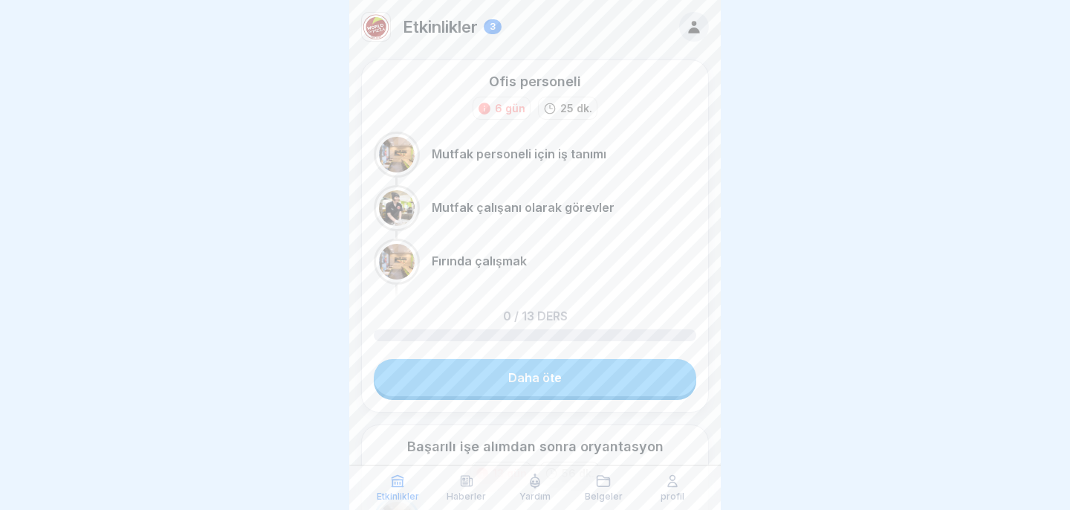
click at [692, 22] on icon at bounding box center [693, 27] width 11 height 13
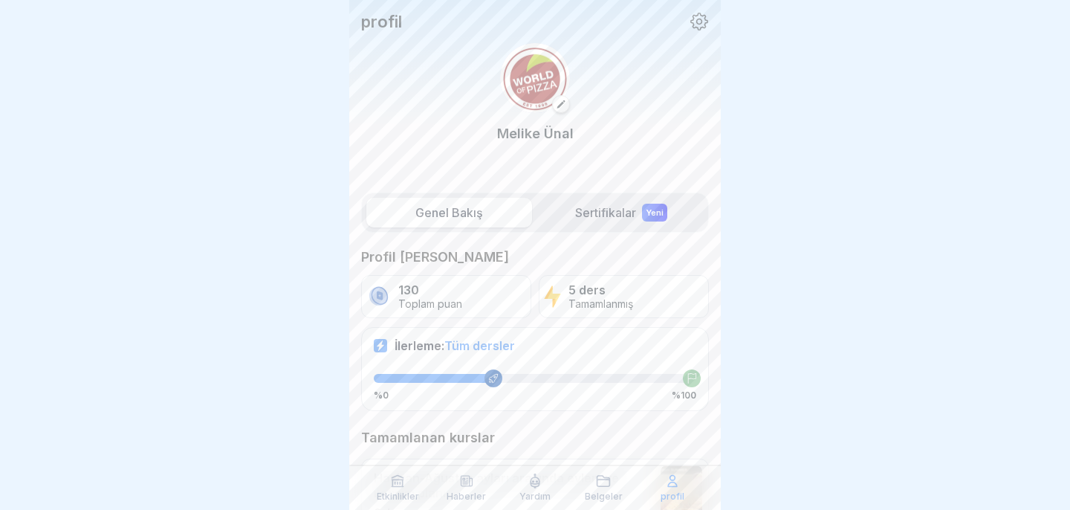
click at [603, 292] on font "5 ders" at bounding box center [586, 289] width 37 height 15
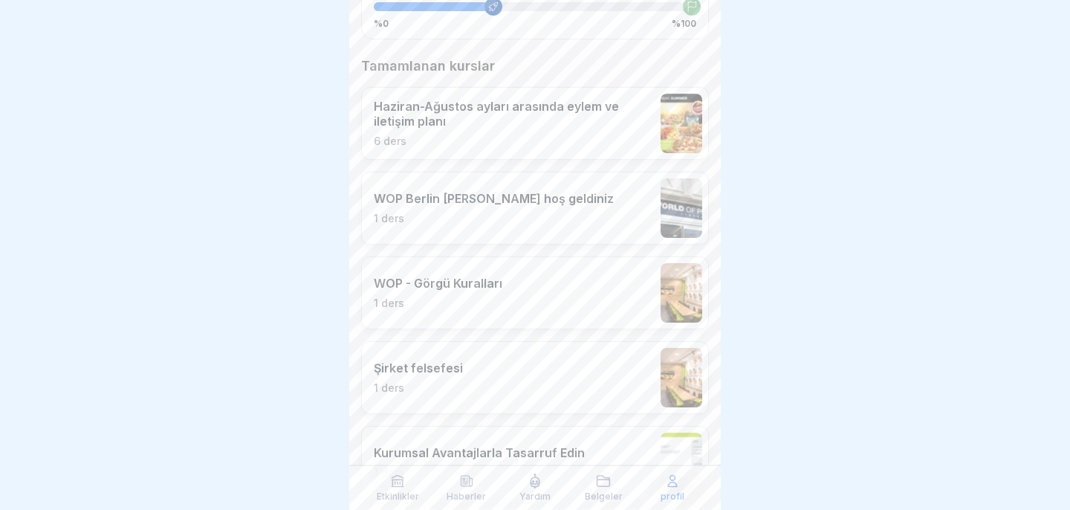
scroll to position [447, 0]
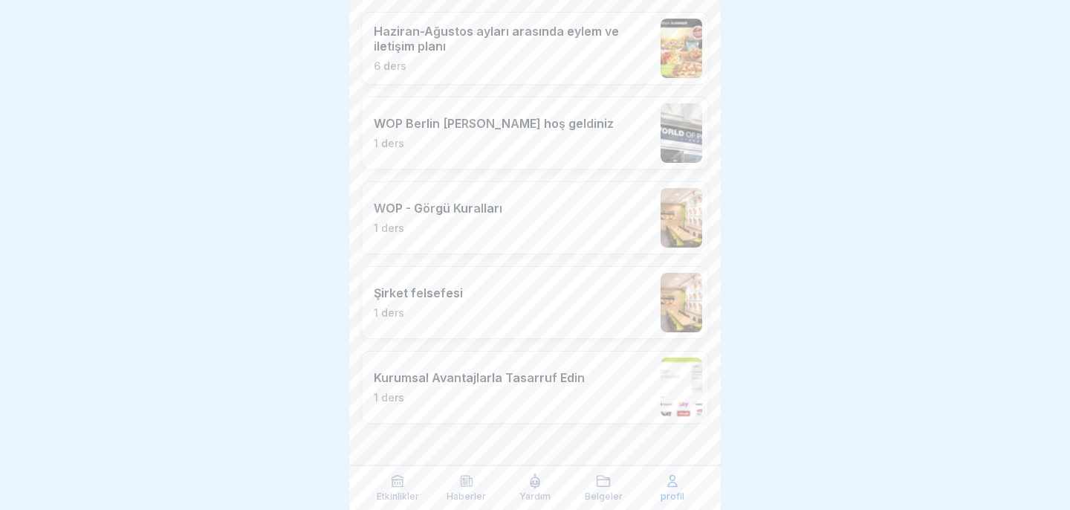
click at [409, 490] on div "Etkinlikler" at bounding box center [397, 487] width 61 height 28
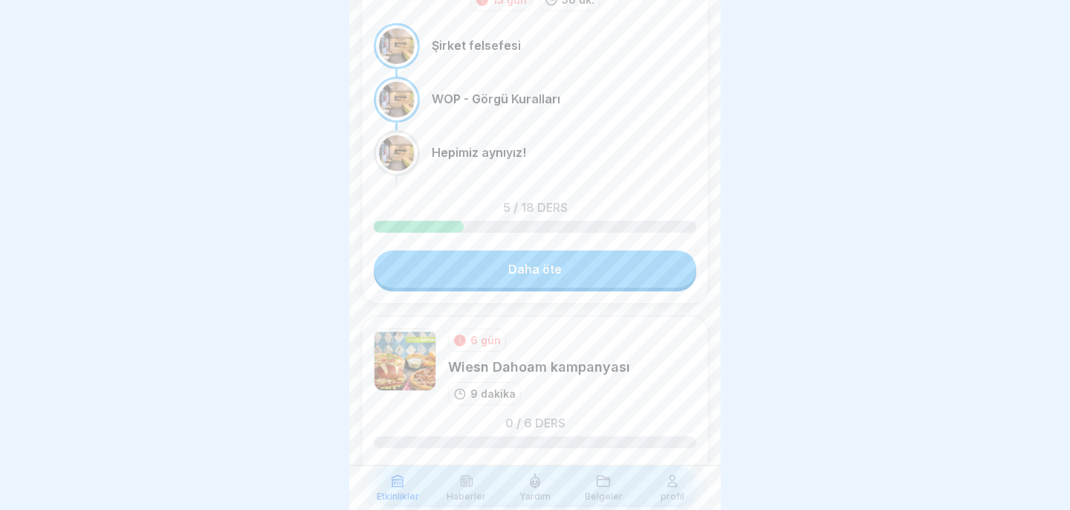
scroll to position [470, 0]
